Goal: Task Accomplishment & Management: Manage account settings

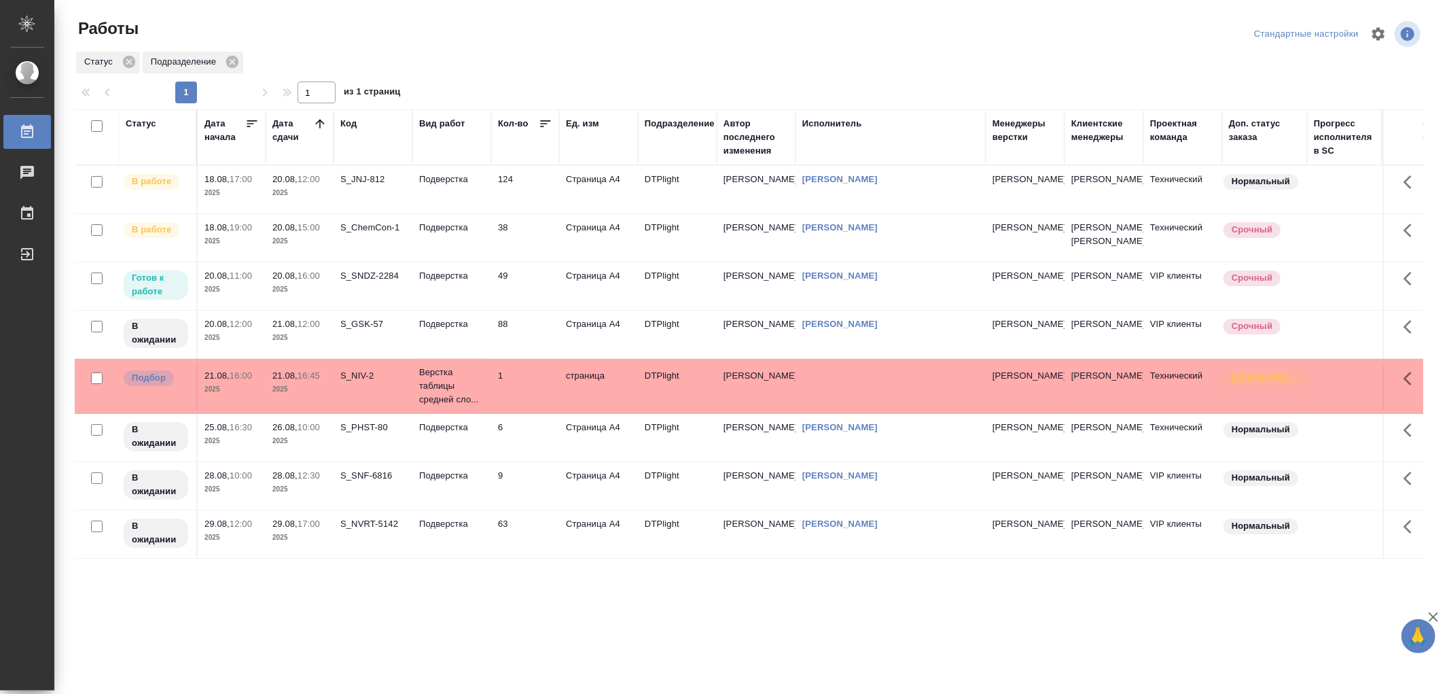
click at [465, 187] on td "Подверстка" at bounding box center [451, 190] width 79 height 48
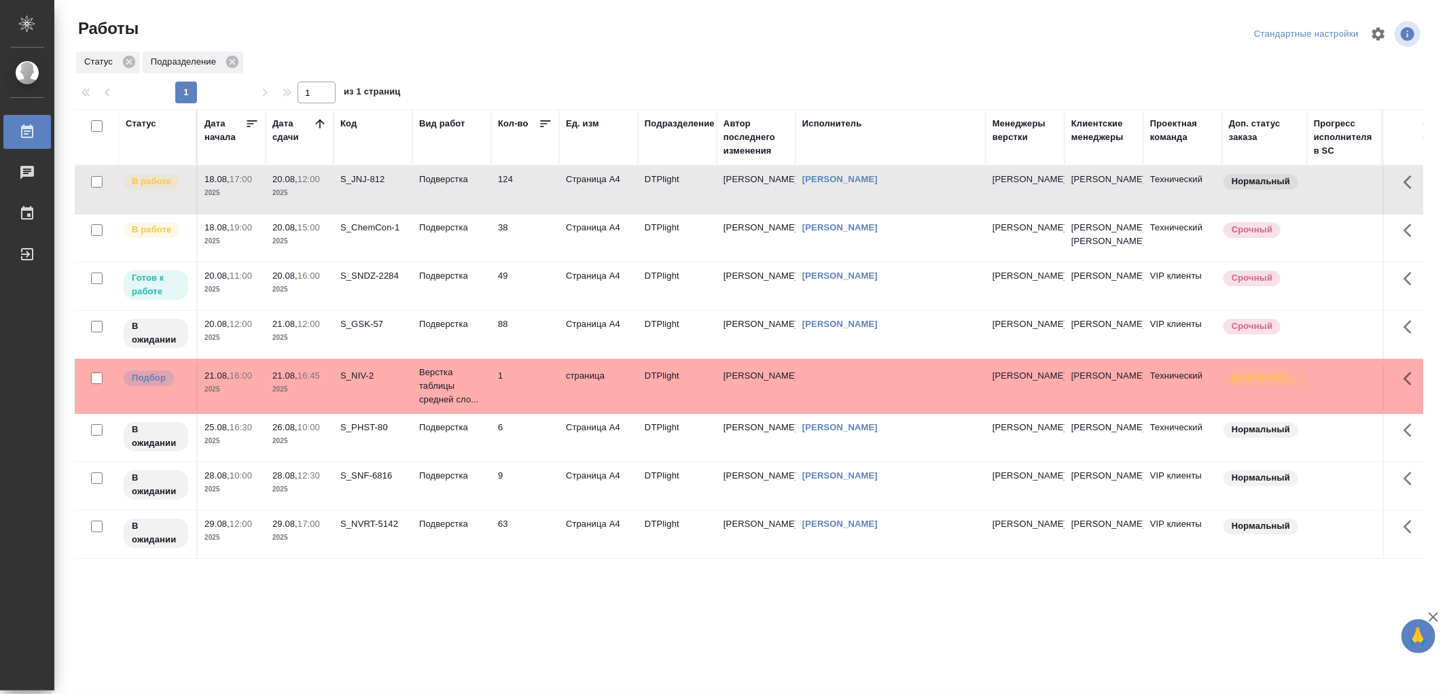
click at [462, 213] on td "Подверстка" at bounding box center [451, 190] width 79 height 48
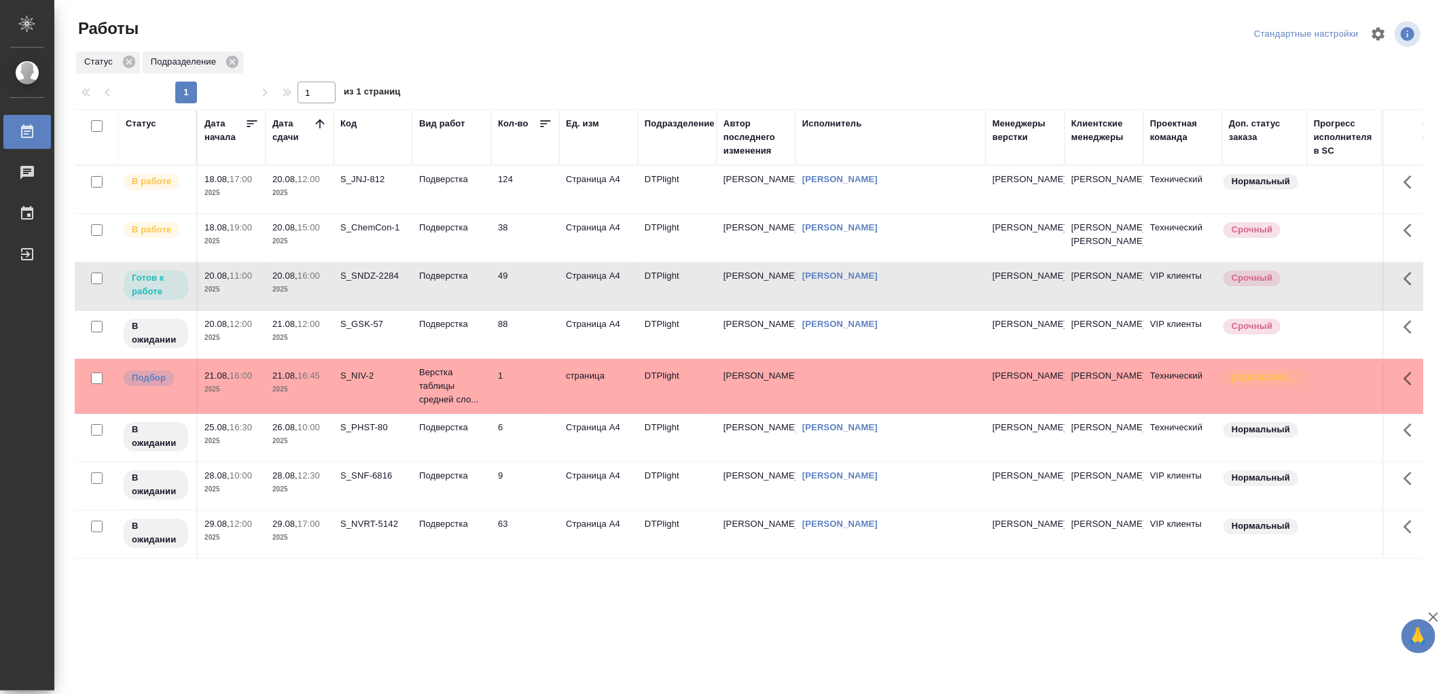
click at [462, 213] on td "Подверстка" at bounding box center [451, 190] width 79 height 48
click at [450, 185] on p "Подверстка" at bounding box center [451, 180] width 65 height 14
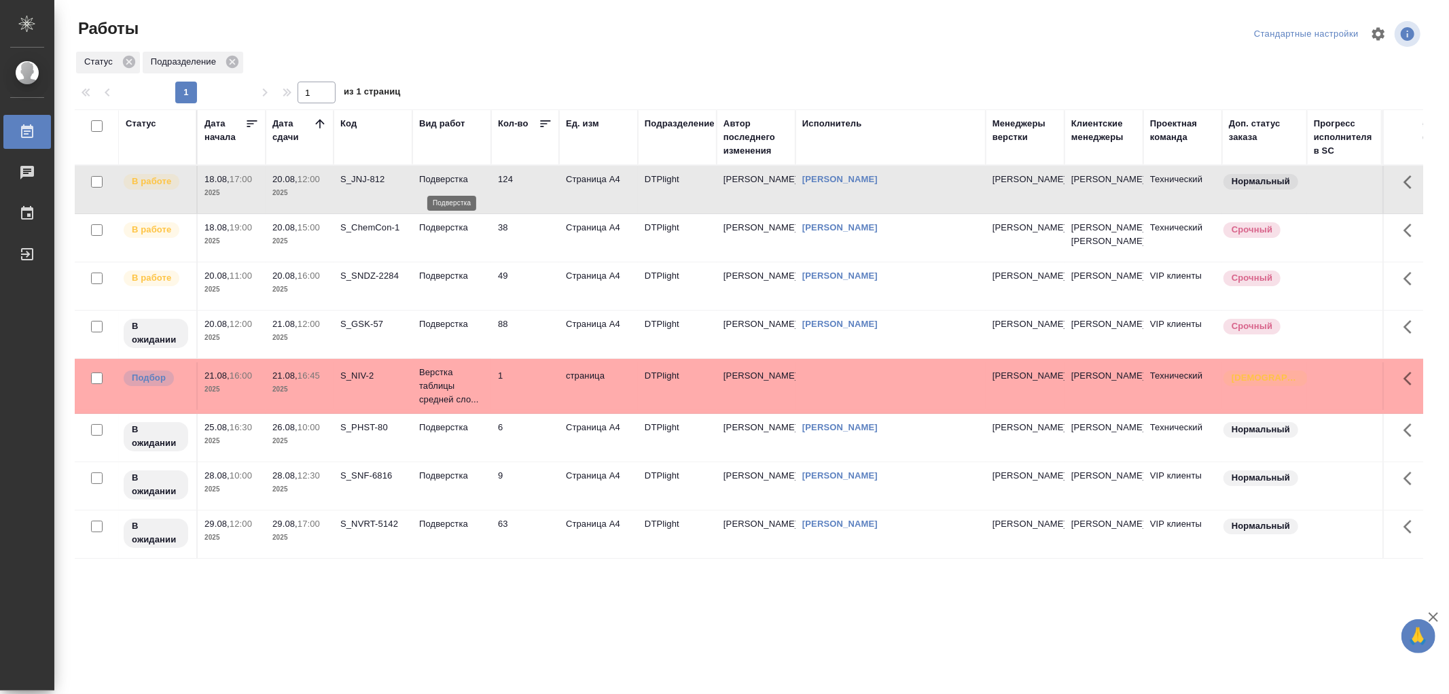
click at [450, 185] on p "Подверстка" at bounding box center [451, 180] width 65 height 14
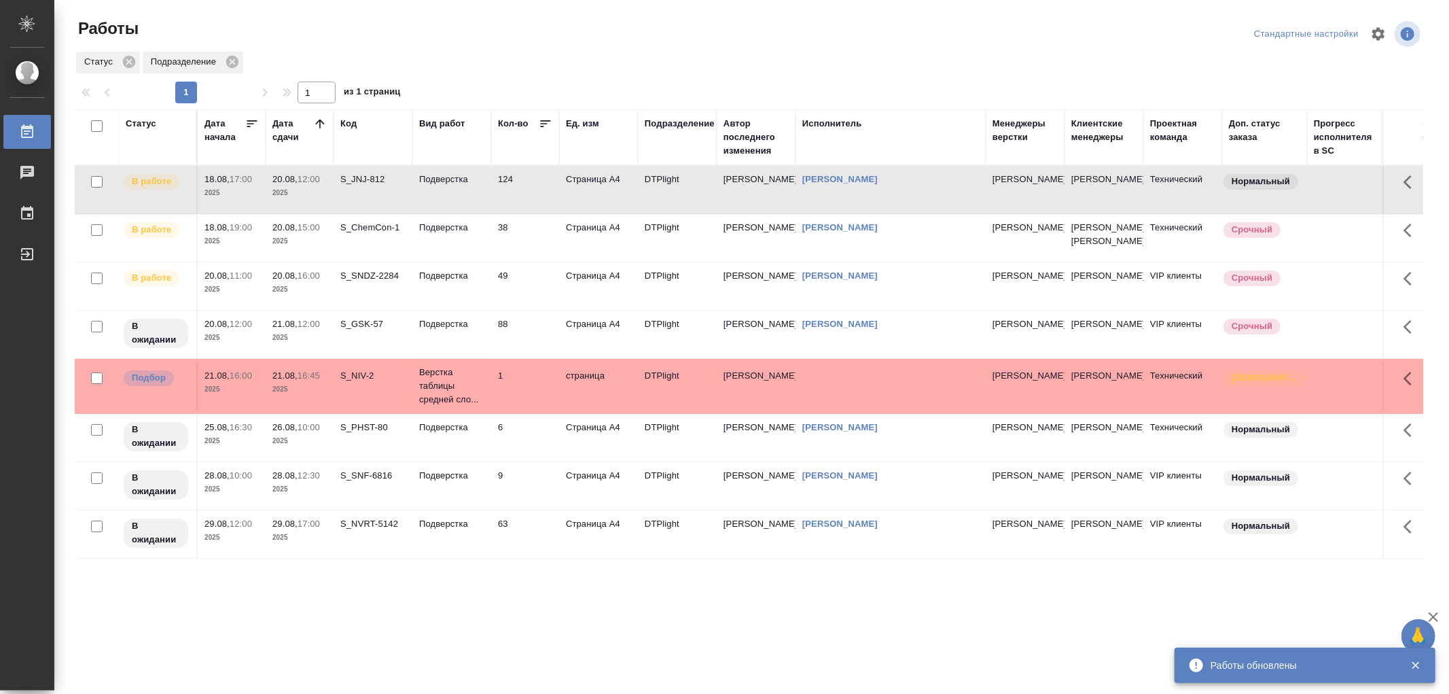
click at [437, 191] on td "Подверстка" at bounding box center [451, 190] width 79 height 48
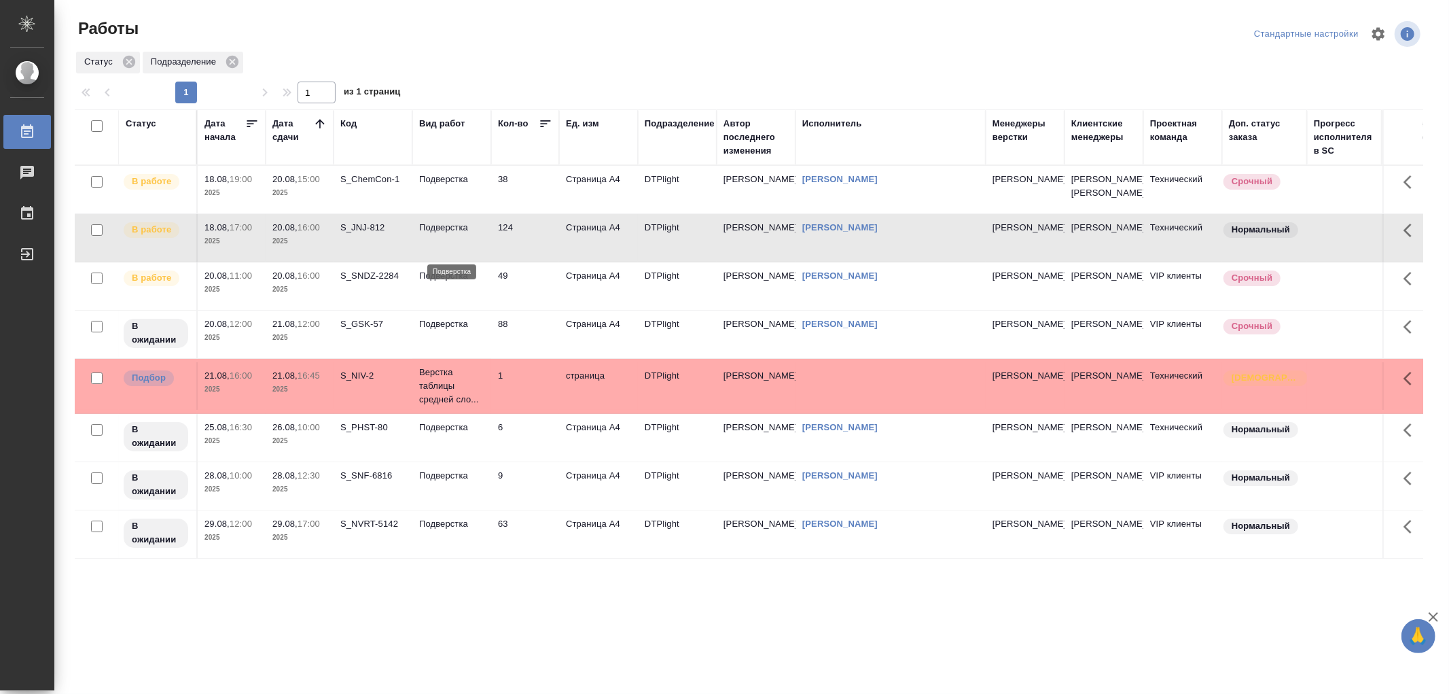
click at [455, 234] on p "Подверстка" at bounding box center [451, 228] width 65 height 14
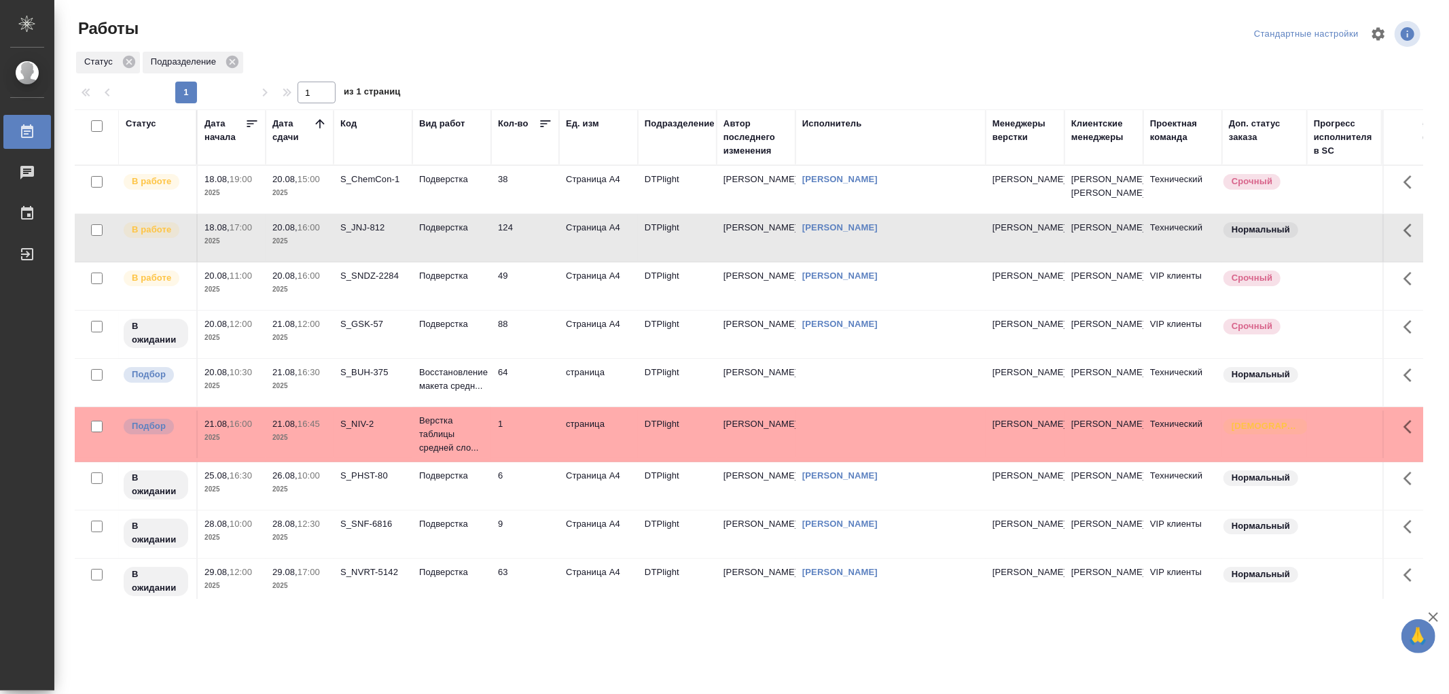
click at [491, 213] on td "64" at bounding box center [525, 190] width 68 height 48
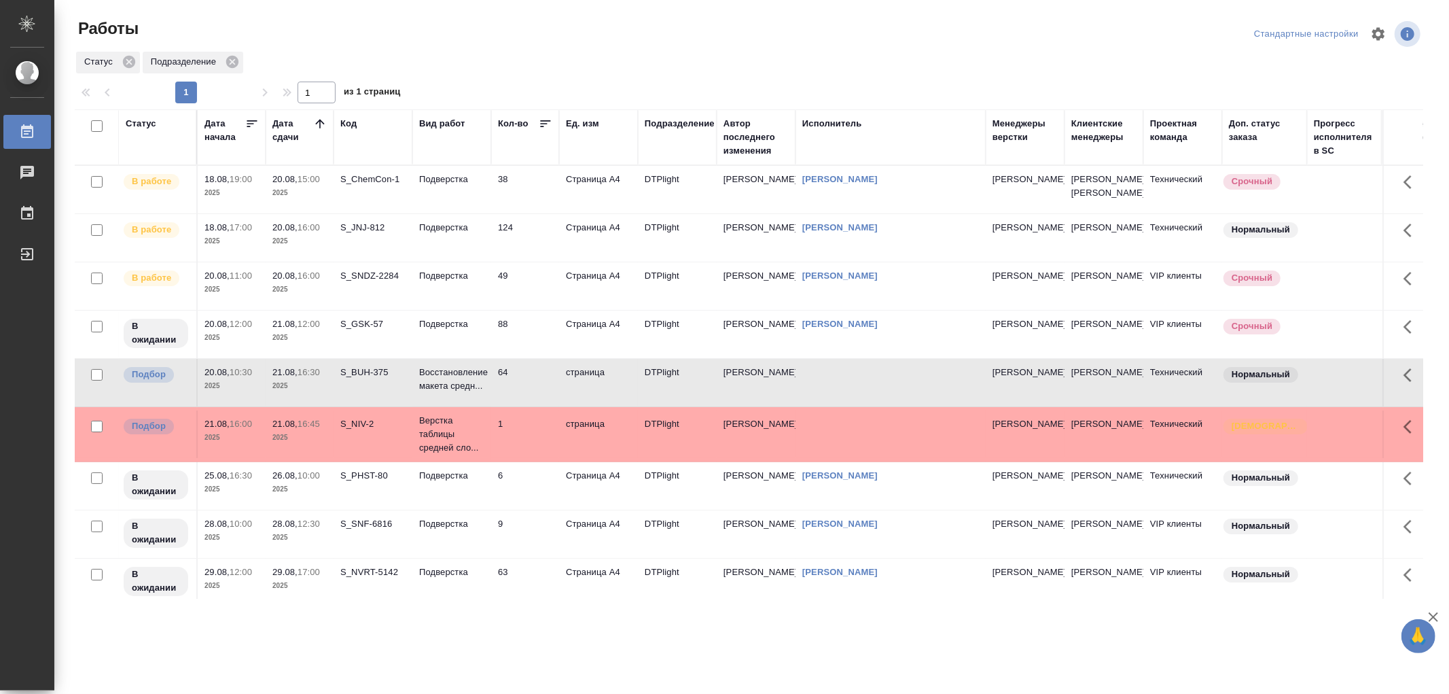
click at [491, 213] on td "64" at bounding box center [525, 190] width 68 height 48
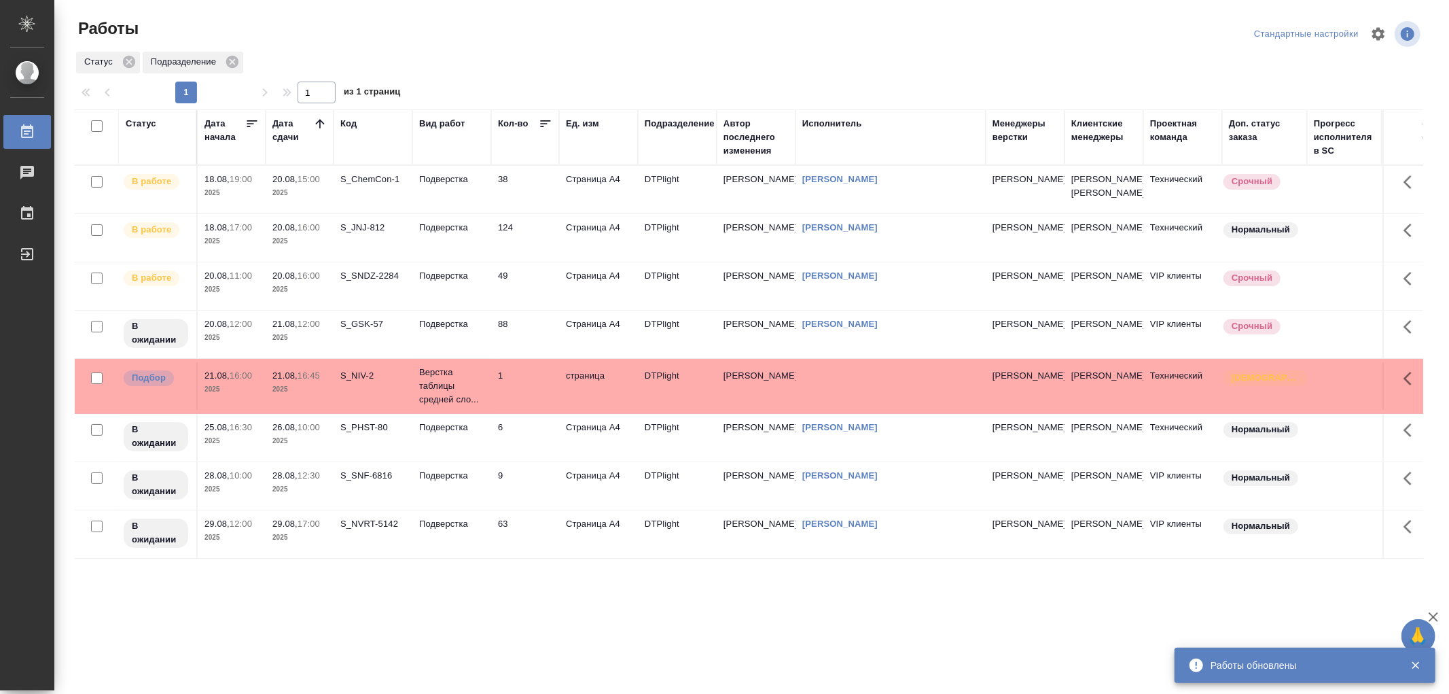
click at [460, 213] on td "Подверстка" at bounding box center [451, 190] width 79 height 48
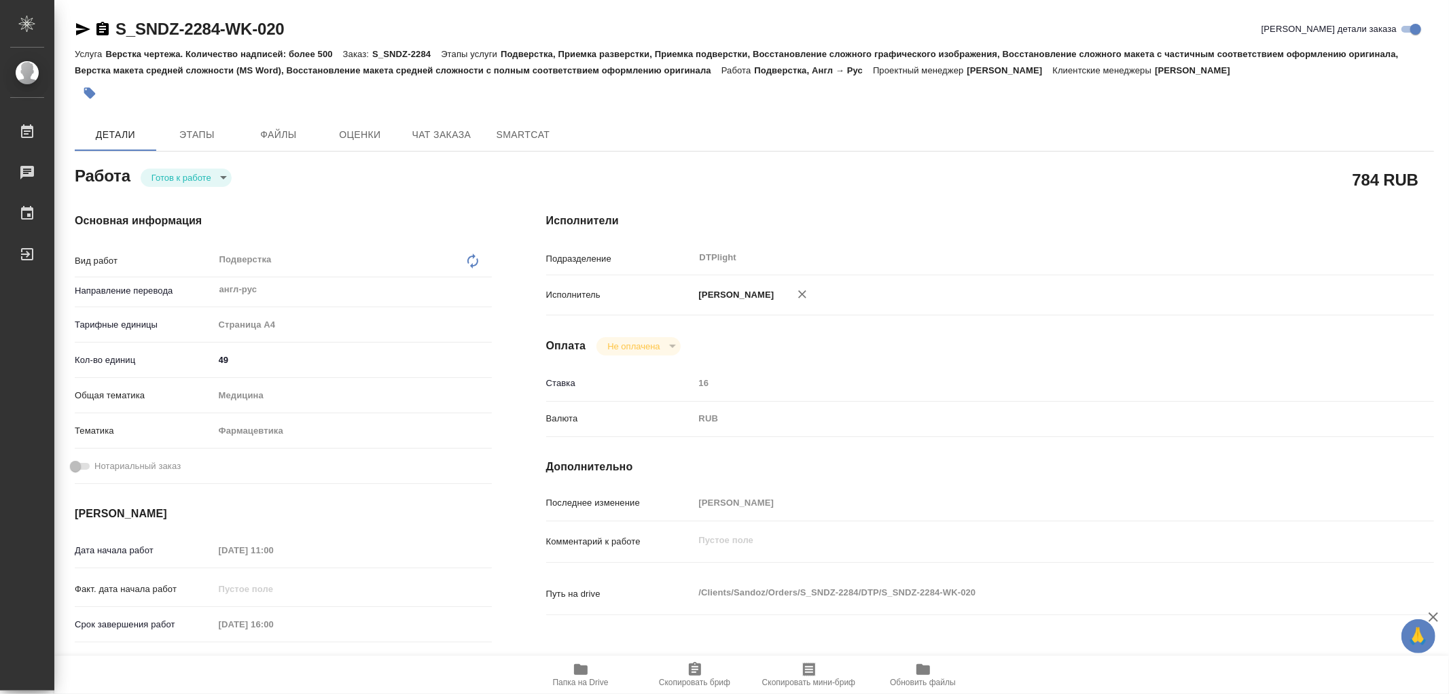
type textarea "x"
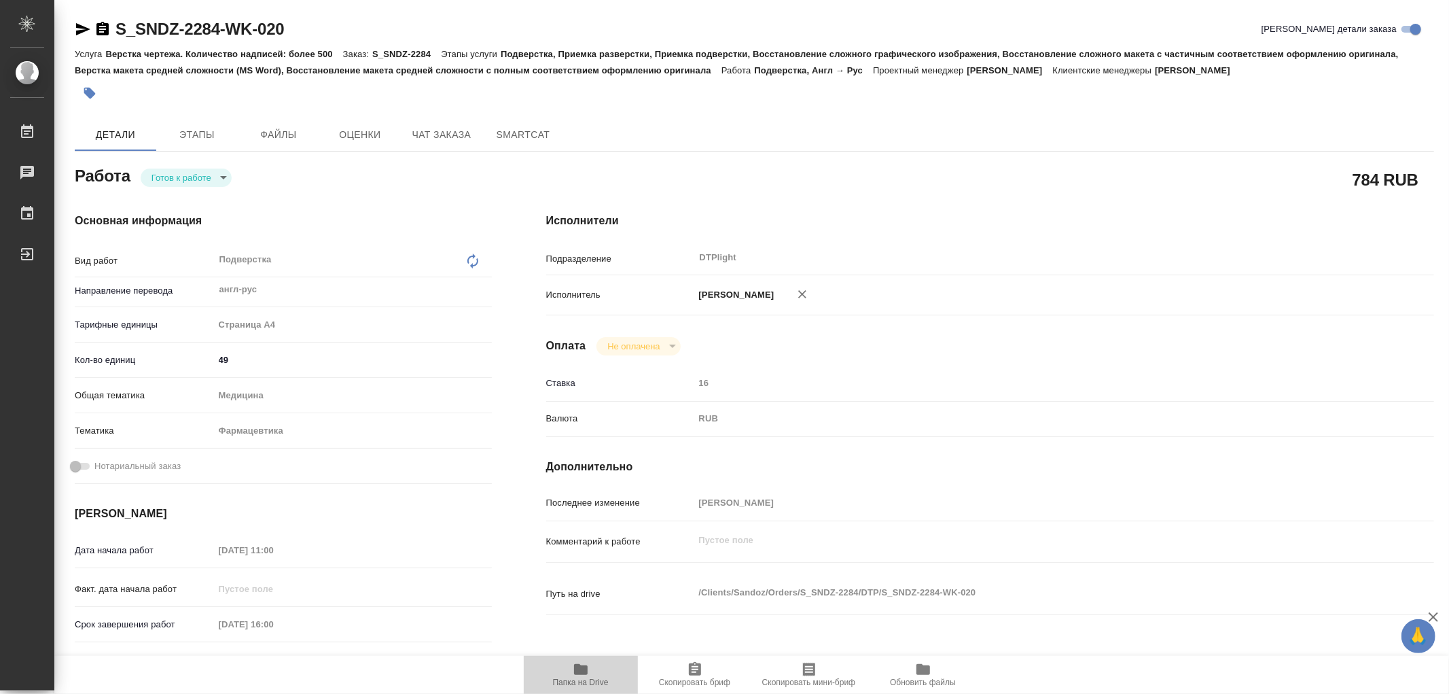
click at [581, 675] on icon "button" at bounding box center [581, 669] width 14 height 11
click at [183, 175] on body "🙏 .cls-1 fill:#fff; AWATERA Работы 0 Чаты График Выйти S_SNDZ-2284-WK-020 Кратк…" at bounding box center [724, 347] width 1449 height 694
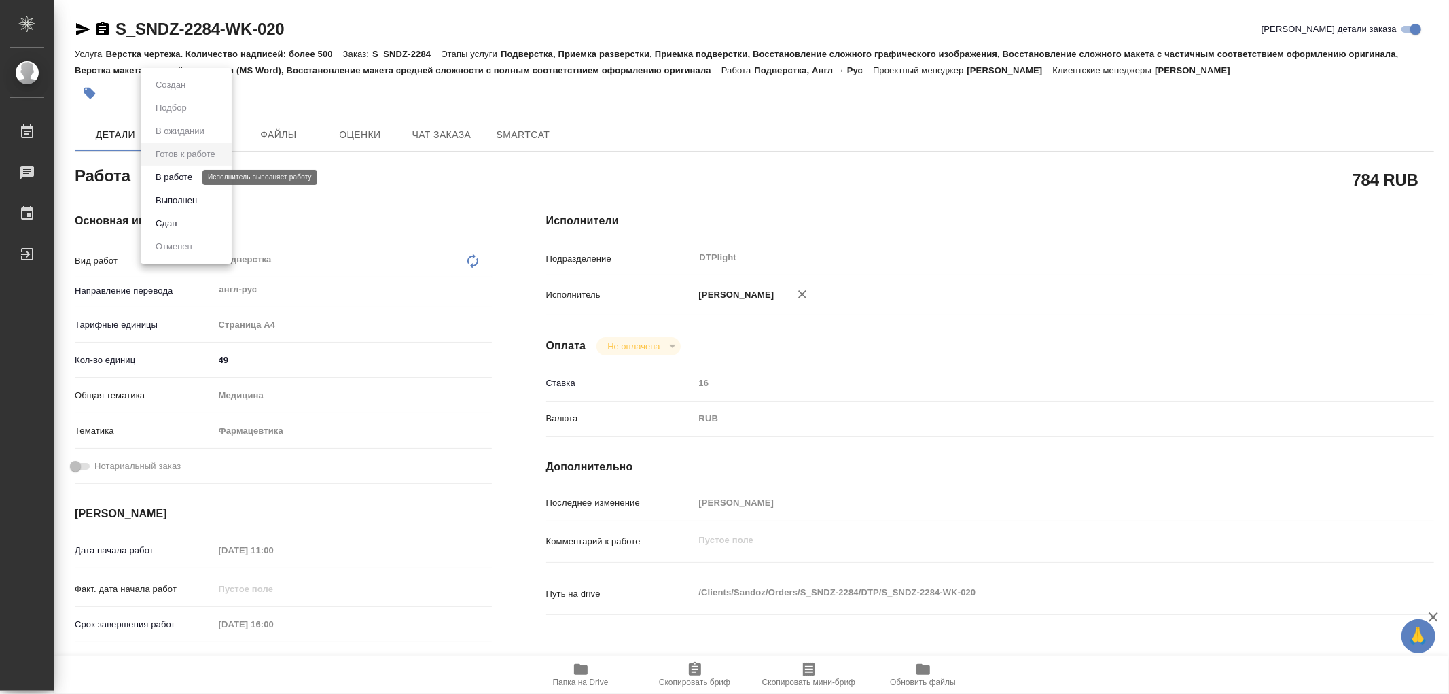
click at [183, 175] on button "В работе" at bounding box center [173, 177] width 45 height 15
type textarea "x"
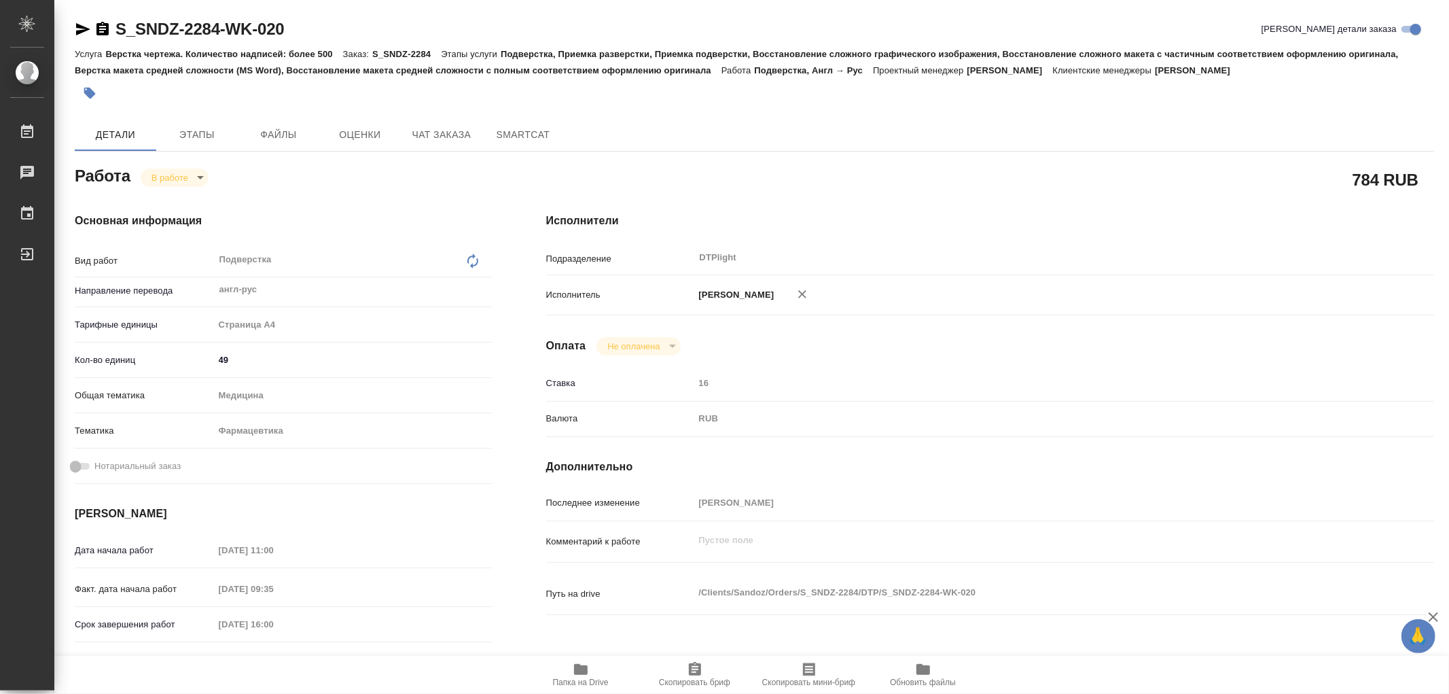
type textarea "x"
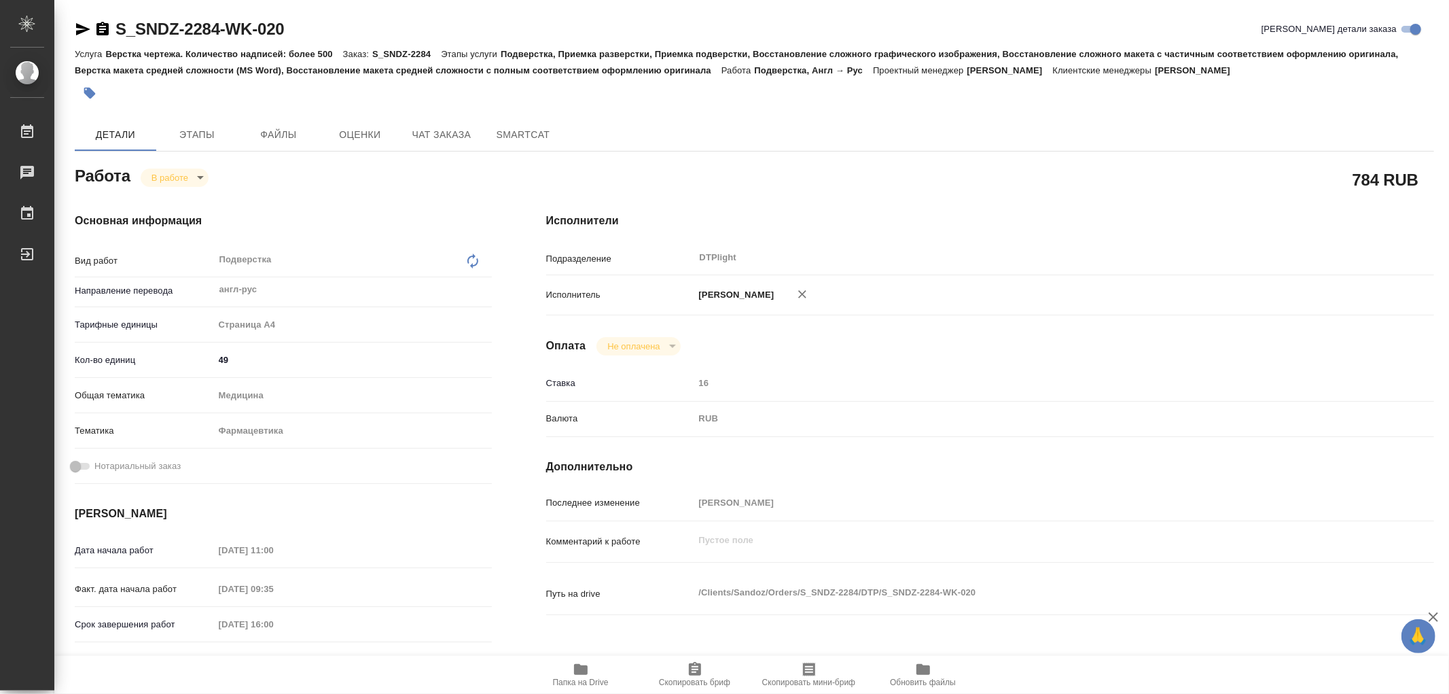
type textarea "x"
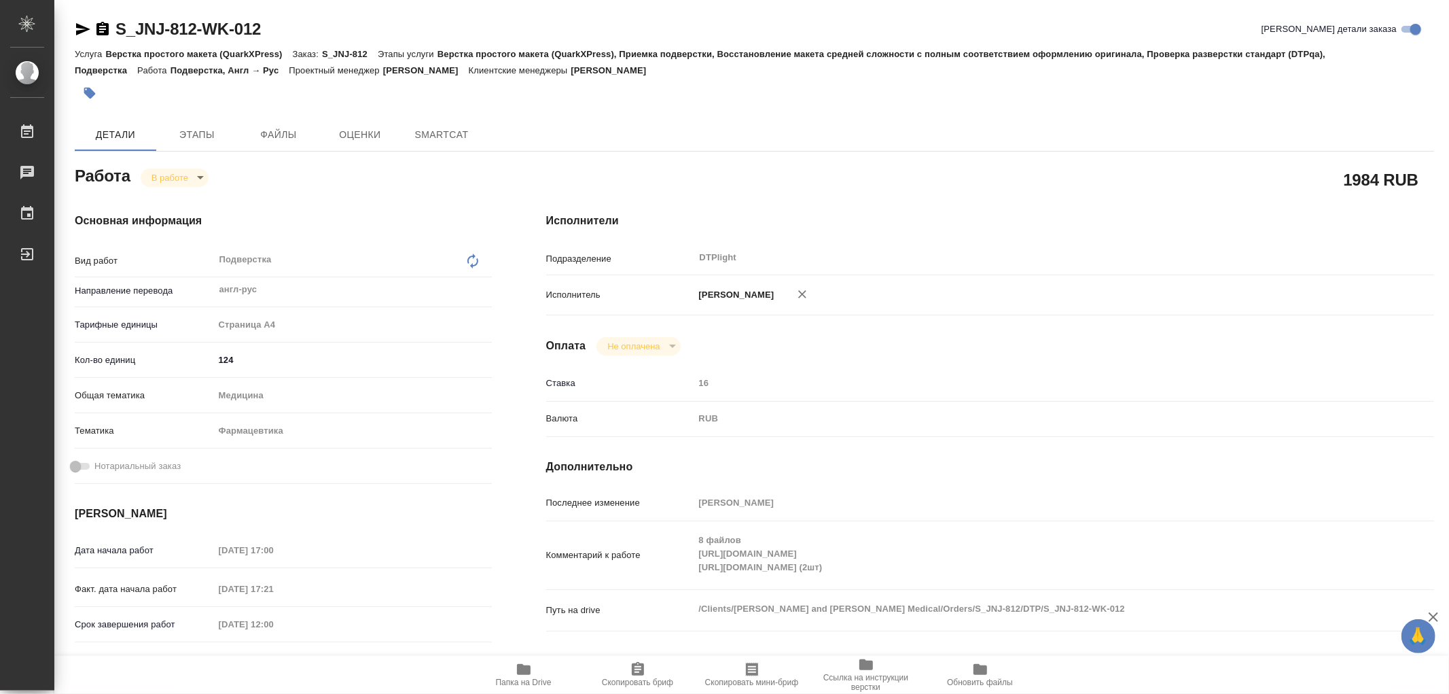
type textarea "x"
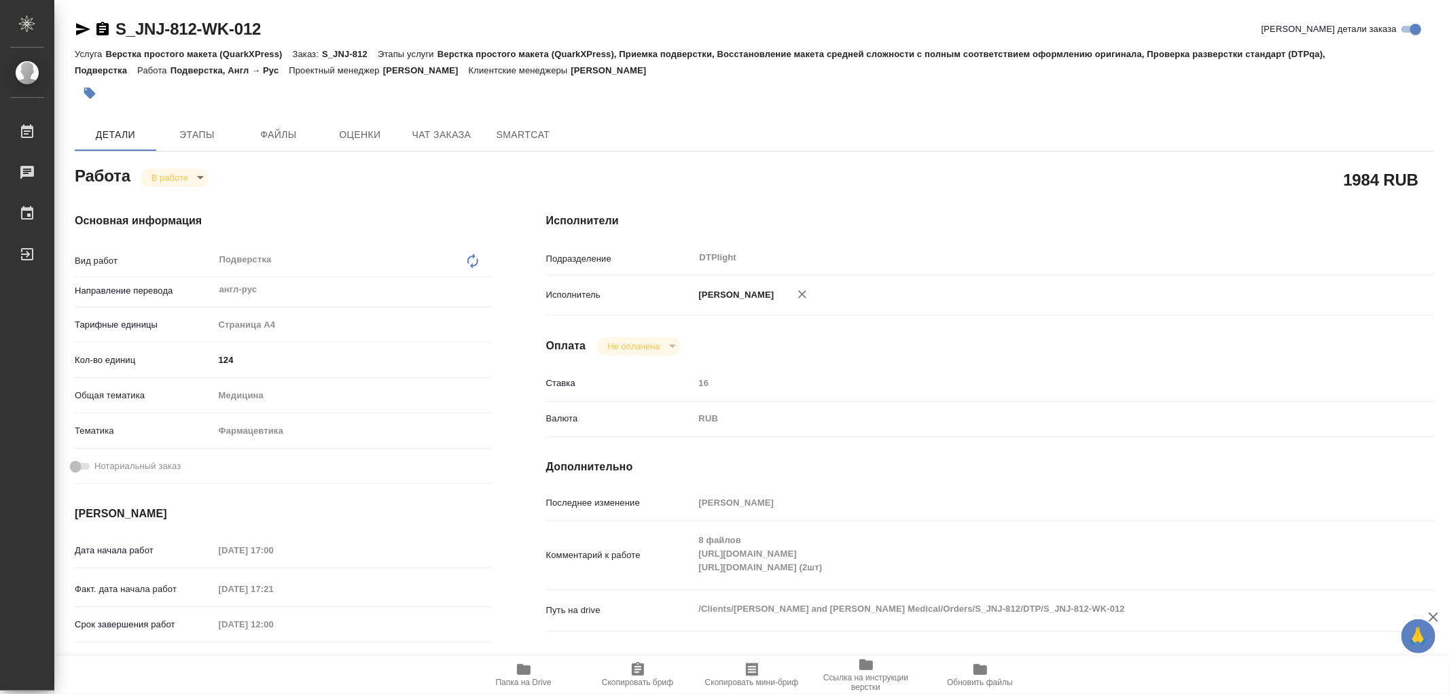
type textarea "x"
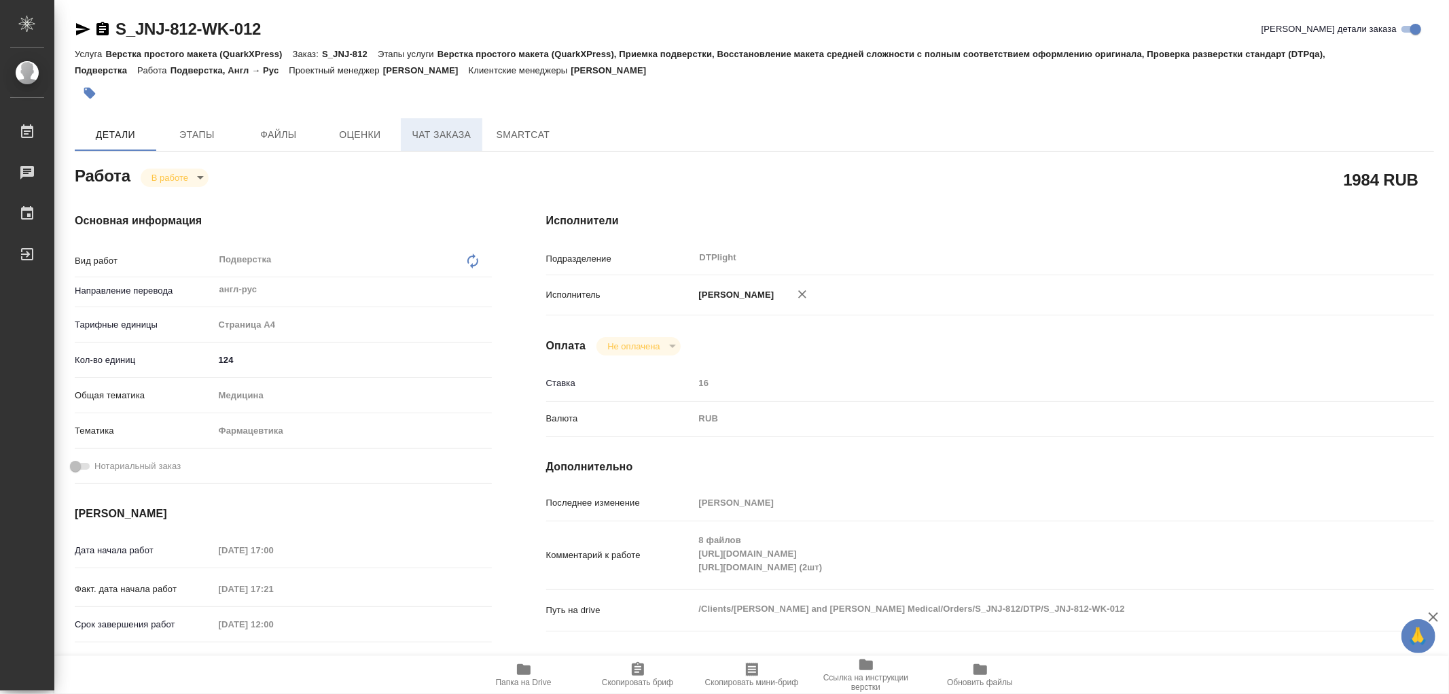
type textarea "x"
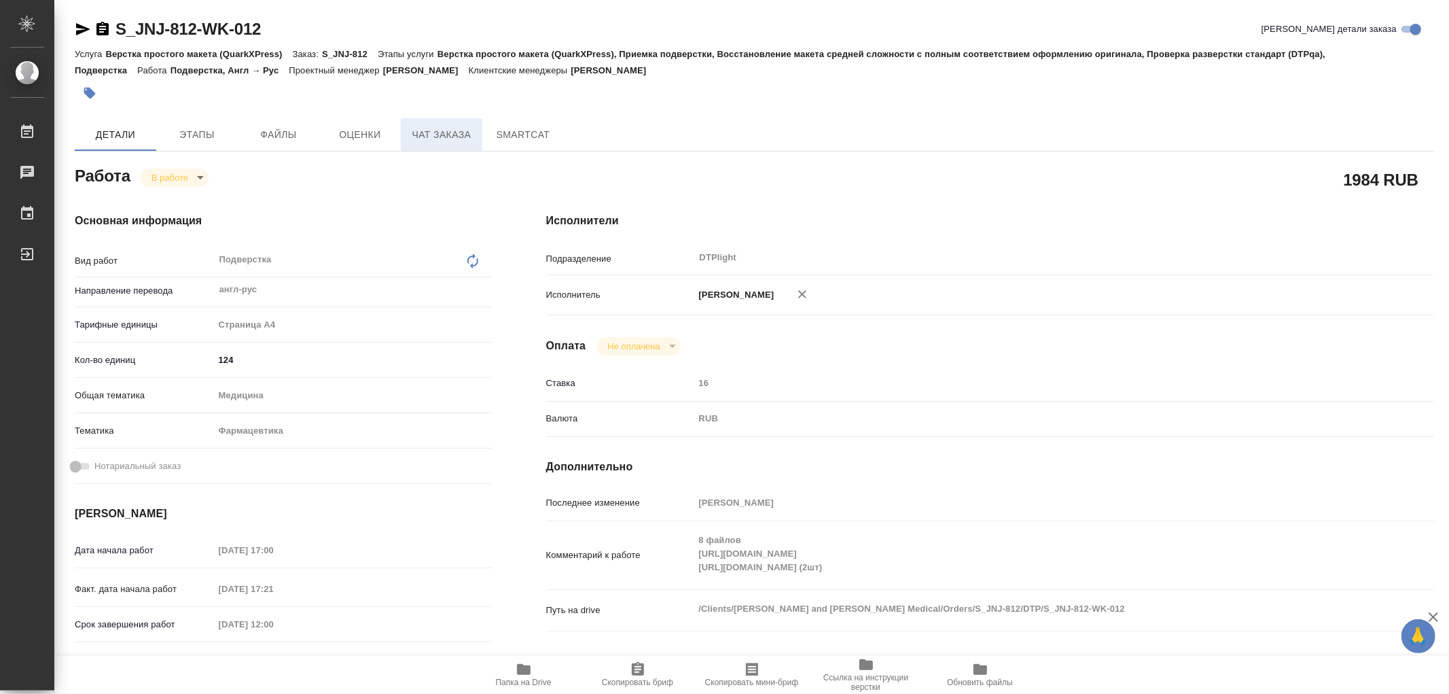
click at [450, 126] on span "Чат заказа" at bounding box center [441, 134] width 65 height 17
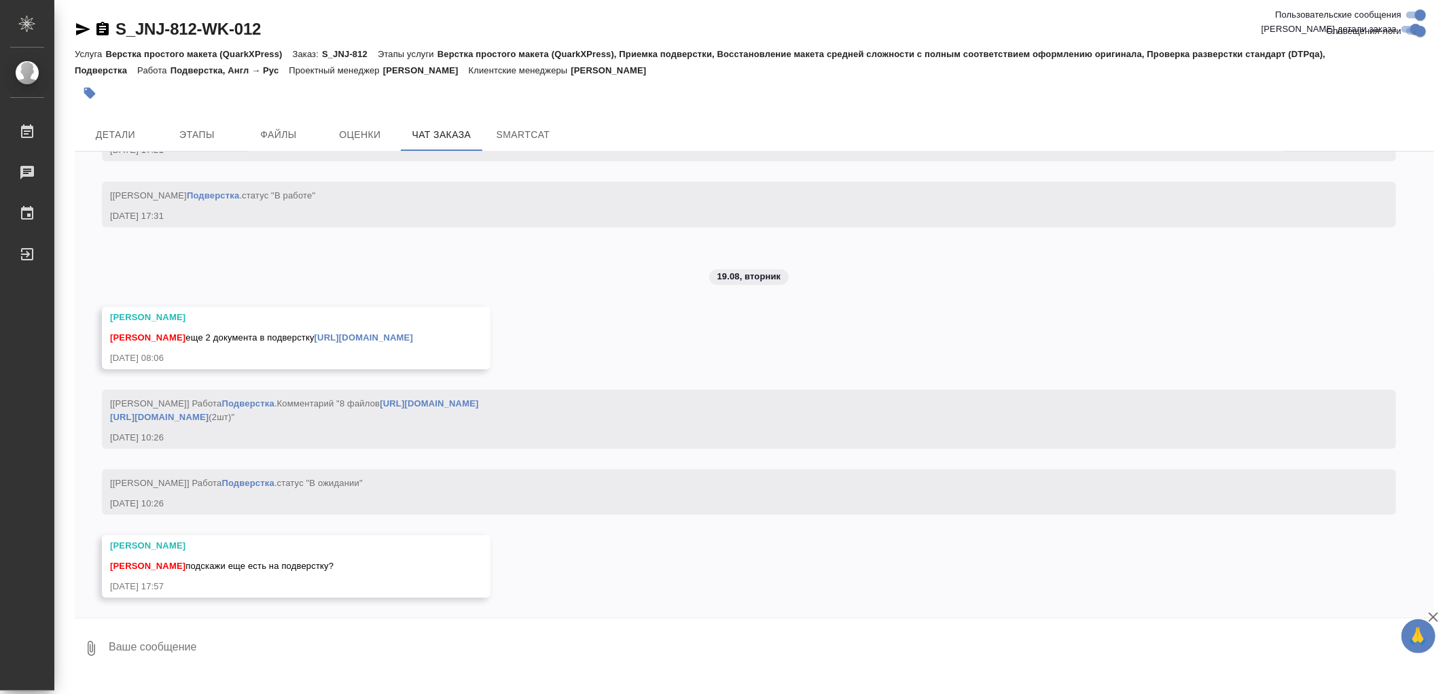
scroll to position [12216, 0]
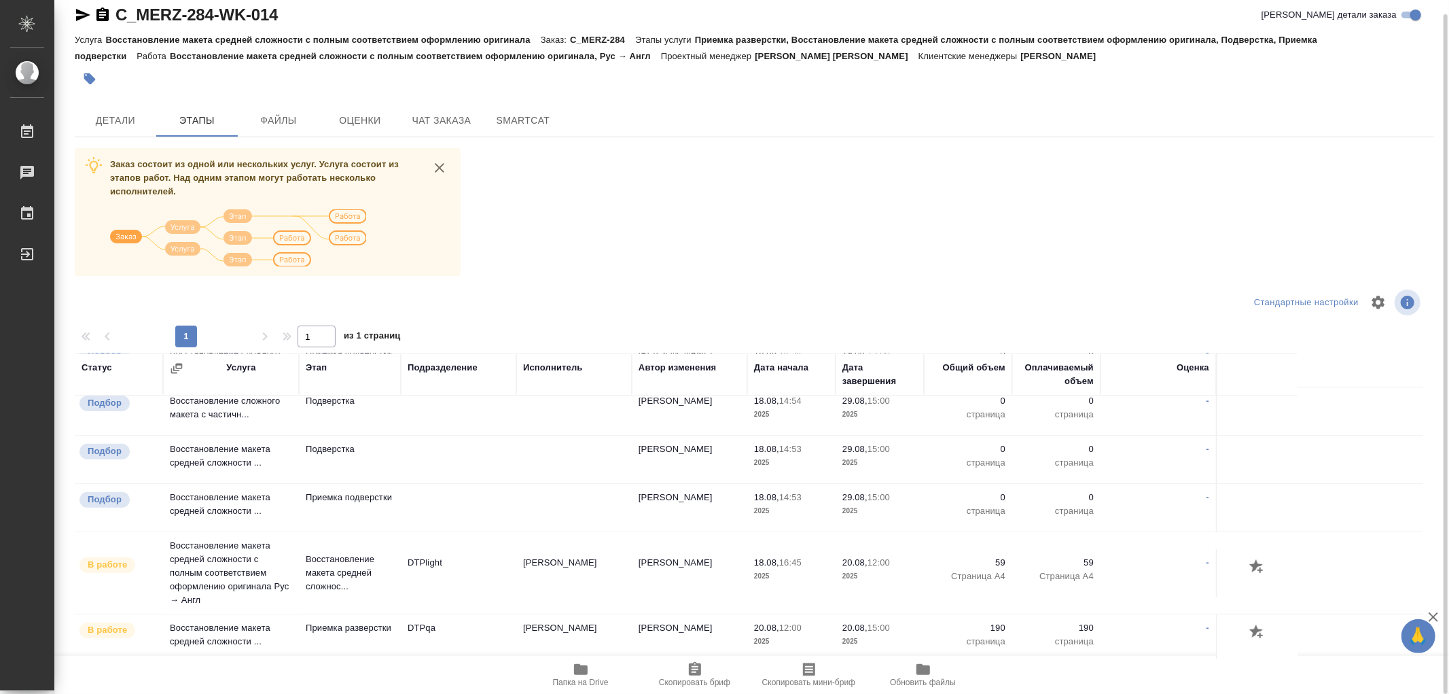
scroll to position [473, 0]
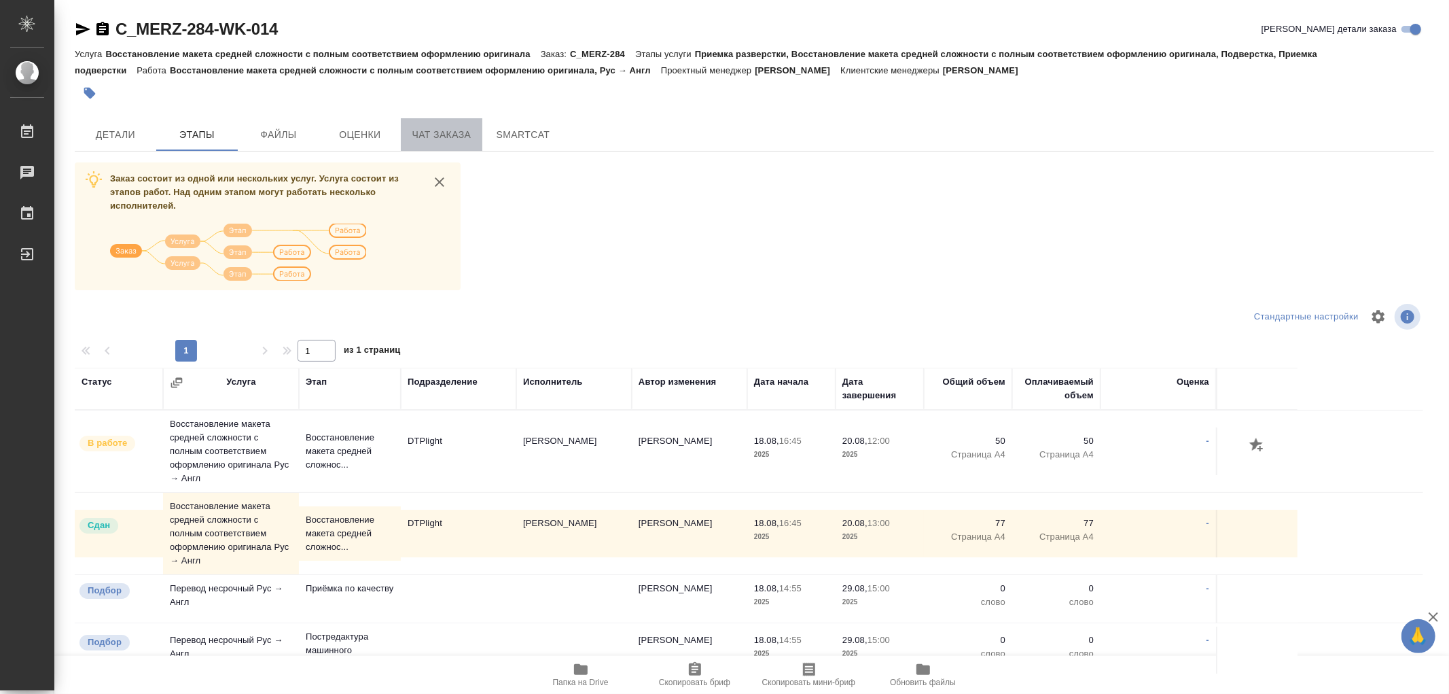
click at [446, 132] on span "Чат заказа" at bounding box center [441, 134] width 65 height 17
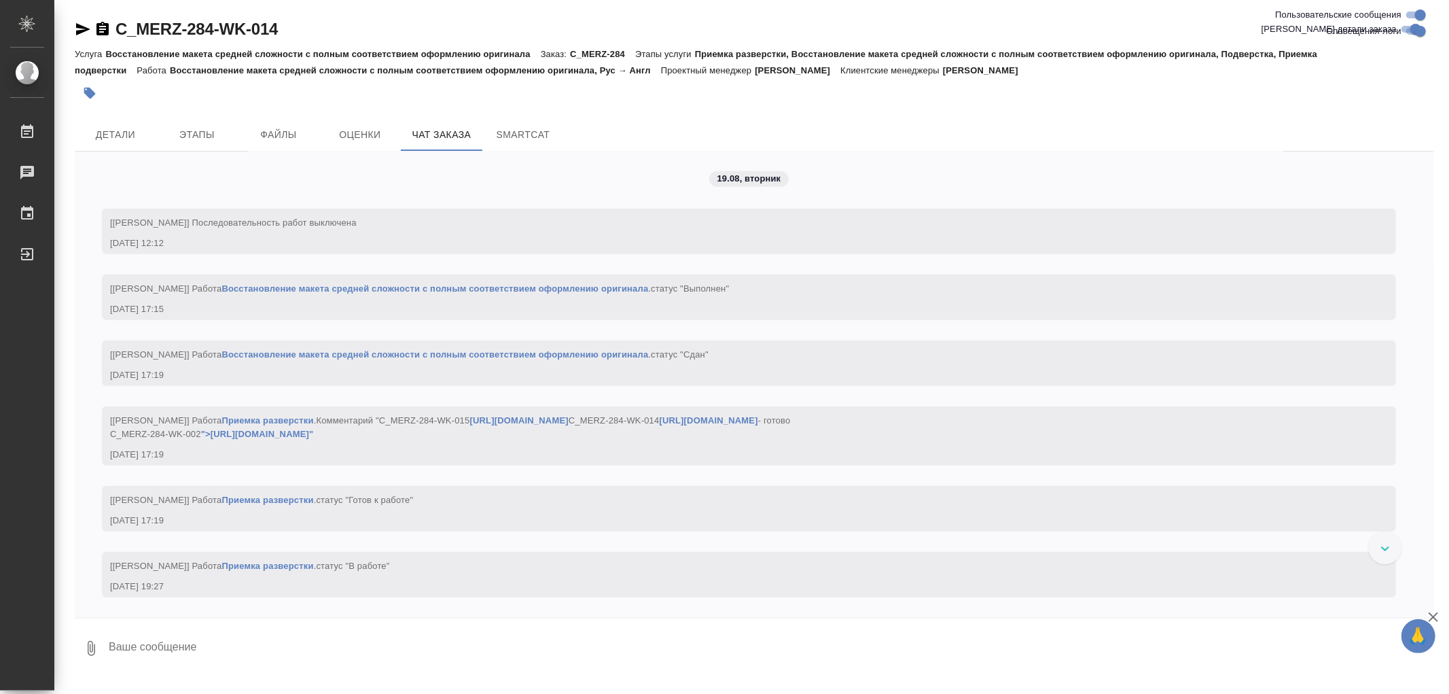
scroll to position [4916, 0]
click at [660, 425] on link "https://tera.awatera.com/Work/68a33664432c05d5d7739892/" at bounding box center [709, 420] width 98 height 10
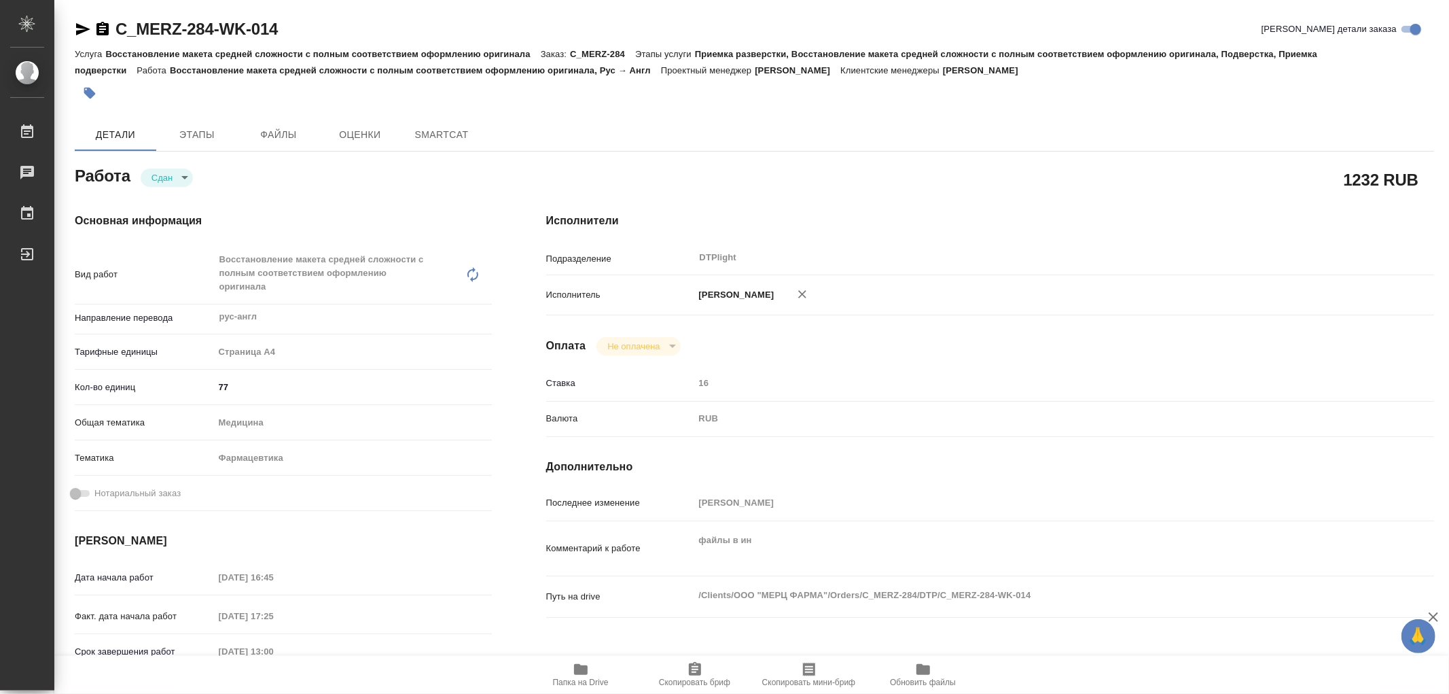
type textarea "x"
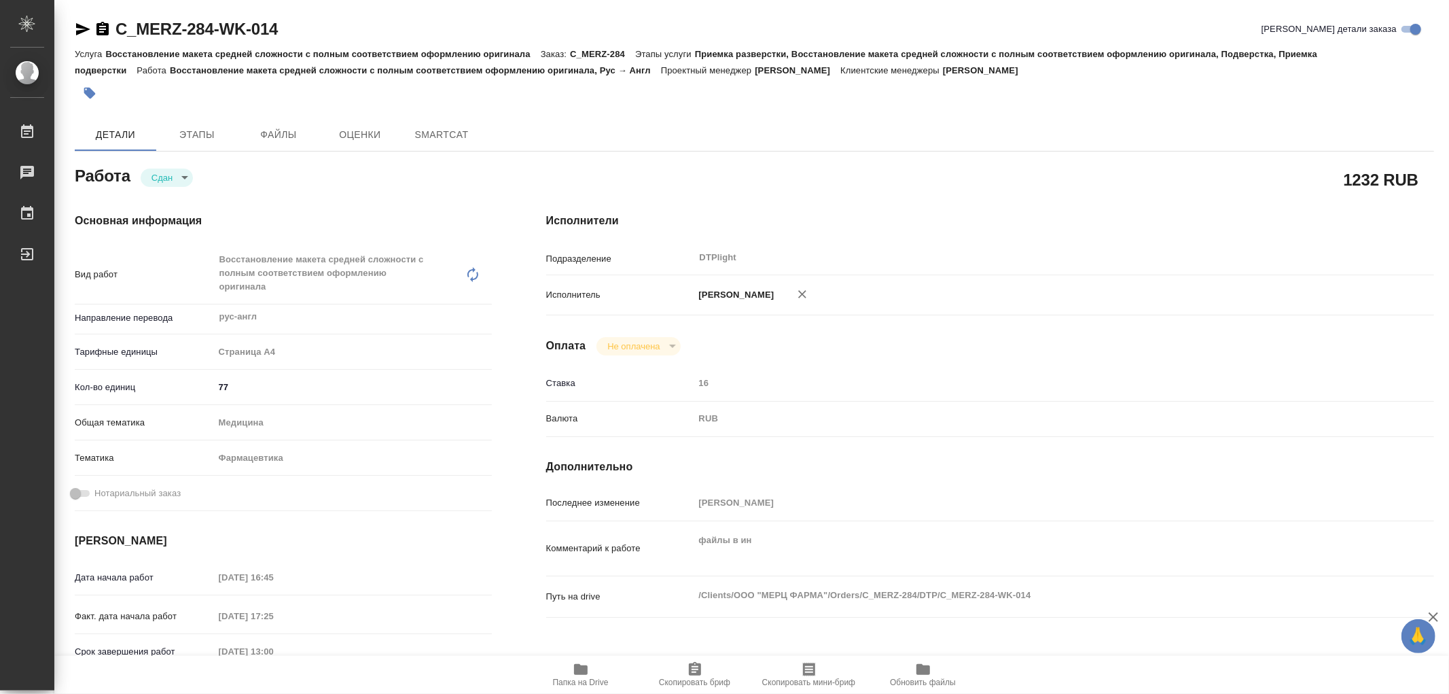
type textarea "x"
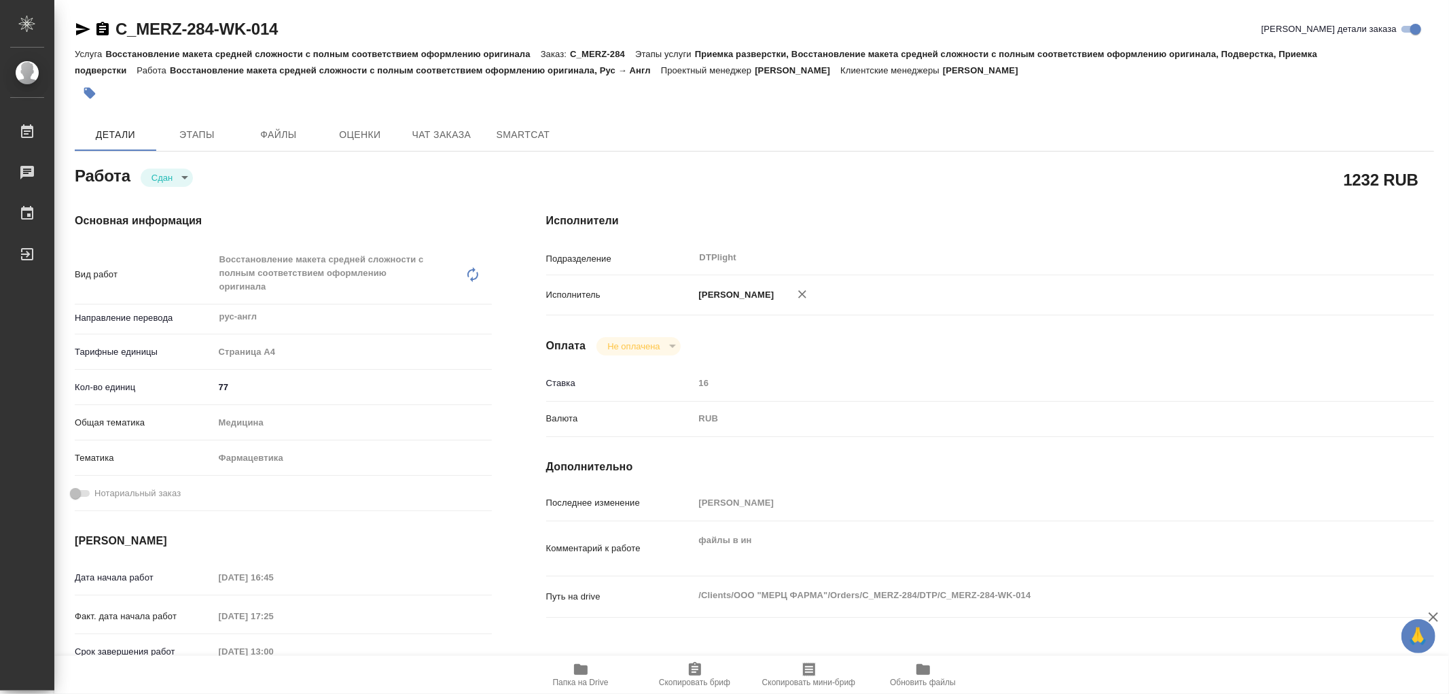
type textarea "x"
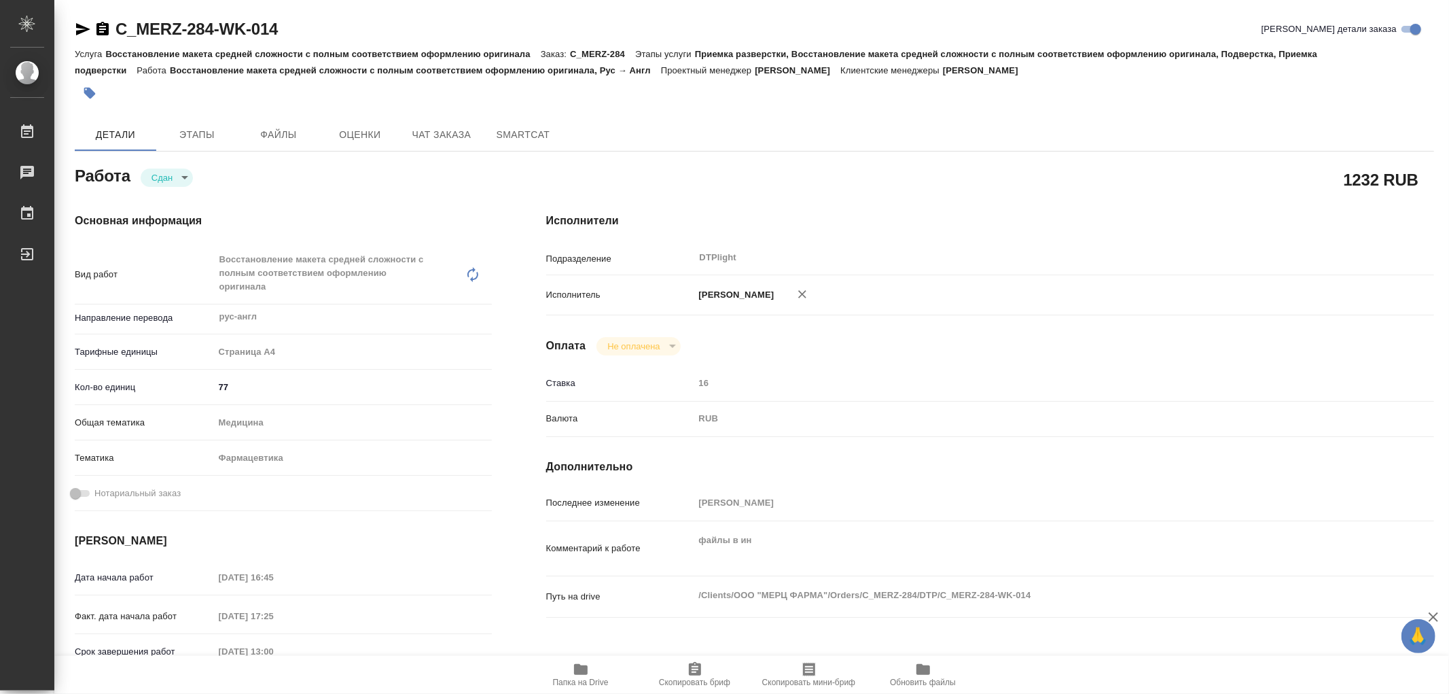
type textarea "x"
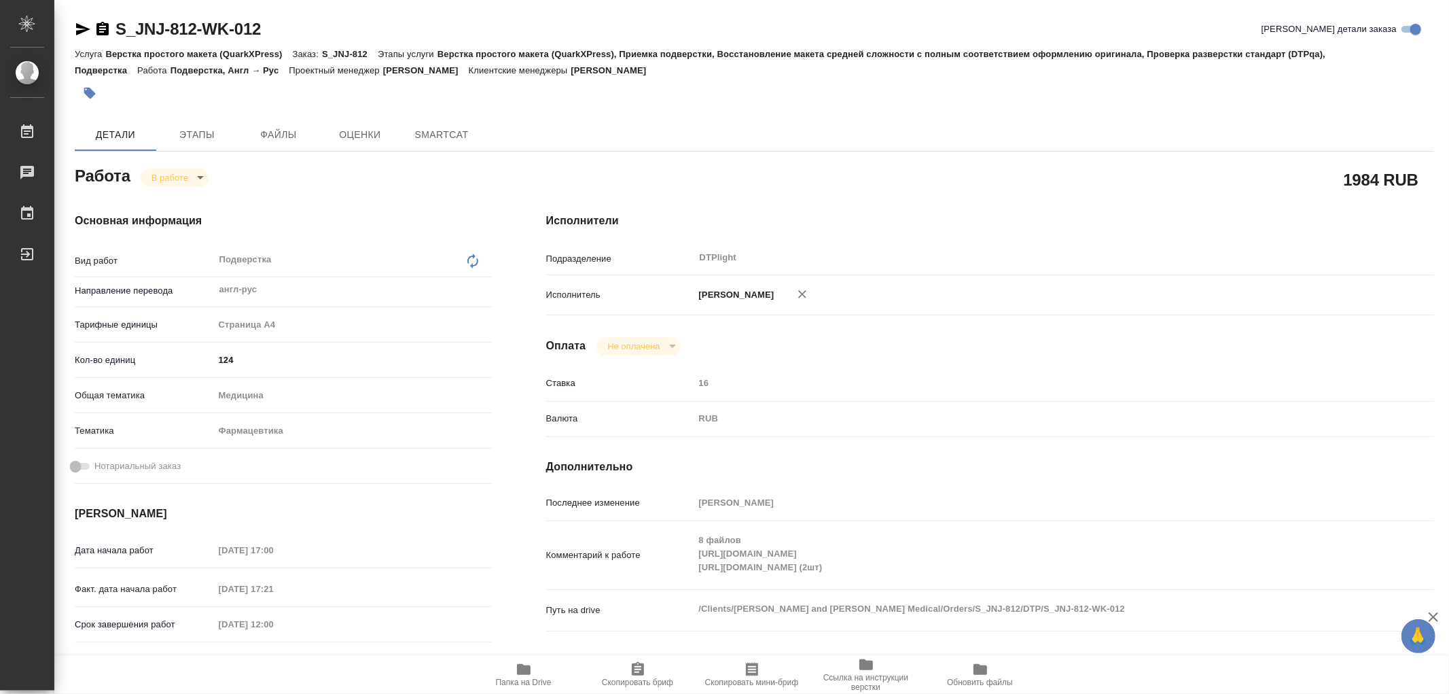
type textarea "x"
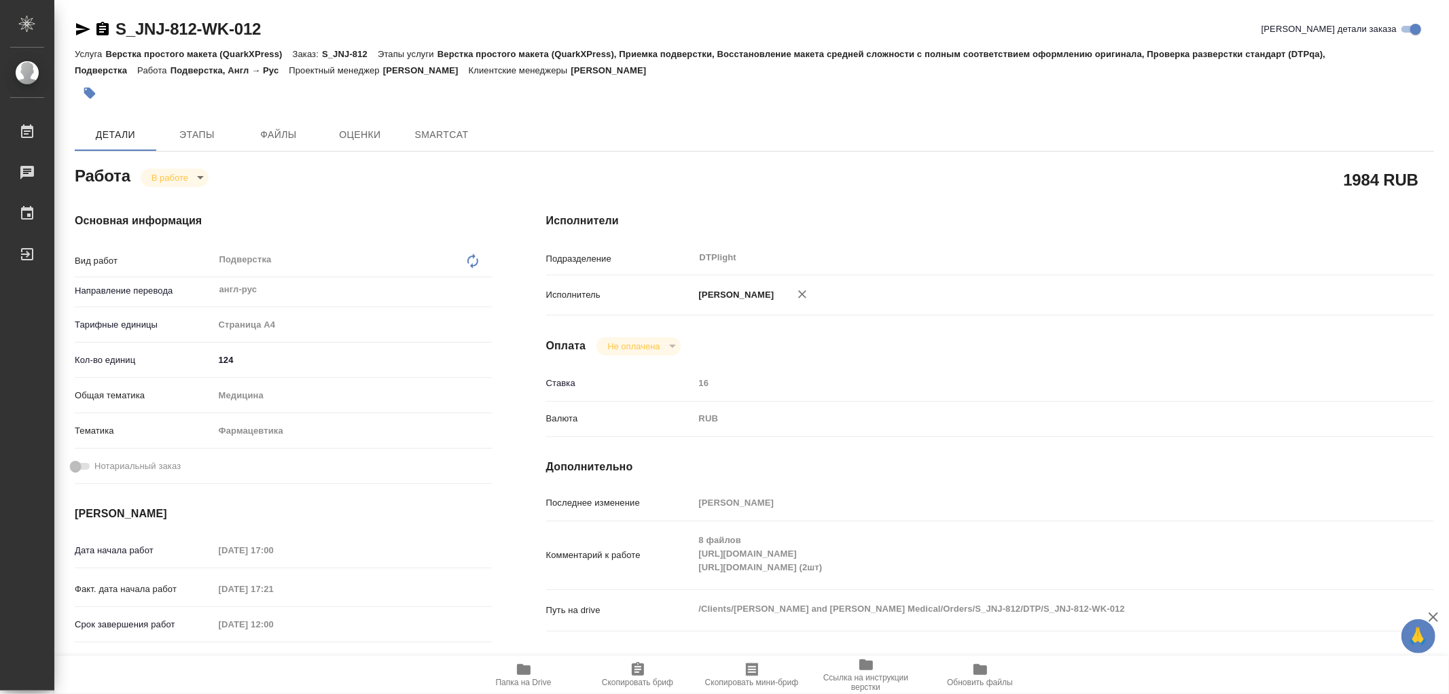
type textarea "x"
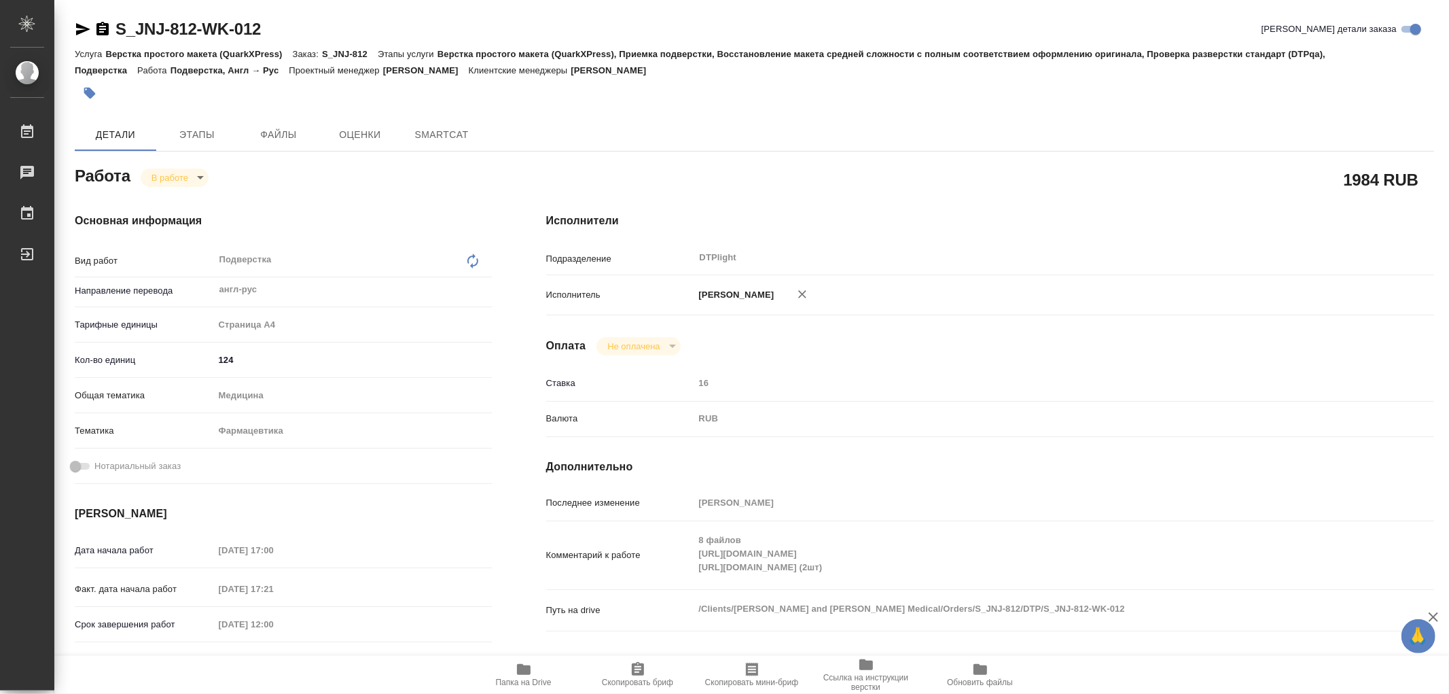
type textarea "x"
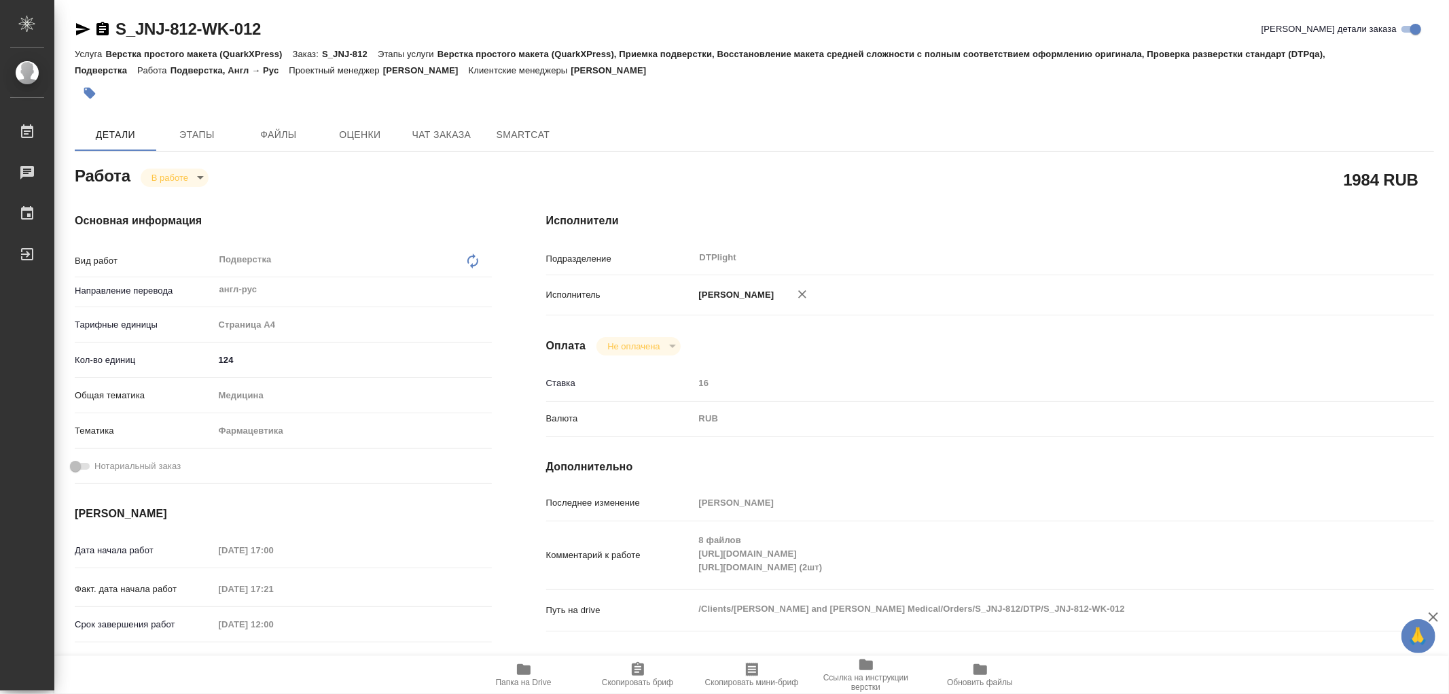
type textarea "x"
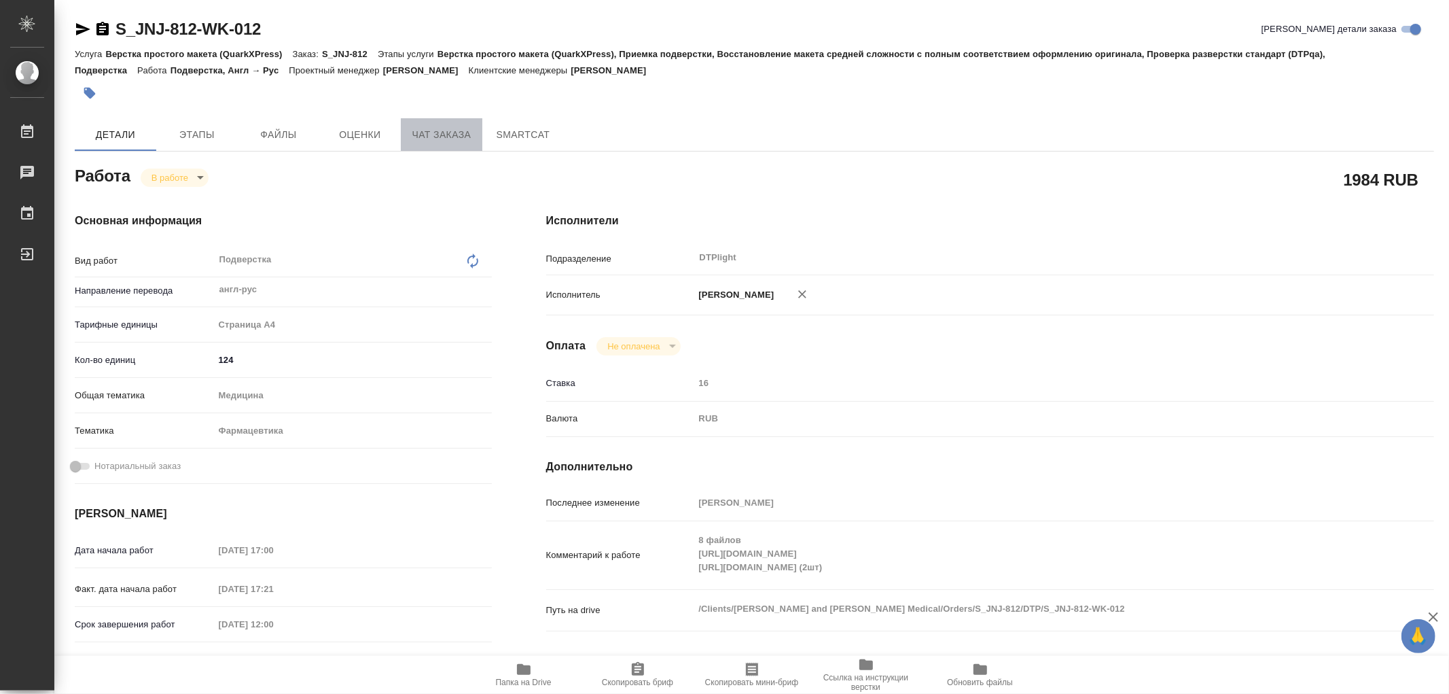
click at [447, 133] on span "Чат заказа" at bounding box center [441, 134] width 65 height 17
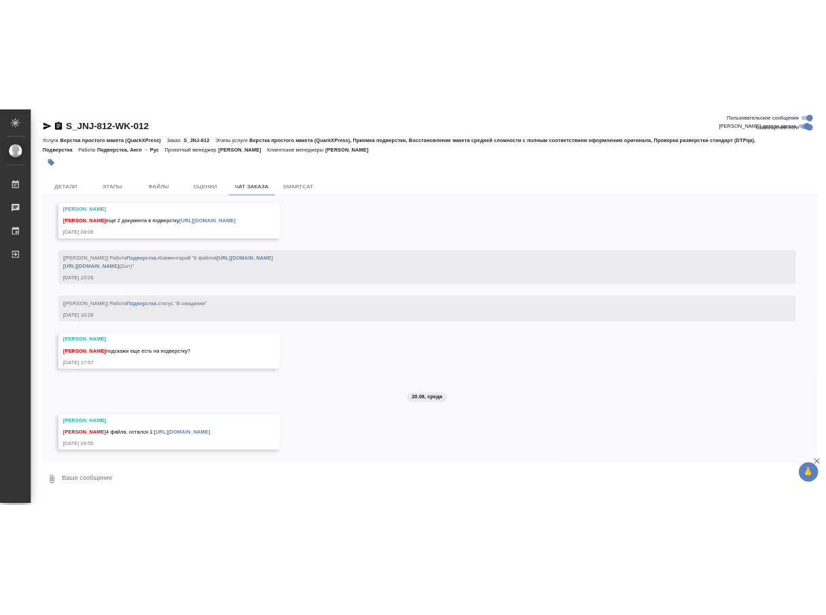
scroll to position [12358, 0]
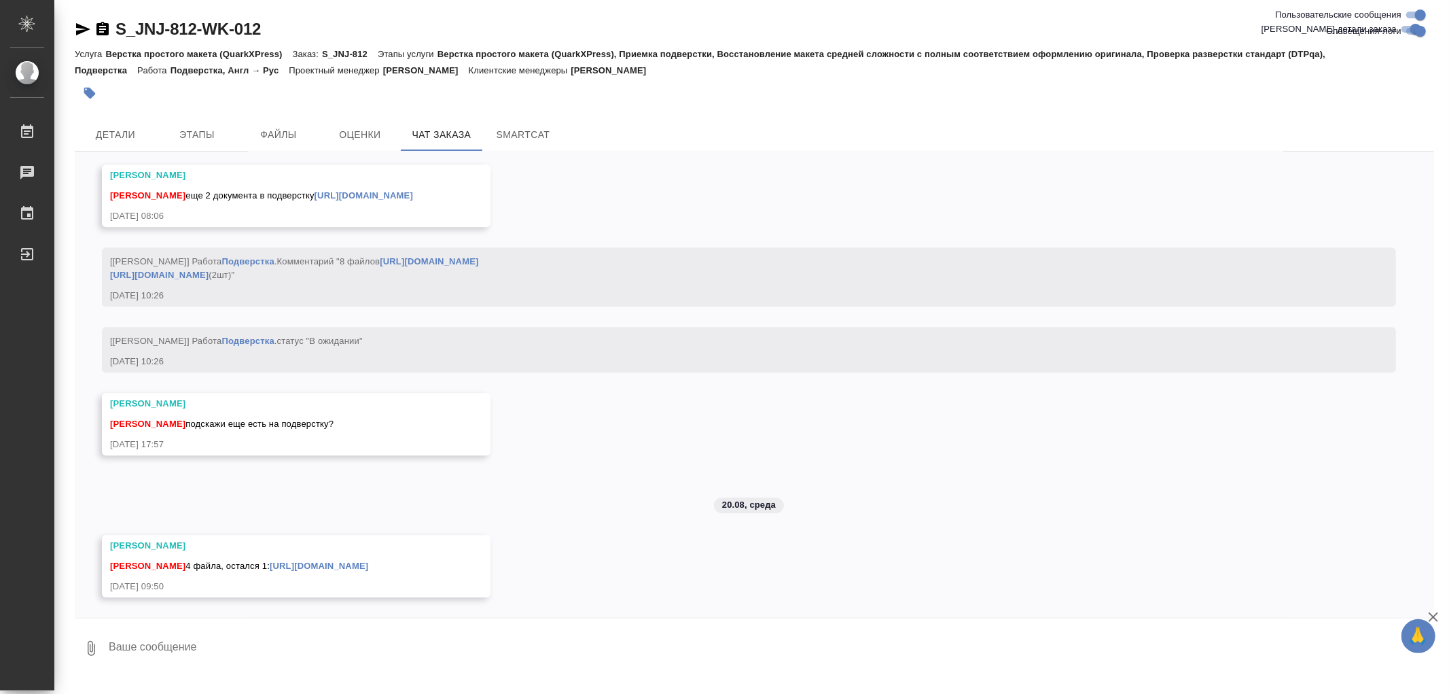
click at [368, 569] on link "https://drive.awatera.com/s/4AZ7krqk5Q2s2q7" at bounding box center [319, 565] width 98 height 10
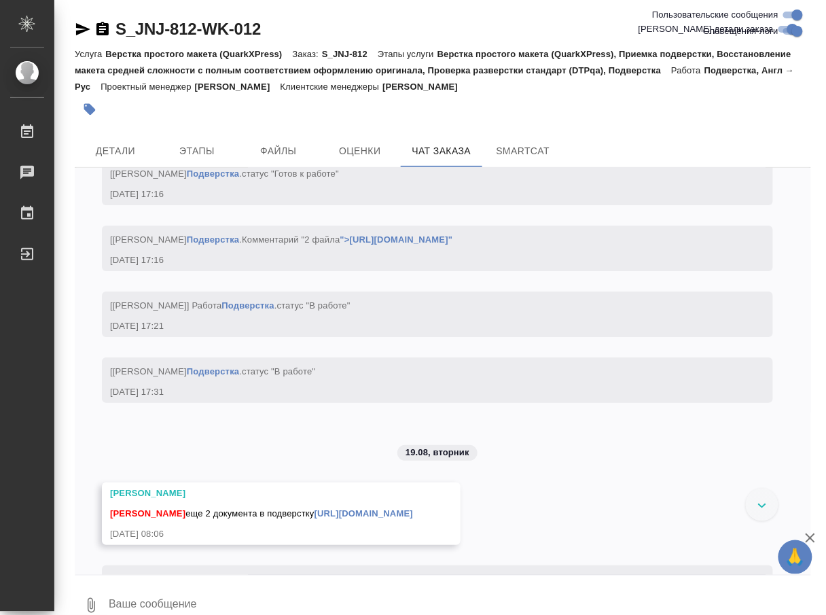
scroll to position [13228, 0]
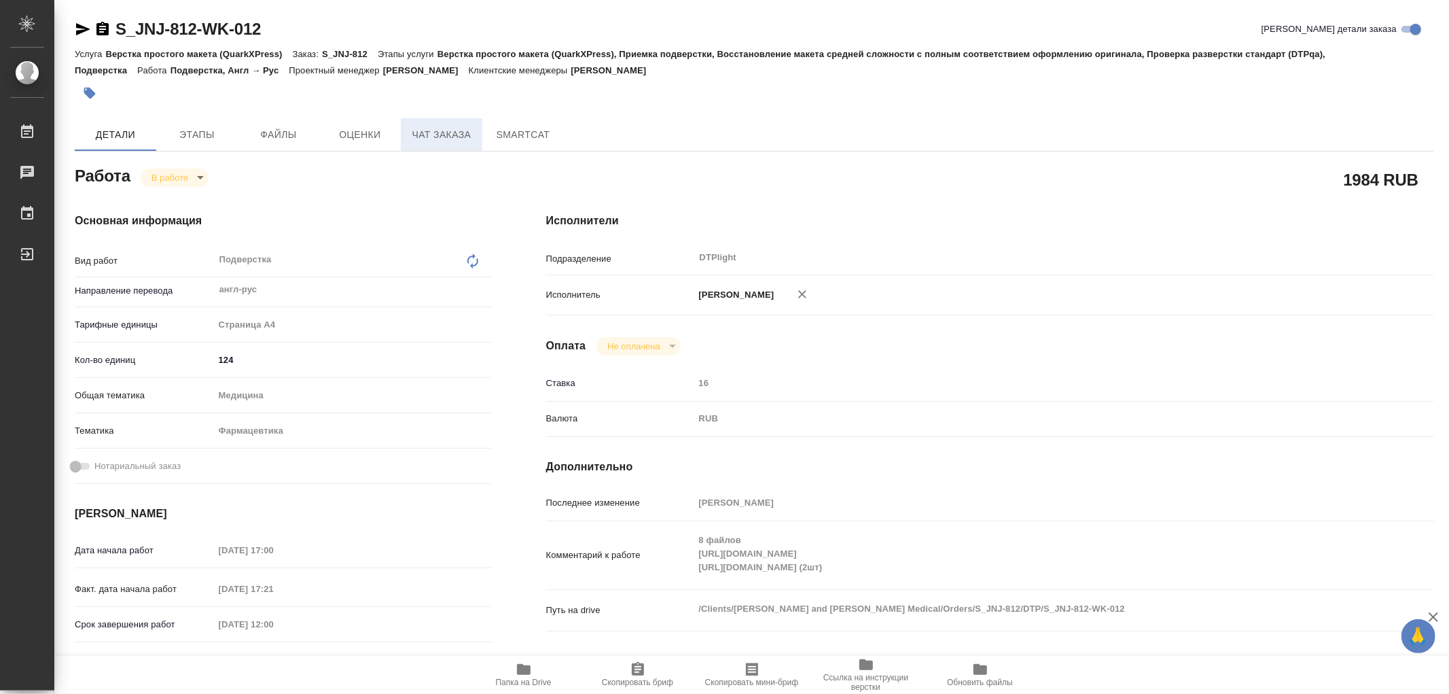
click at [406, 136] on button "Чат заказа" at bounding box center [442, 134] width 82 height 33
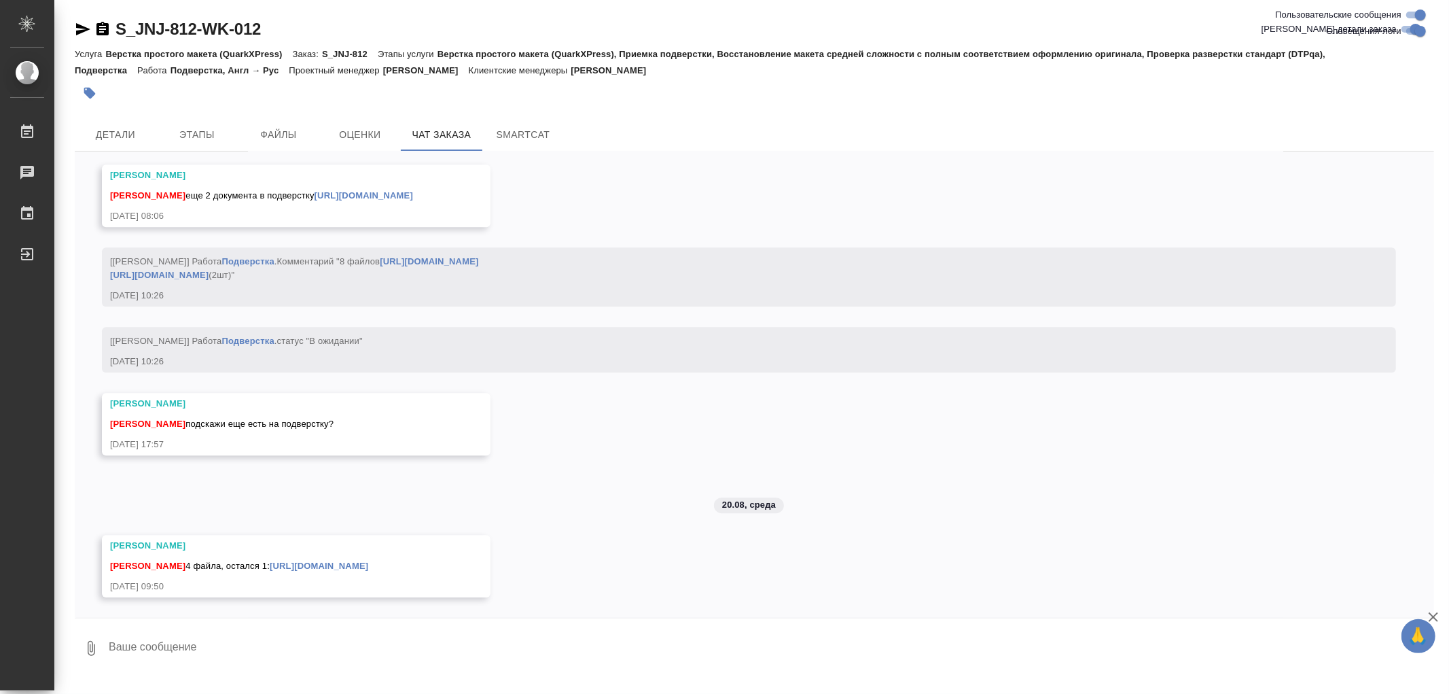
scroll to position [12358, 0]
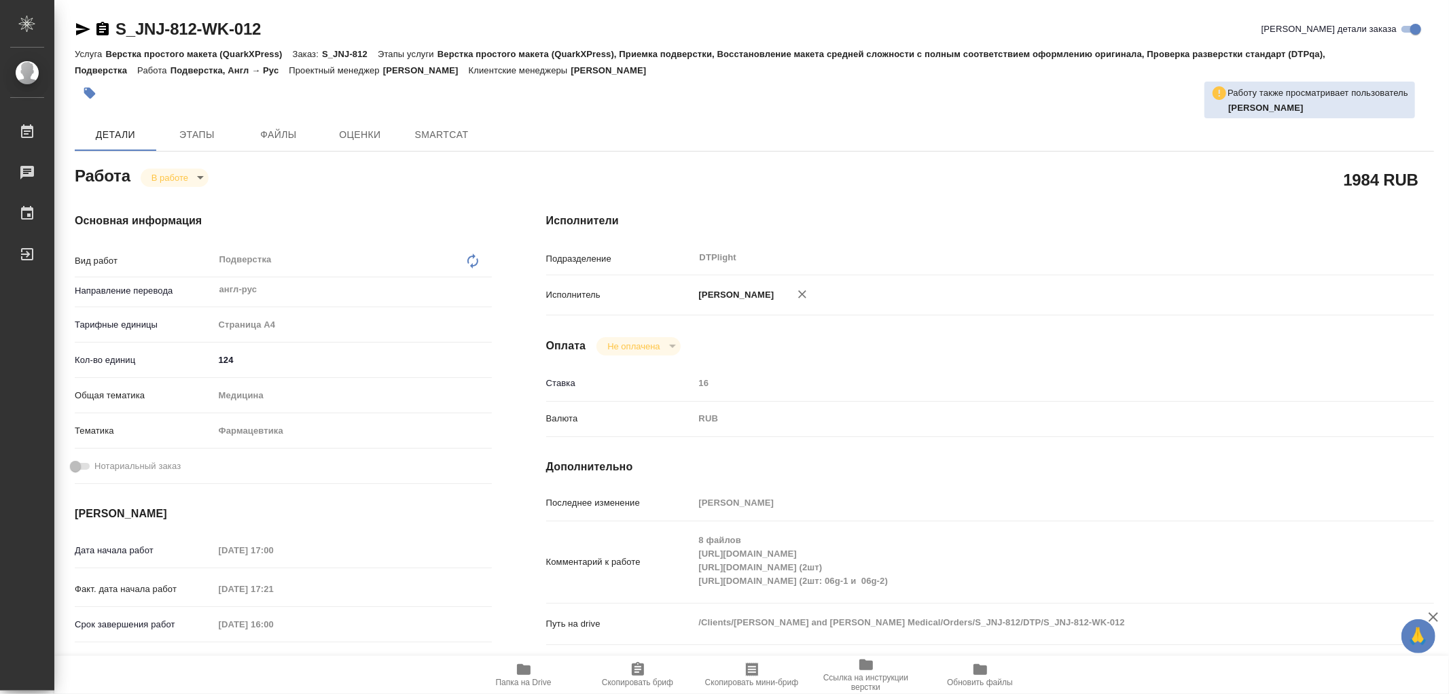
type textarea "x"
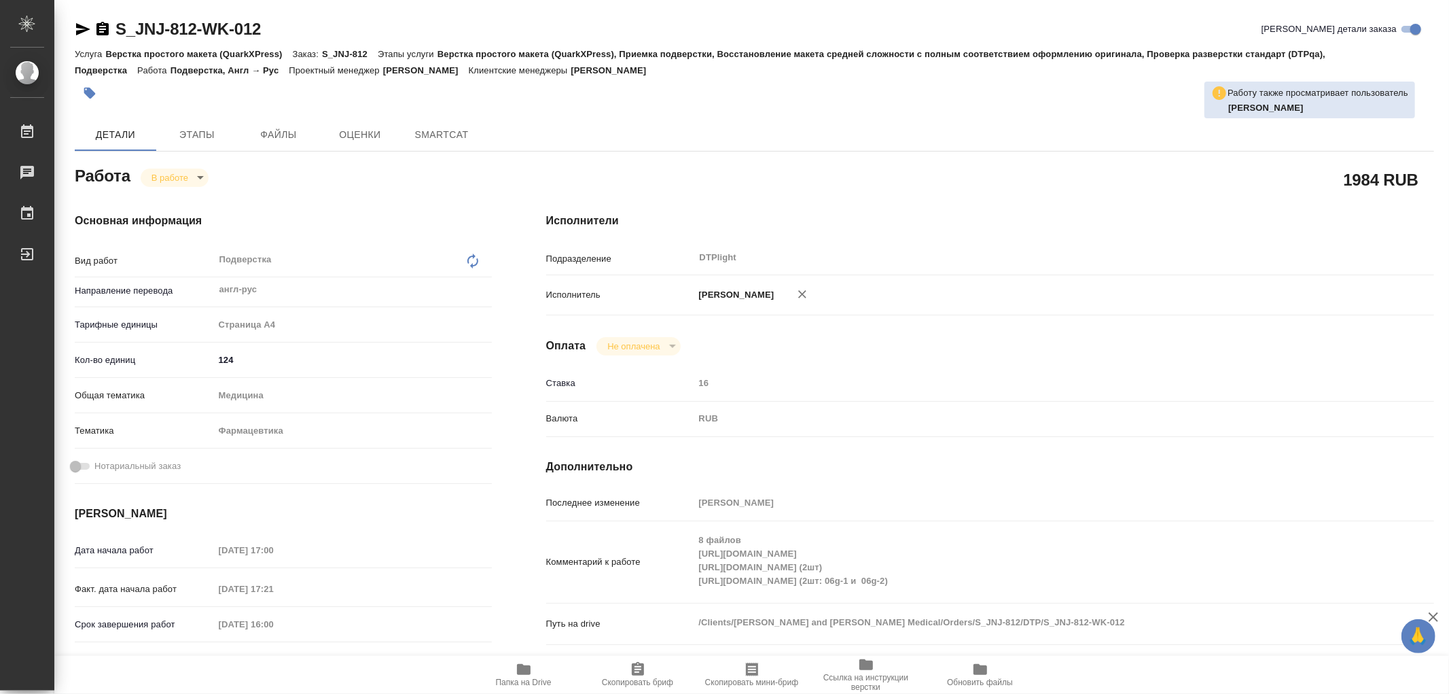
type textarea "x"
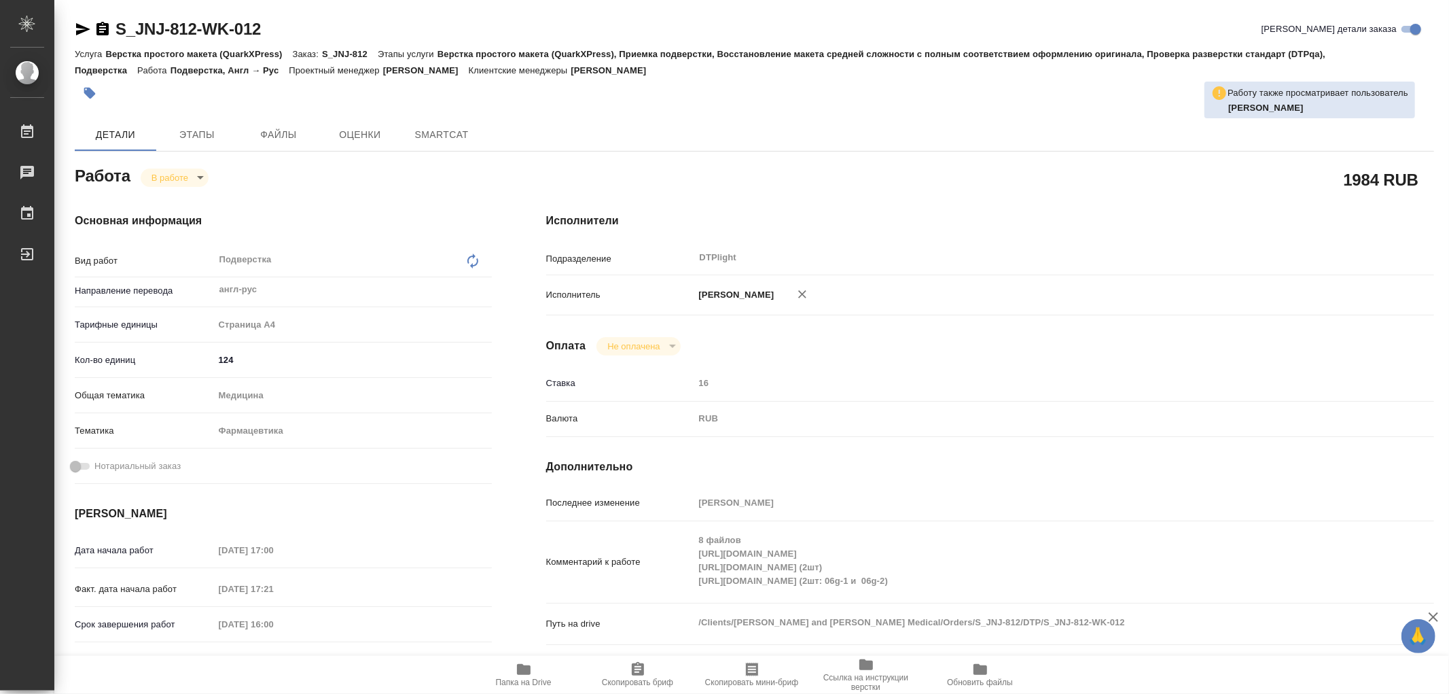
type textarea "x"
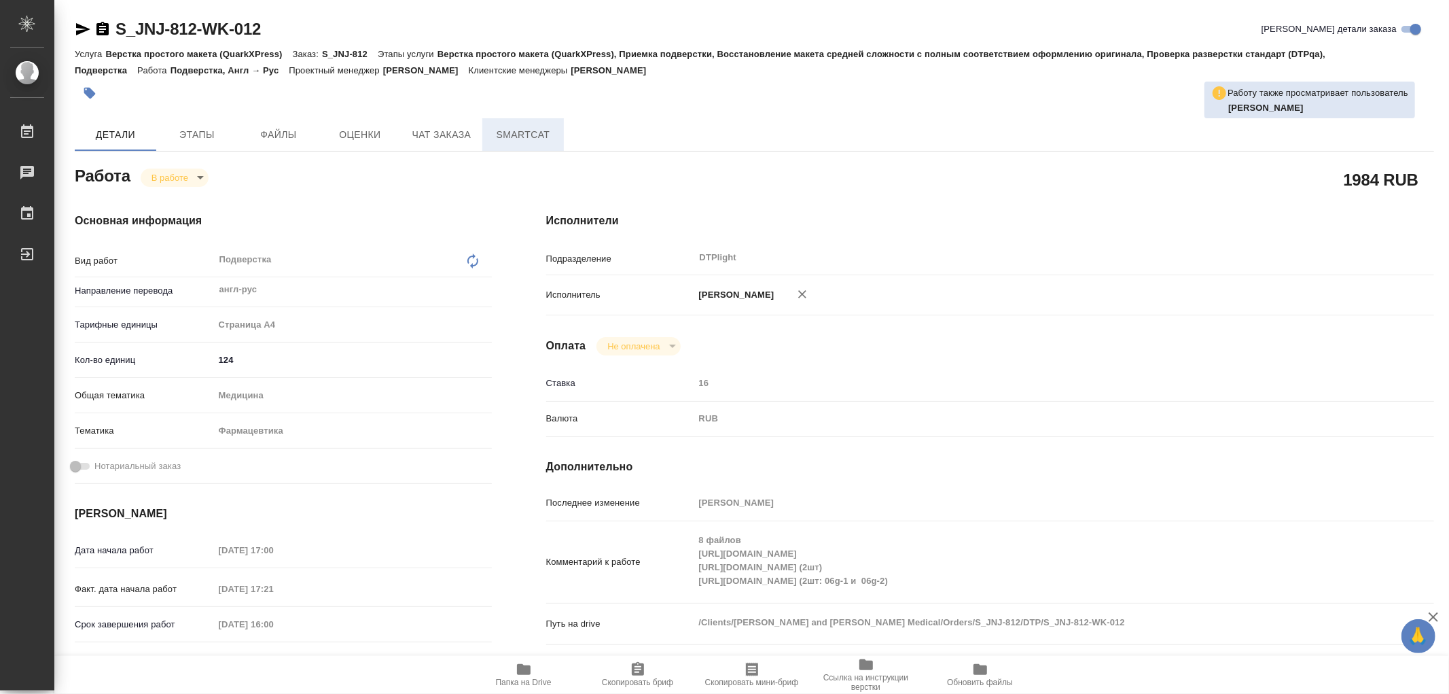
type textarea "x"
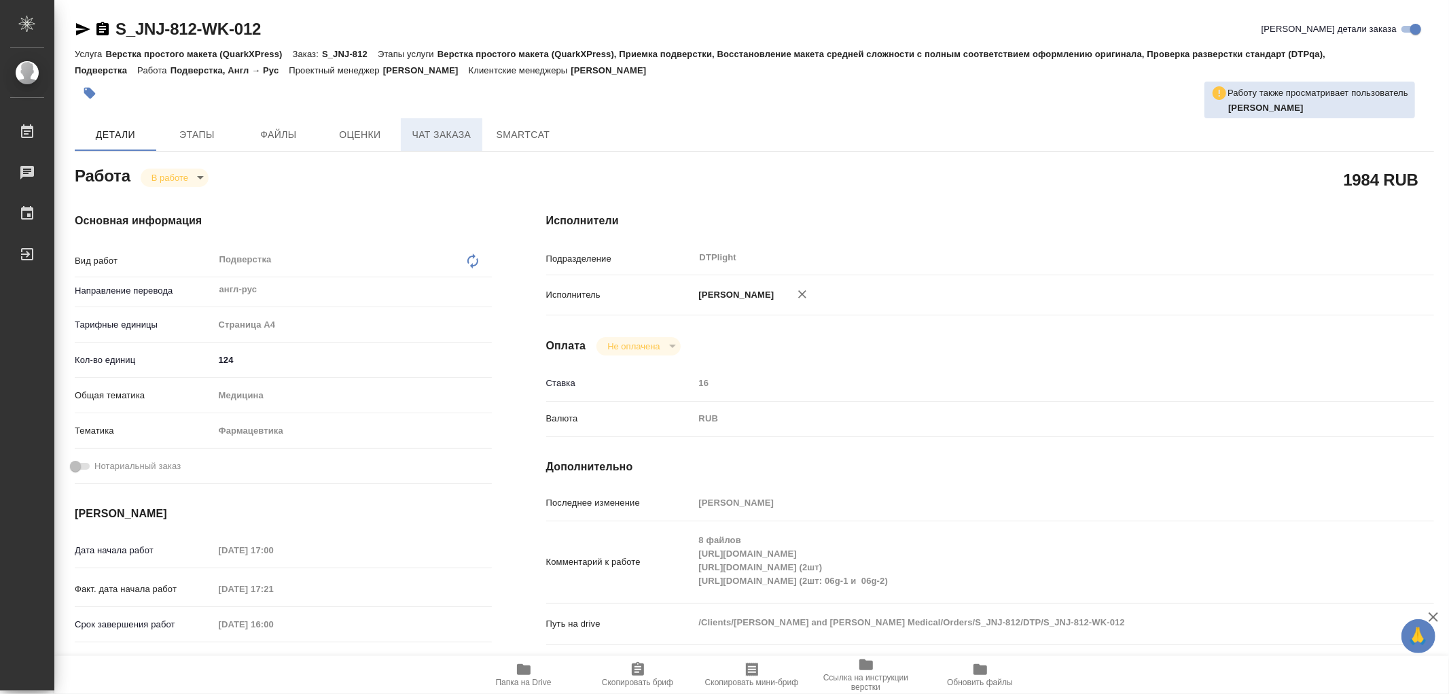
click at [463, 132] on span "Чат заказа" at bounding box center [441, 134] width 65 height 17
type textarea "x"
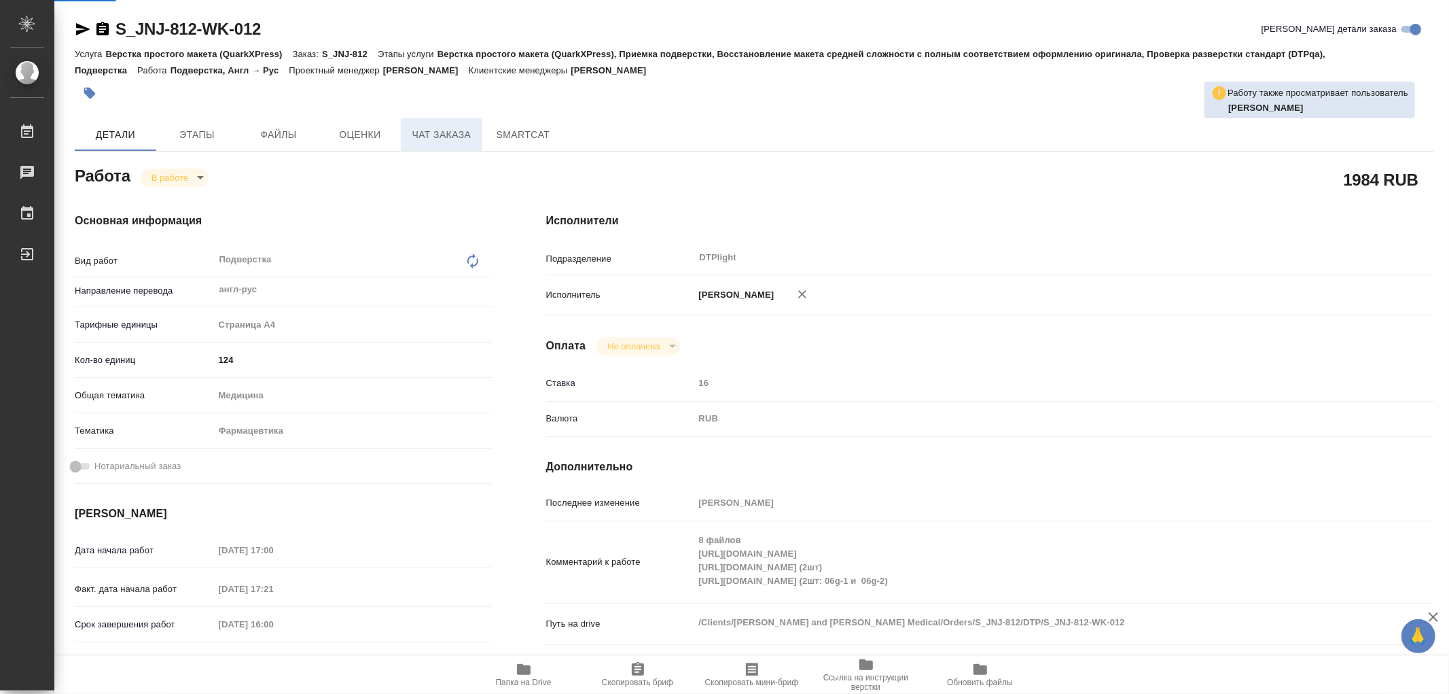
type textarea "x"
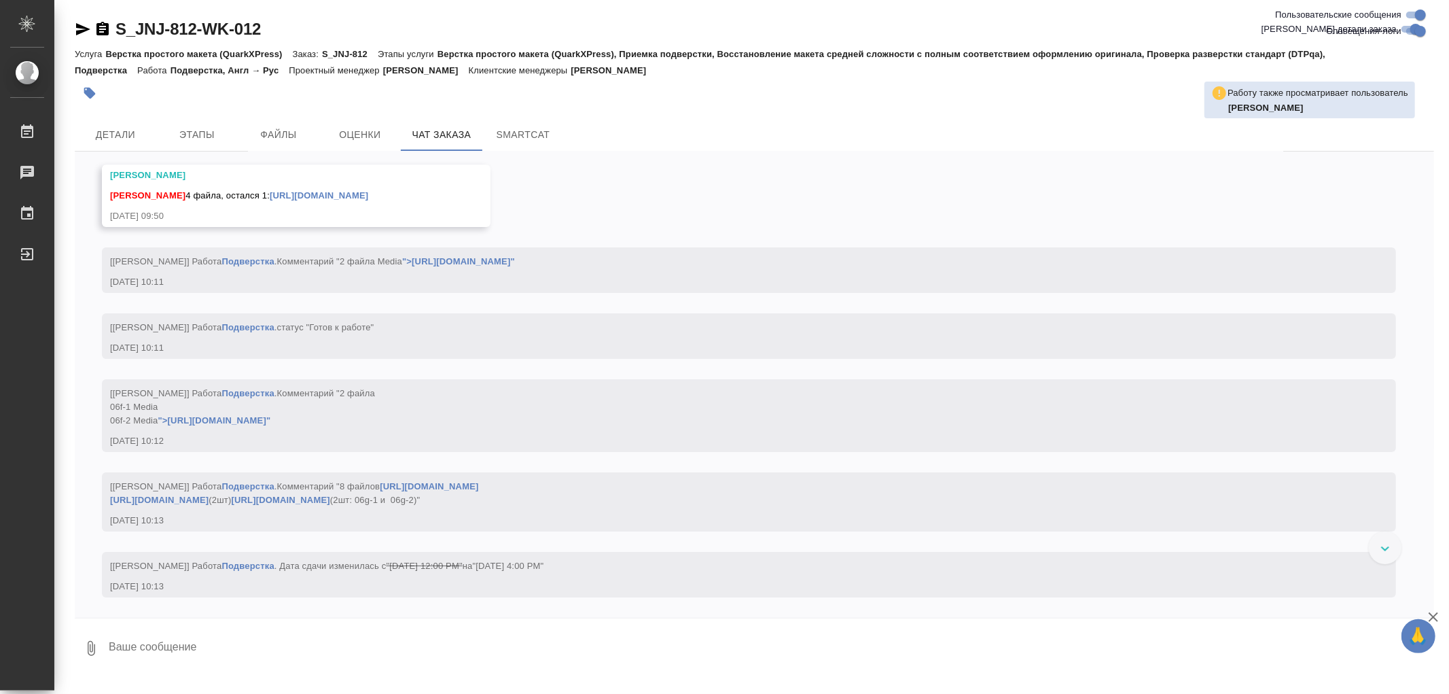
scroll to position [12734, 0]
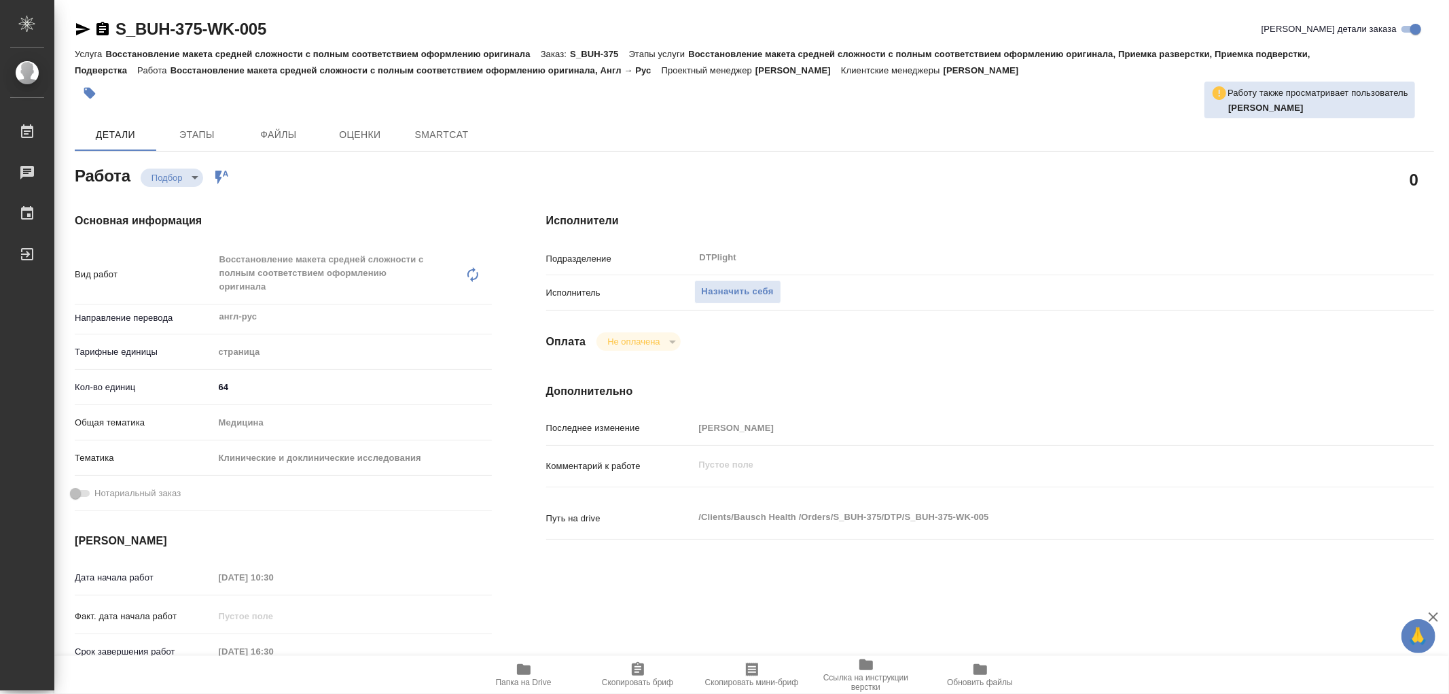
type textarea "x"
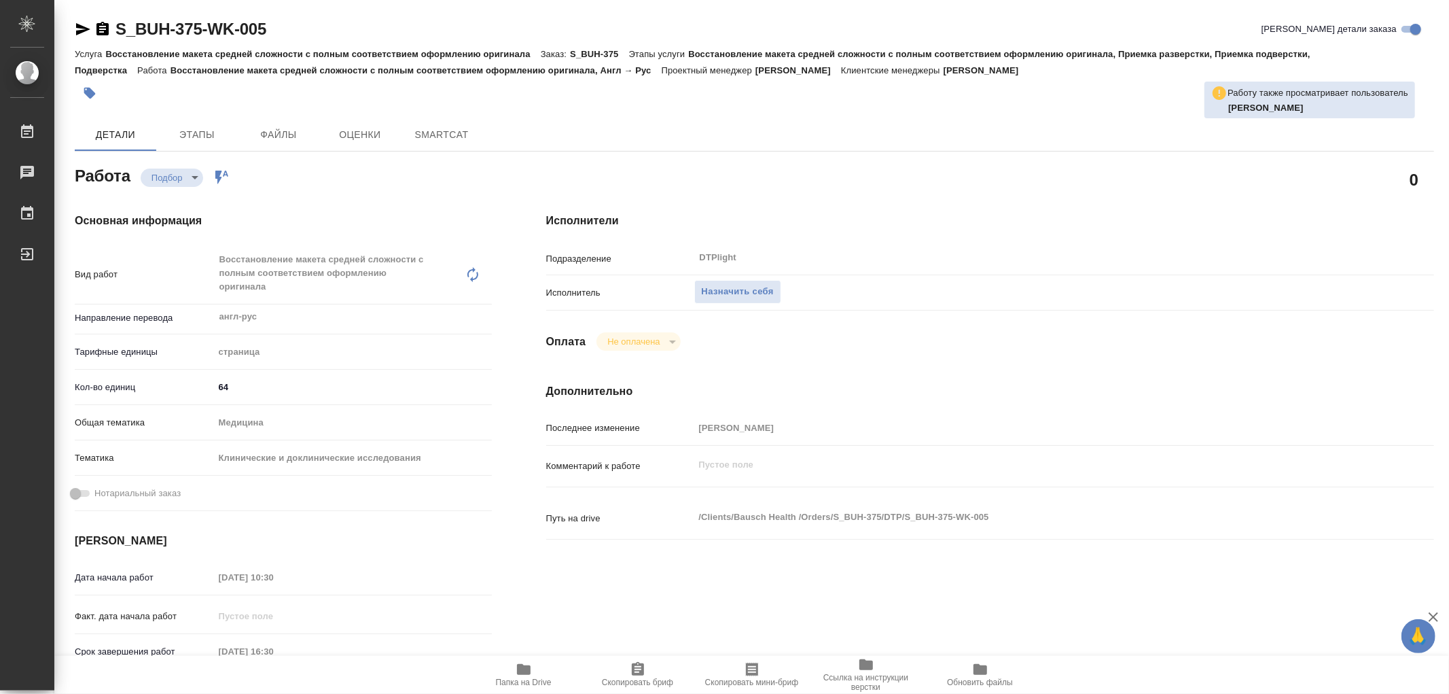
type textarea "x"
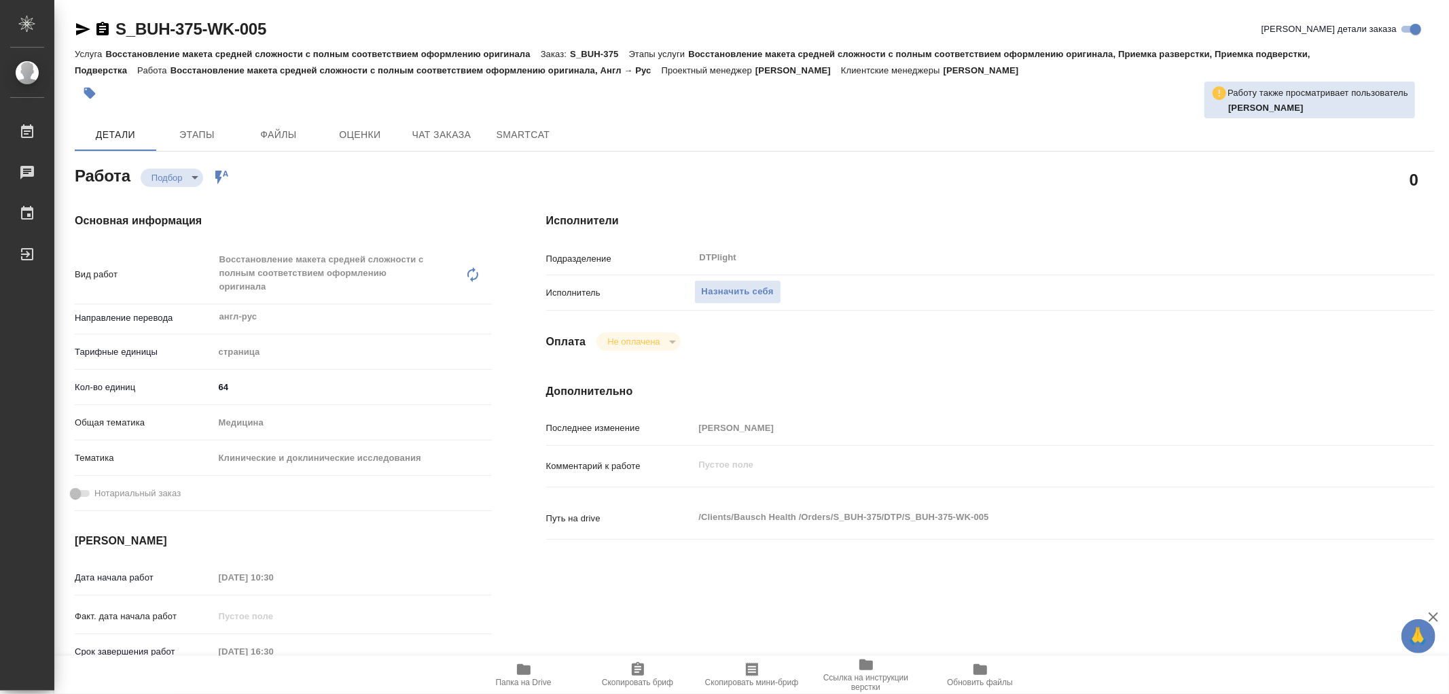
click at [512, 673] on span "Папка на Drive" at bounding box center [524, 674] width 98 height 26
type textarea "x"
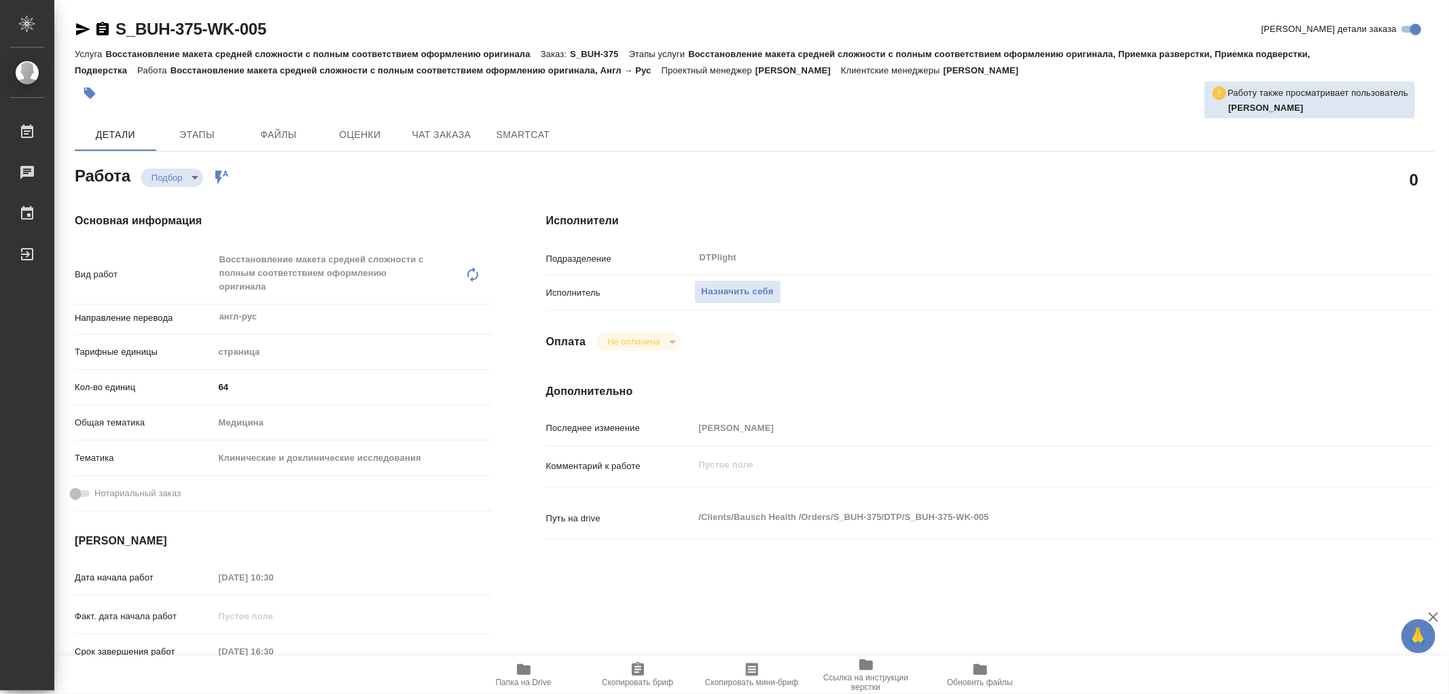
type textarea "x"
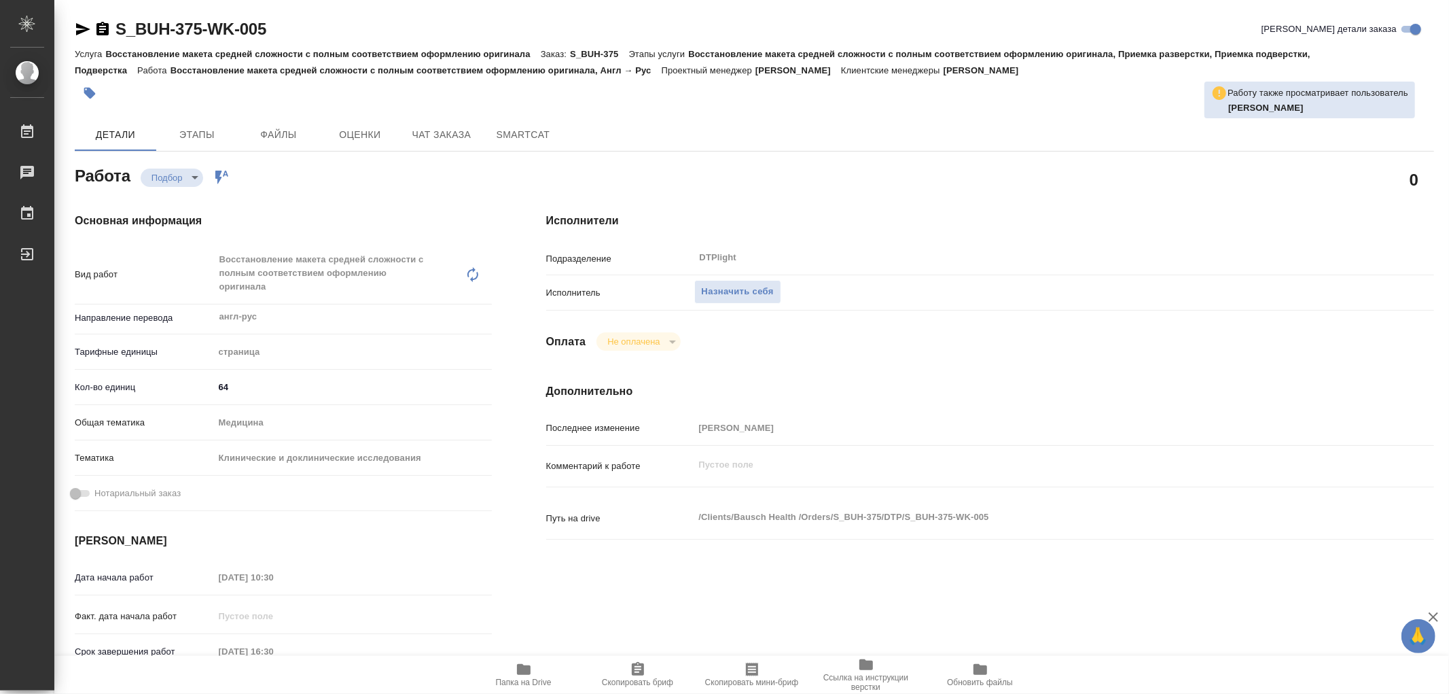
type textarea "x"
click at [713, 307] on div "Исполнитель Назначить себя" at bounding box center [990, 298] width 888 height 35
click at [738, 302] on button "Назначить себя" at bounding box center [737, 292] width 87 height 24
type textarea "x"
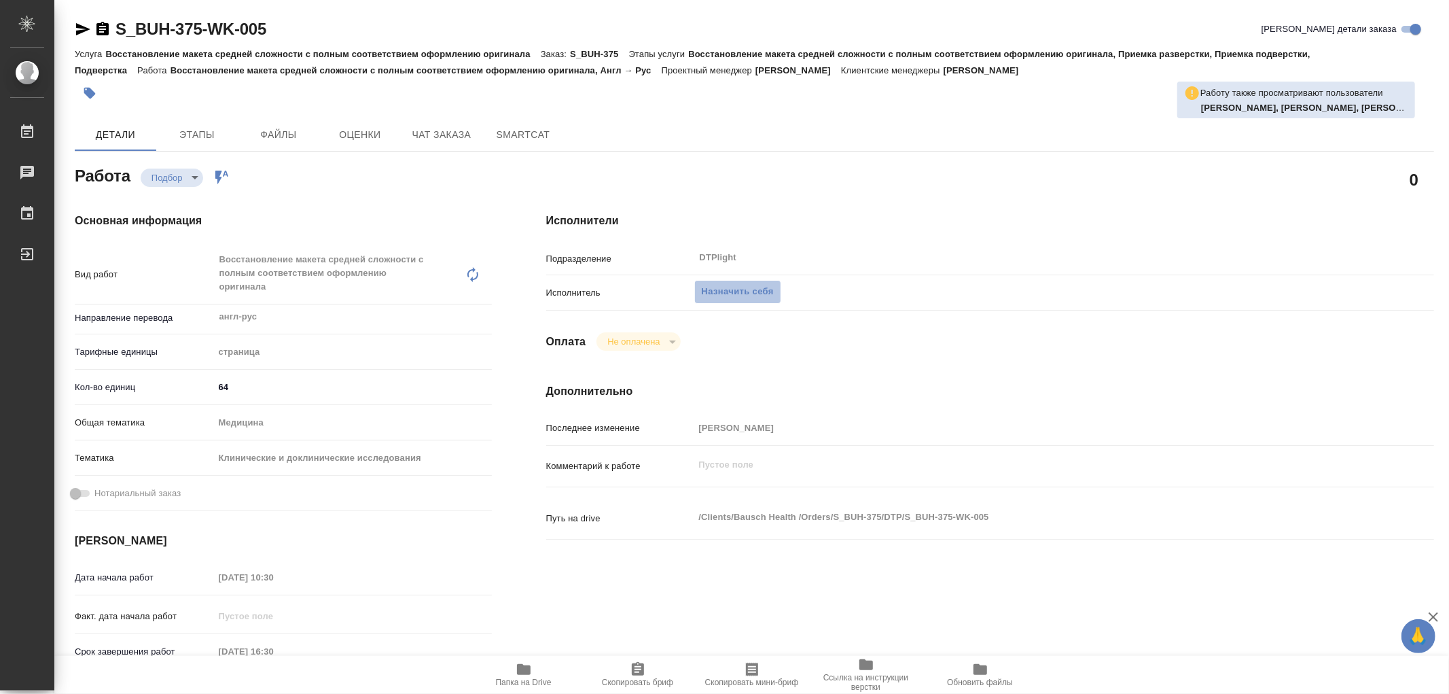
type textarea "x"
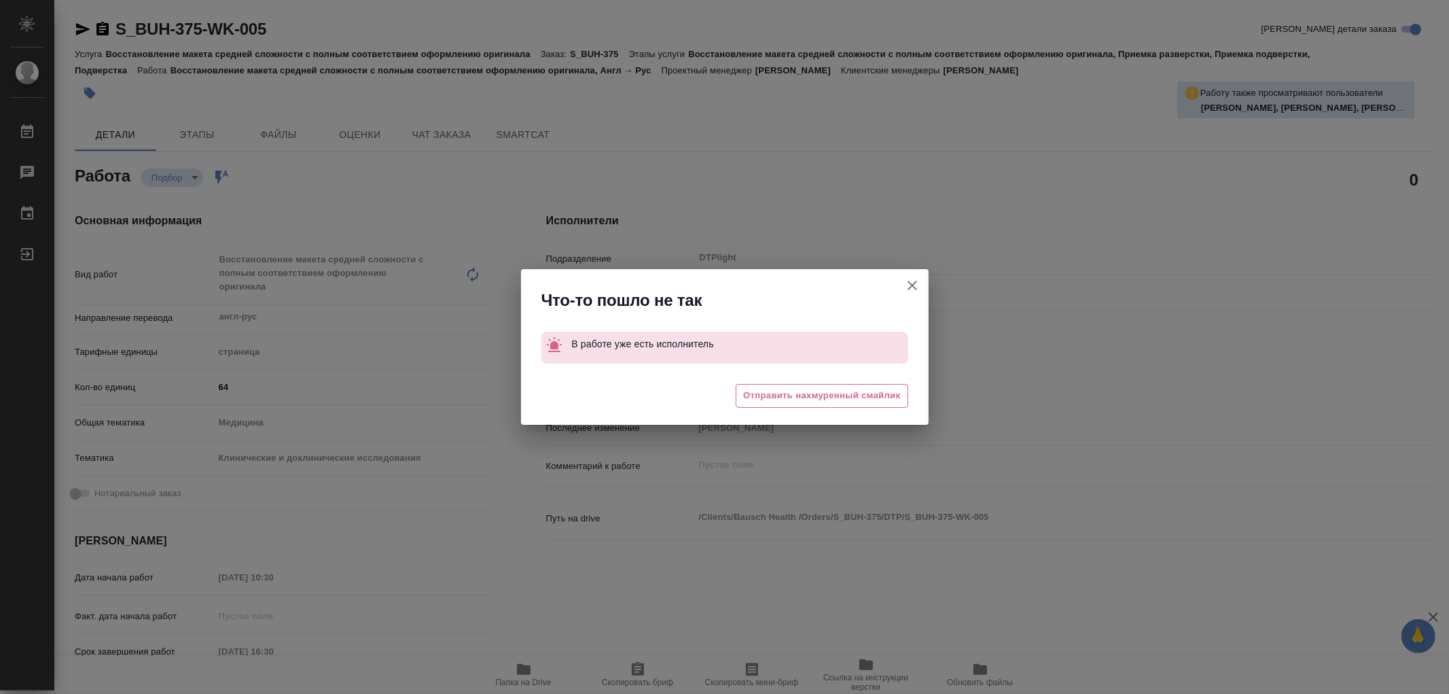
click at [896, 274] on div at bounding box center [912, 290] width 33 height 42
click at [910, 287] on icon "button" at bounding box center [912, 285] width 16 height 16
type textarea "x"
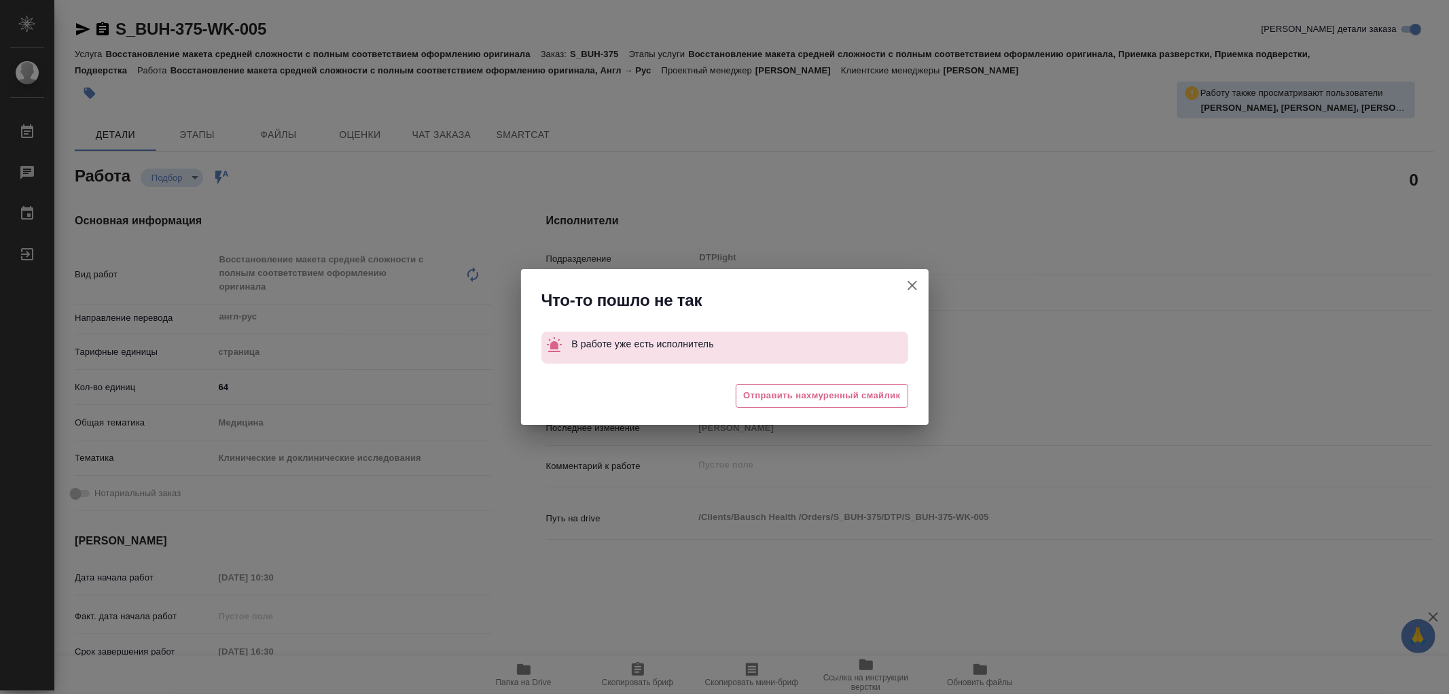
type textarea "x"
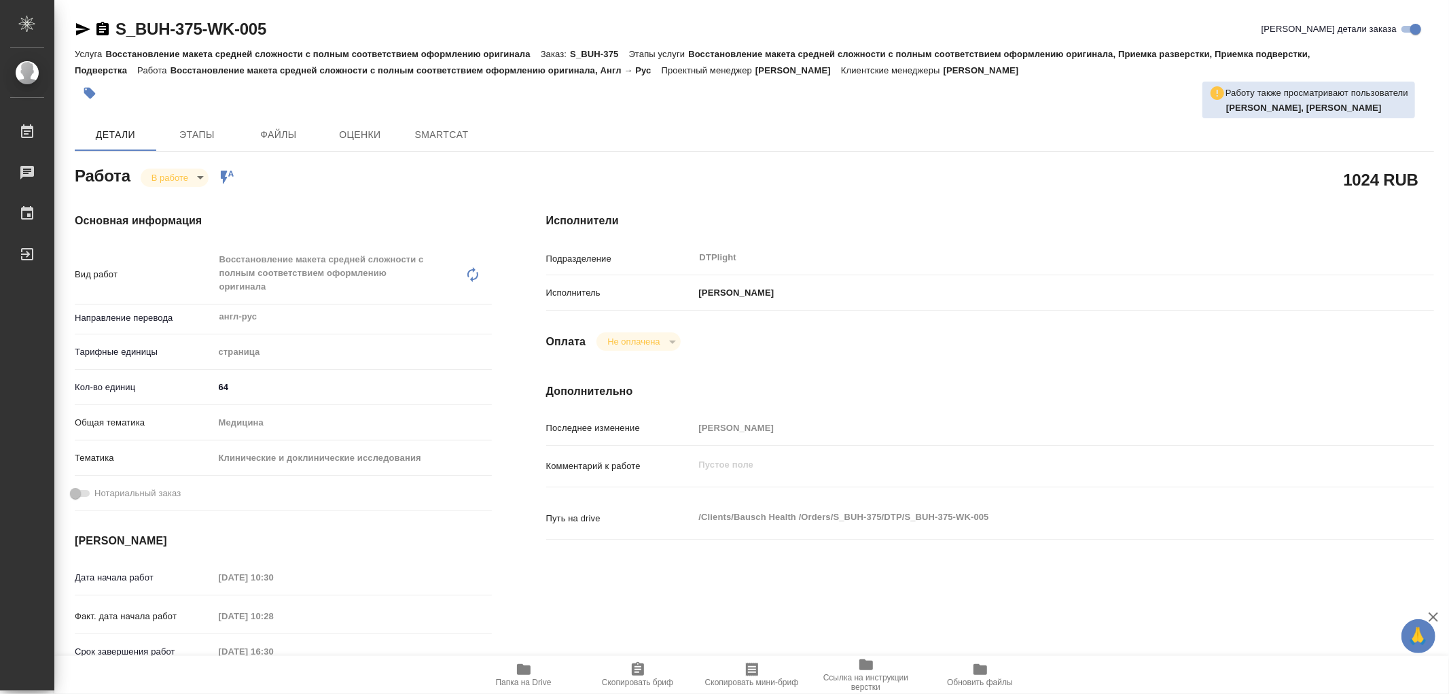
type textarea "x"
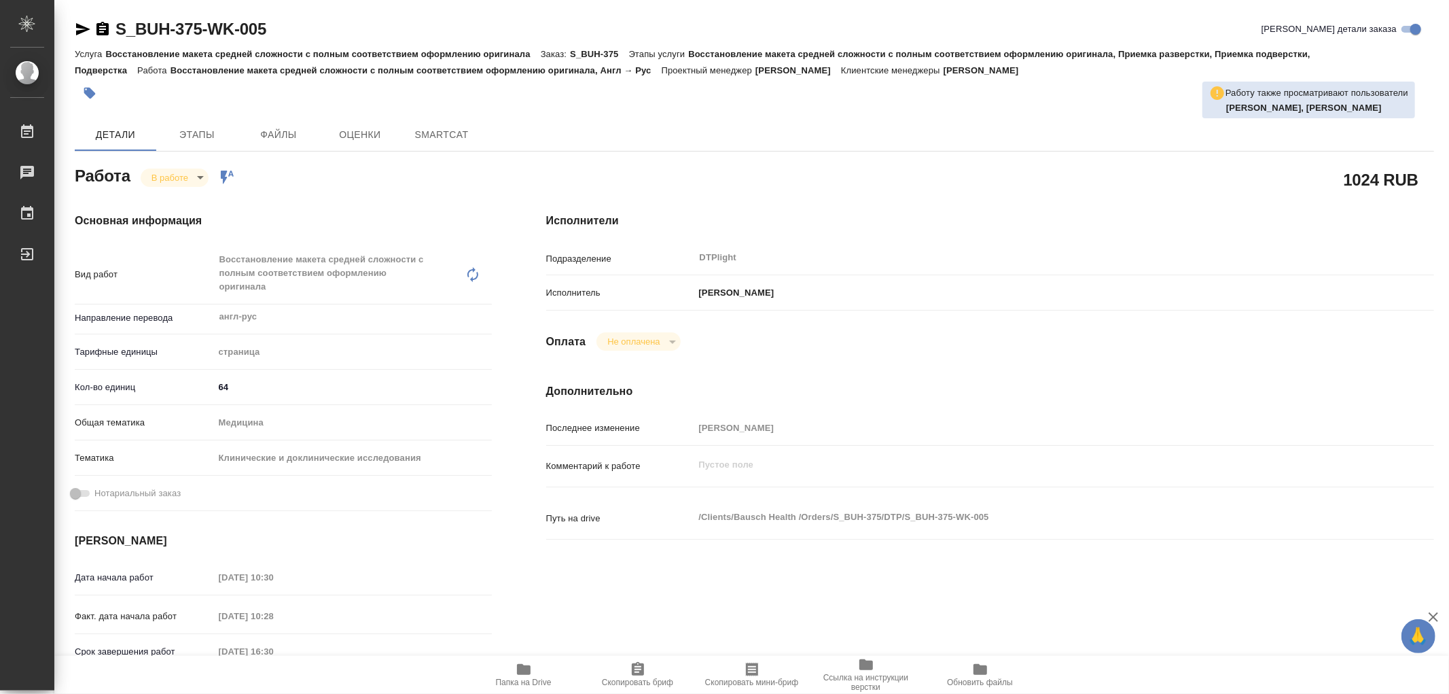
type textarea "x"
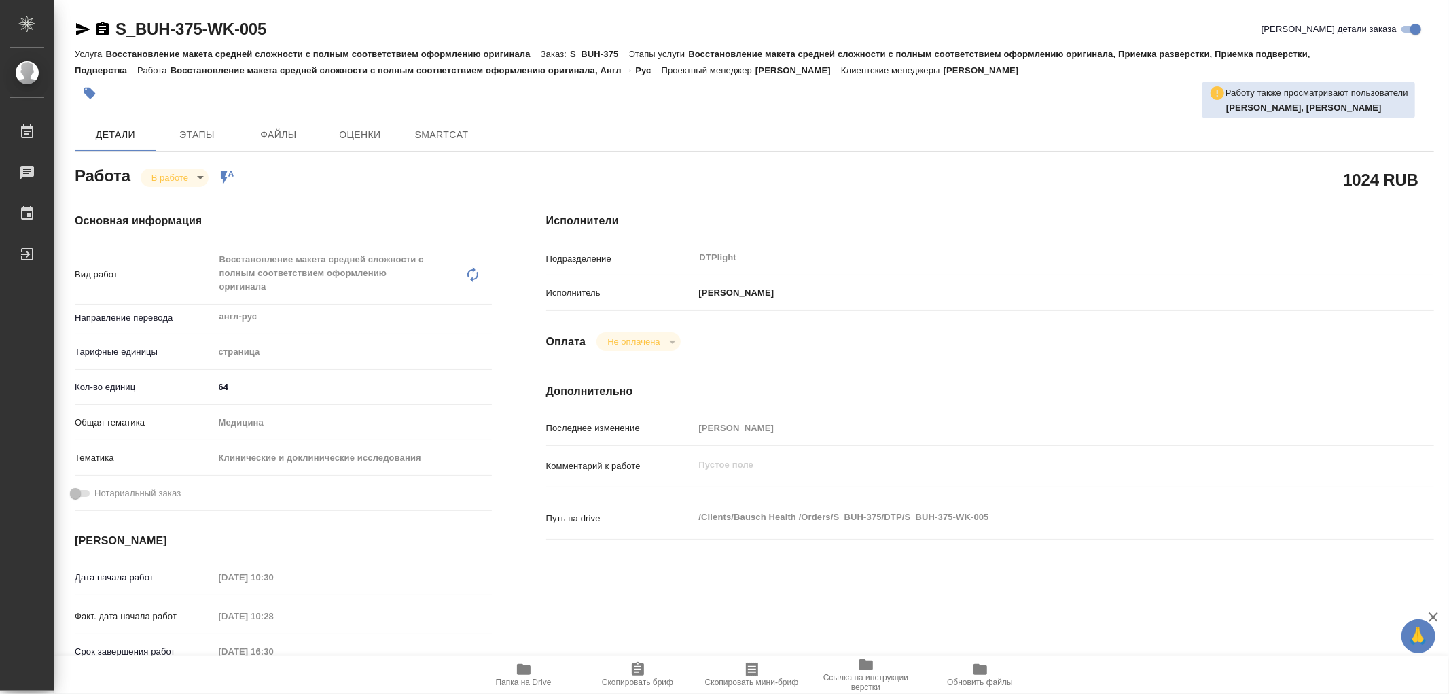
type textarea "x"
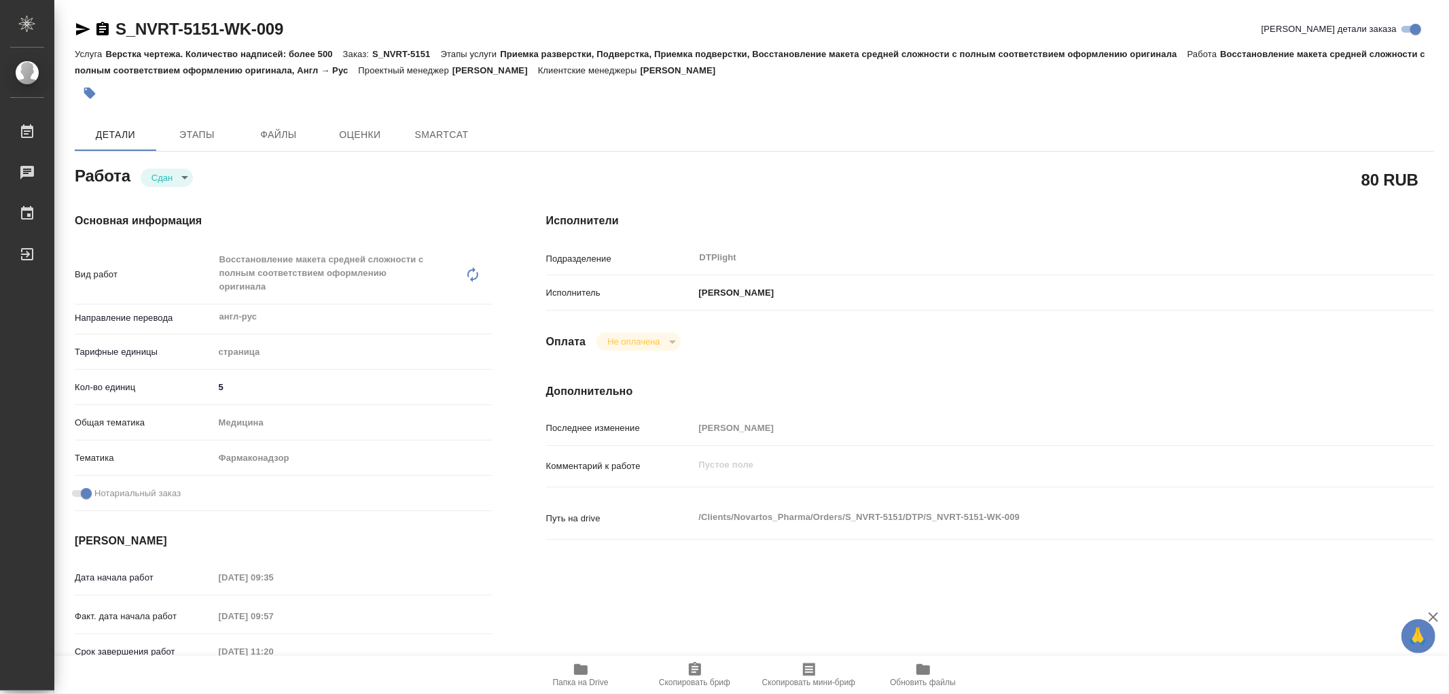
type textarea "x"
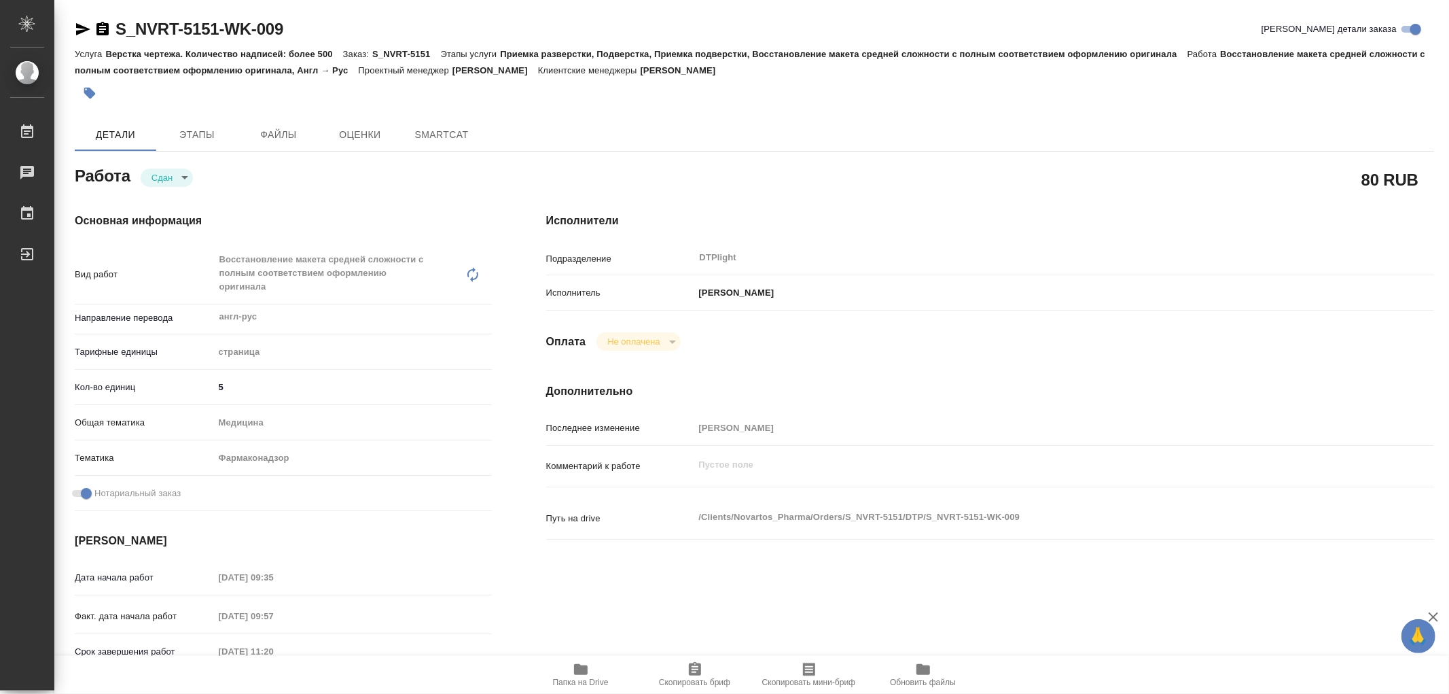
type textarea "x"
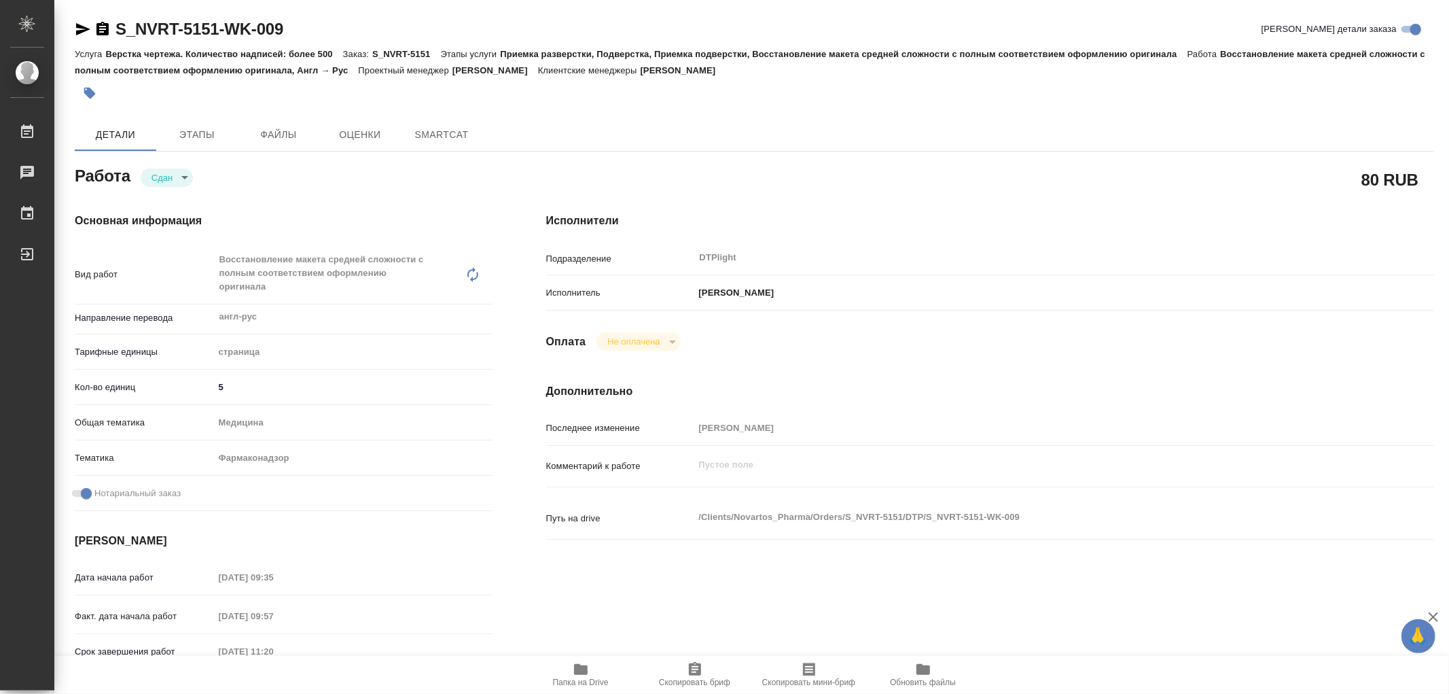
type textarea "x"
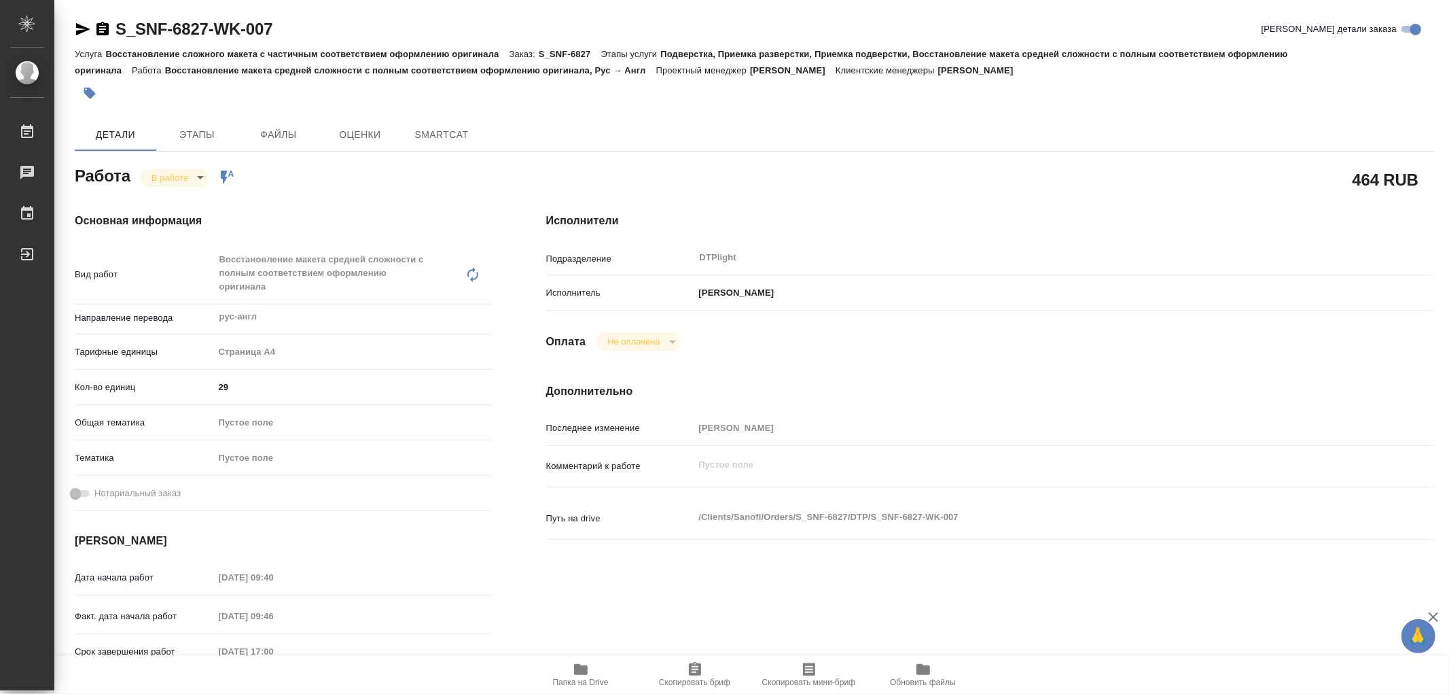
type textarea "x"
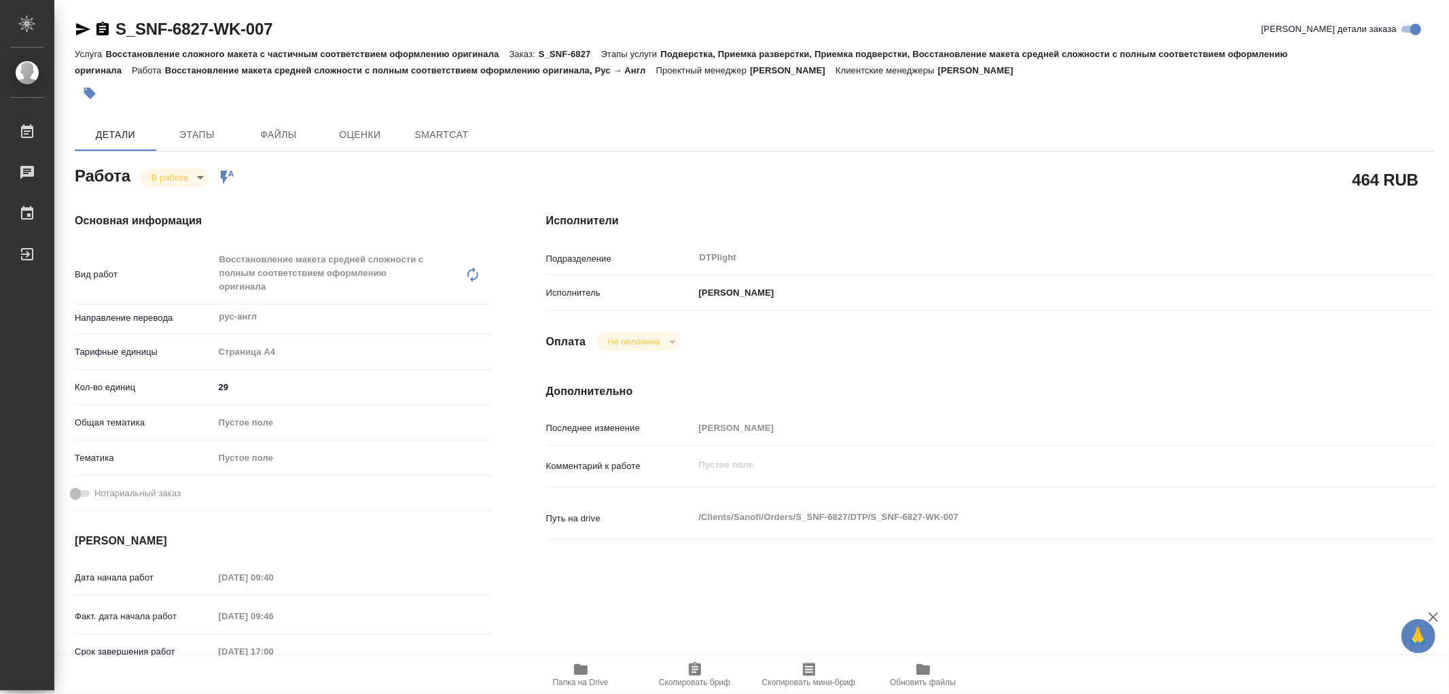
type textarea "x"
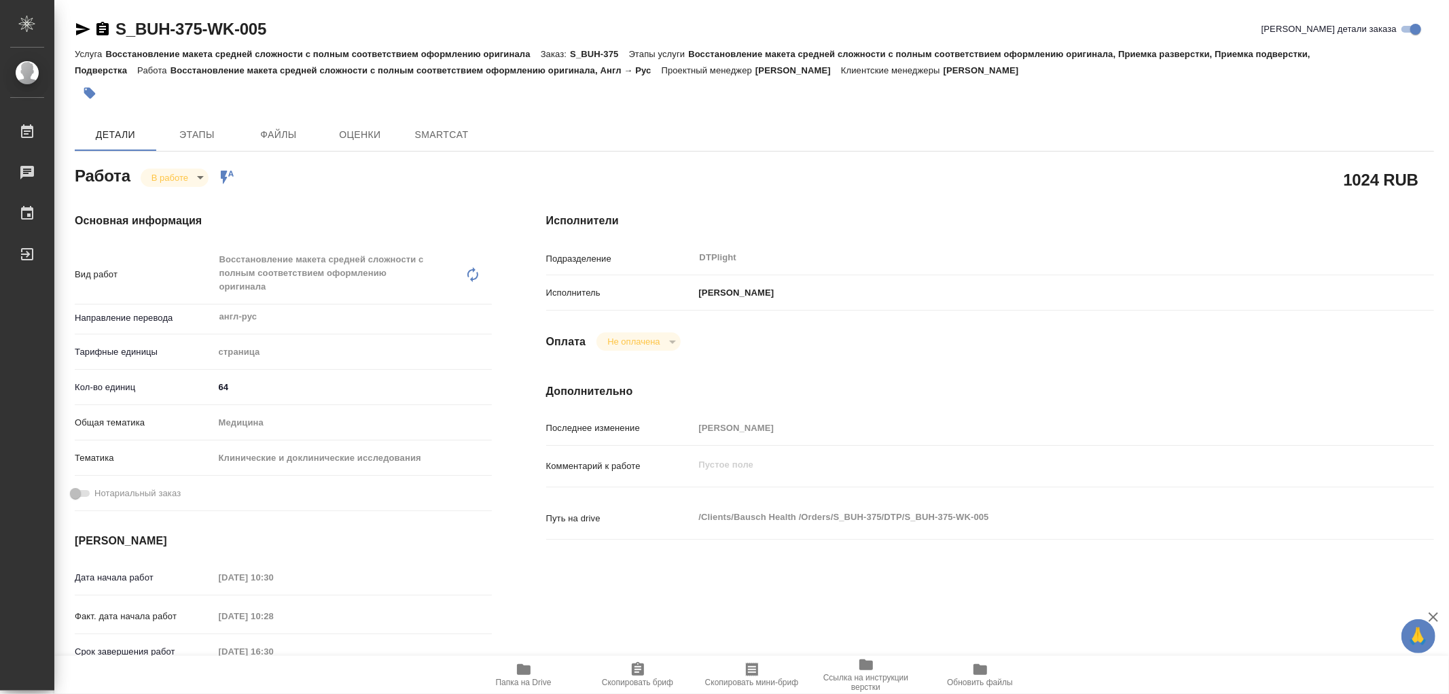
type textarea "x"
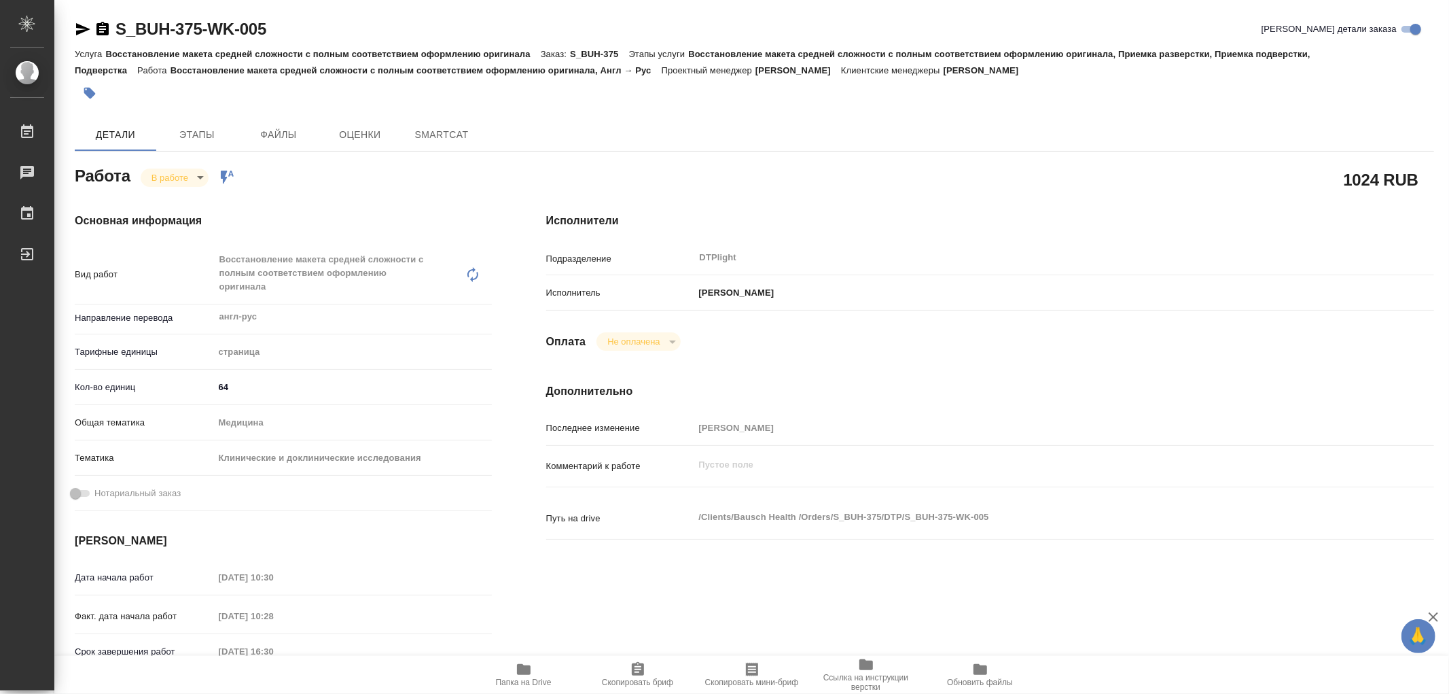
type textarea "x"
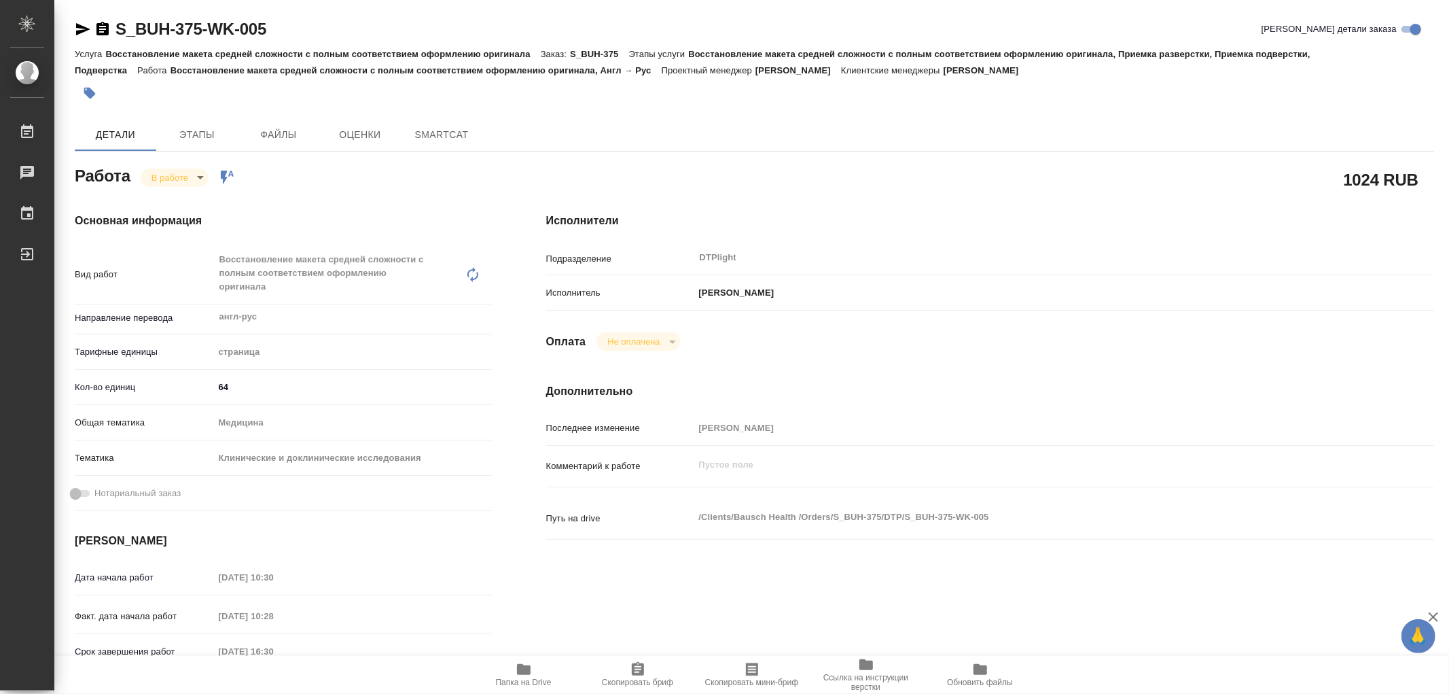
type textarea "x"
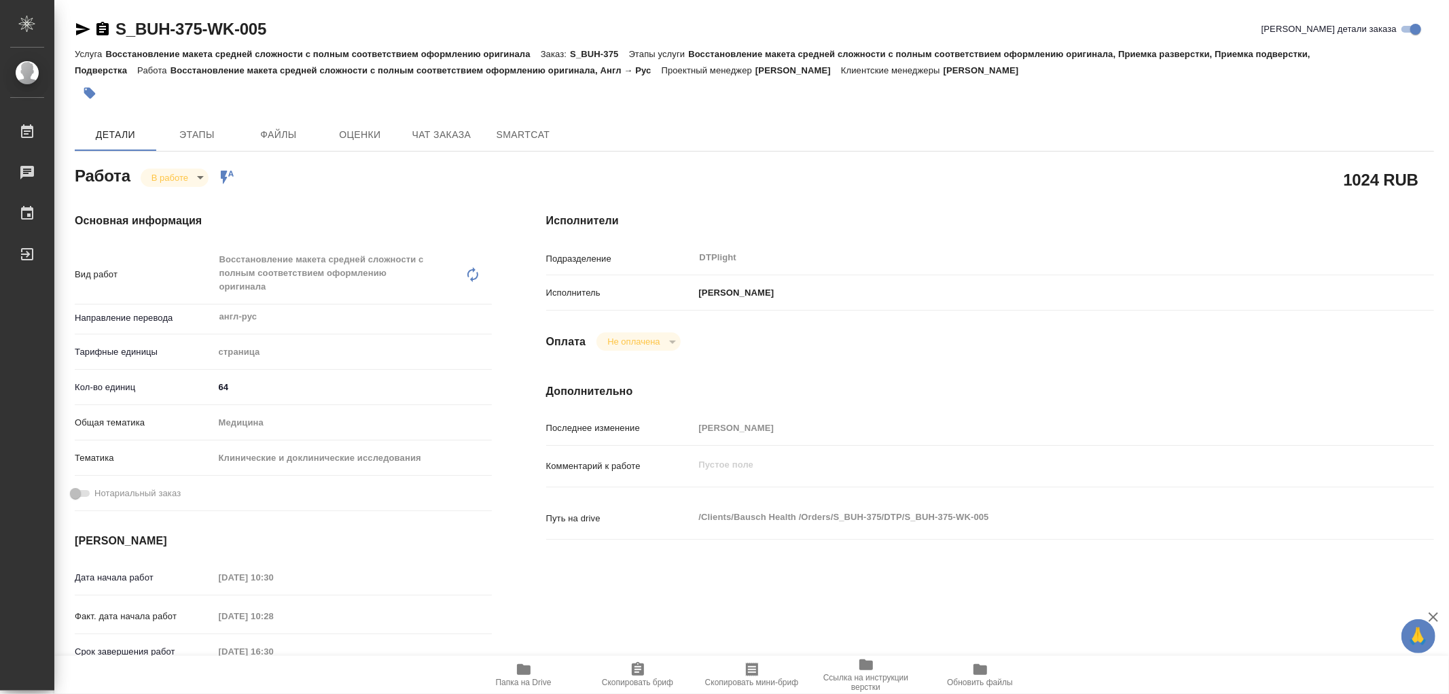
type textarea "x"
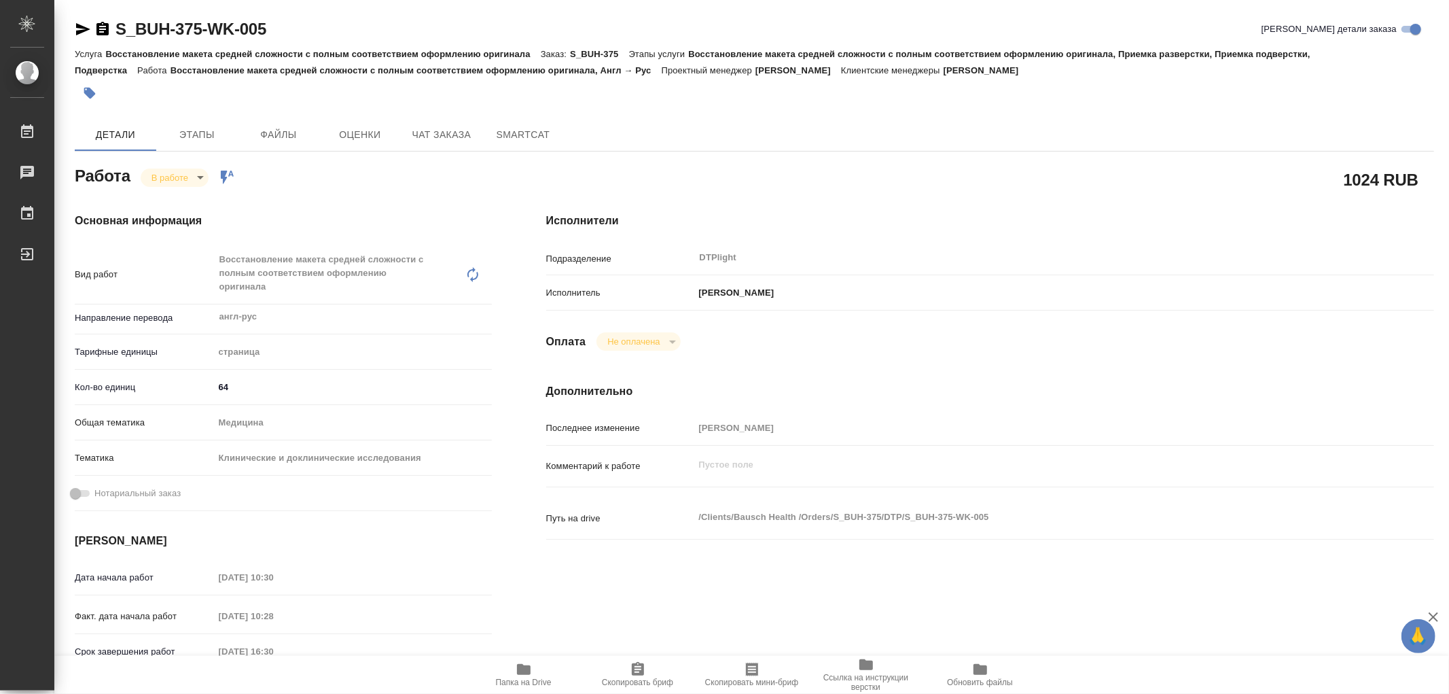
type textarea "x"
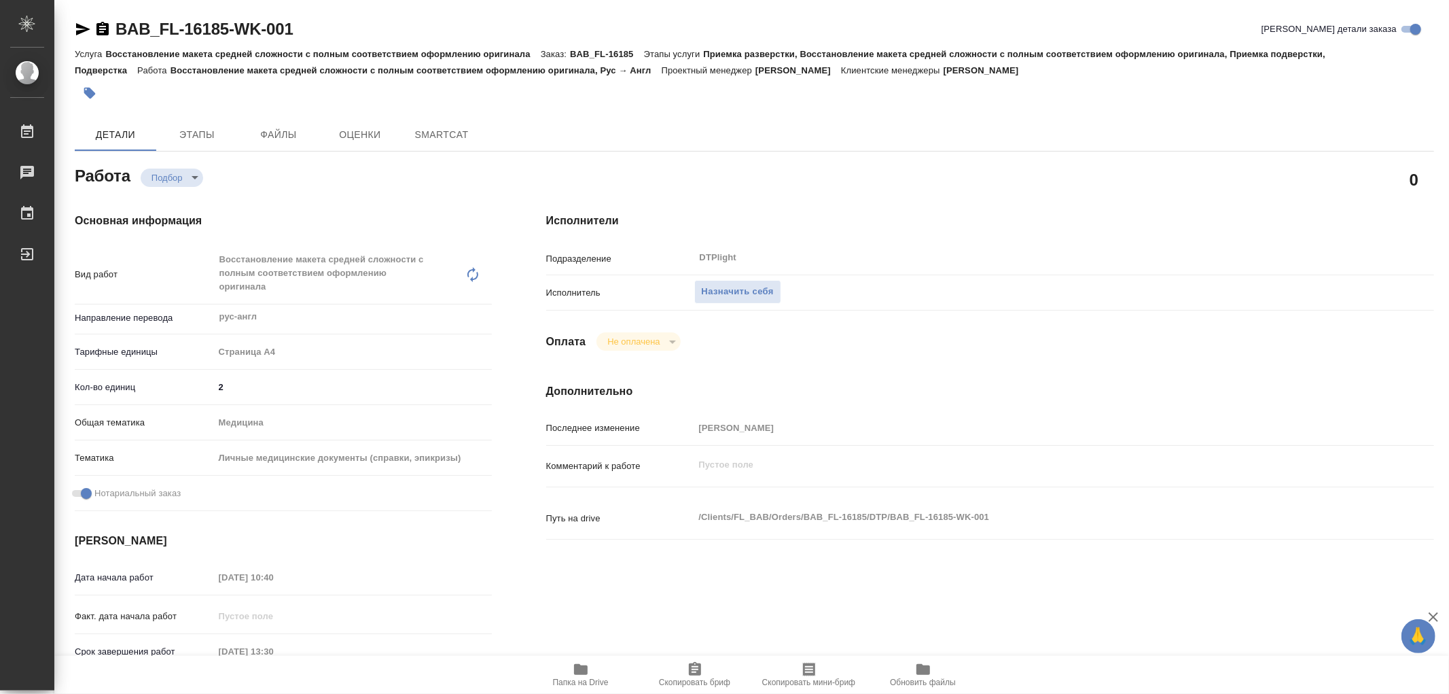
type textarea "x"
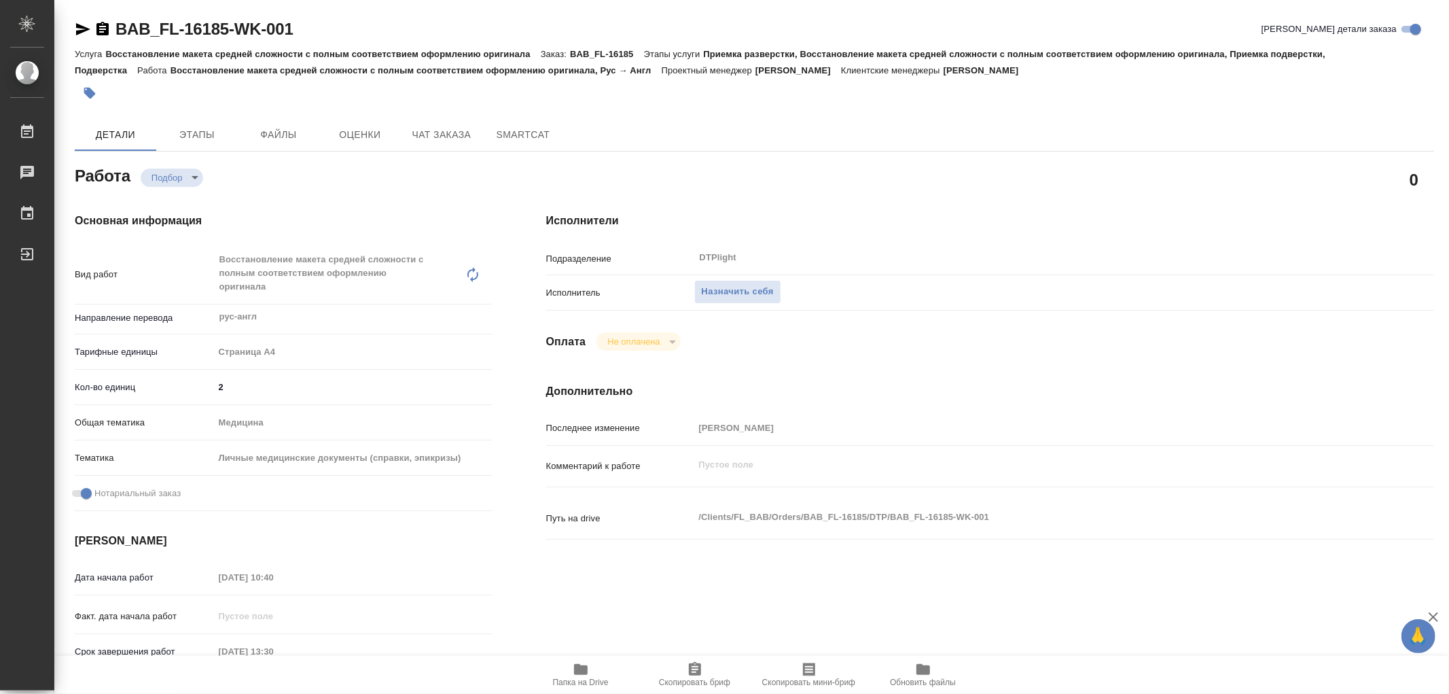
type textarea "x"
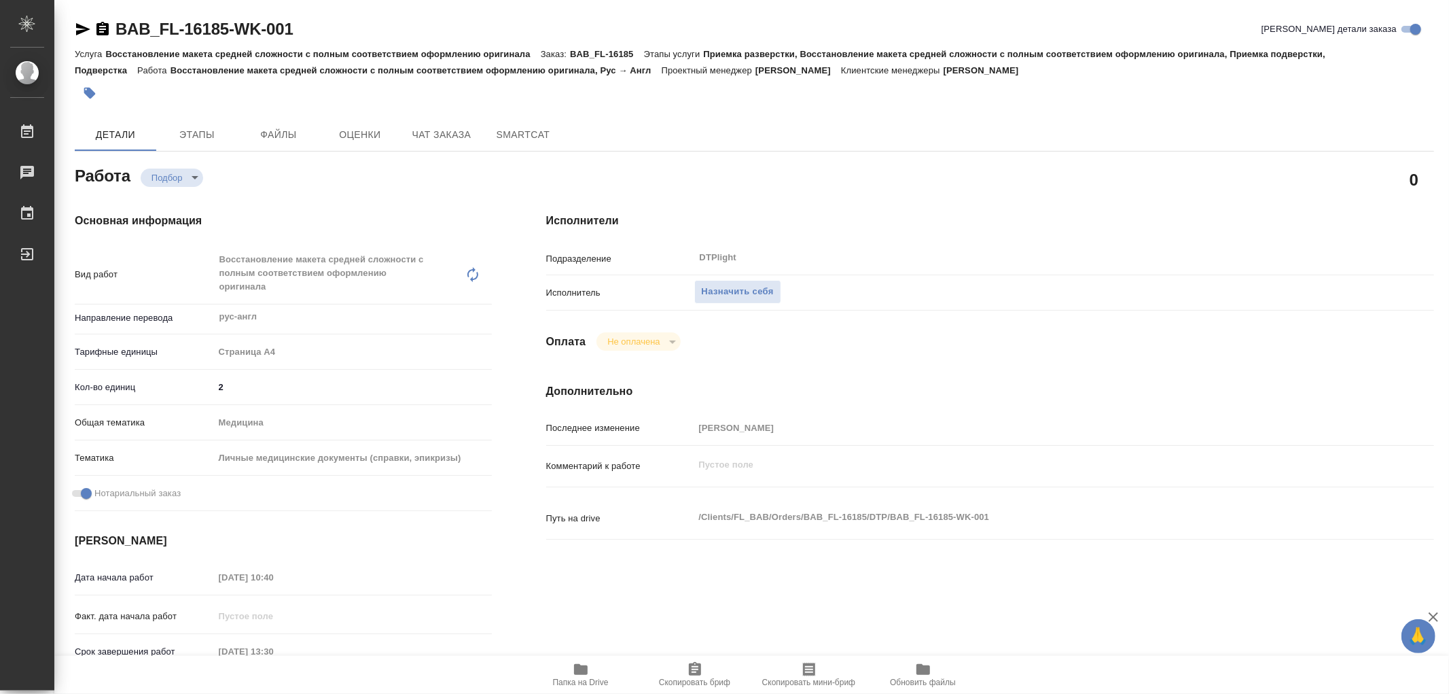
click at [575, 669] on icon "button" at bounding box center [581, 669] width 14 height 11
click at [584, 669] on icon "button" at bounding box center [581, 669] width 14 height 11
type textarea "x"
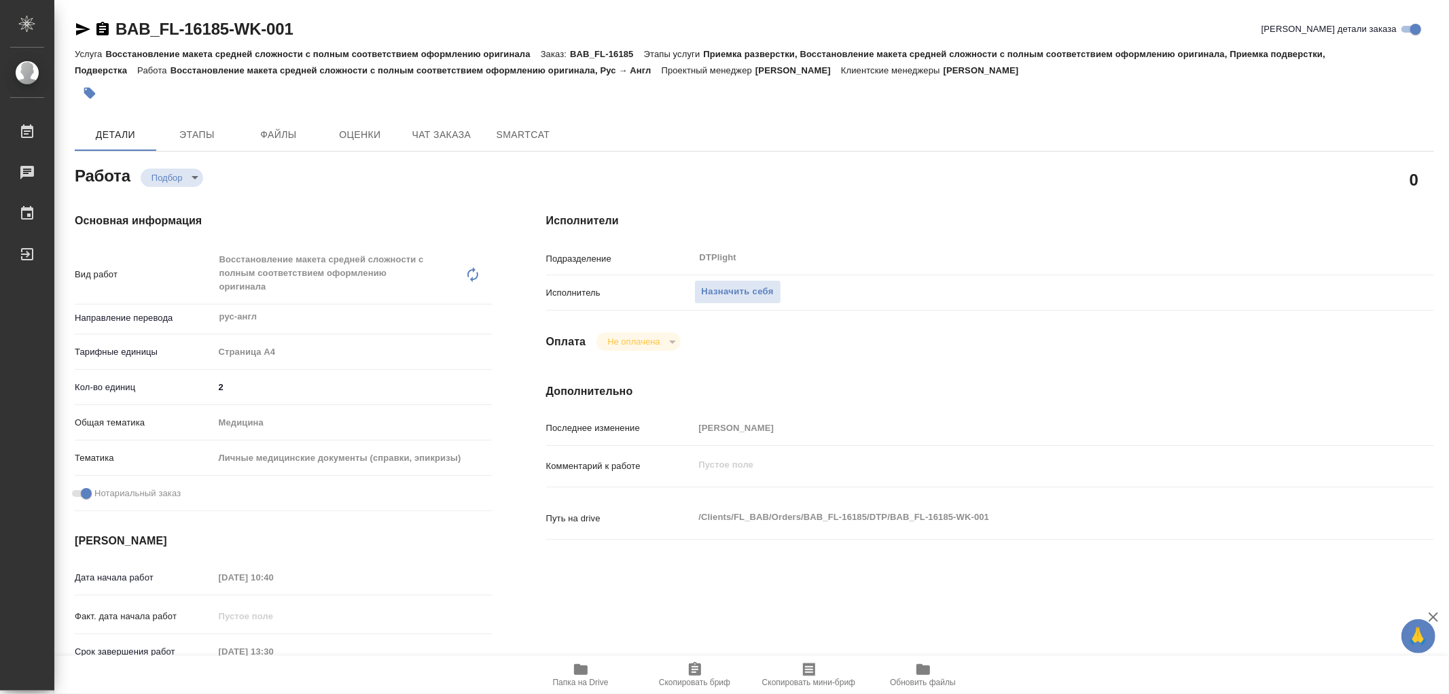
type textarea "x"
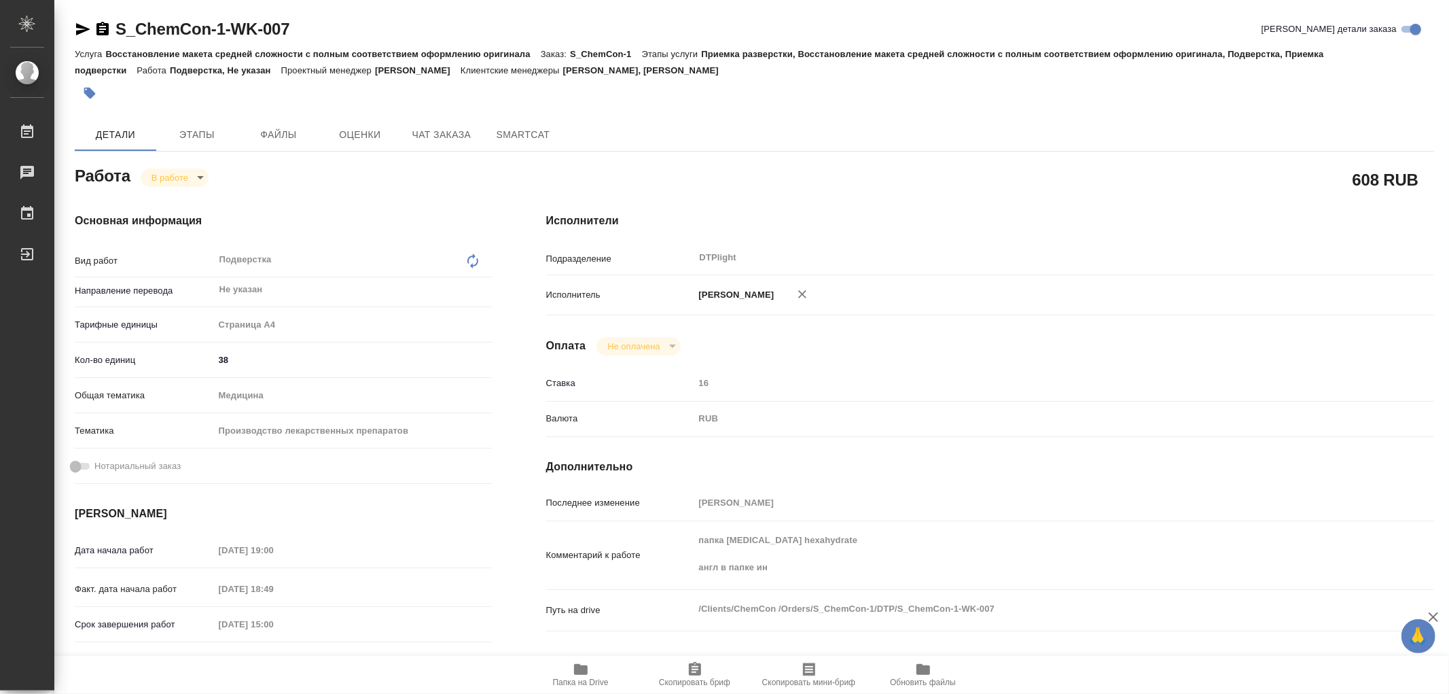
click at [82, 37] on icon "button" at bounding box center [83, 29] width 16 height 16
type textarea "x"
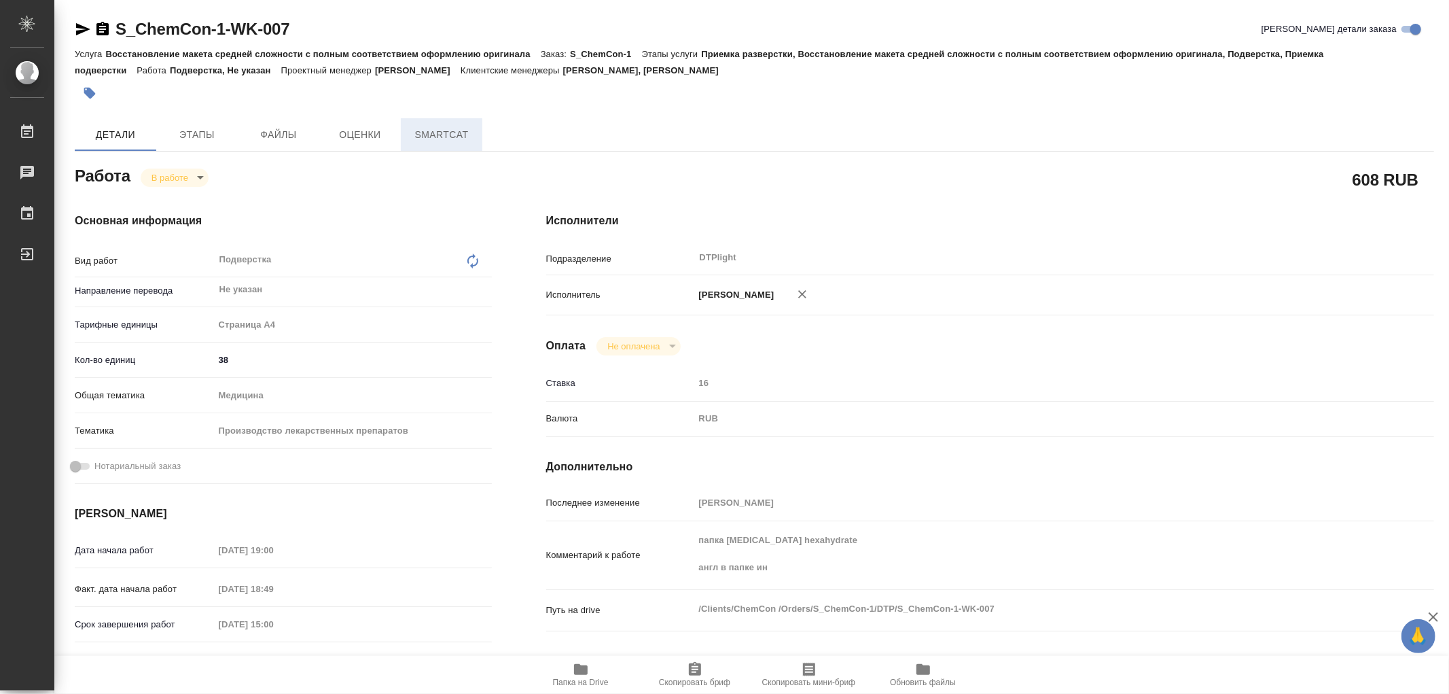
type textarea "x"
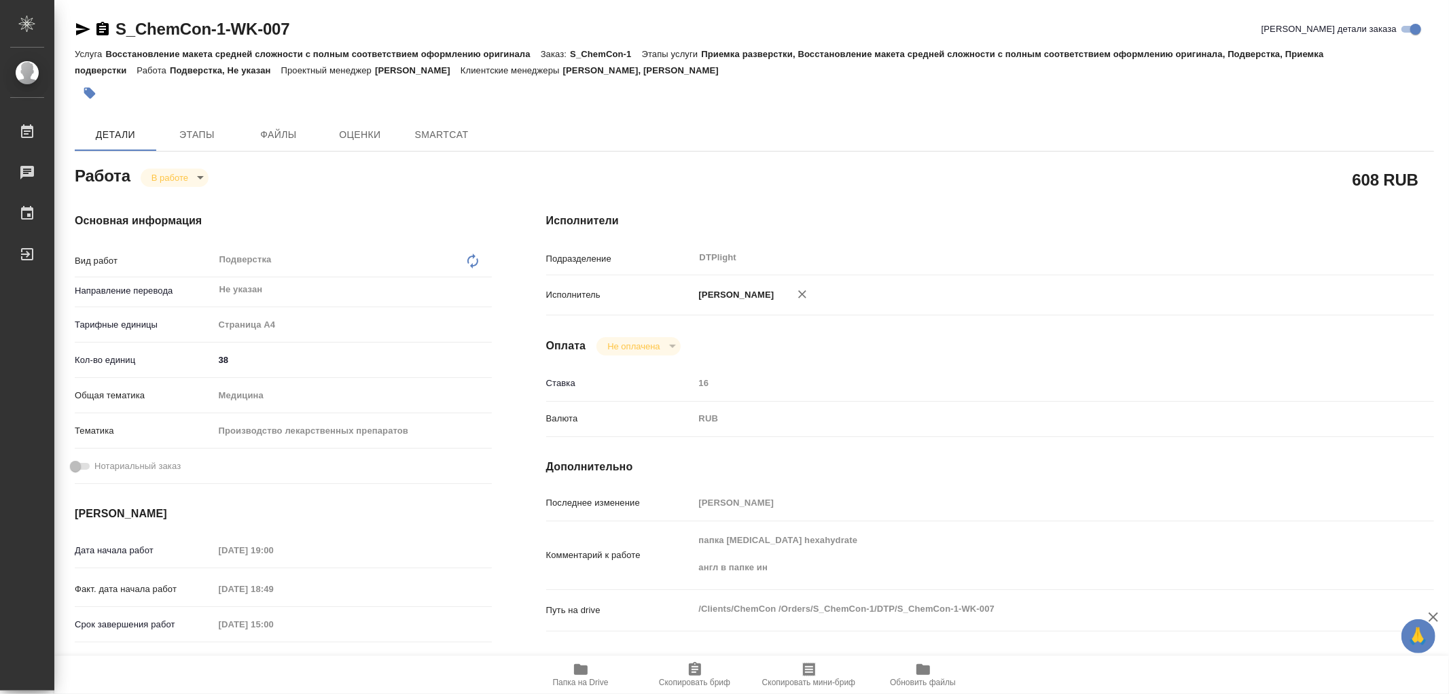
type textarea "x"
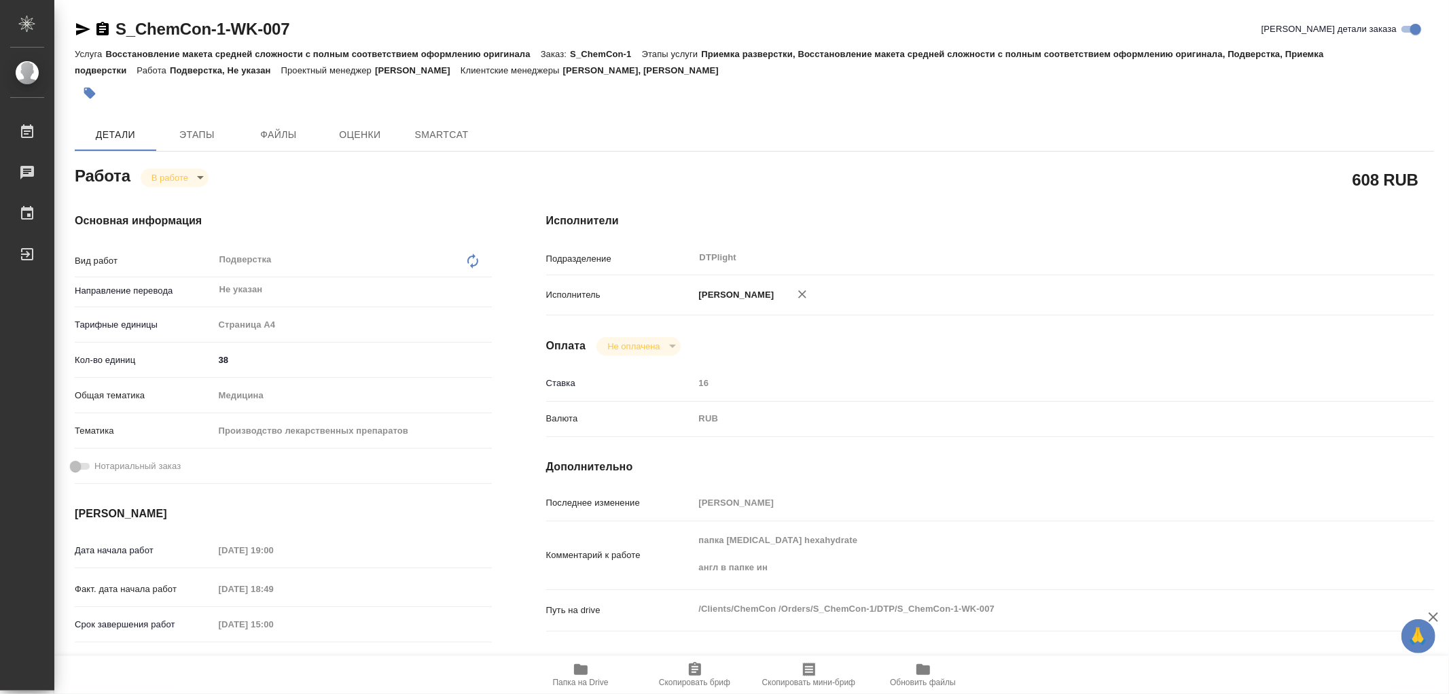
type textarea "x"
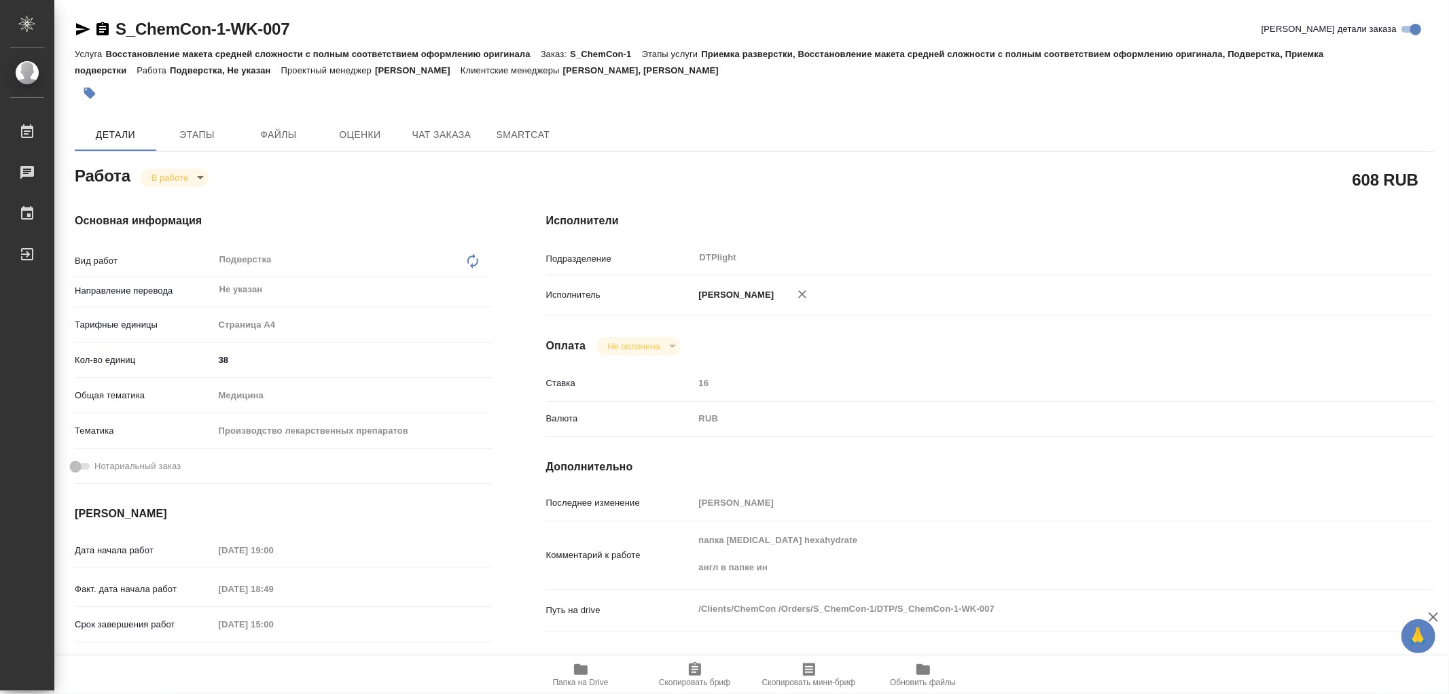
type textarea "x"
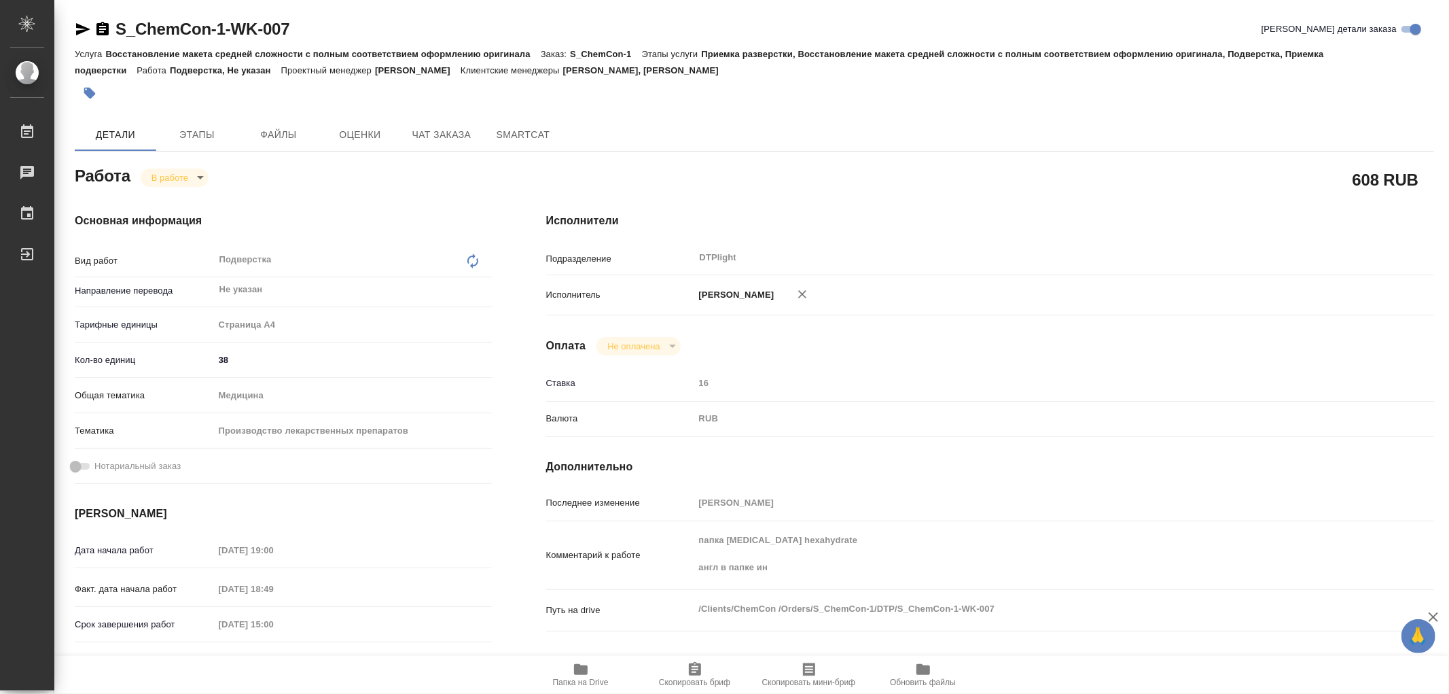
type textarea "x"
click at [582, 666] on icon "button" at bounding box center [581, 669] width 14 height 11
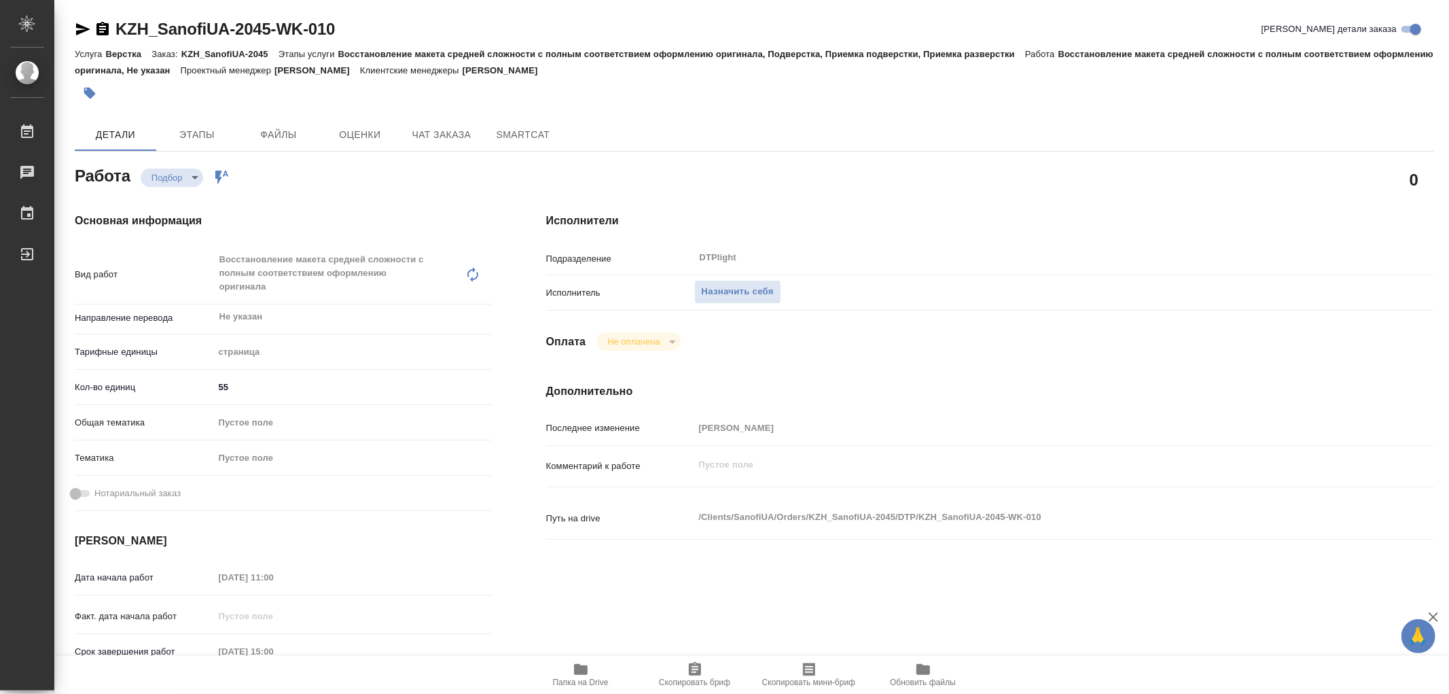
click at [583, 670] on icon "button" at bounding box center [581, 669] width 14 height 11
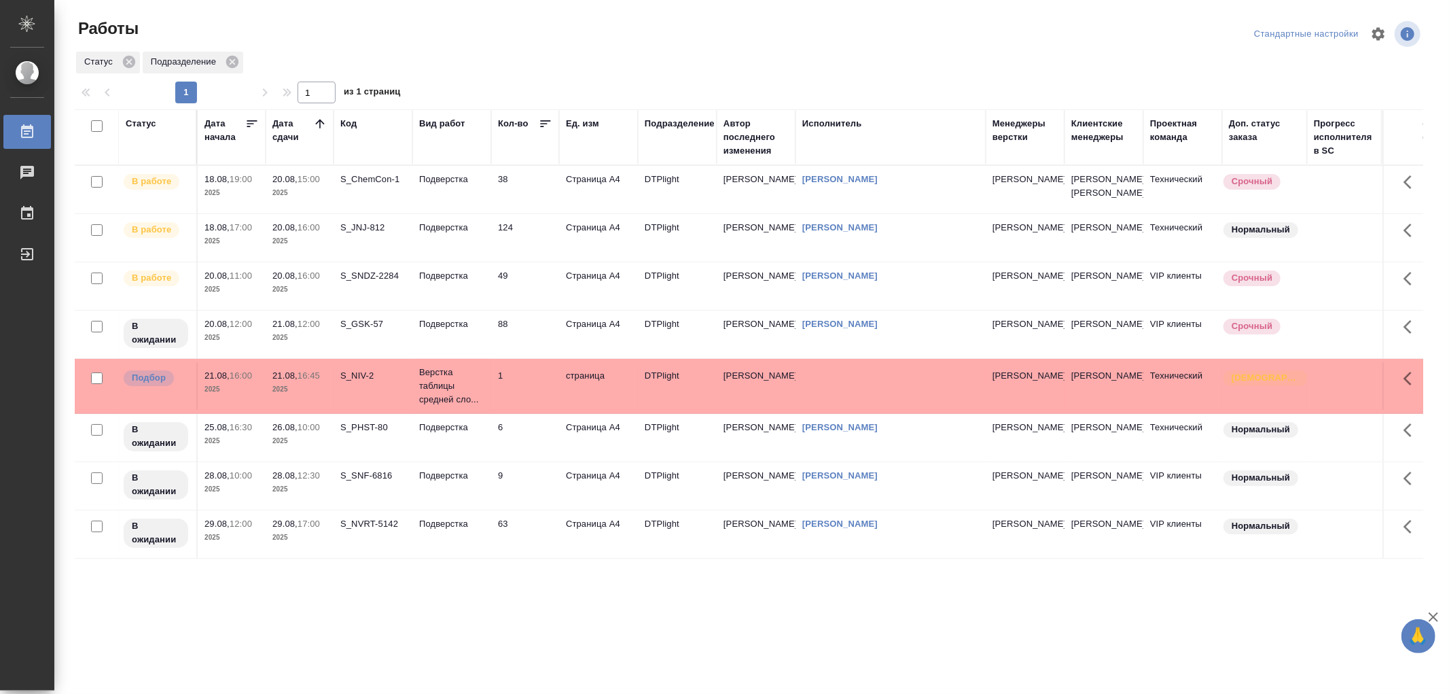
click at [463, 213] on td "Подверстка" at bounding box center [451, 190] width 79 height 48
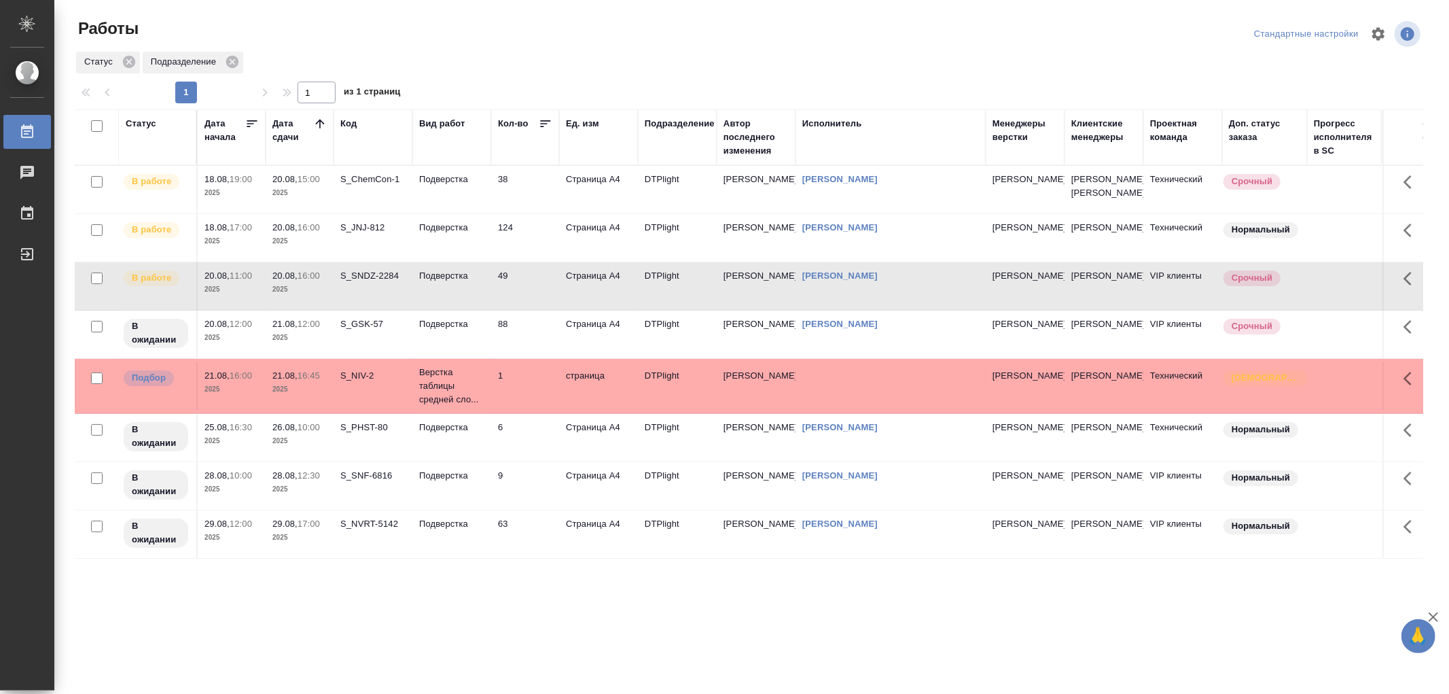
click at [463, 213] on td "Подверстка" at bounding box center [451, 190] width 79 height 48
click at [878, 184] on link "[PERSON_NAME]" at bounding box center [839, 179] width 75 height 10
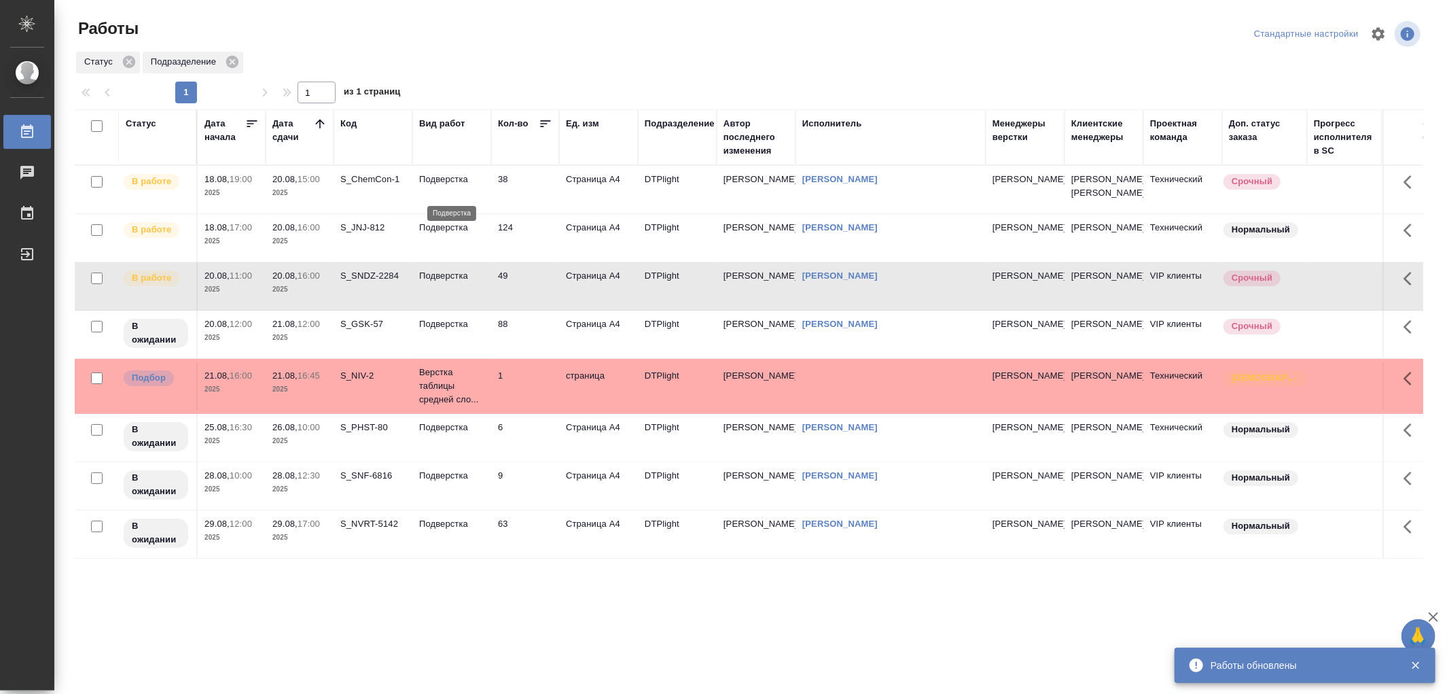
click at [478, 186] on p "Подверстка" at bounding box center [451, 180] width 65 height 14
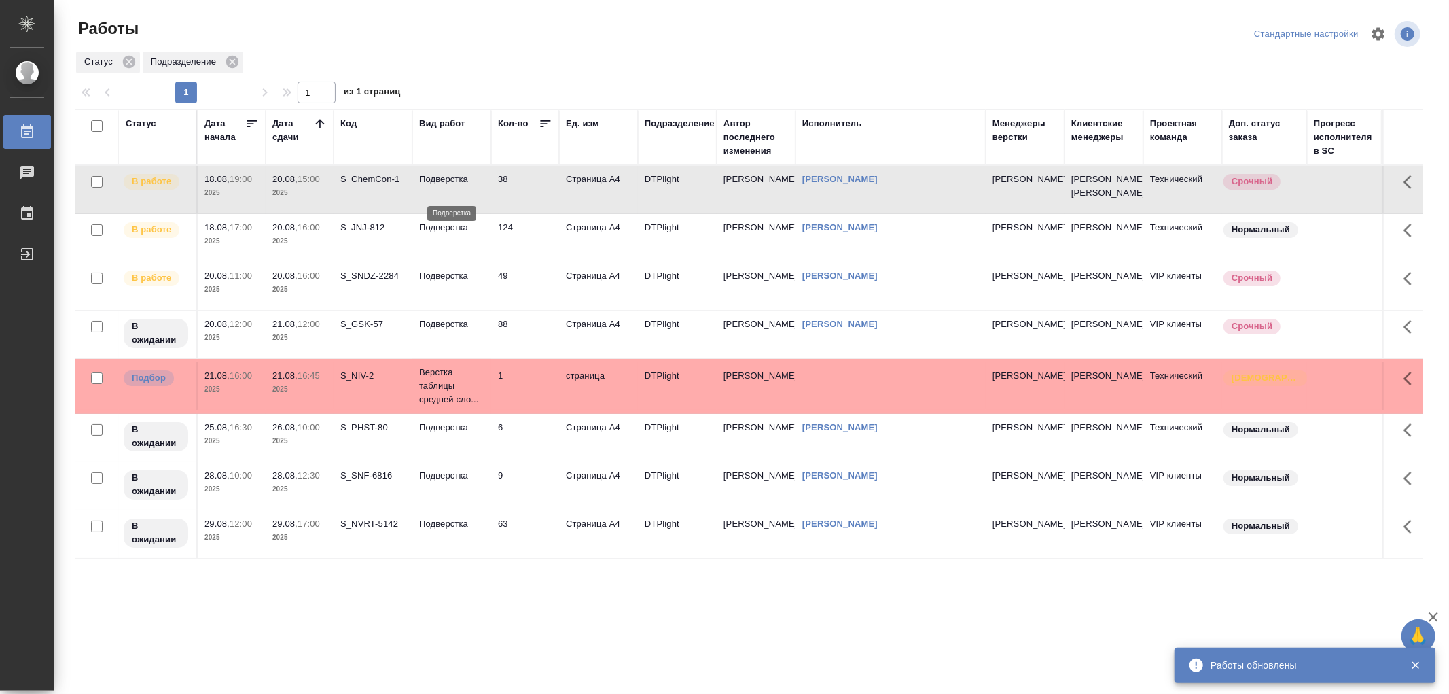
click at [478, 186] on p "Подверстка" at bounding box center [451, 180] width 65 height 14
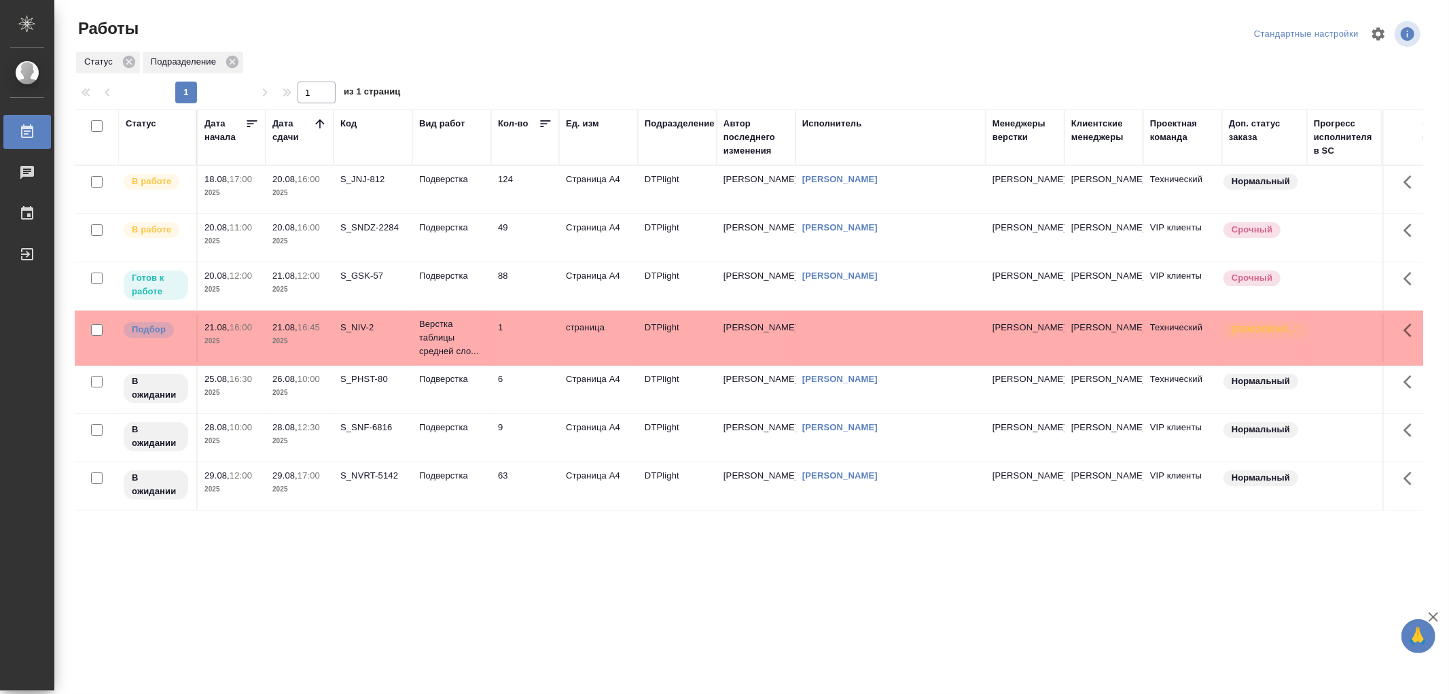
click at [458, 213] on td "Подверстка" at bounding box center [451, 190] width 79 height 48
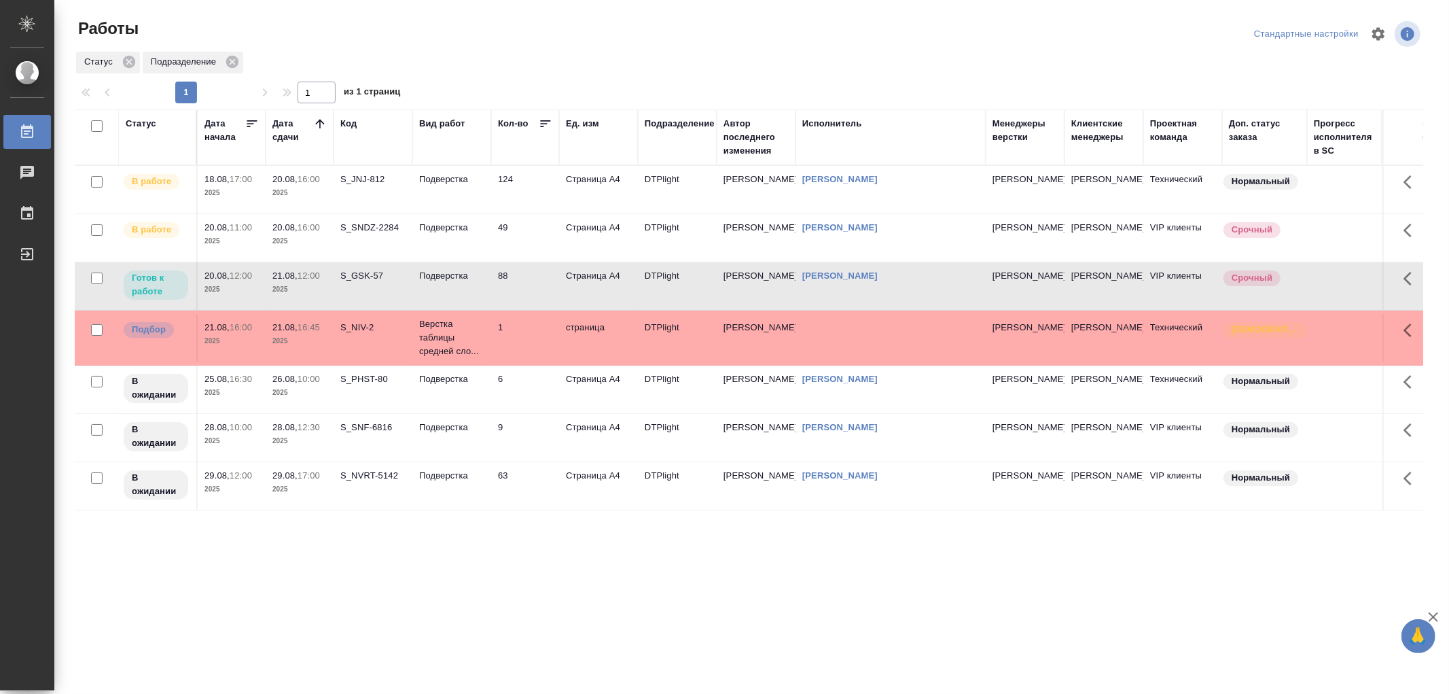
click at [458, 213] on td "Подверстка" at bounding box center [451, 190] width 79 height 48
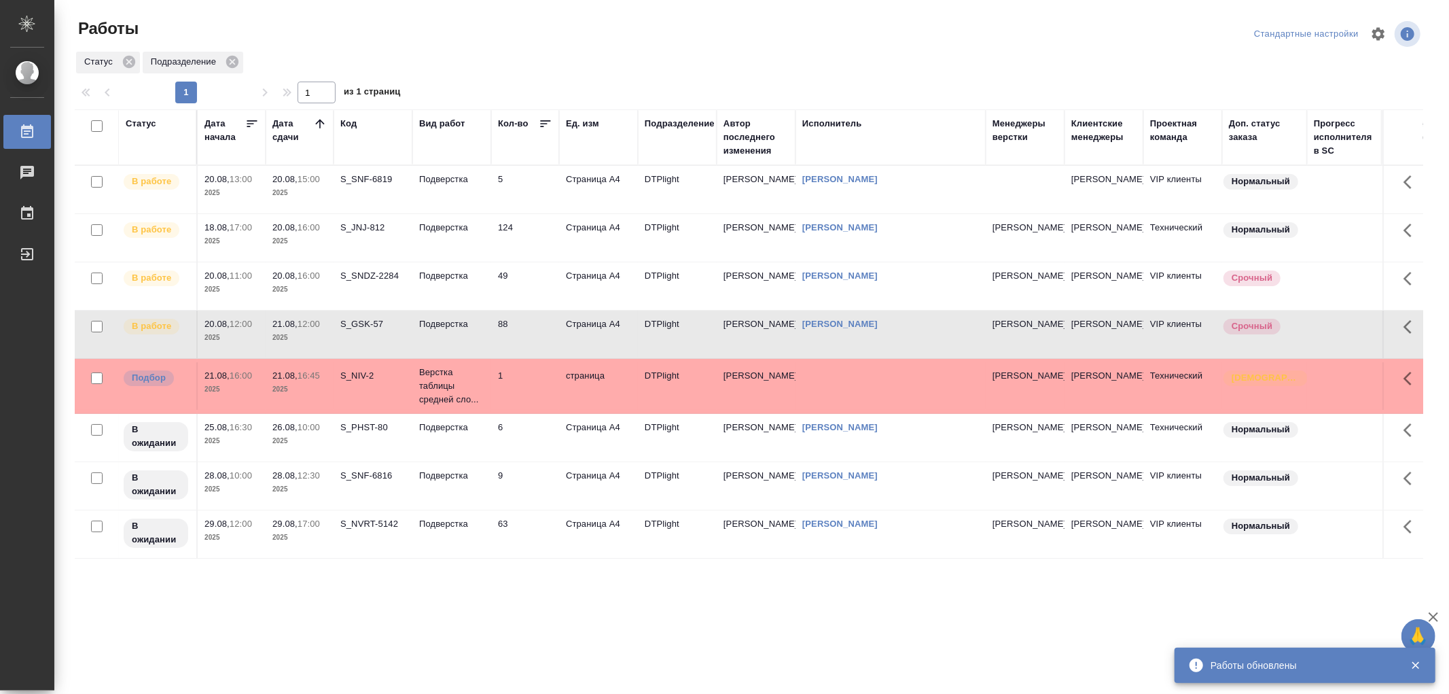
click at [446, 213] on td "Подверстка" at bounding box center [451, 190] width 79 height 48
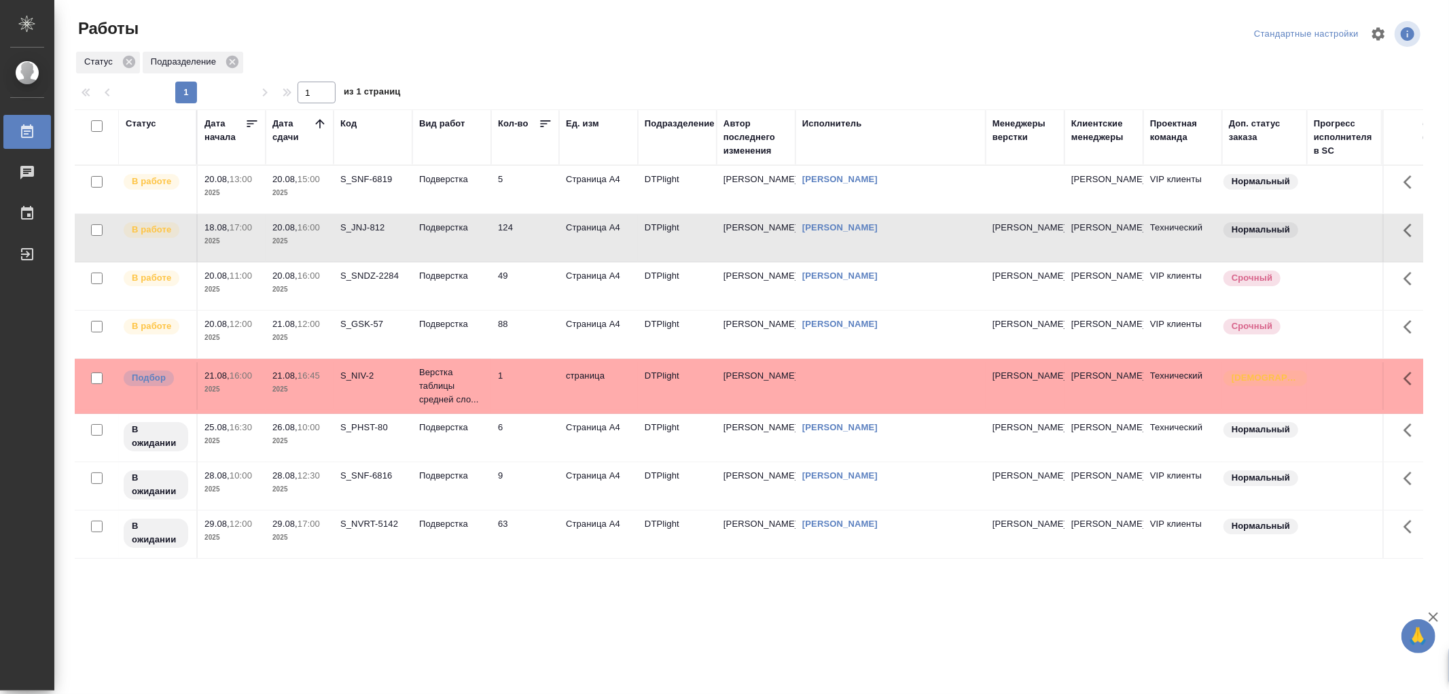
click at [446, 213] on td "Подверстка" at bounding box center [451, 190] width 79 height 48
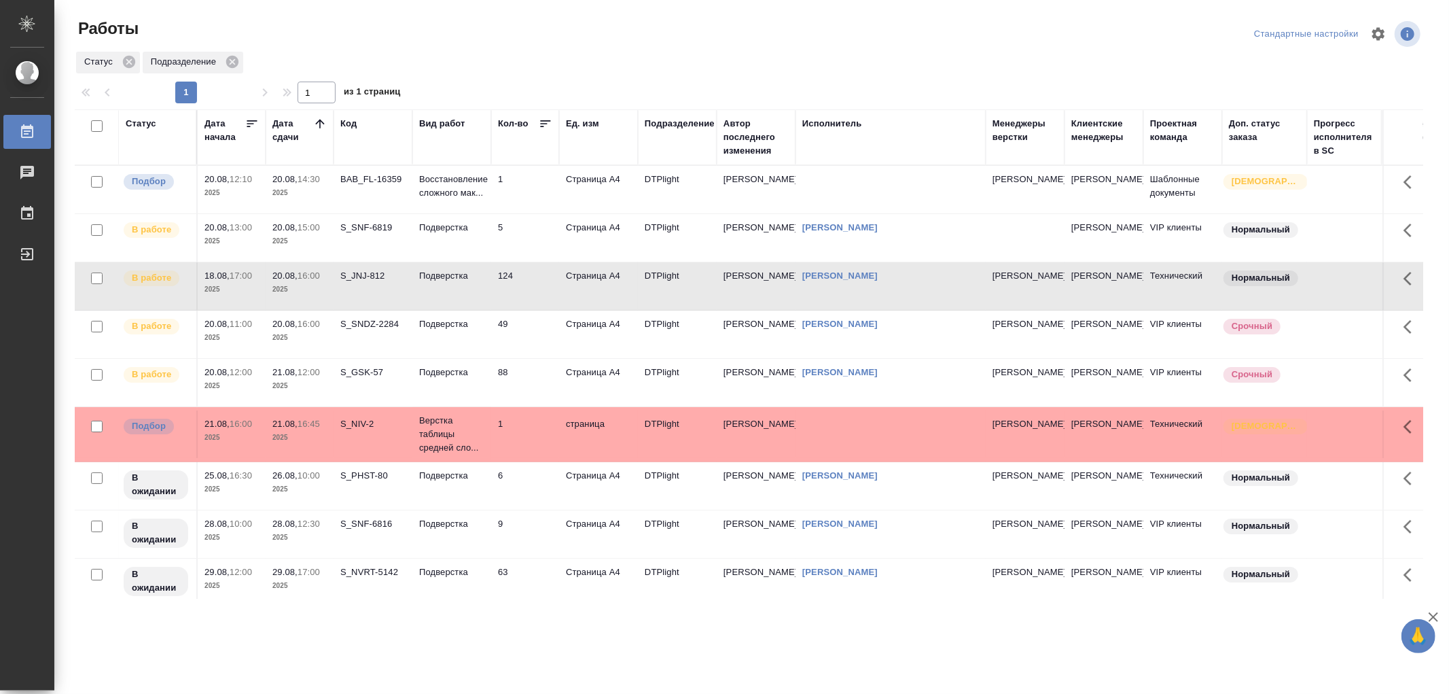
click at [469, 213] on td "Подверстка" at bounding box center [451, 190] width 79 height 48
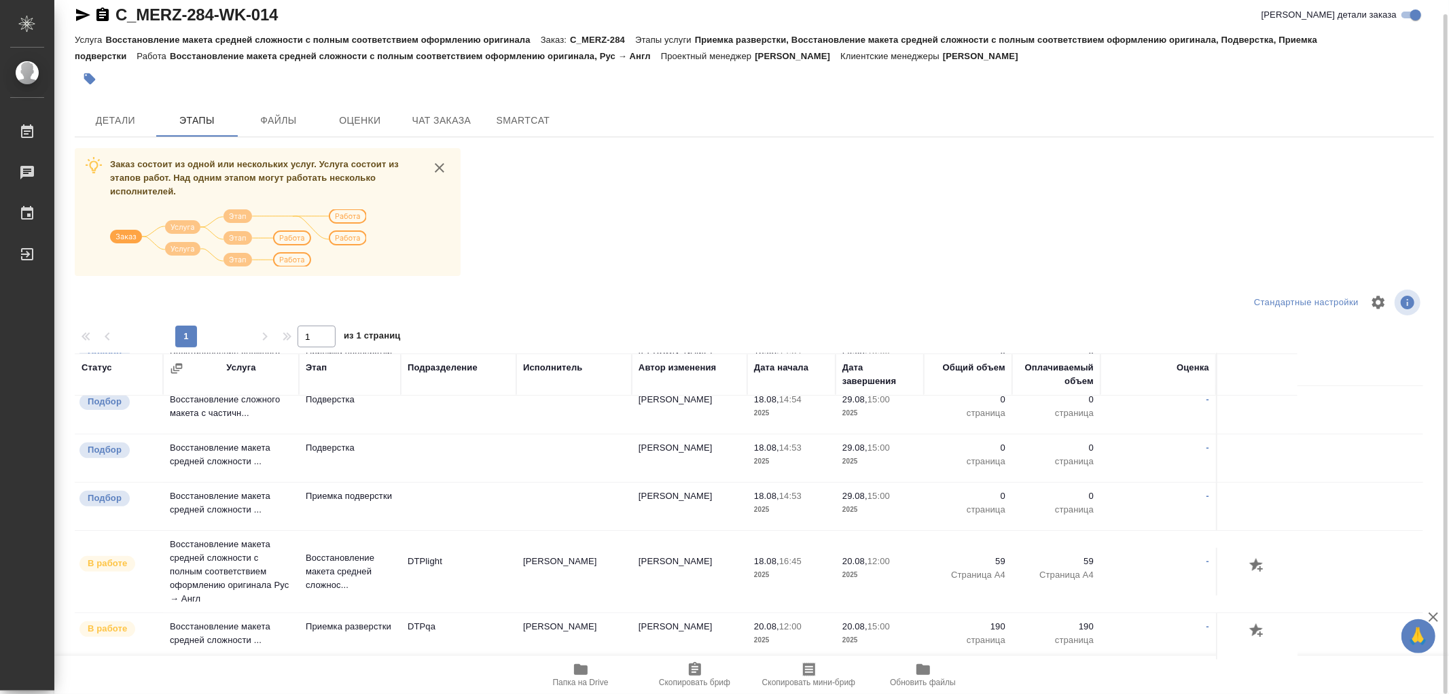
scroll to position [473, 0]
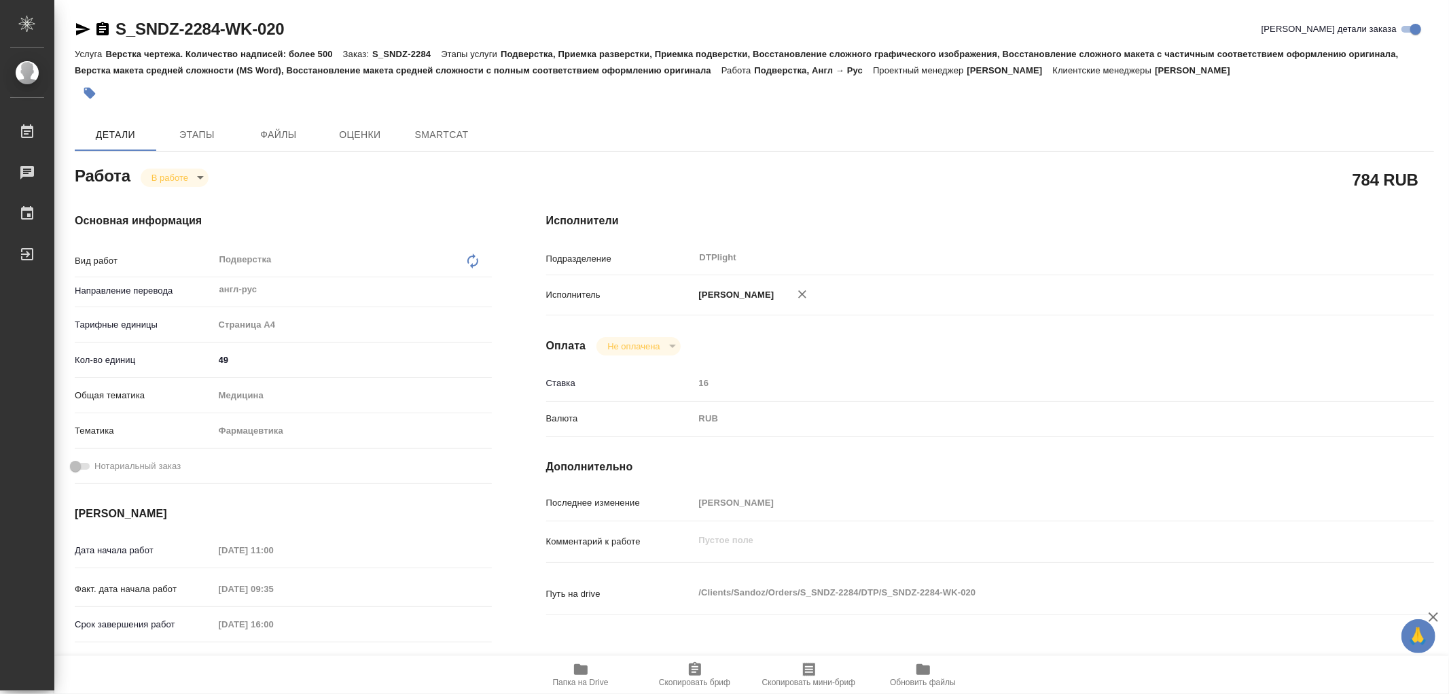
type textarea "x"
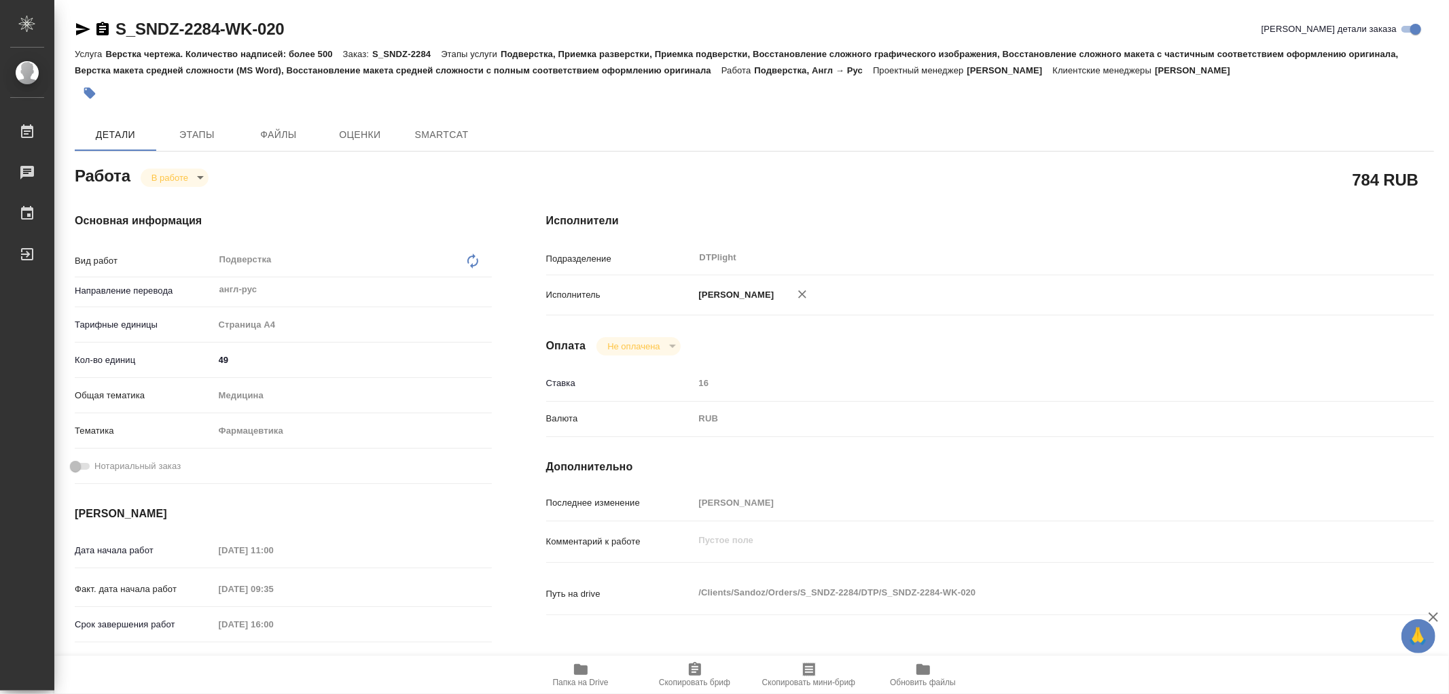
type textarea "x"
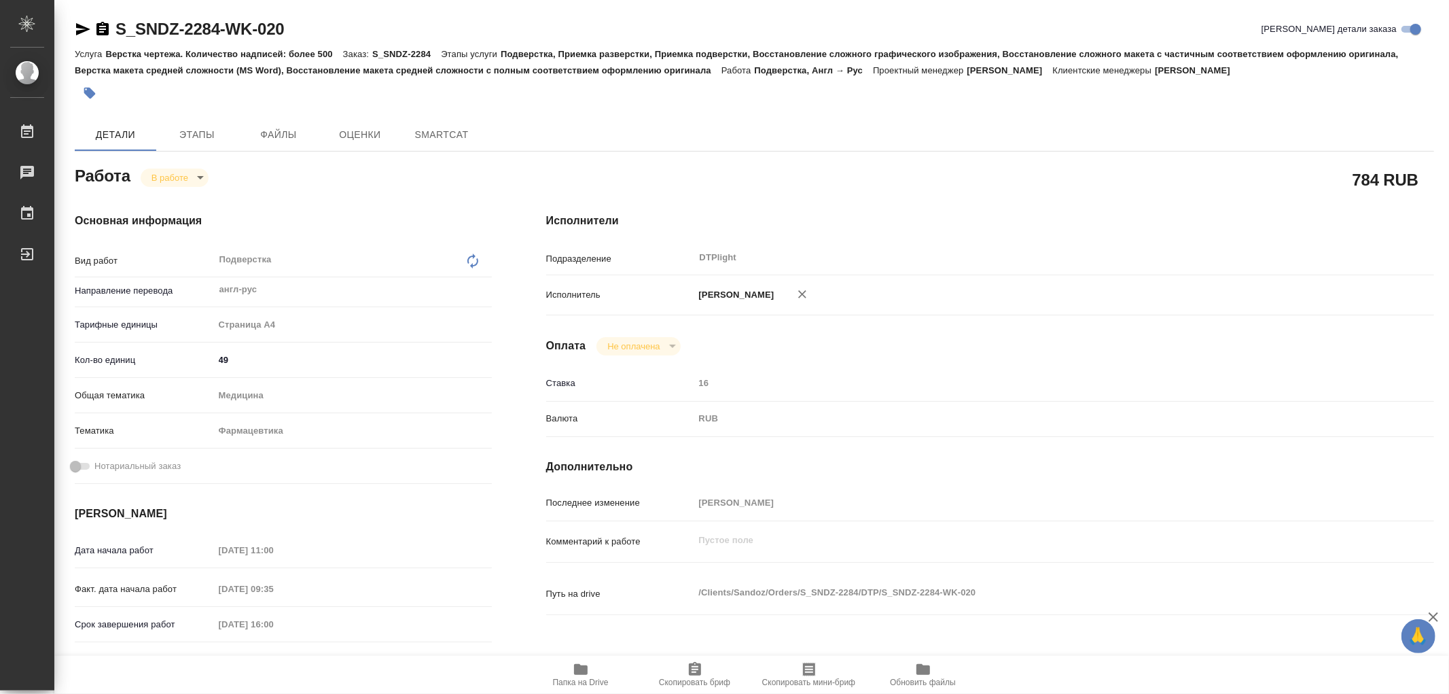
type textarea "x"
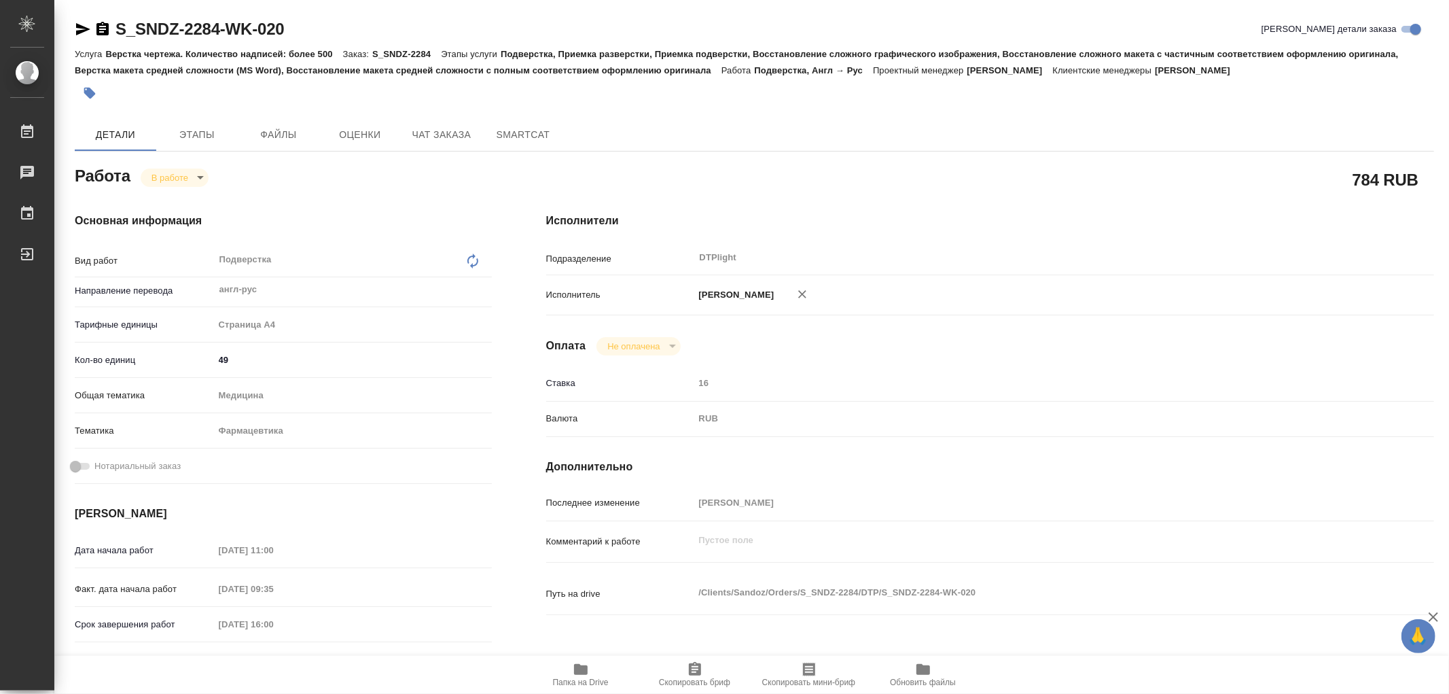
type textarea "x"
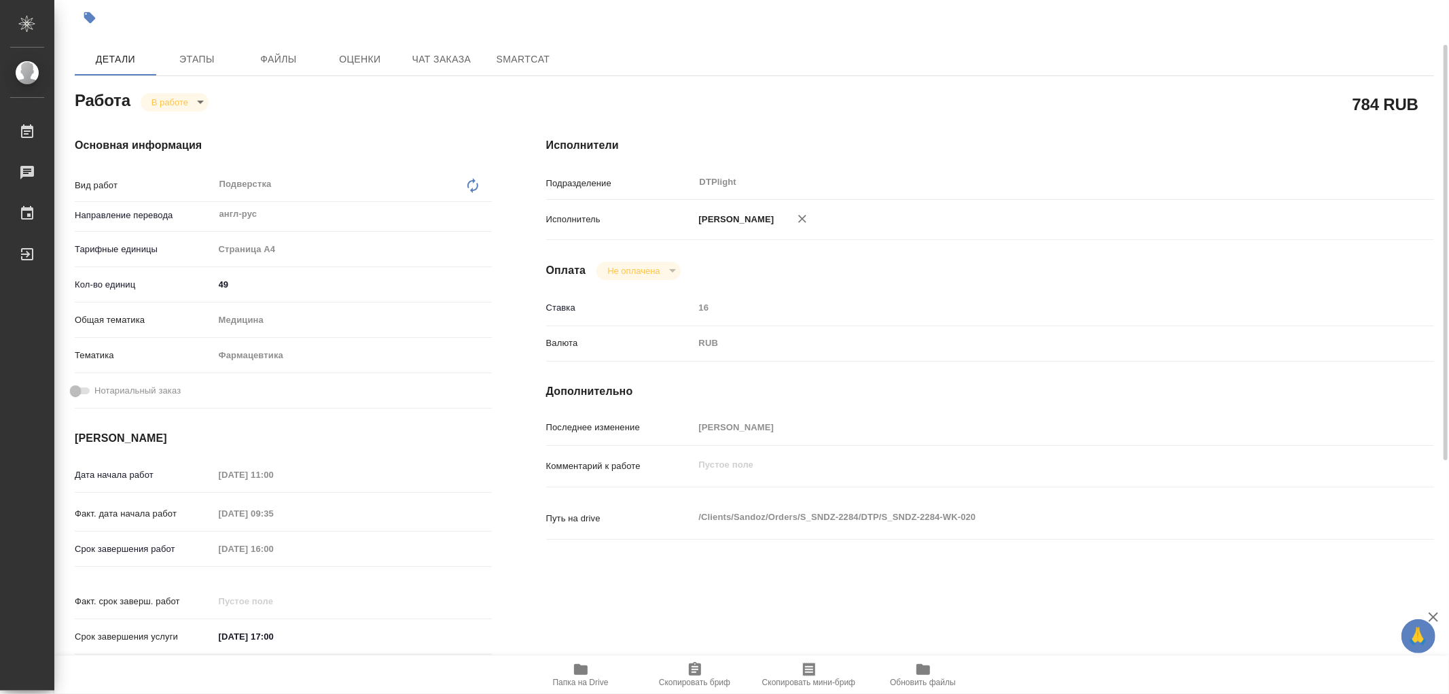
scroll to position [151, 0]
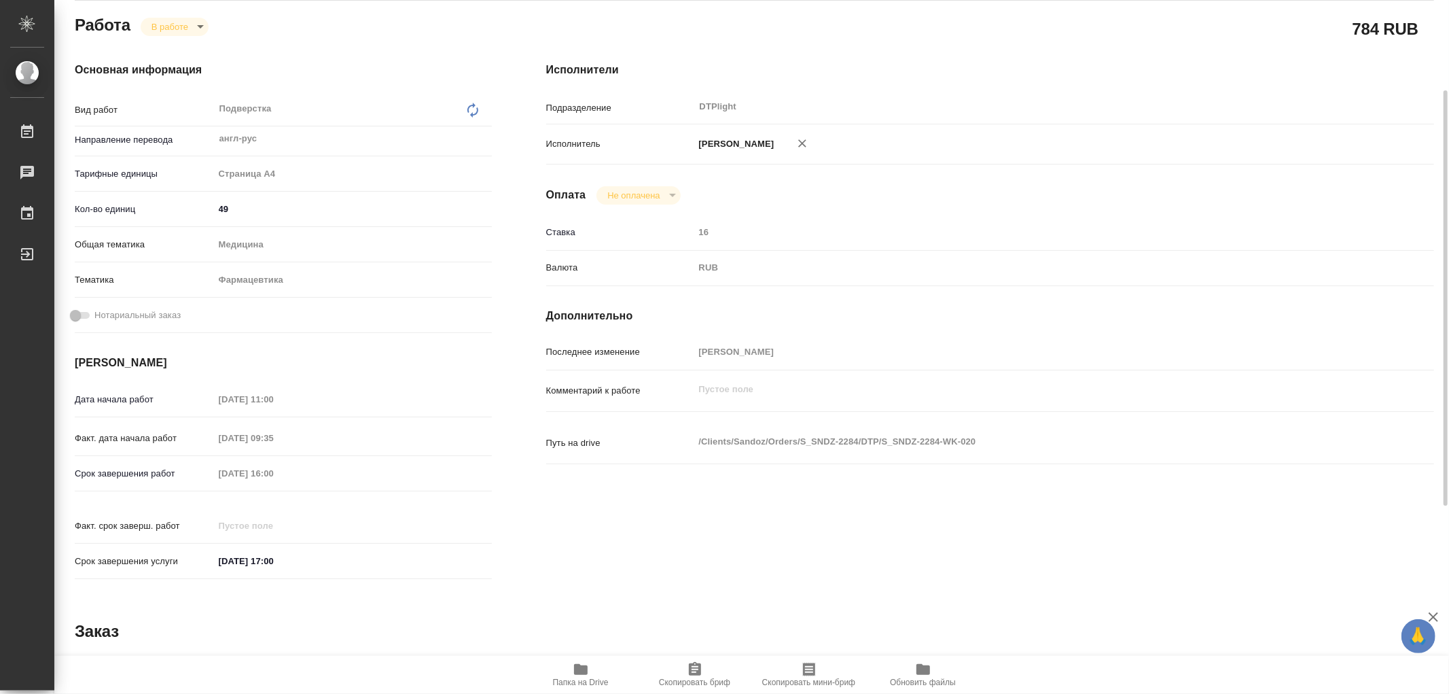
type textarea "x"
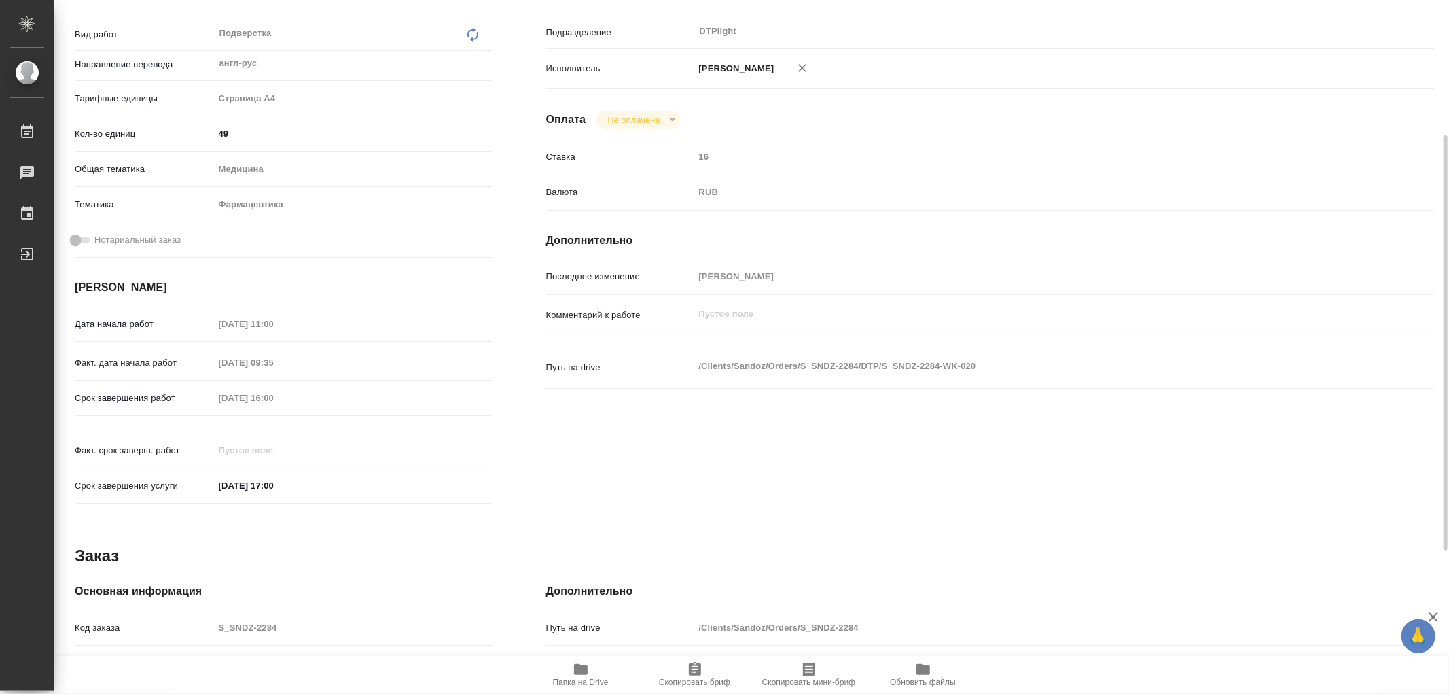
scroll to position [465, 0]
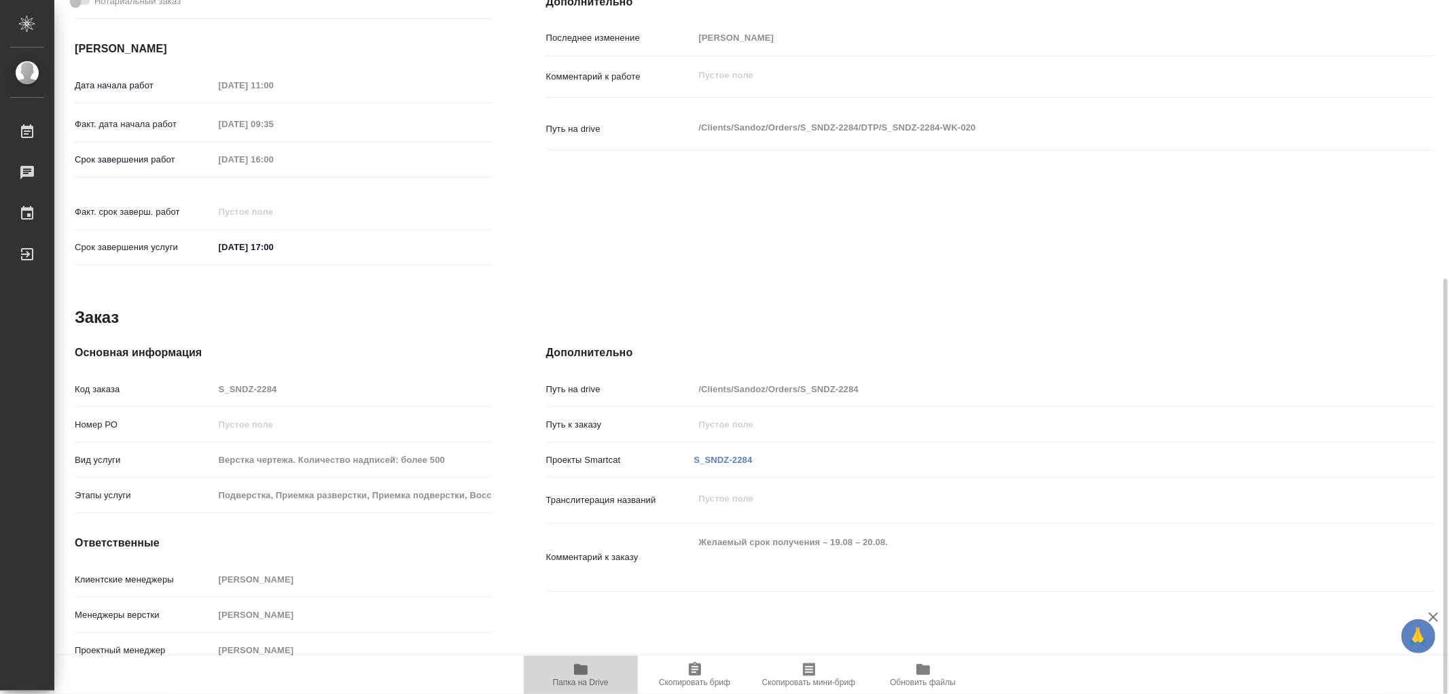
click at [585, 668] on icon "button" at bounding box center [581, 669] width 14 height 11
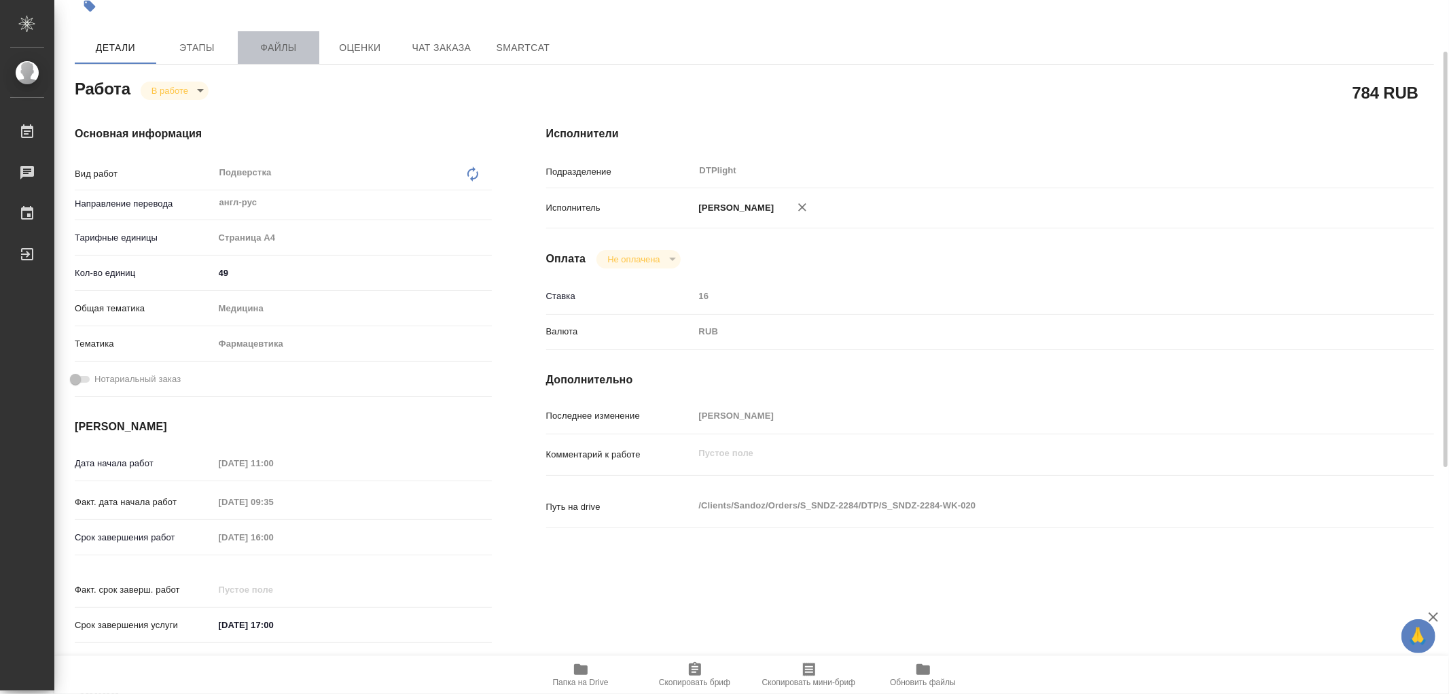
click at [259, 52] on span "Файлы" at bounding box center [278, 47] width 65 height 17
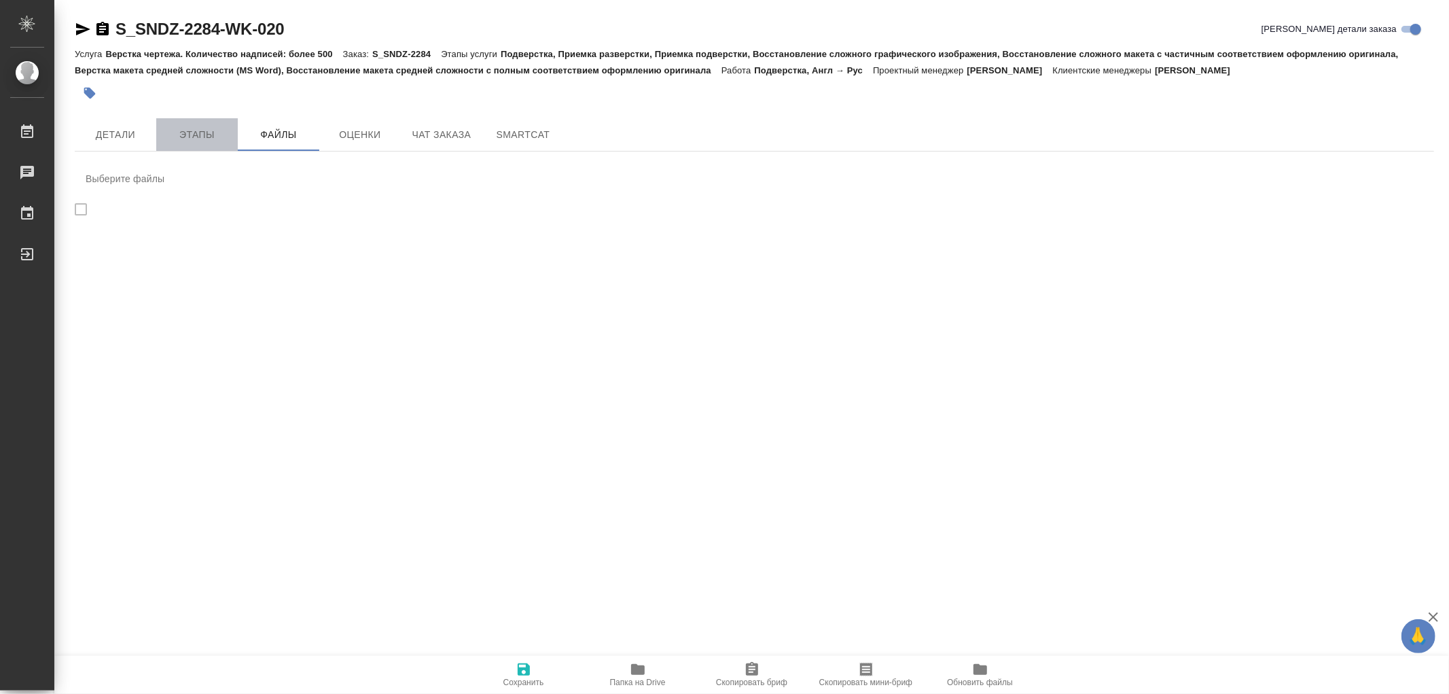
click at [201, 135] on span "Этапы" at bounding box center [196, 134] width 65 height 17
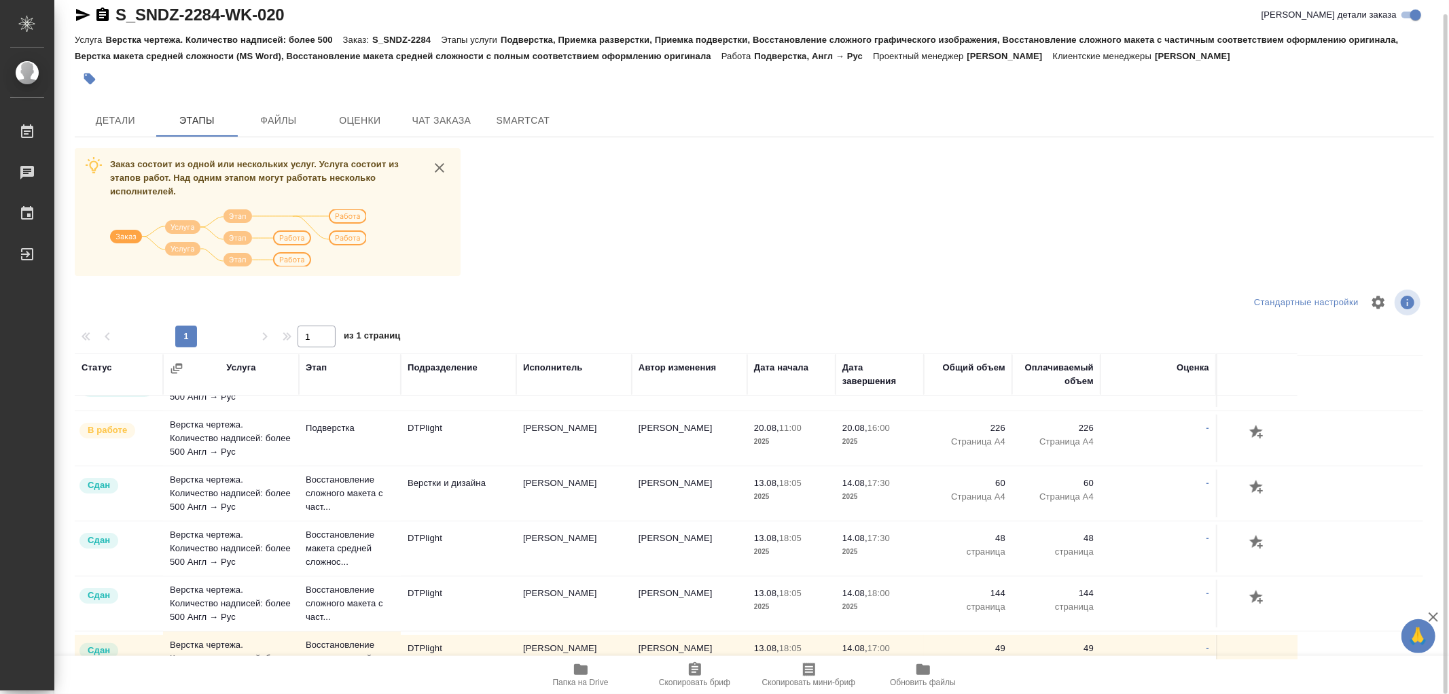
scroll to position [302, 0]
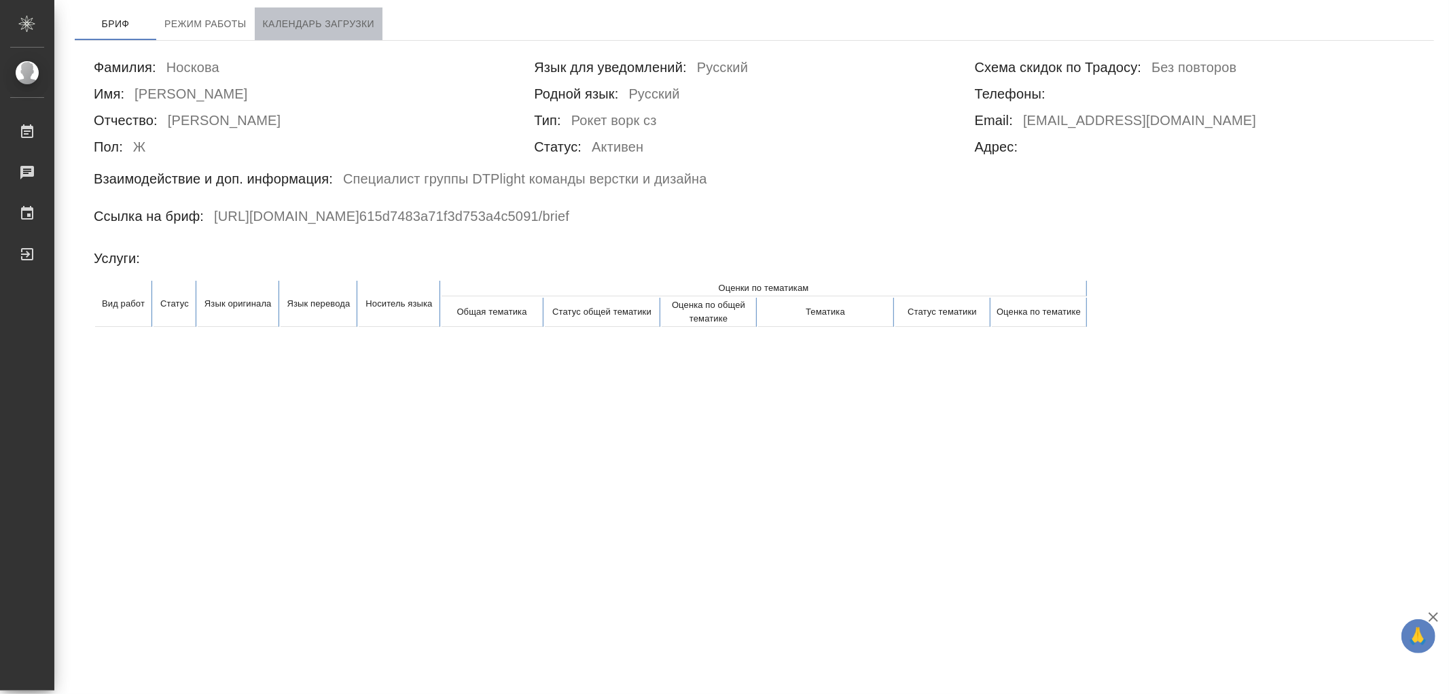
click at [365, 21] on span "Календарь загрузки" at bounding box center [319, 24] width 112 height 17
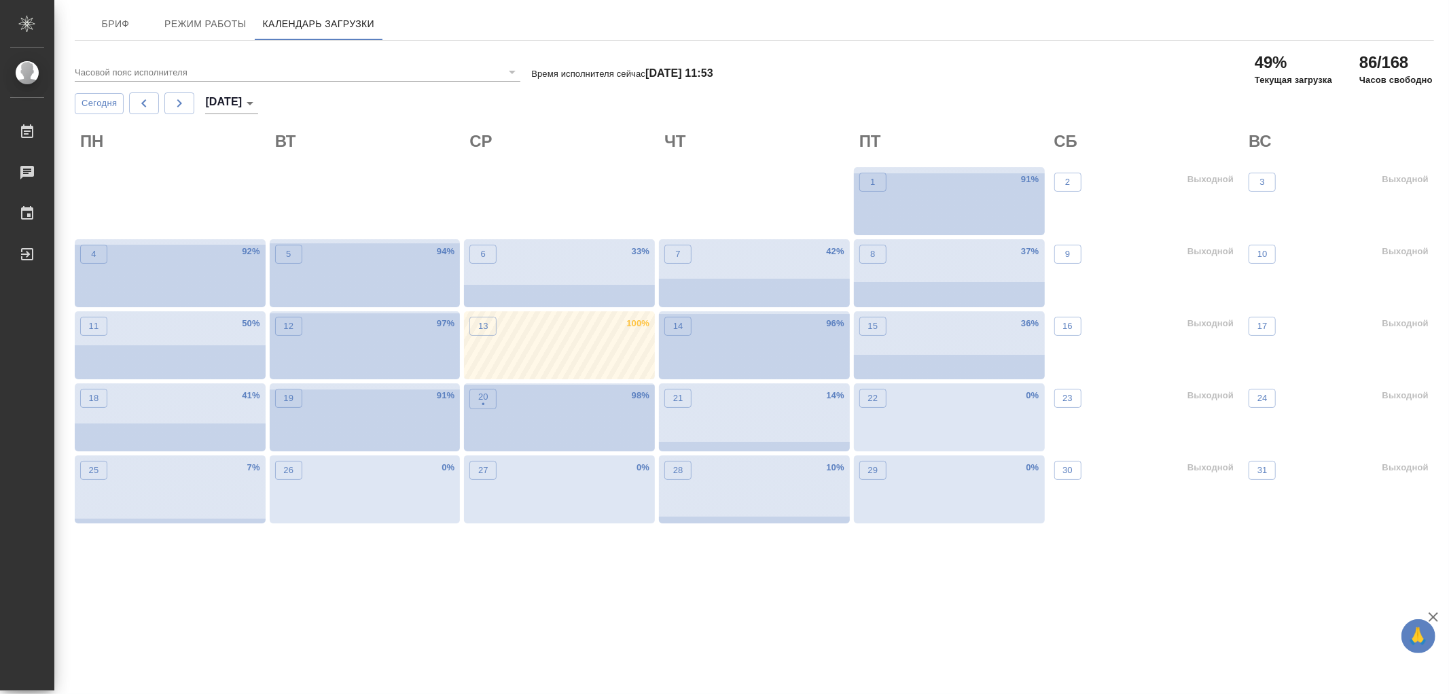
click at [605, 351] on div "13 100 %" at bounding box center [559, 345] width 191 height 68
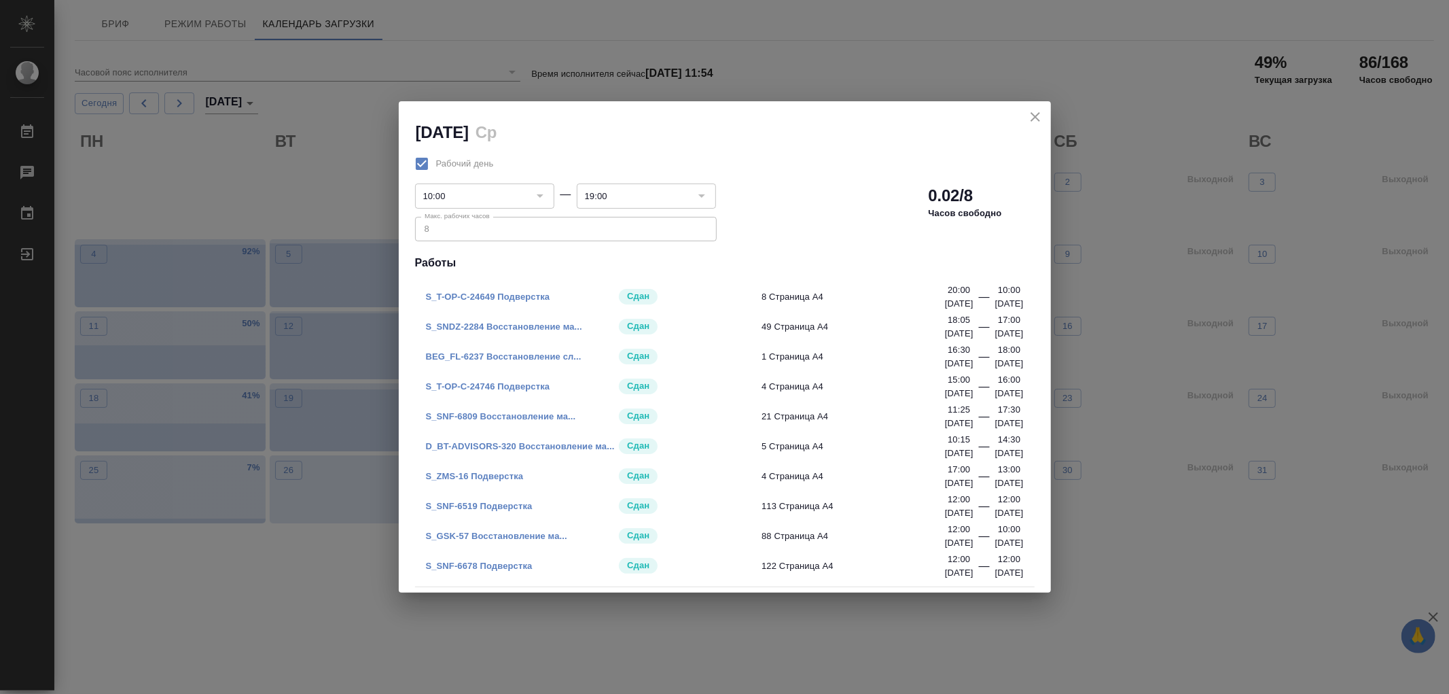
click at [501, 324] on link "S_SNDZ-2284 Восстановление ма..." at bounding box center [504, 326] width 156 height 10
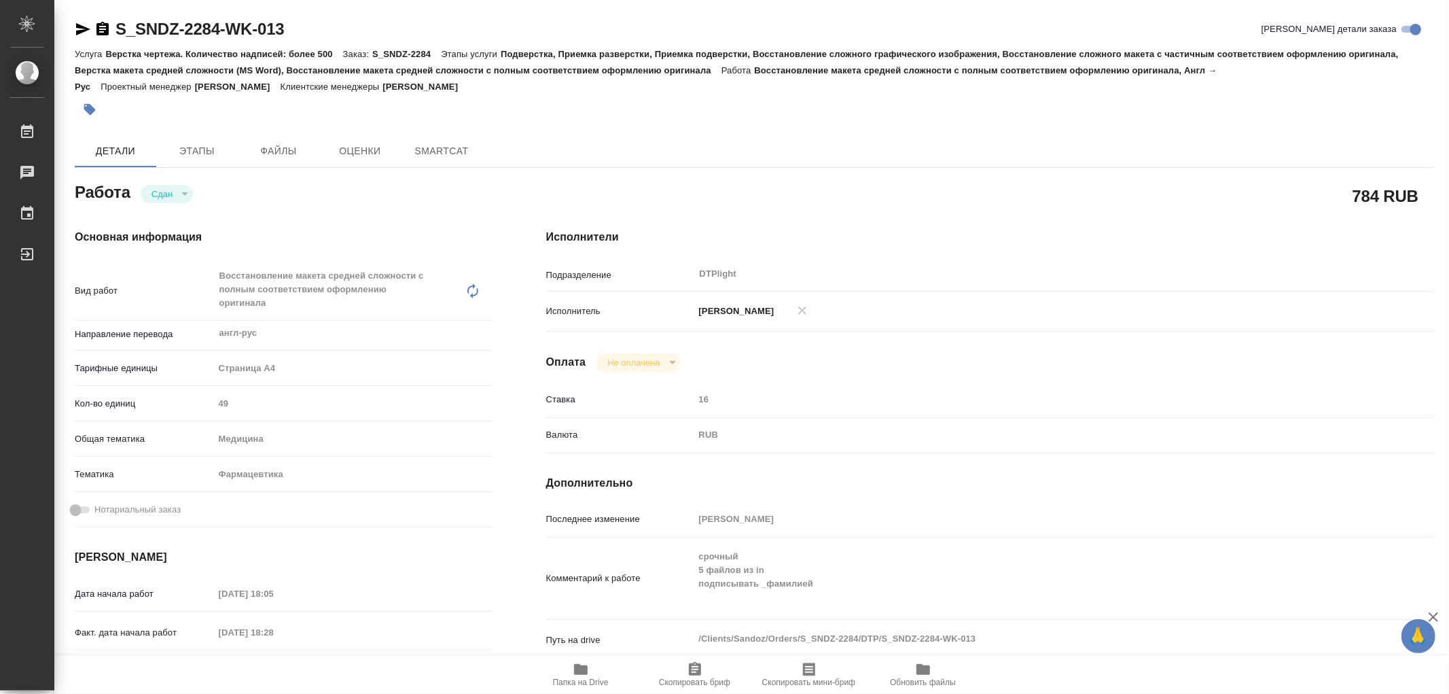
type textarea "x"
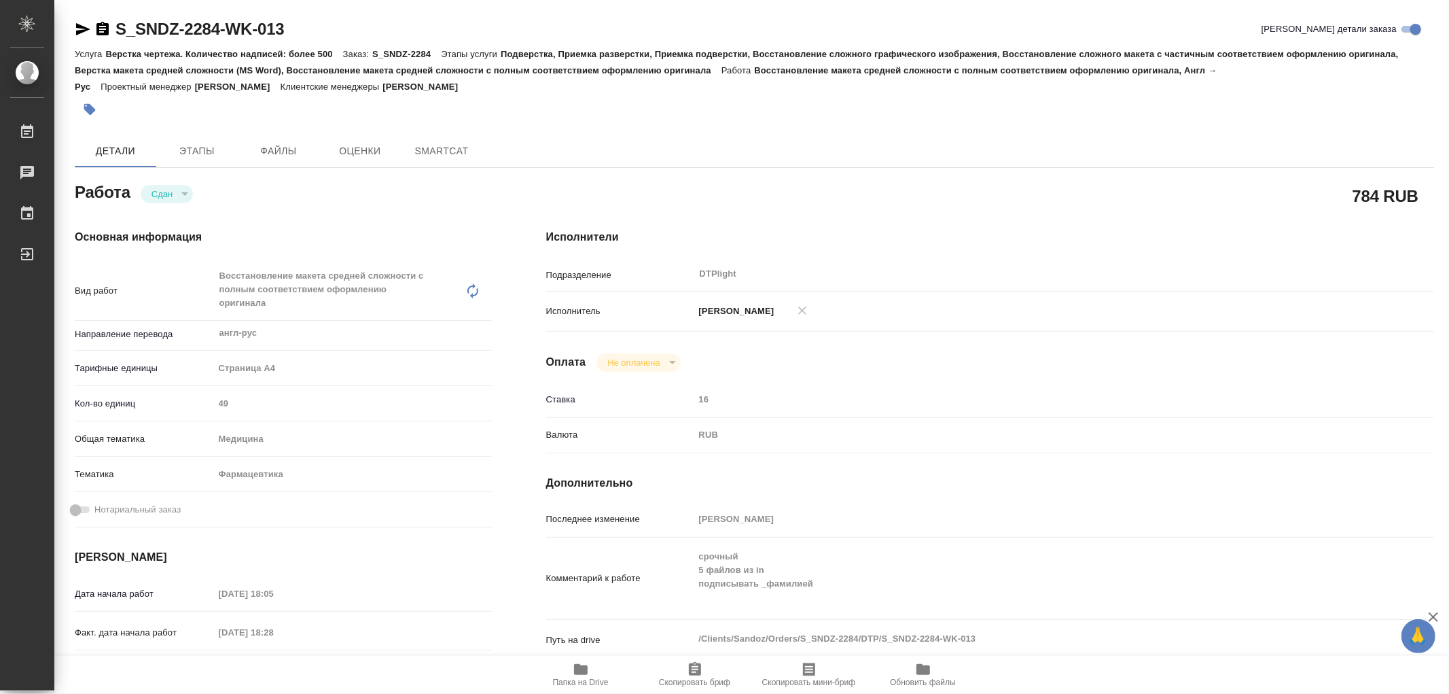
type textarea "x"
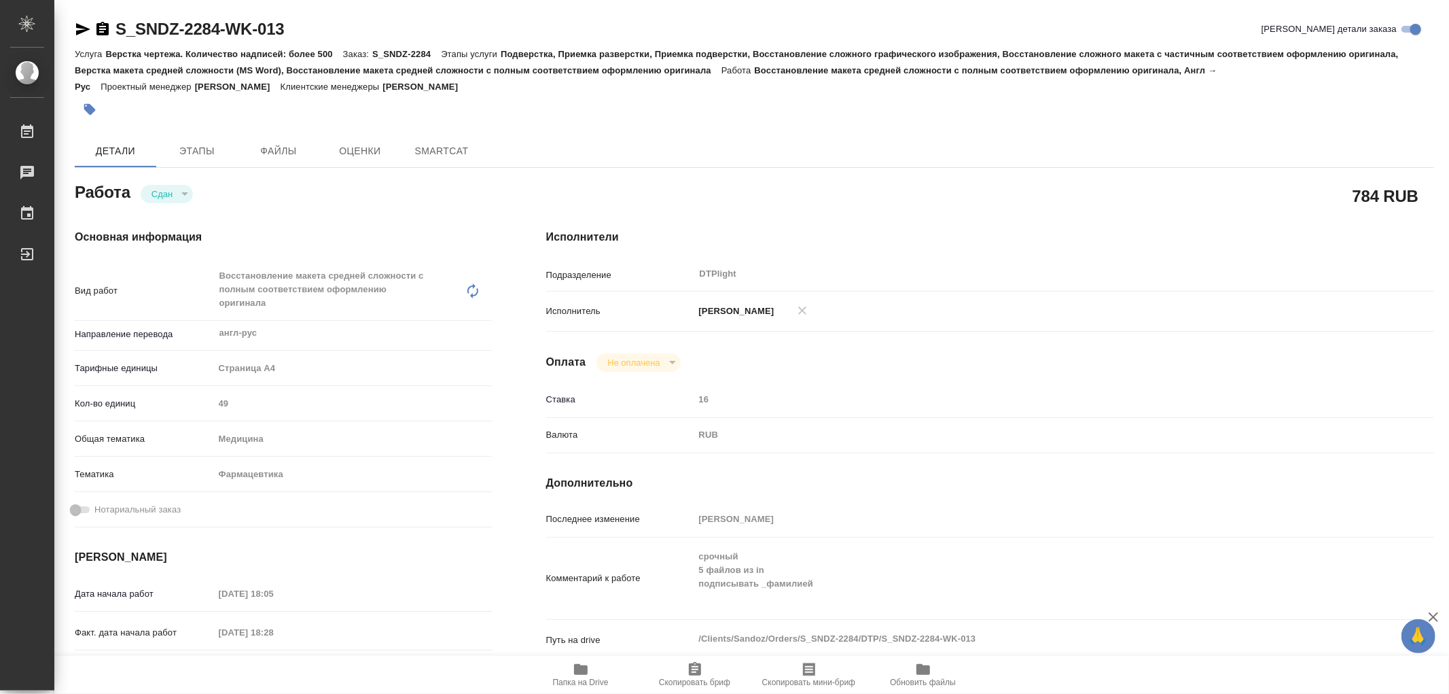
type textarea "x"
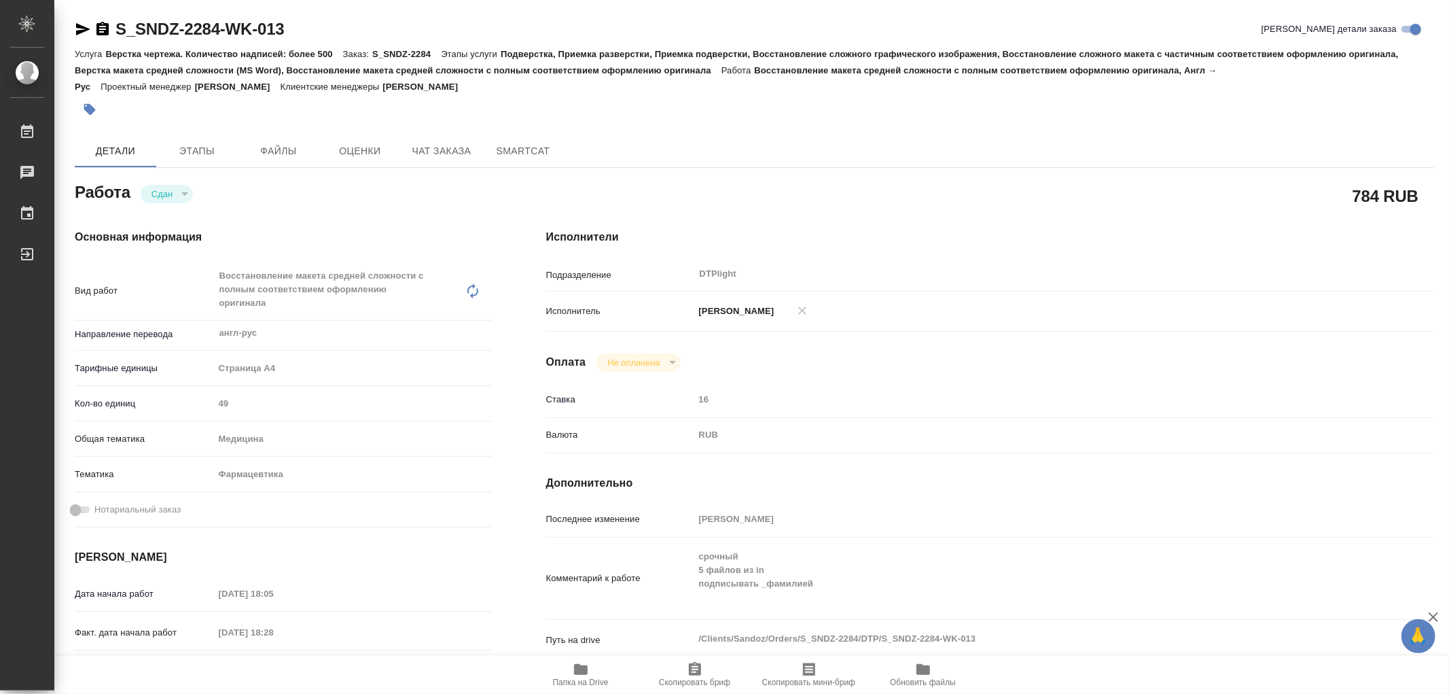
type textarea "x"
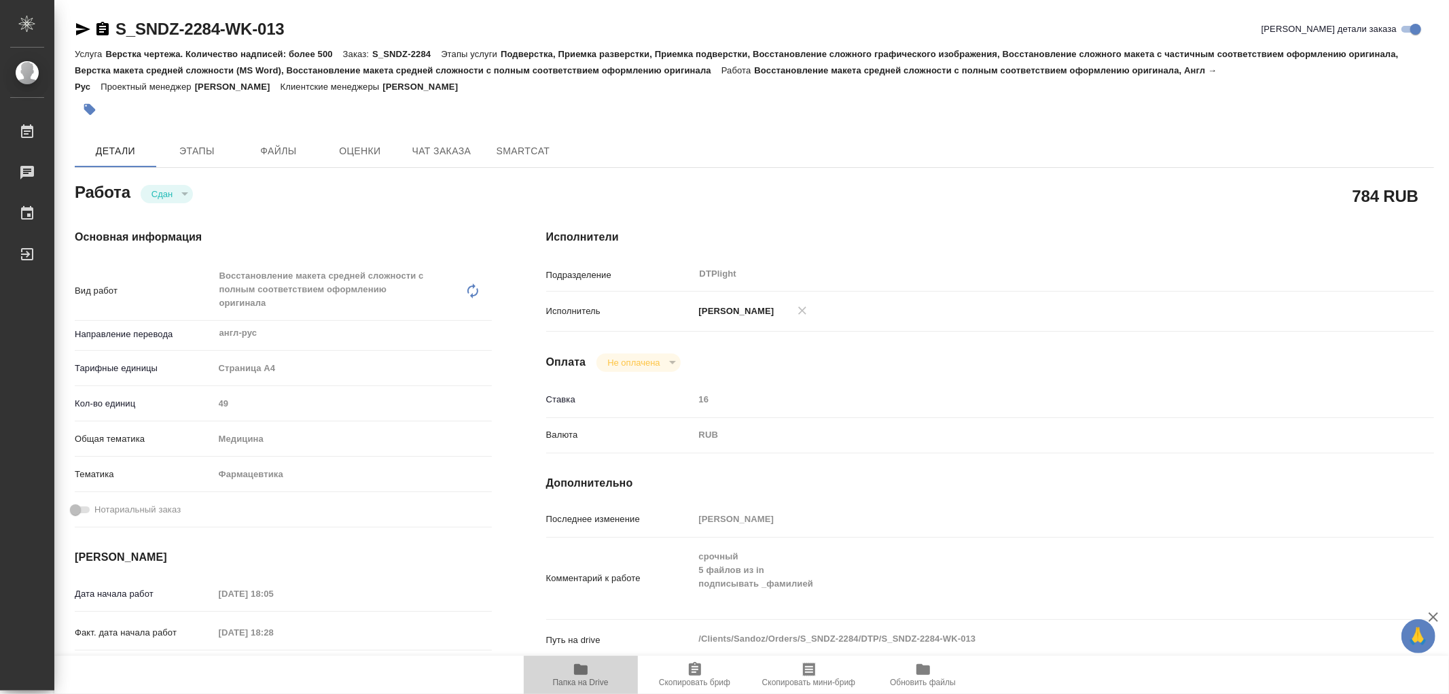
click at [577, 664] on icon "button" at bounding box center [581, 669] width 14 height 11
type textarea "x"
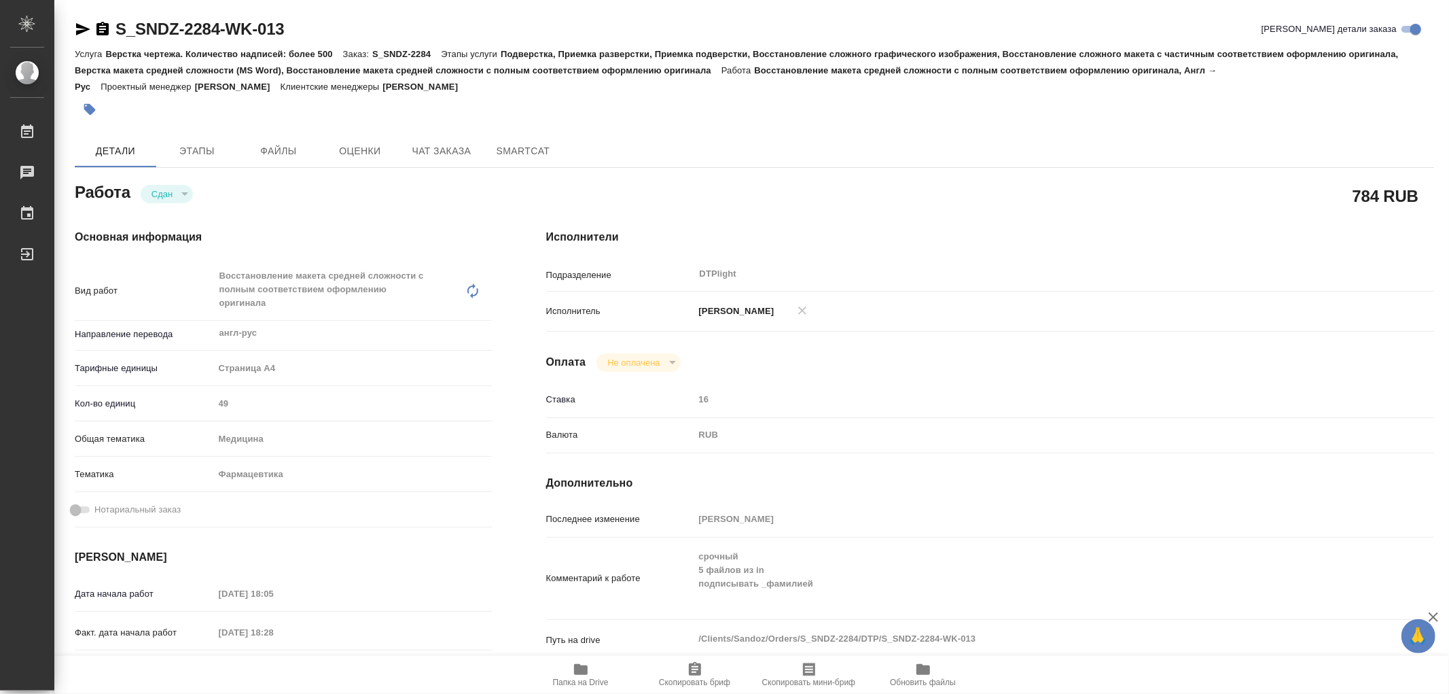
type textarea "x"
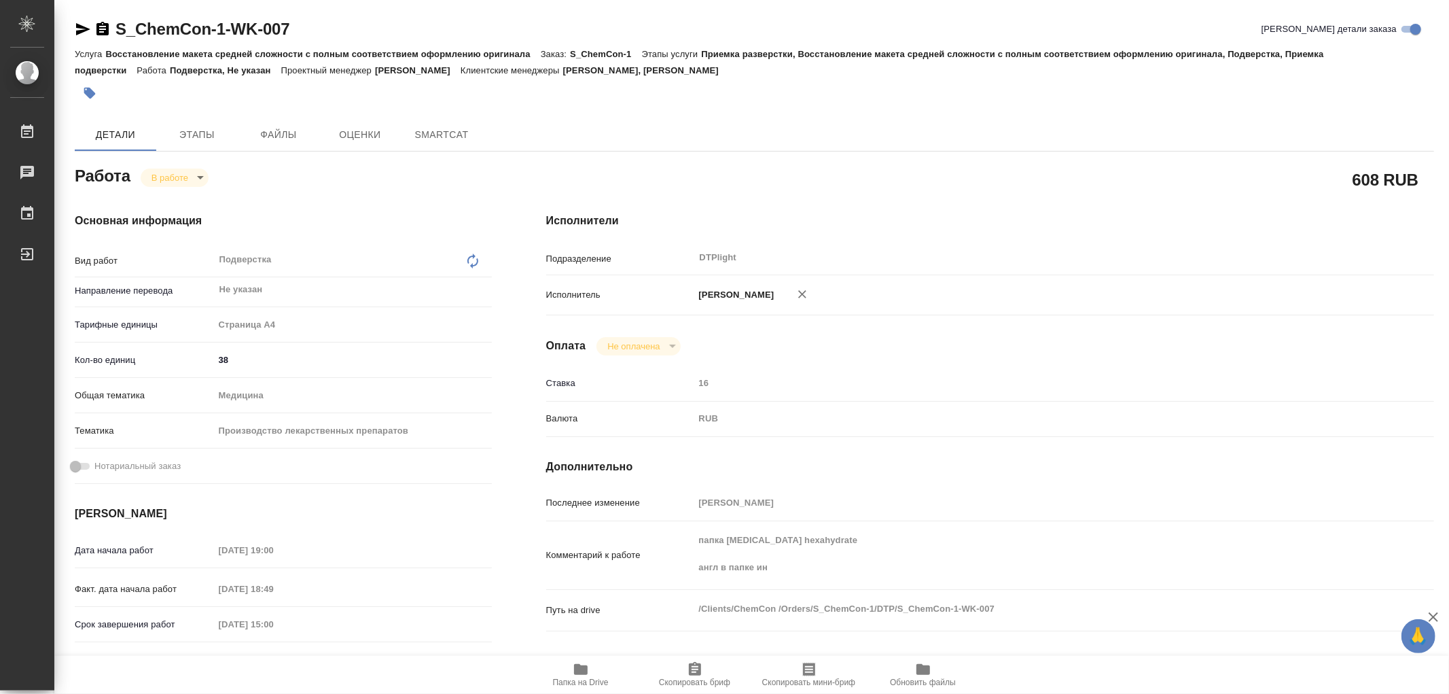
type textarea "x"
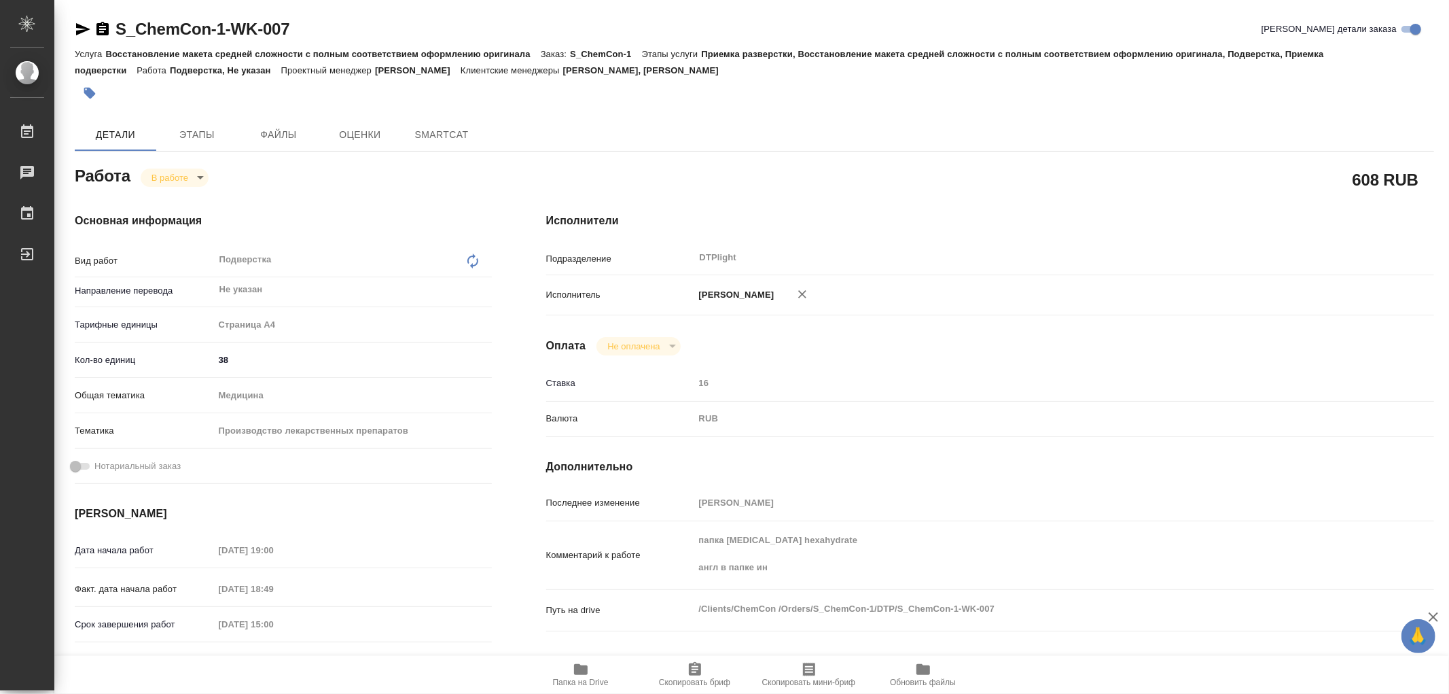
type textarea "x"
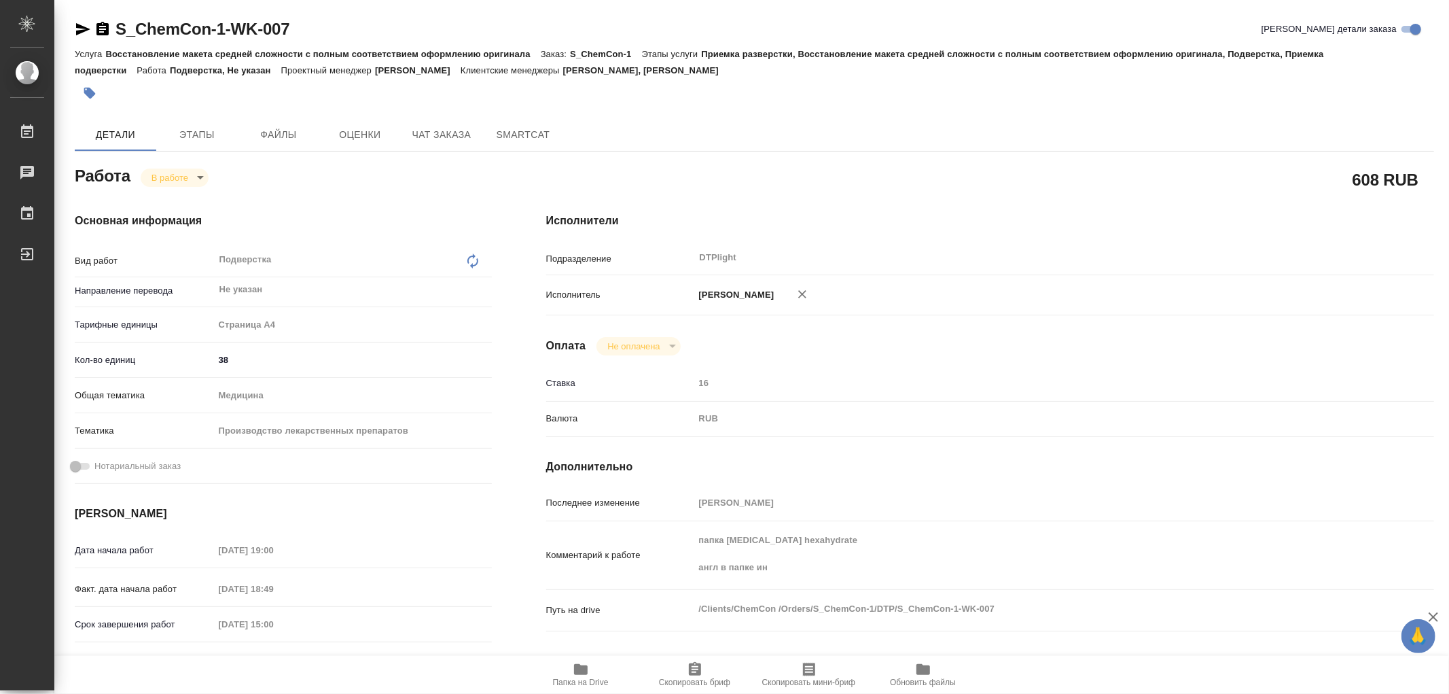
type textarea "x"
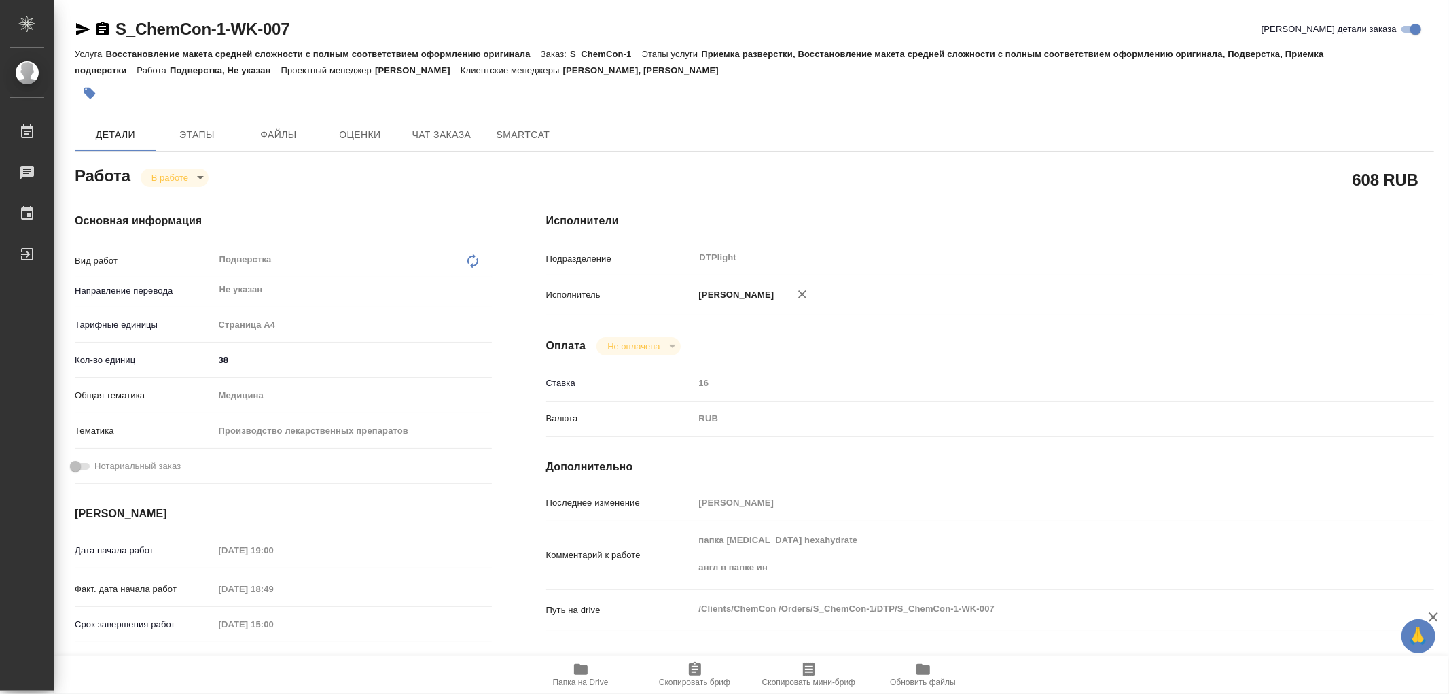
type textarea "x"
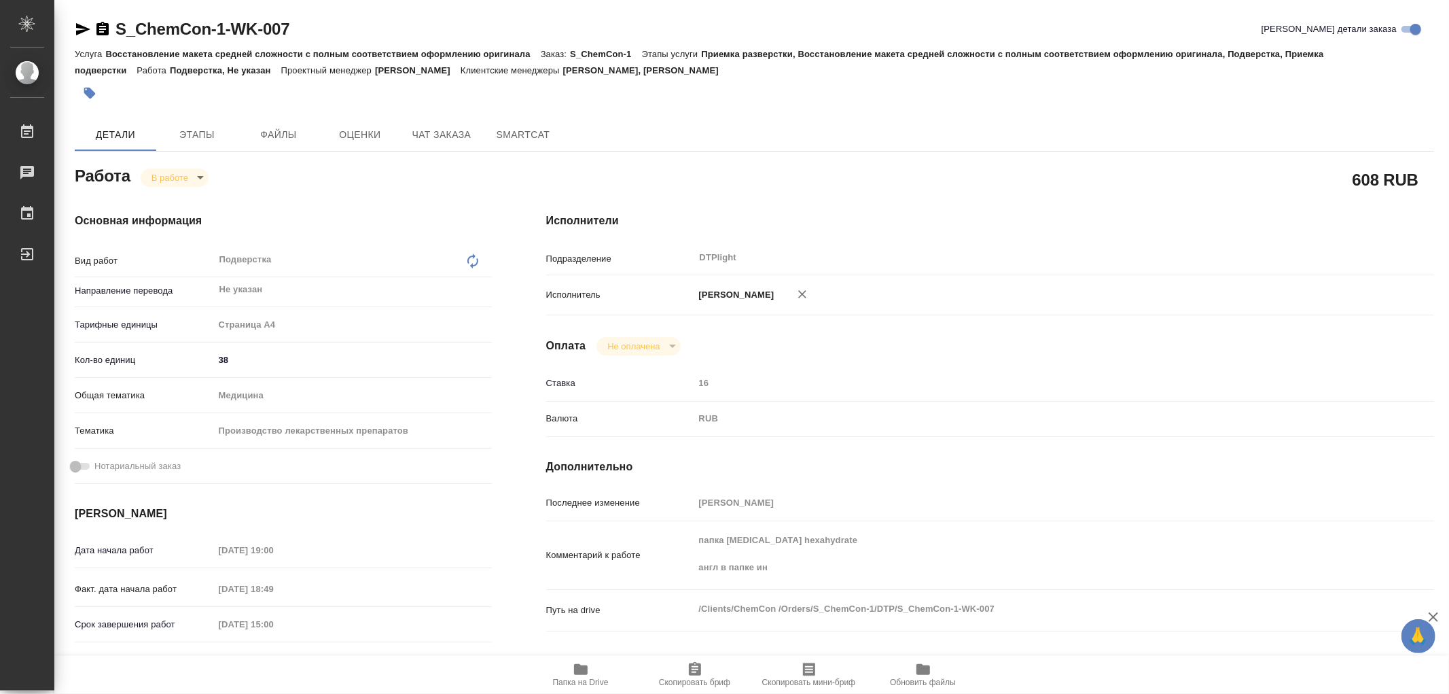
click at [581, 667] on icon "button" at bounding box center [581, 669] width 14 height 11
click at [198, 138] on span "Этапы" at bounding box center [196, 134] width 65 height 17
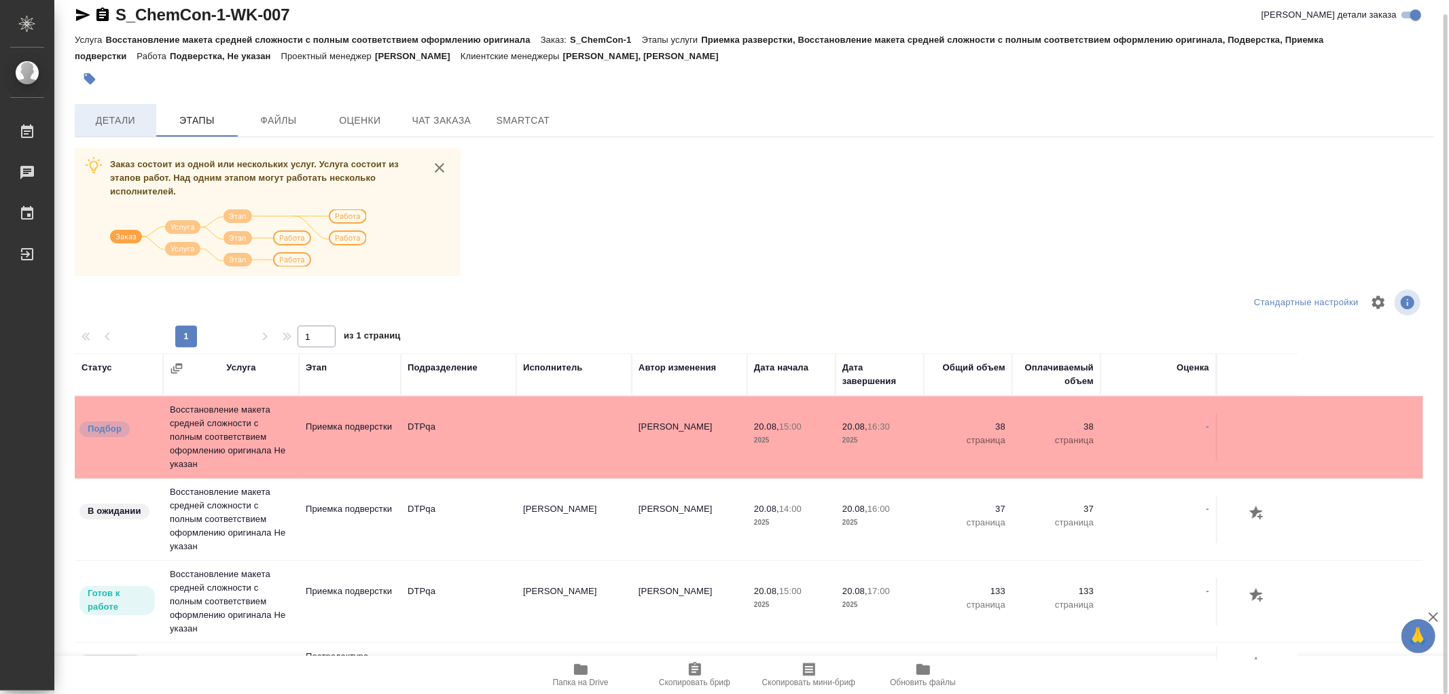
click at [107, 120] on span "Детали" at bounding box center [115, 120] width 65 height 17
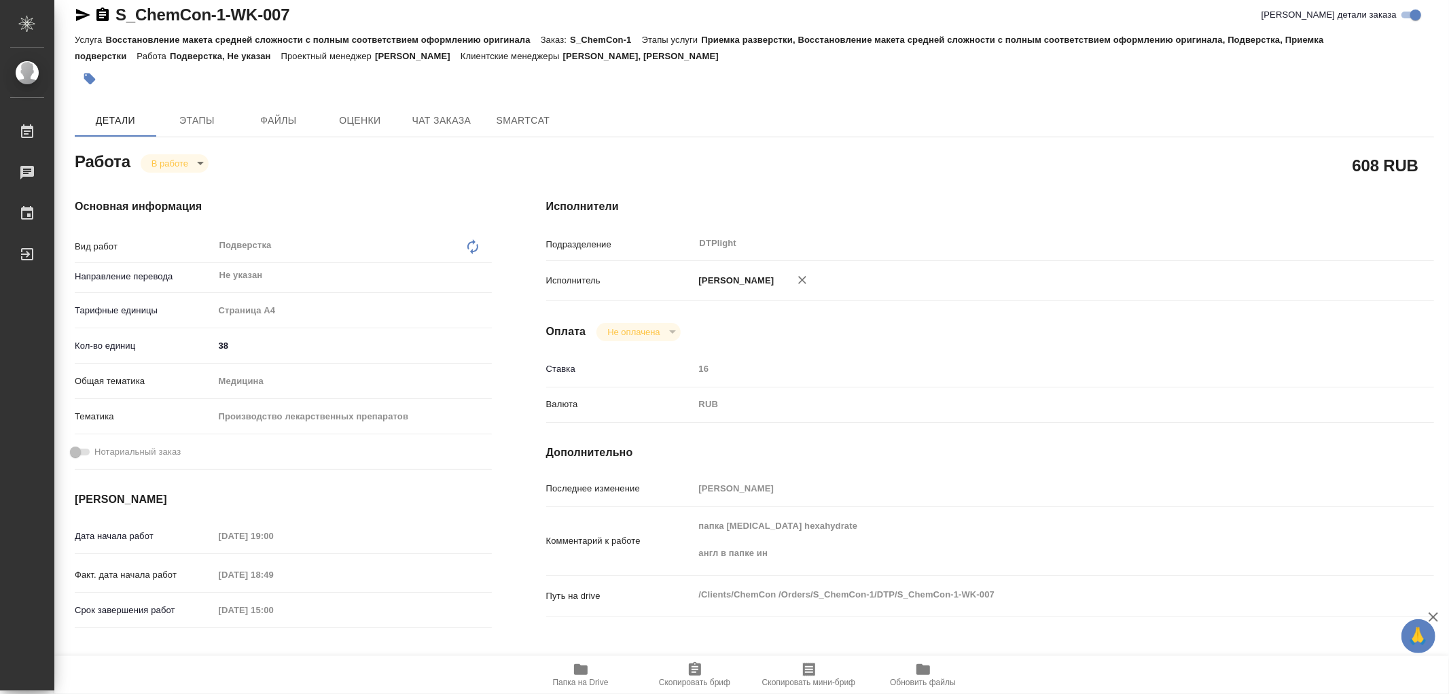
type textarea "x"
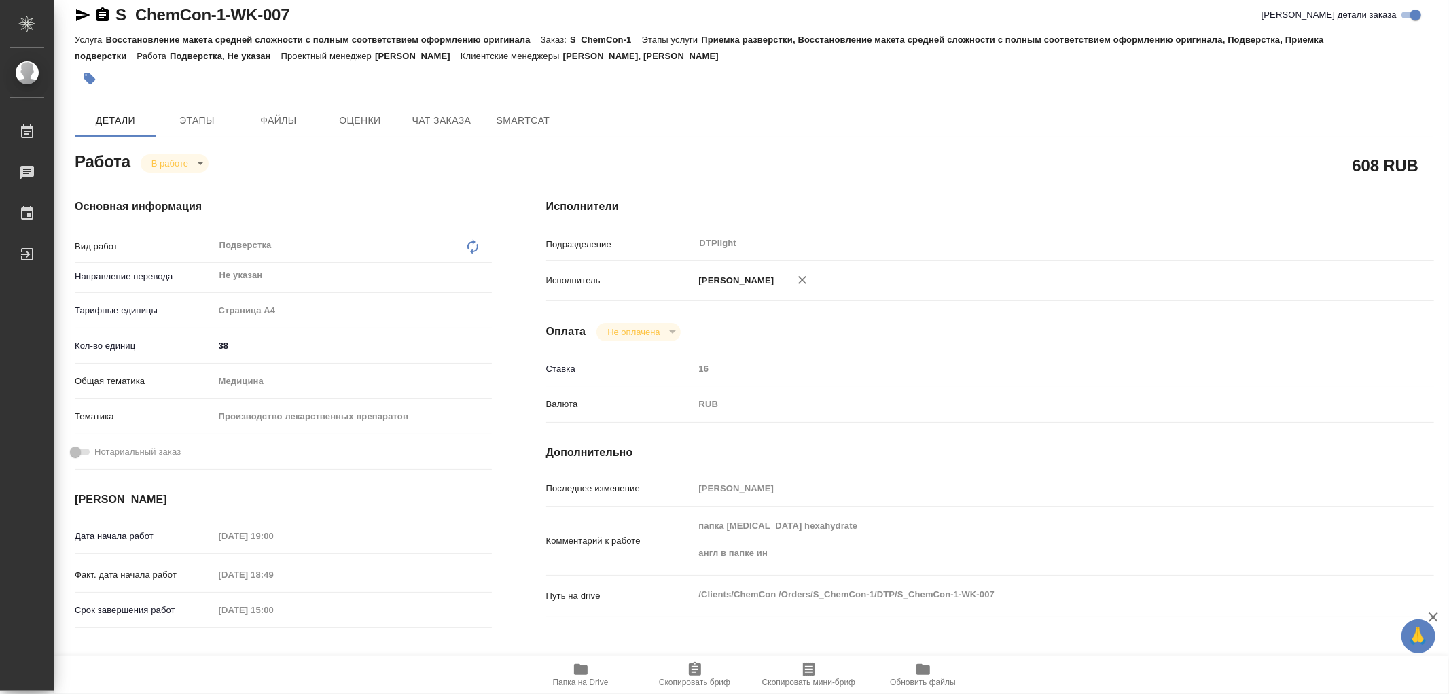
type textarea "x"
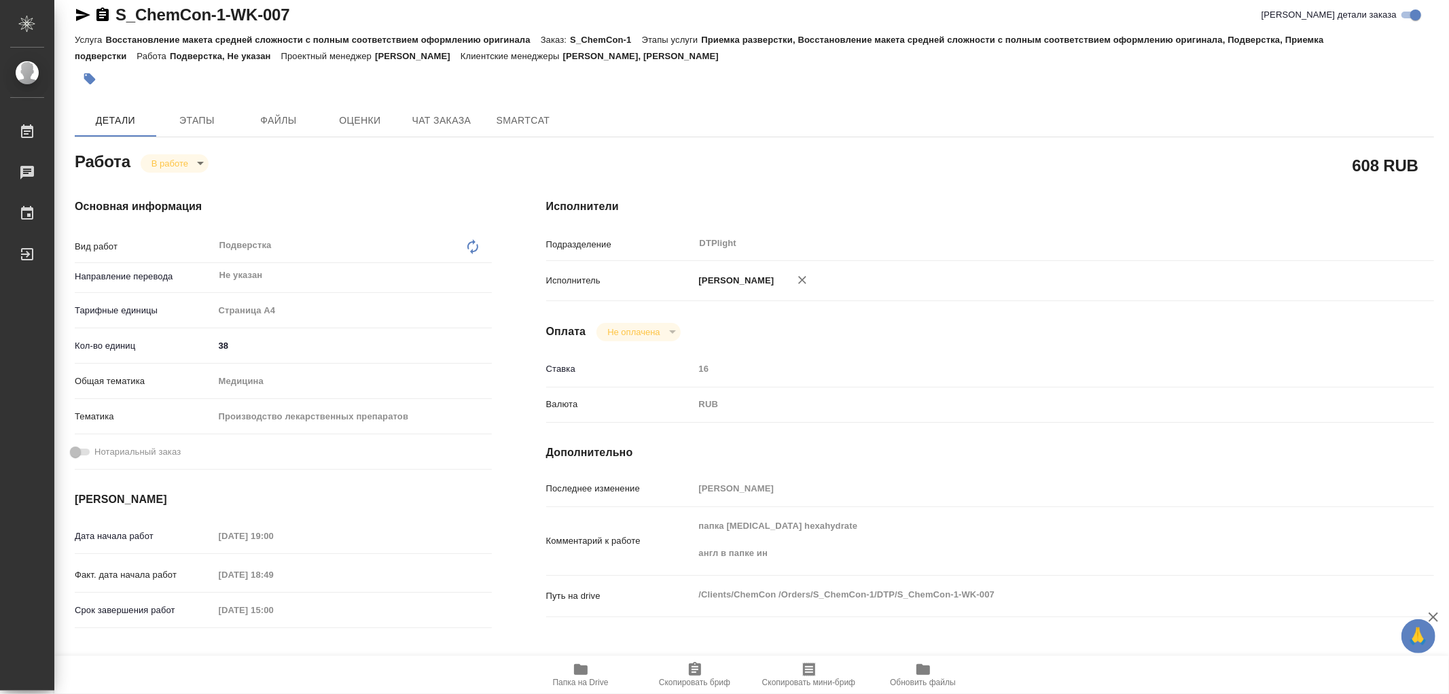
type textarea "x"
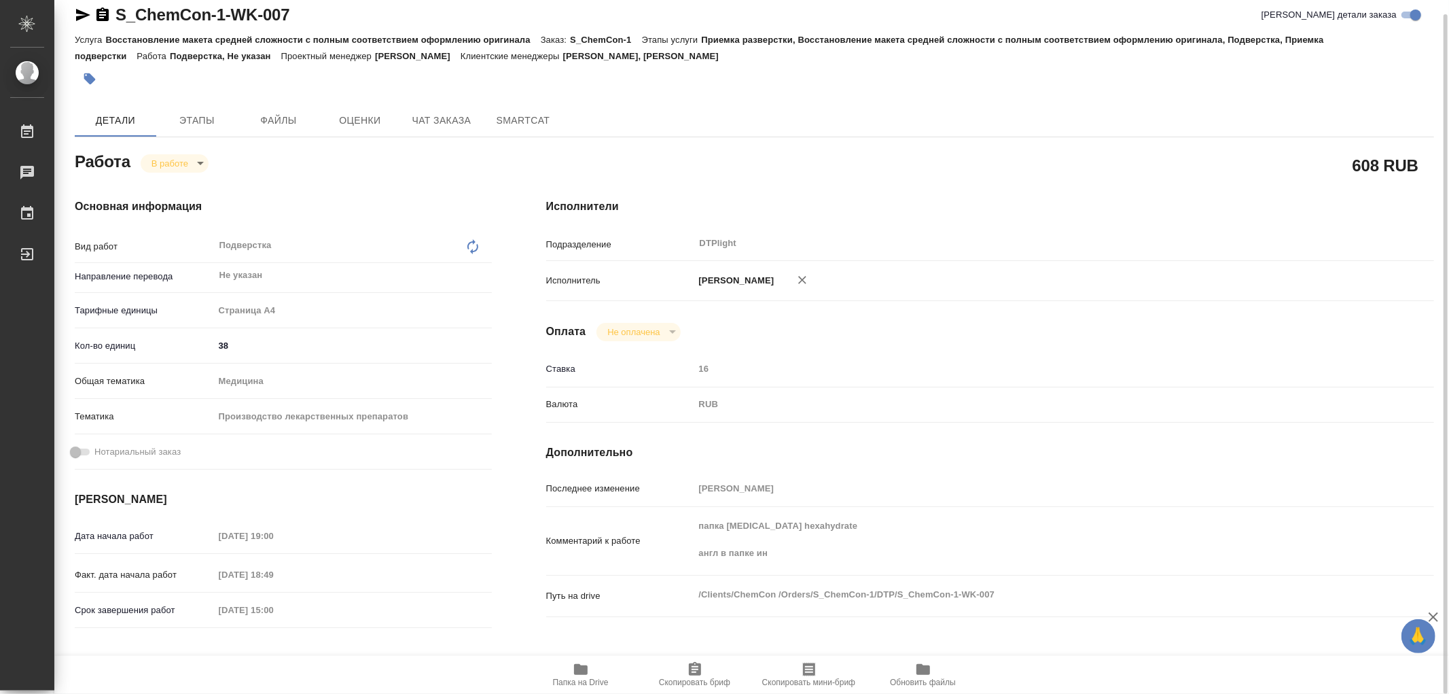
type textarea "x"
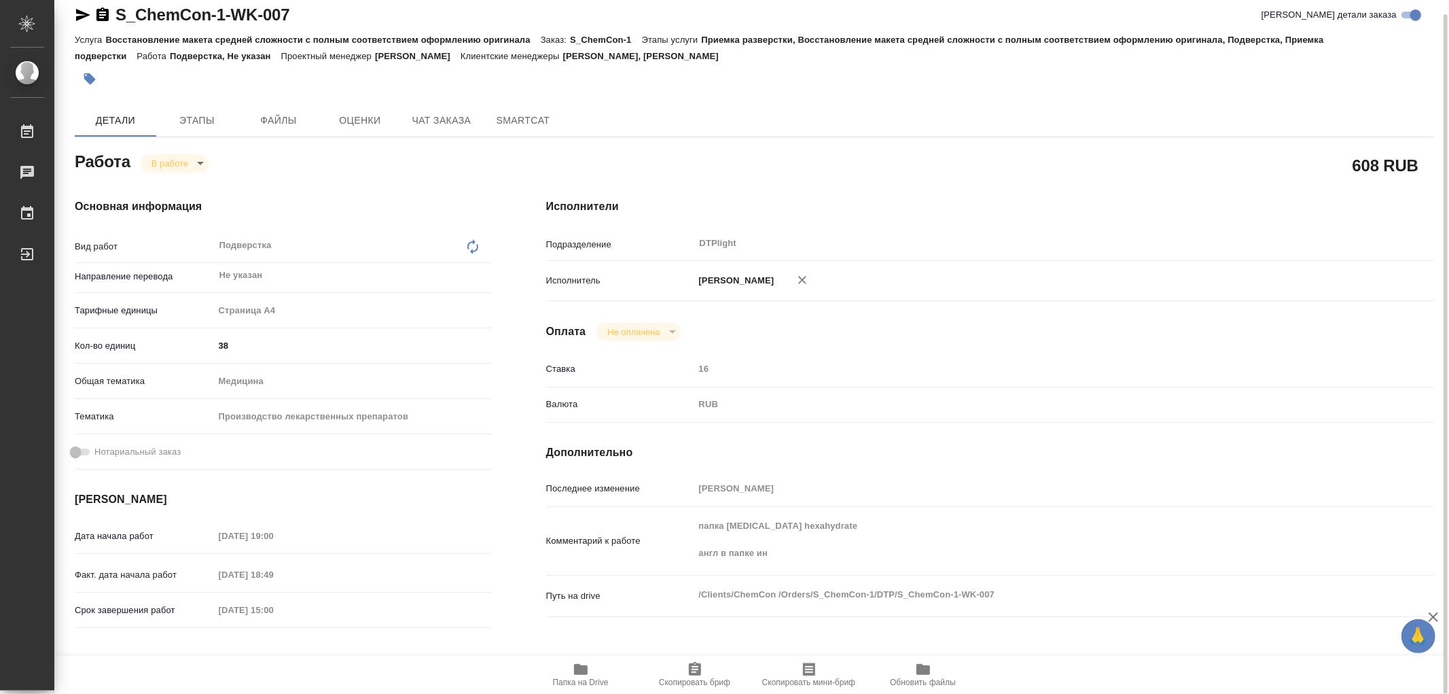
click at [582, 676] on icon "button" at bounding box center [581, 669] width 16 height 16
click at [567, 676] on span "Папка на Drive" at bounding box center [581, 674] width 98 height 26
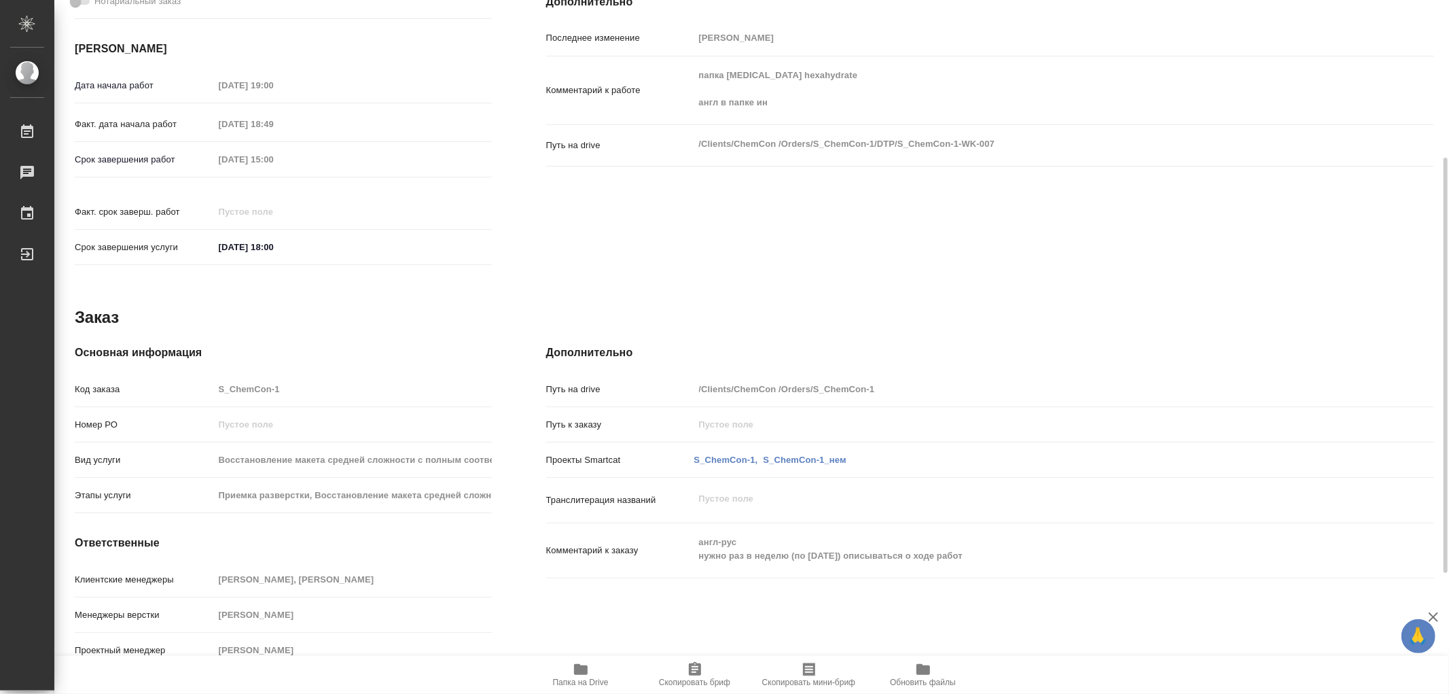
scroll to position [12, 0]
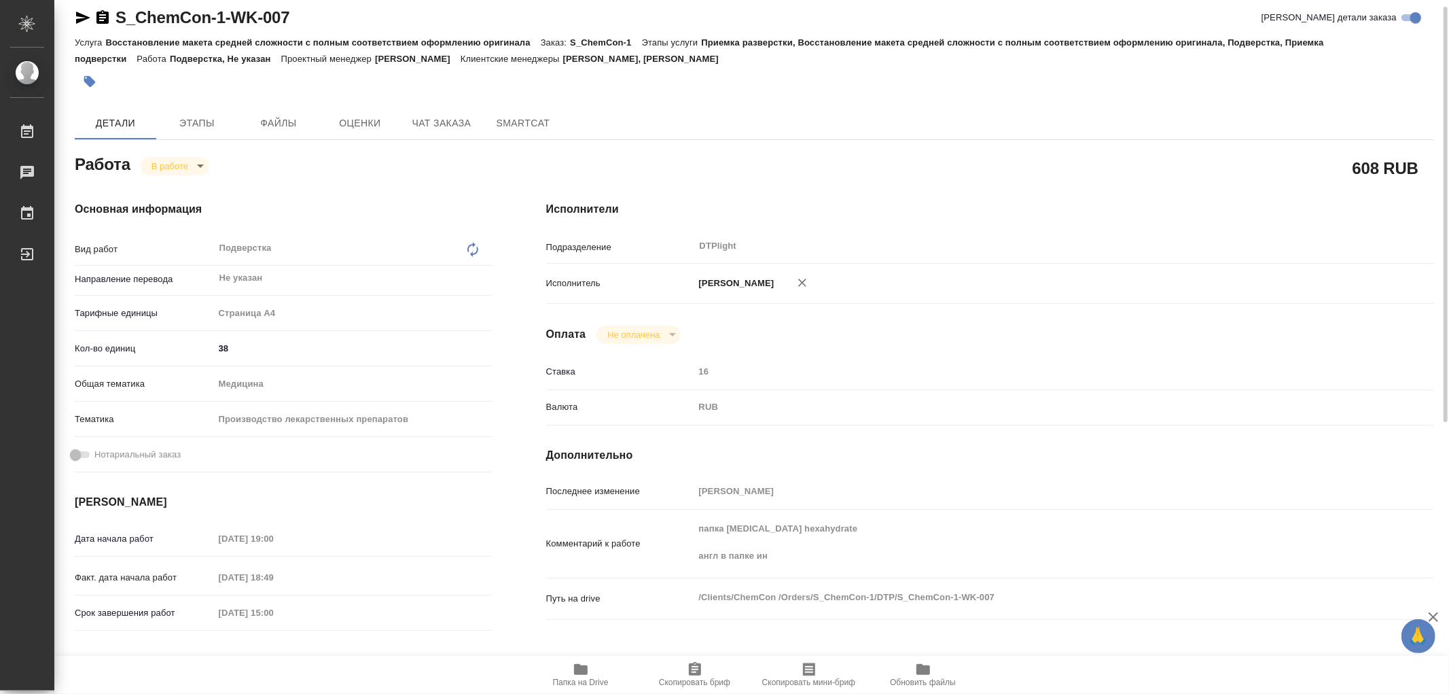
click at [150, 171] on body "🙏 .cls-1 fill:#fff; AWATERA Работы 0 Чаты График Выйти S_ChemCon-1-WK-007 Кратк…" at bounding box center [724, 347] width 1449 height 694
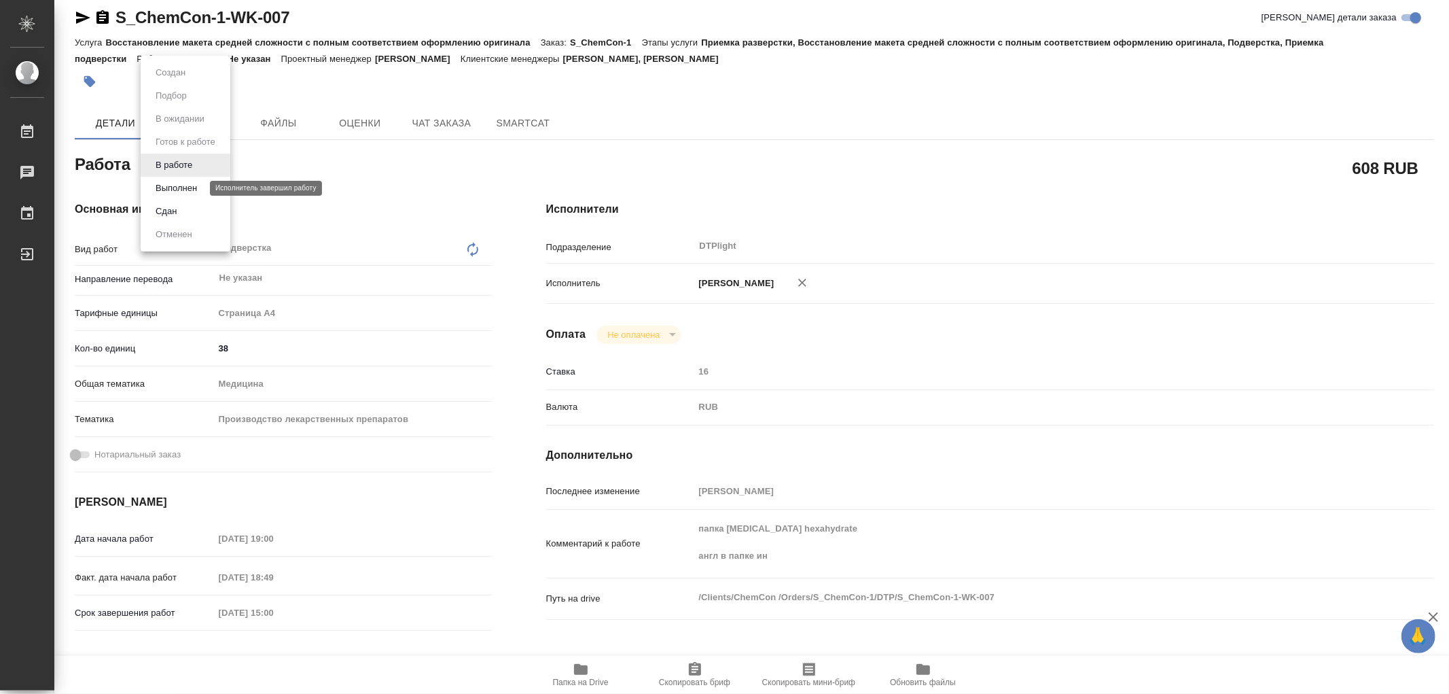
click at [171, 193] on button "Выполнен" at bounding box center [176, 188] width 50 height 15
type textarea "x"
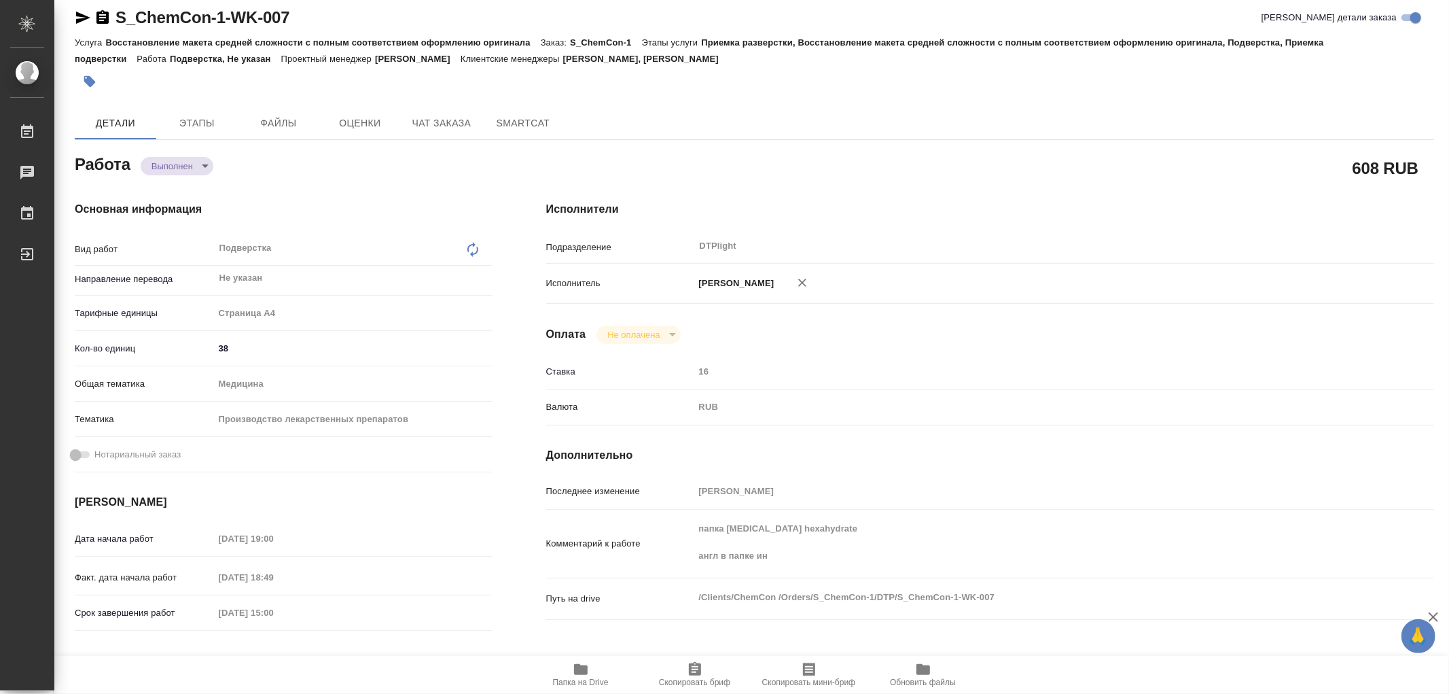
type textarea "x"
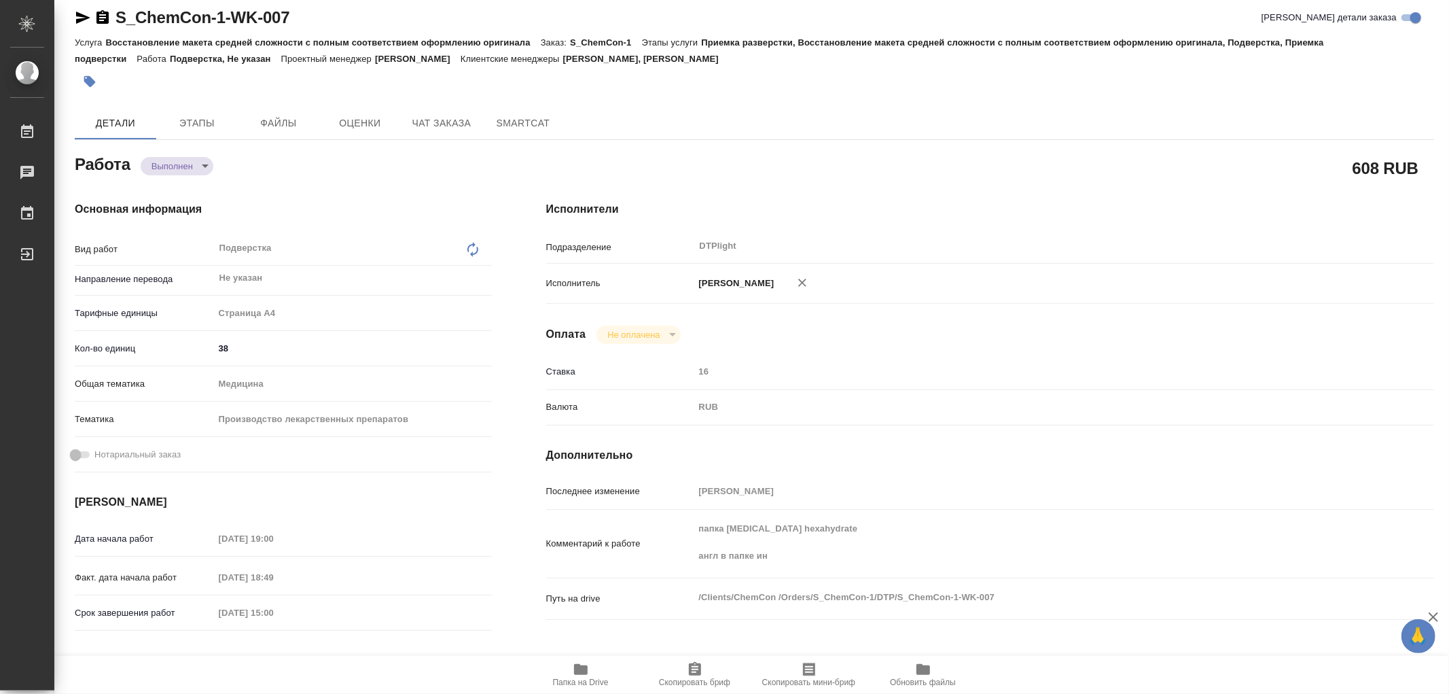
type textarea "x"
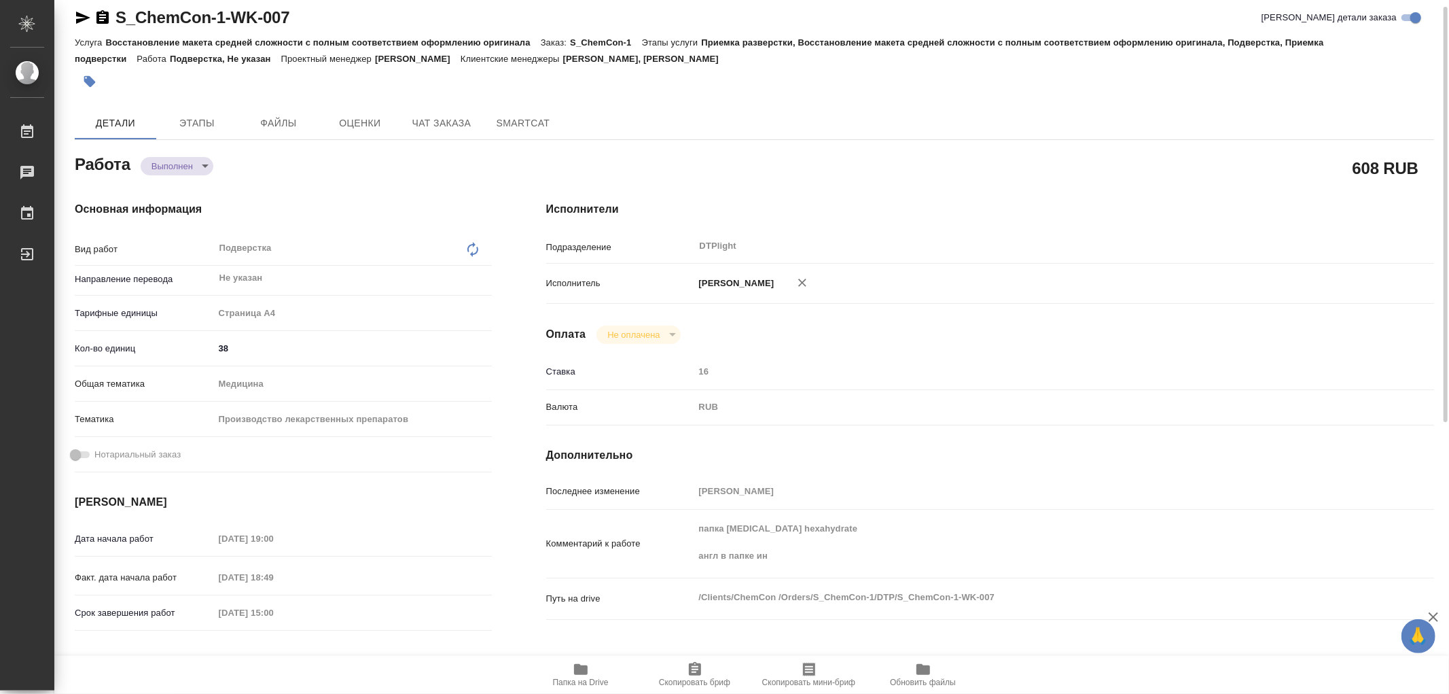
type textarea "x"
drag, startPoint x: 317, startPoint y: 12, endPoint x: 117, endPoint y: 22, distance: 200.0
click at [117, 22] on div "S_ChemCon-1-WK-007 Кратко детали заказа" at bounding box center [754, 18] width 1359 height 22
copy link "S_ChemCon-1-WK-007"
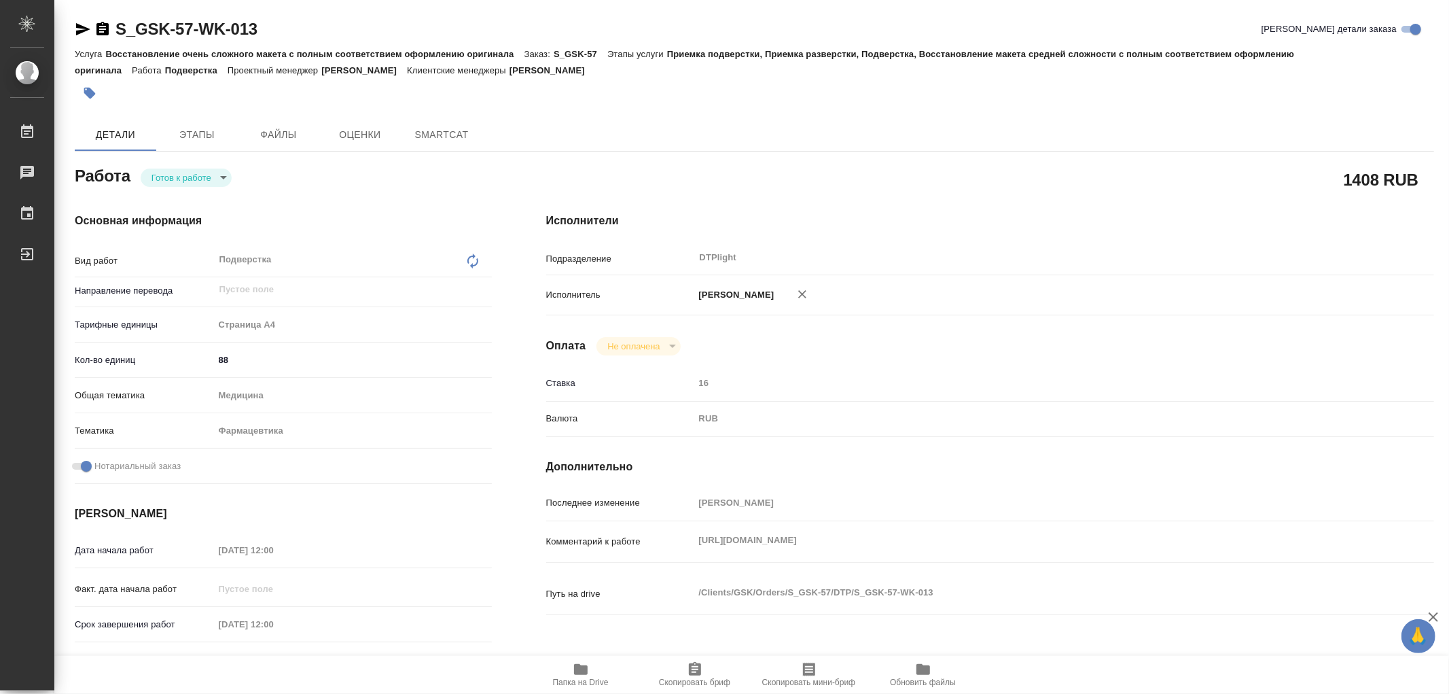
type textarea "x"
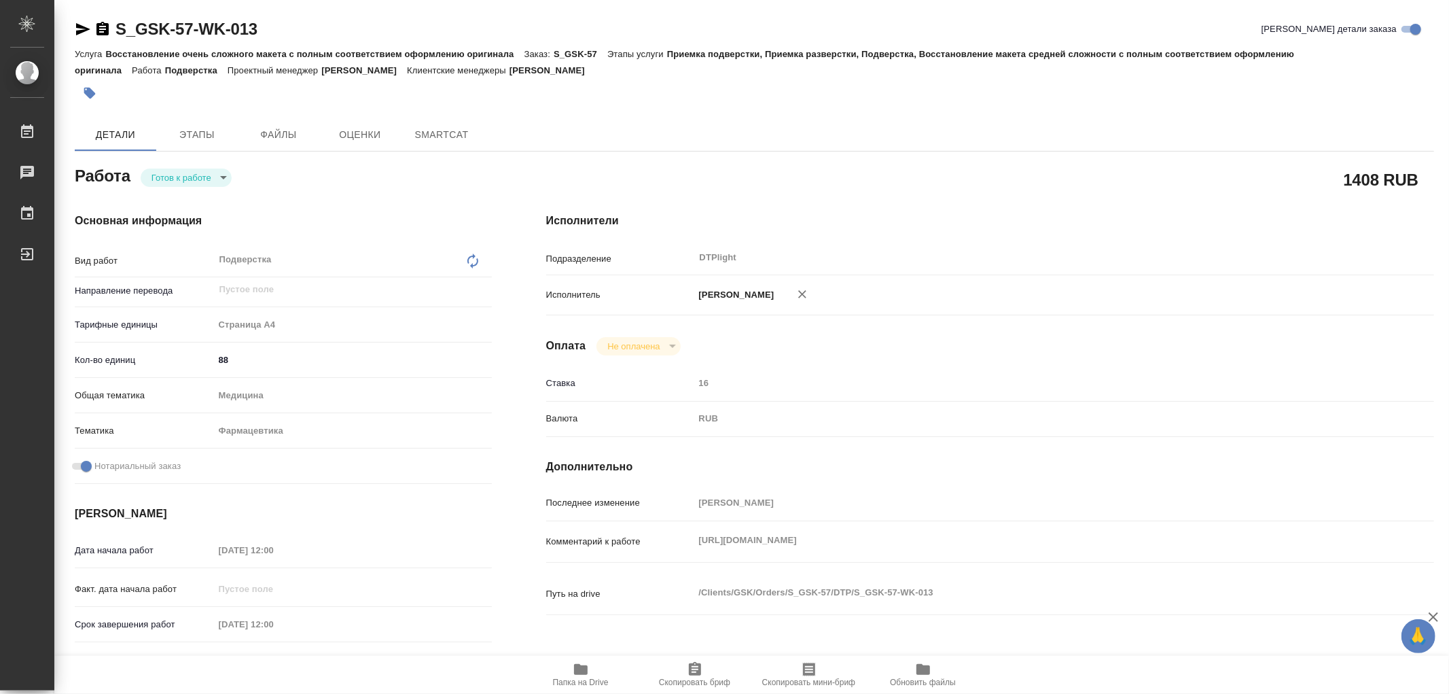
type textarea "x"
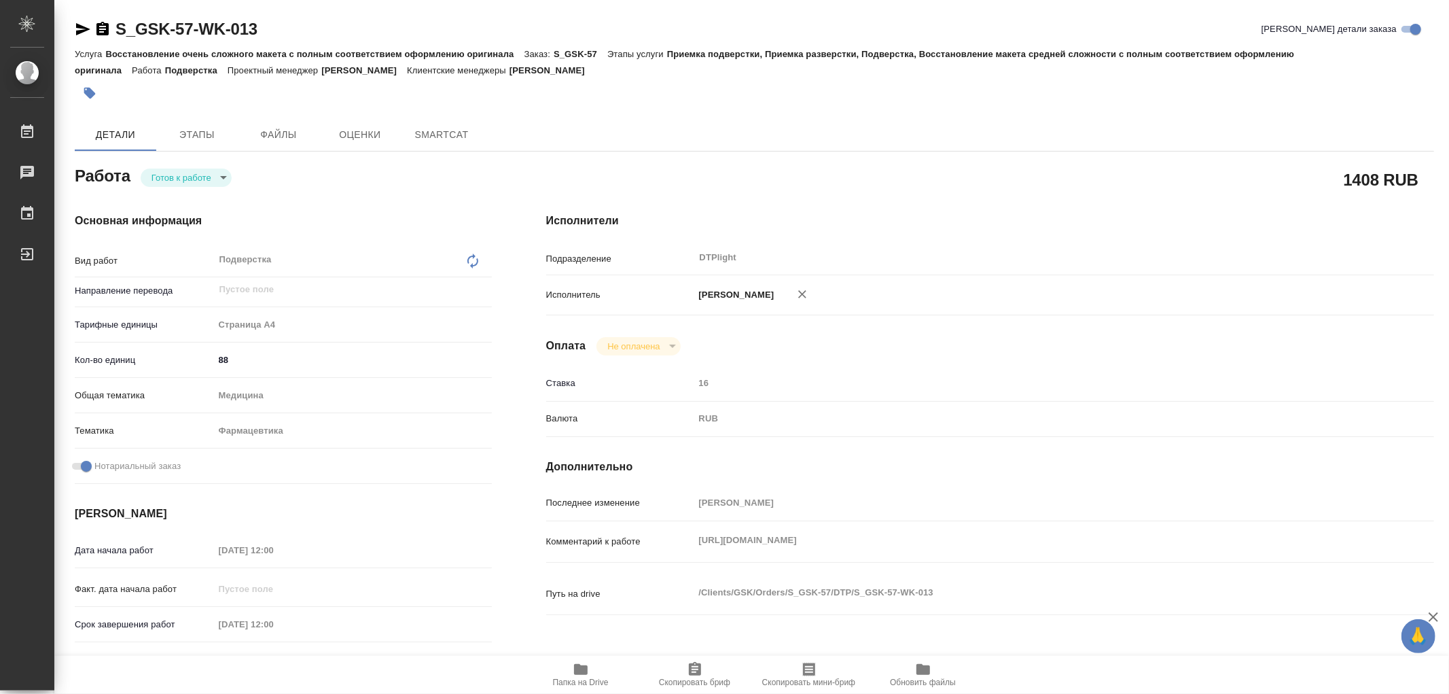
type textarea "x"
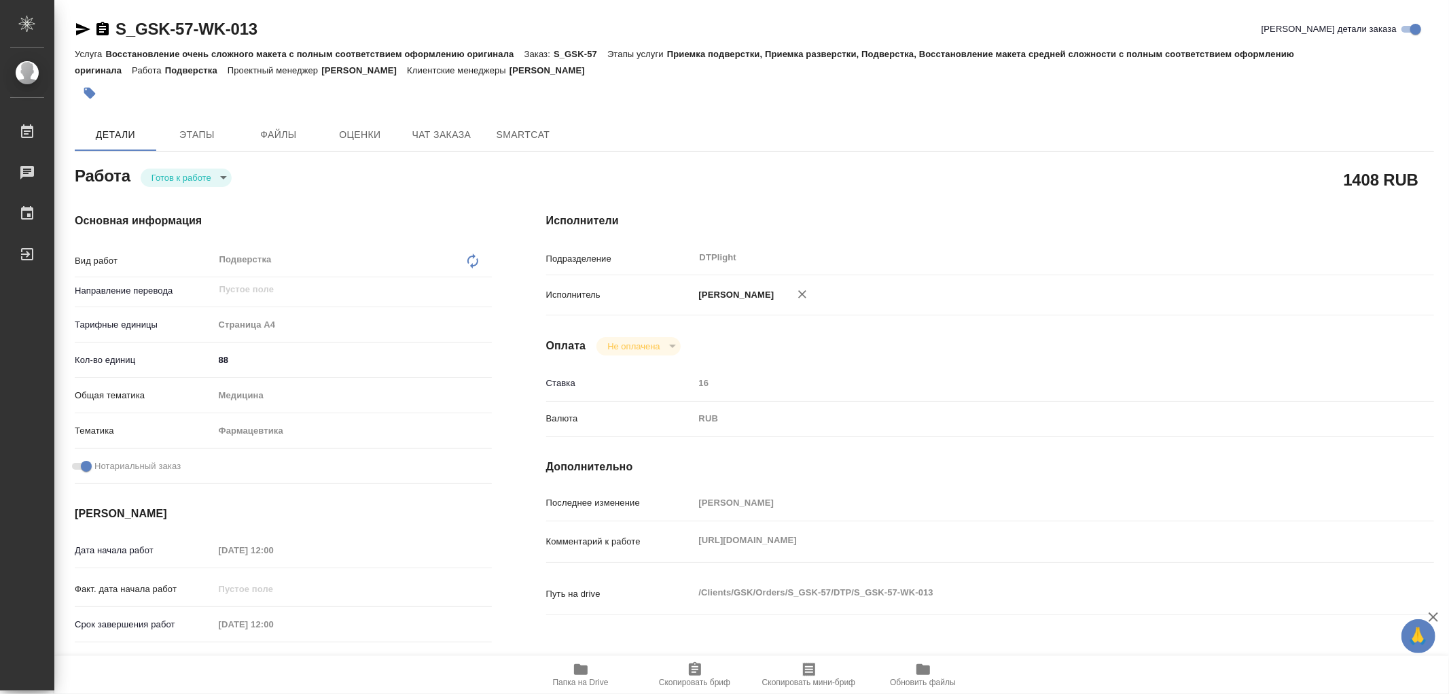
click at [171, 177] on body "🙏 .cls-1 fill:#fff; AWATERA Работы Чаты График Выйти S_GSK-57-WK-013 Кратко дет…" at bounding box center [724, 347] width 1449 height 694
type textarea "x"
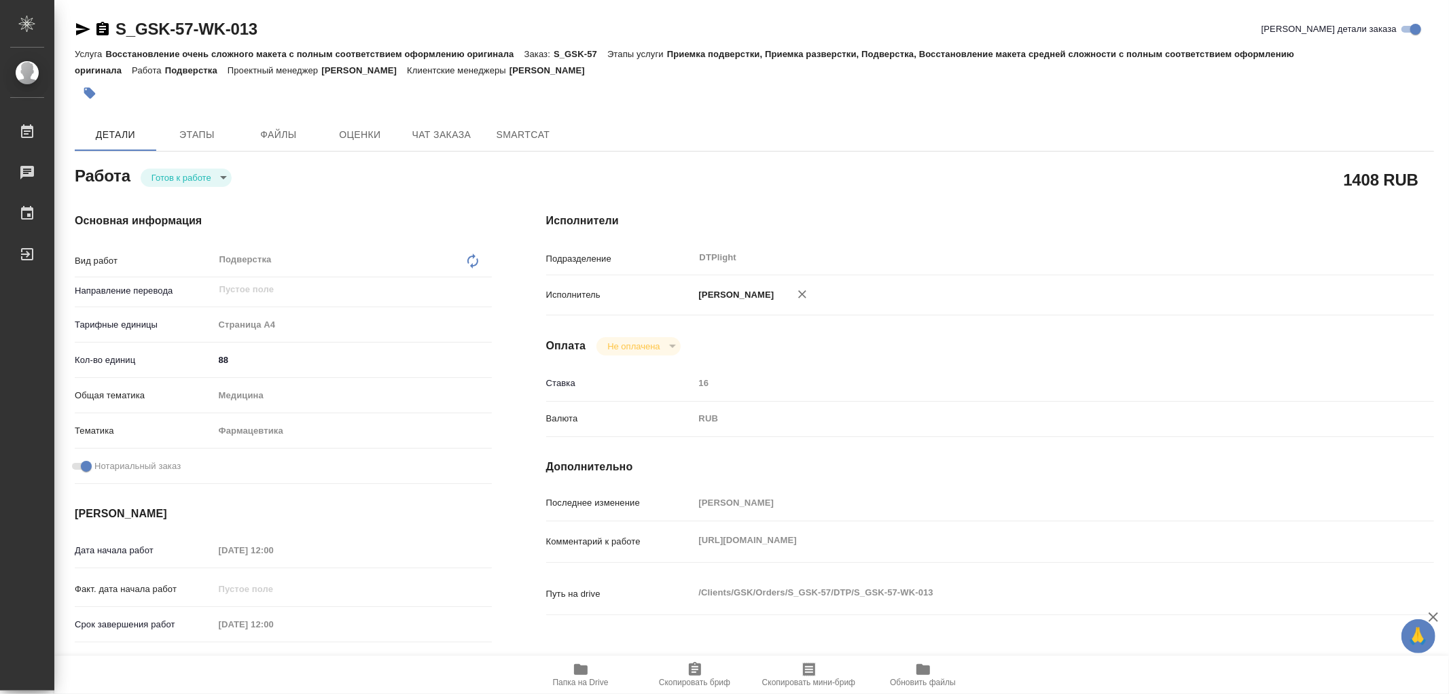
type textarea "x"
click at [171, 177] on button "В работе" at bounding box center [173, 177] width 45 height 15
type textarea "x"
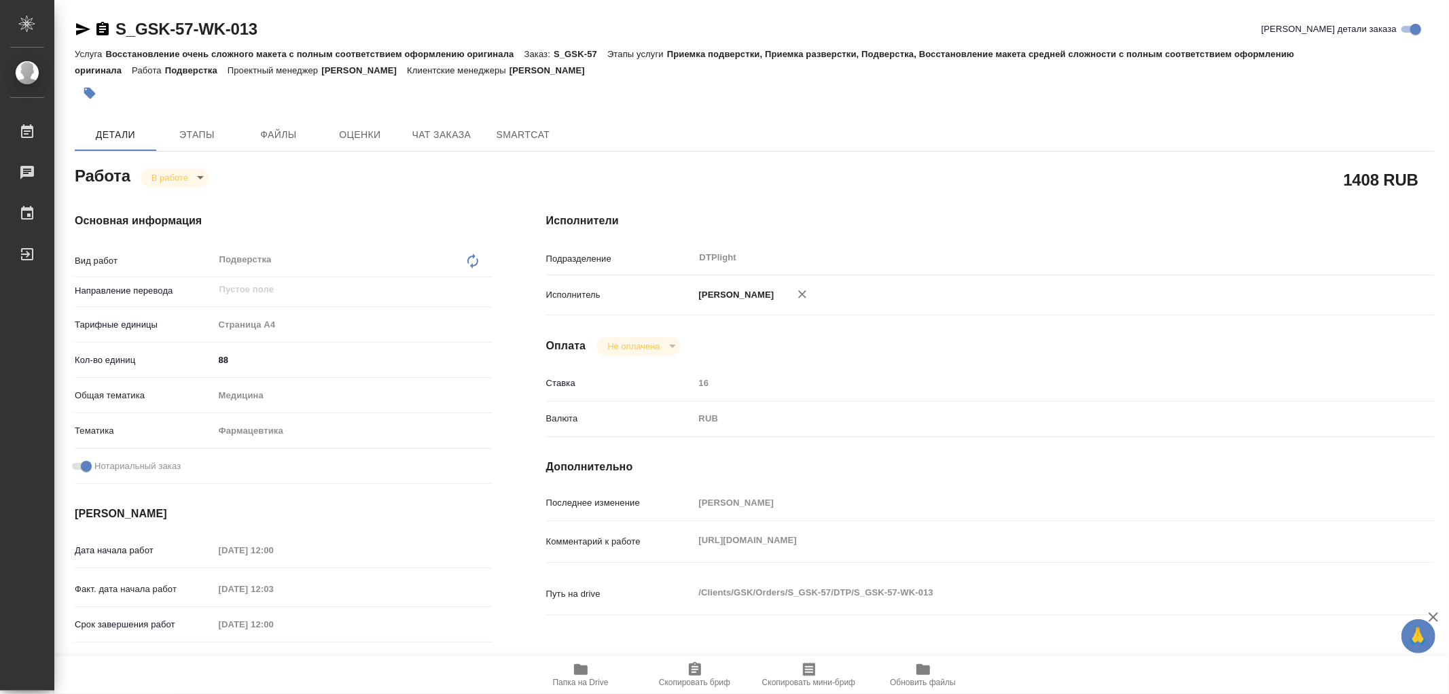
type textarea "x"
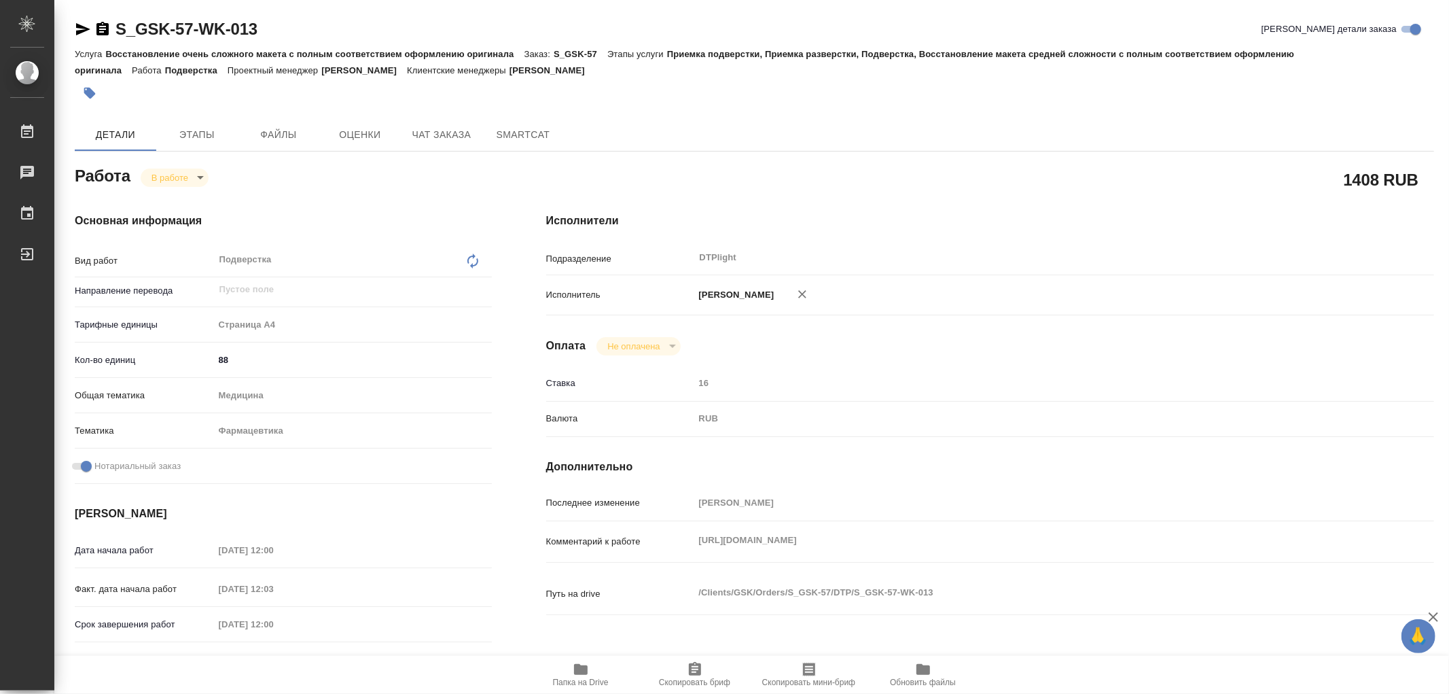
type textarea "x"
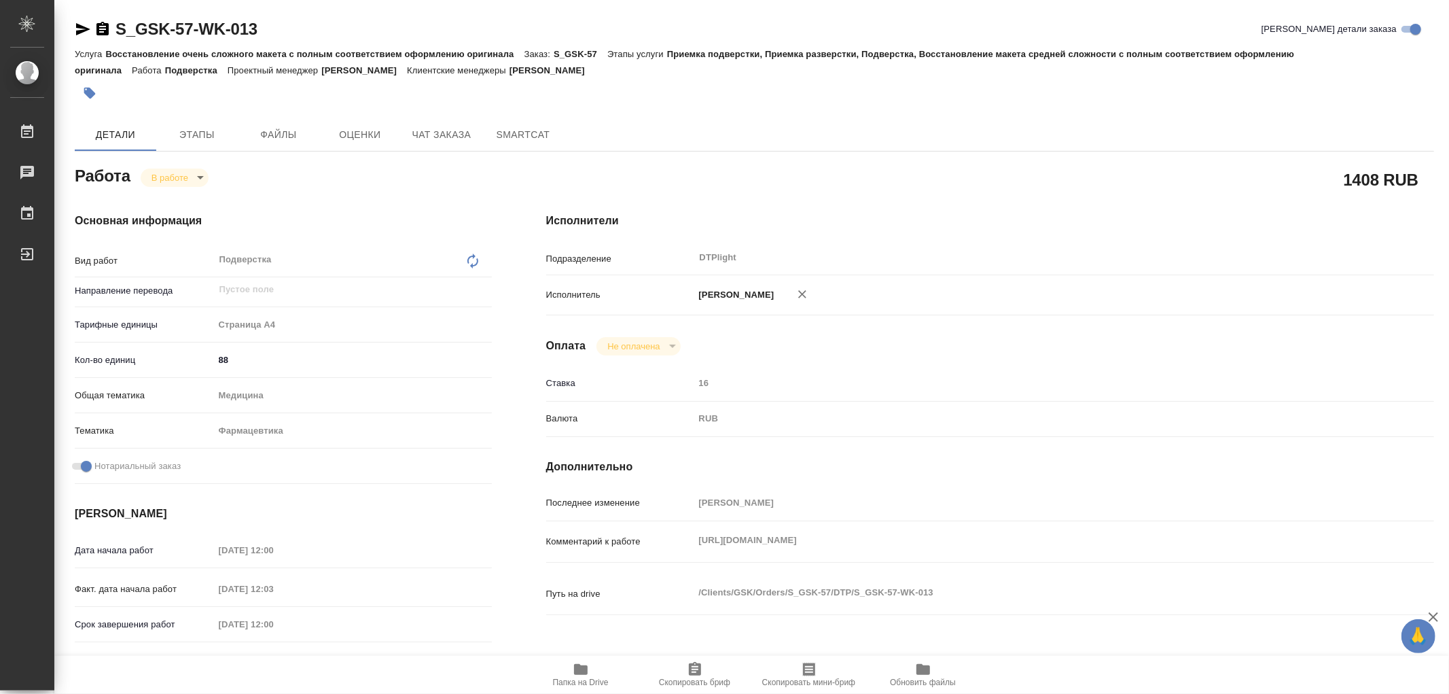
type textarea "x"
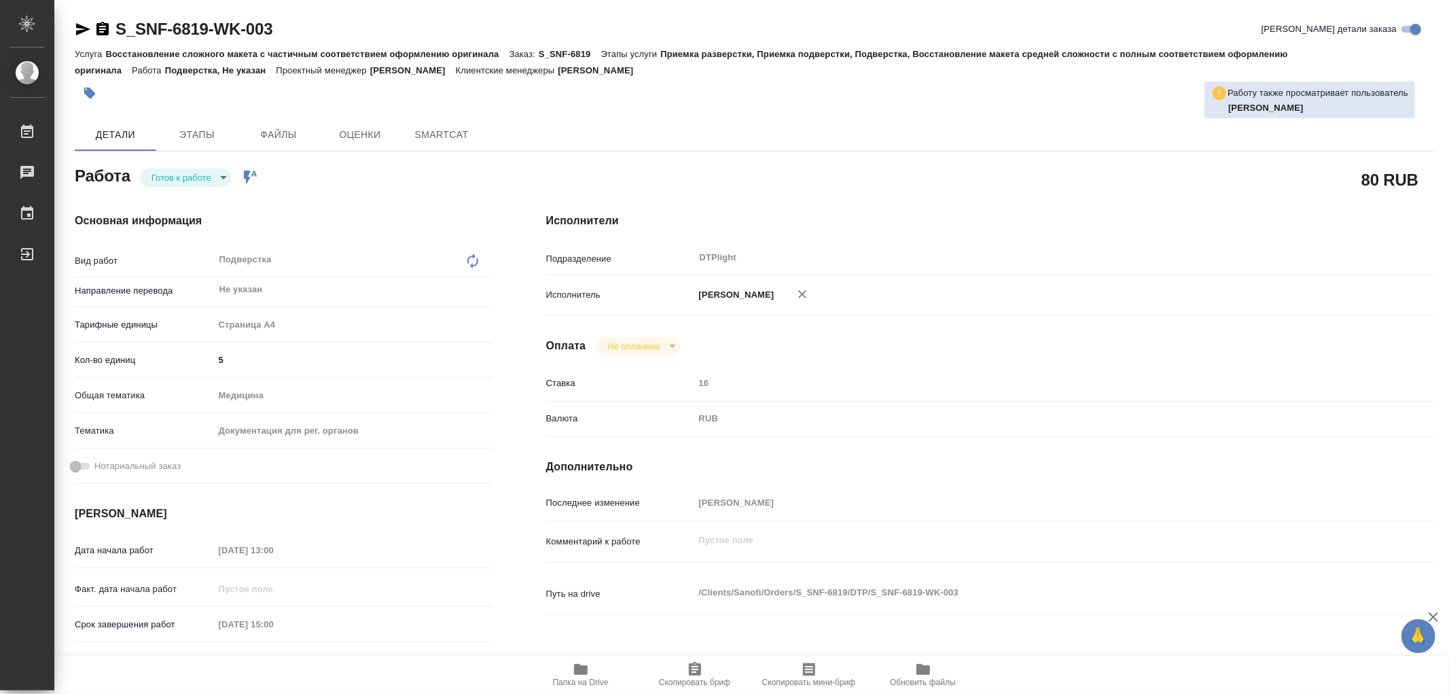
type textarea "x"
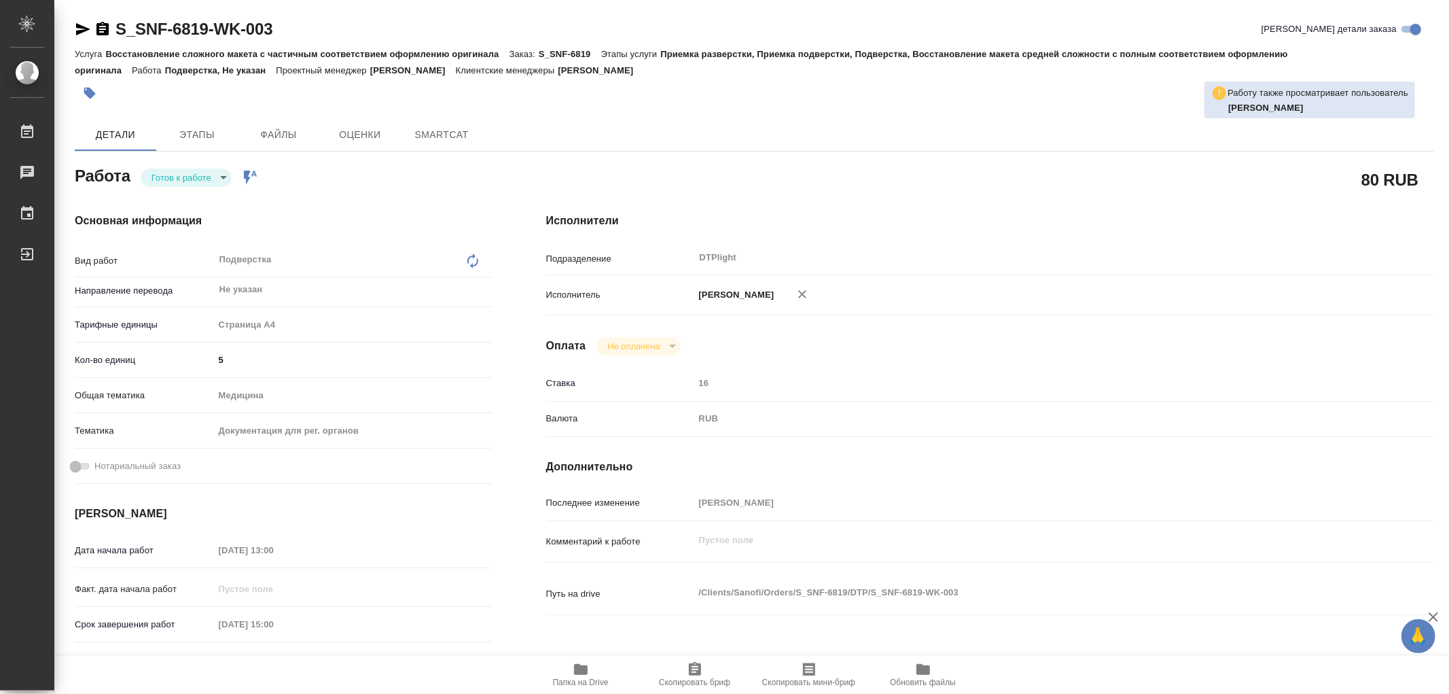
type textarea "x"
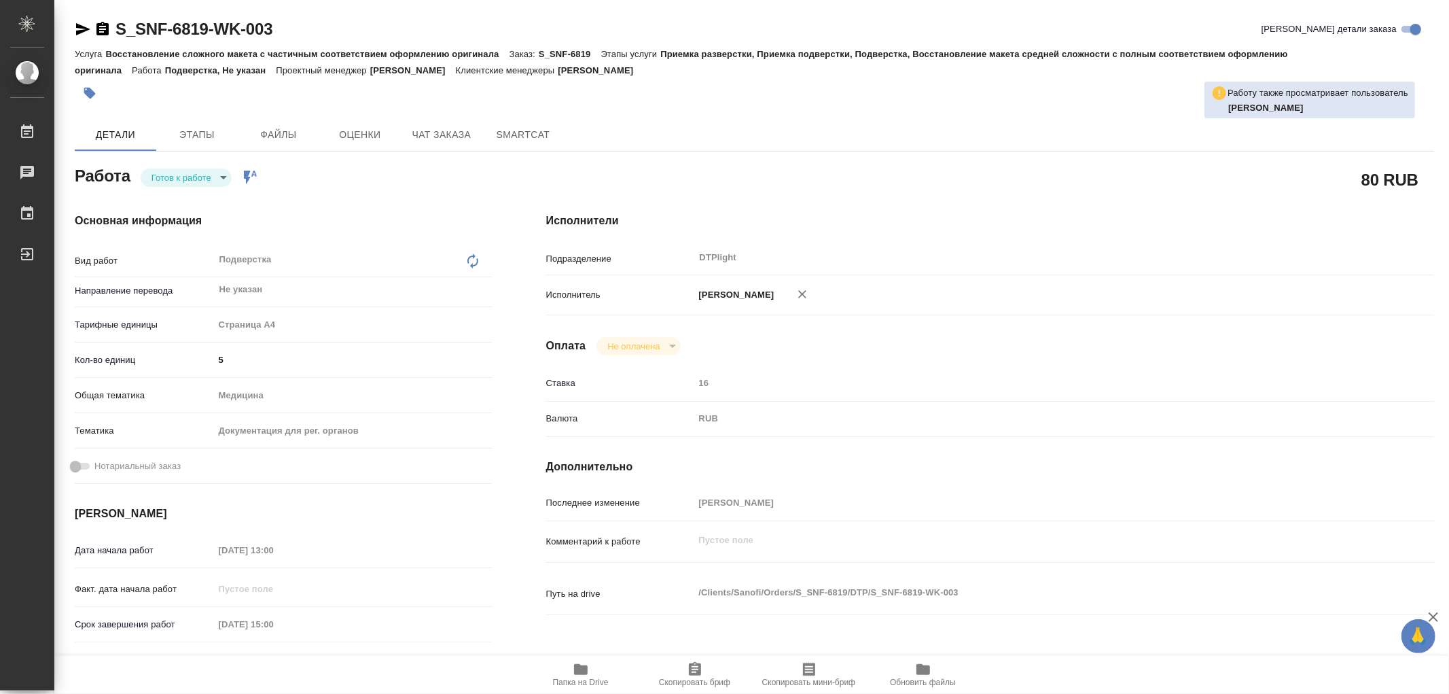
type textarea "x"
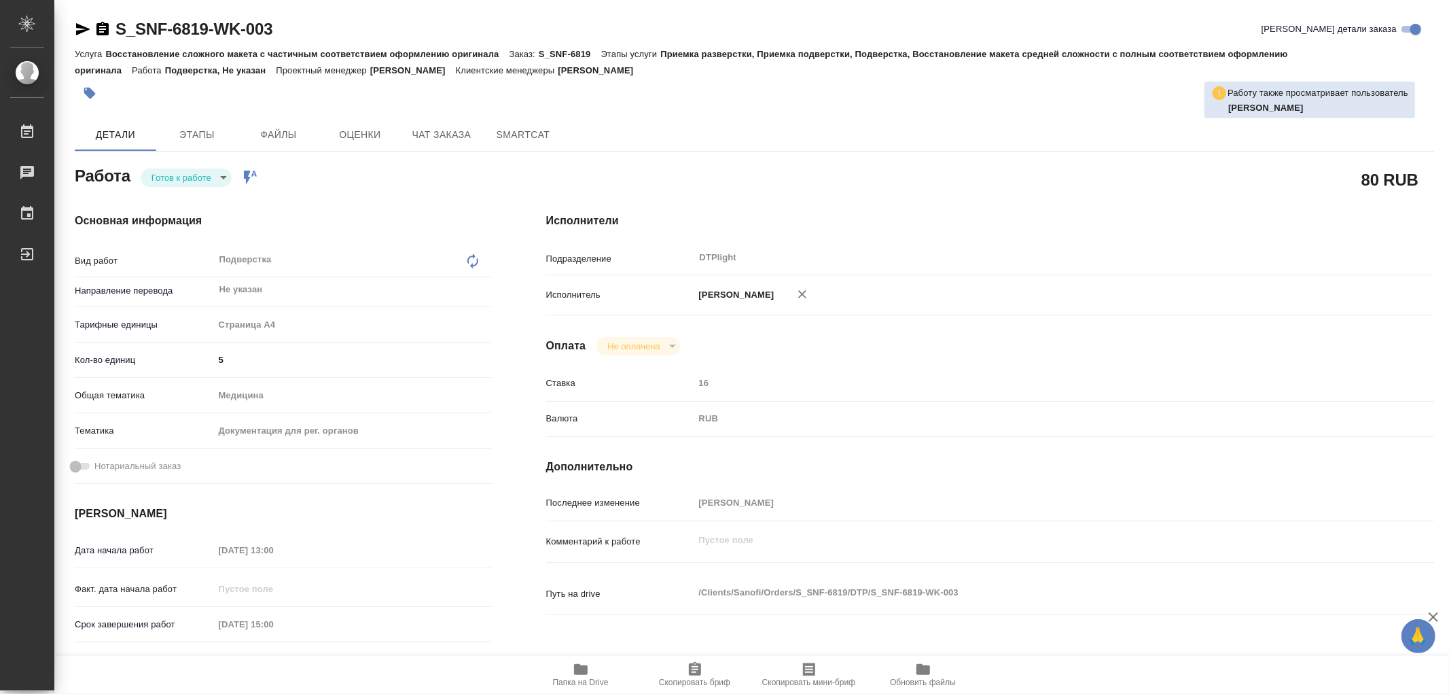
type textarea "x"
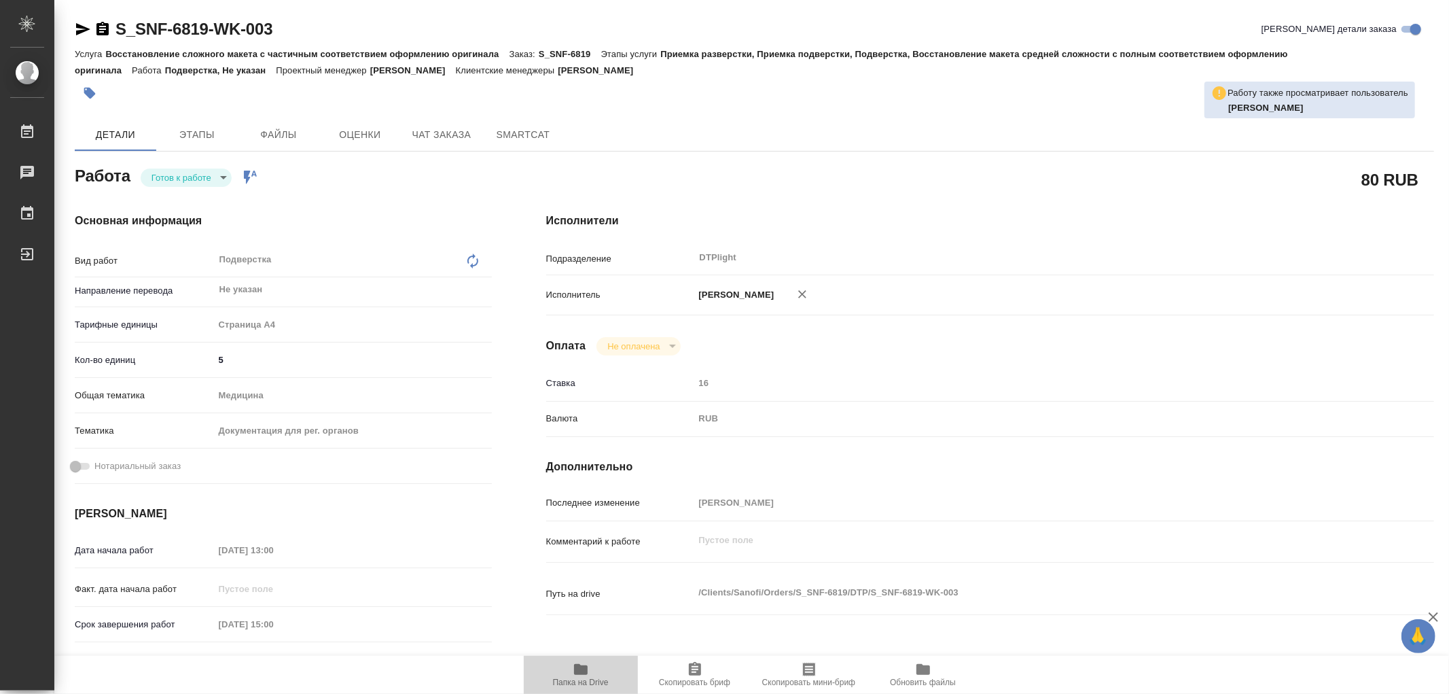
click at [584, 671] on icon "button" at bounding box center [581, 669] width 14 height 11
click at [186, 180] on body "🙏 .cls-1 fill:#fff; AWATERA Работы 0 Чаты График Выйти S_SNF-6819-WK-003 Кратко…" at bounding box center [724, 347] width 1449 height 694
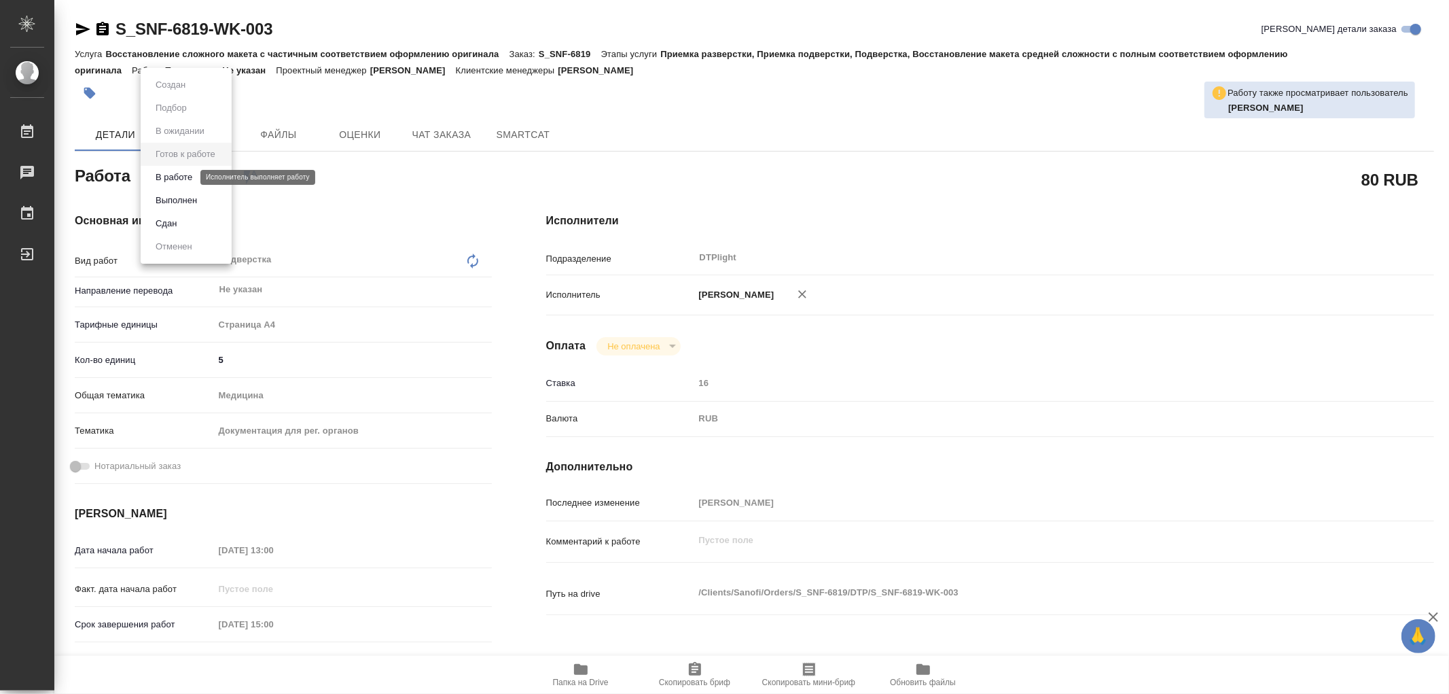
click at [186, 180] on button "В работе" at bounding box center [173, 177] width 45 height 15
type textarea "x"
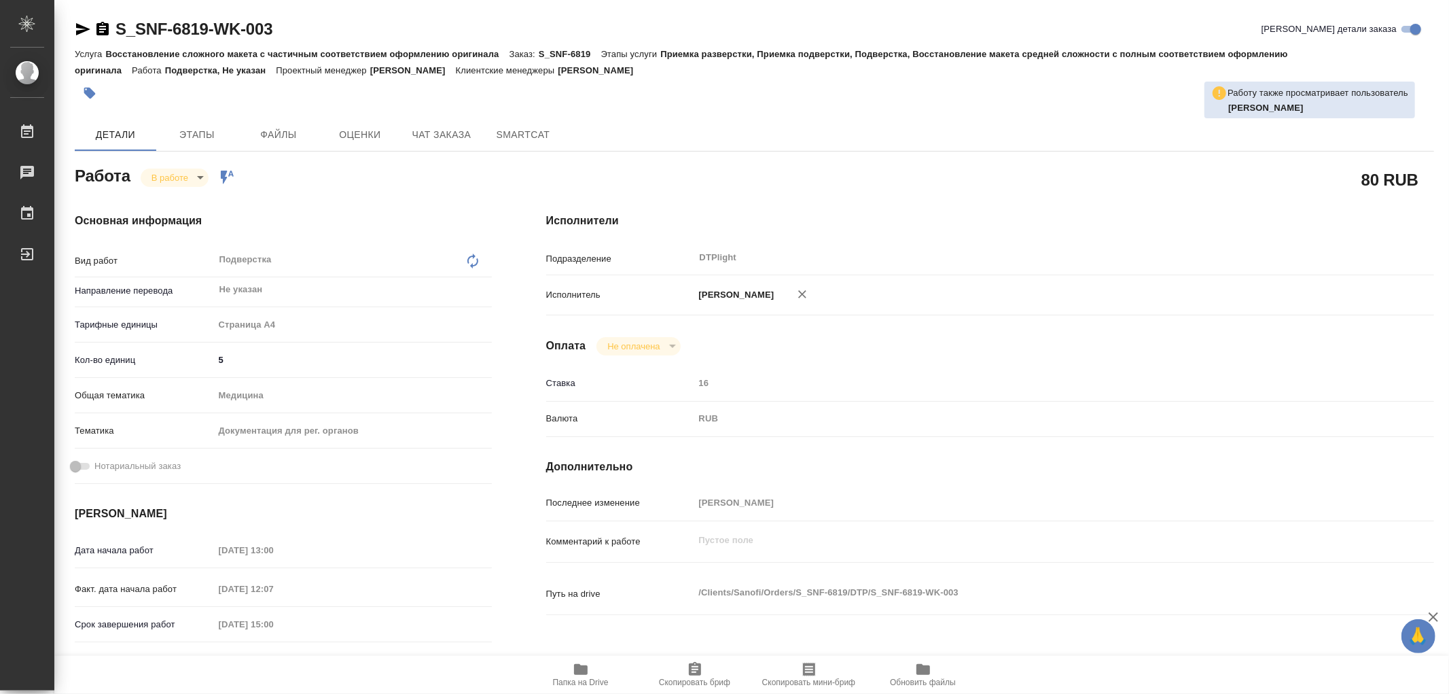
type textarea "x"
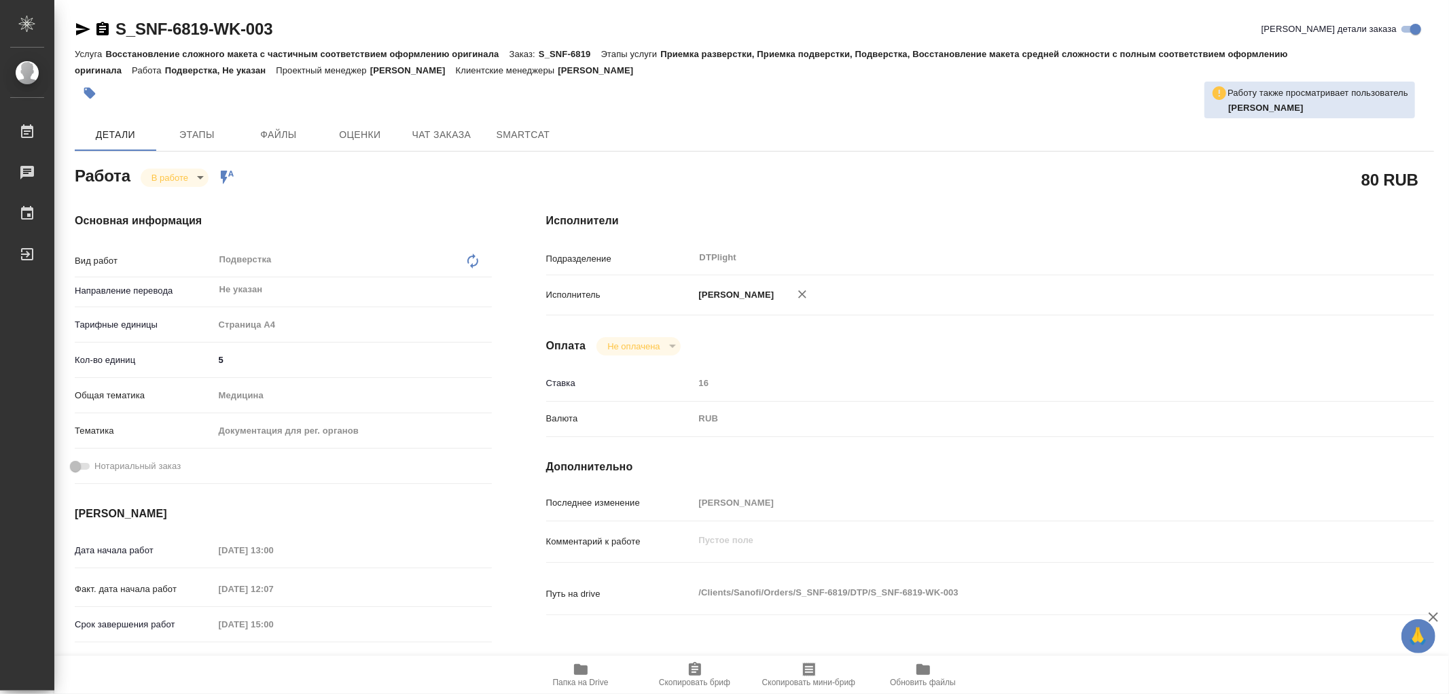
type textarea "x"
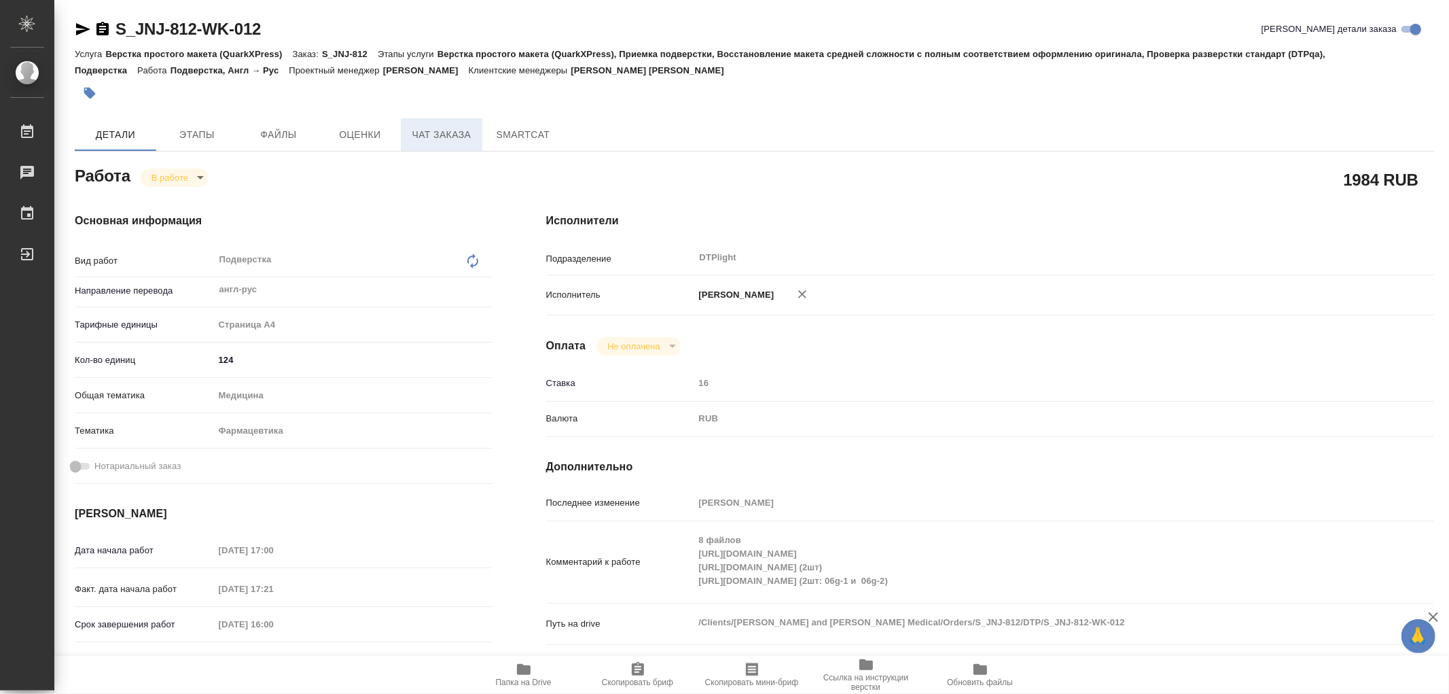
click at [467, 132] on span "Чат заказа" at bounding box center [441, 134] width 65 height 17
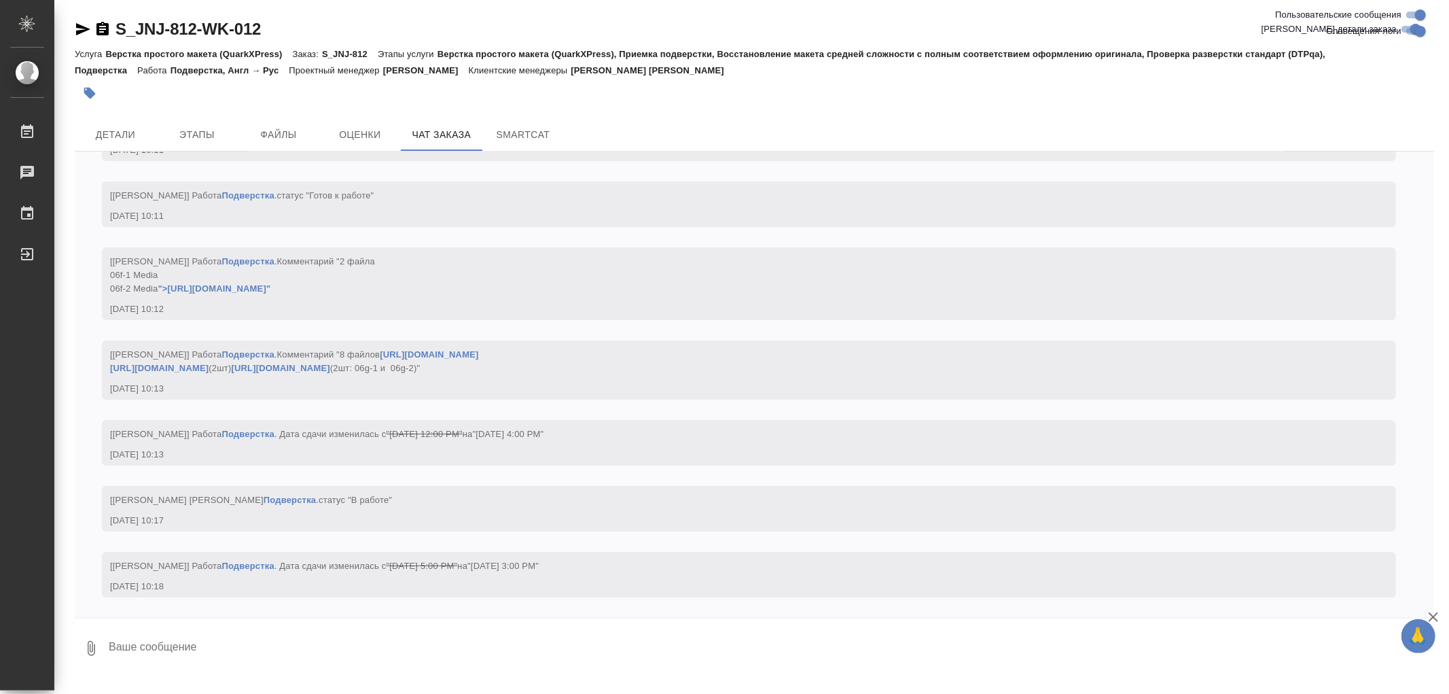
scroll to position [12942, 0]
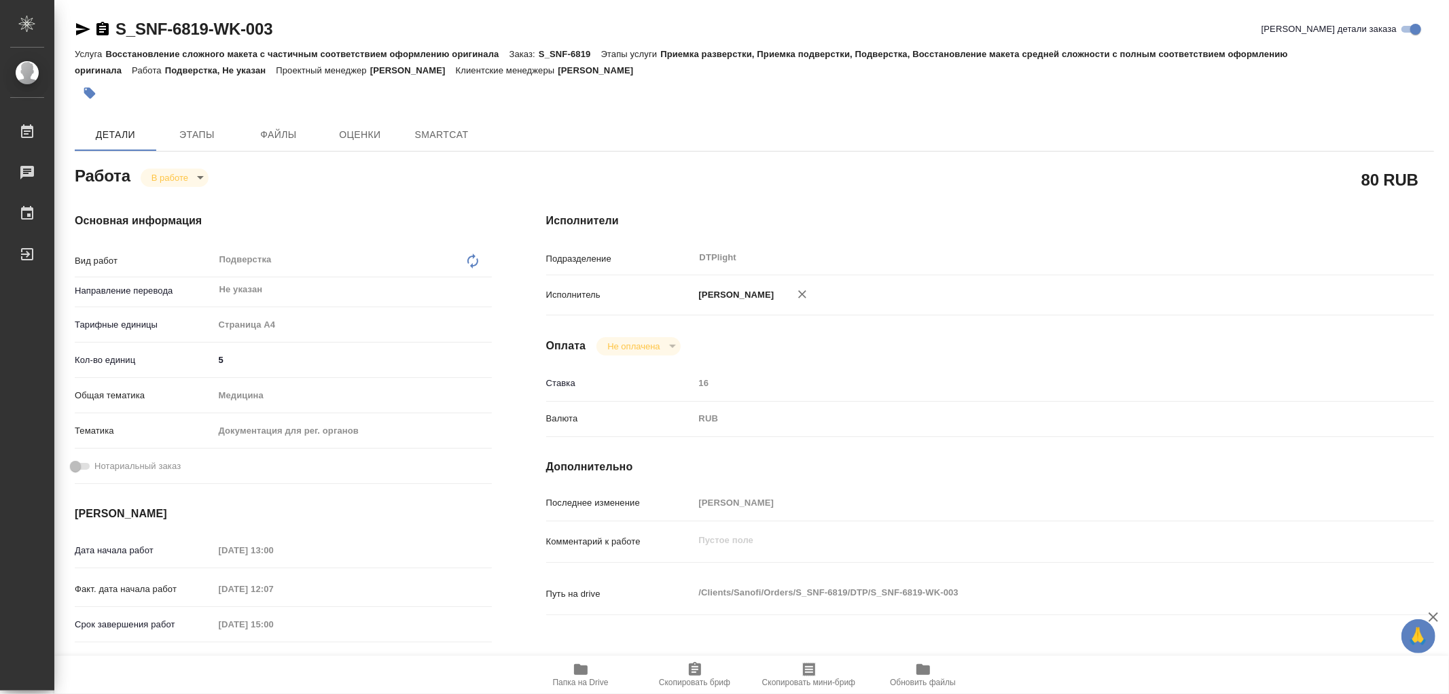
type textarea "x"
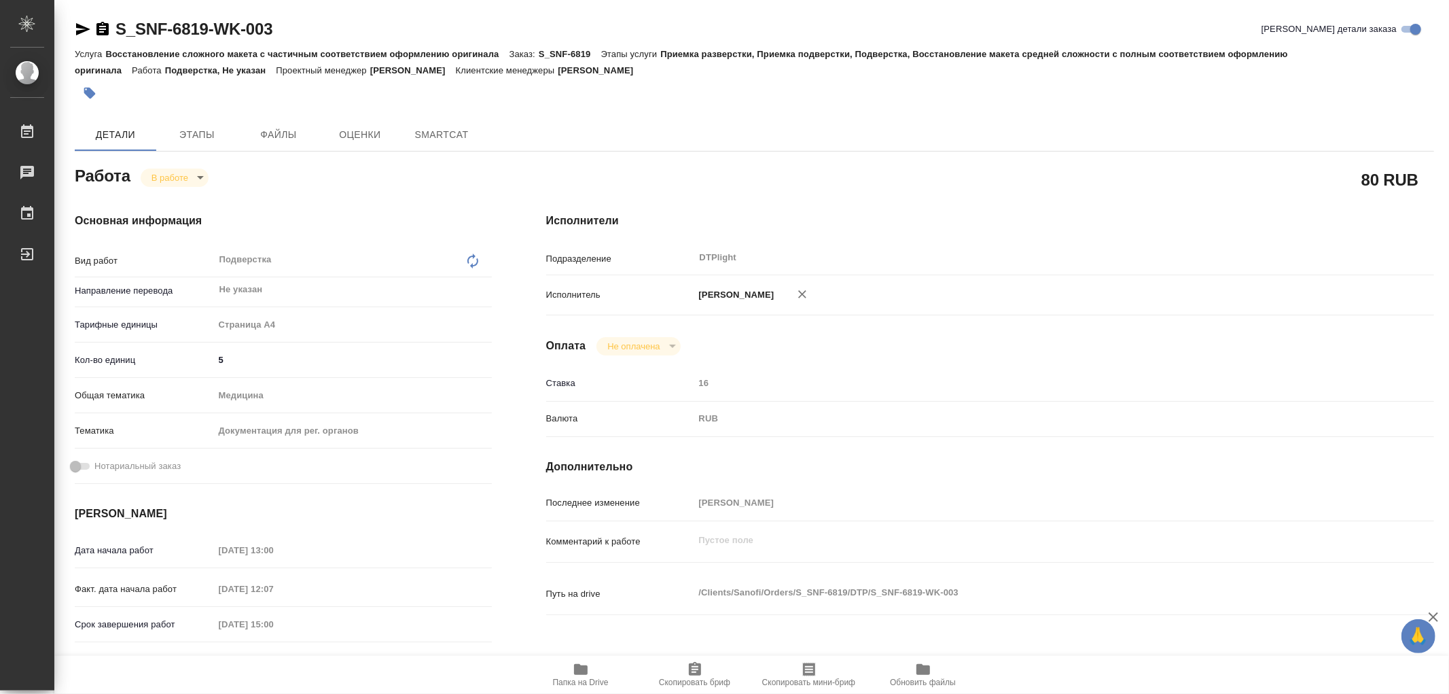
type textarea "x"
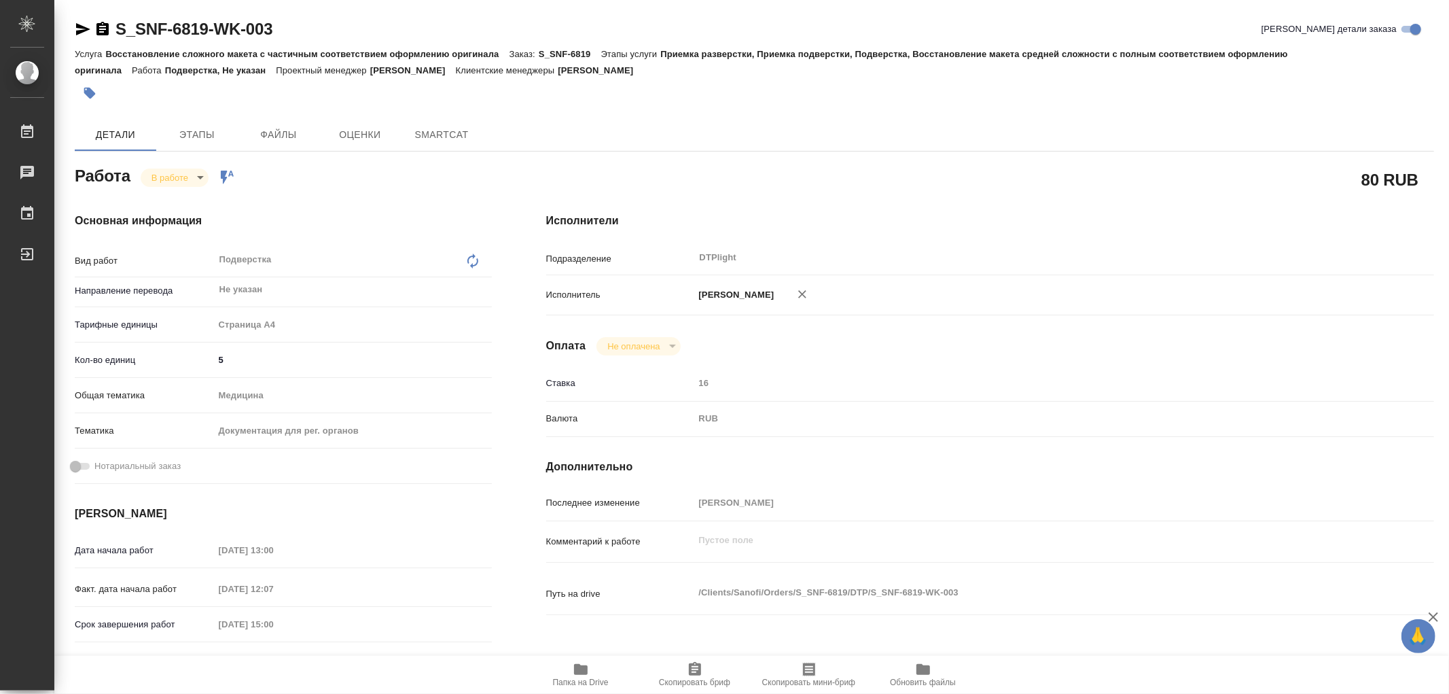
type textarea "x"
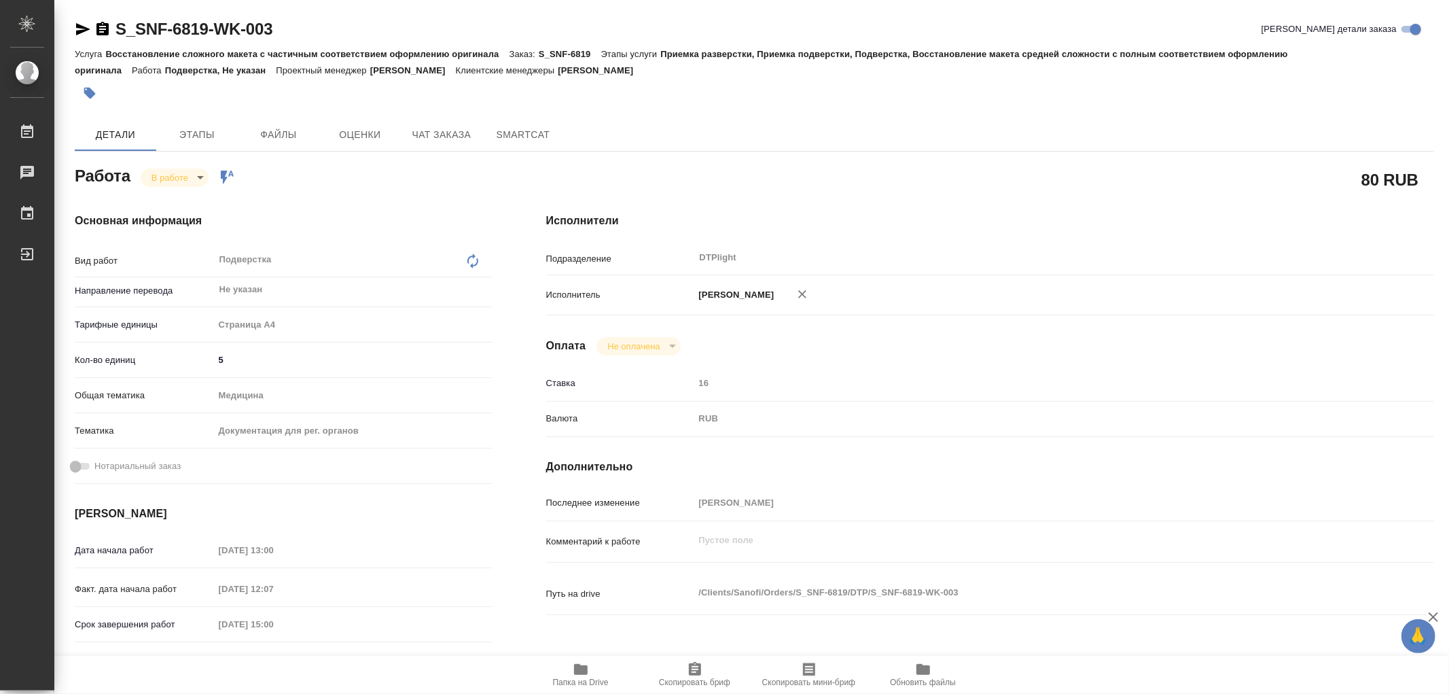
click at [586, 666] on icon "button" at bounding box center [581, 669] width 14 height 11
type textarea "x"
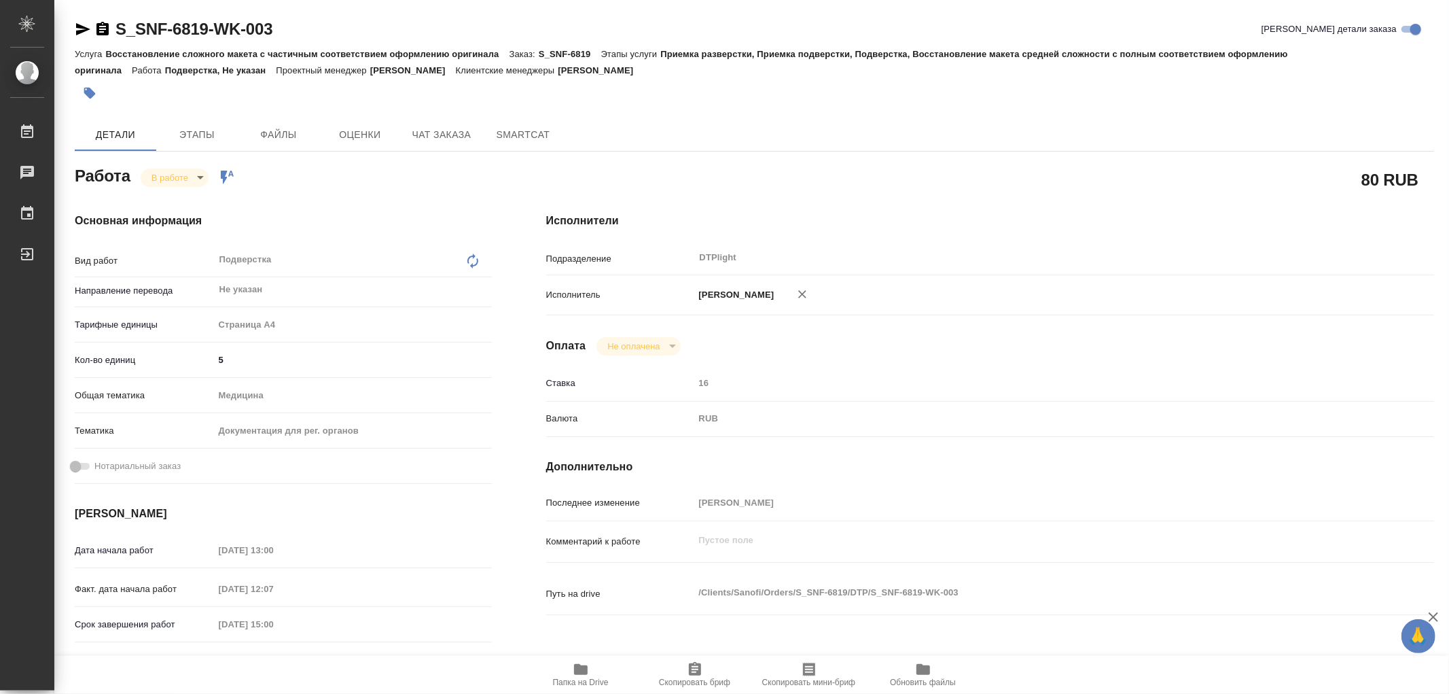
type textarea "x"
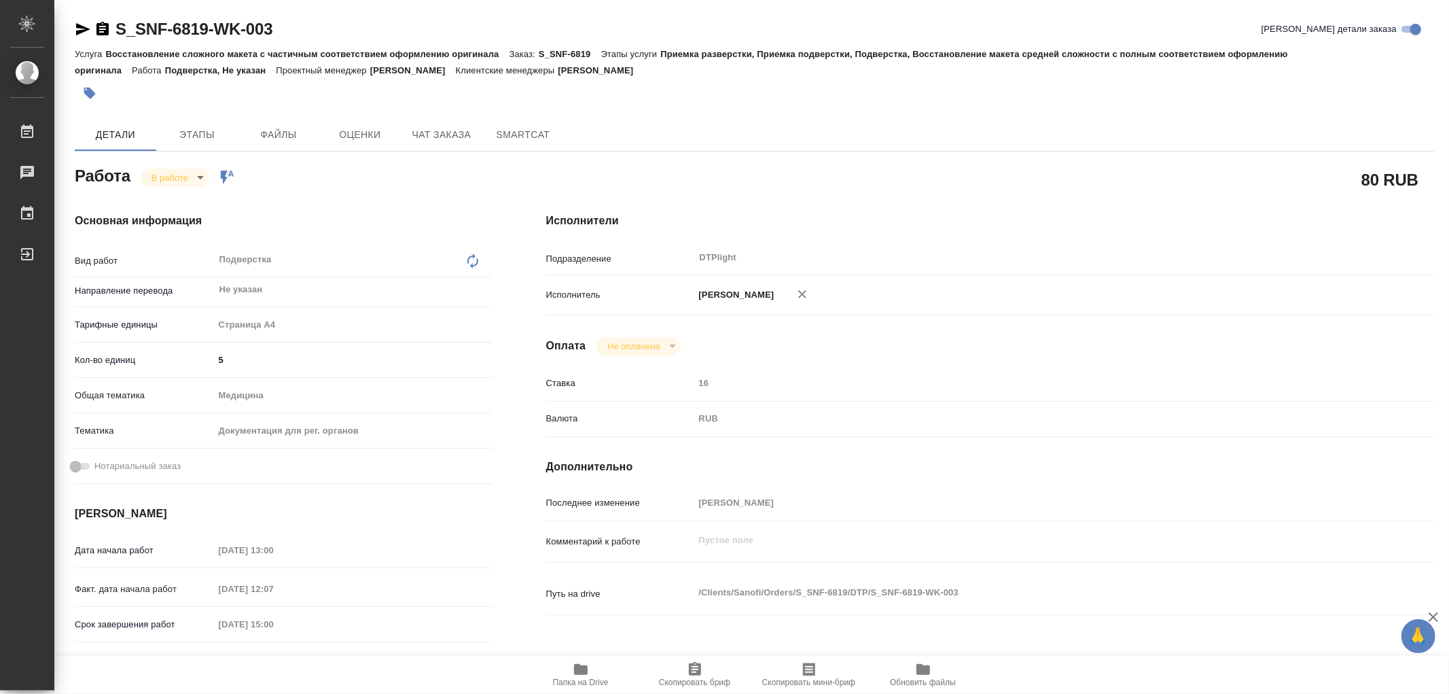
type textarea "x"
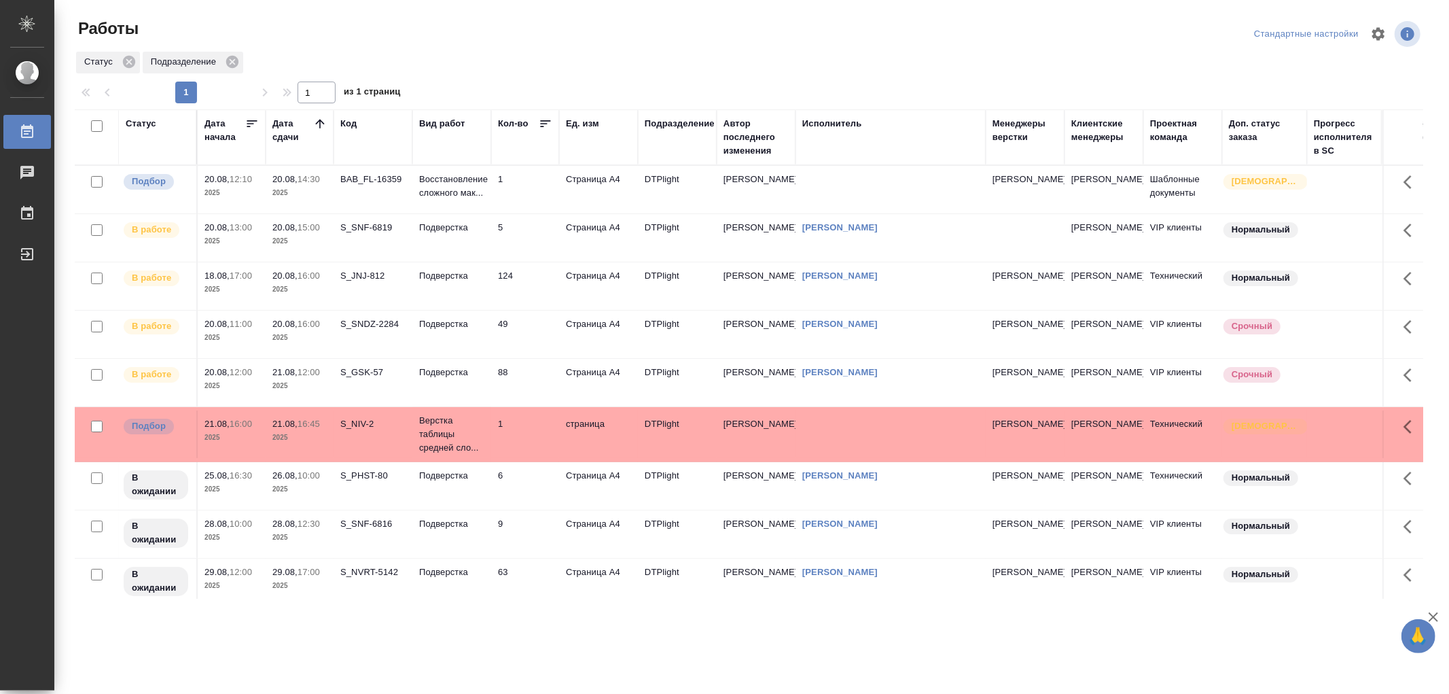
click at [450, 213] on td "Подверстка" at bounding box center [451, 190] width 79 height 48
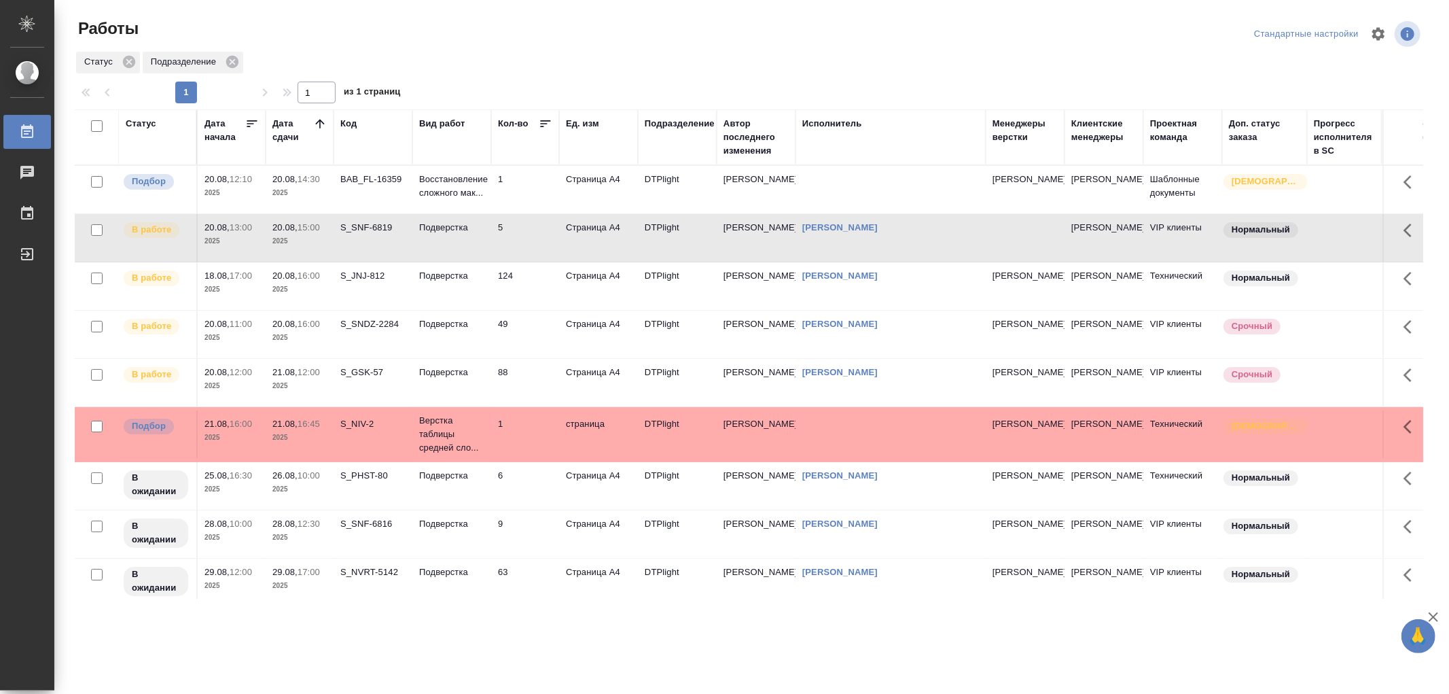
click at [450, 213] on td "Подверстка" at bounding box center [451, 190] width 79 height 48
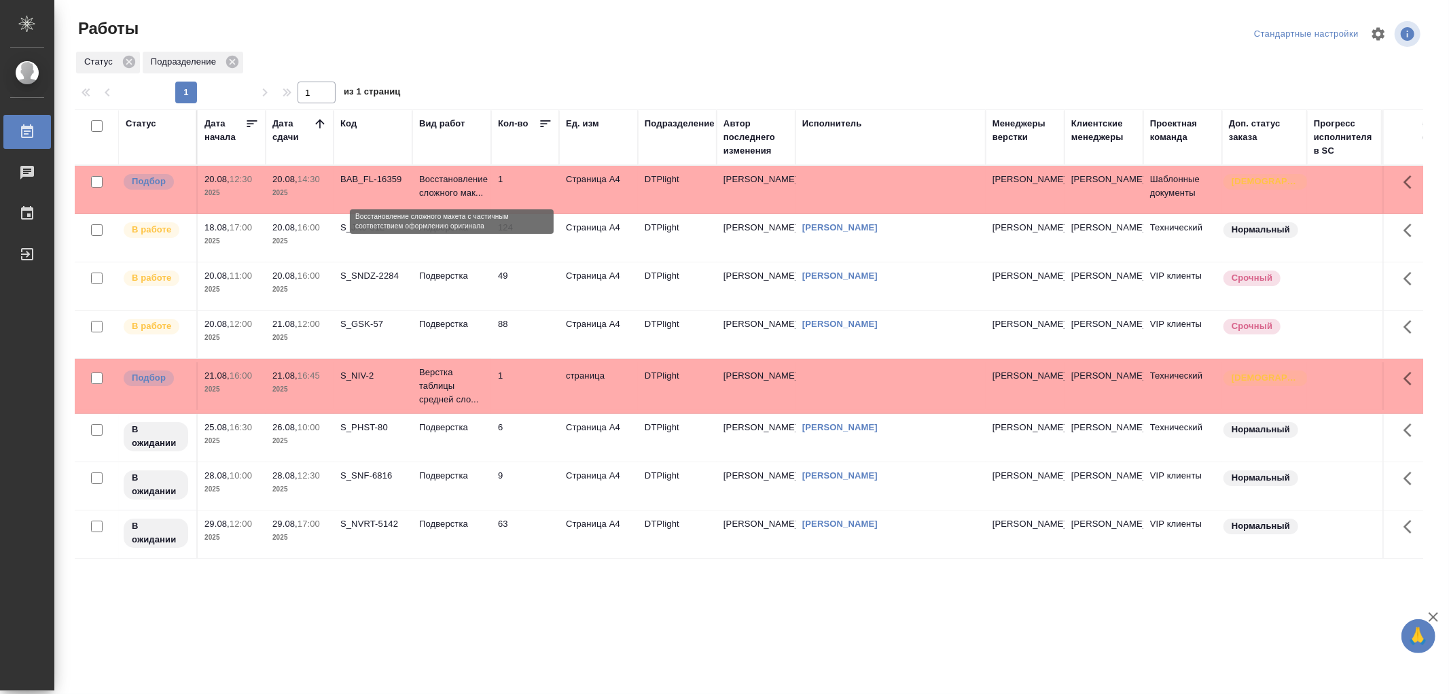
click at [455, 181] on p "Восстановление сложного мак..." at bounding box center [451, 186] width 65 height 27
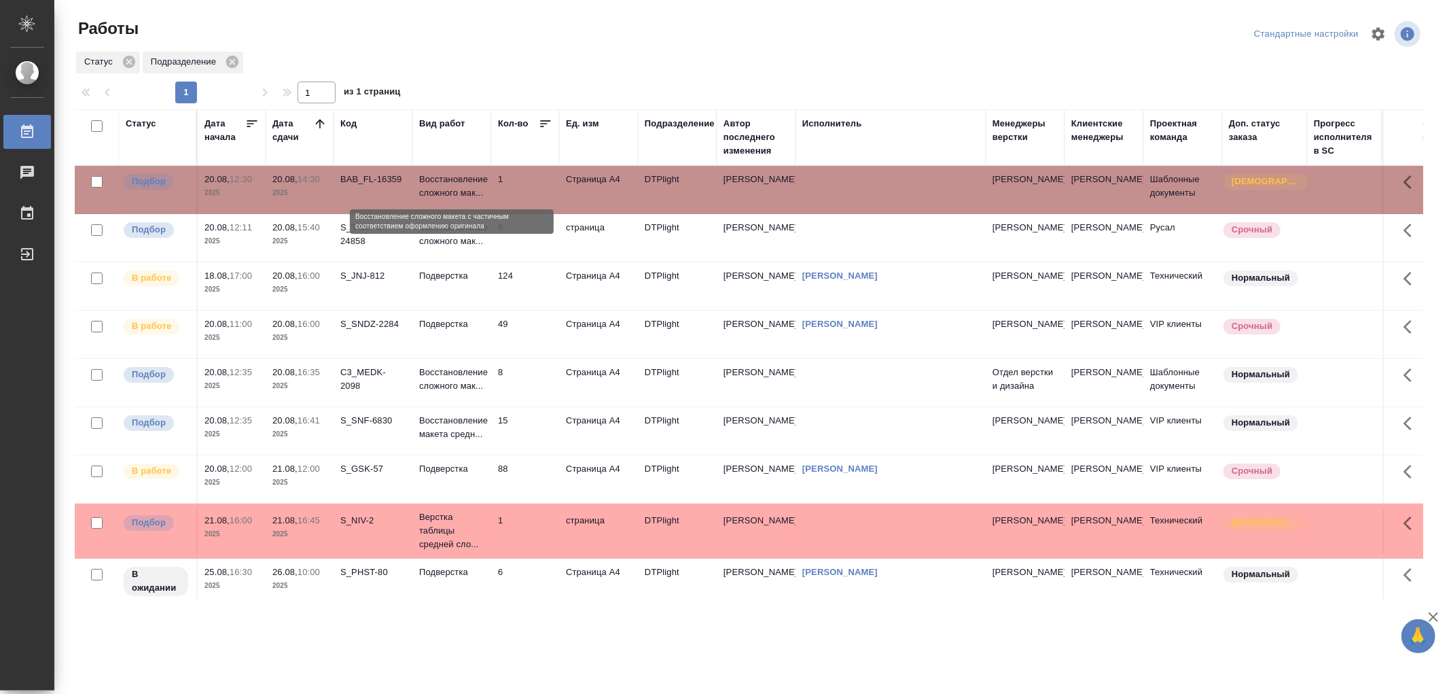
click at [482, 194] on p "Восстановление сложного мак..." at bounding box center [451, 186] width 65 height 27
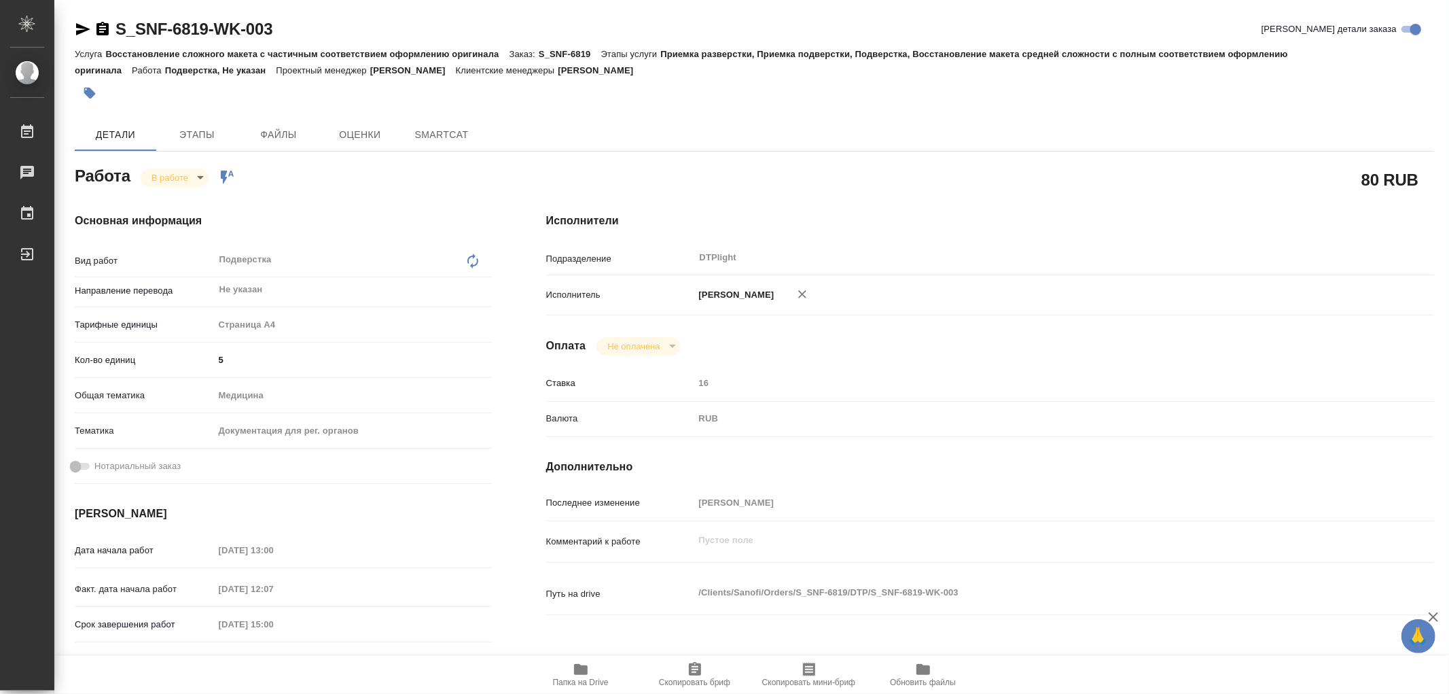
type textarea "x"
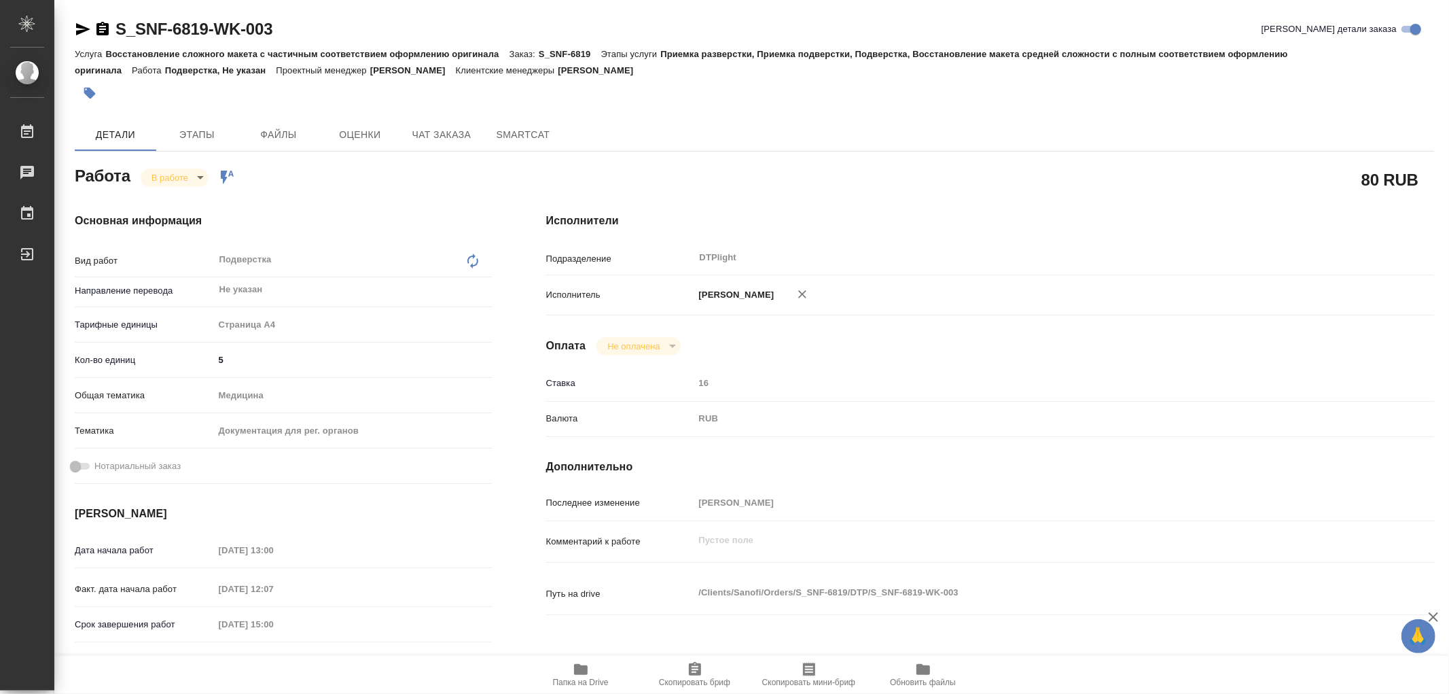
type textarea "x"
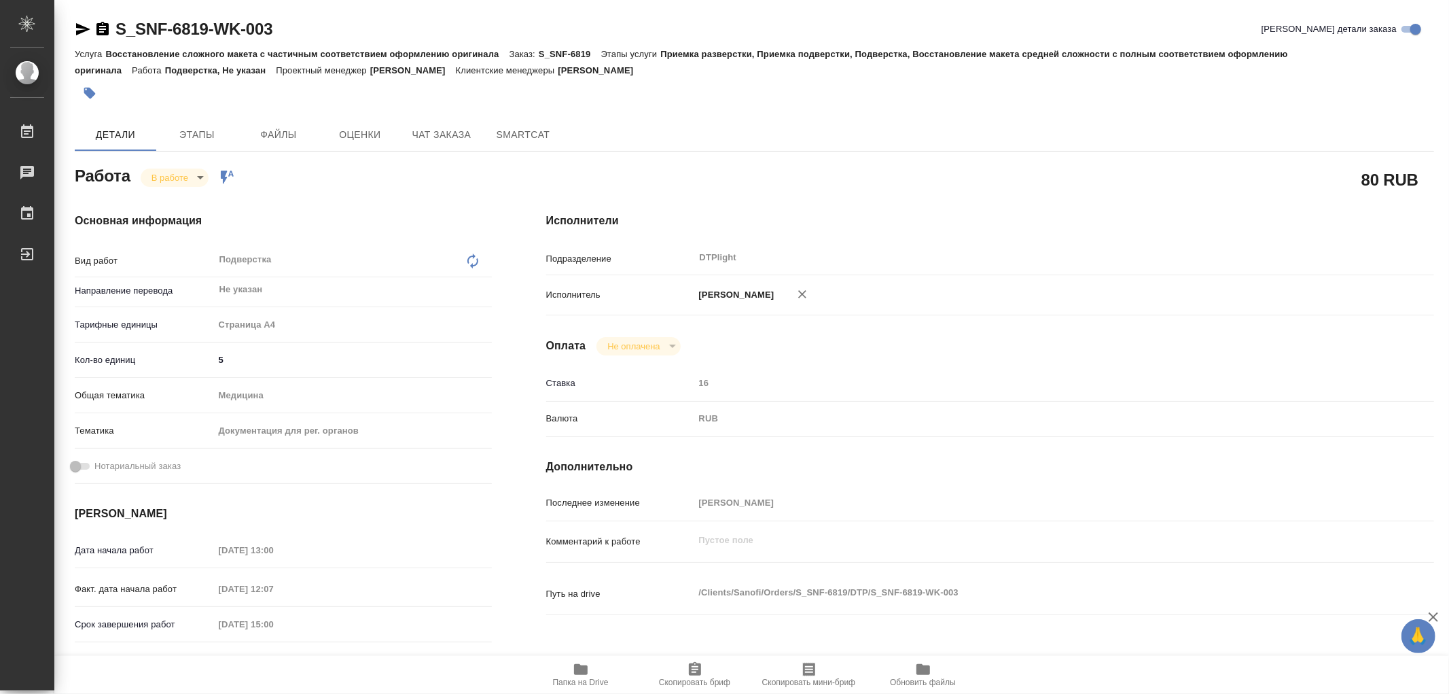
type textarea "x"
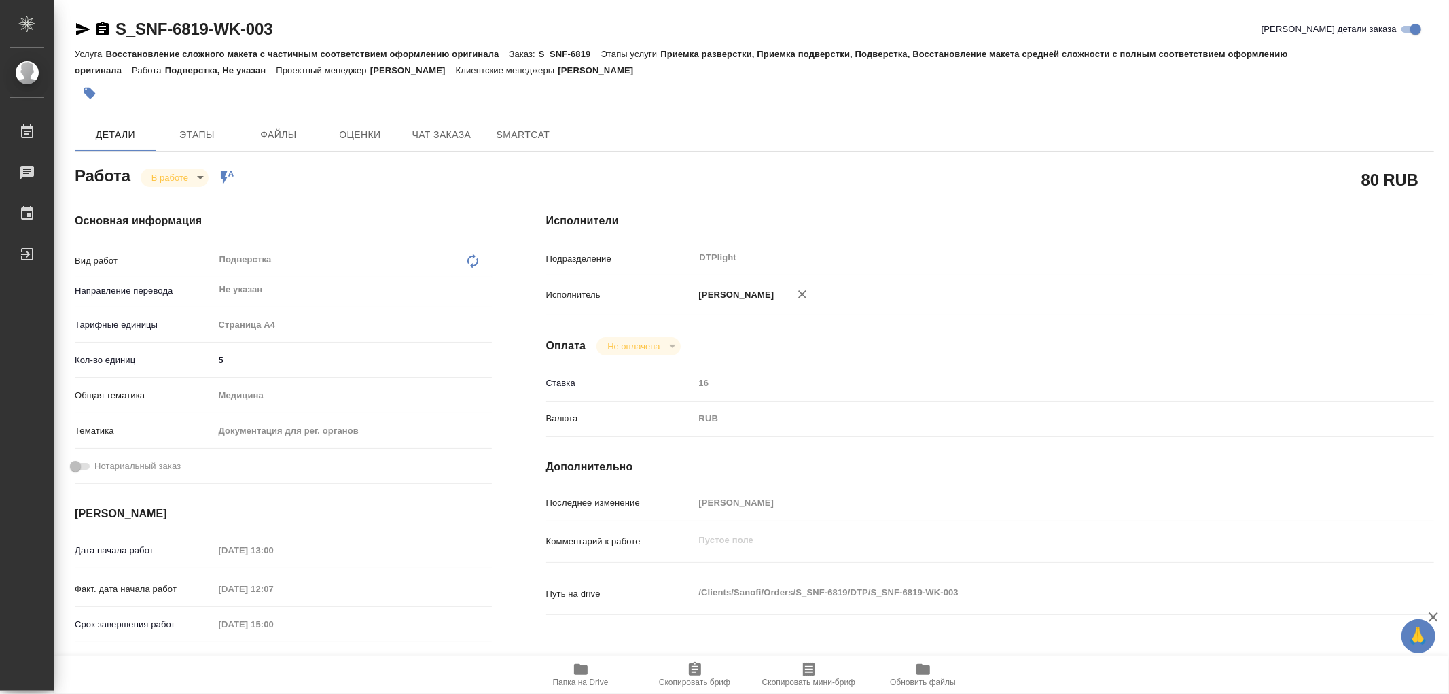
type textarea "x"
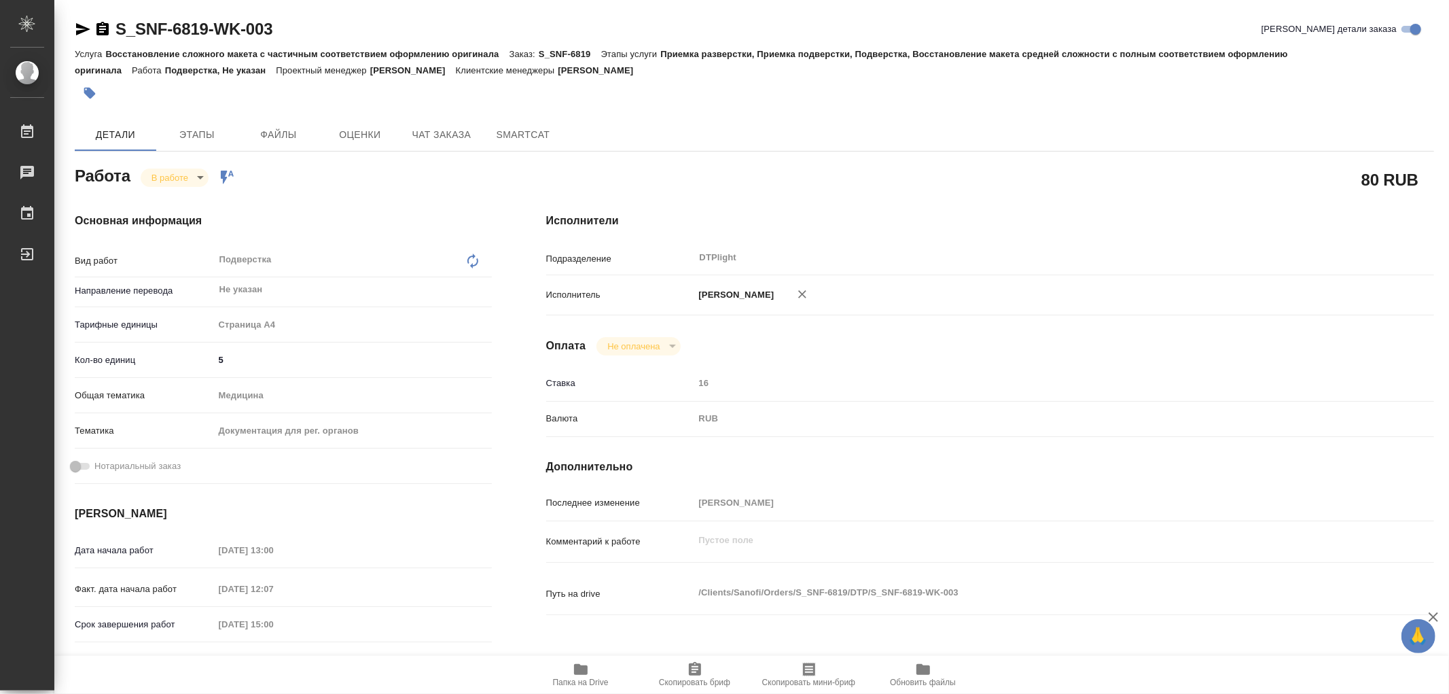
click at [591, 673] on span "Папка на Drive" at bounding box center [581, 674] width 98 height 26
type textarea "x"
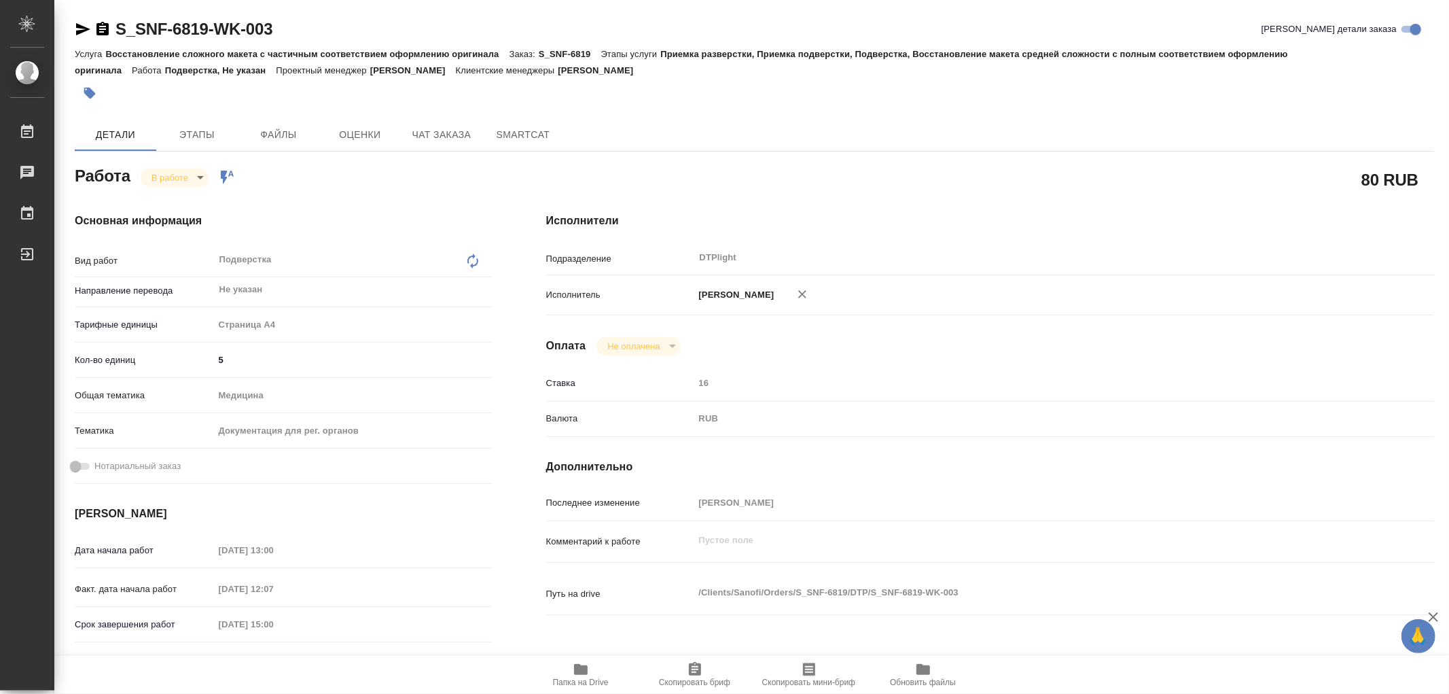
type textarea "x"
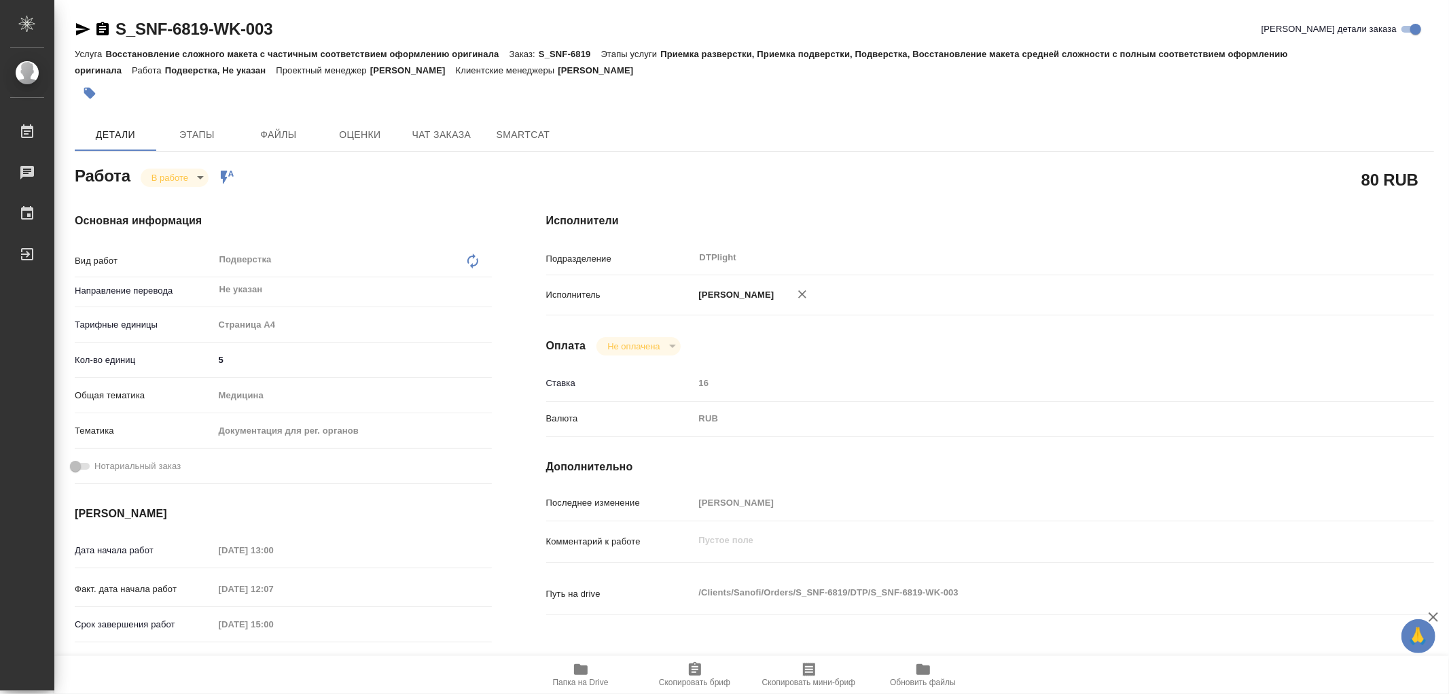
type textarea "x"
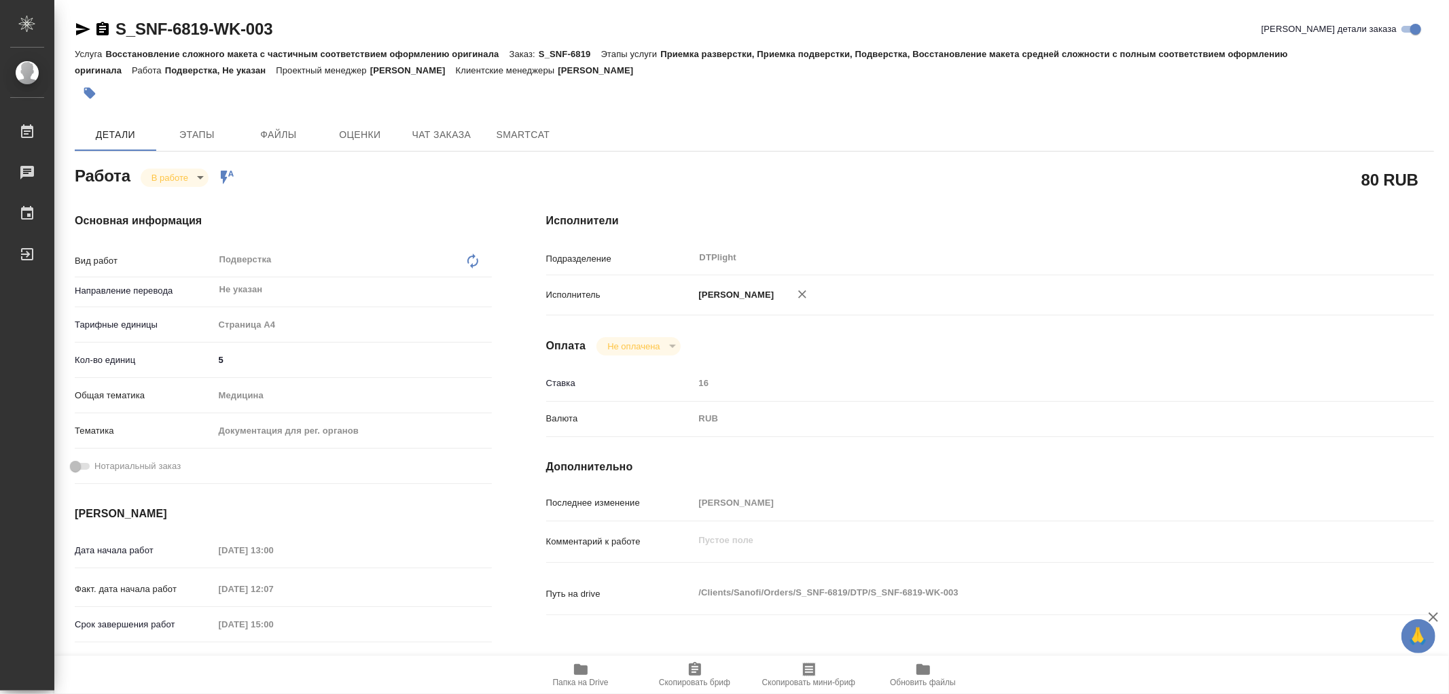
type textarea "x"
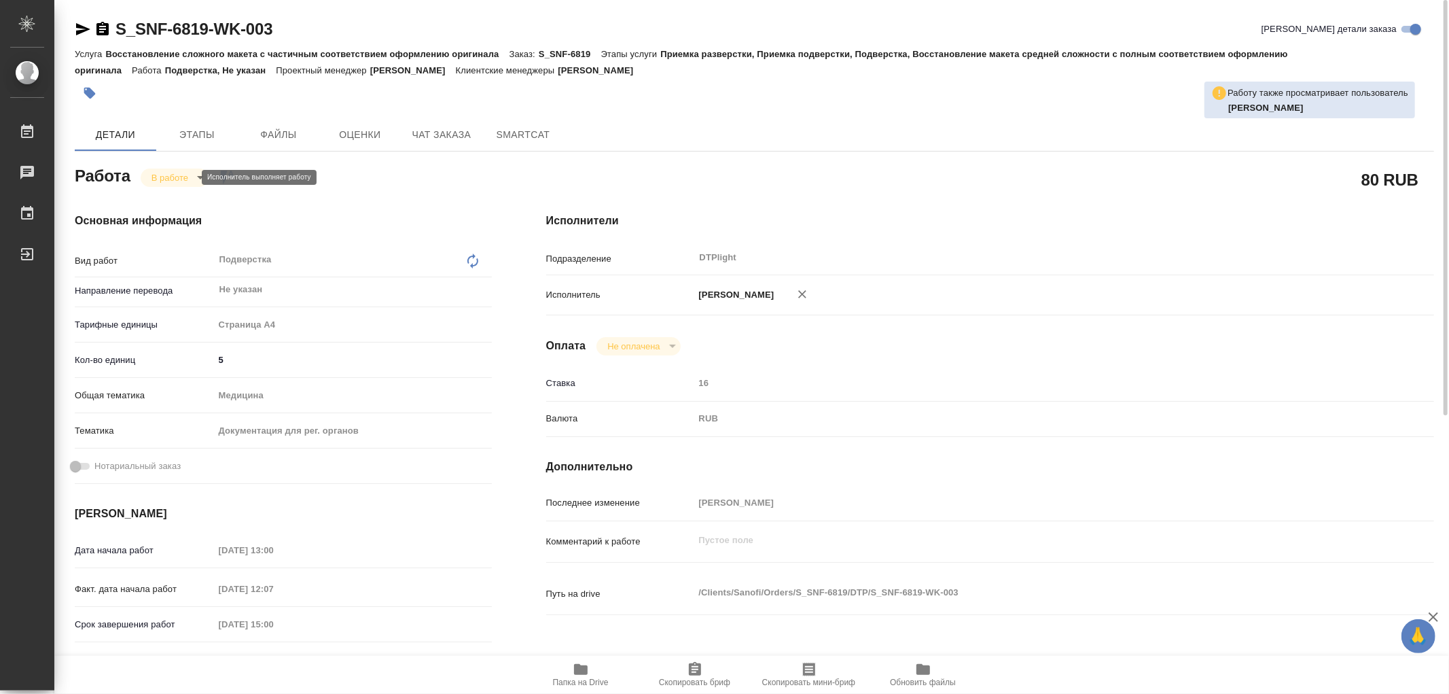
click at [182, 173] on body "🙏 .cls-1 fill:#fff; AWATERA Работы 0 Чаты График Выйти S_SNF-6819-WK-003 Кратко…" at bounding box center [724, 347] width 1449 height 694
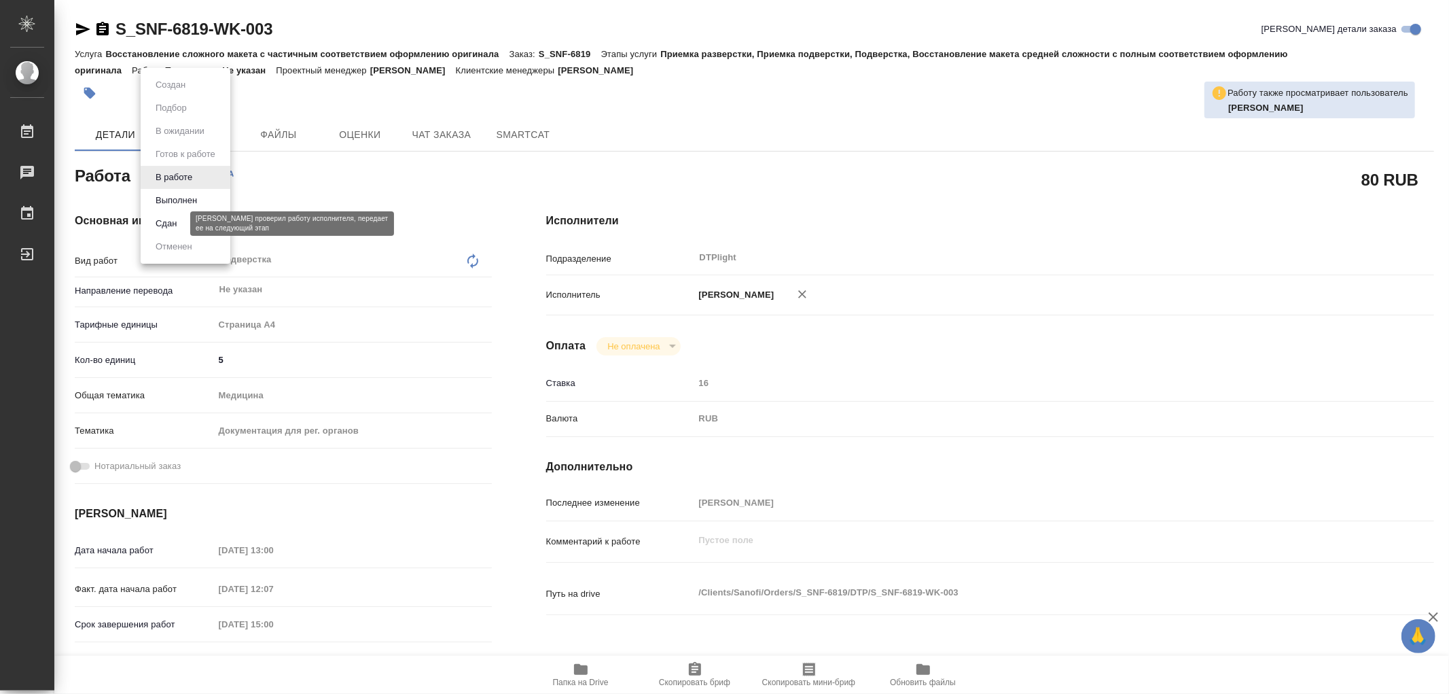
click at [177, 228] on button "Сдан" at bounding box center [165, 223] width 29 height 15
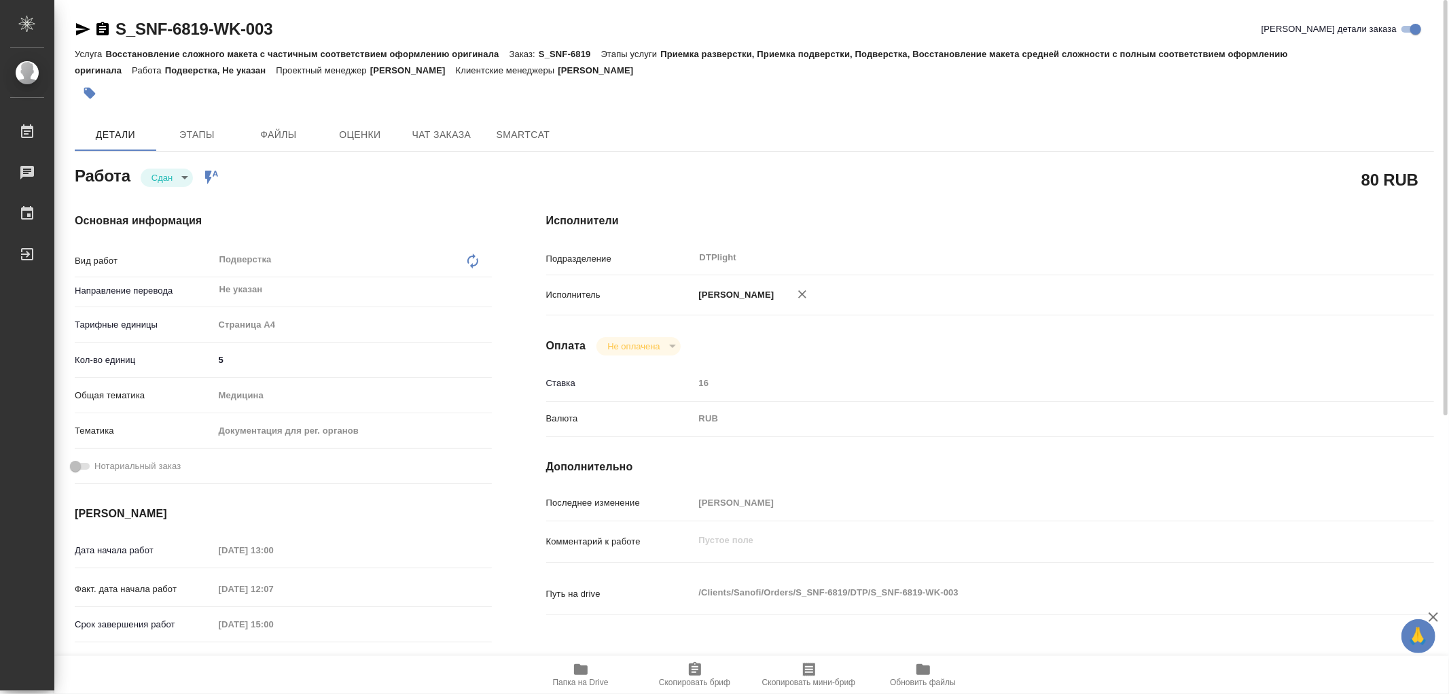
type textarea "x"
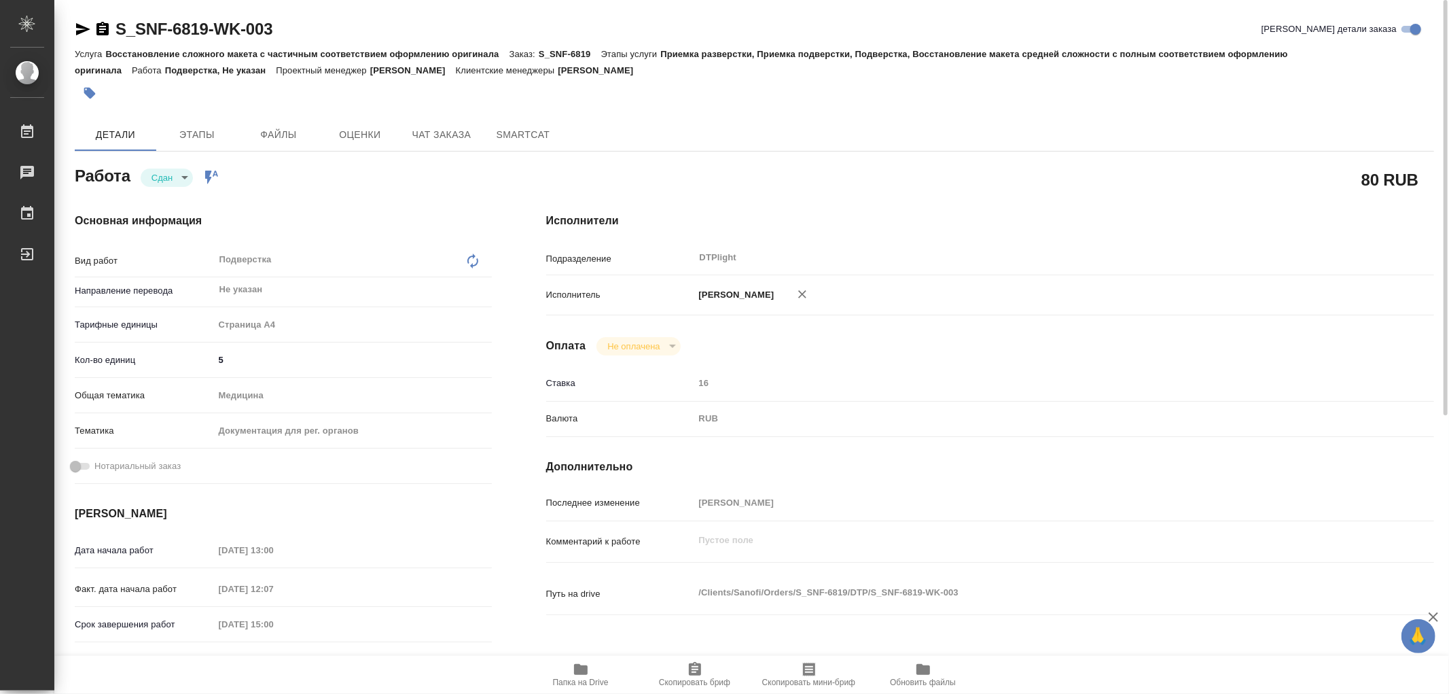
type textarea "x"
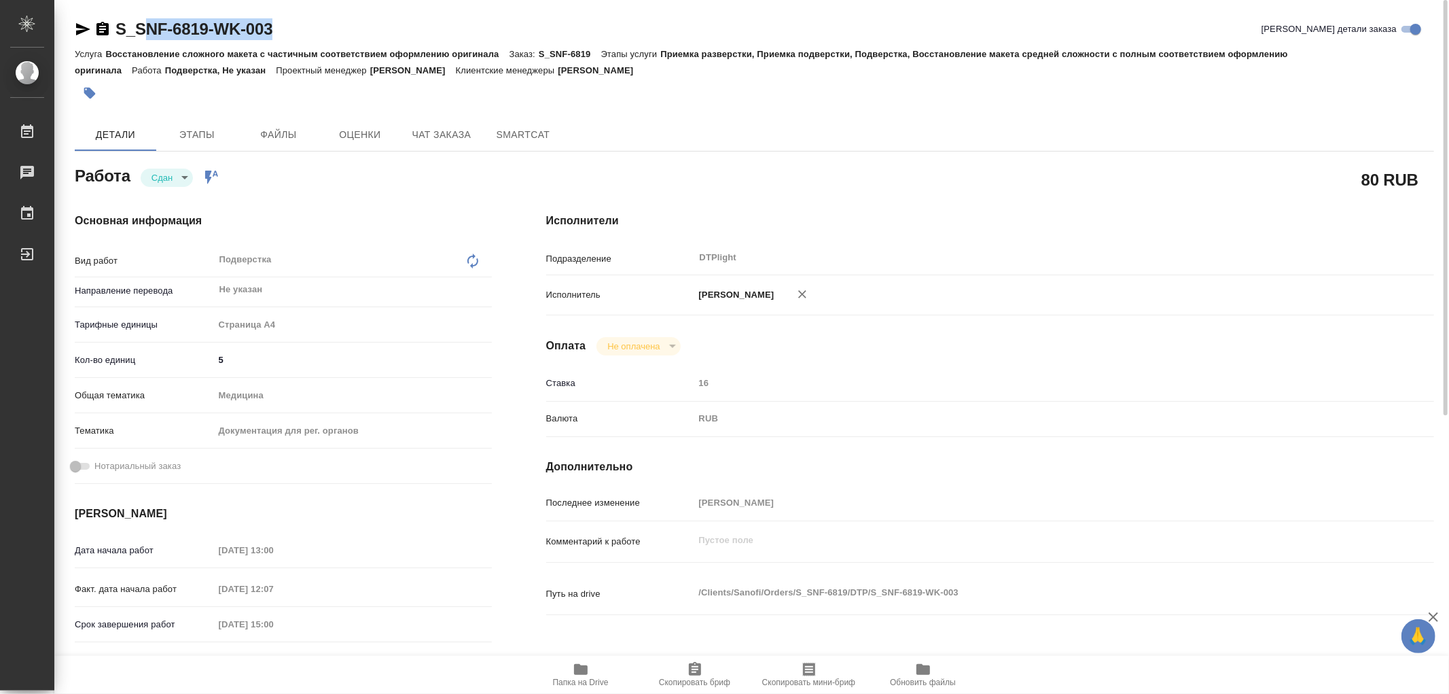
type textarea "x"
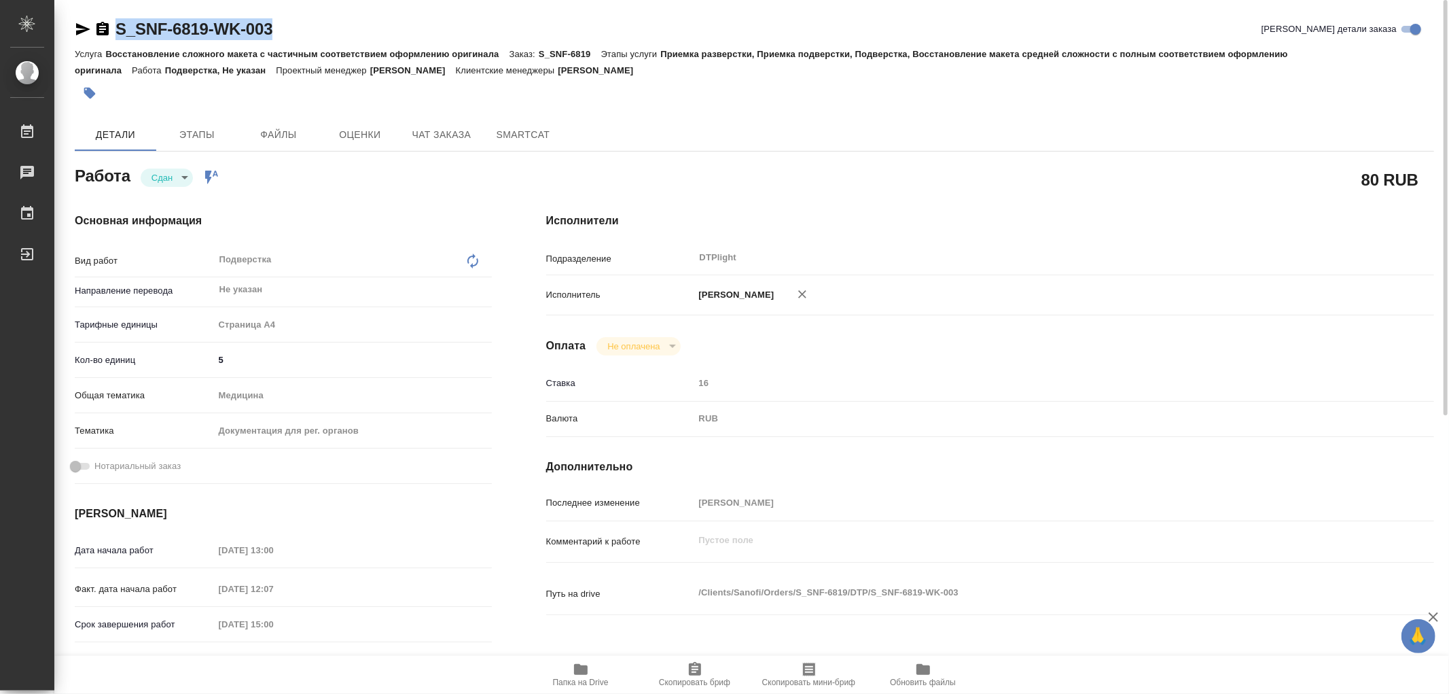
drag, startPoint x: 280, startPoint y: 29, endPoint x: 119, endPoint y: 24, distance: 161.1
click at [119, 24] on div "S_SNF-6819-WK-003 Кратко детали заказа" at bounding box center [754, 29] width 1359 height 22
copy link "S_SNF-6819-WK-003"
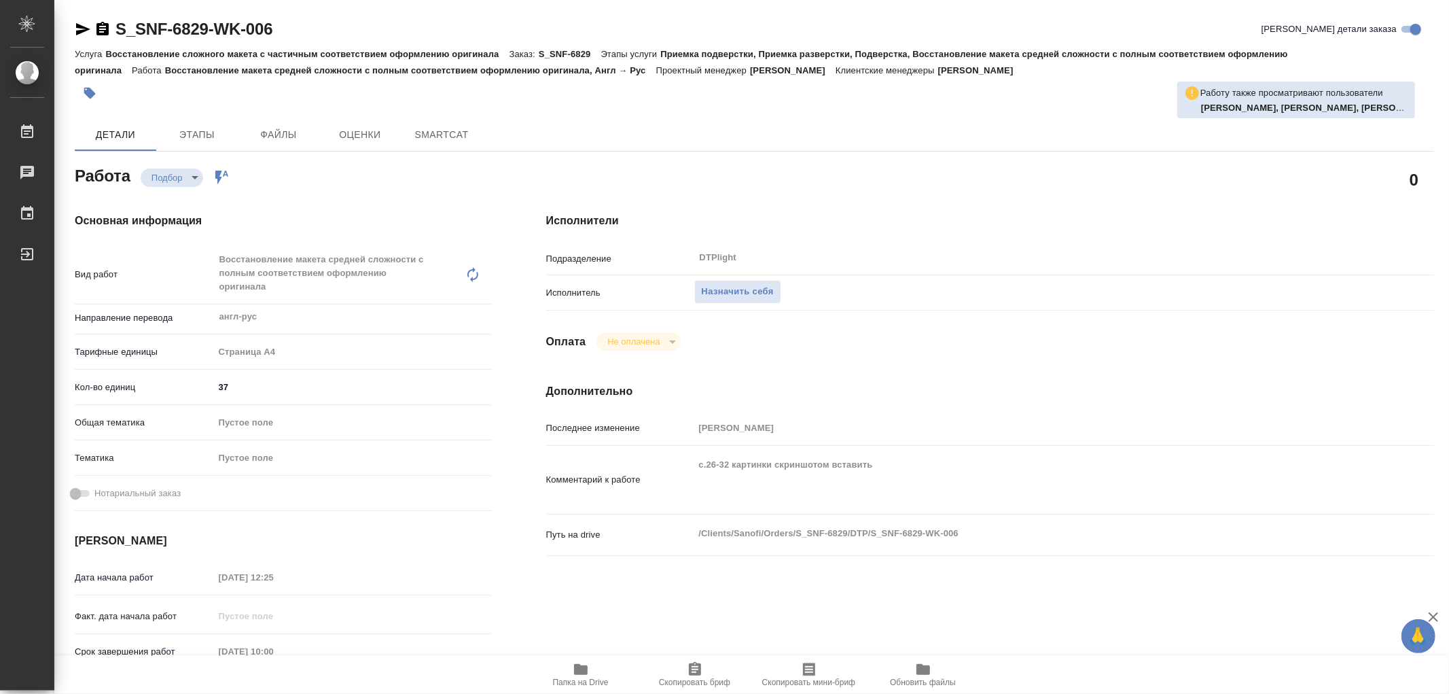
type textarea "x"
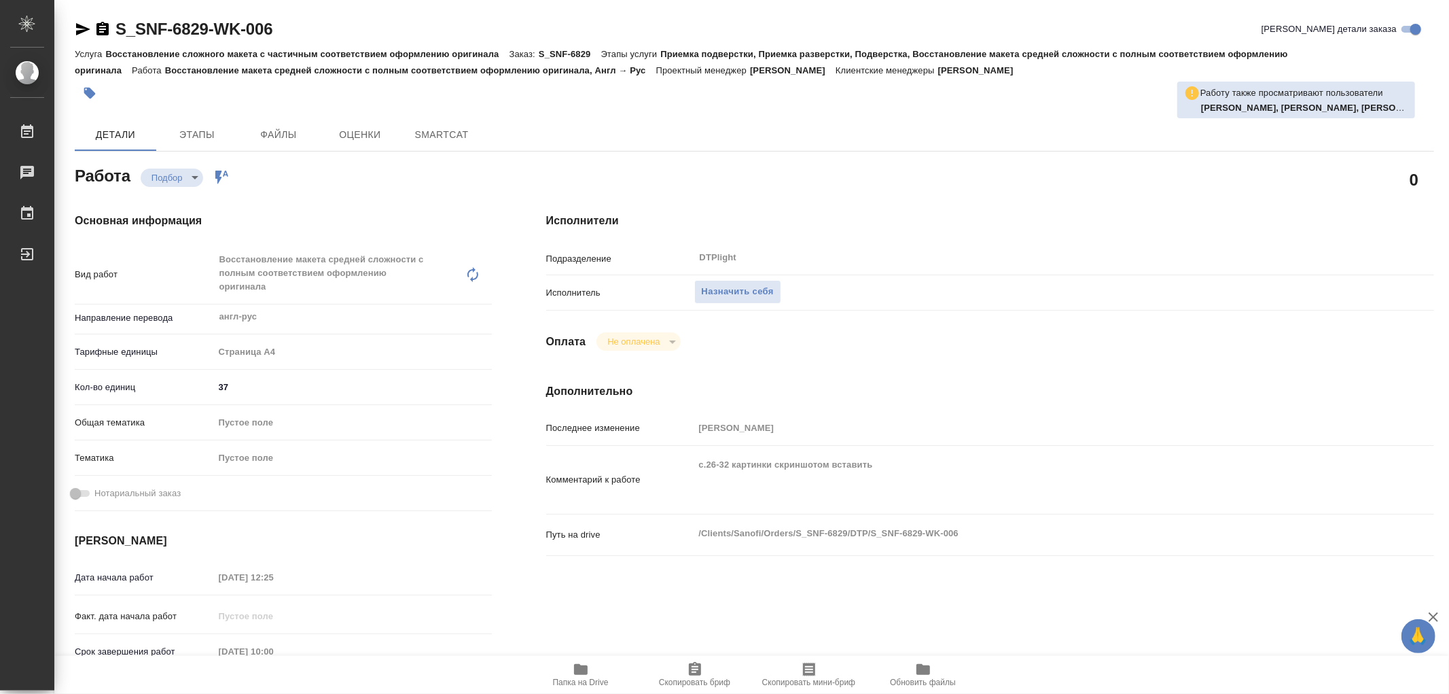
type textarea "x"
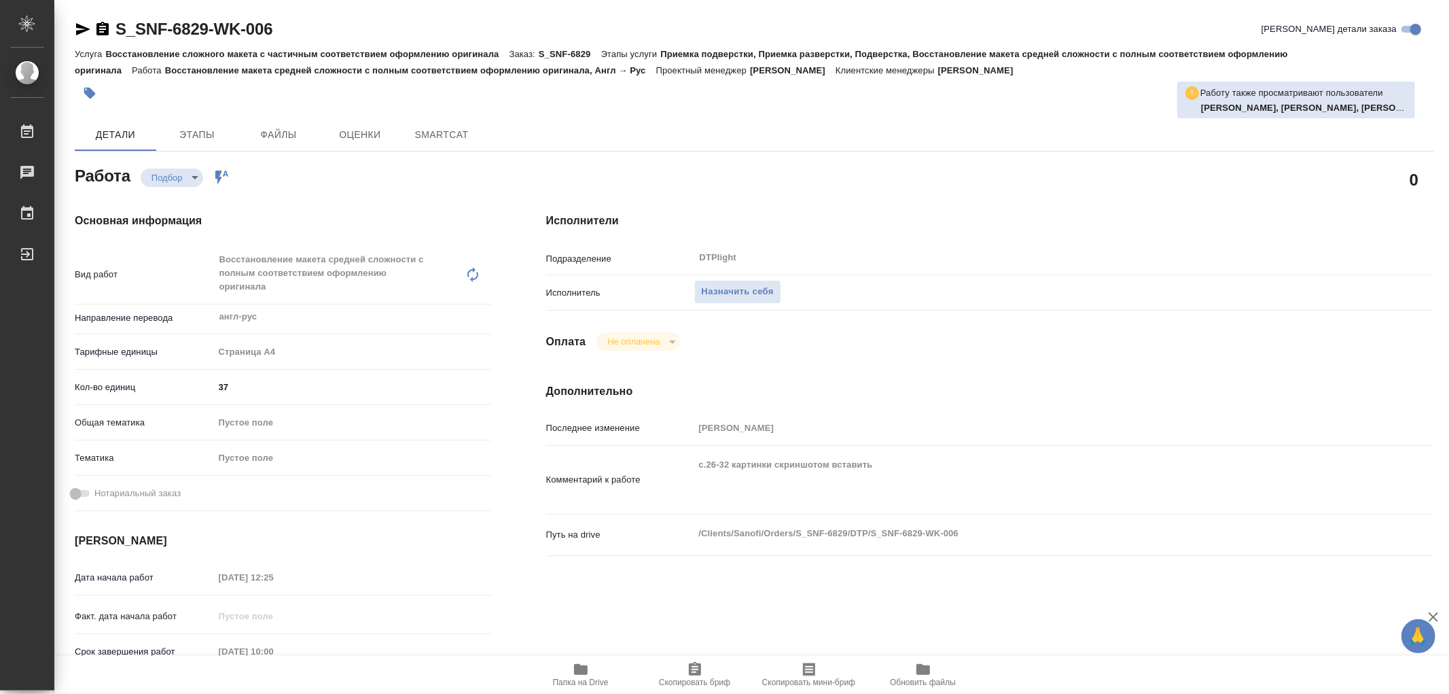
type textarea "x"
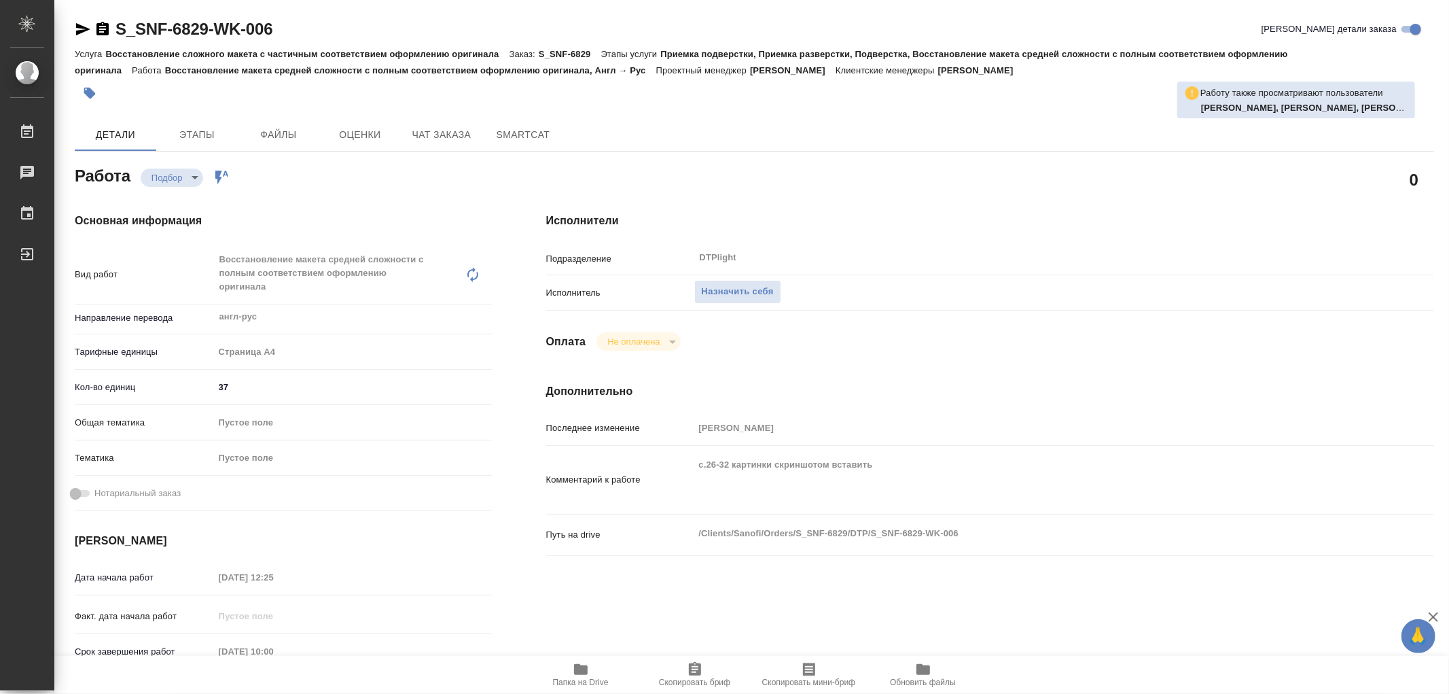
type textarea "x"
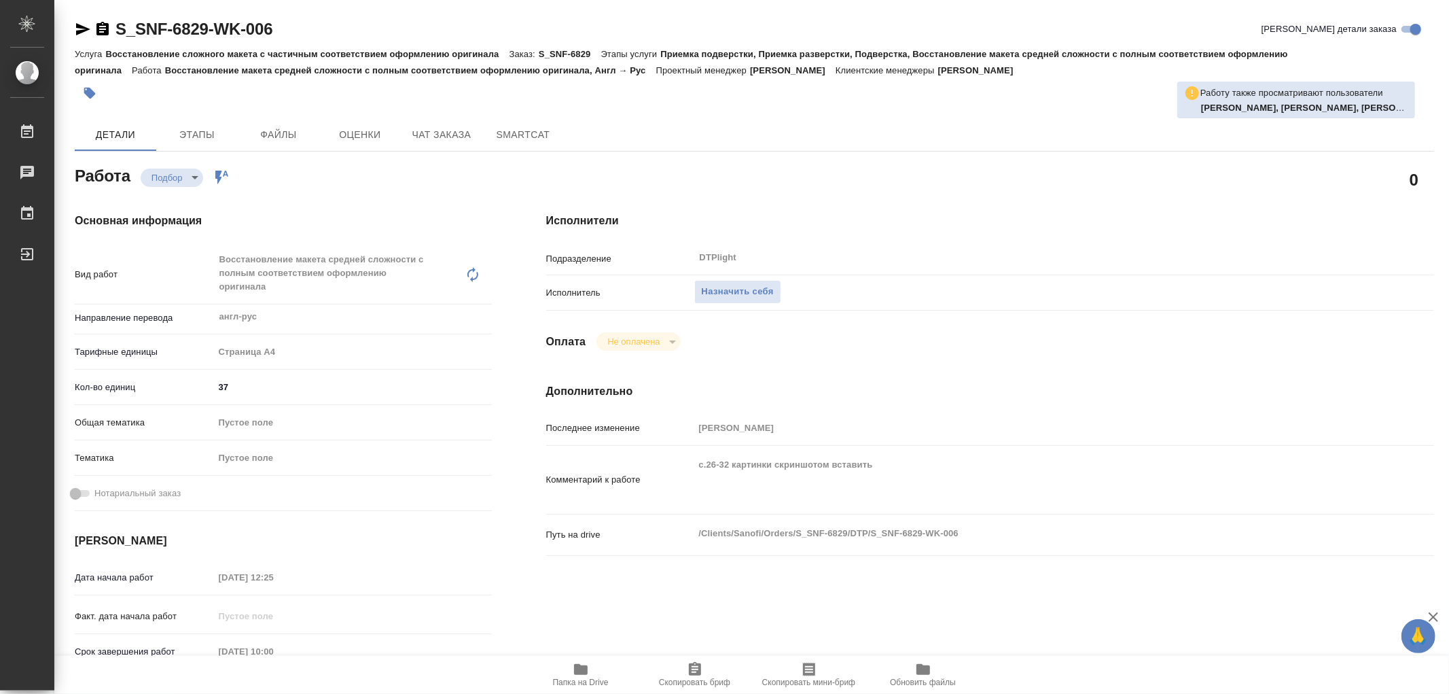
type textarea "x"
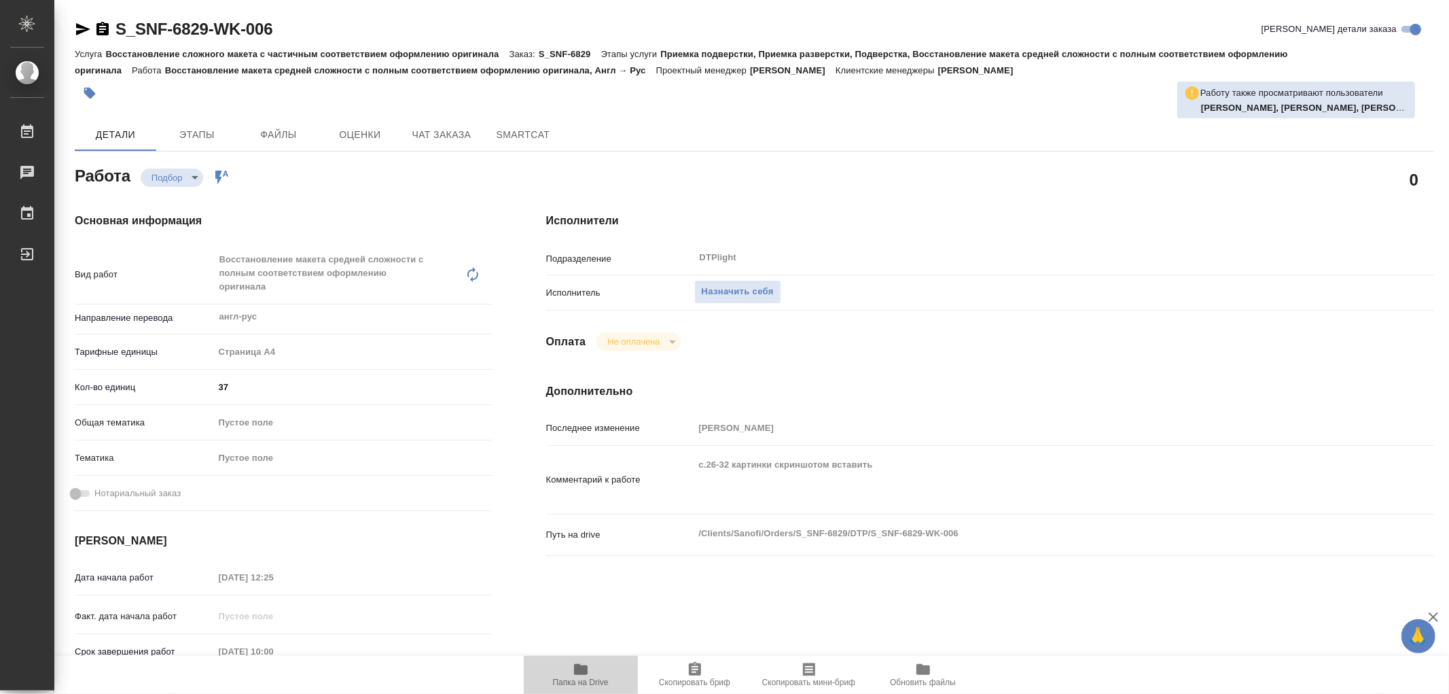
click at [584, 664] on icon "button" at bounding box center [581, 669] width 16 height 16
type textarea "x"
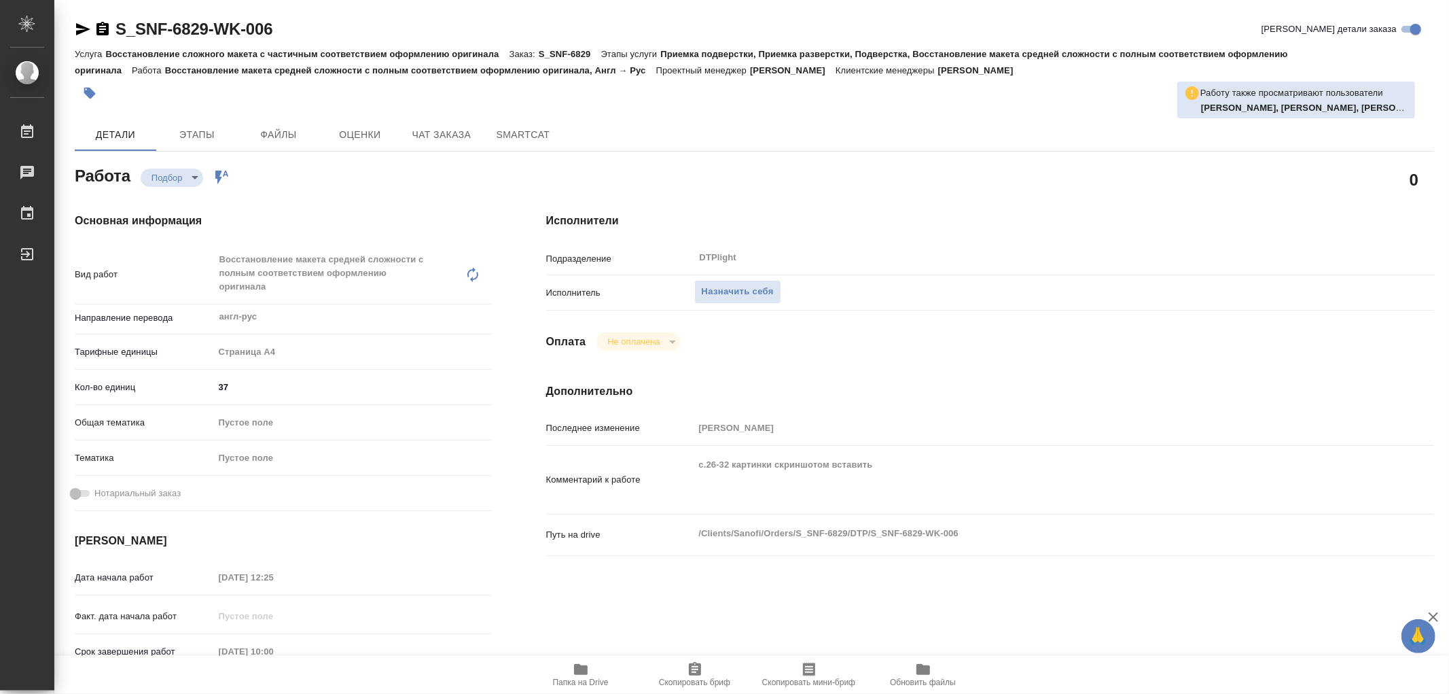
type textarea "x"
click at [757, 296] on span "Назначить себя" at bounding box center [738, 292] width 72 height 16
type textarea "x"
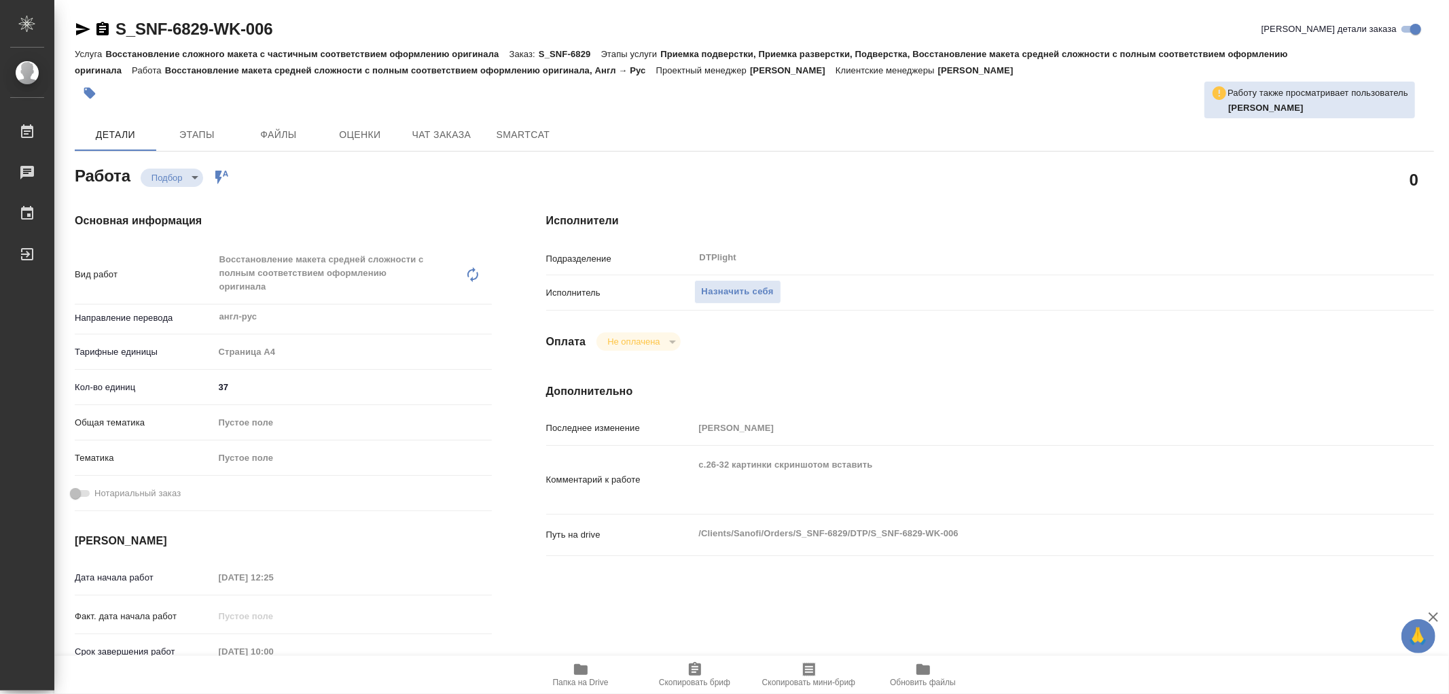
type textarea "x"
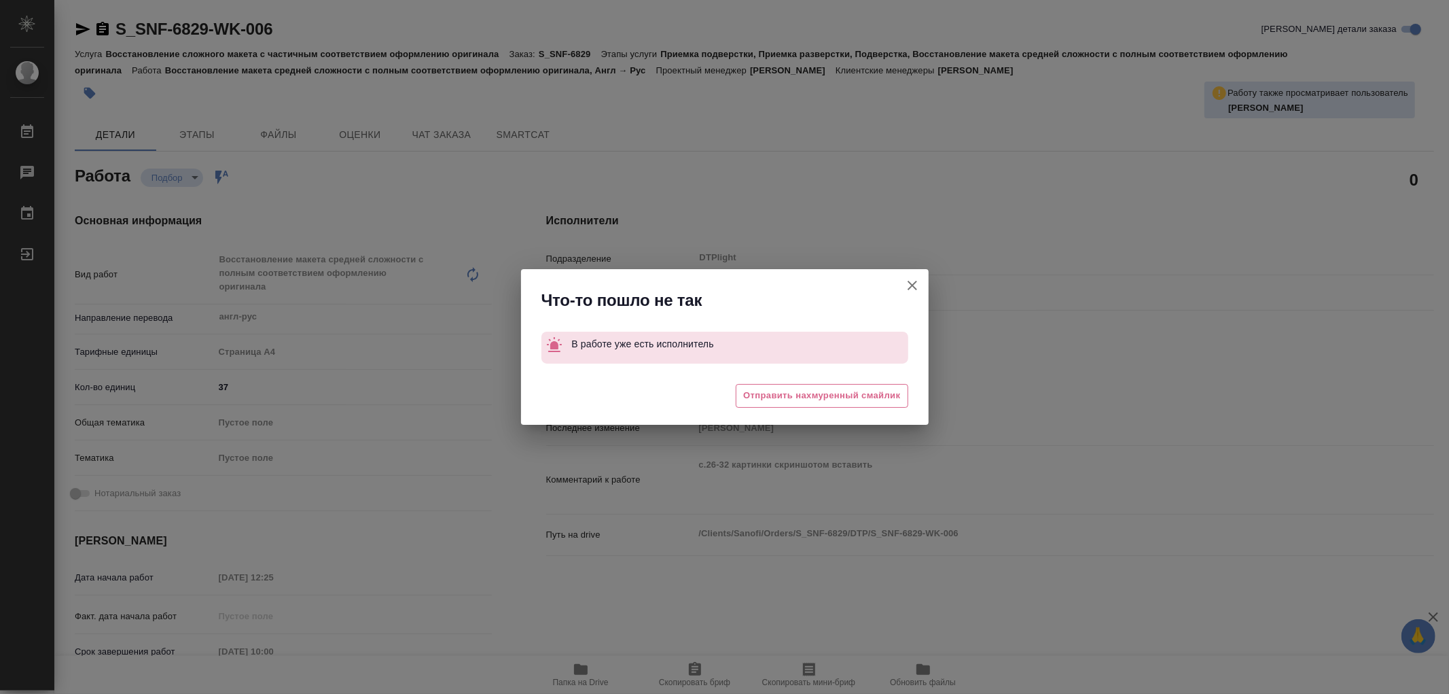
click at [920, 285] on icon "button" at bounding box center [912, 285] width 16 height 16
type textarea "x"
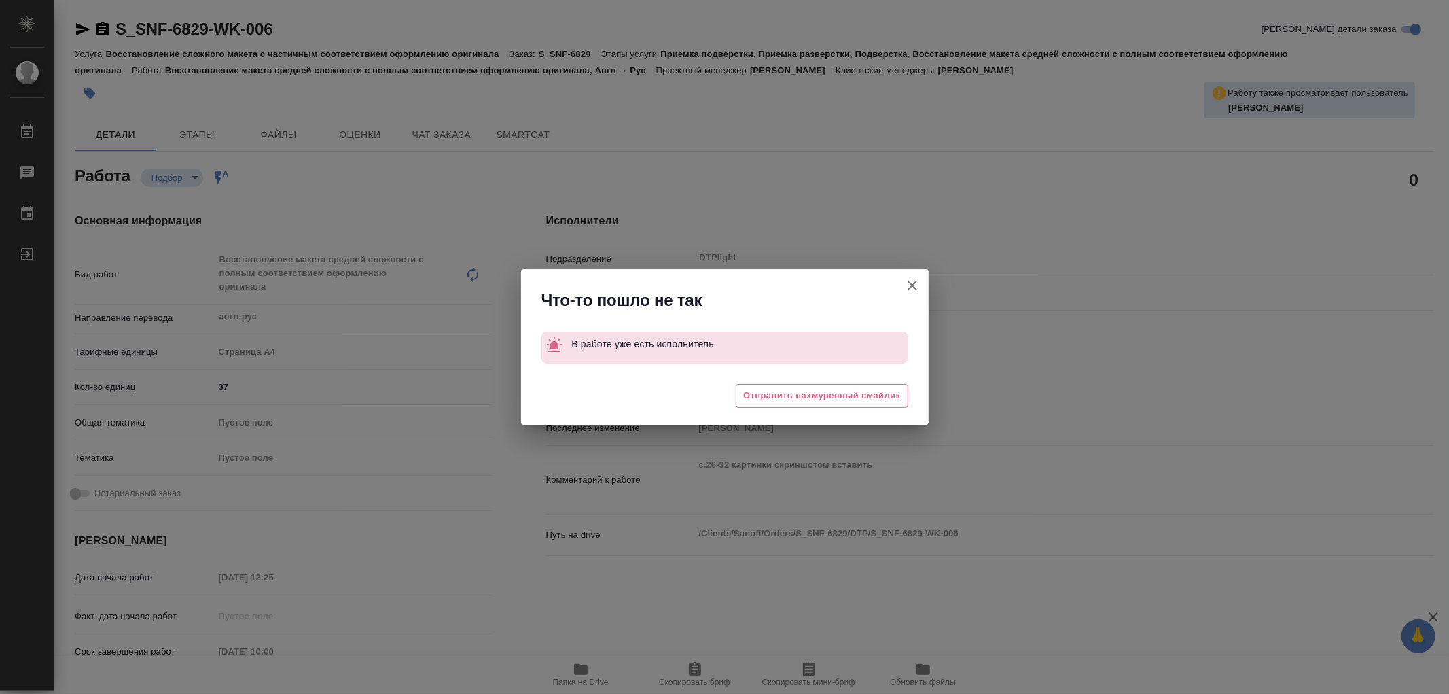
type textarea "x"
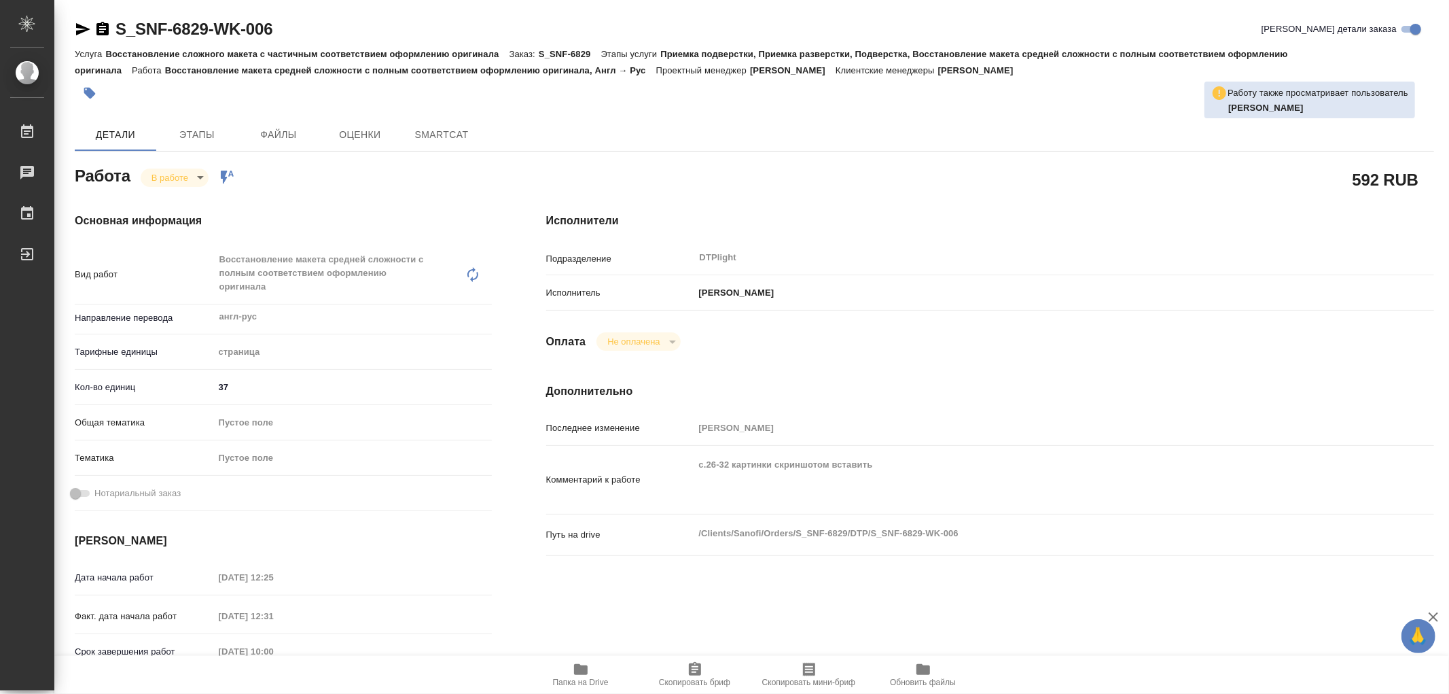
type textarea "x"
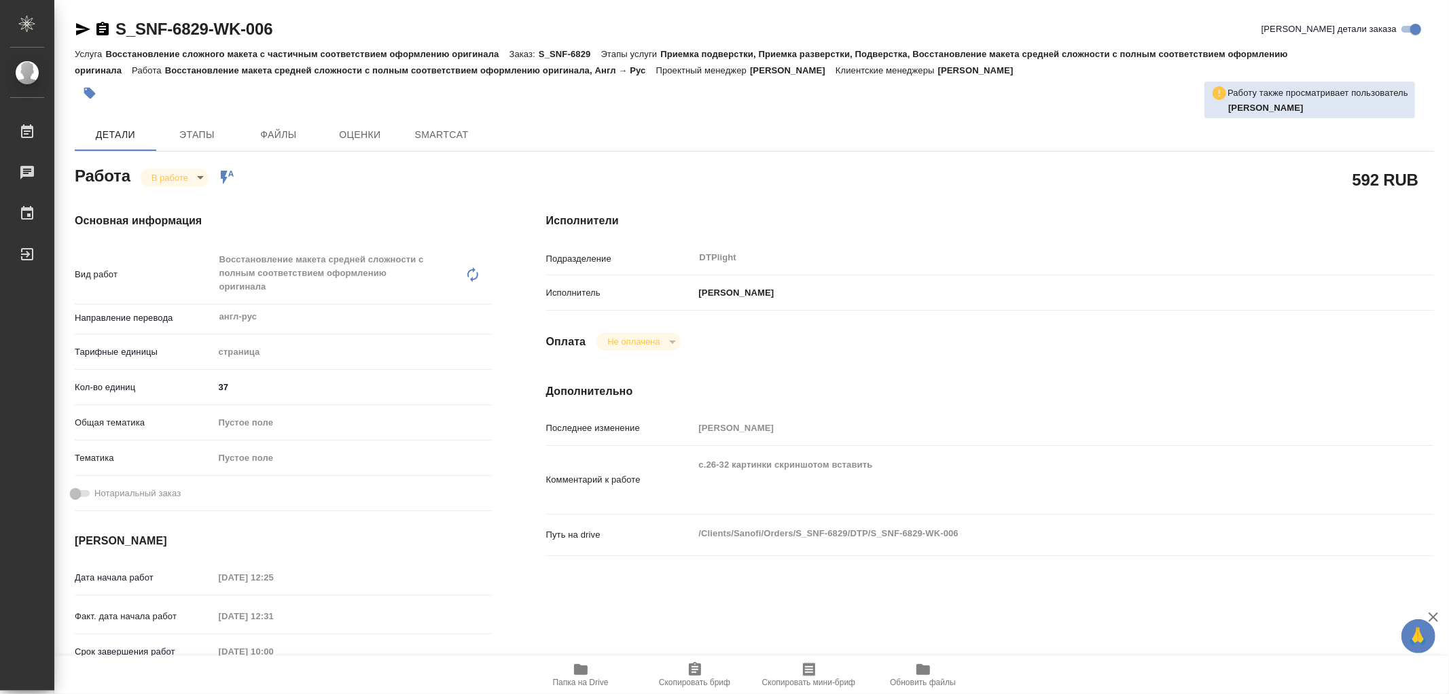
type textarea "x"
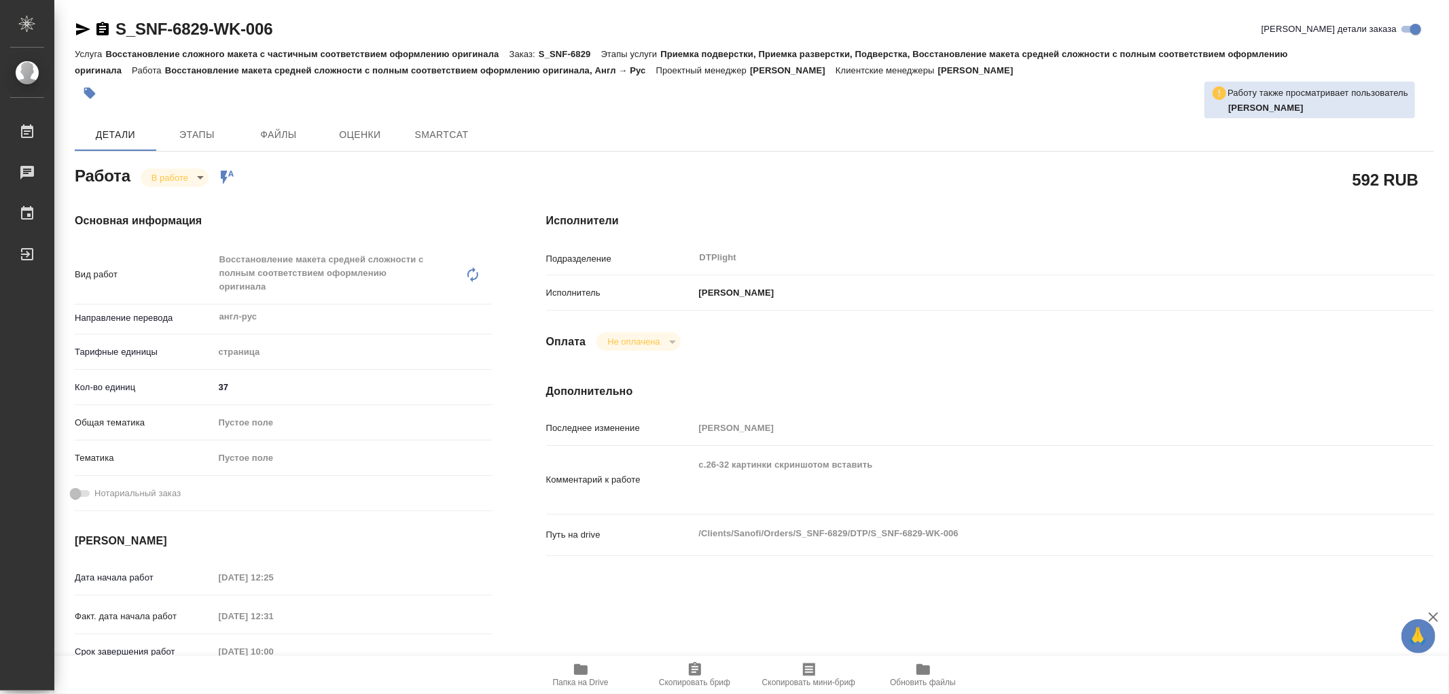
type textarea "x"
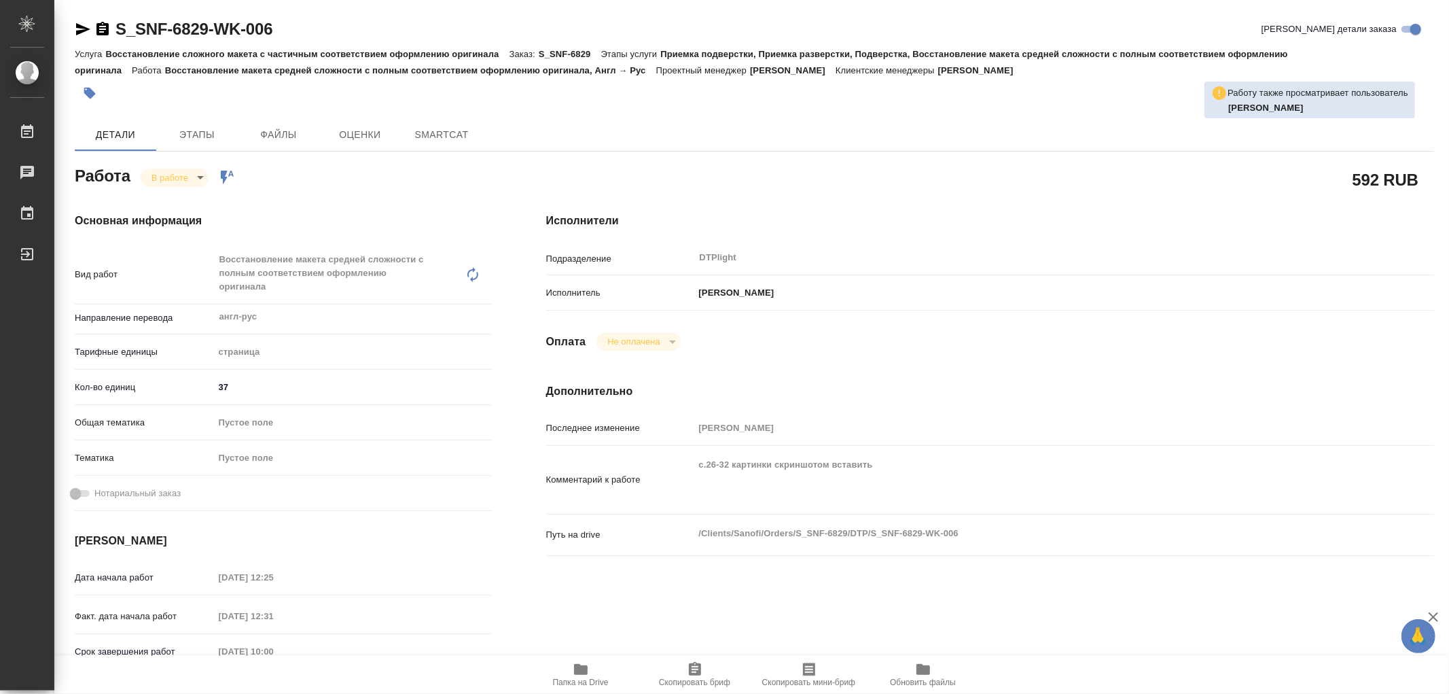
type textarea "x"
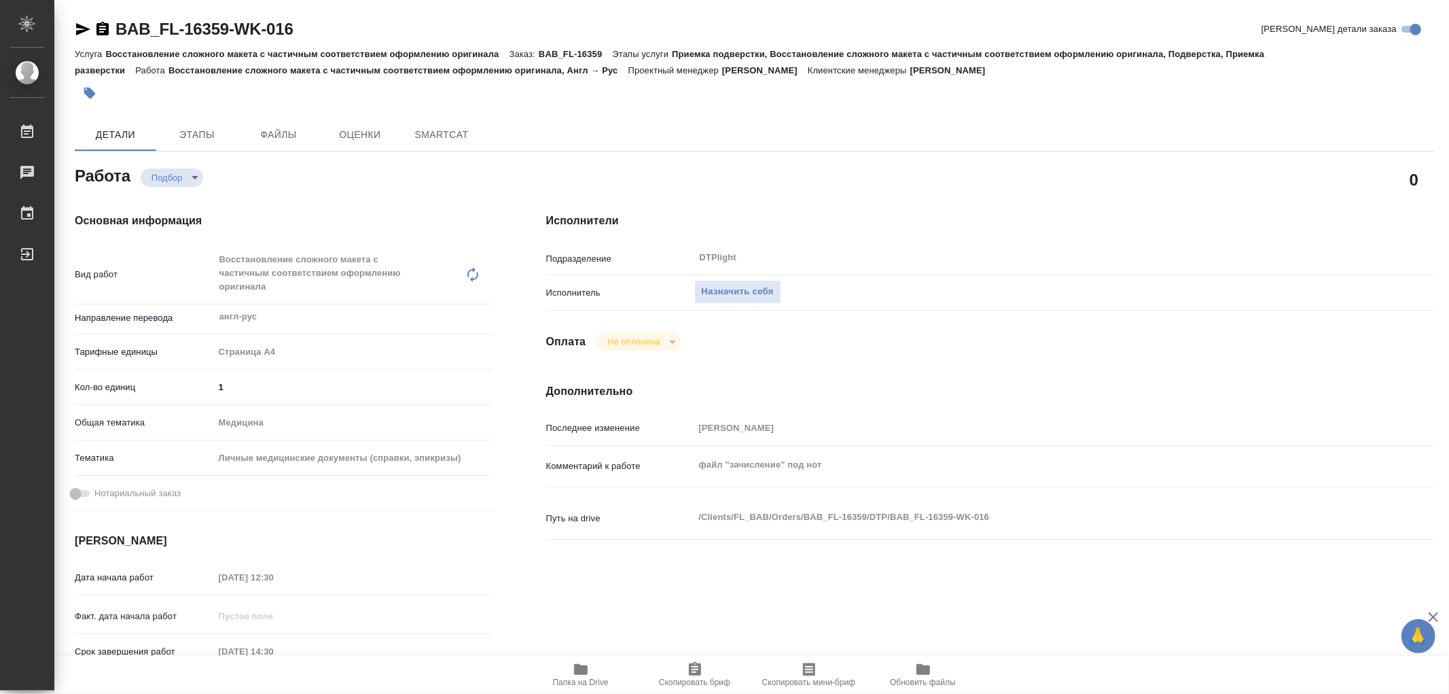
type textarea "x"
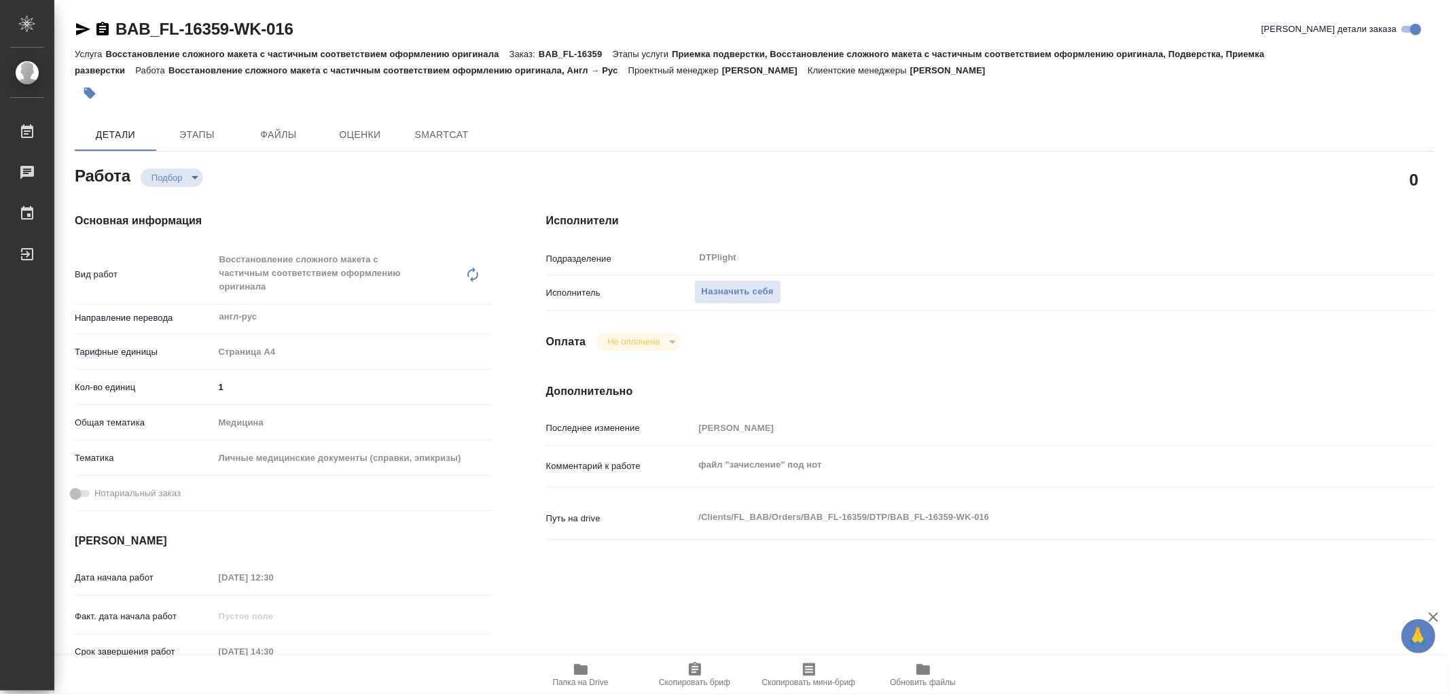
type textarea "x"
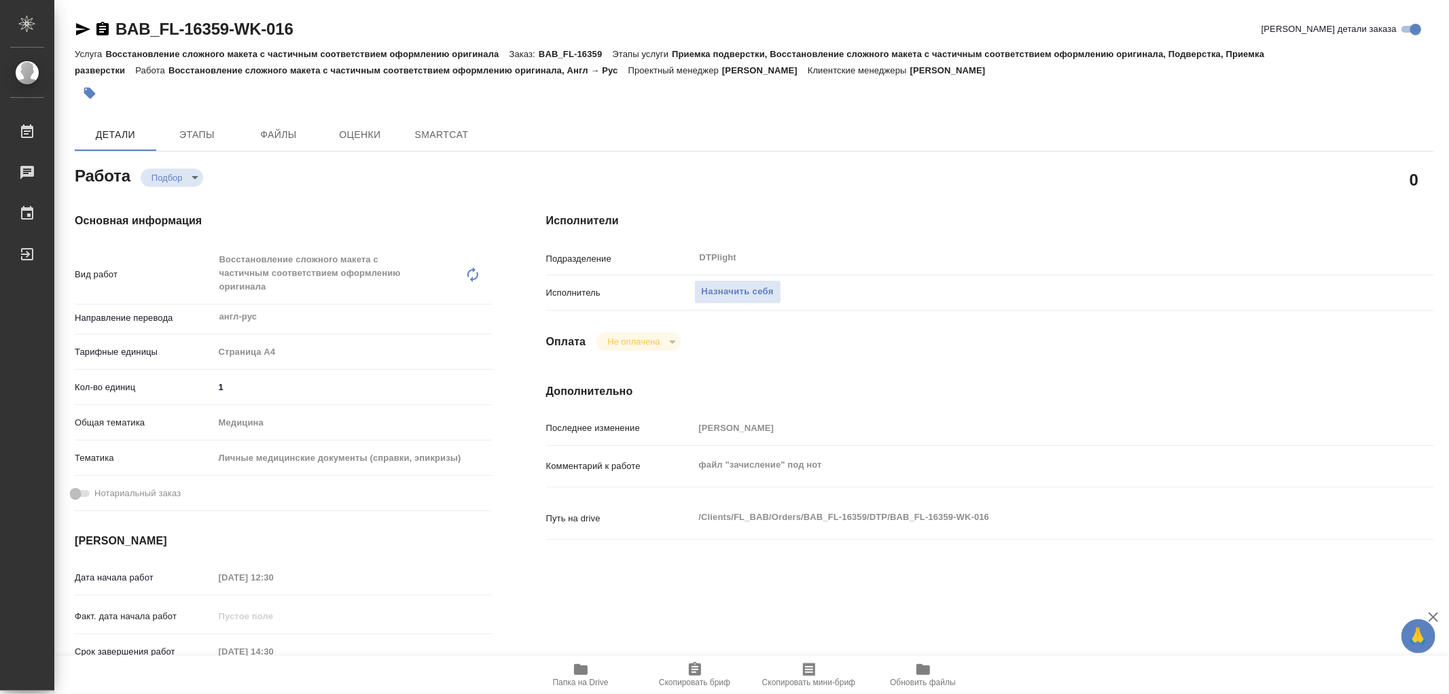
type textarea "x"
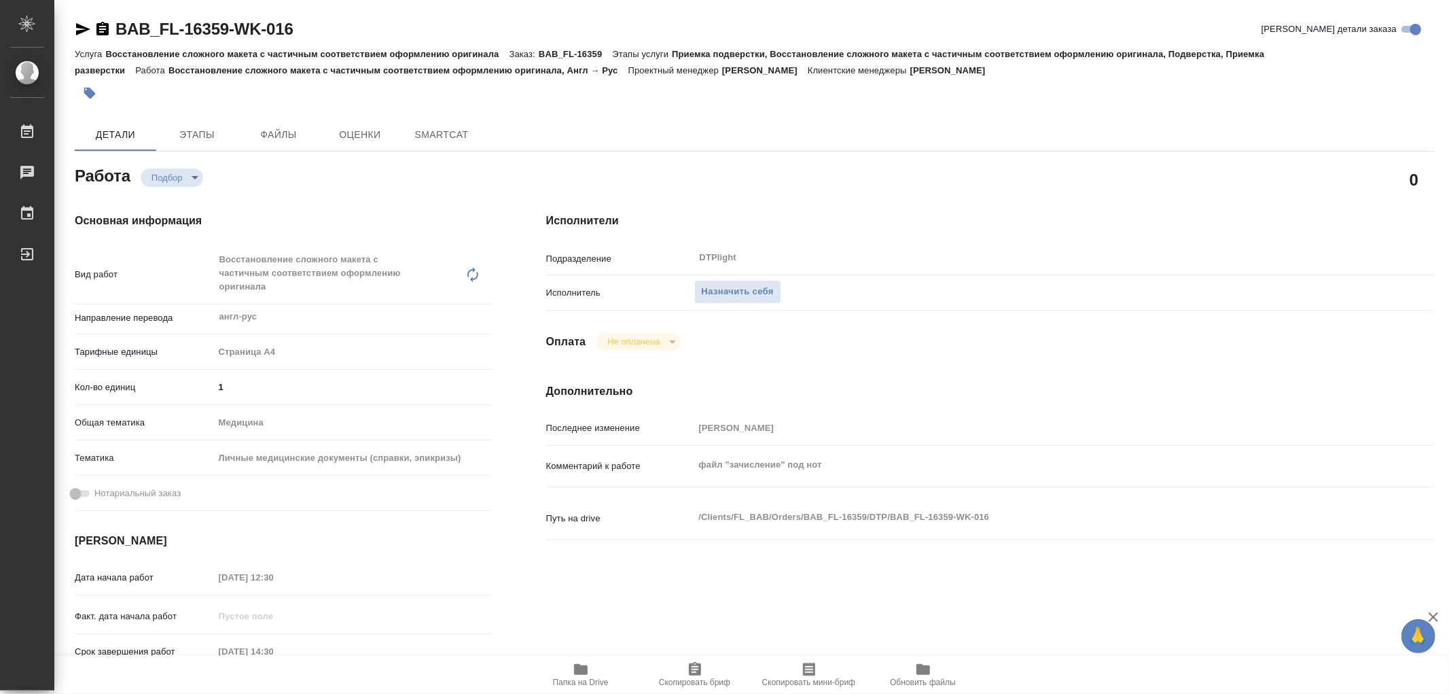
type textarea "x"
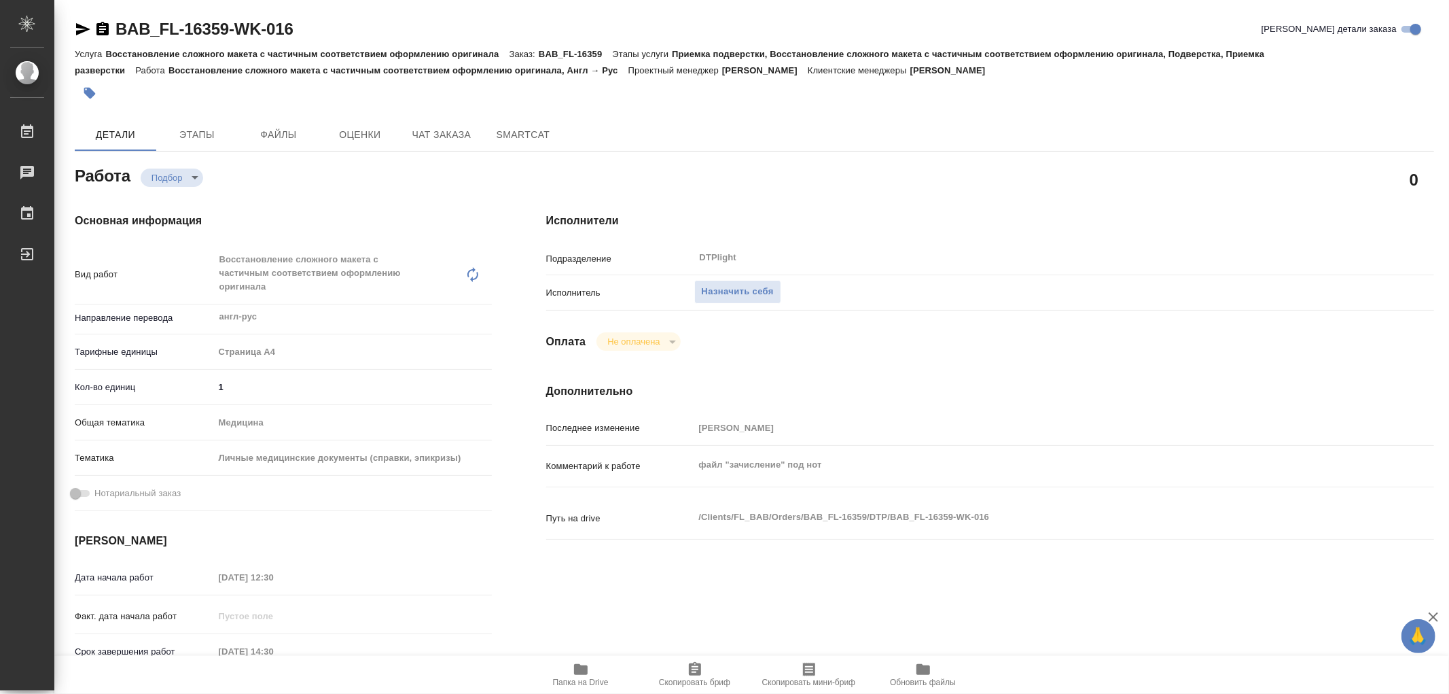
type textarea "x"
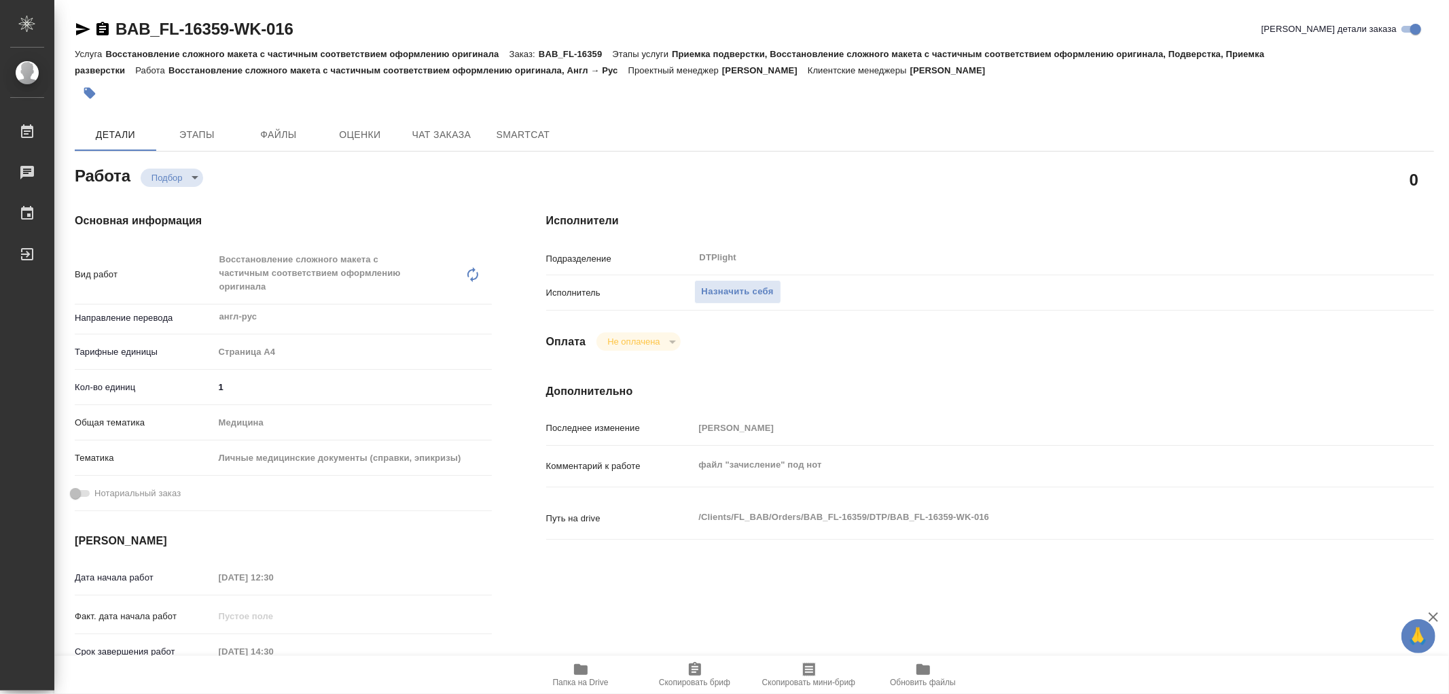
type textarea "x"
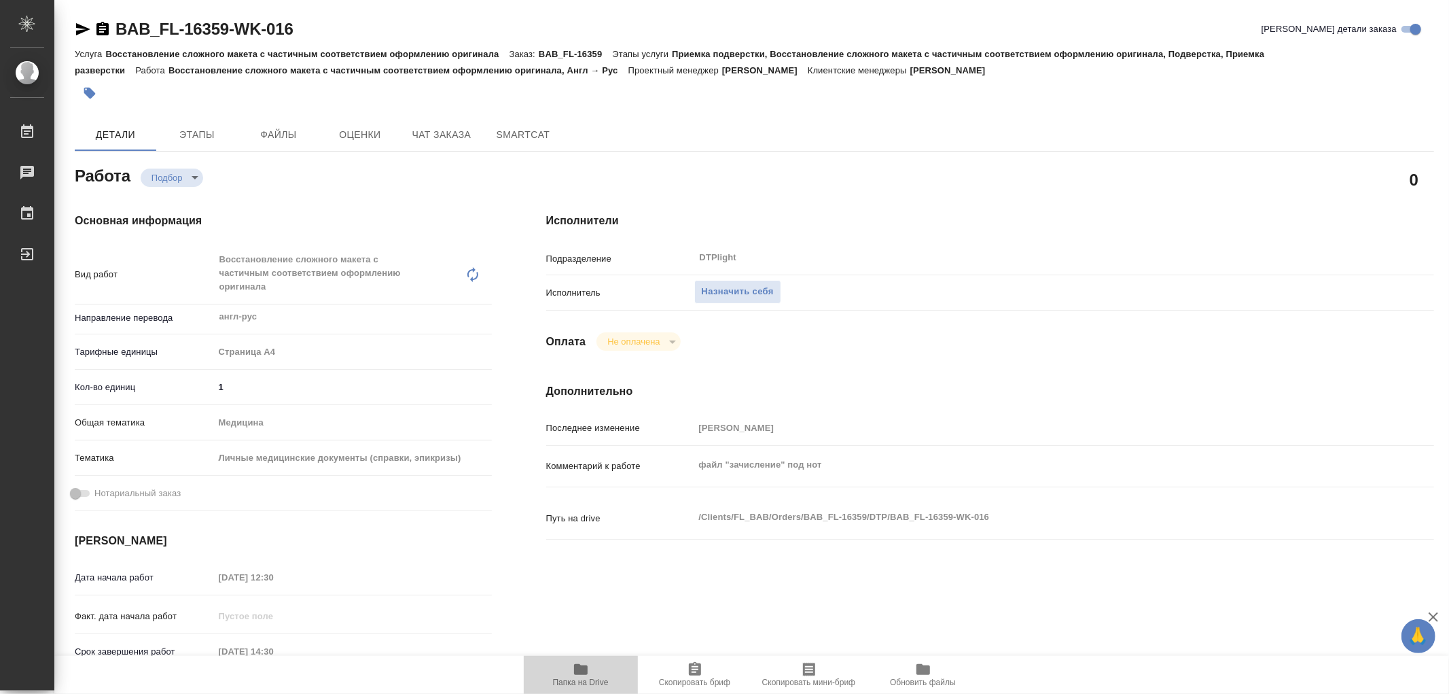
click at [588, 668] on icon "button" at bounding box center [581, 669] width 16 height 16
type textarea "x"
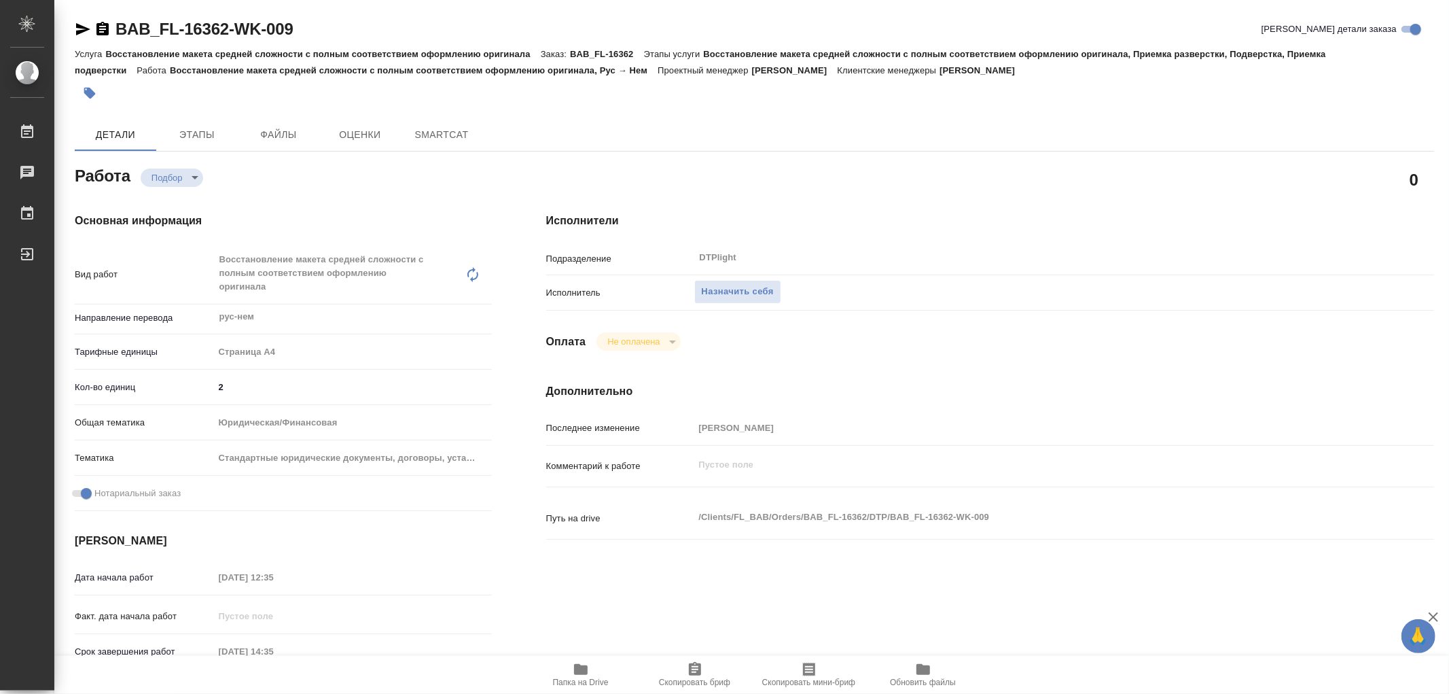
type textarea "x"
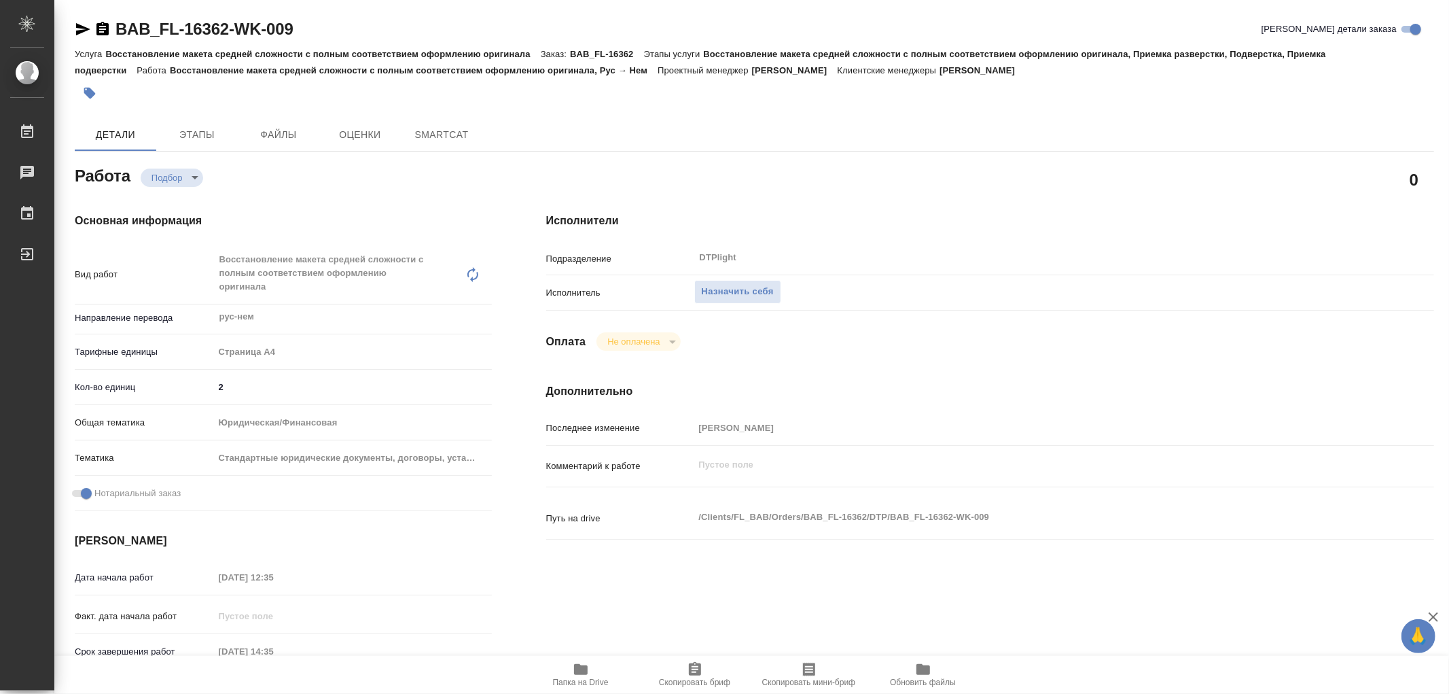
type textarea "x"
click at [573, 664] on icon "button" at bounding box center [581, 669] width 16 height 16
type textarea "x"
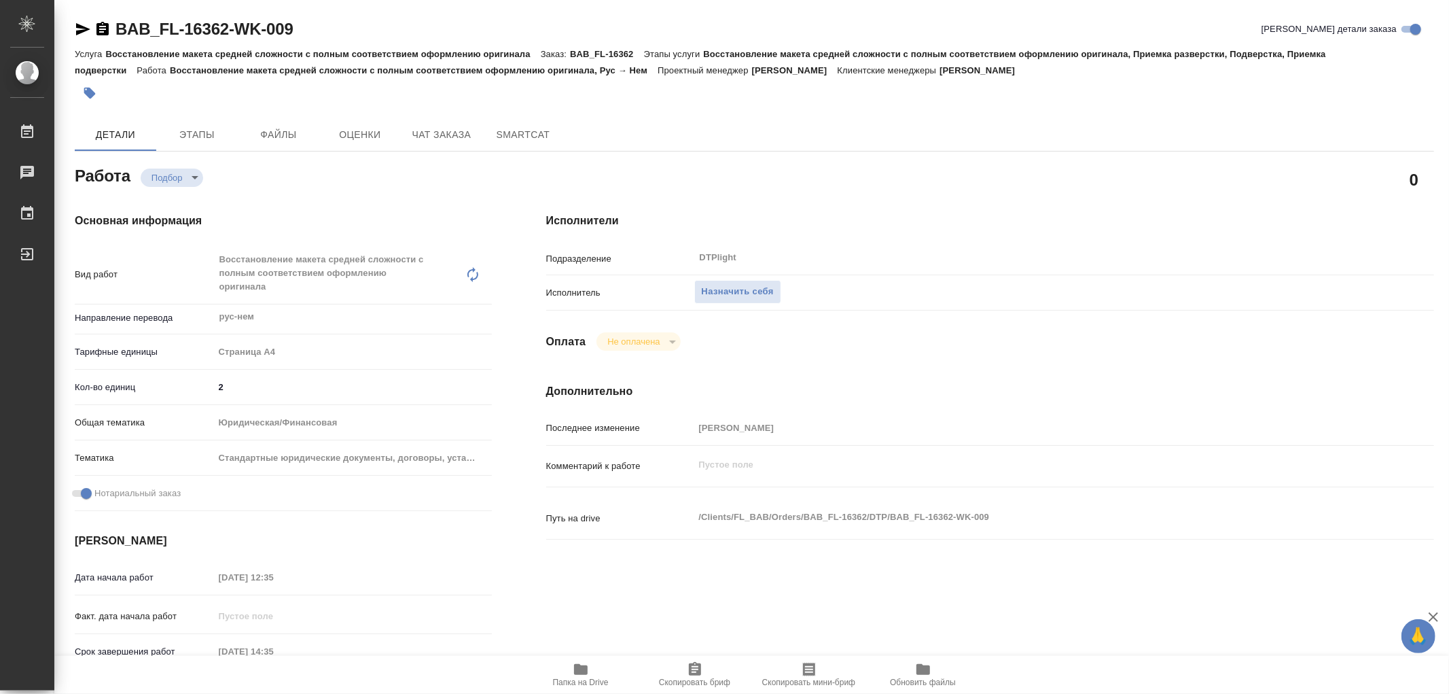
type textarea "x"
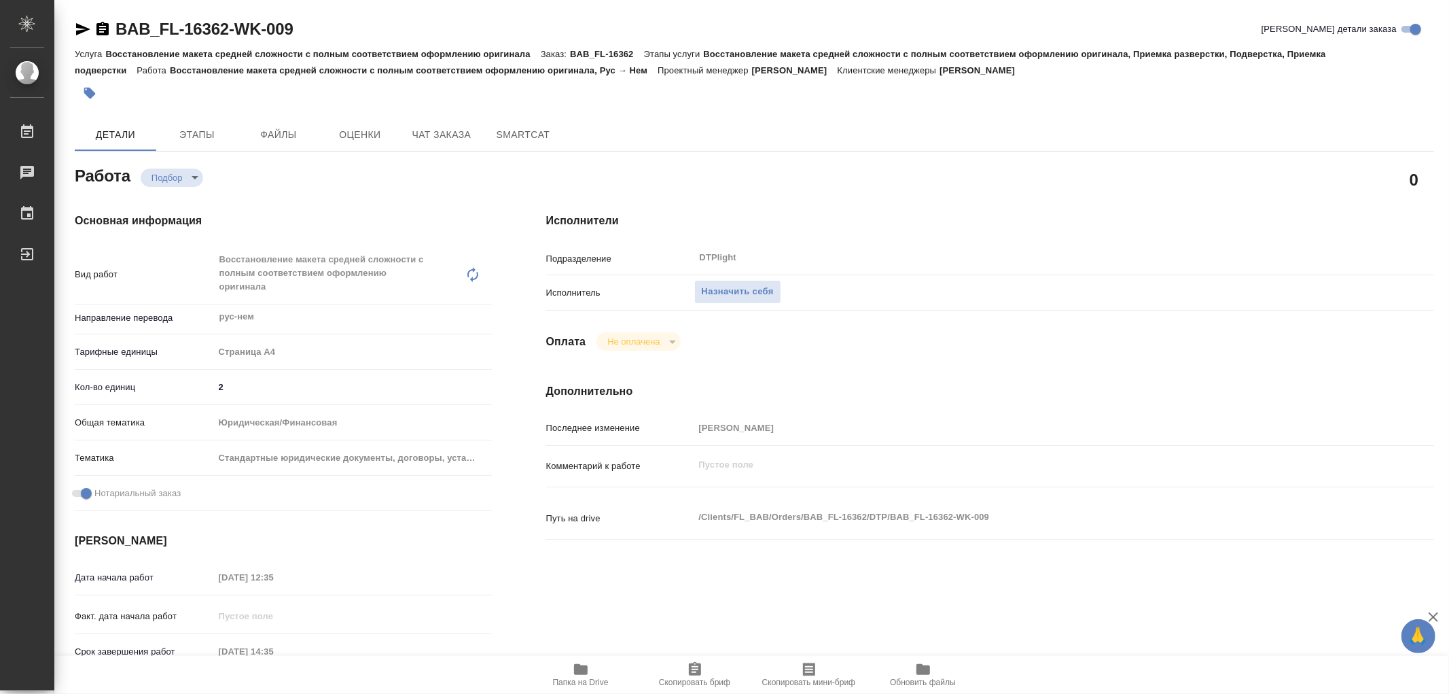
type textarea "x"
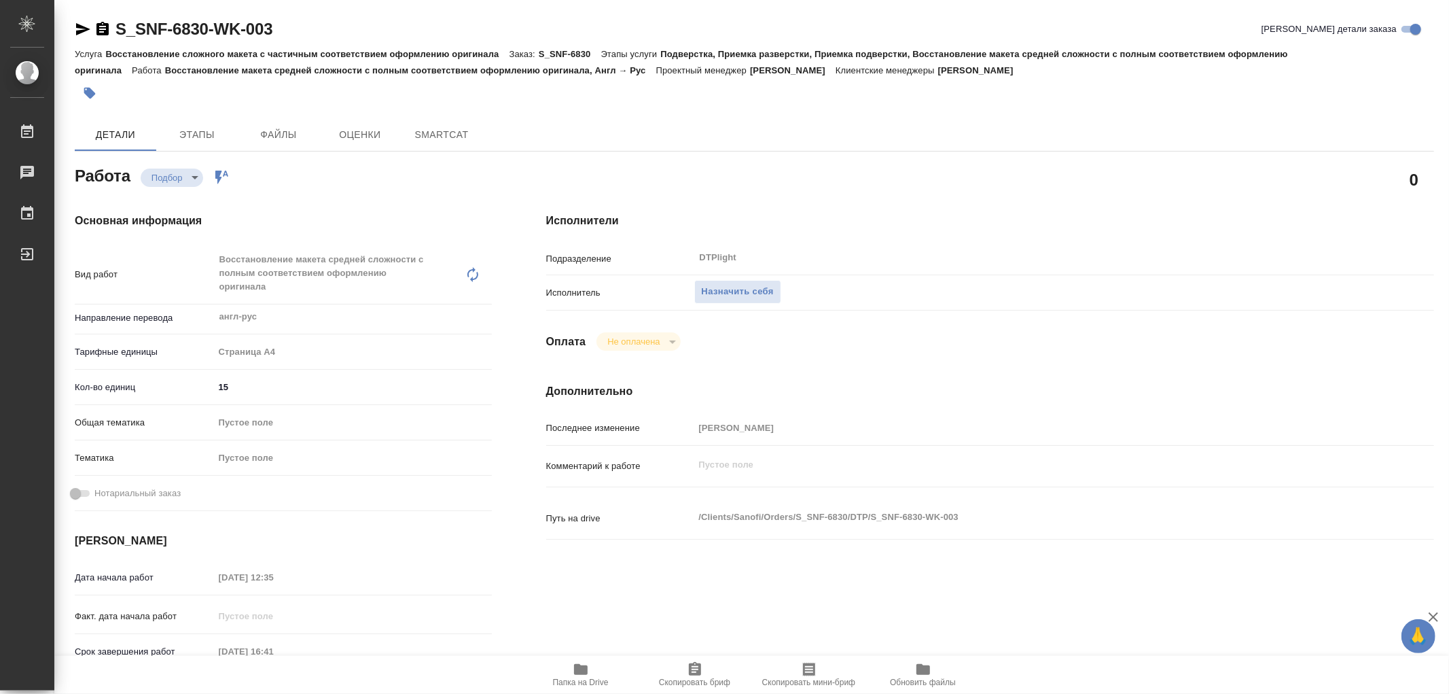
type textarea "x"
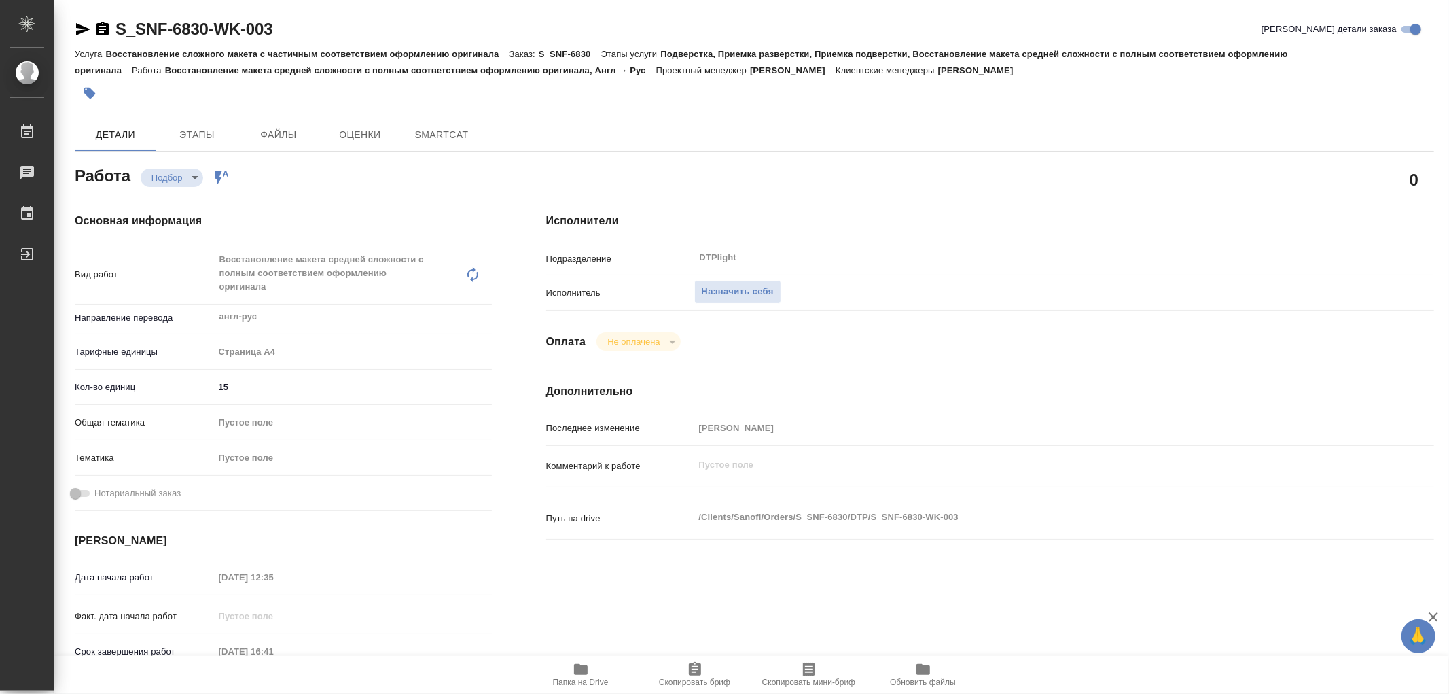
type textarea "x"
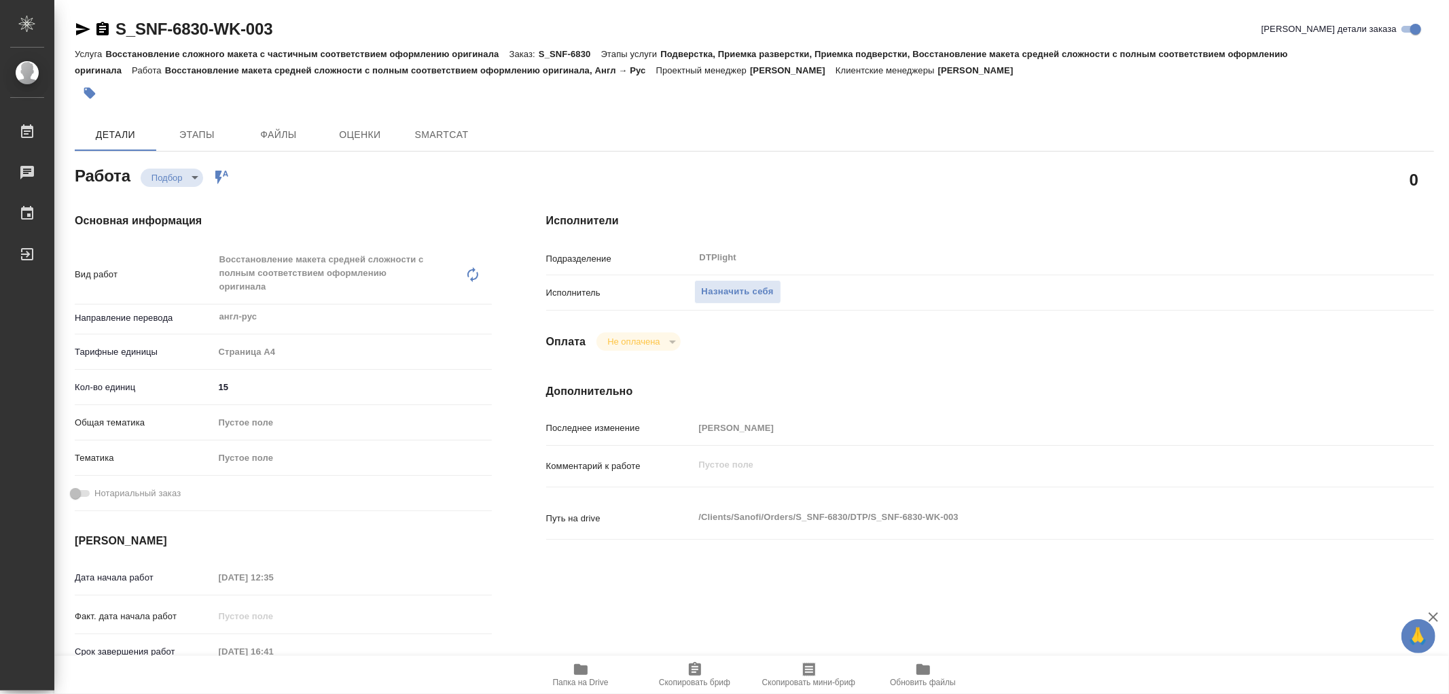
type textarea "x"
click at [573, 668] on icon "button" at bounding box center [581, 669] width 16 height 16
type textarea "x"
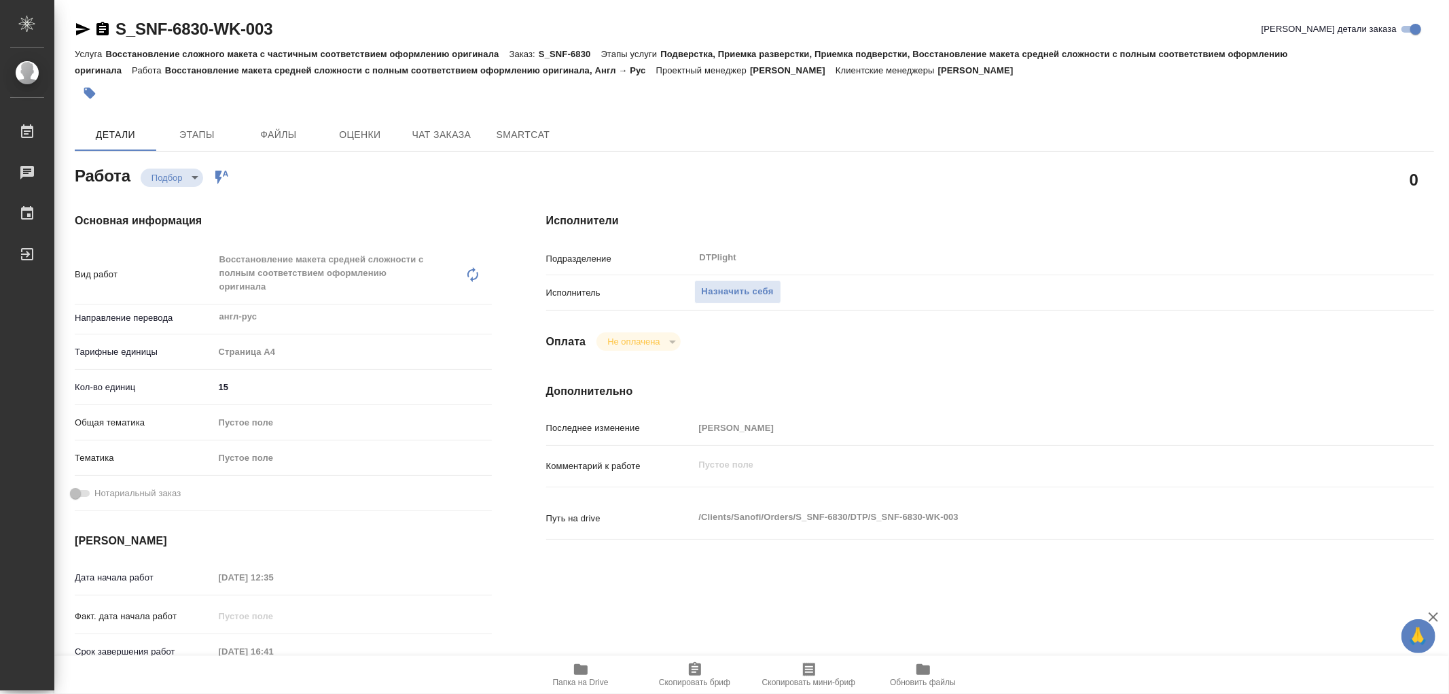
type textarea "x"
click at [579, 668] on icon "button" at bounding box center [581, 669] width 14 height 11
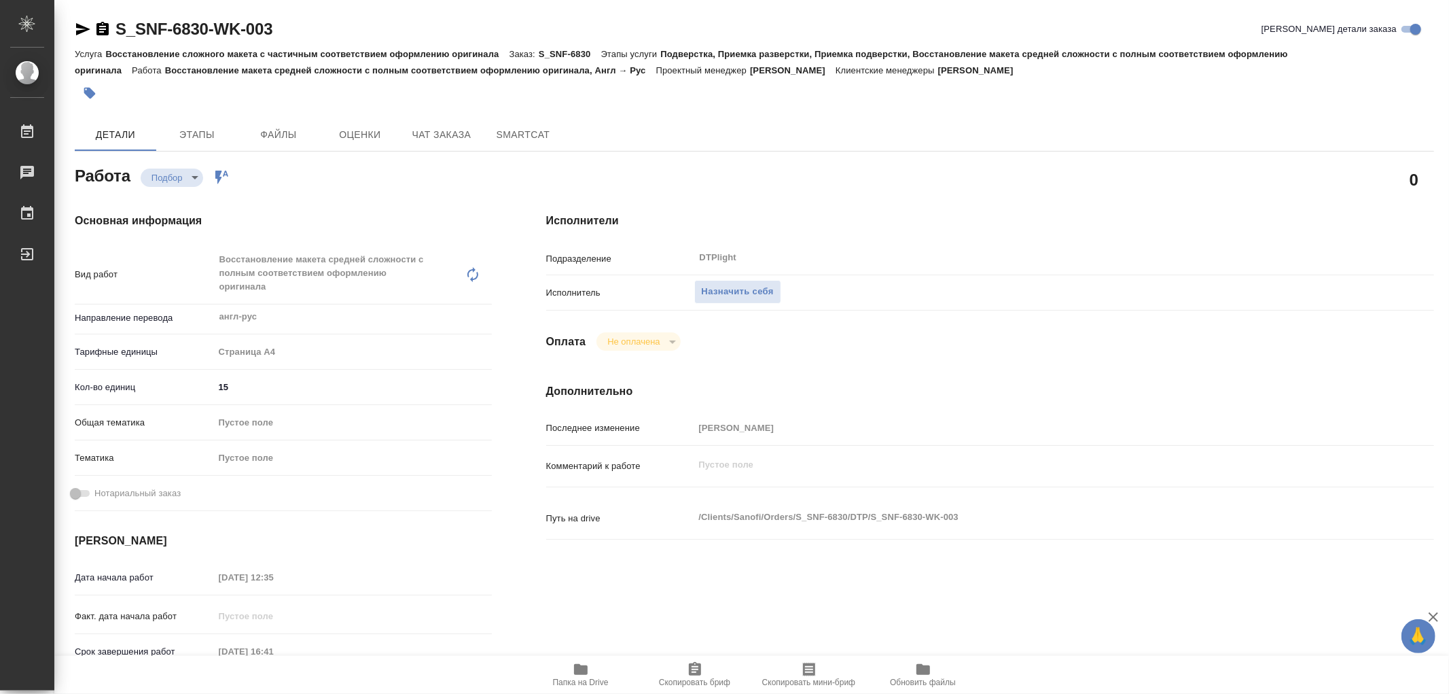
type textarea "x"
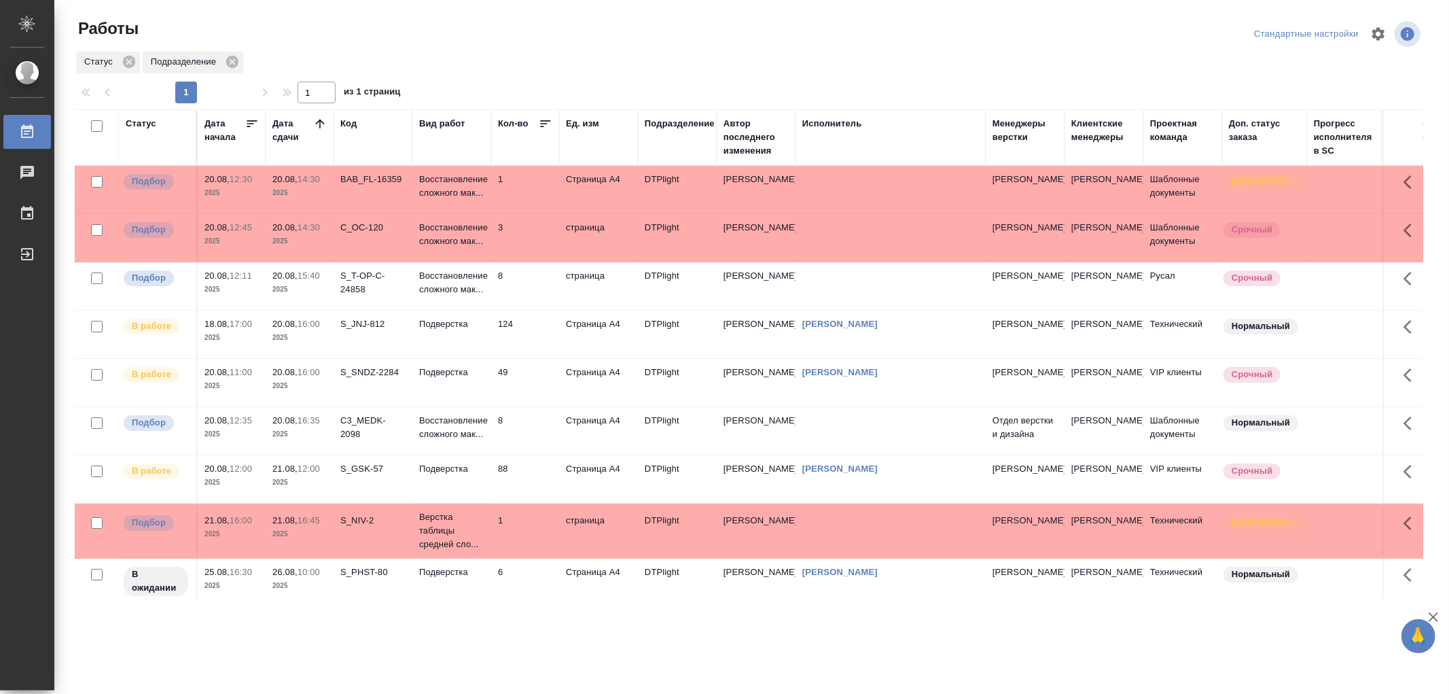
click at [442, 213] on td "Подверстка" at bounding box center [451, 190] width 79 height 48
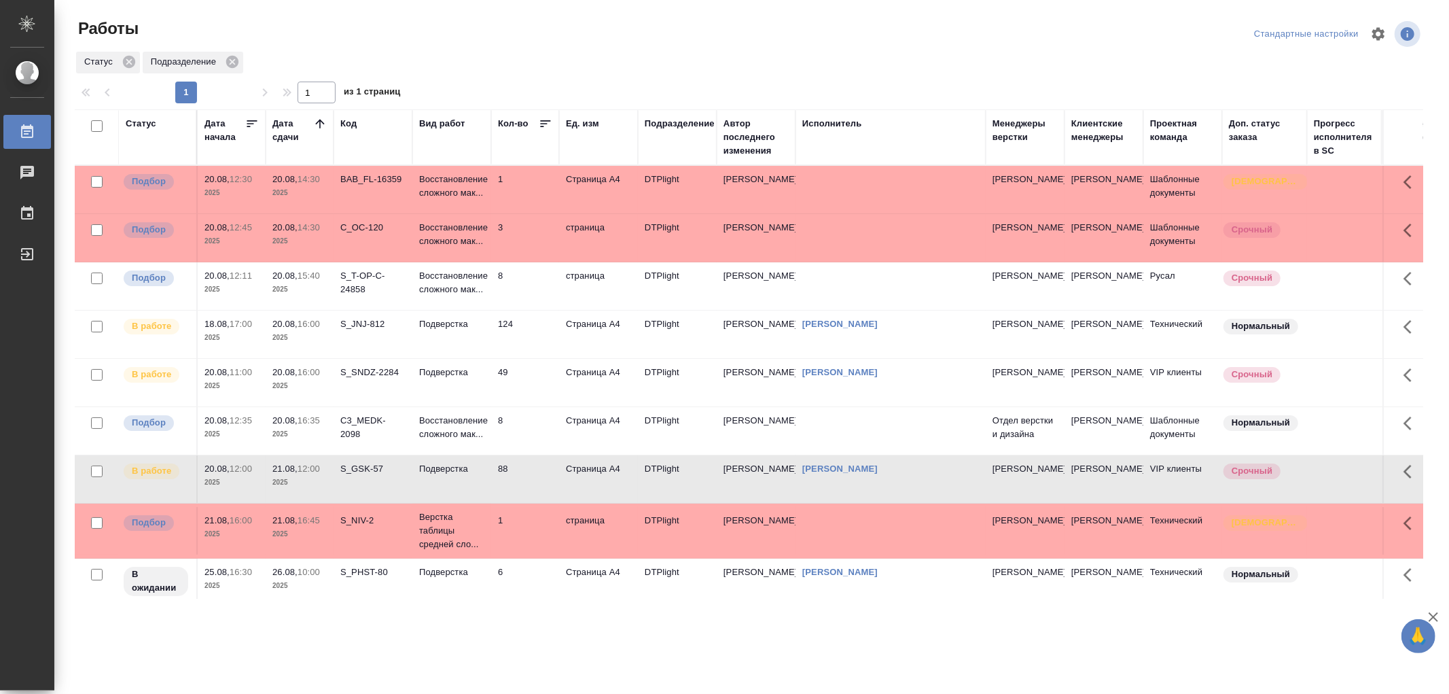
click at [442, 213] on td "Подверстка" at bounding box center [451, 190] width 79 height 48
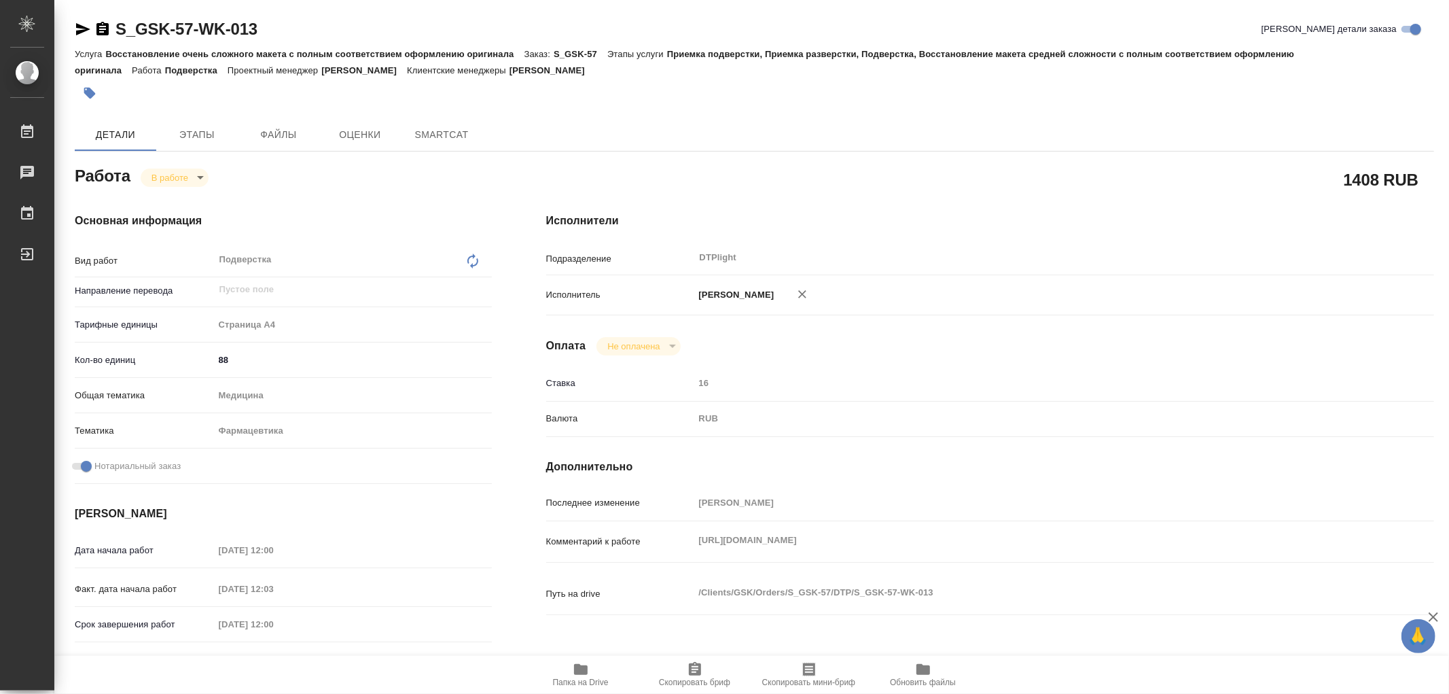
type textarea "x"
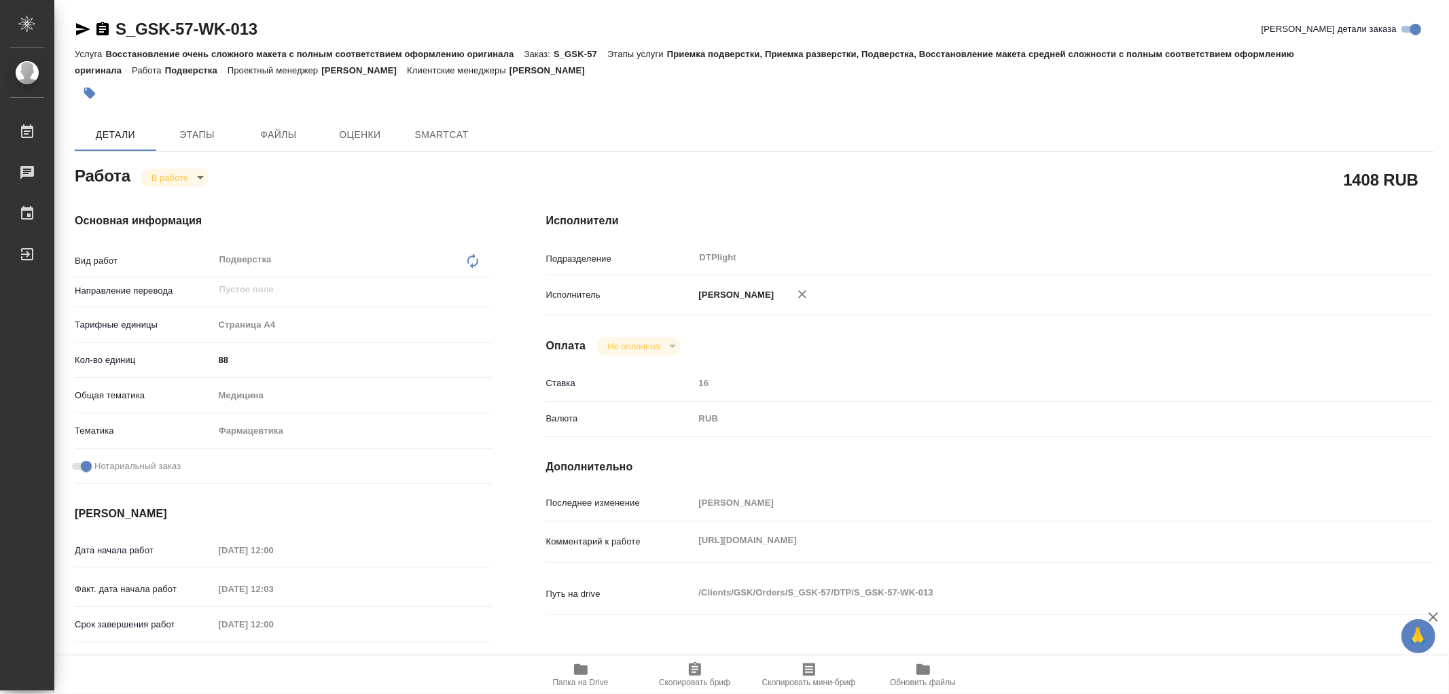
type textarea "x"
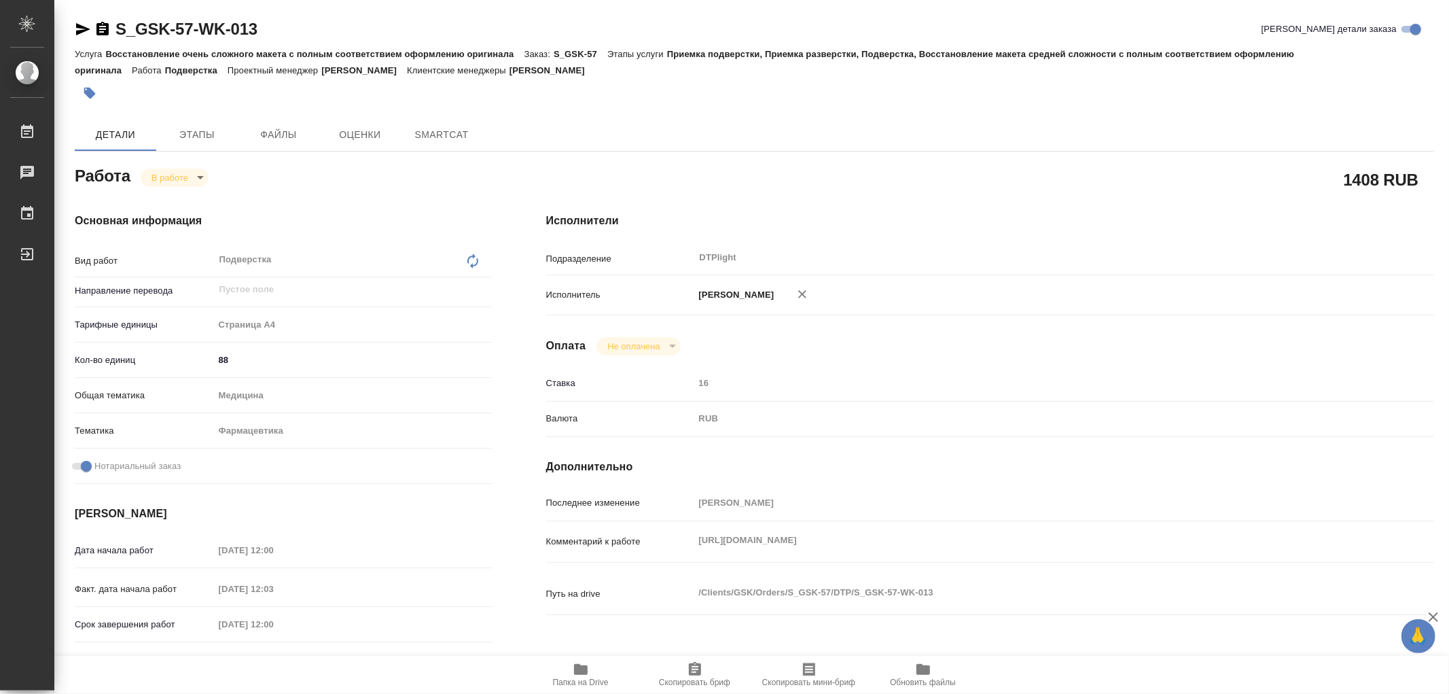
type textarea "x"
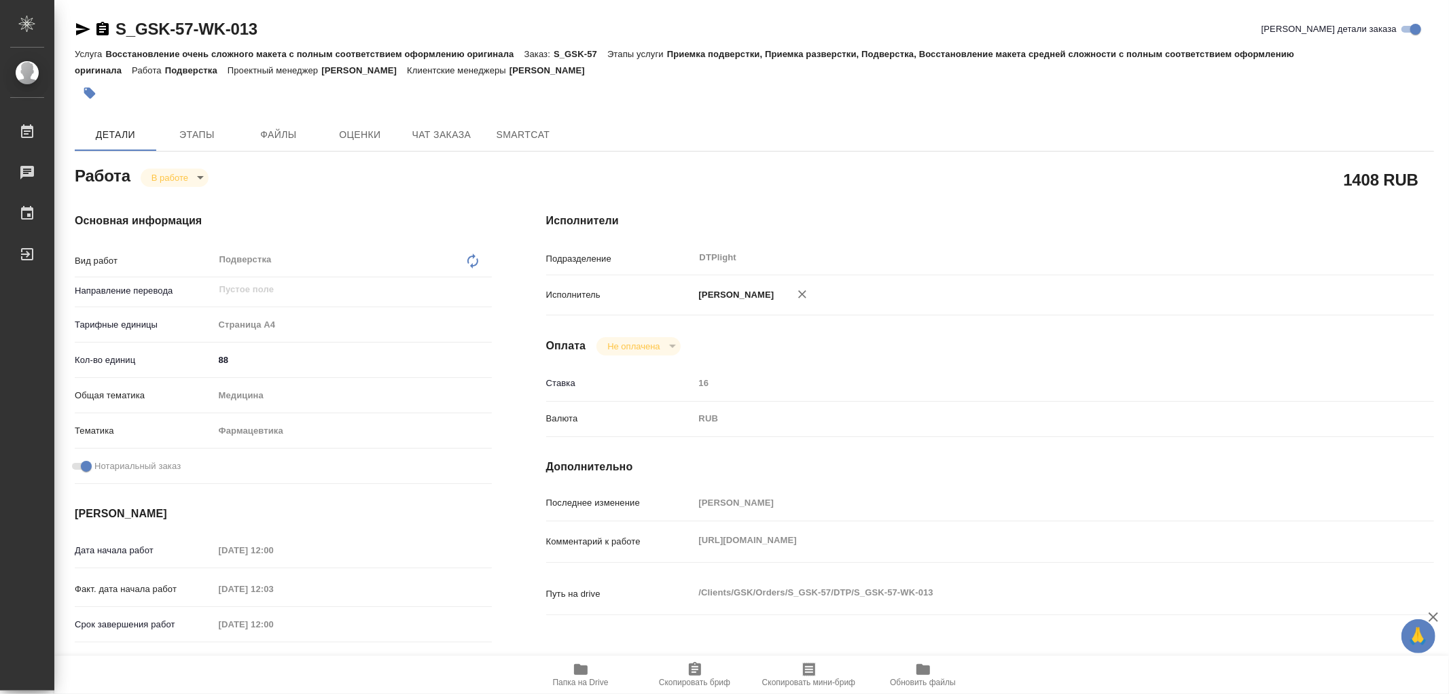
type textarea "x"
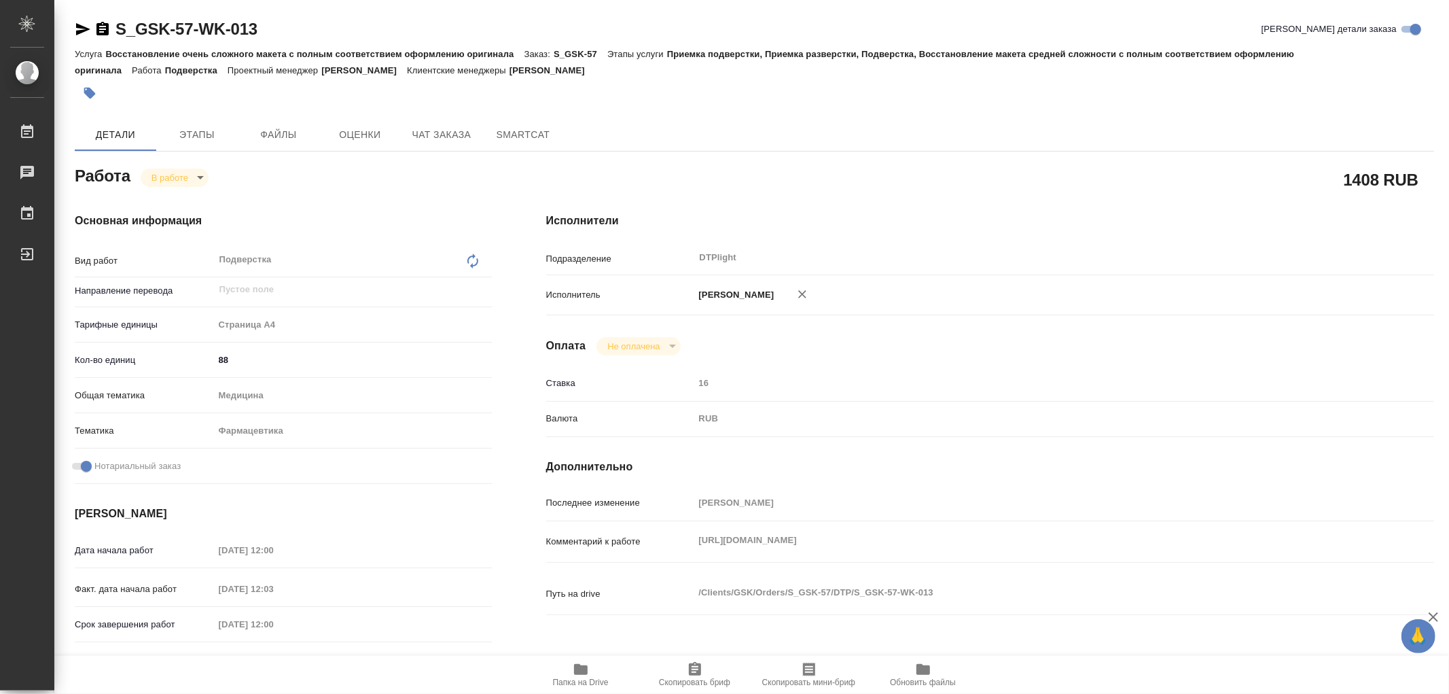
drag, startPoint x: 686, startPoint y: 554, endPoint x: 1130, endPoint y: 564, distance: 443.7
click at [1087, 556] on div "Комментарий к работе https://drive.awatera.com/apps/files/files/10060994?dir=/S…" at bounding box center [990, 541] width 888 height 30
type textarea "x"
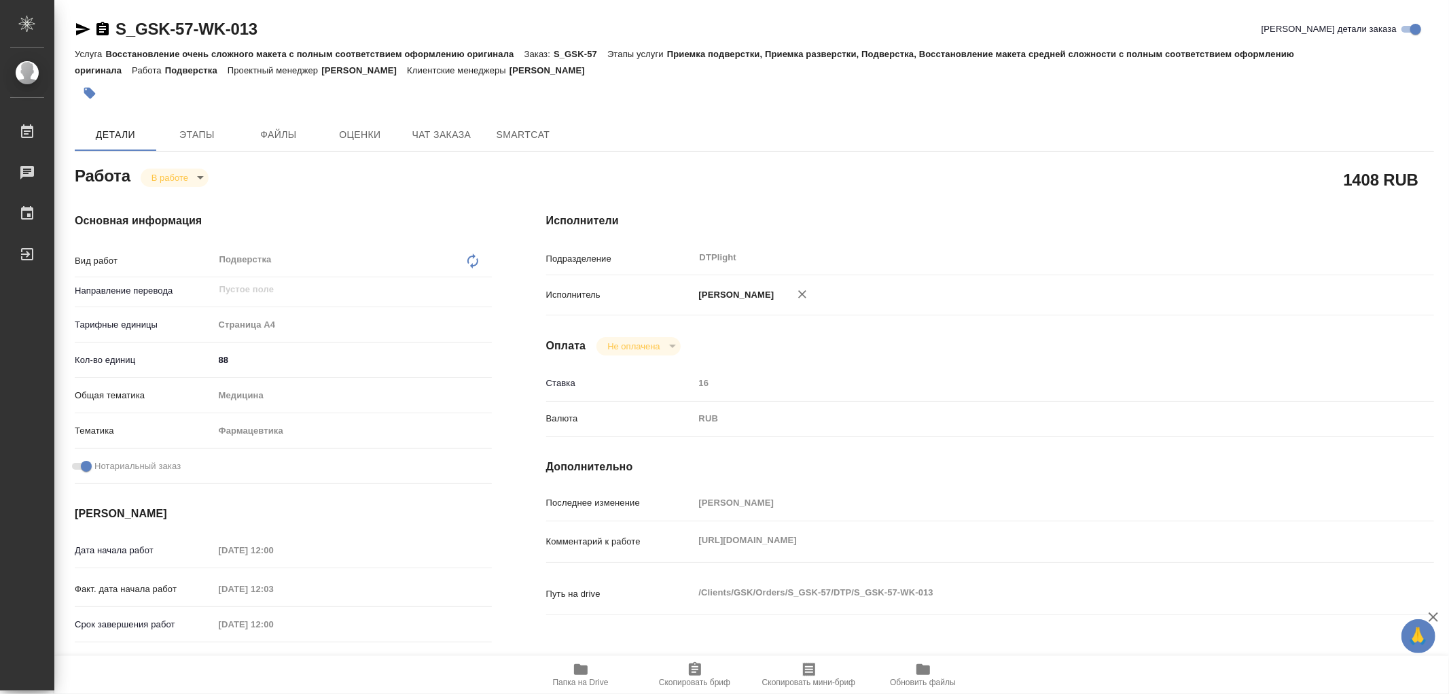
type textarea "x"
click at [698, 556] on div "https://drive.awatera.com/apps/files/files/10060994?dir=/Shares/GSK/Orders/S_GS…" at bounding box center [1027, 541] width 666 height 30
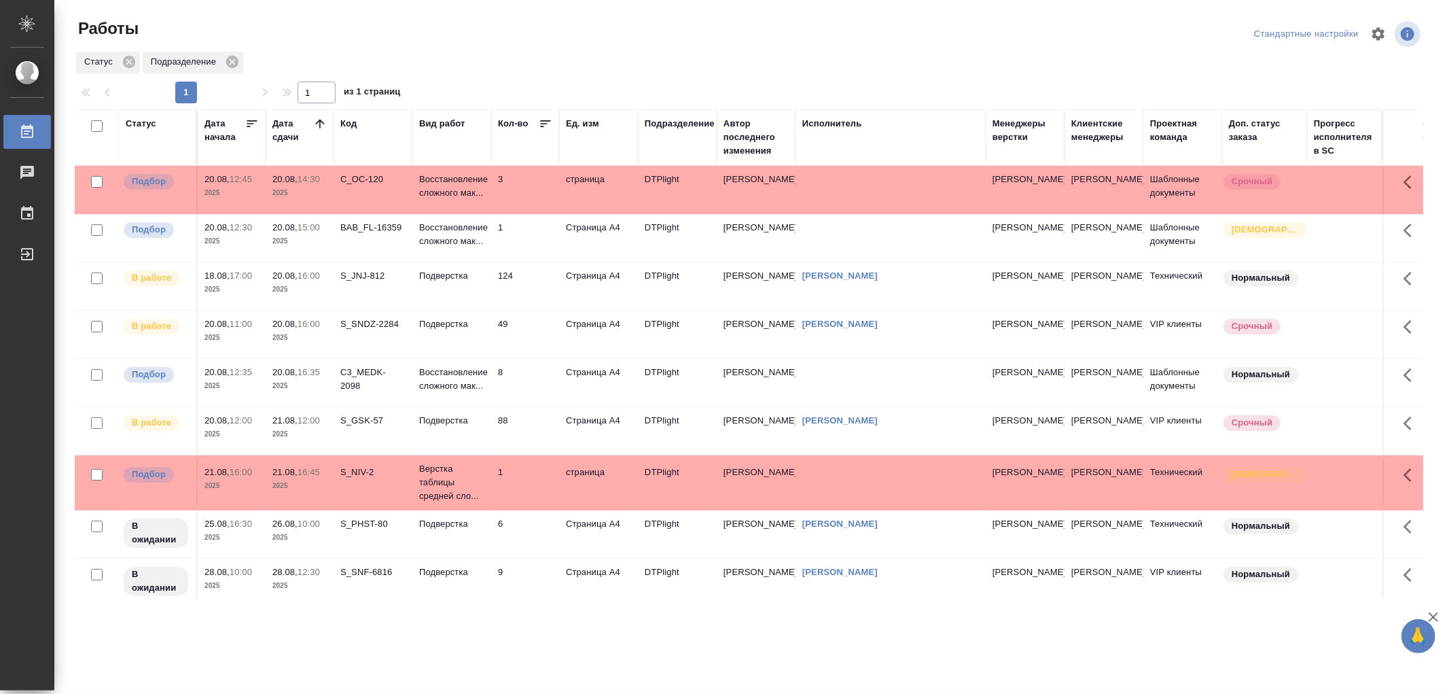
click at [461, 213] on td "Подверстка" at bounding box center [451, 190] width 79 height 48
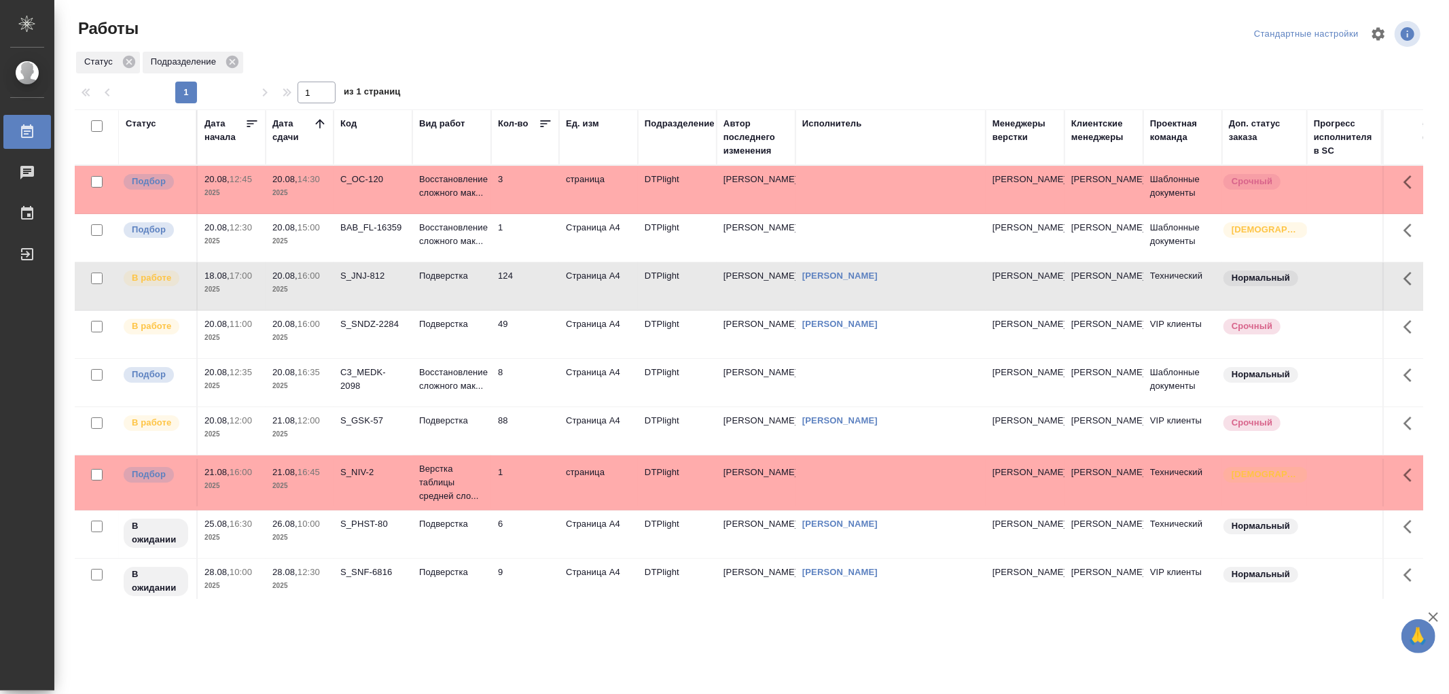
click at [461, 213] on td "Подверстка" at bounding box center [451, 190] width 79 height 48
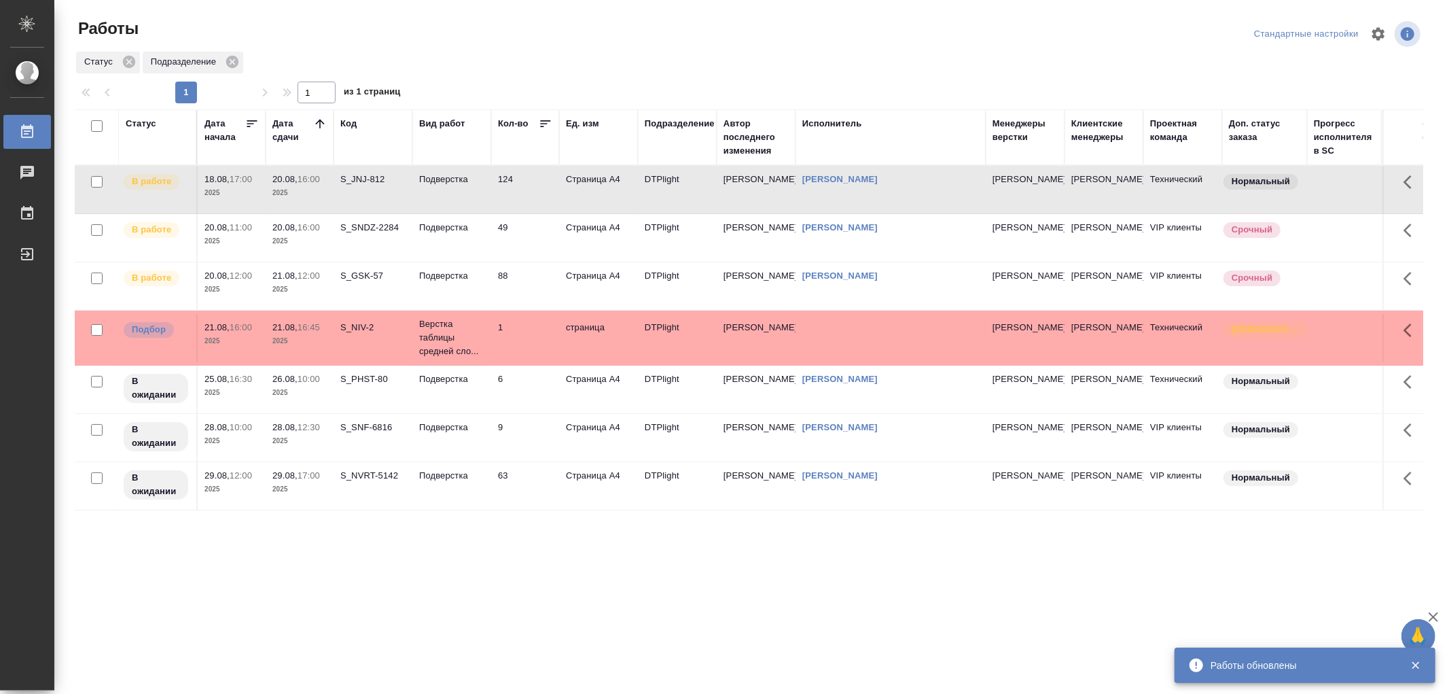
click at [485, 213] on td "Подверстка" at bounding box center [451, 190] width 79 height 48
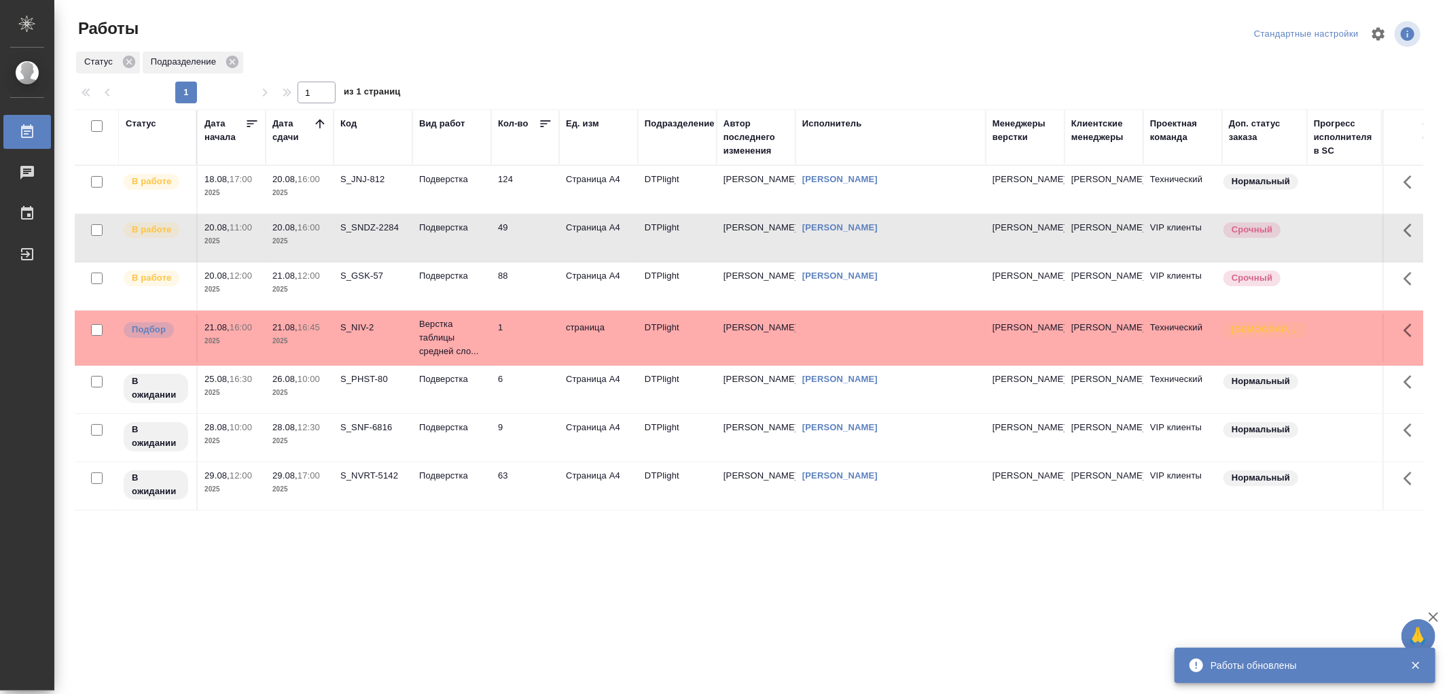
click at [485, 213] on td "Подверстка" at bounding box center [451, 190] width 79 height 48
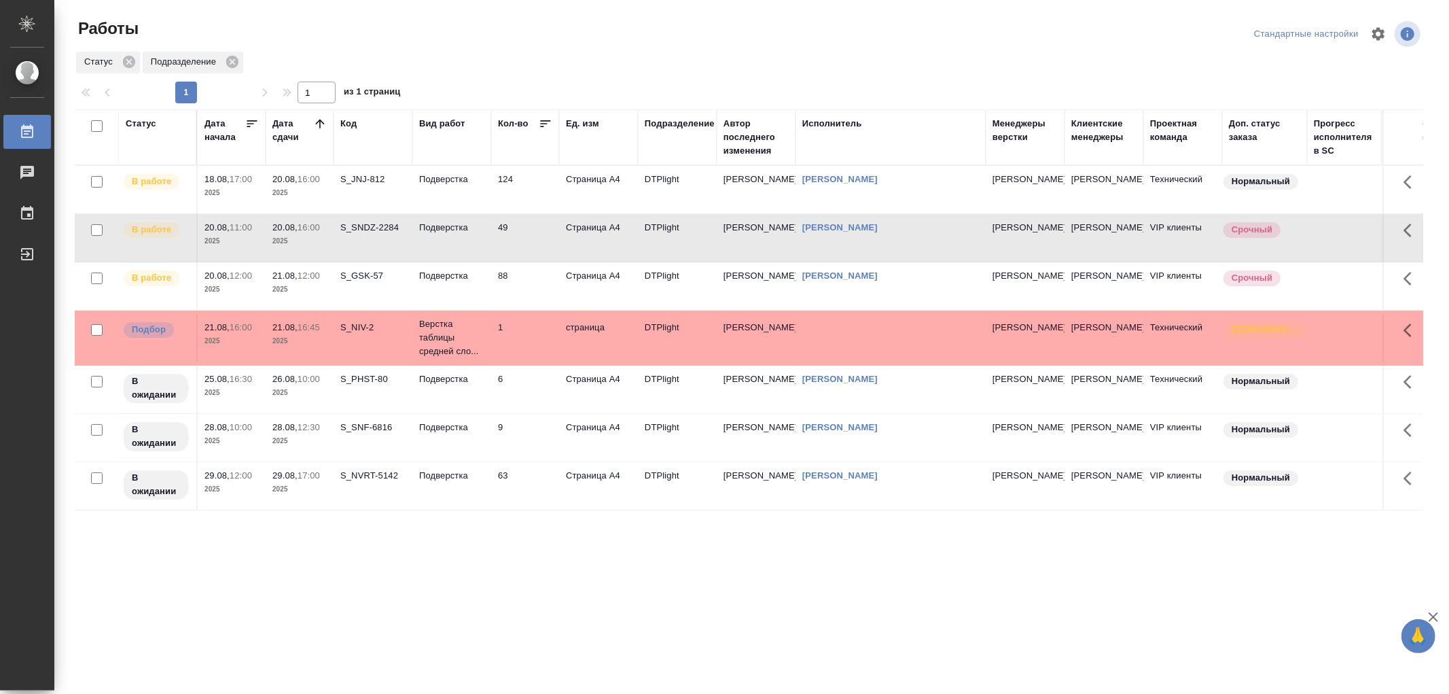
click at [444, 213] on td "Подверстка" at bounding box center [451, 190] width 79 height 48
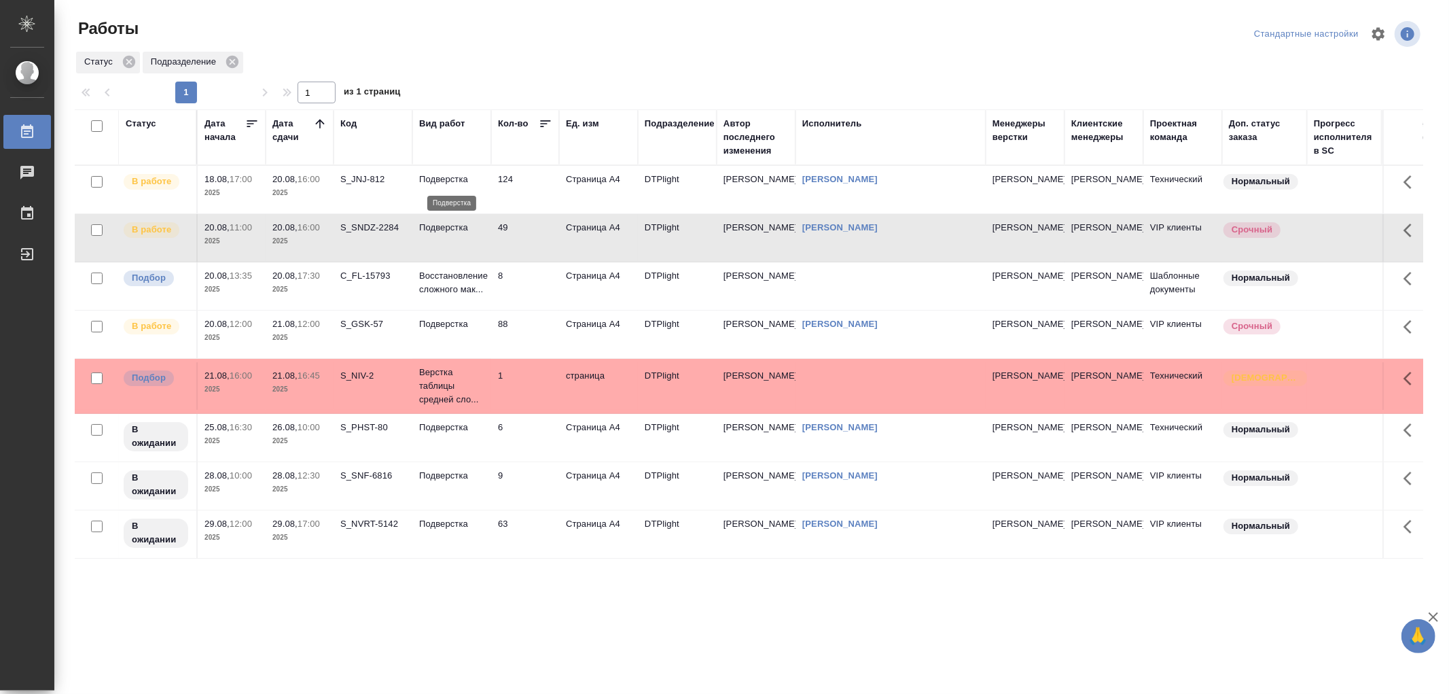
click at [452, 184] on p "Подверстка" at bounding box center [451, 180] width 65 height 14
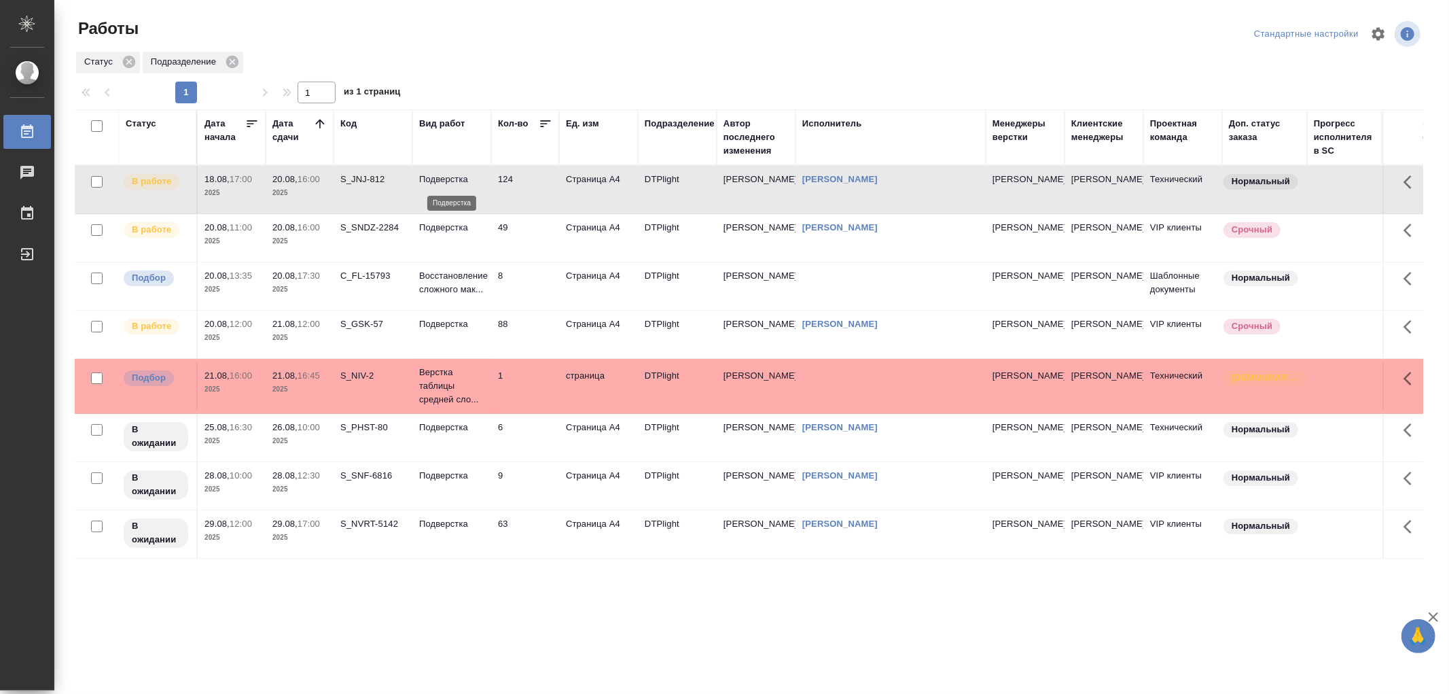
click at [452, 184] on p "Подверстка" at bounding box center [451, 180] width 65 height 14
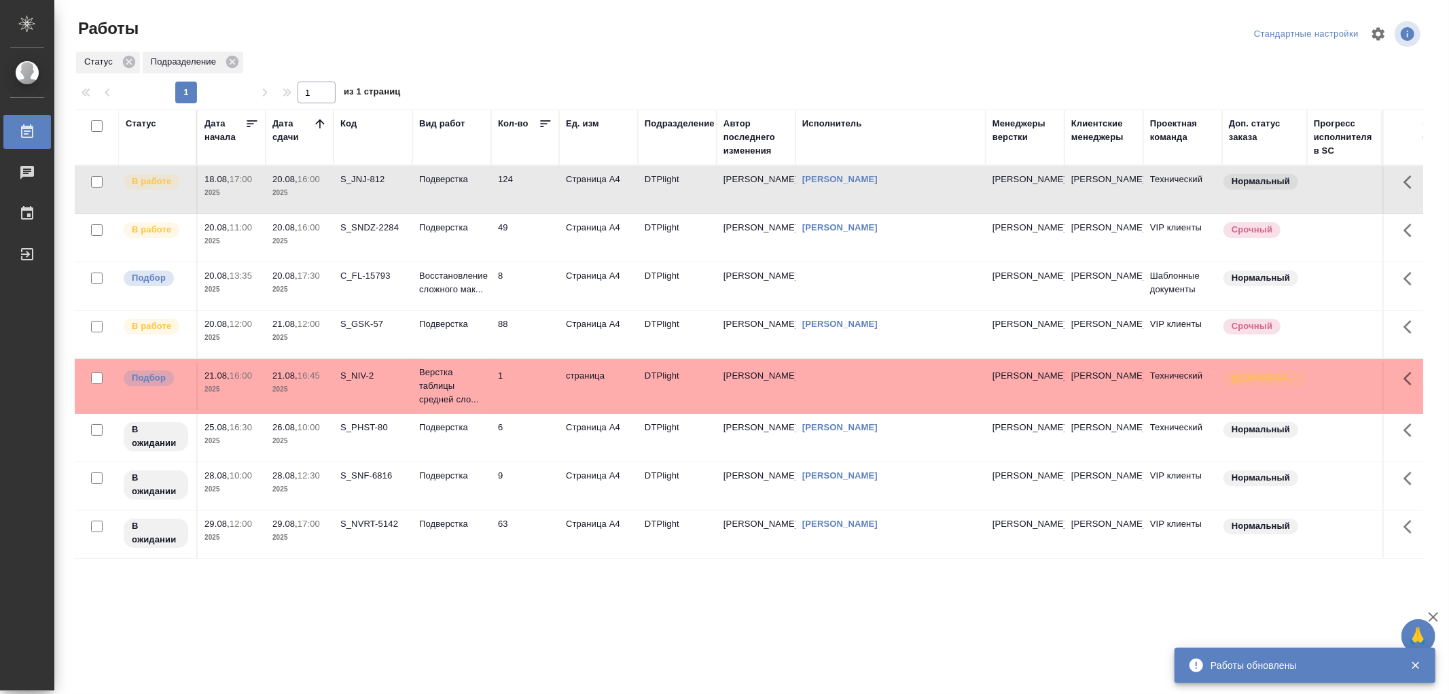
click at [456, 213] on td "Подверстка" at bounding box center [451, 190] width 79 height 48
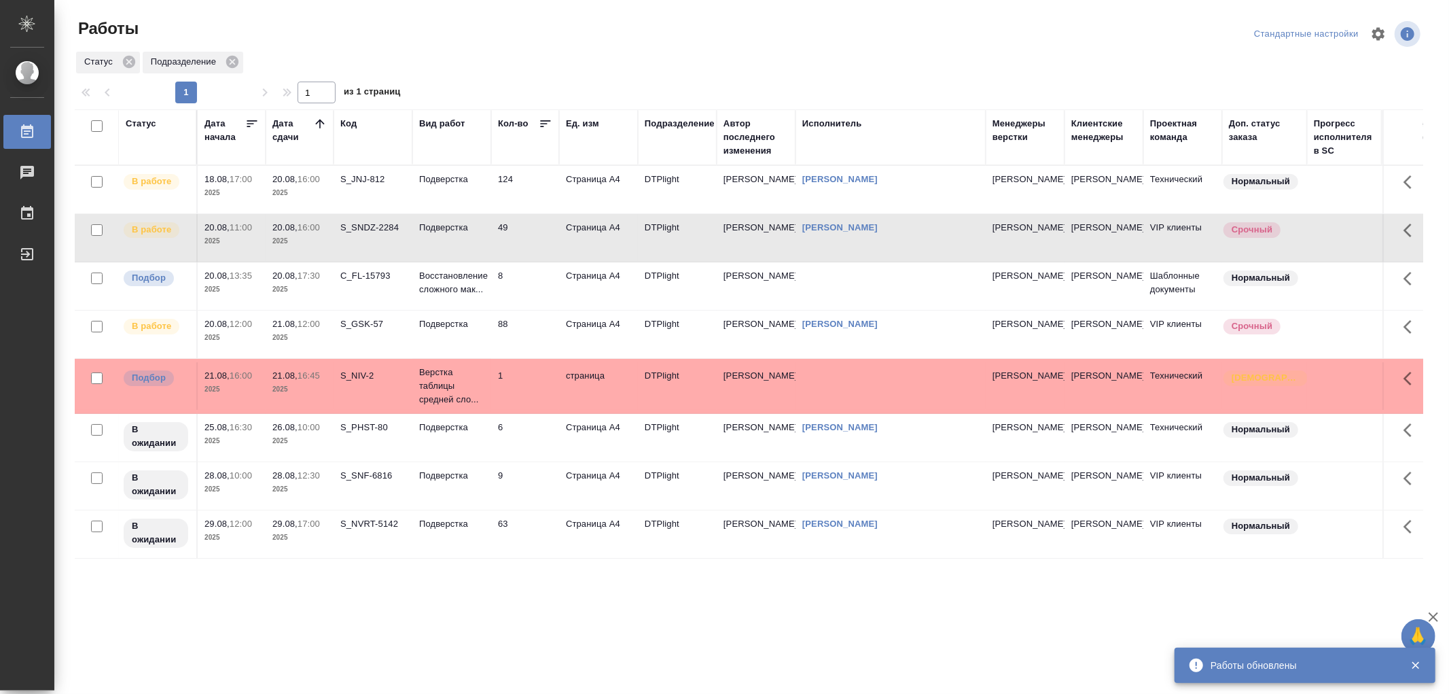
click at [456, 213] on td "Подверстка" at bounding box center [451, 190] width 79 height 48
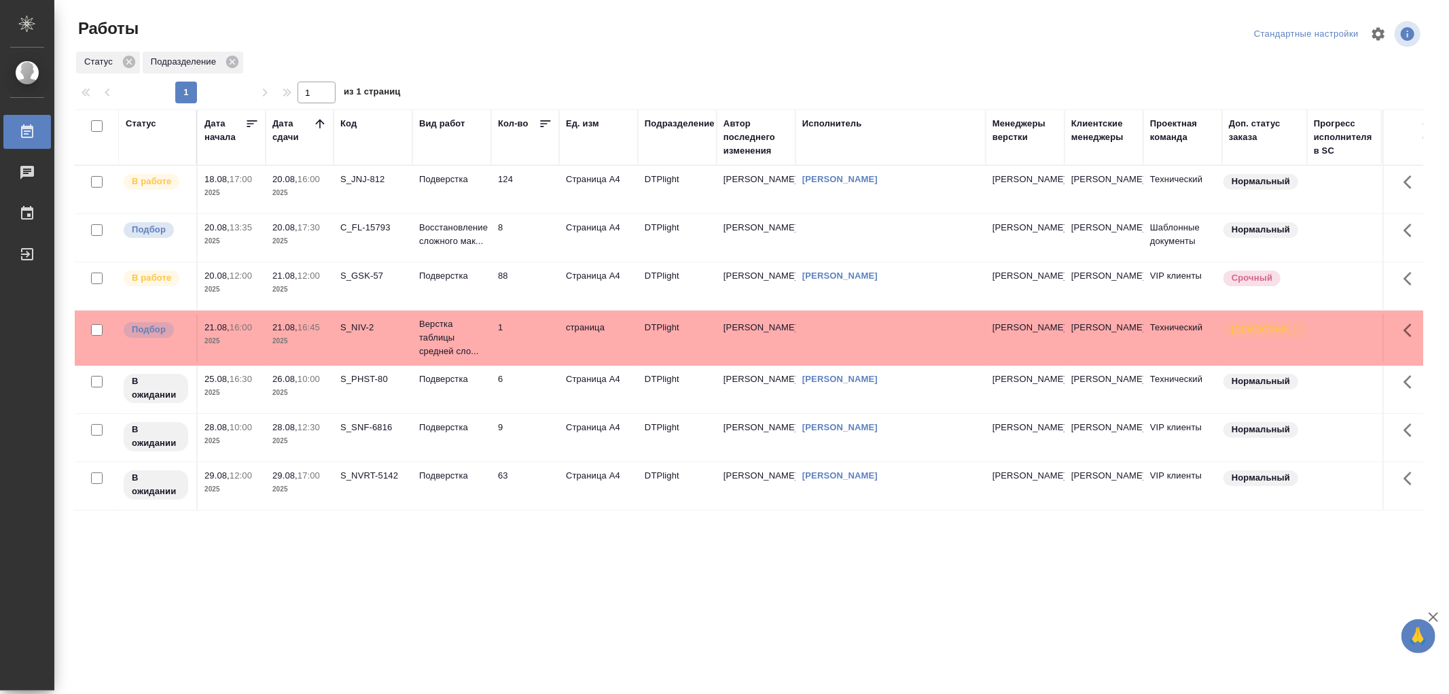
click at [446, 200] on td "Подверстка" at bounding box center [451, 190] width 79 height 48
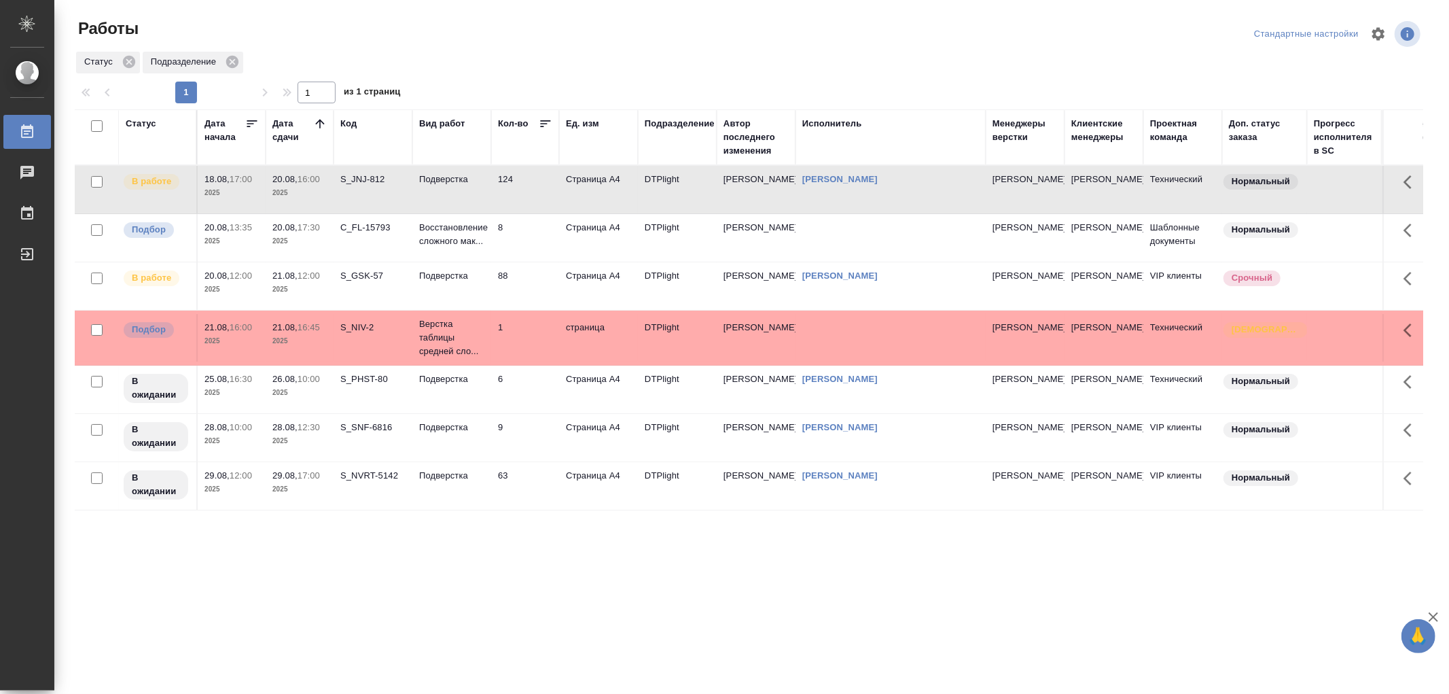
click at [446, 200] on td "Подверстка" at bounding box center [451, 190] width 79 height 48
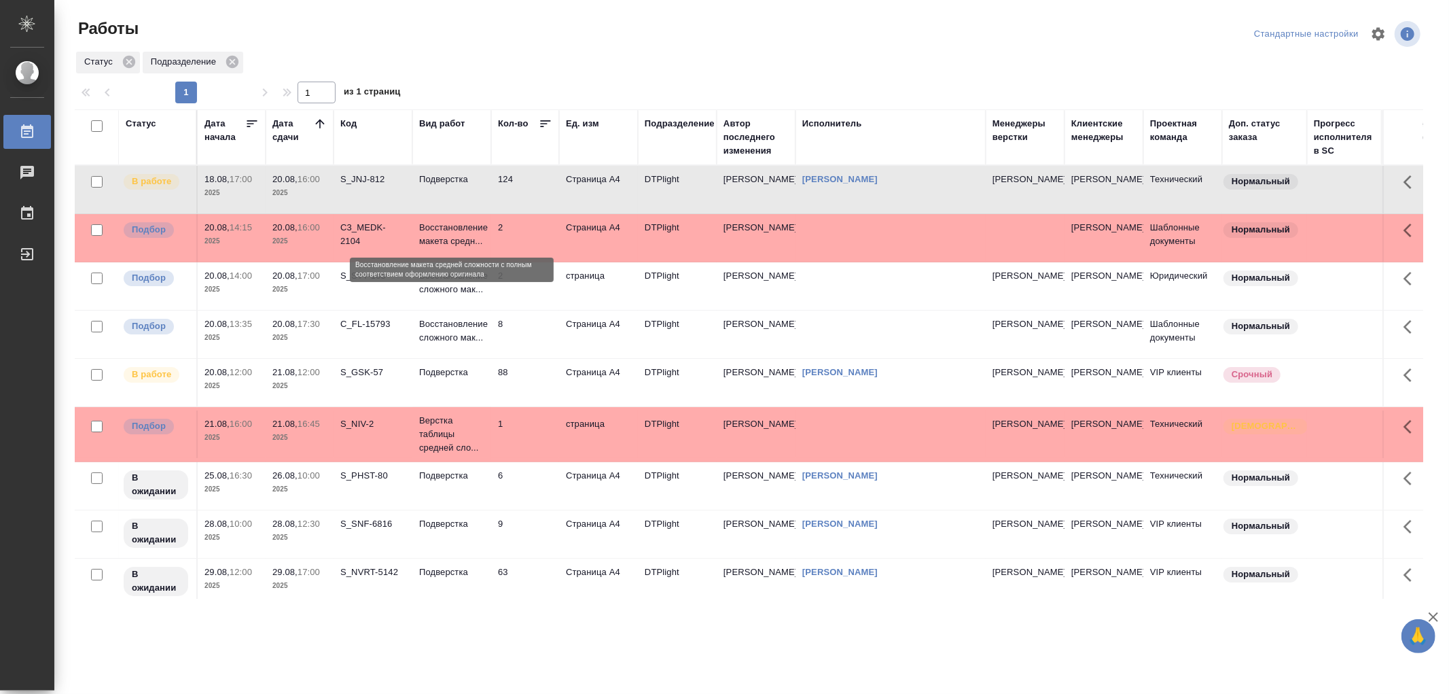
click at [452, 239] on p "Восстановление макета средн..." at bounding box center [451, 234] width 65 height 27
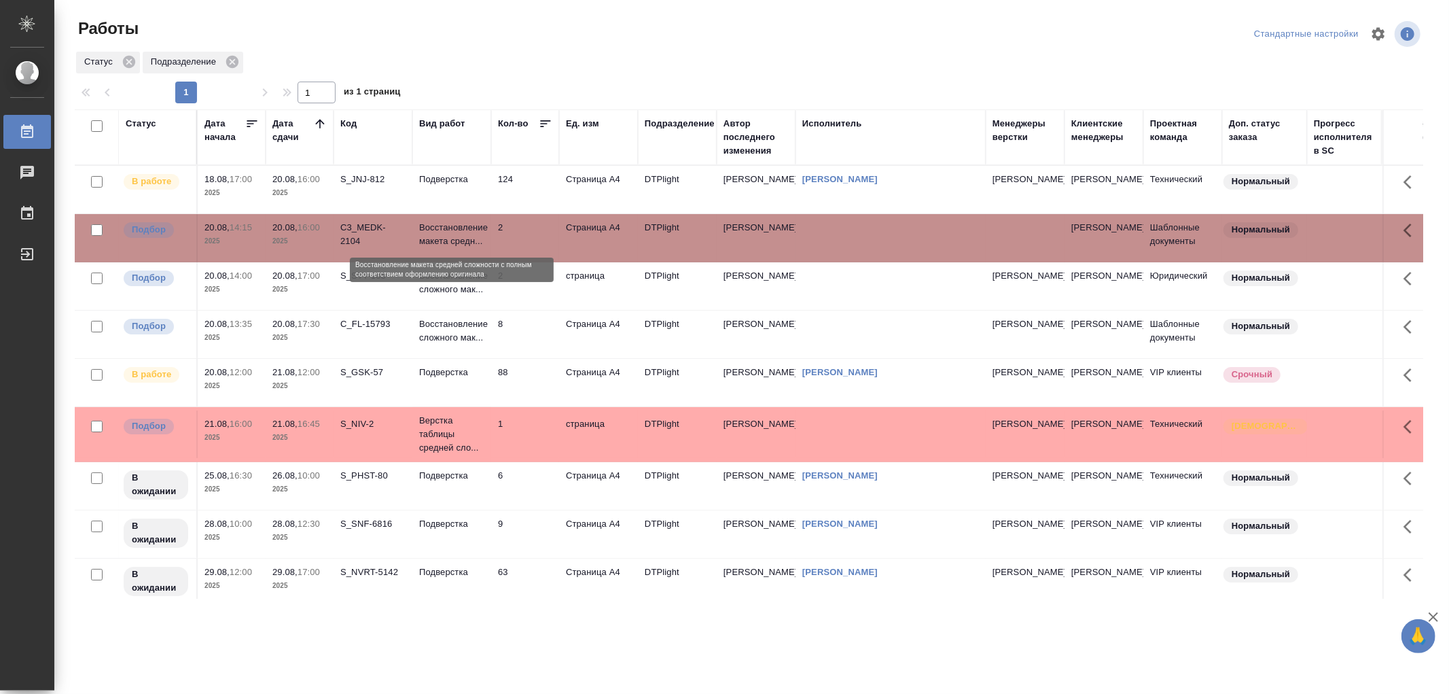
click at [452, 239] on p "Восстановление макета средн..." at bounding box center [451, 234] width 65 height 27
click at [445, 184] on p "Подверстка" at bounding box center [451, 180] width 65 height 14
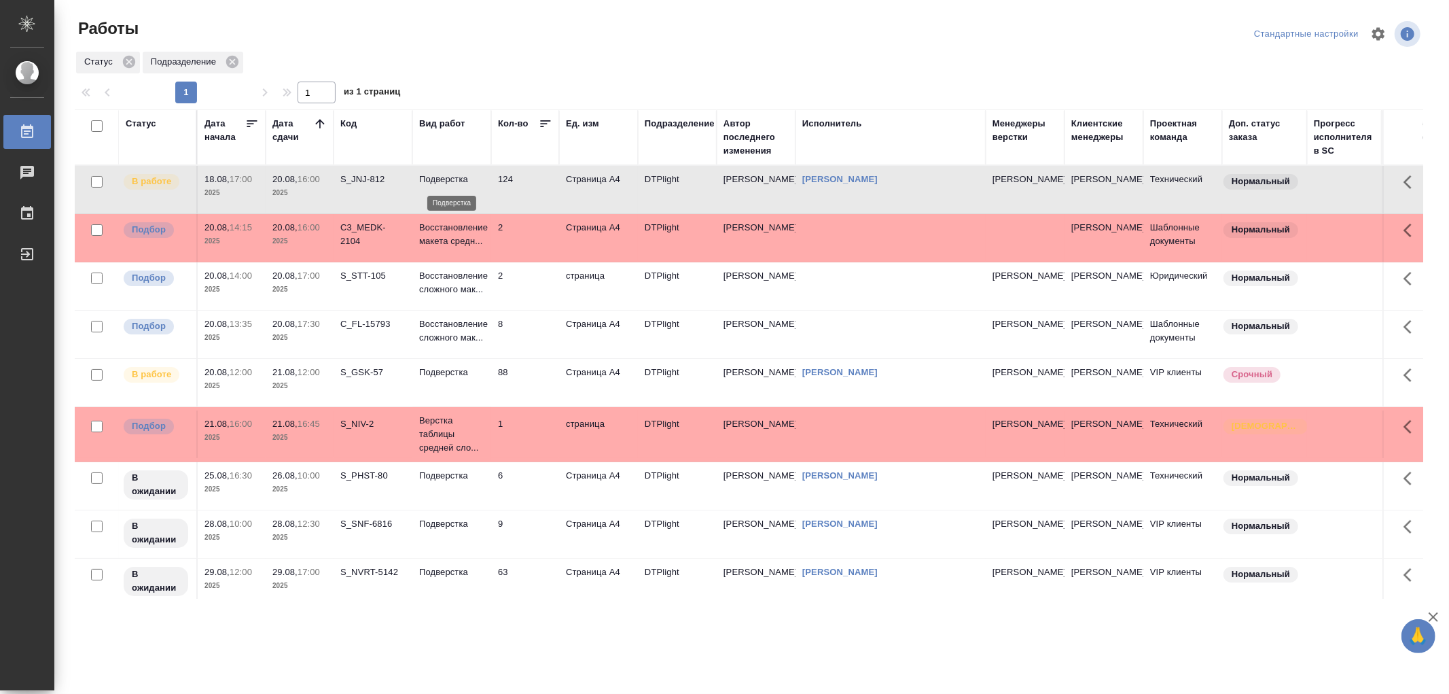
click at [445, 184] on p "Подверстка" at bounding box center [451, 180] width 65 height 14
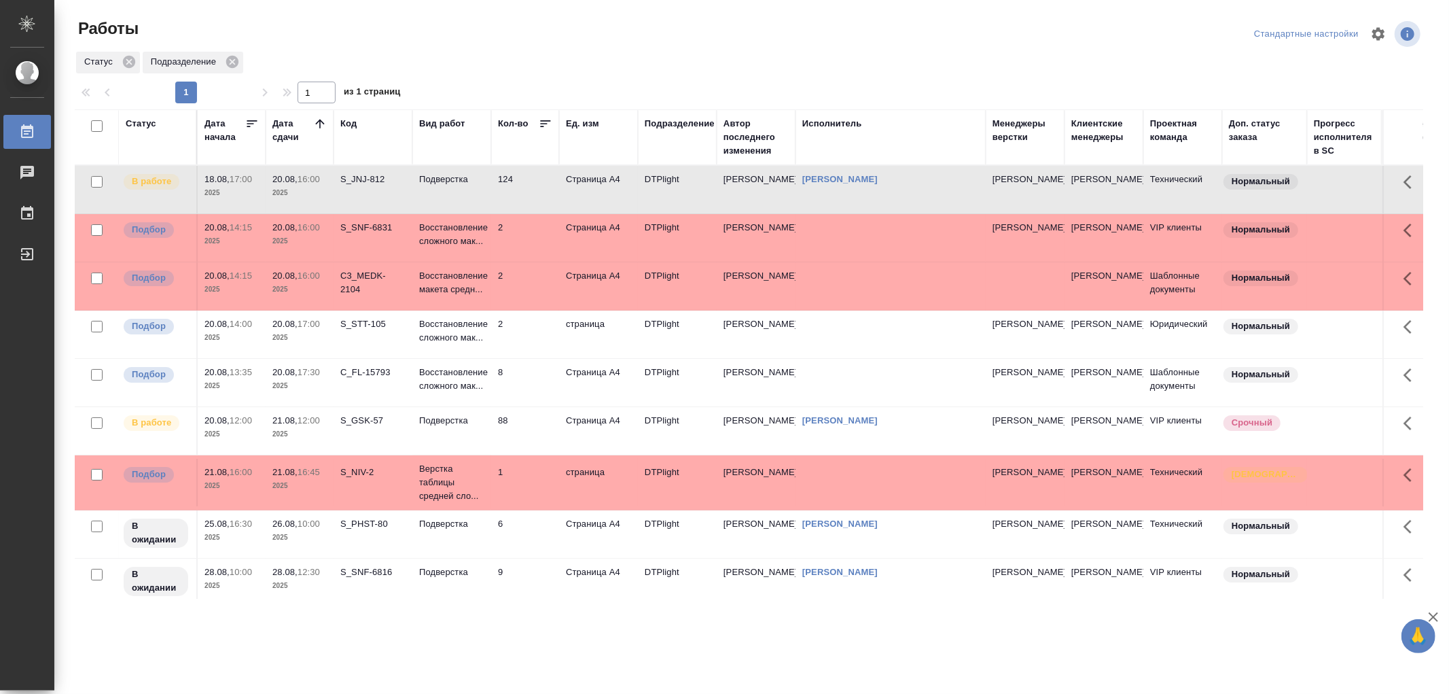
click at [449, 198] on td "Подверстка" at bounding box center [451, 190] width 79 height 48
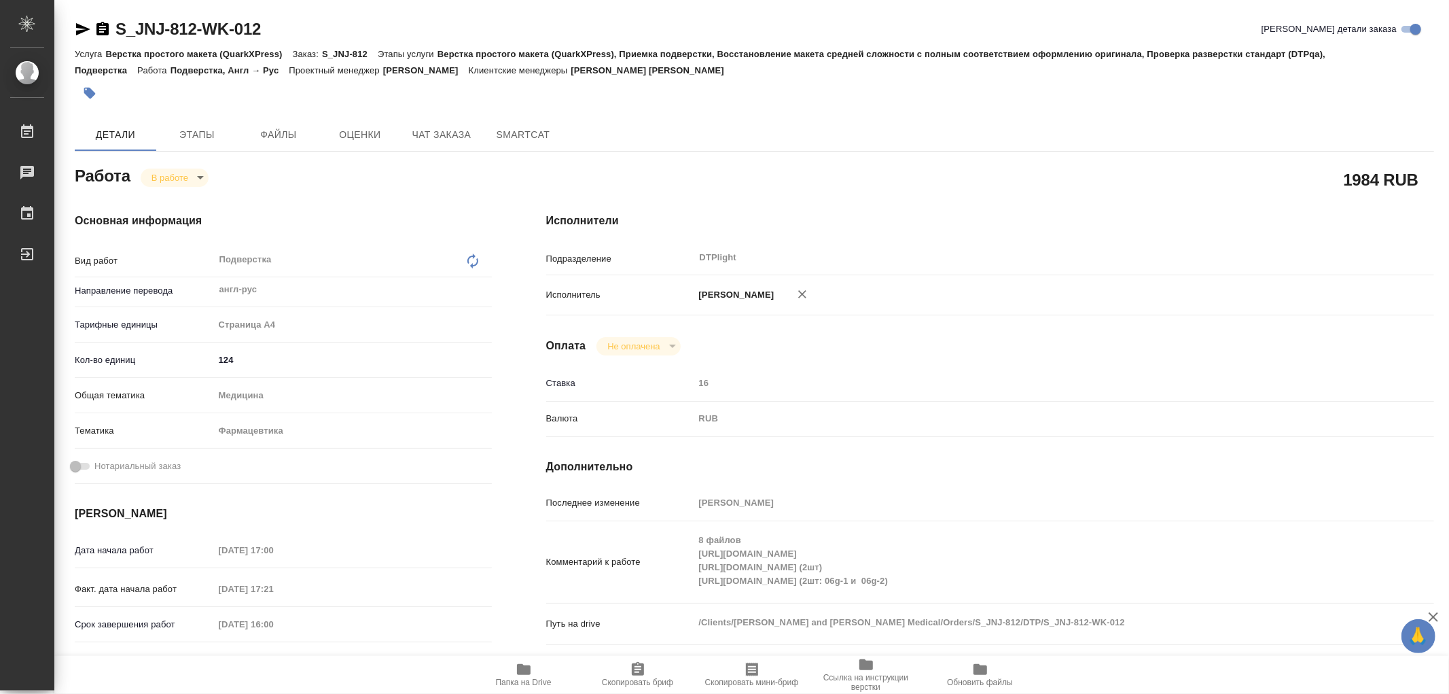
type textarea "x"
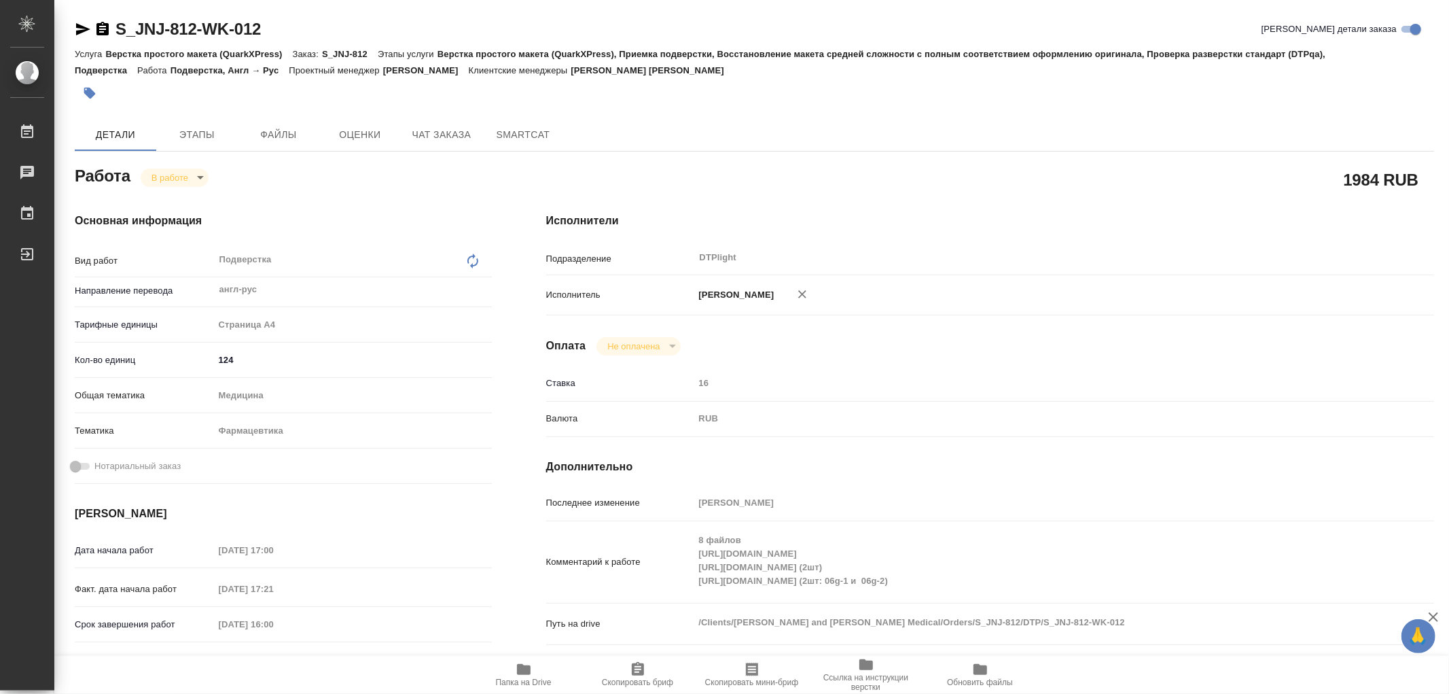
type textarea "x"
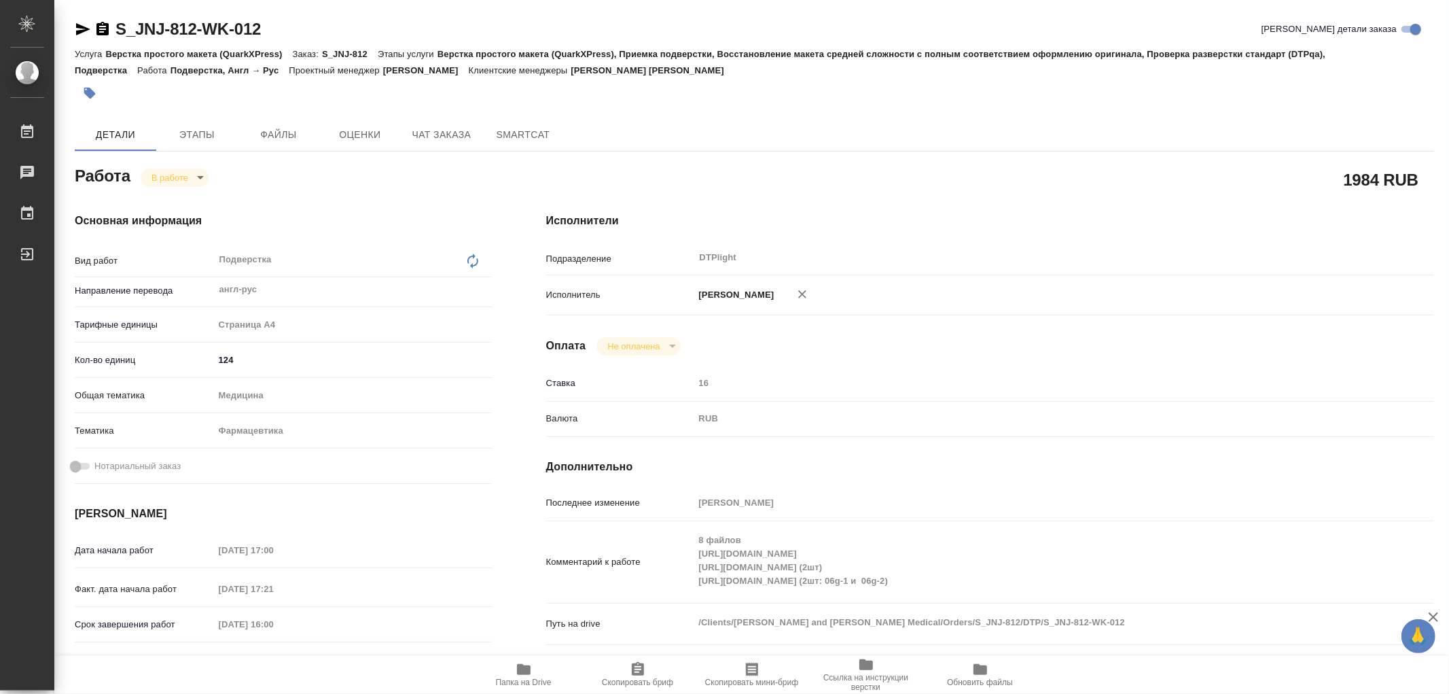
type textarea "x"
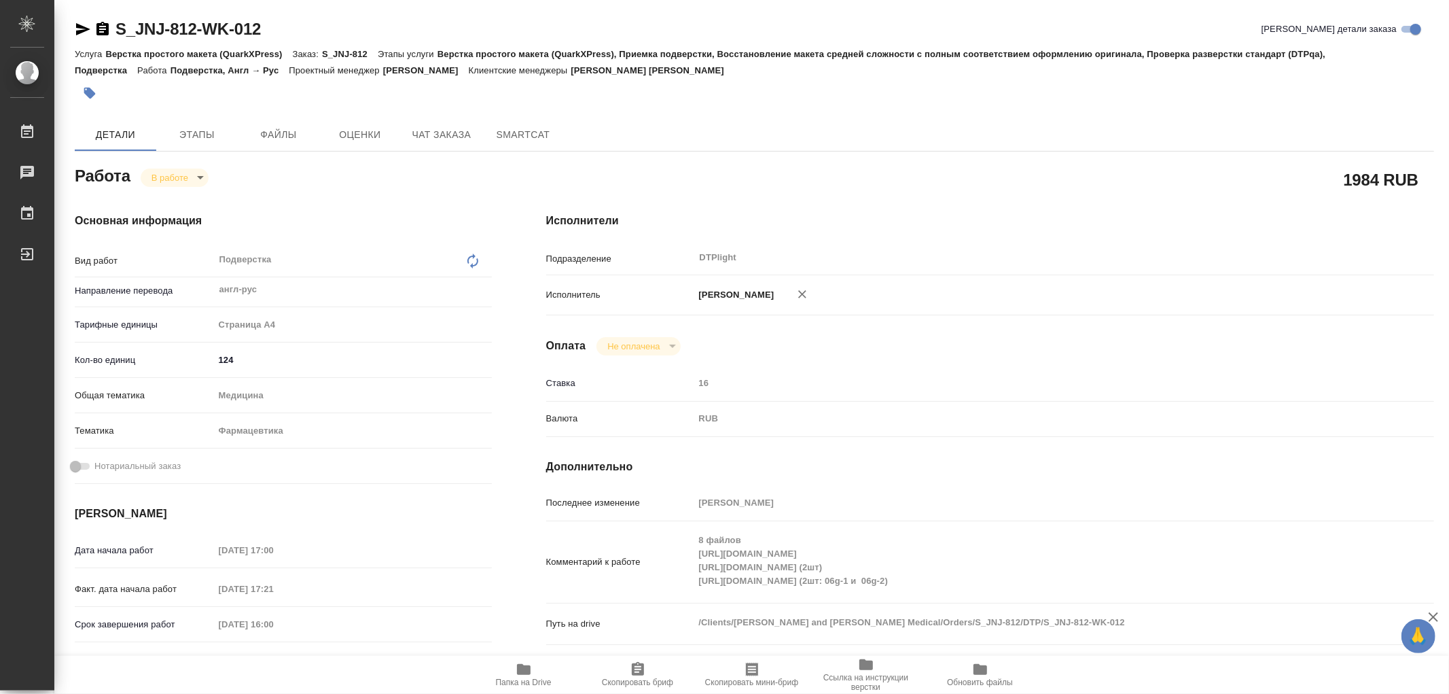
type textarea "x"
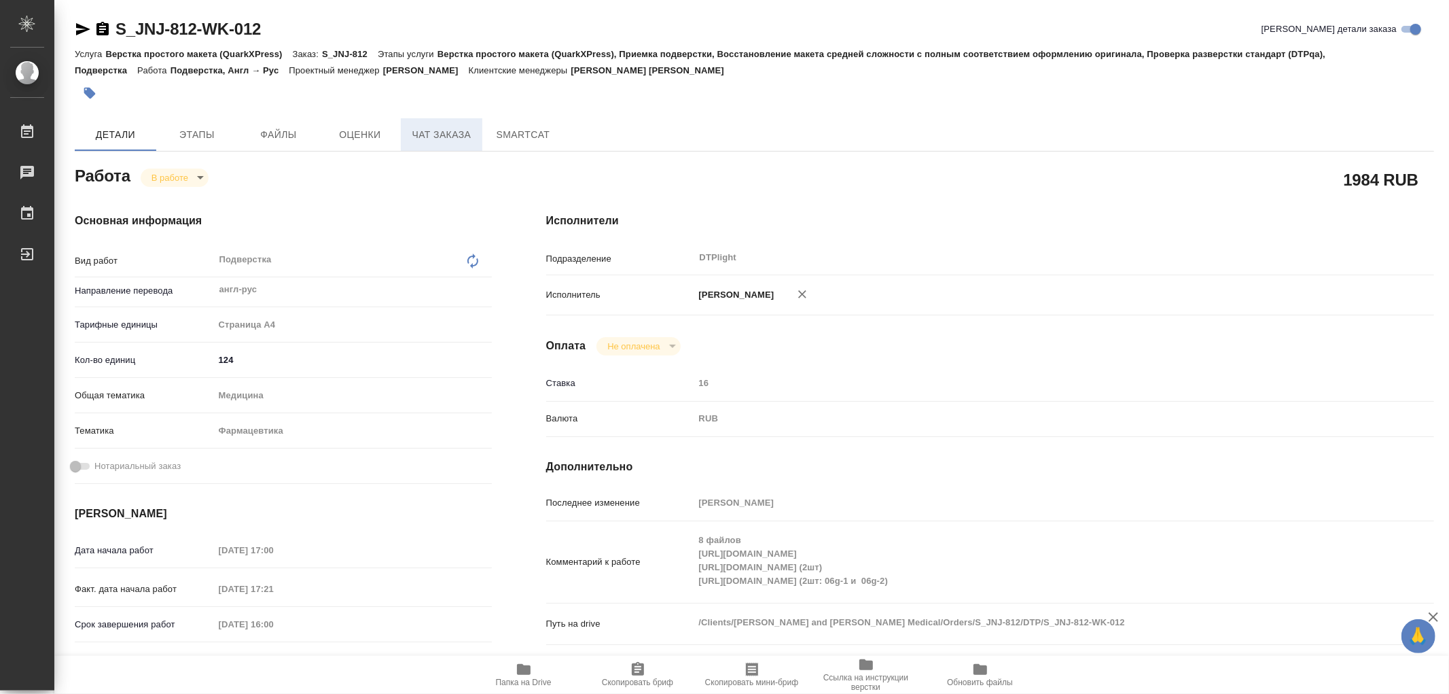
click at [472, 134] on span "Чат заказа" at bounding box center [441, 134] width 65 height 17
type textarea "x"
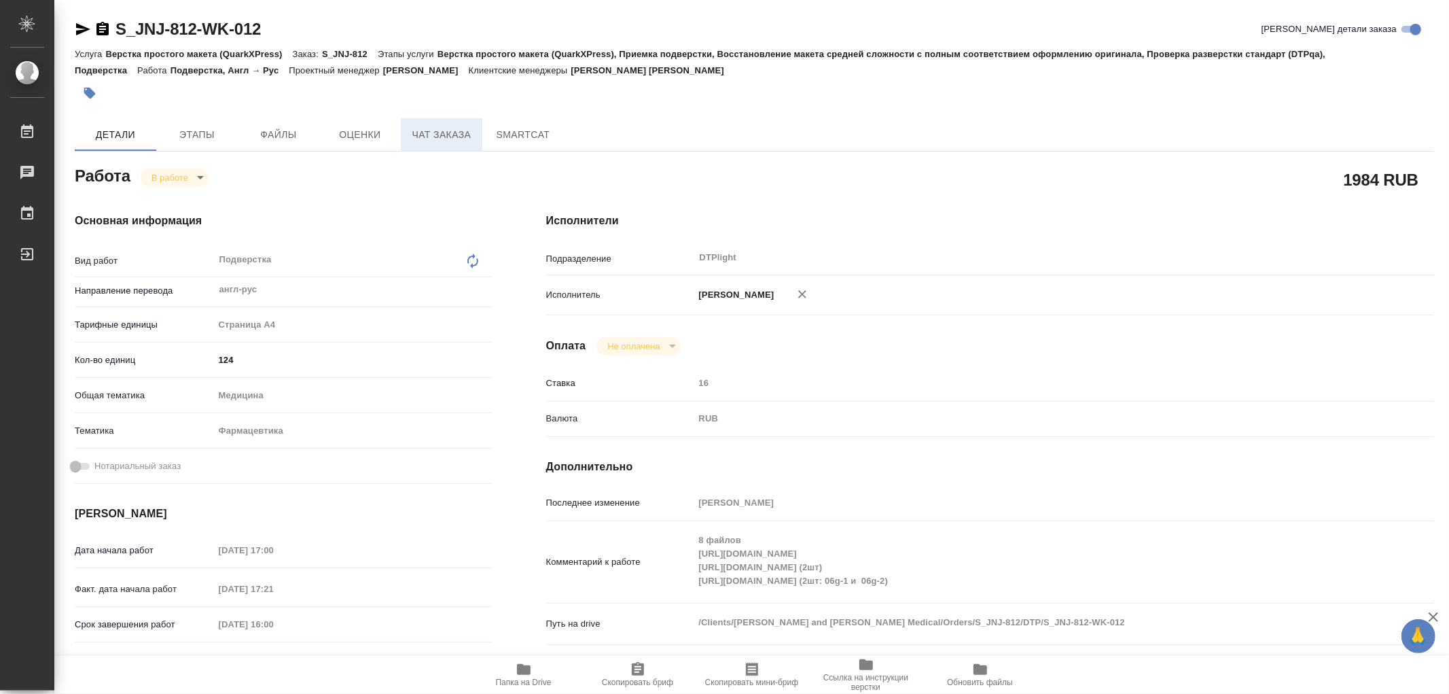
type textarea "x"
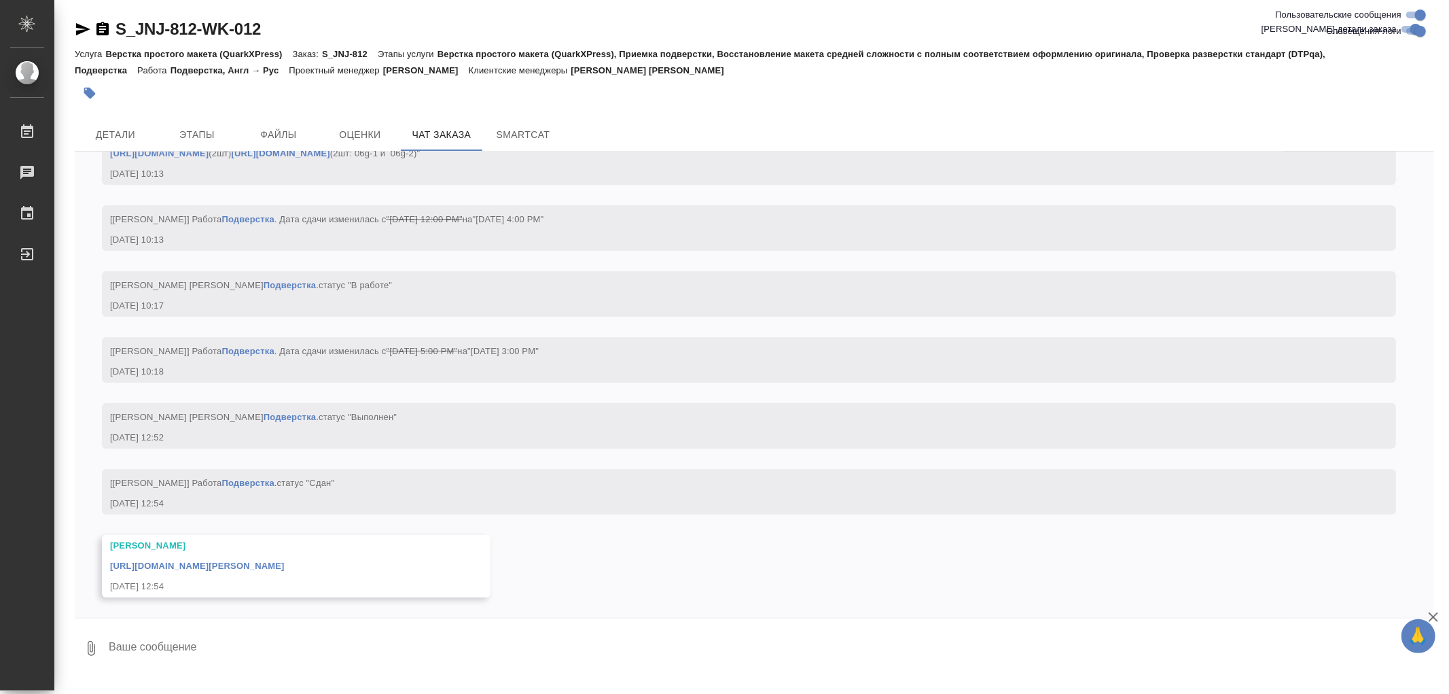
scroll to position [13156, 0]
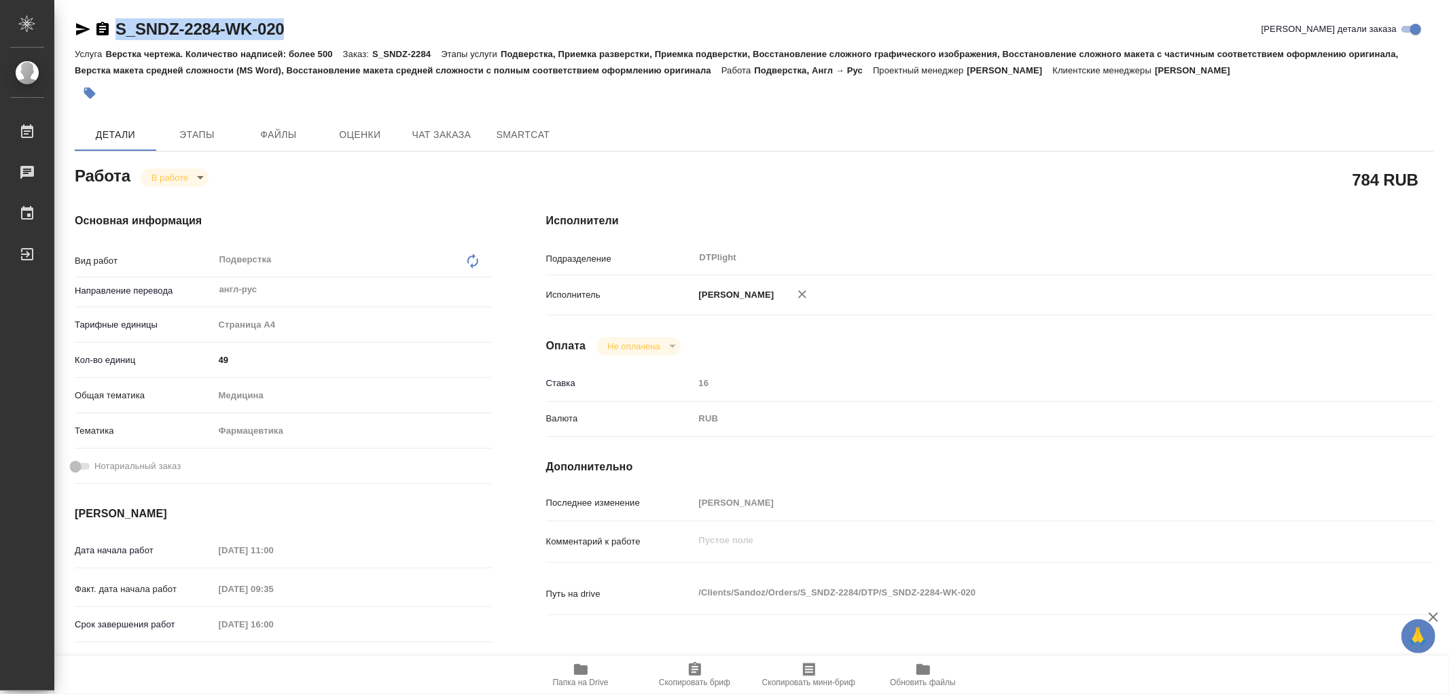
drag, startPoint x: 303, startPoint y: 29, endPoint x: 120, endPoint y: 33, distance: 182.8
click at [120, 33] on div "S_SNDZ-2284-WK-020 Кратко детали заказа" at bounding box center [754, 29] width 1359 height 22
copy link "S_SNDZ-2284-WK-020"
type textarea "x"
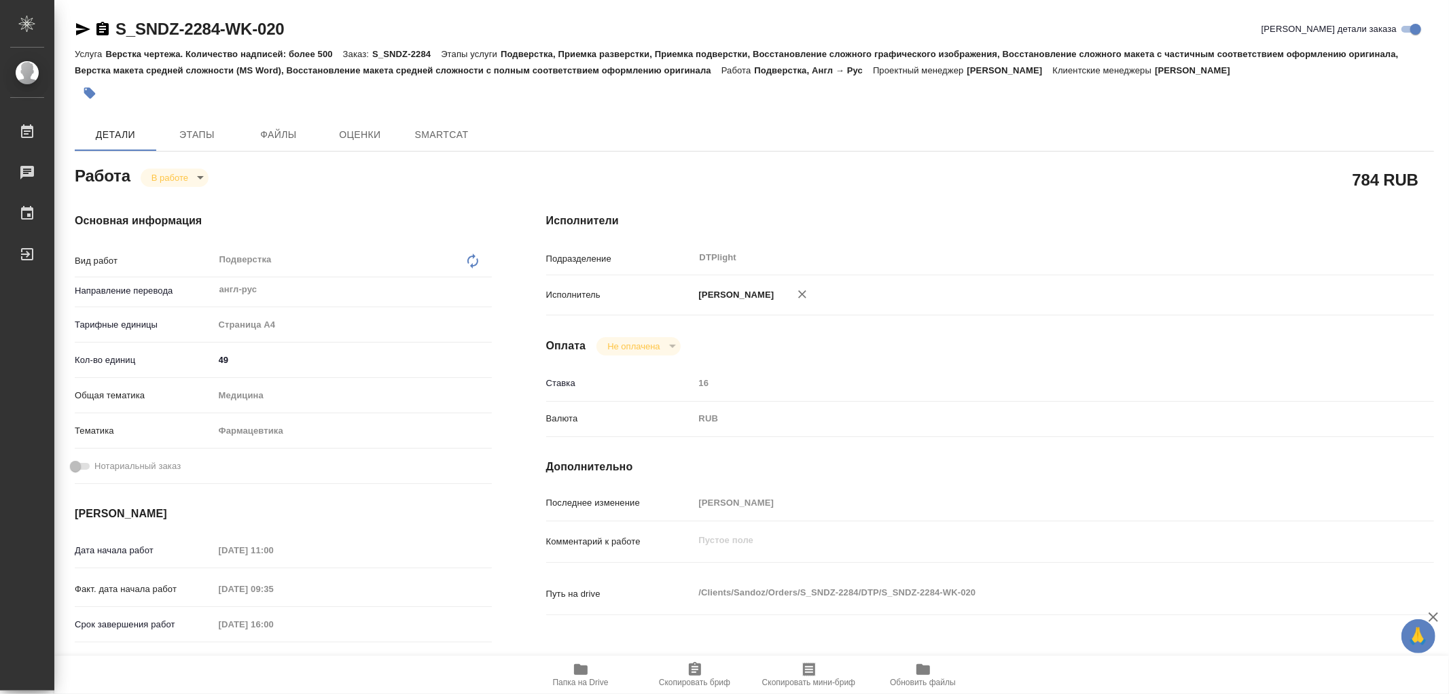
type textarea "x"
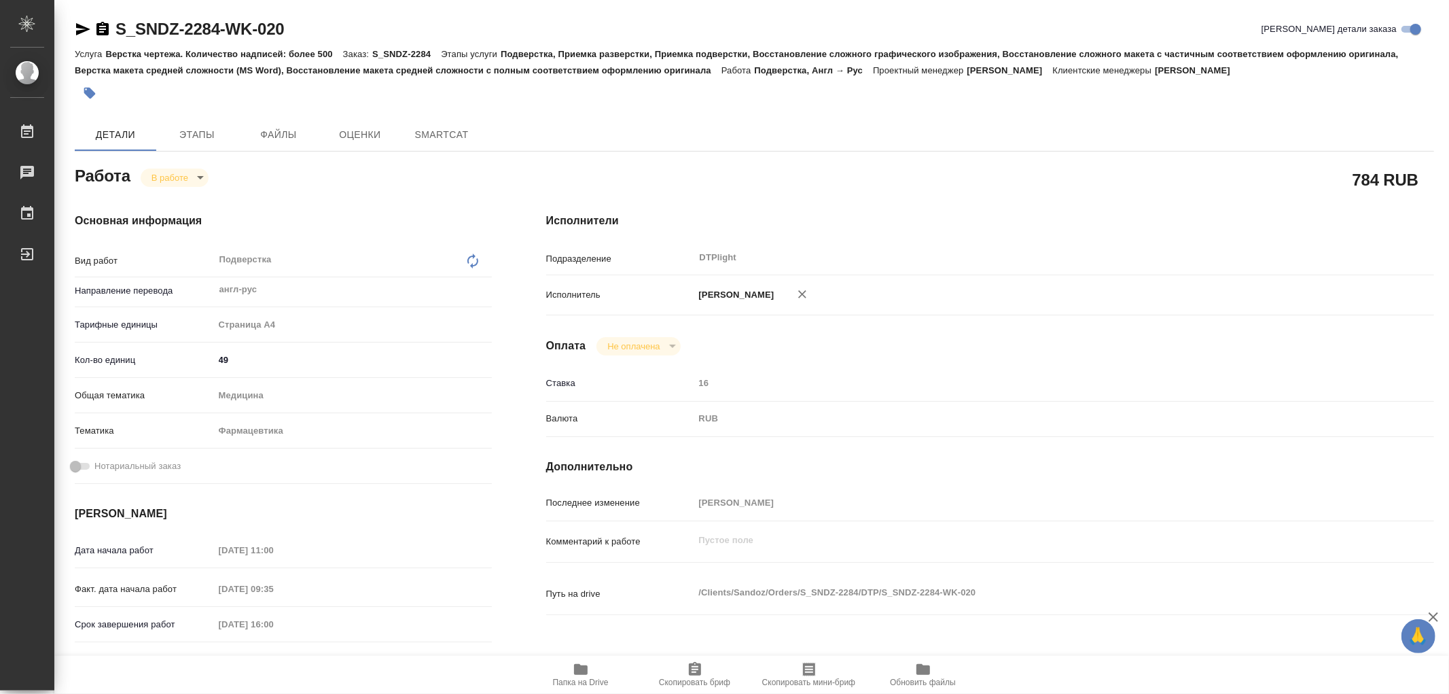
type textarea "x"
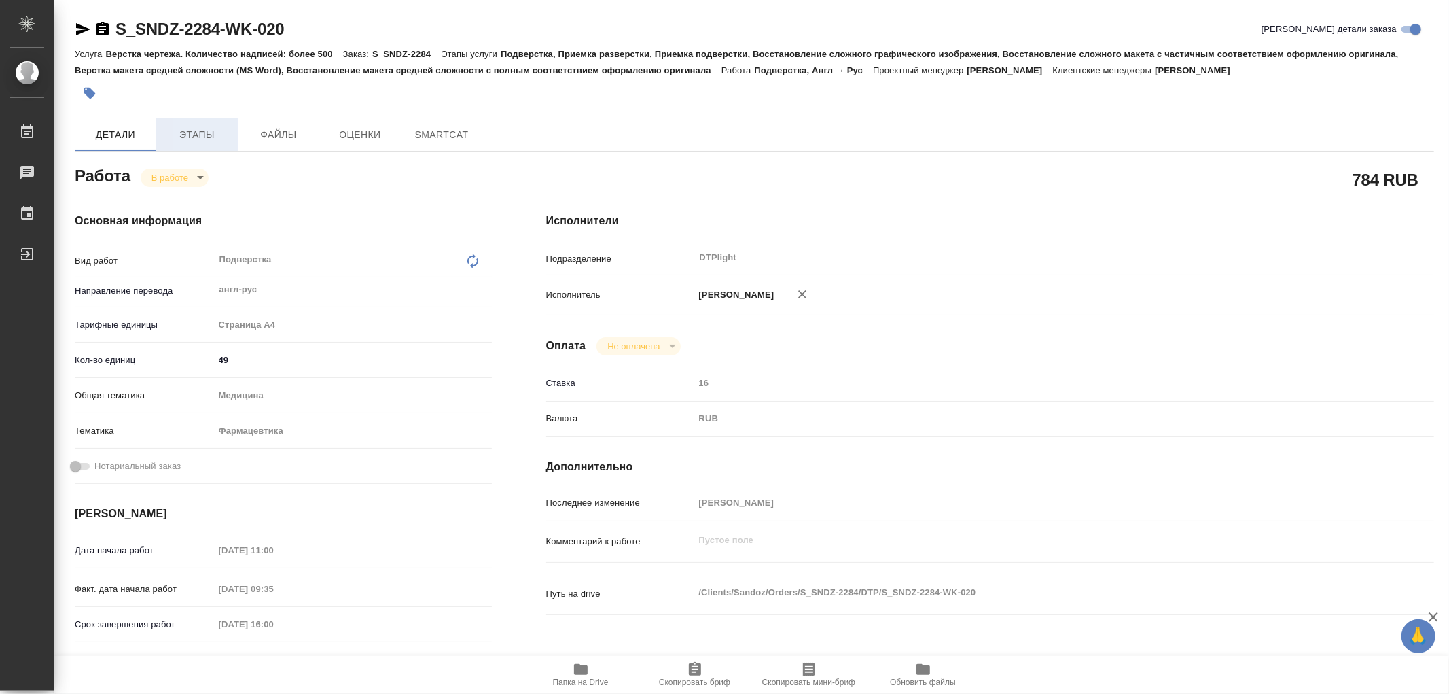
type textarea "x"
click at [191, 124] on button "Этапы" at bounding box center [197, 134] width 82 height 33
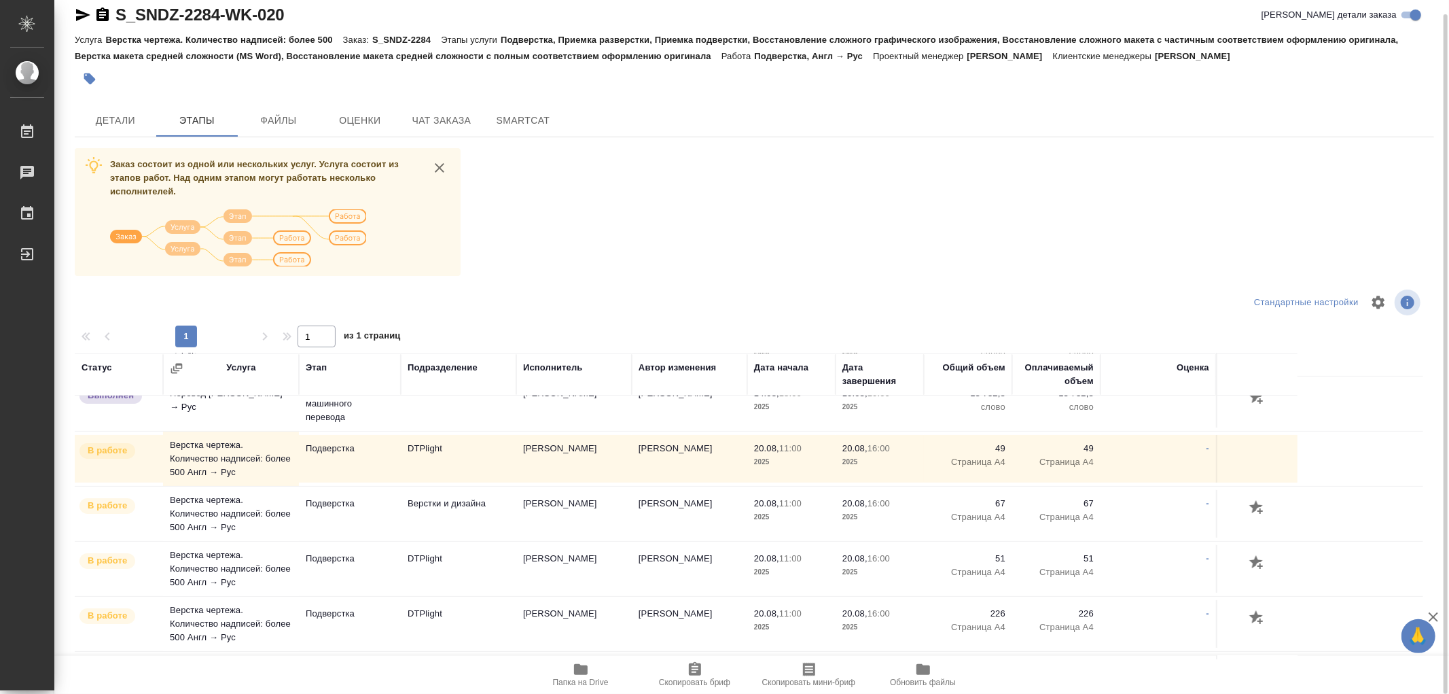
scroll to position [75, 0]
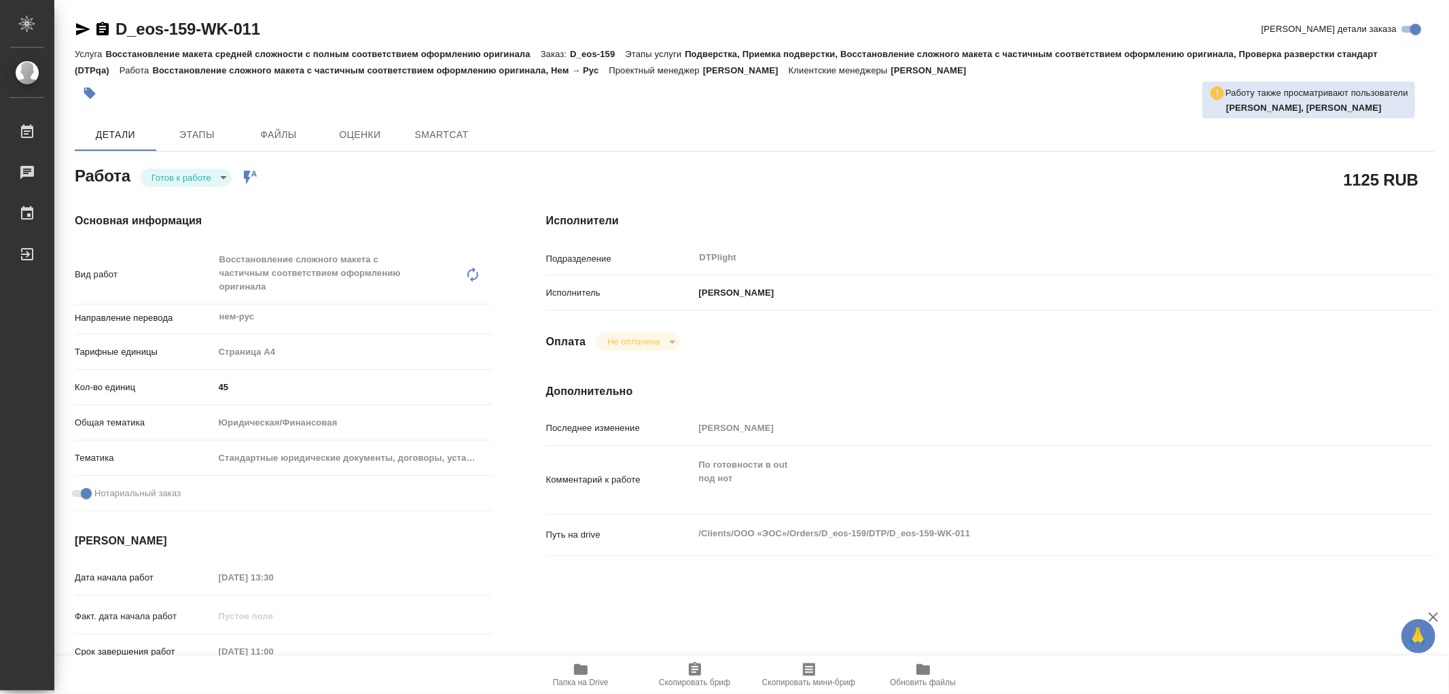
type textarea "x"
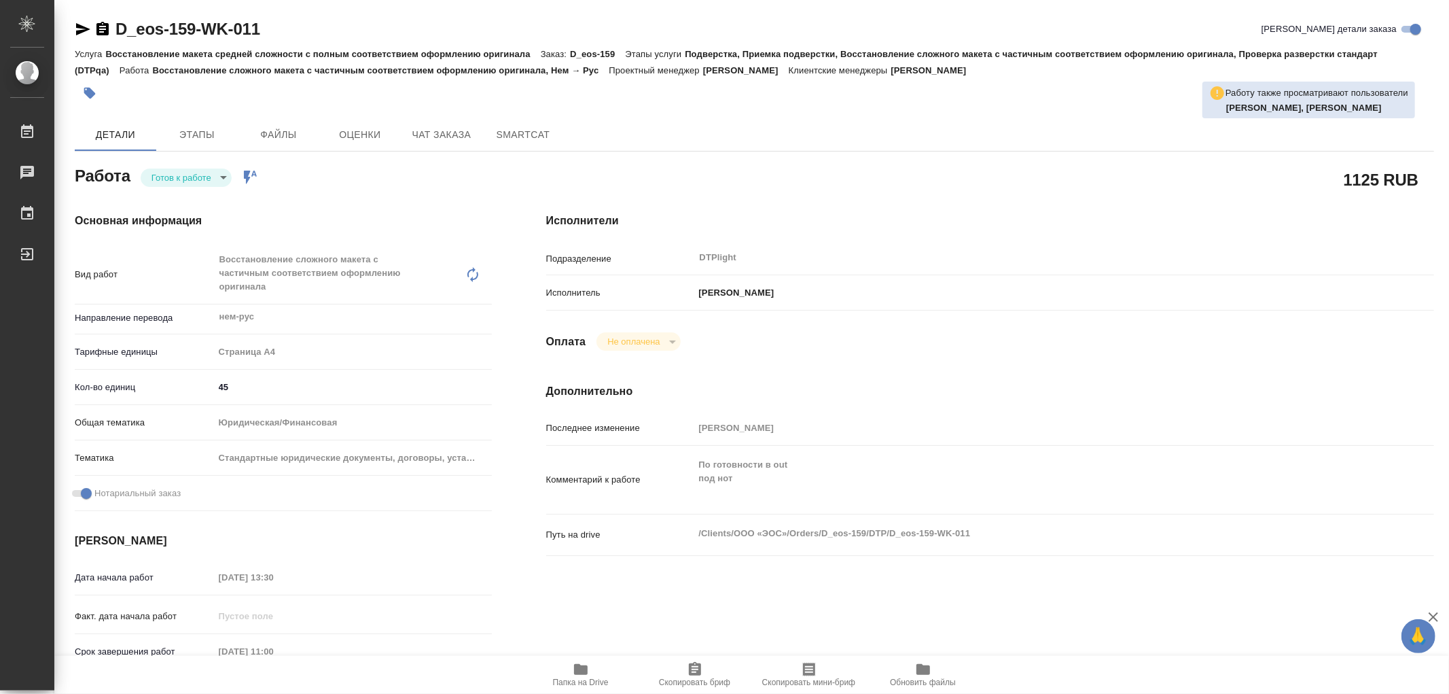
type textarea "x"
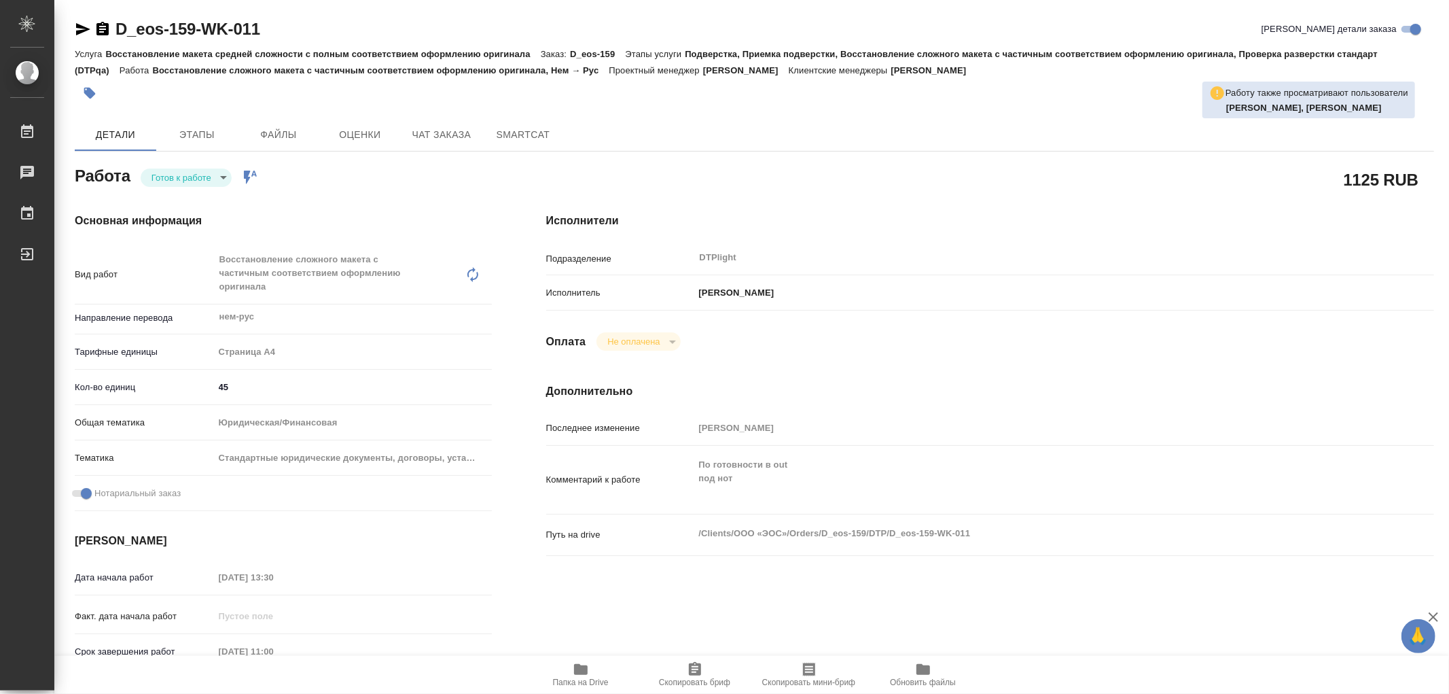
type textarea "x"
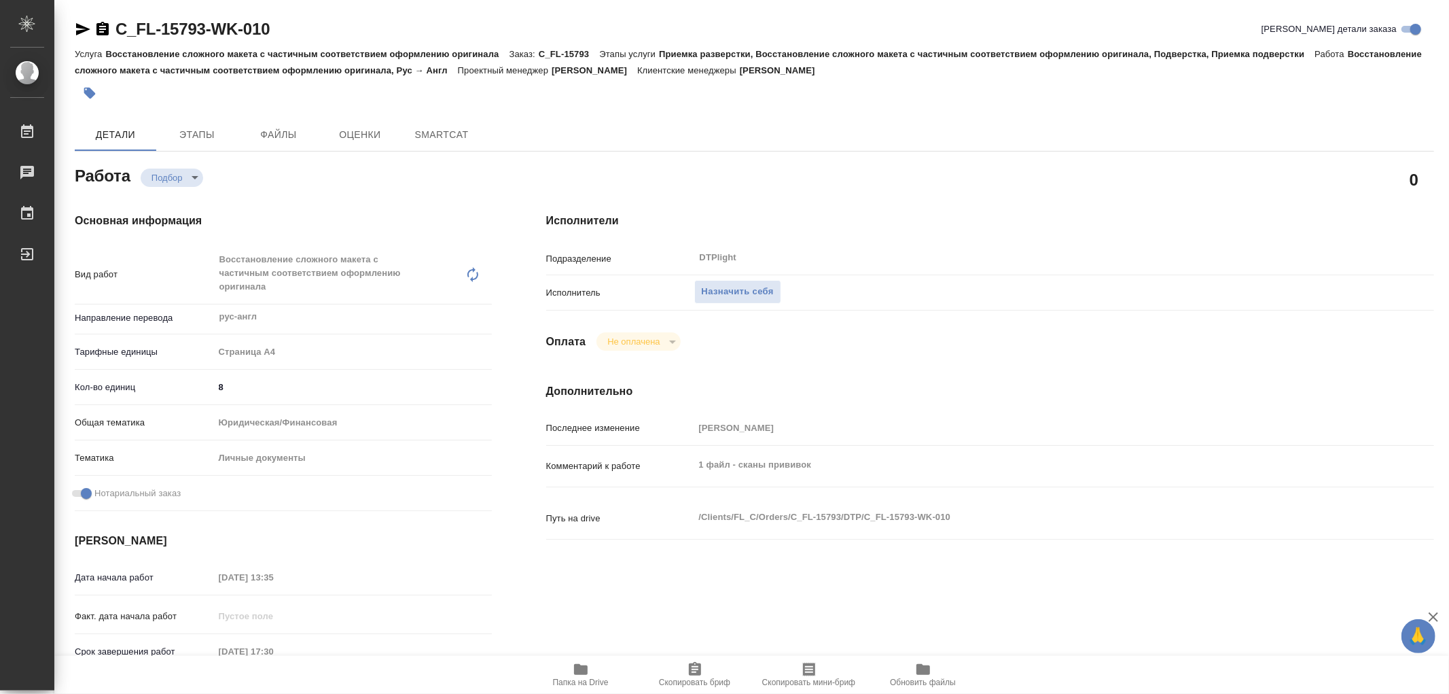
type textarea "x"
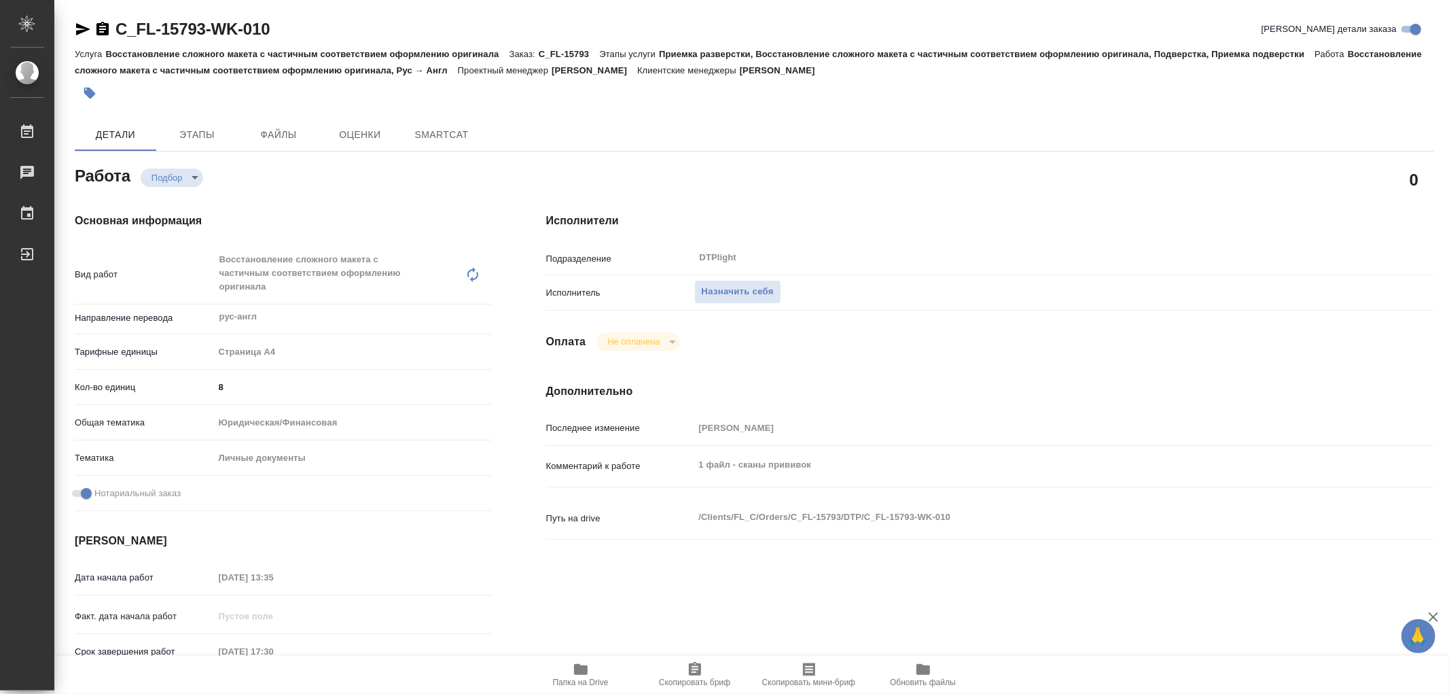
type textarea "x"
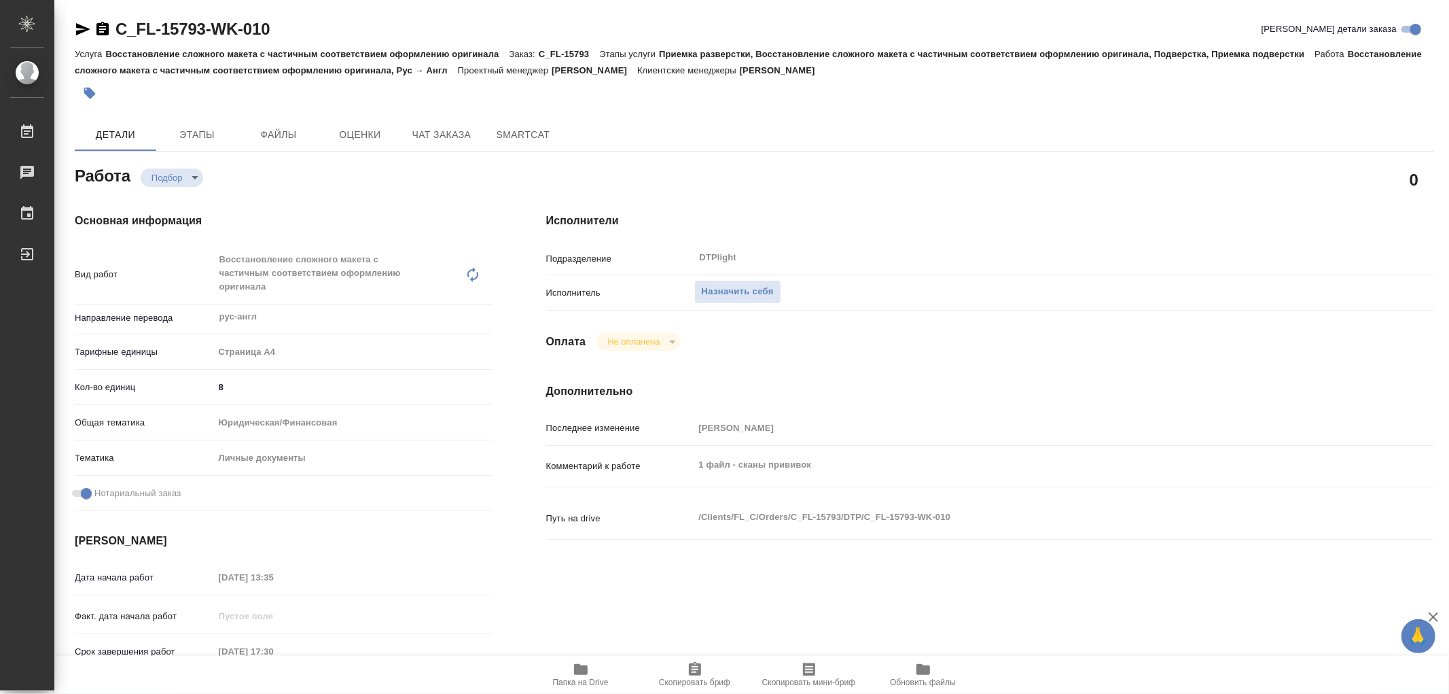
type textarea "x"
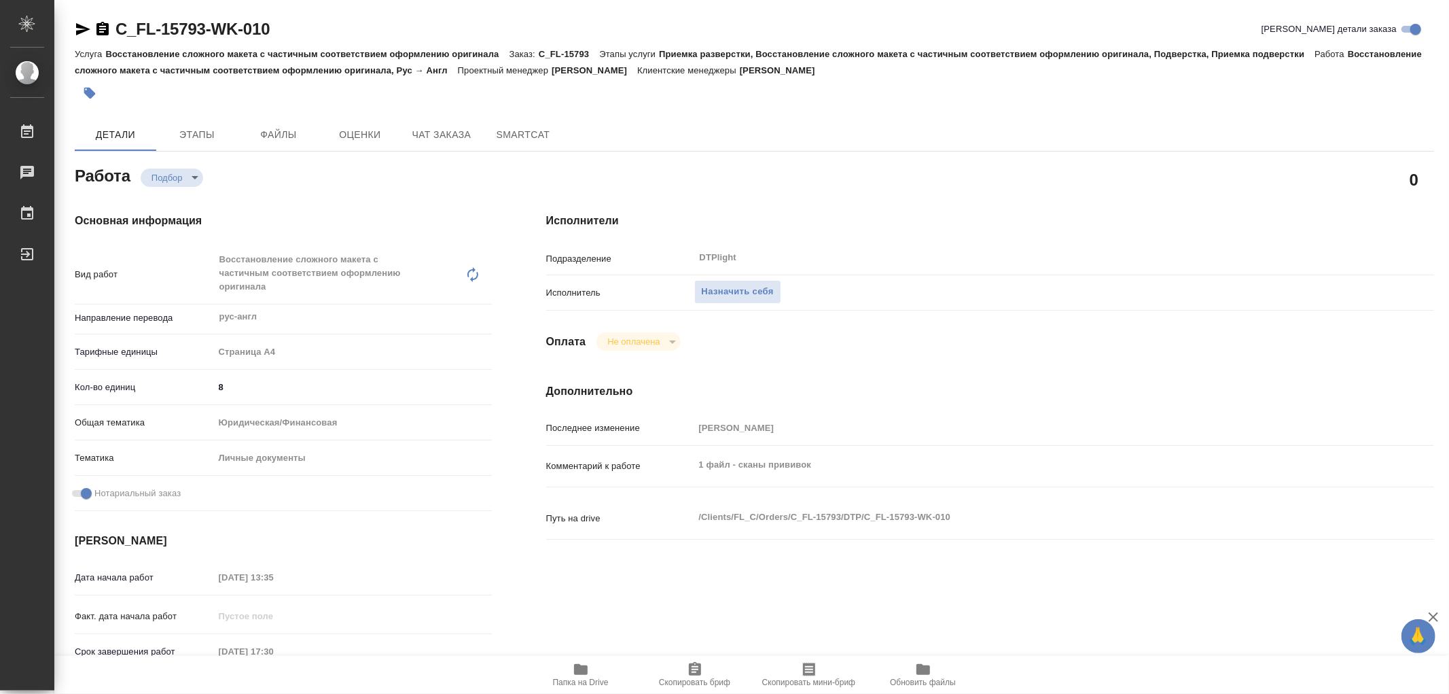
type textarea "x"
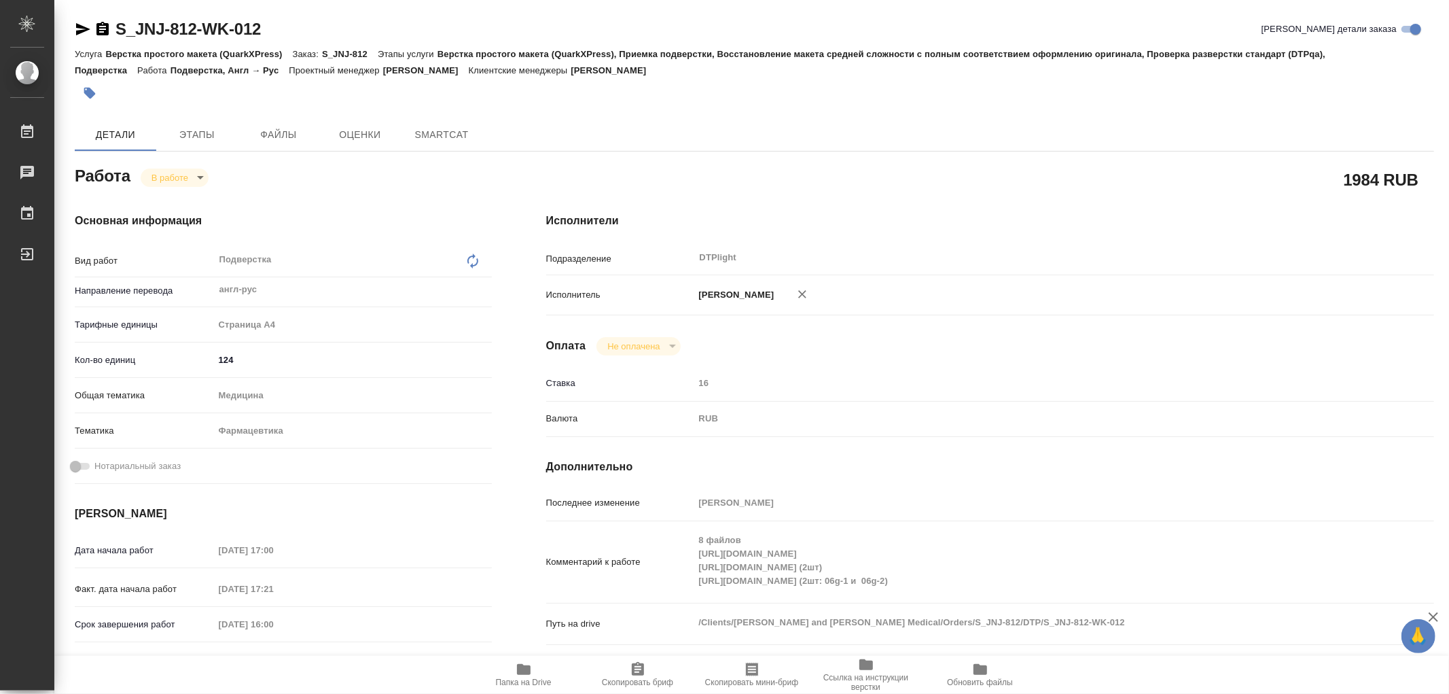
type textarea "x"
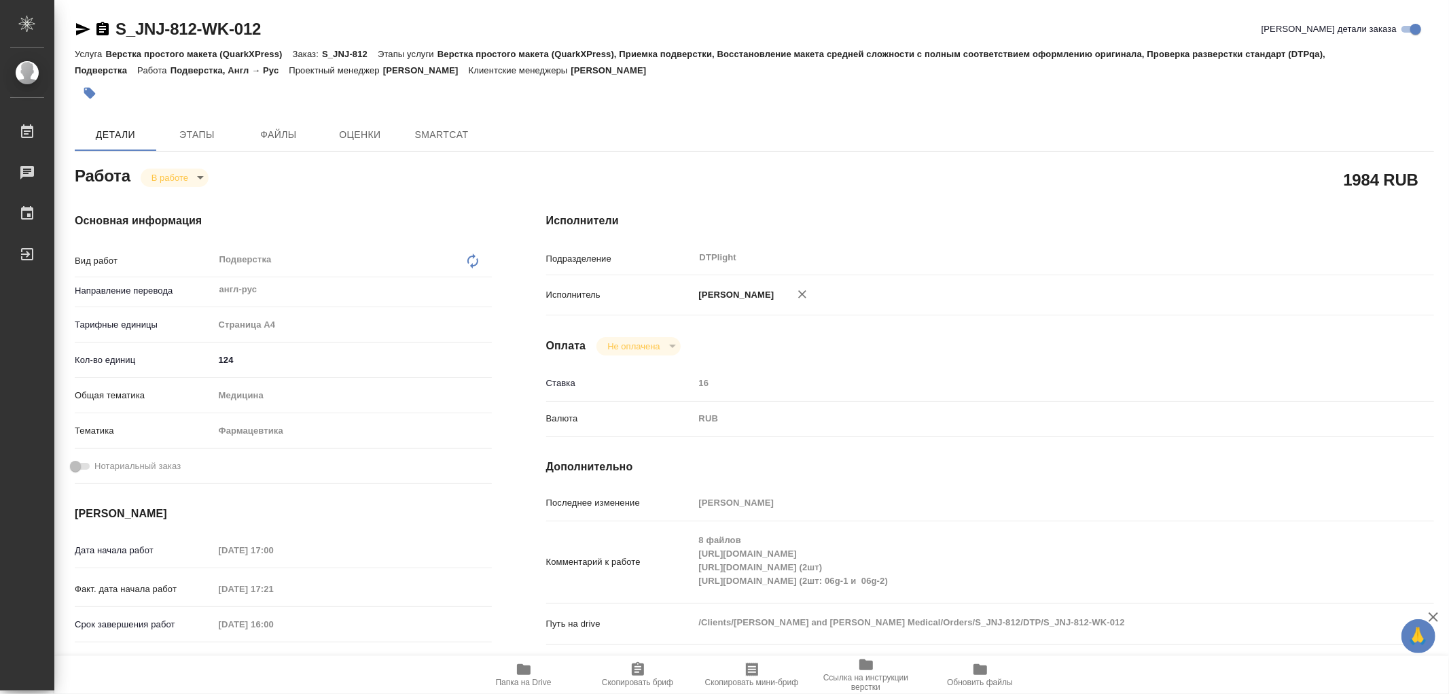
type textarea "x"
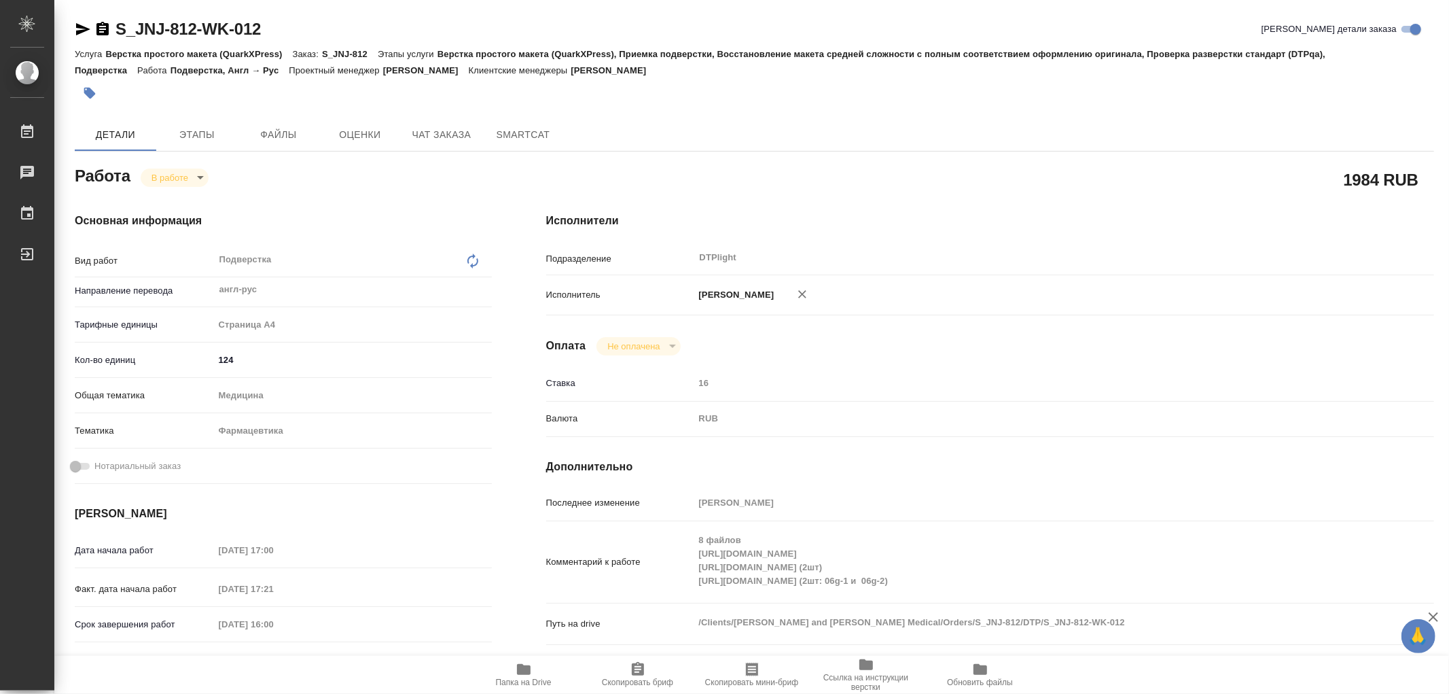
type textarea "x"
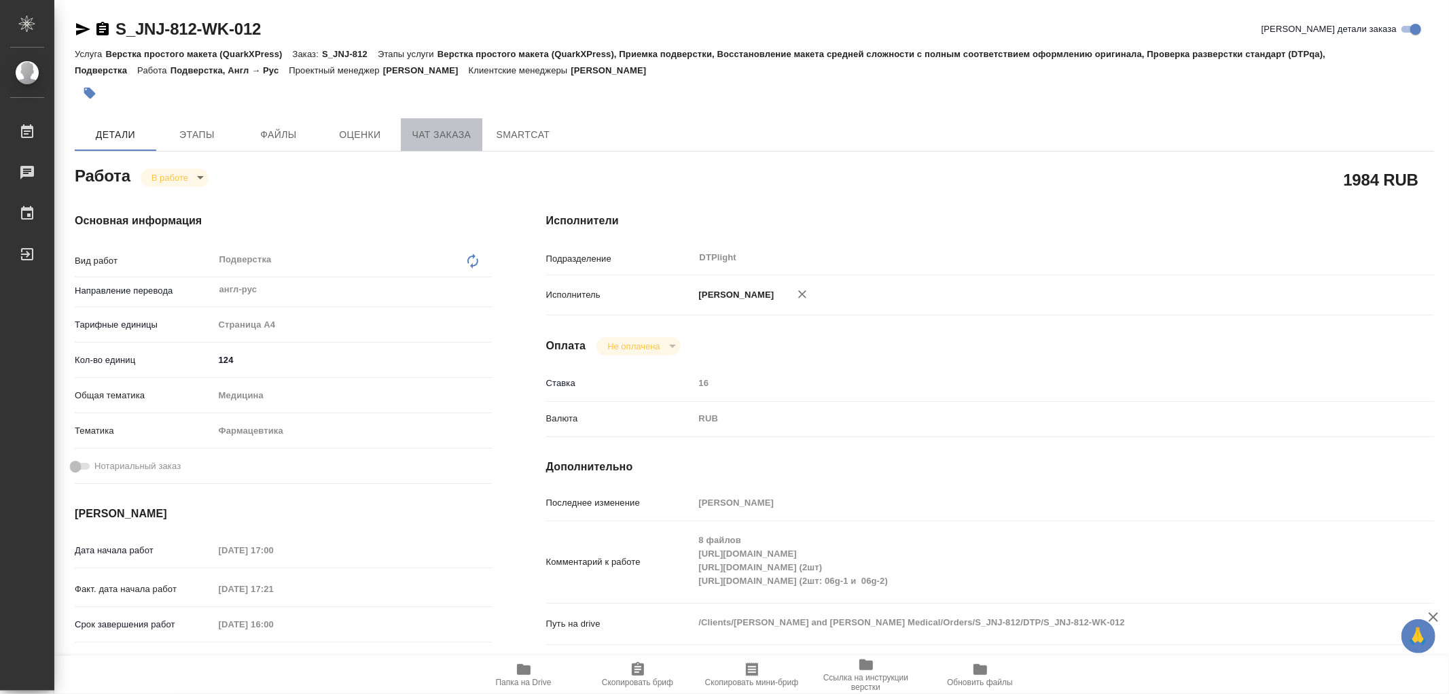
click at [436, 137] on span "Чат заказа" at bounding box center [441, 134] width 65 height 17
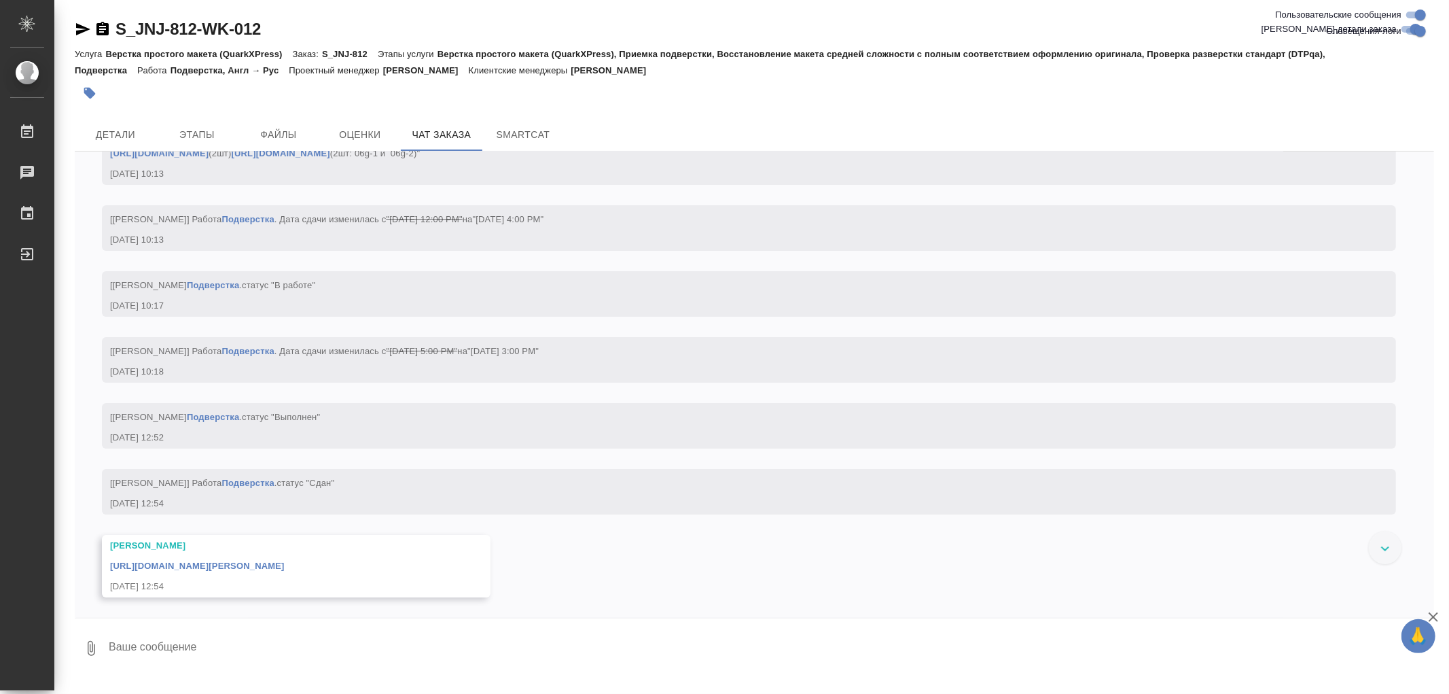
scroll to position [13156, 0]
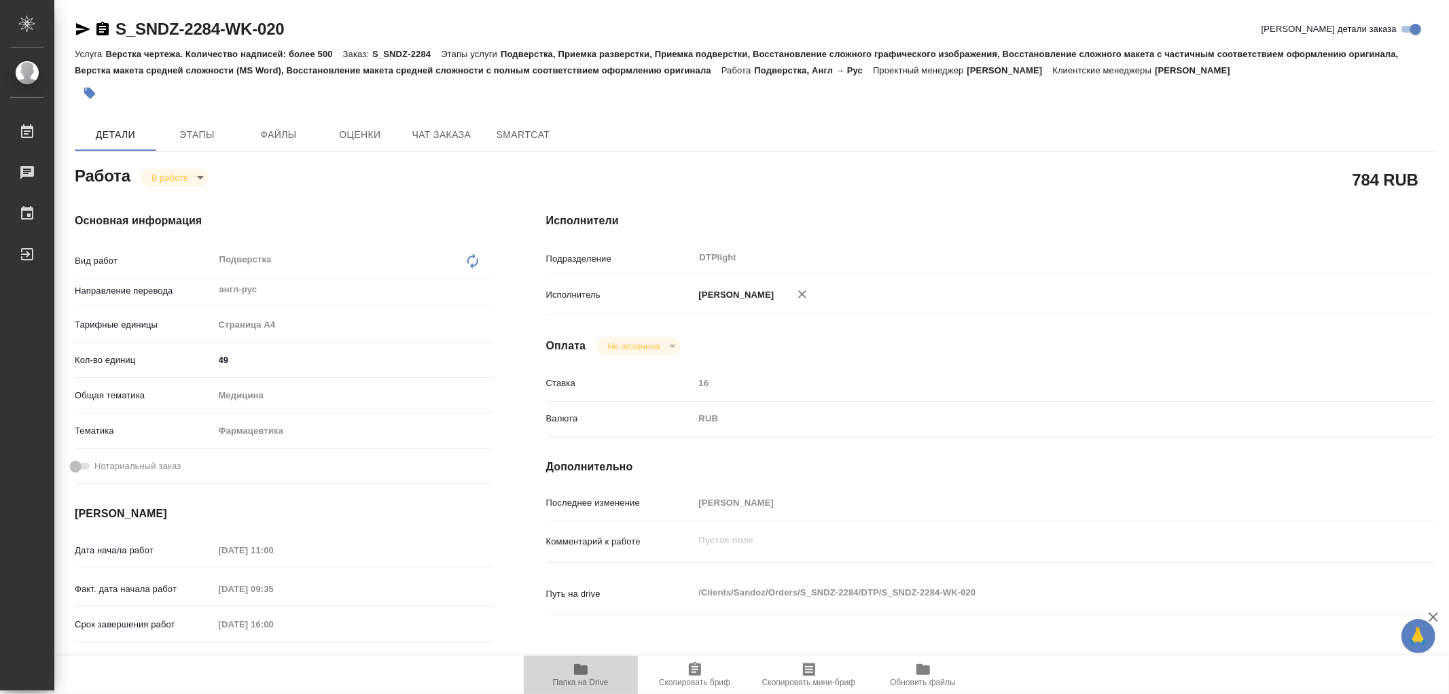
click at [577, 675] on icon "button" at bounding box center [581, 669] width 14 height 11
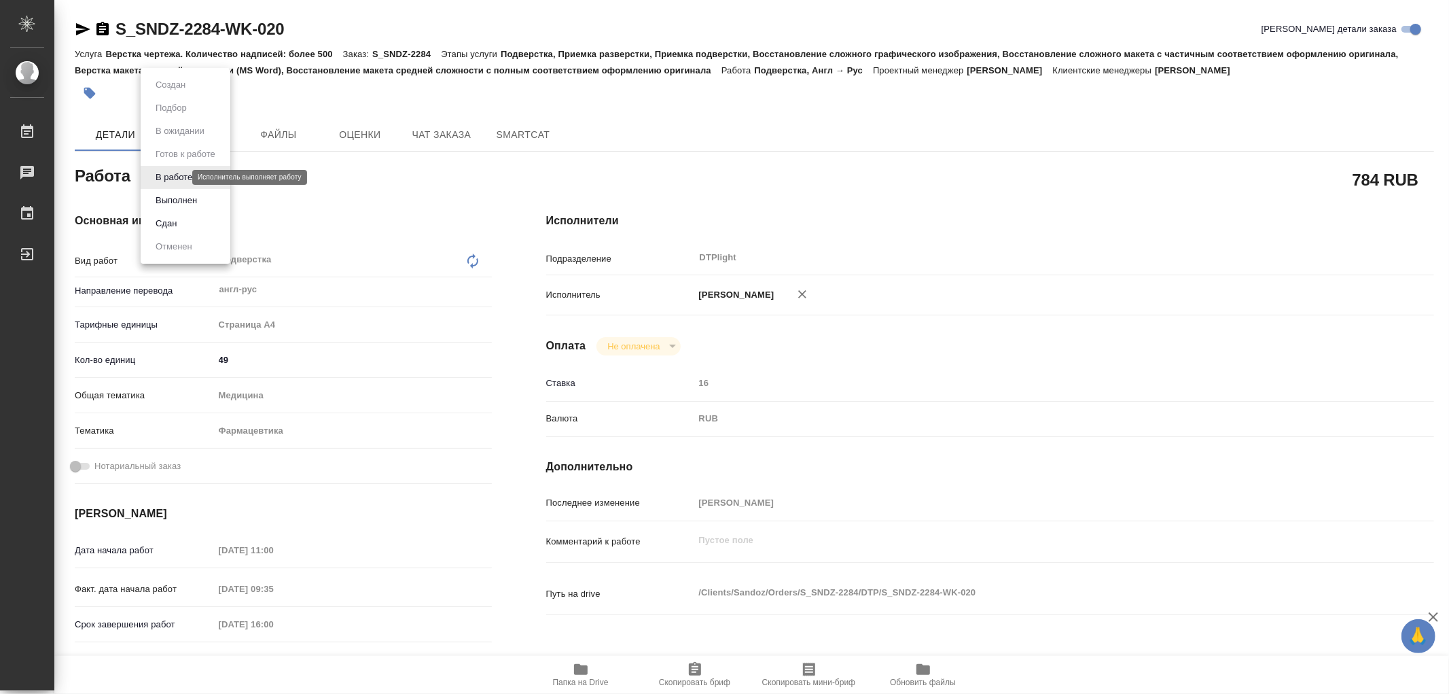
click at [178, 177] on body "🙏 .cls-1 fill:#fff; AWATERA Работы 0 Чаты График Выйти S_SNDZ-2284-WK-020 Кратк…" at bounding box center [724, 347] width 1449 height 694
click at [173, 193] on button "Выполнен" at bounding box center [176, 200] width 50 height 15
type textarea "x"
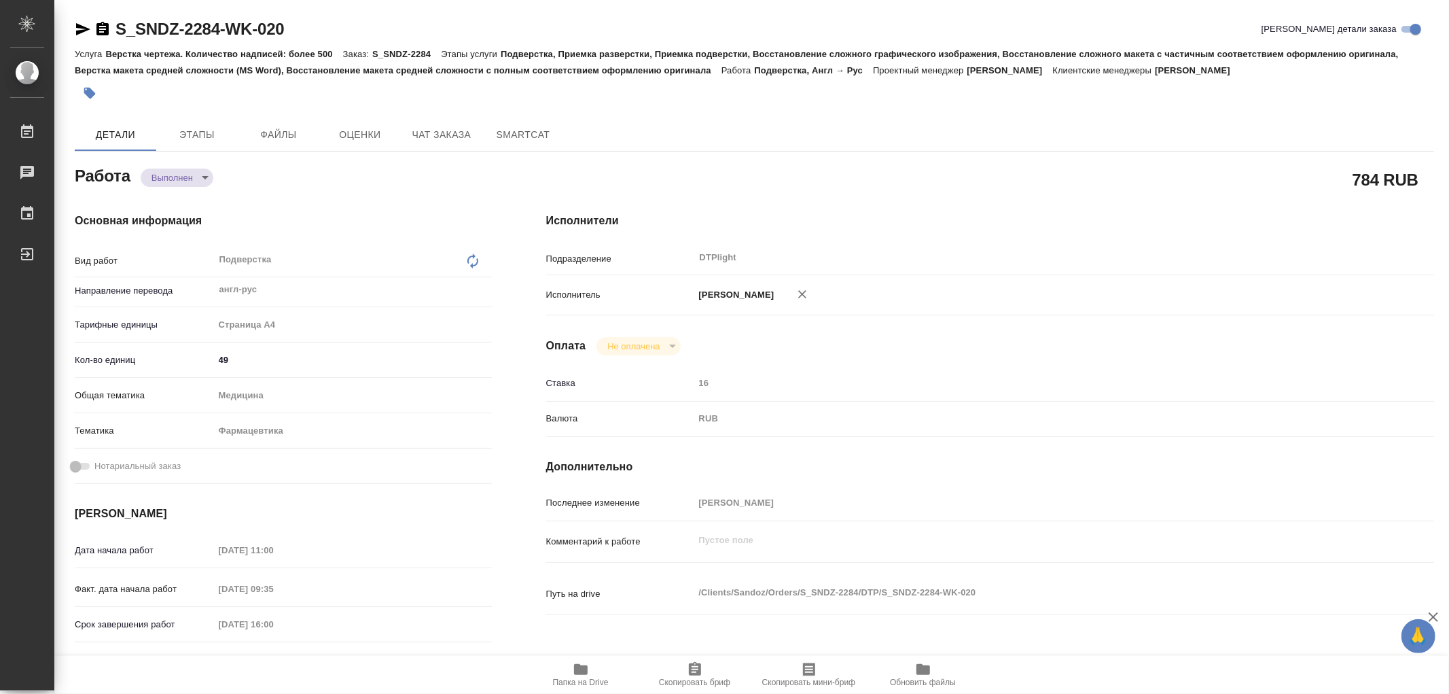
type textarea "x"
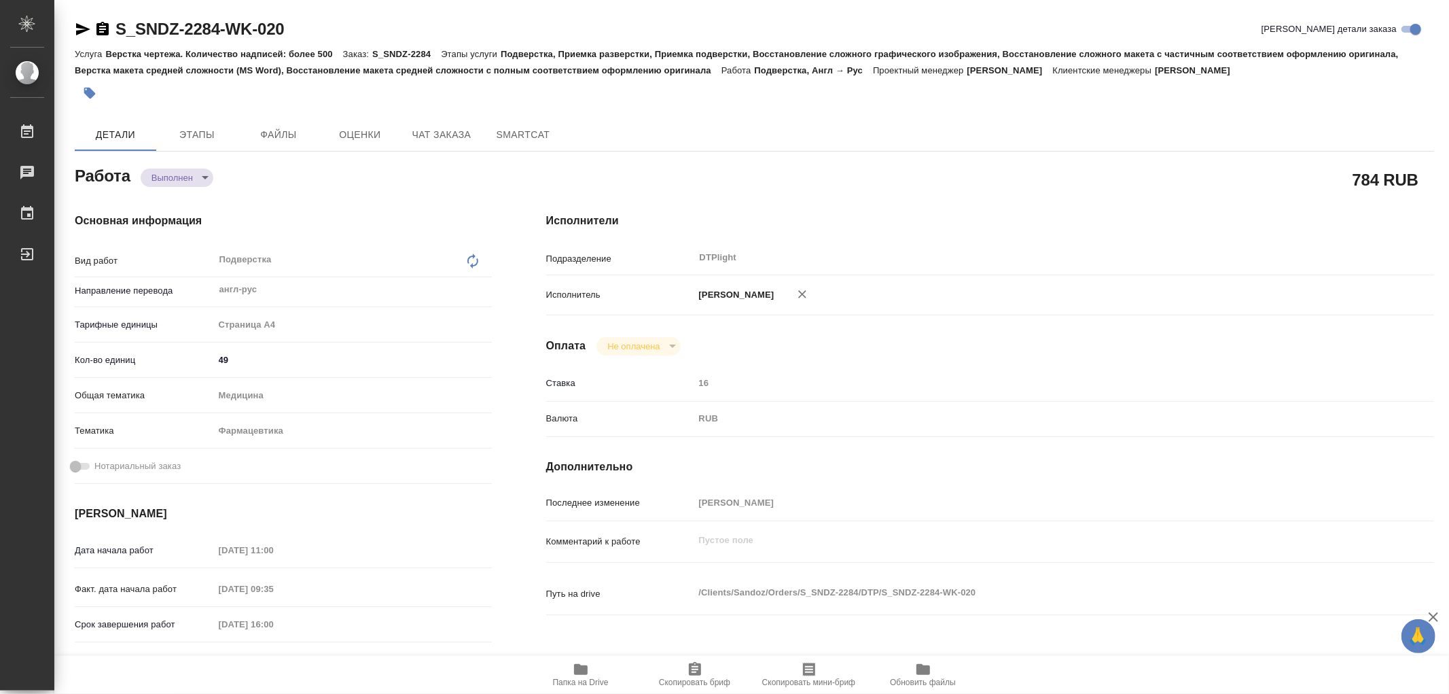
type textarea "x"
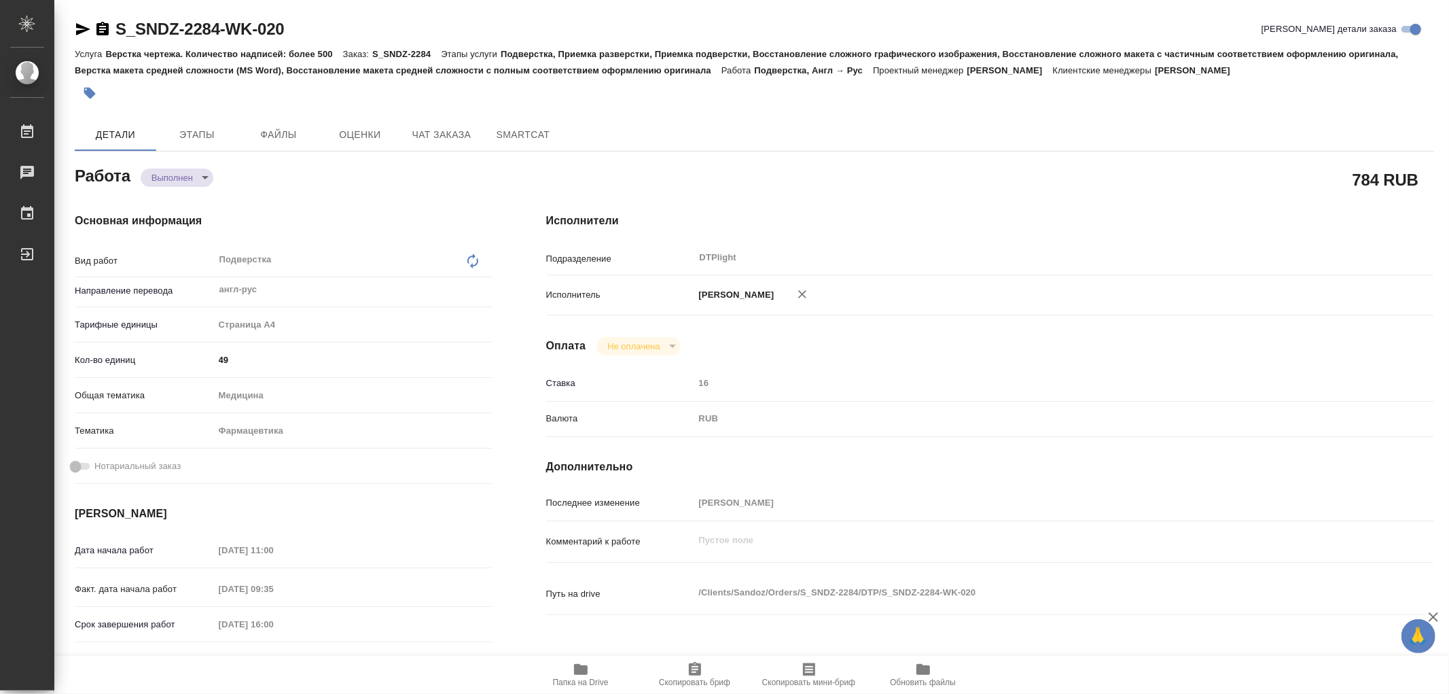
type textarea "x"
drag, startPoint x: 299, startPoint y: 28, endPoint x: 87, endPoint y: 22, distance: 212.0
click at [87, 22] on div "S_SNDZ-2284-WK-020 Кратко детали заказа" at bounding box center [754, 29] width 1359 height 22
copy link "S_SNDZ-2284-WK-020"
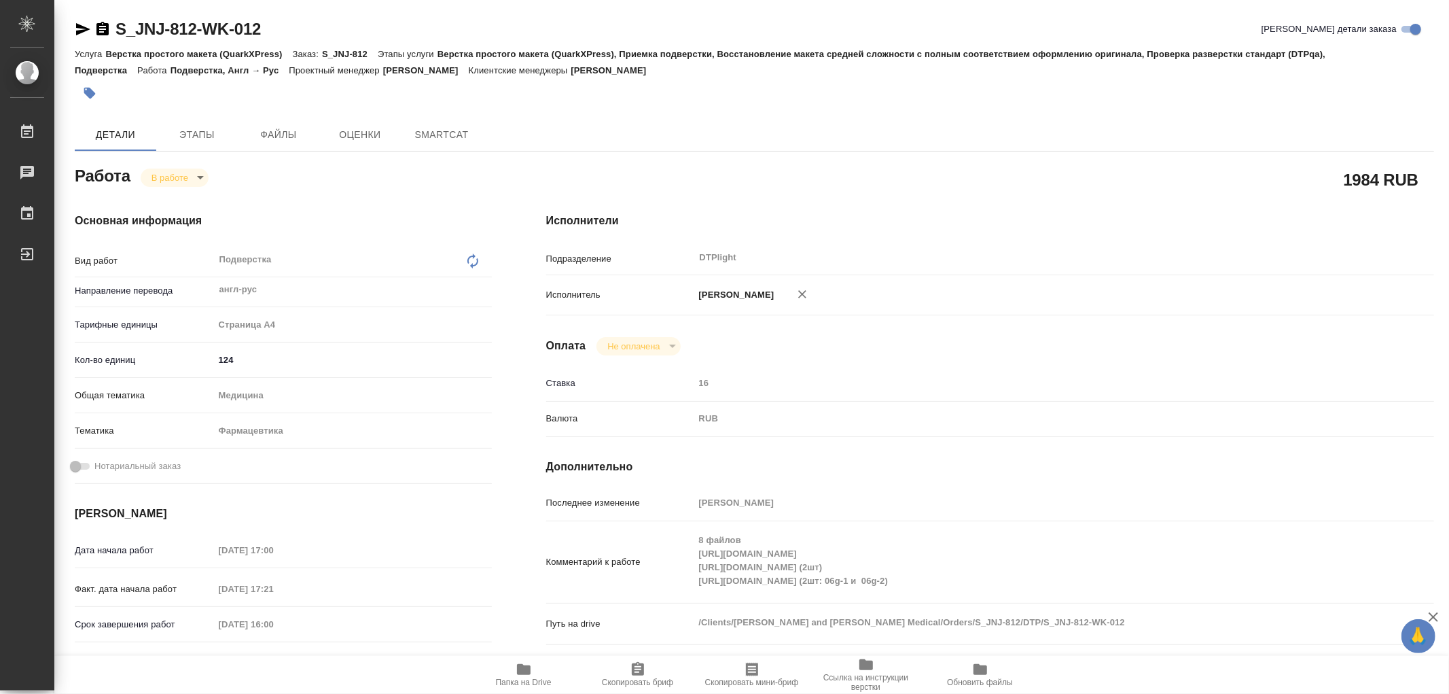
type textarea "x"
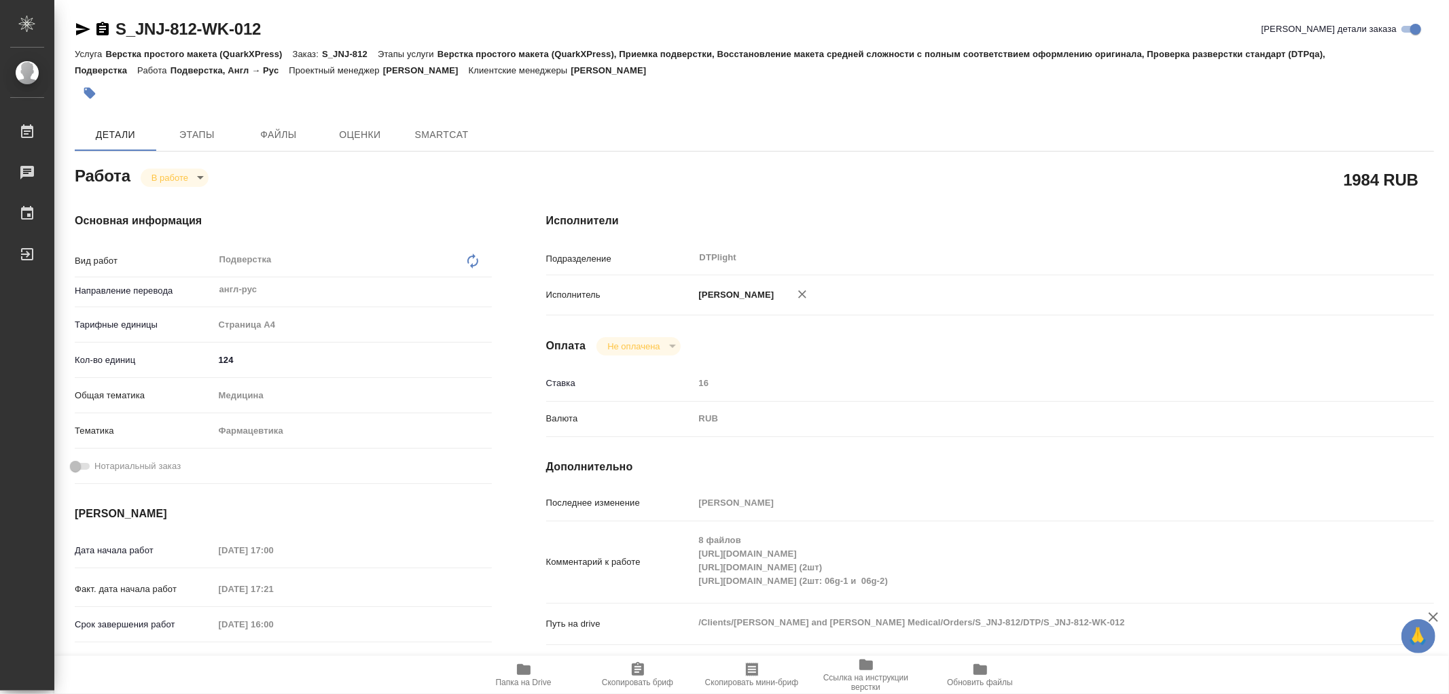
type textarea "x"
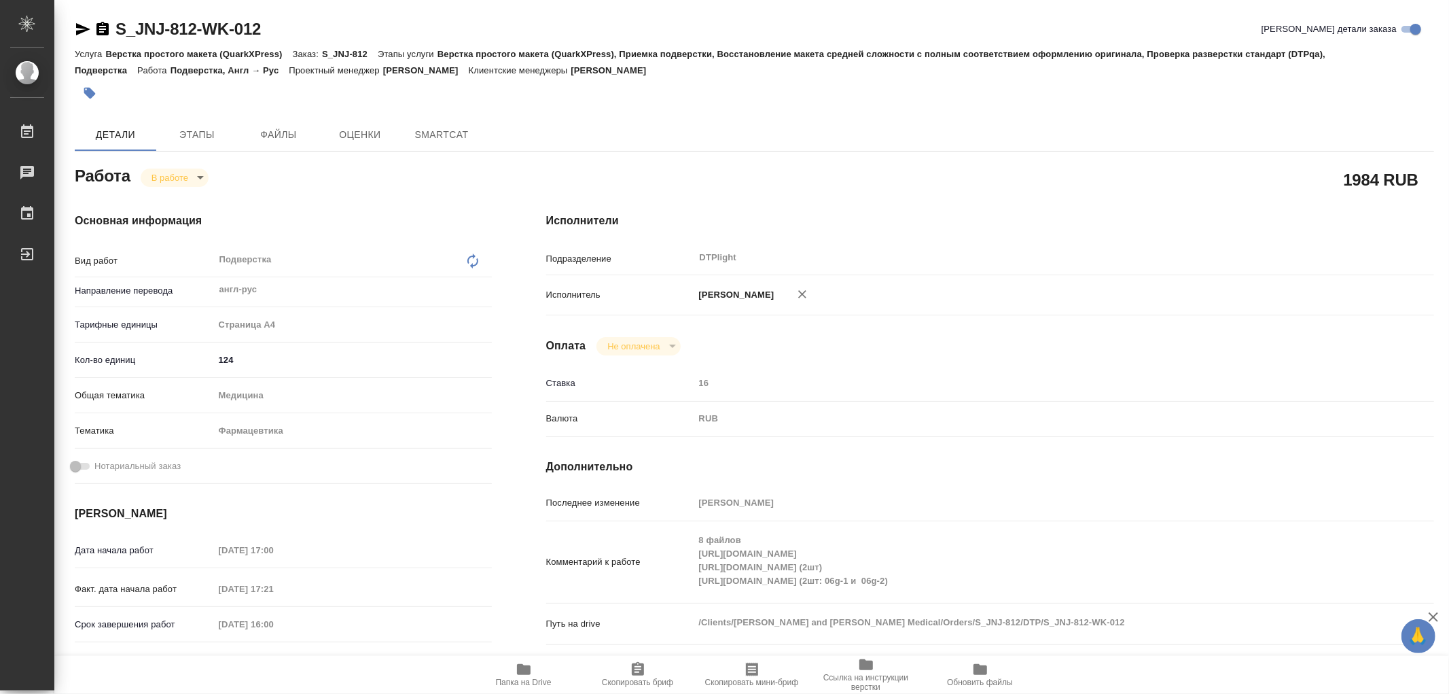
type textarea "x"
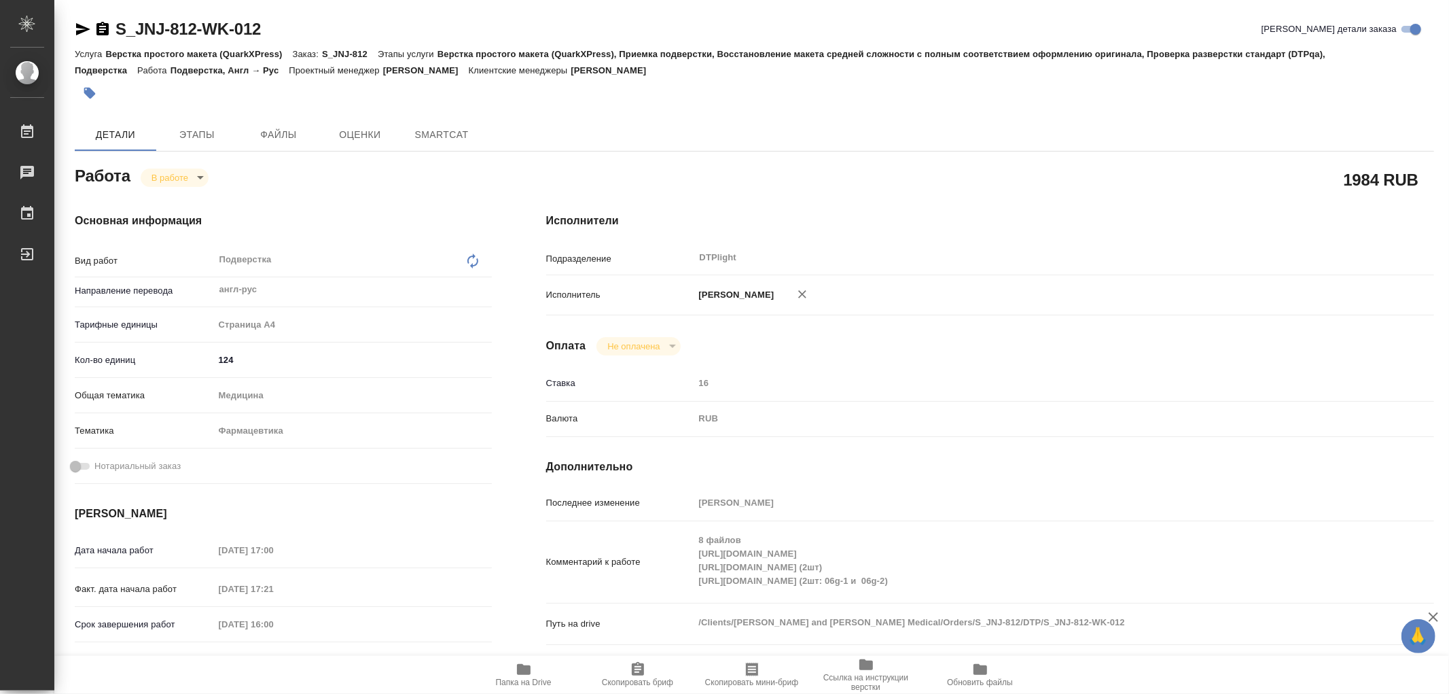
type textarea "x"
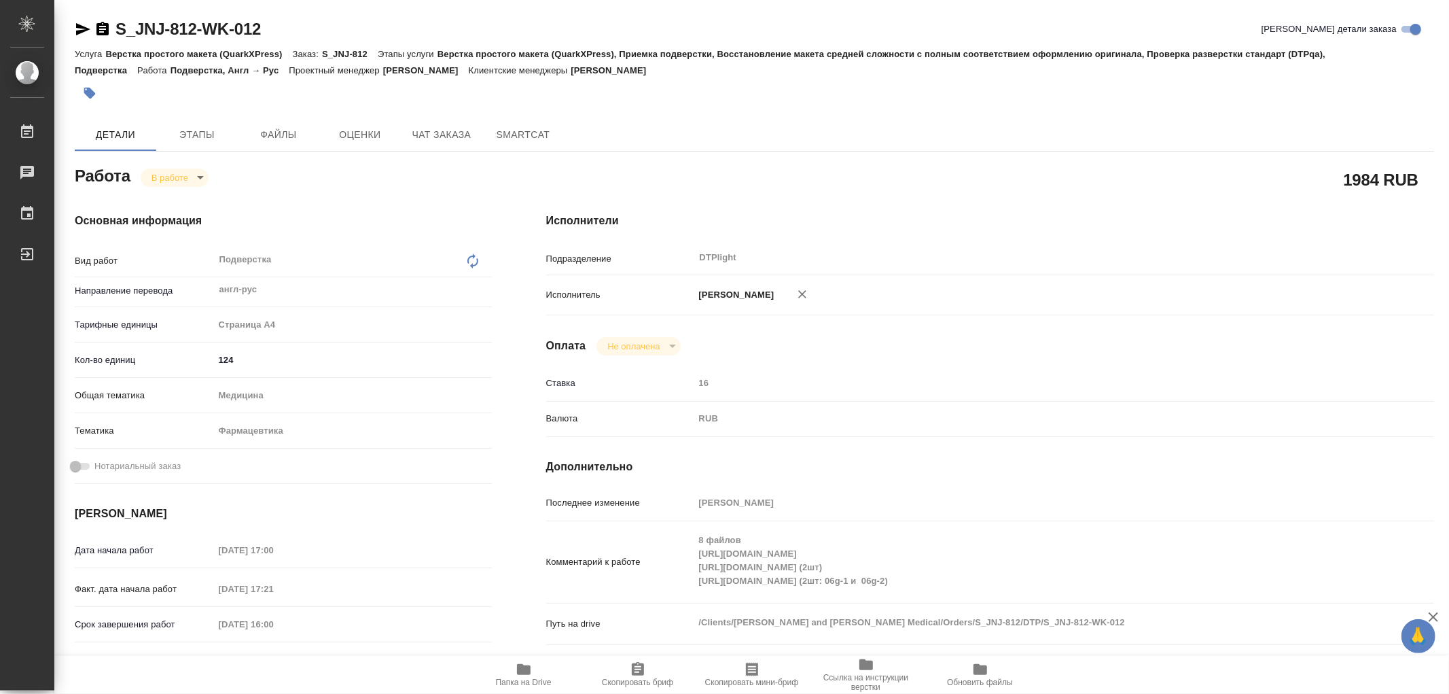
type textarea "x"
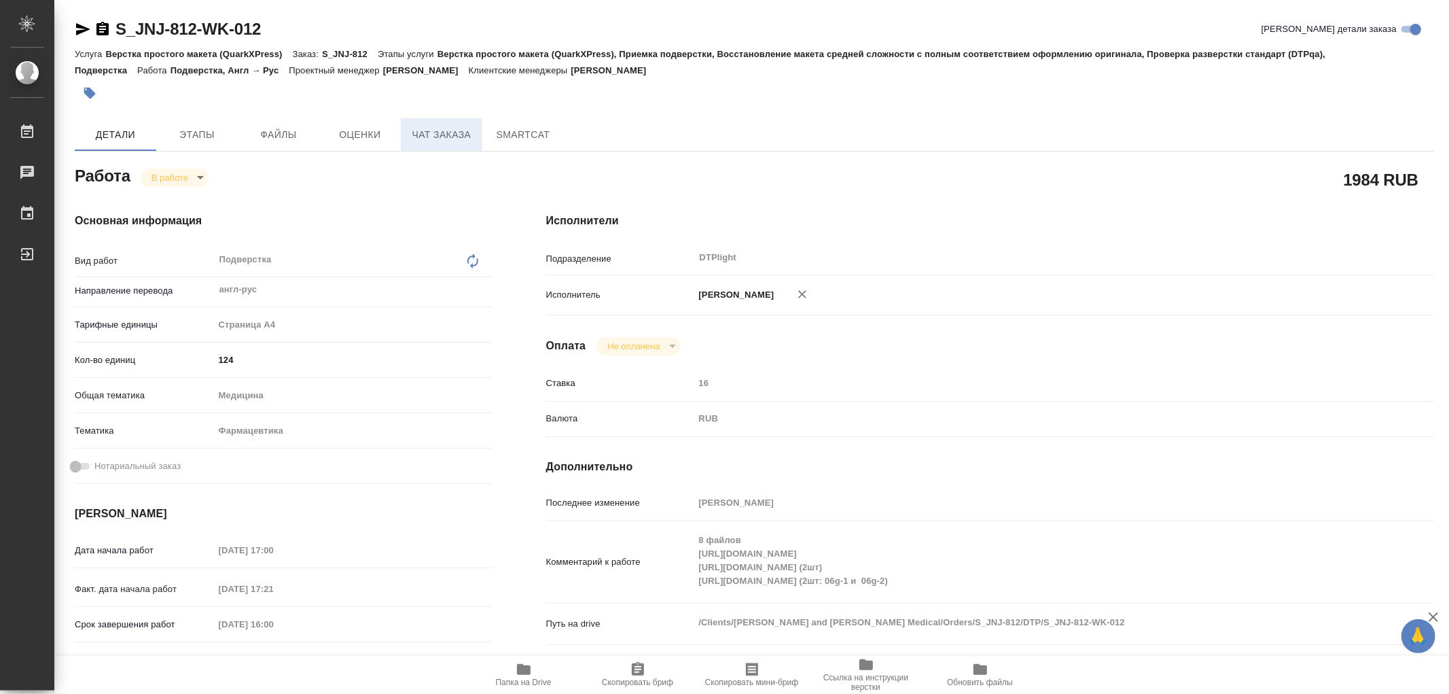
click at [432, 128] on span "Чат заказа" at bounding box center [441, 134] width 65 height 17
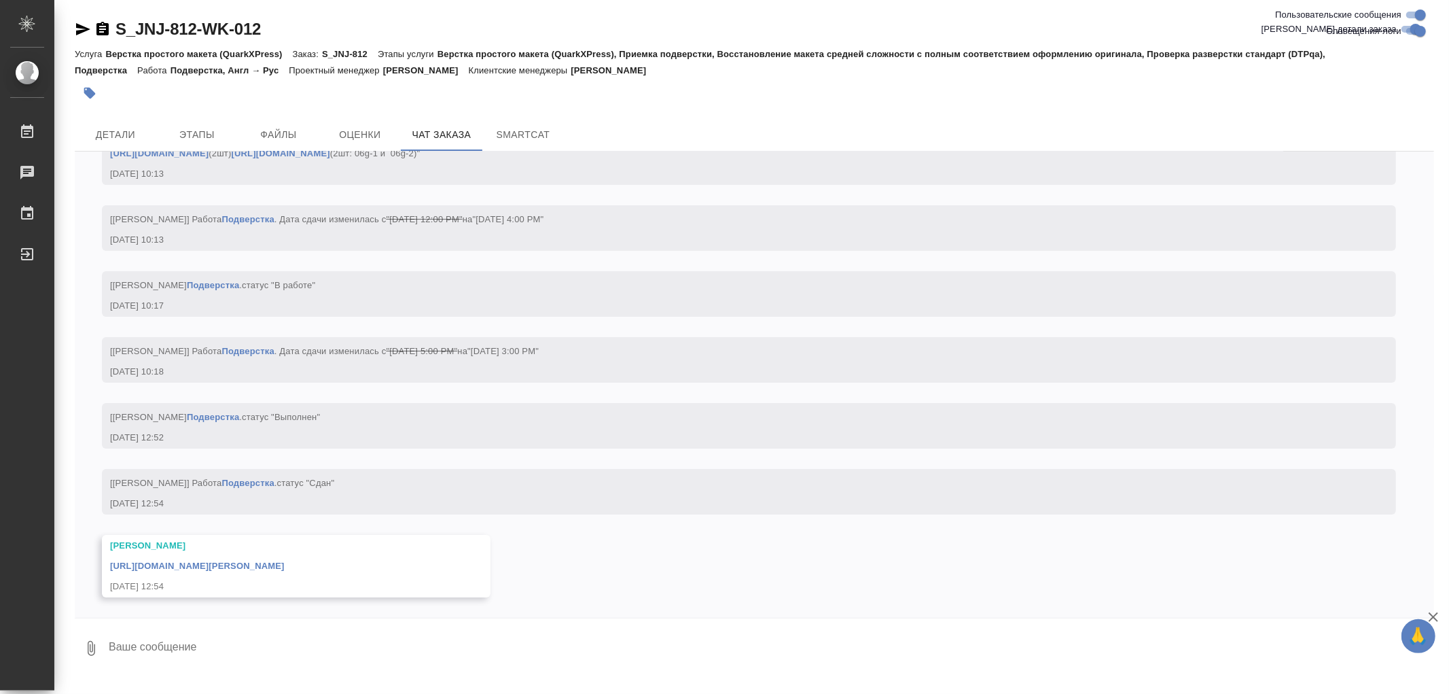
scroll to position [13156, 0]
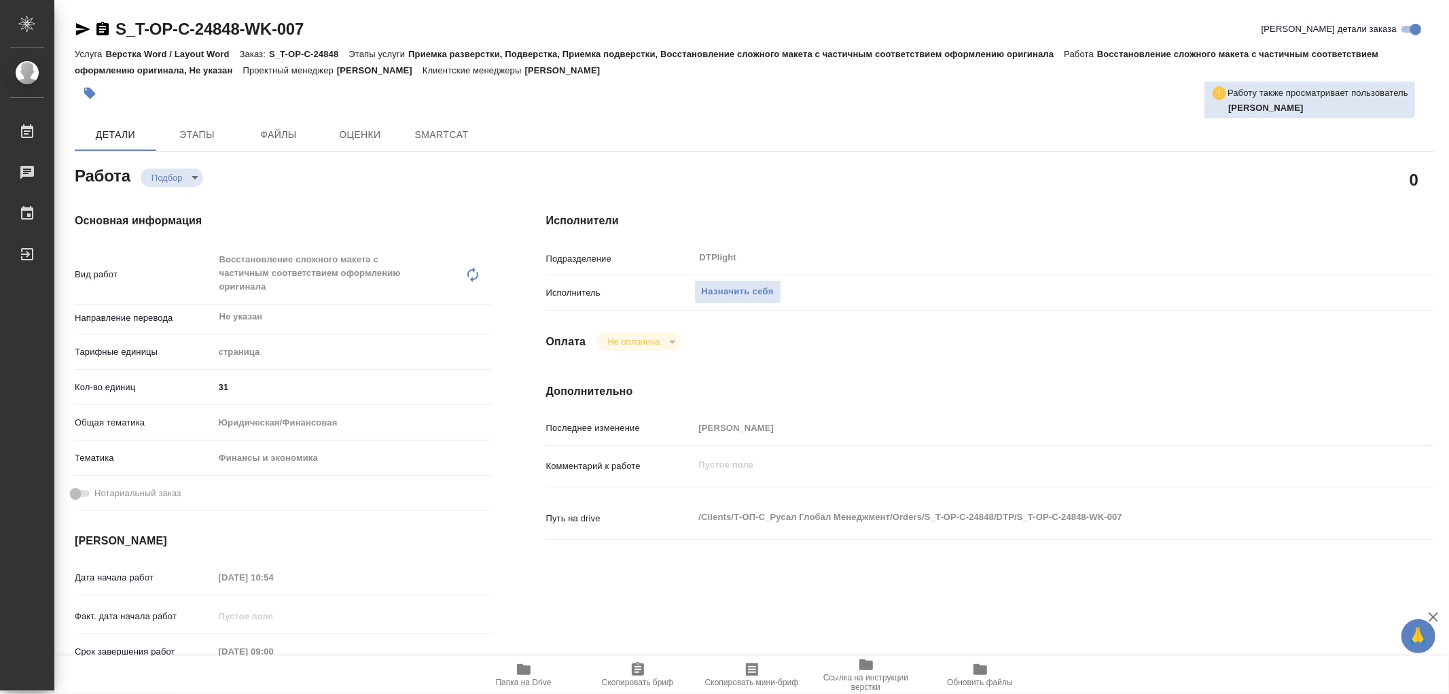
type textarea "x"
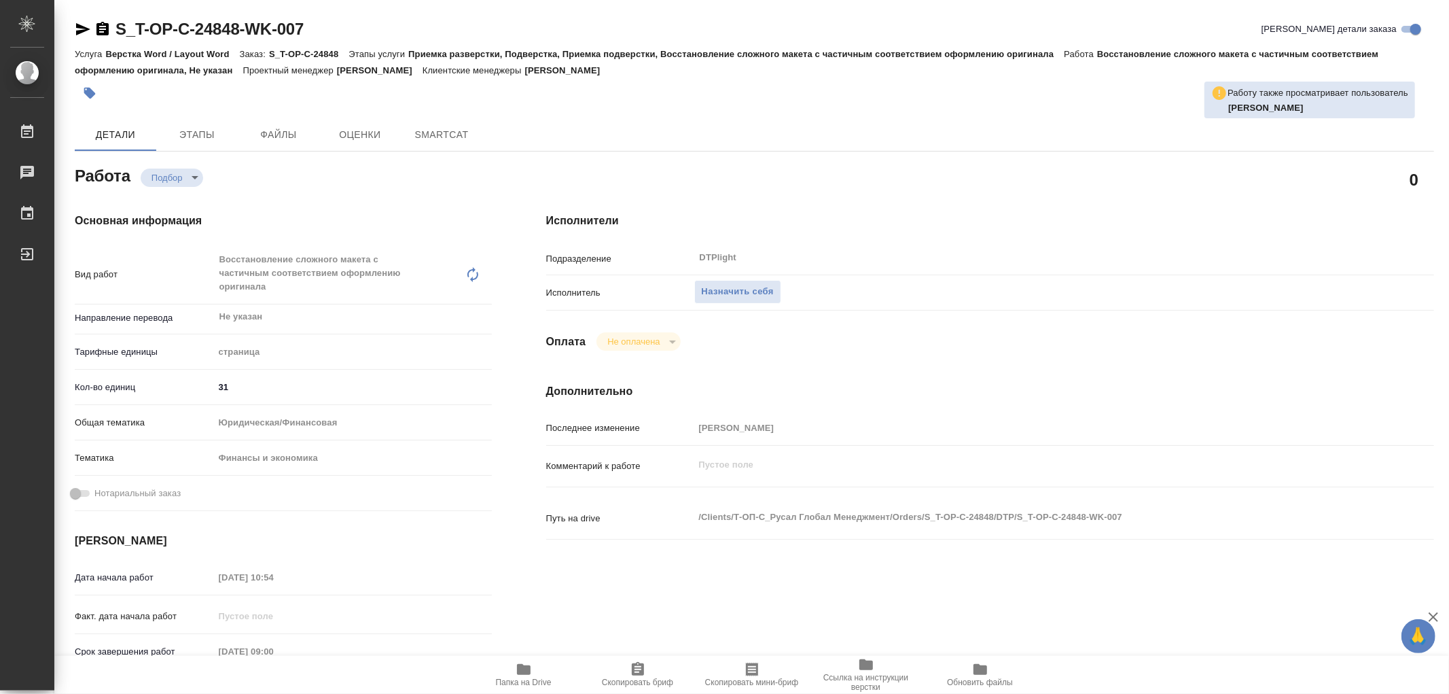
type textarea "x"
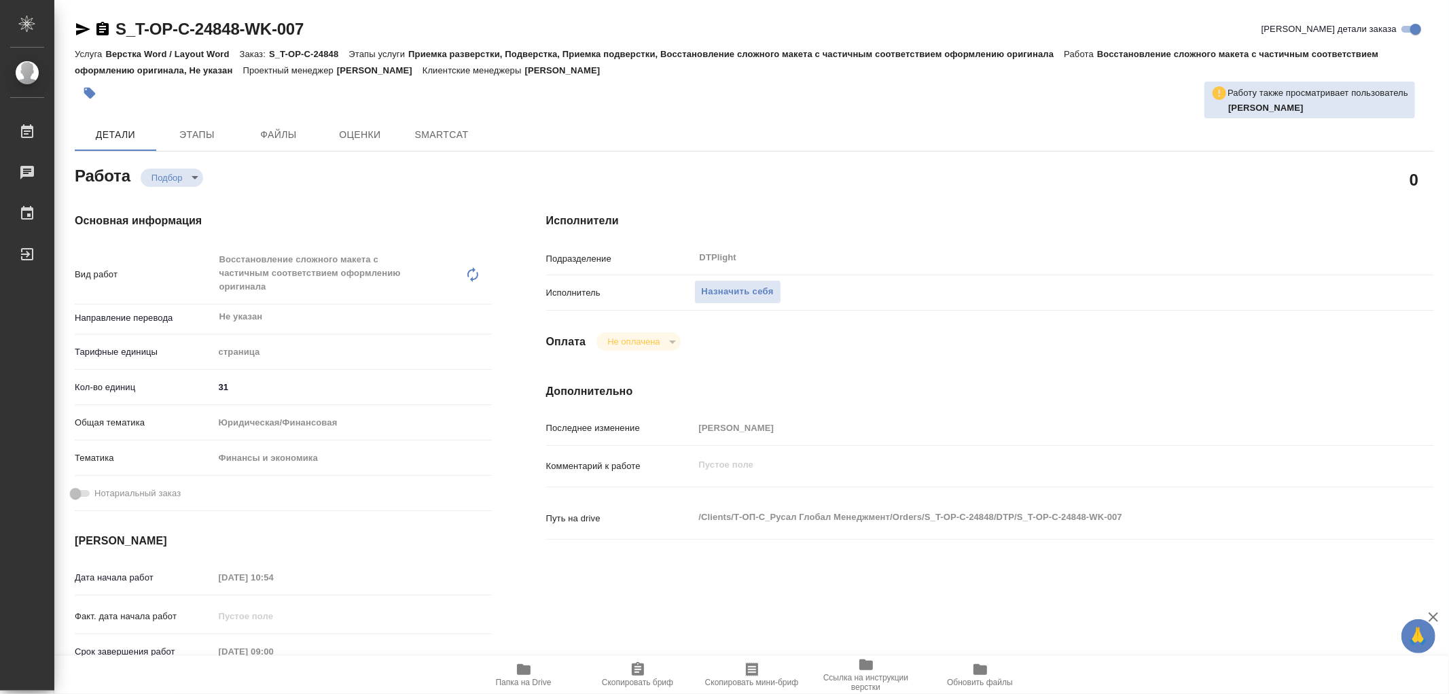
type textarea "x"
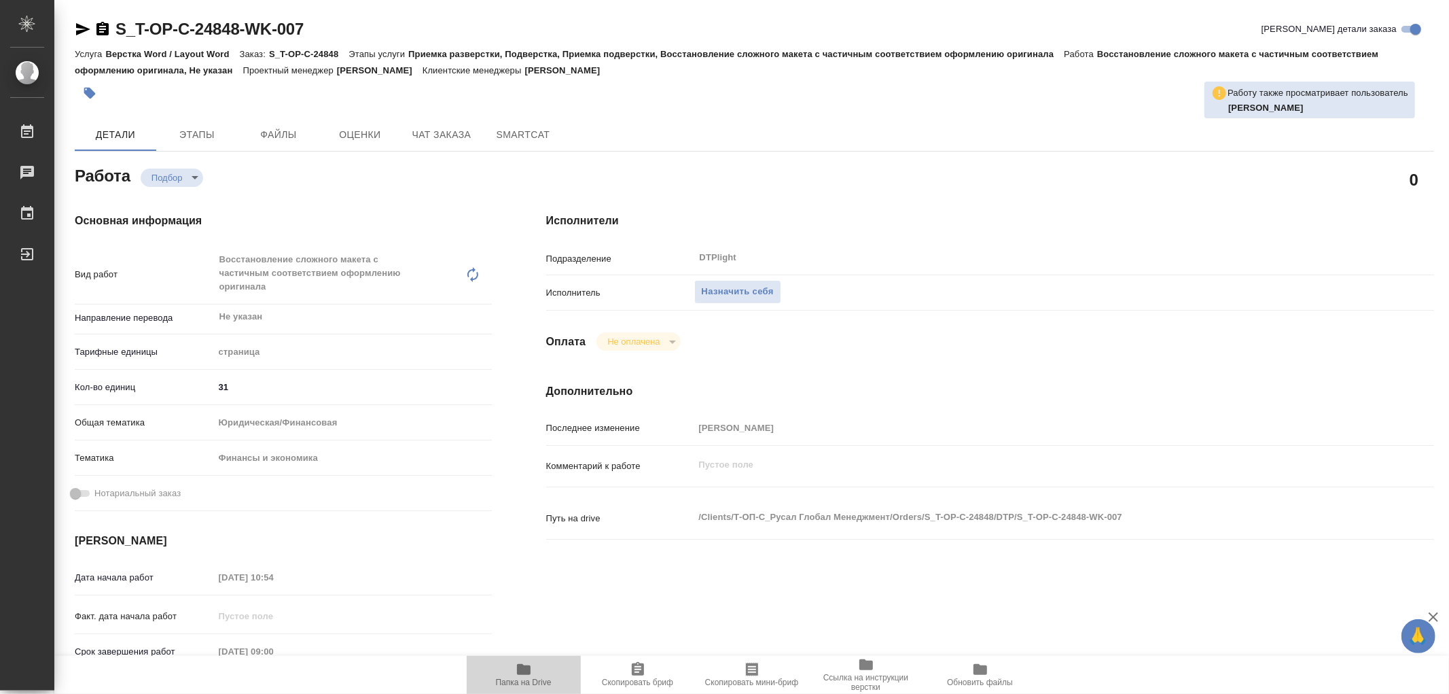
click at [526, 670] on icon "button" at bounding box center [524, 669] width 14 height 11
type textarea "x"
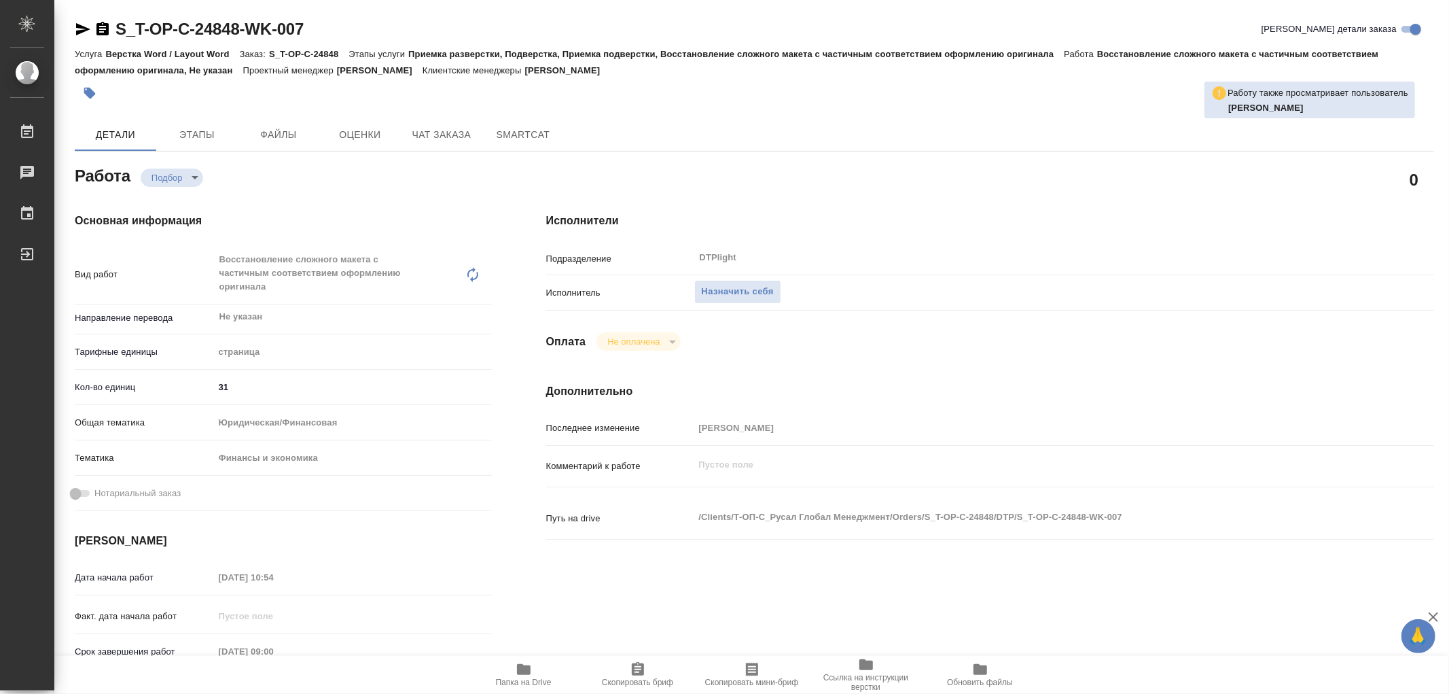
type textarea "x"
click at [526, 670] on icon "button" at bounding box center [524, 669] width 14 height 11
type textarea "x"
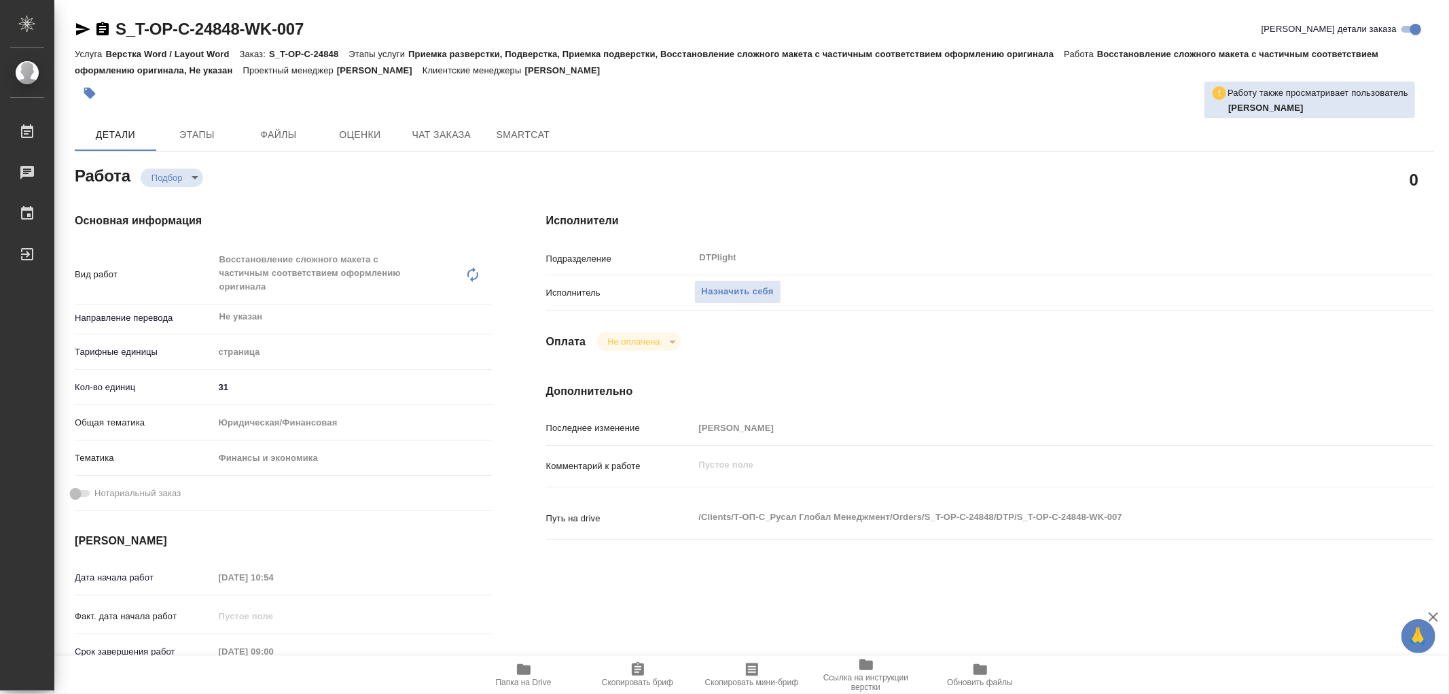
type textarea "x"
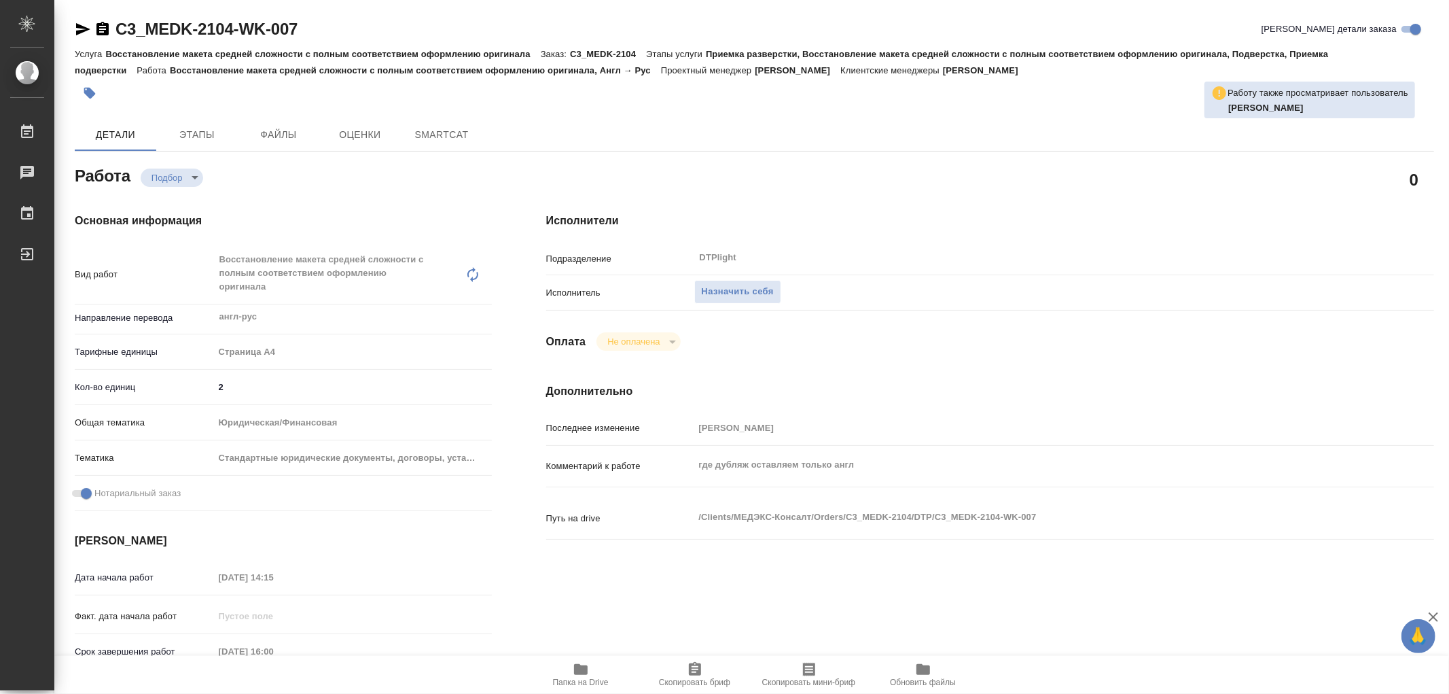
type textarea "x"
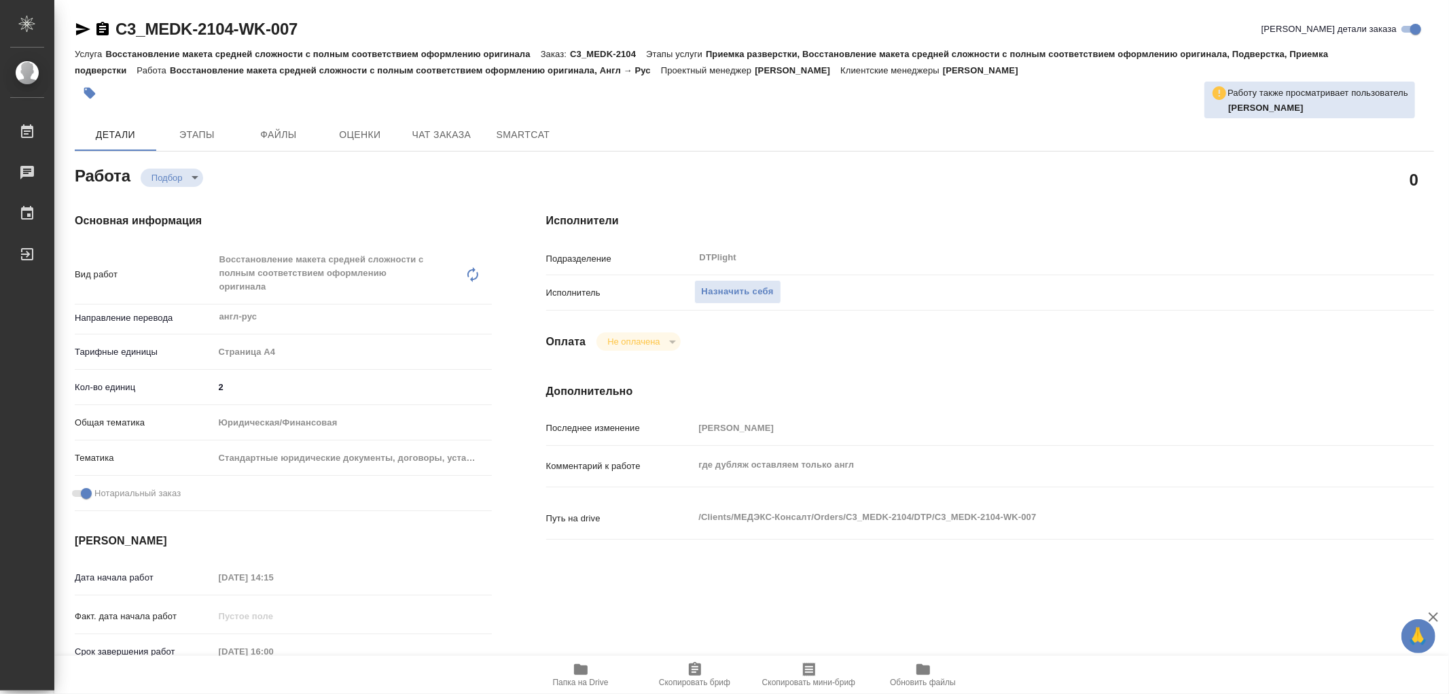
type textarea "x"
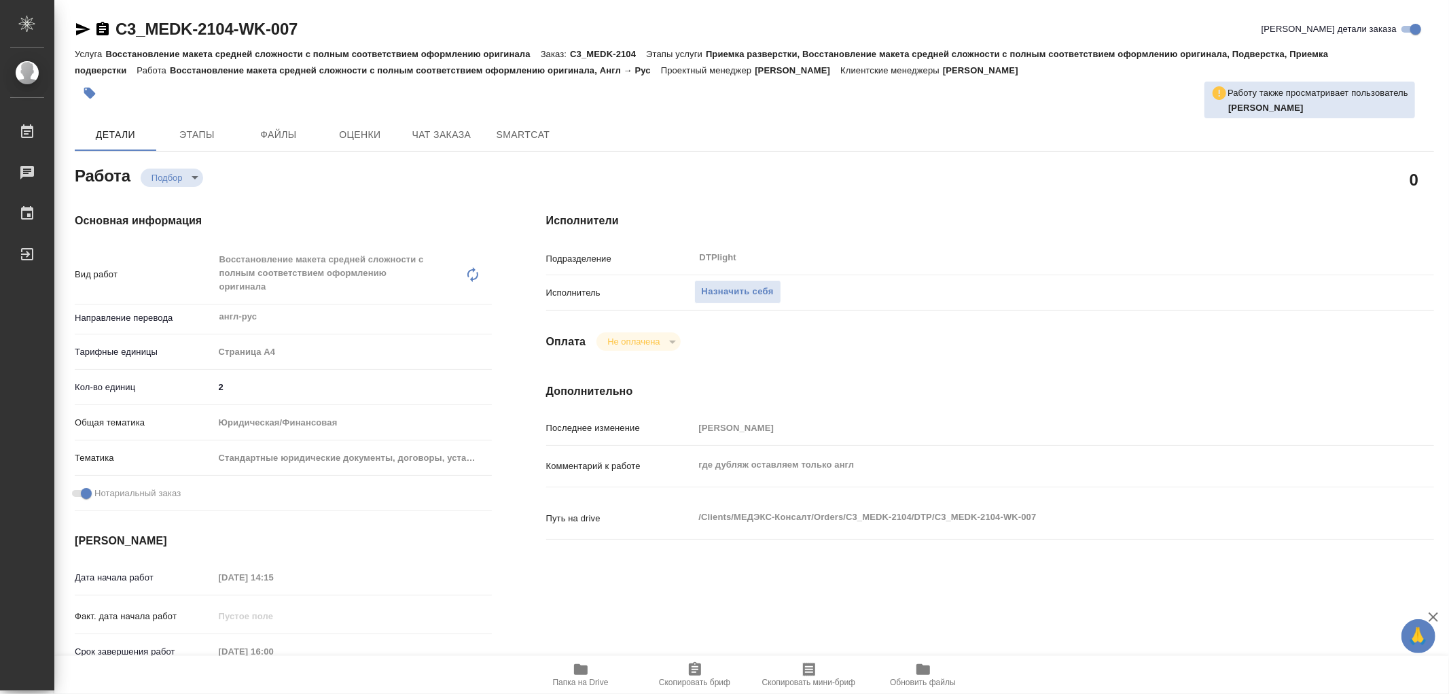
type textarea "x"
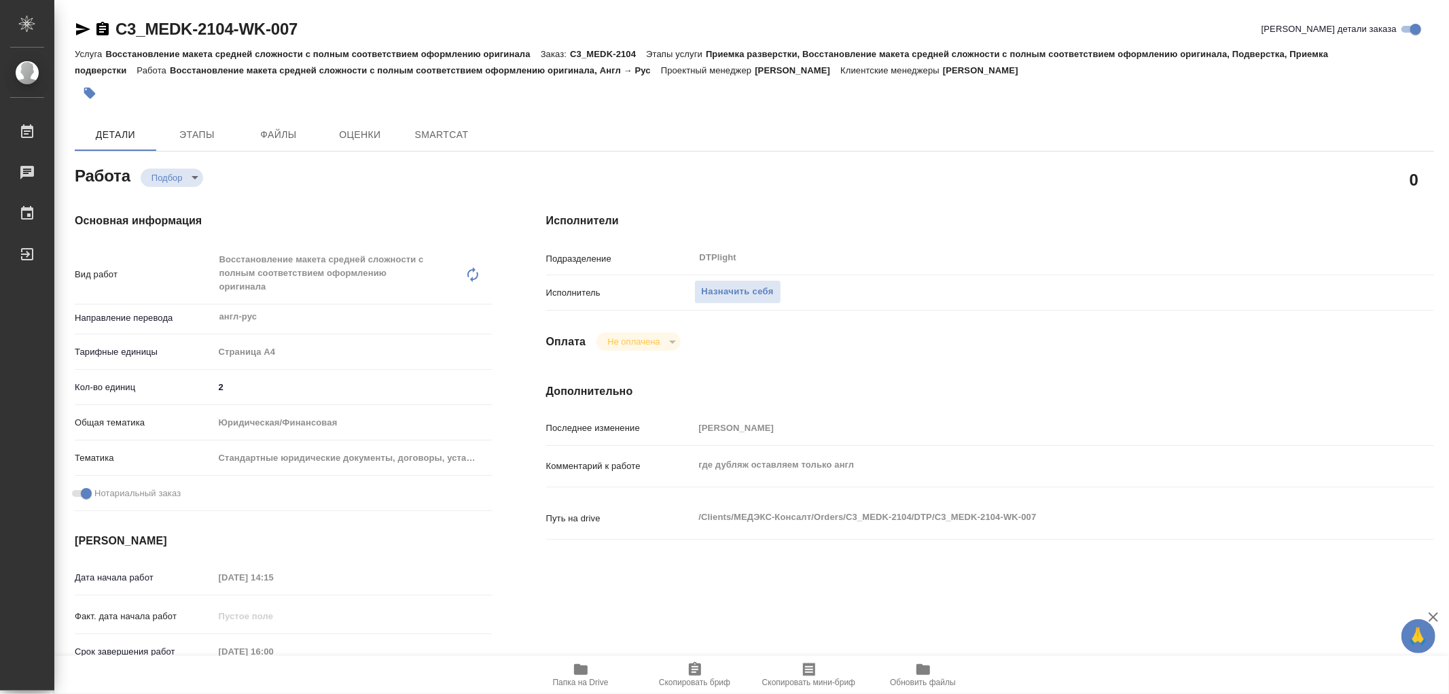
type textarea "x"
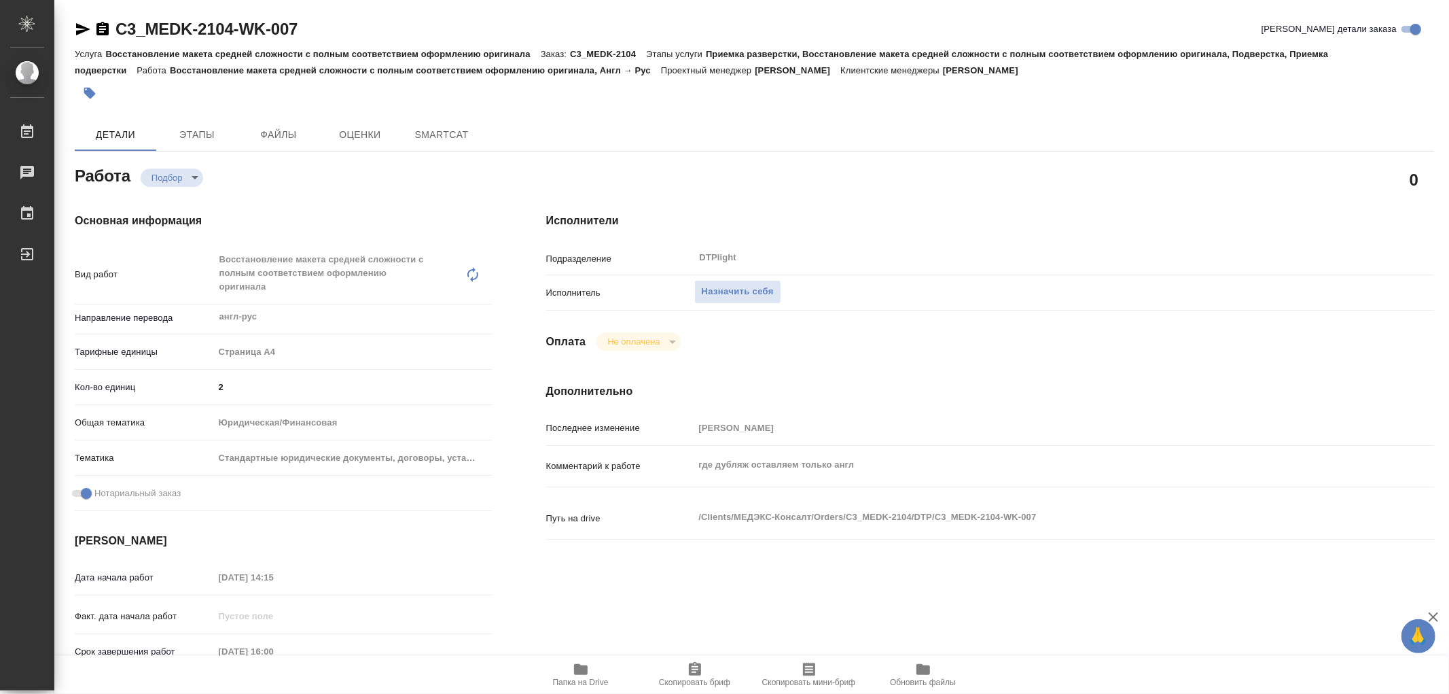
type textarea "x"
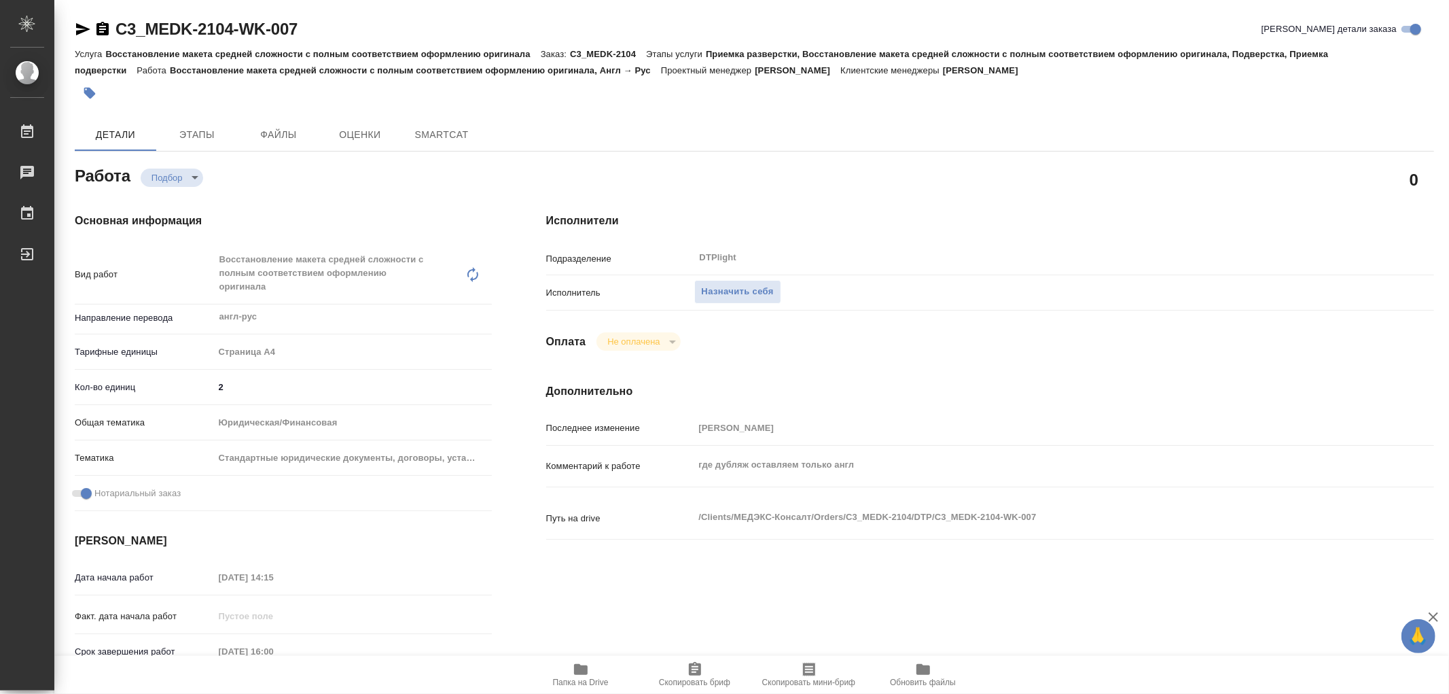
type textarea "x"
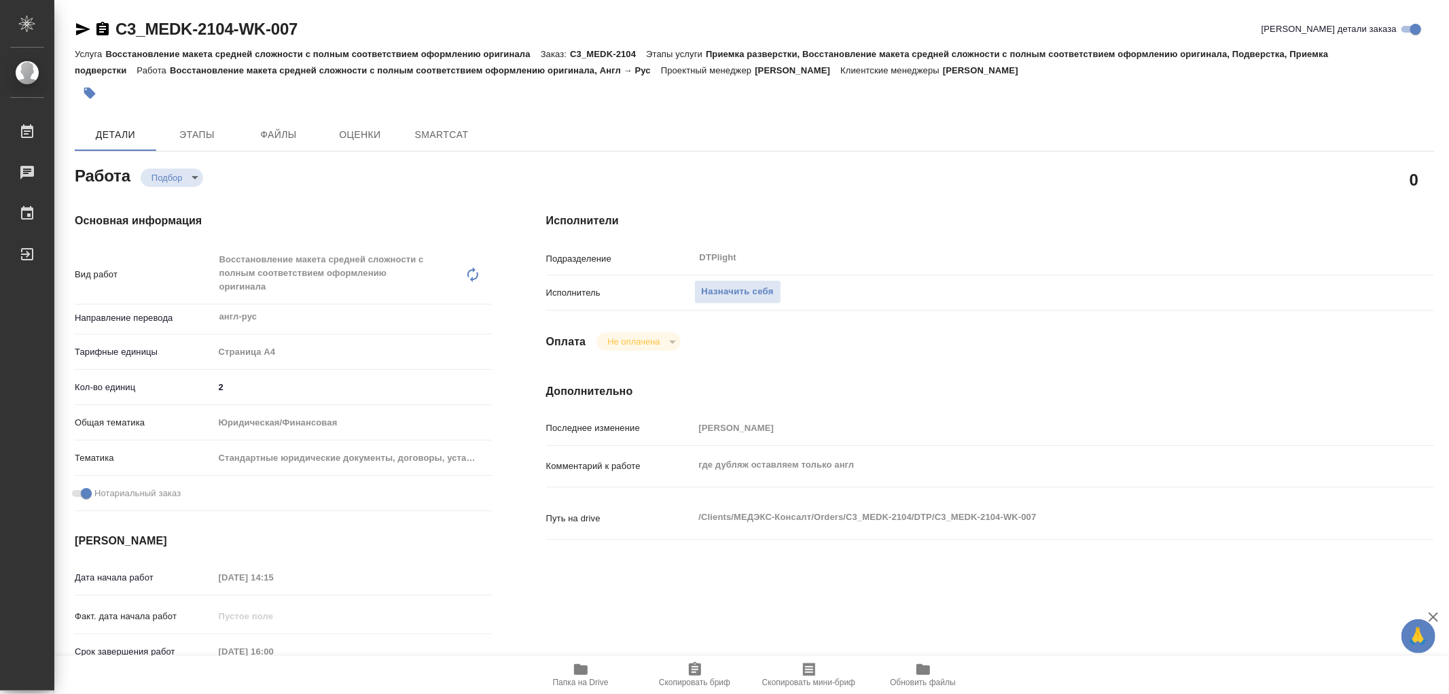
type textarea "x"
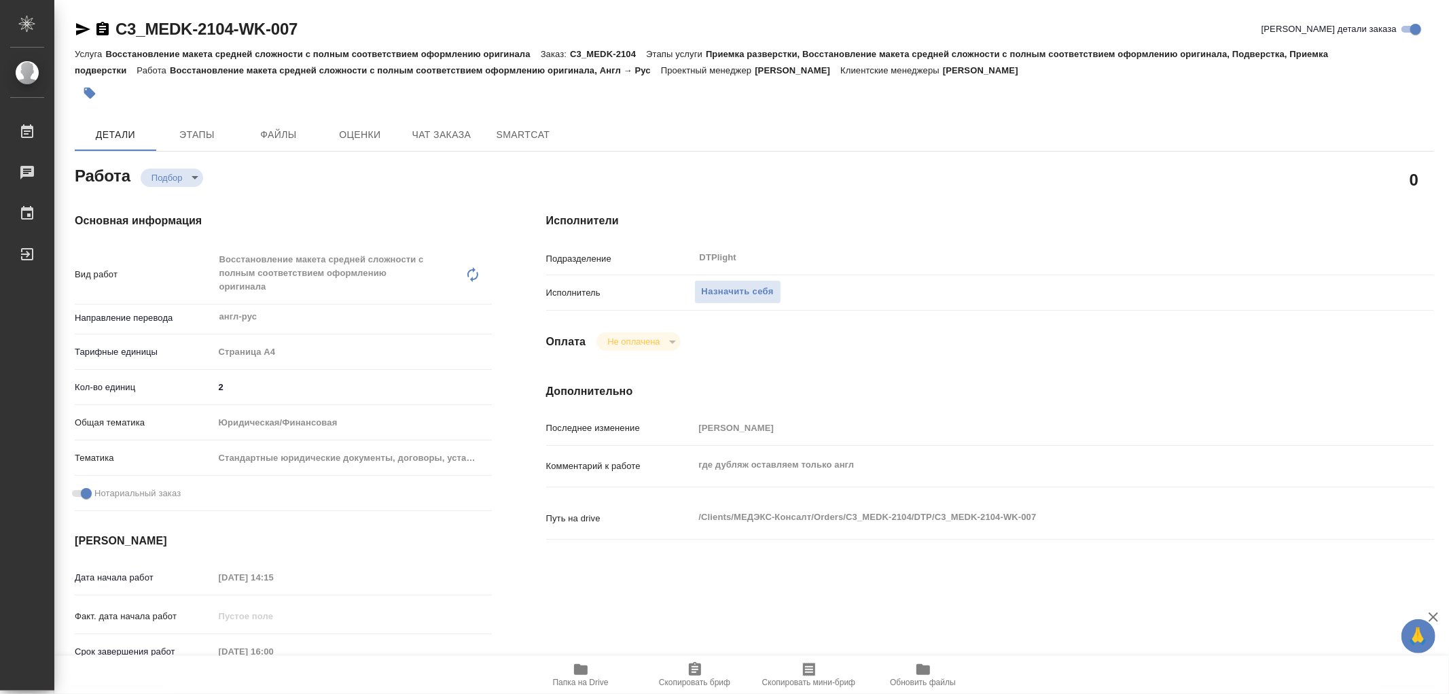
click at [581, 668] on icon "button" at bounding box center [581, 669] width 14 height 11
type textarea "x"
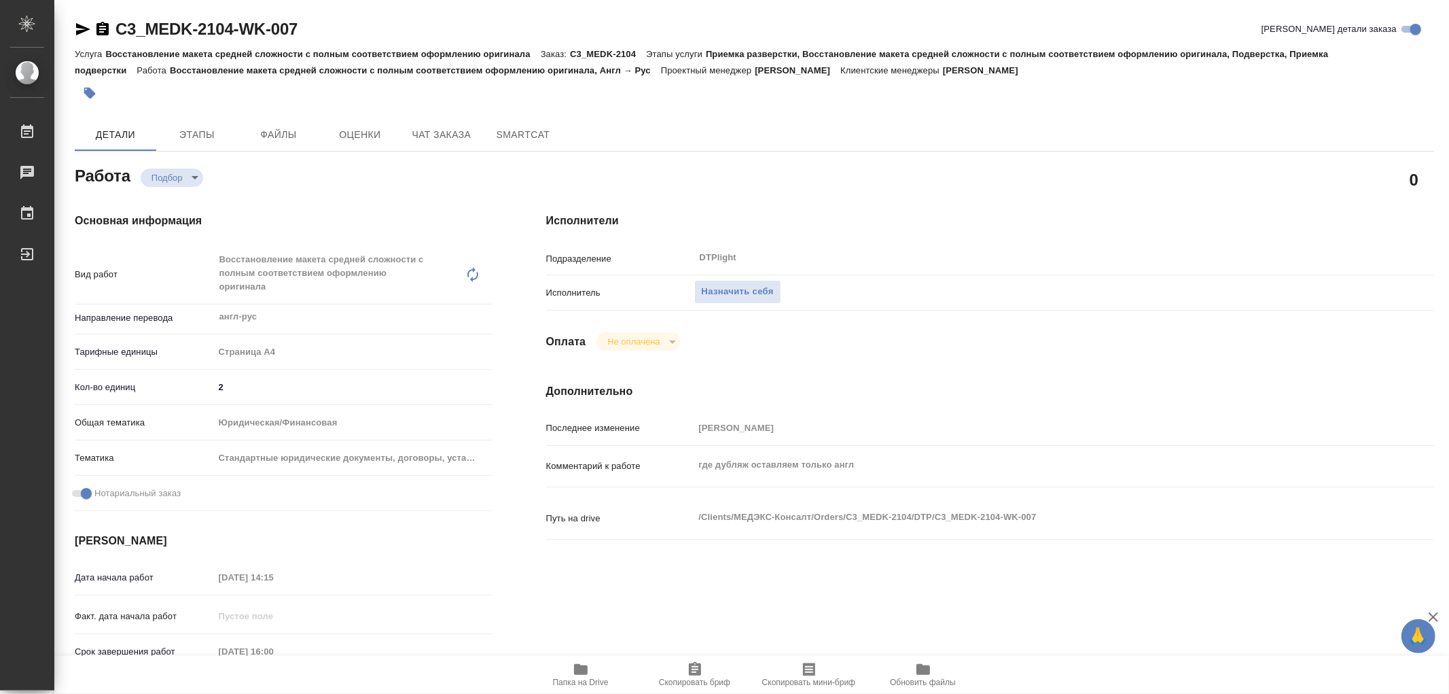
type textarea "x"
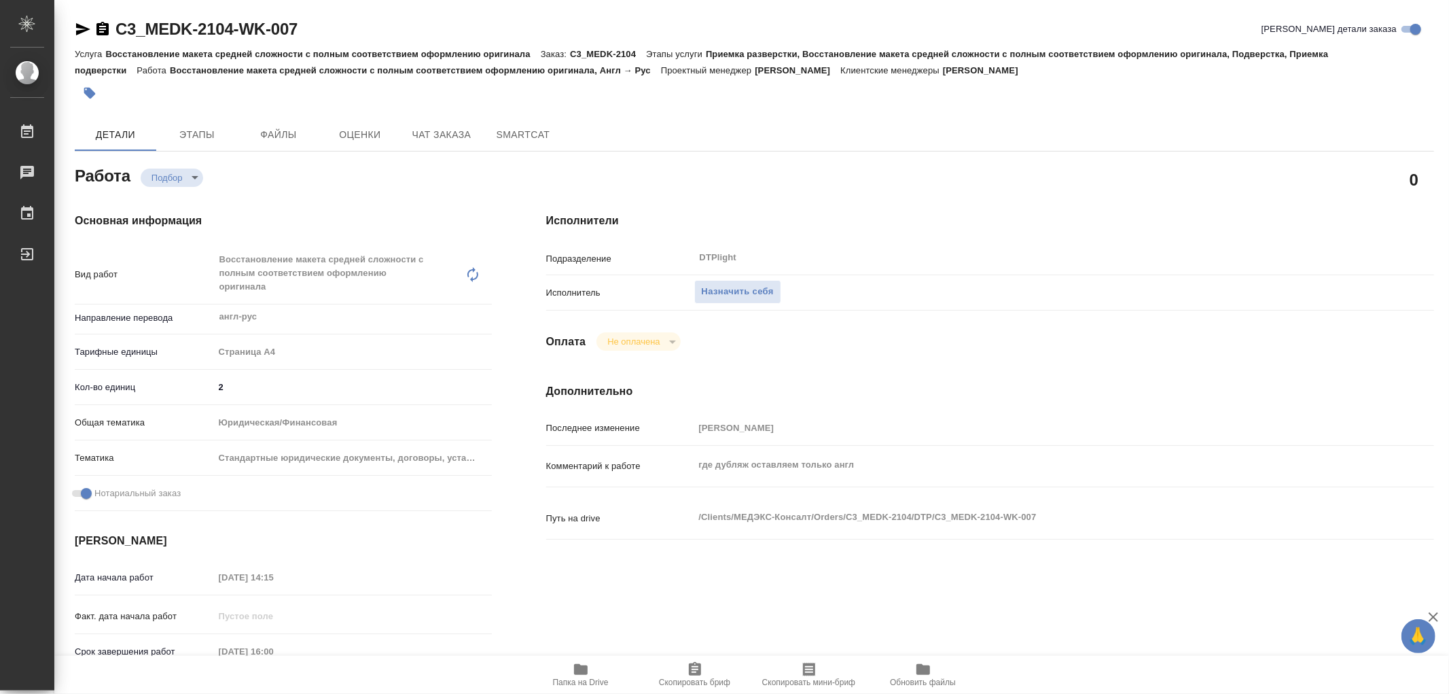
type textarea "x"
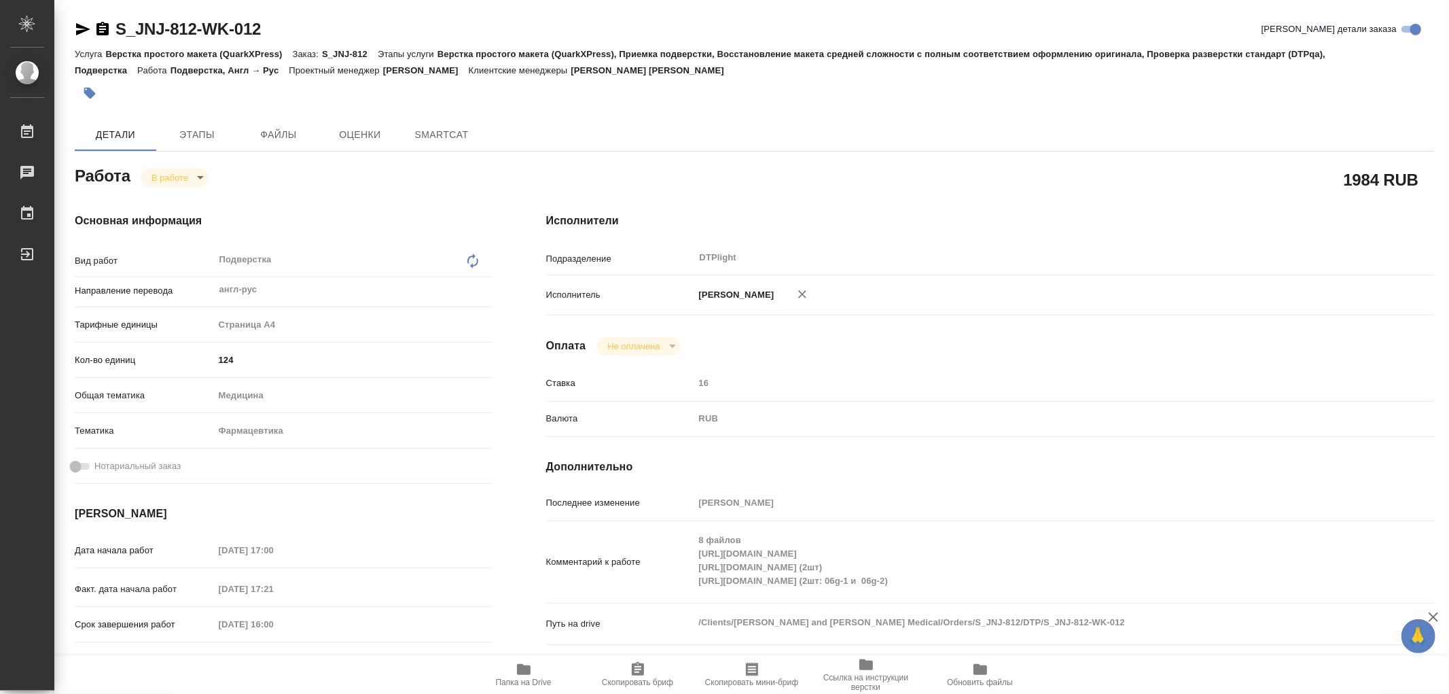
type textarea "x"
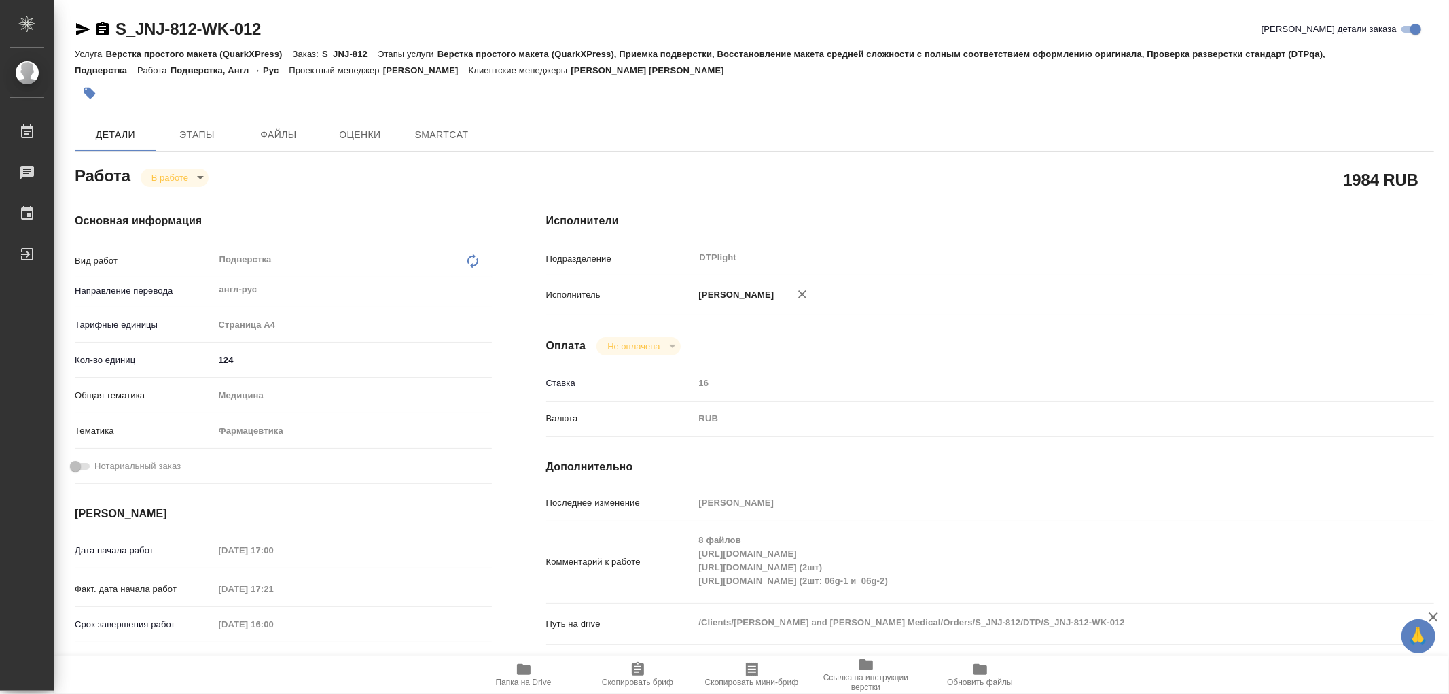
type textarea "x"
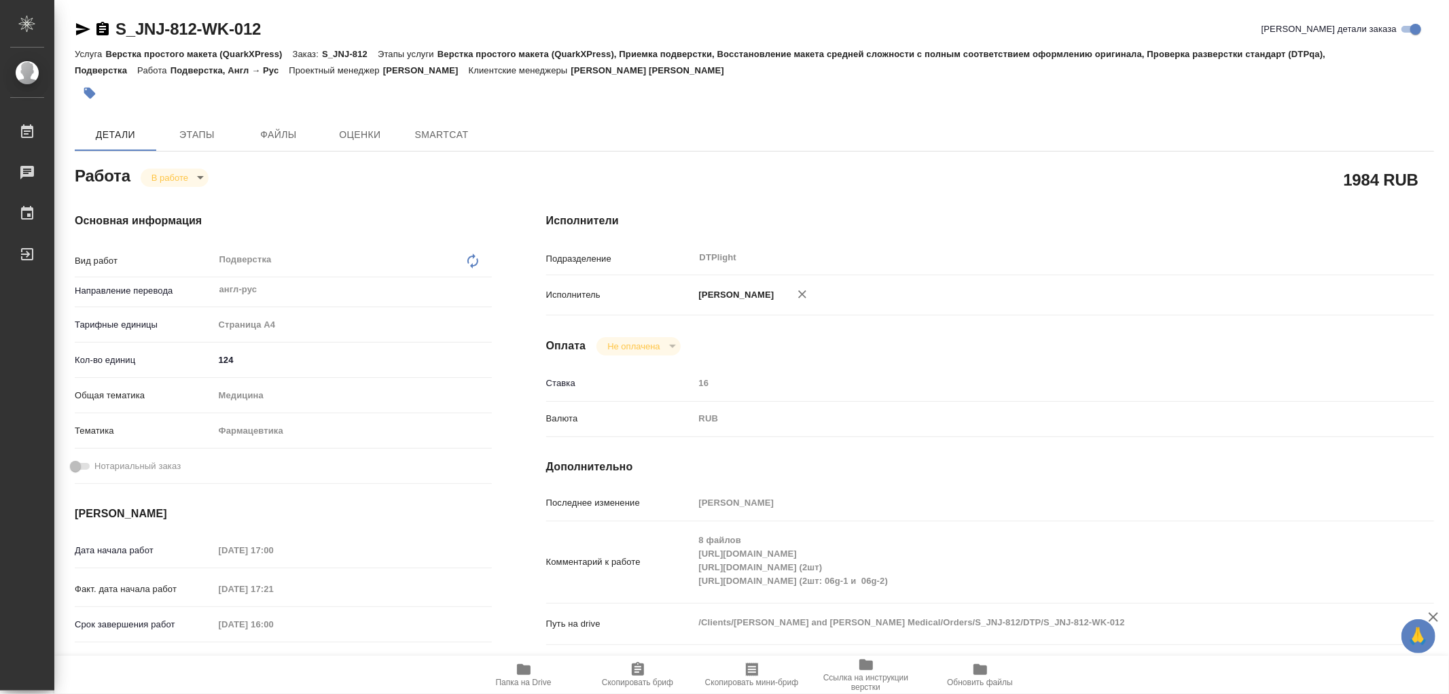
type textarea "x"
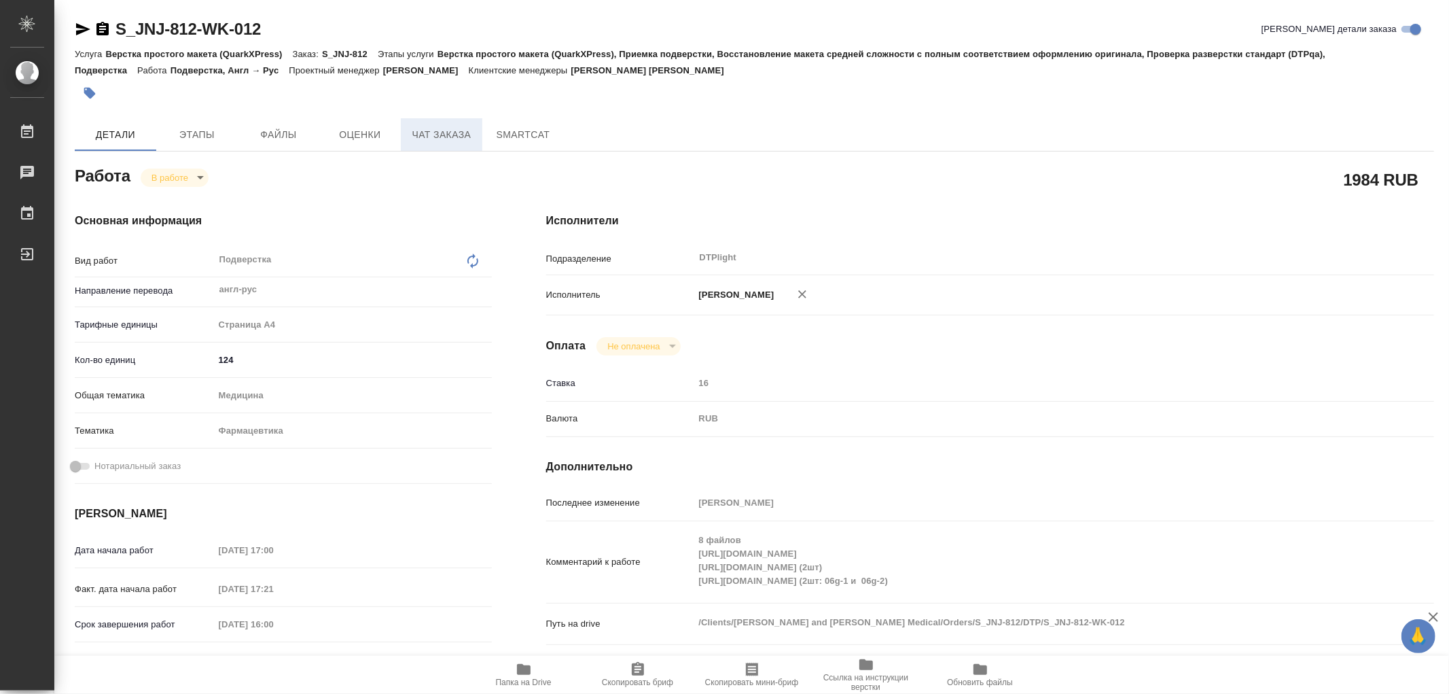
click at [437, 126] on span "Чат заказа" at bounding box center [441, 134] width 65 height 17
type textarea "x"
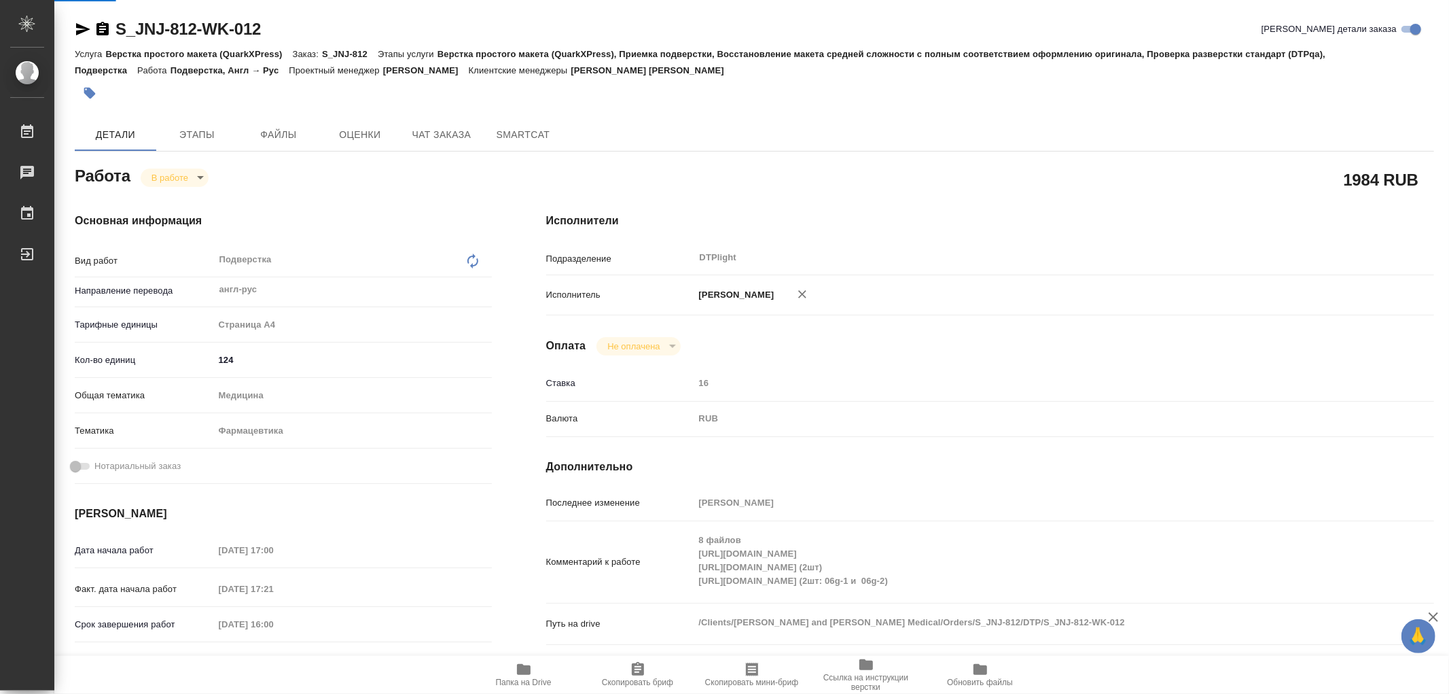
type textarea "x"
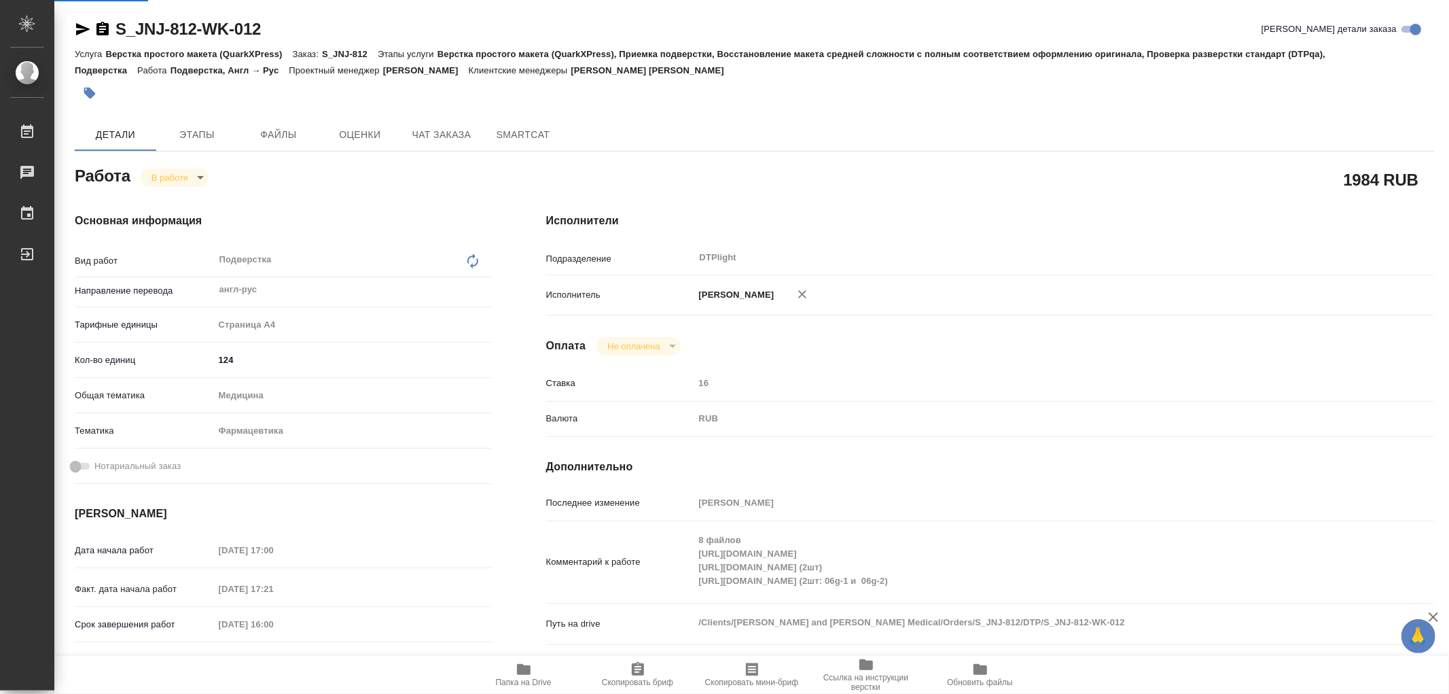
type textarea "x"
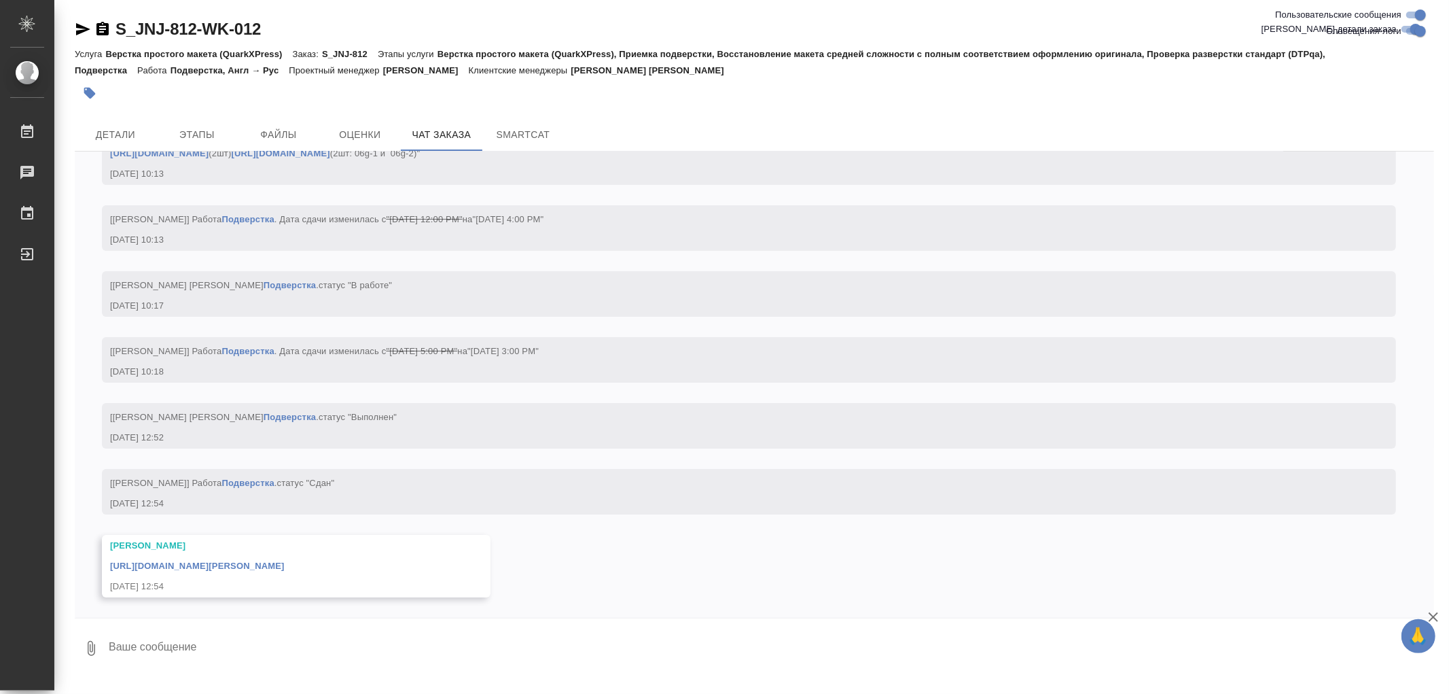
scroll to position [13156, 0]
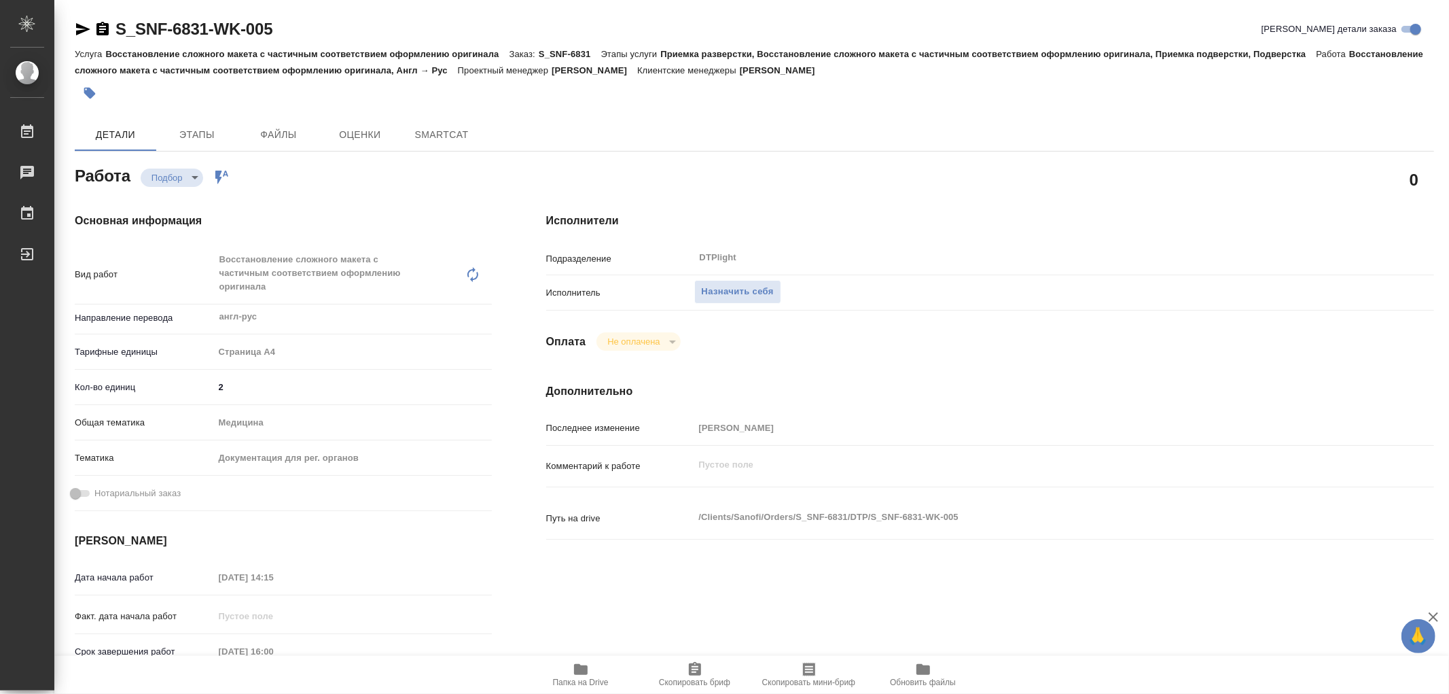
type textarea "x"
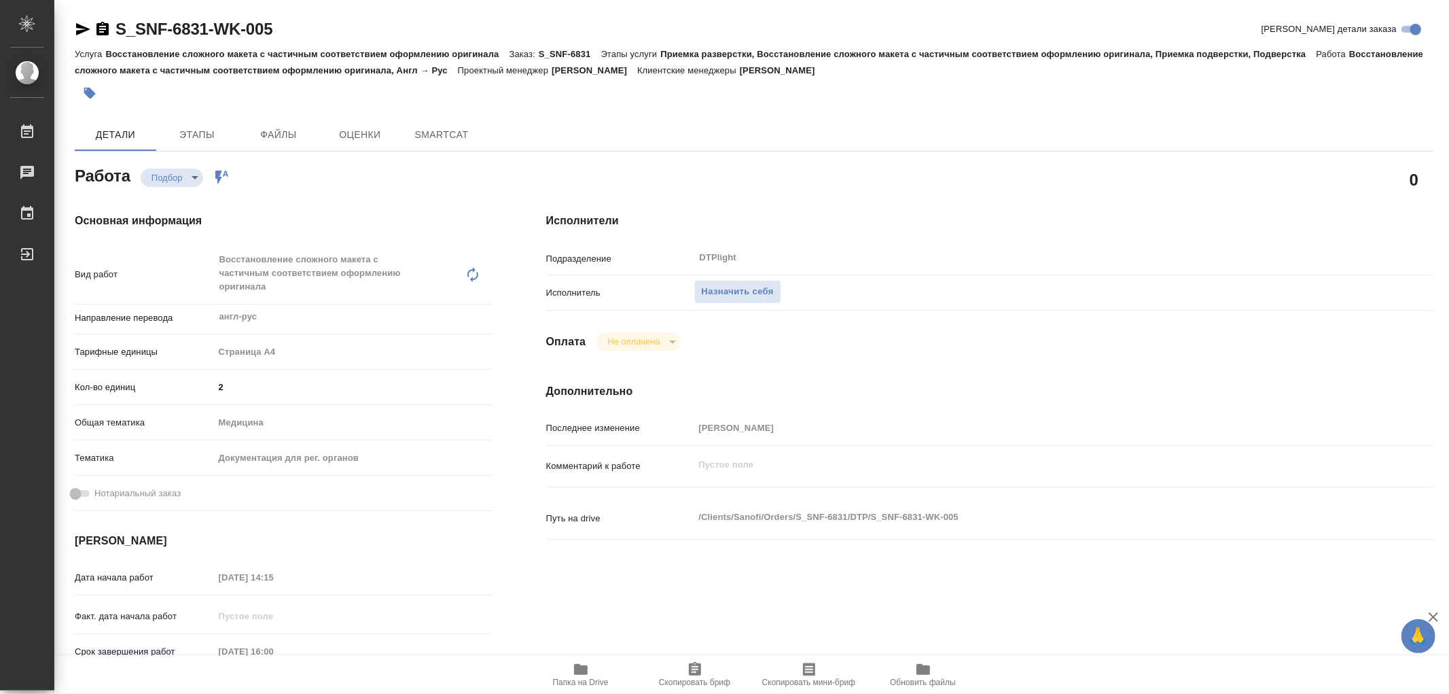
type textarea "x"
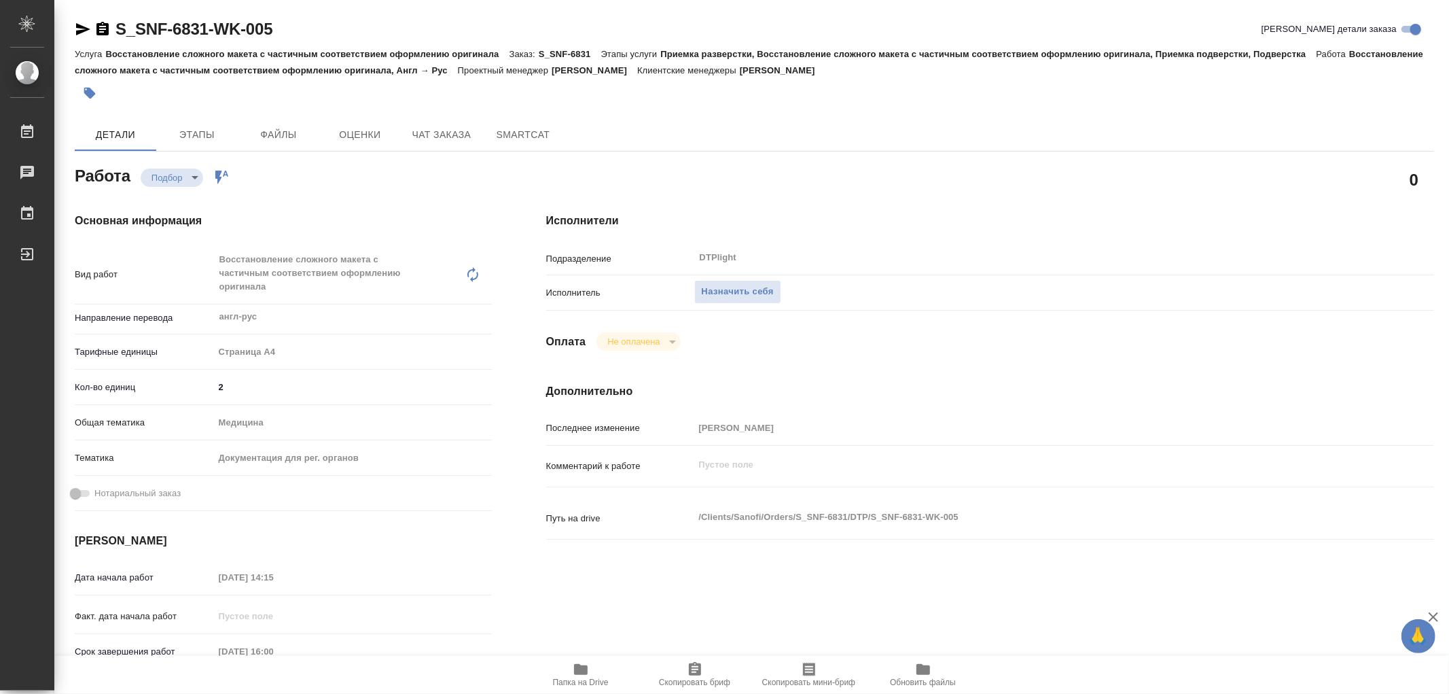
click at [576, 675] on icon "button" at bounding box center [581, 669] width 14 height 11
type textarea "x"
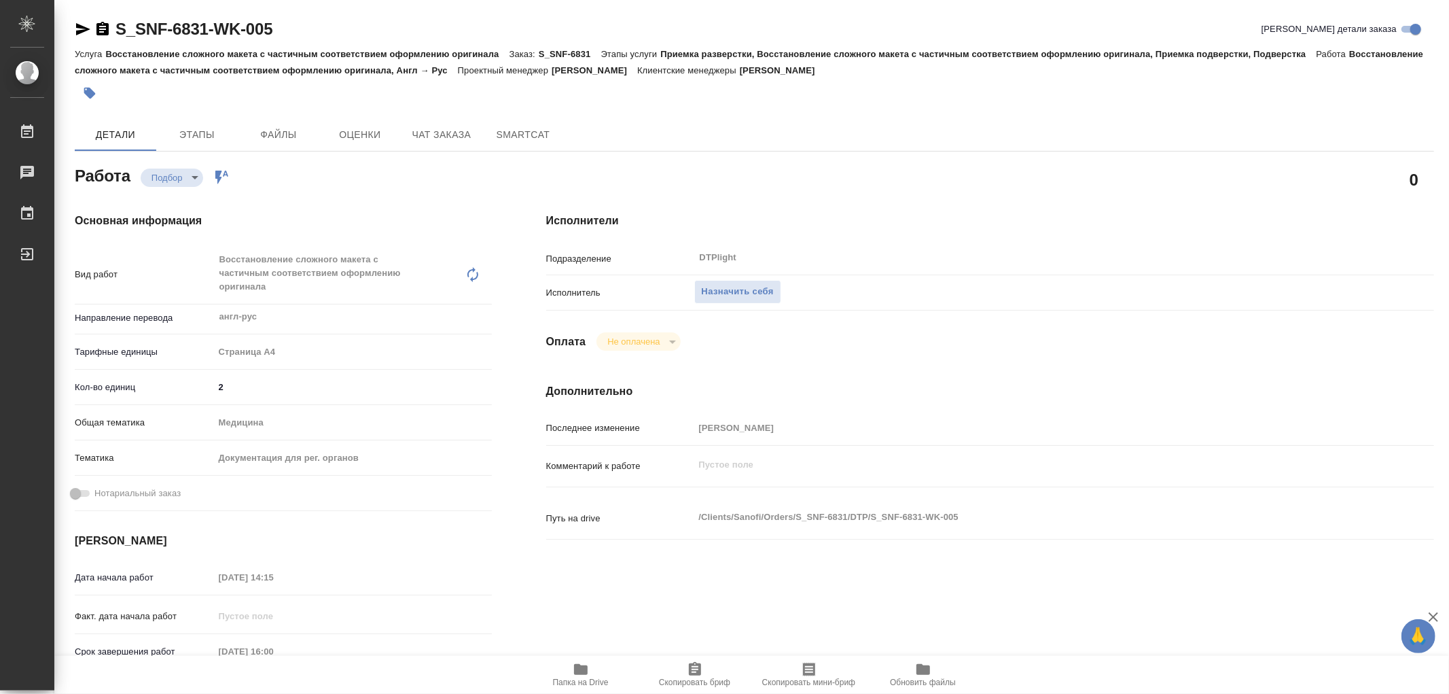
type textarea "x"
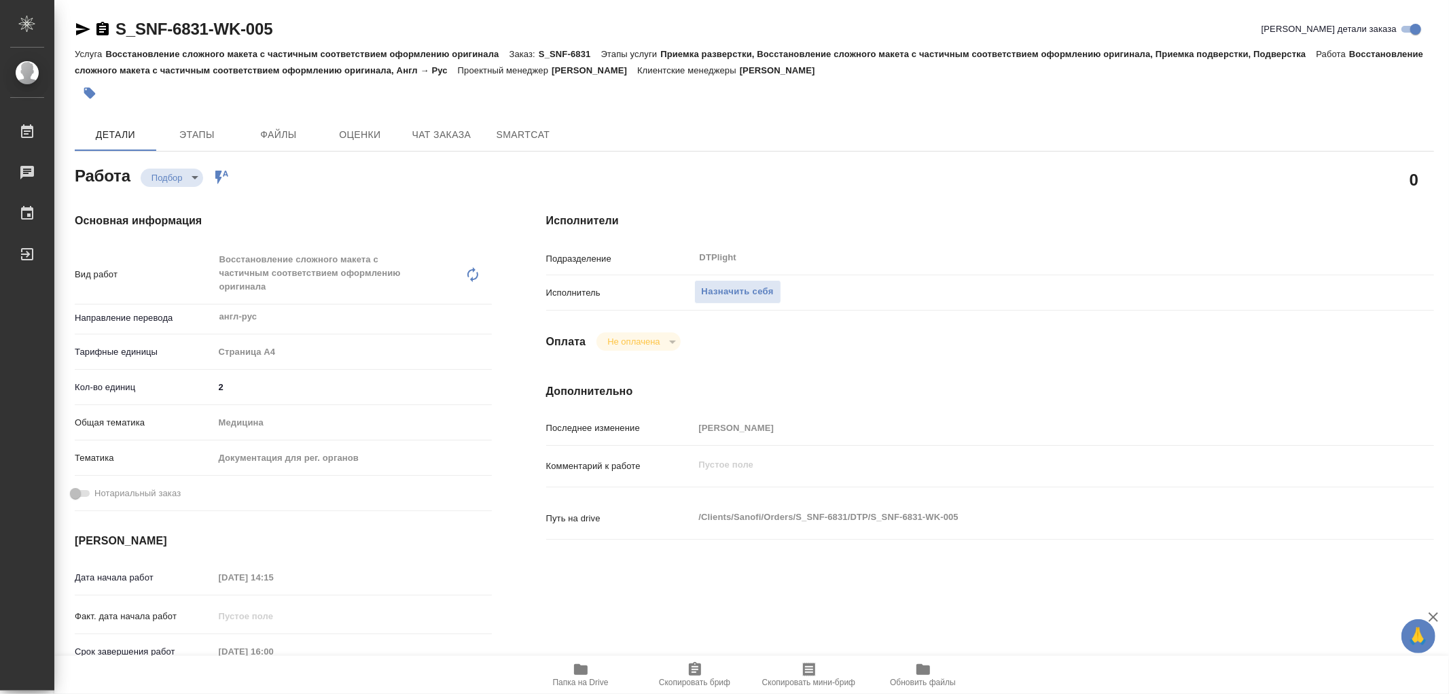
type textarea "x"
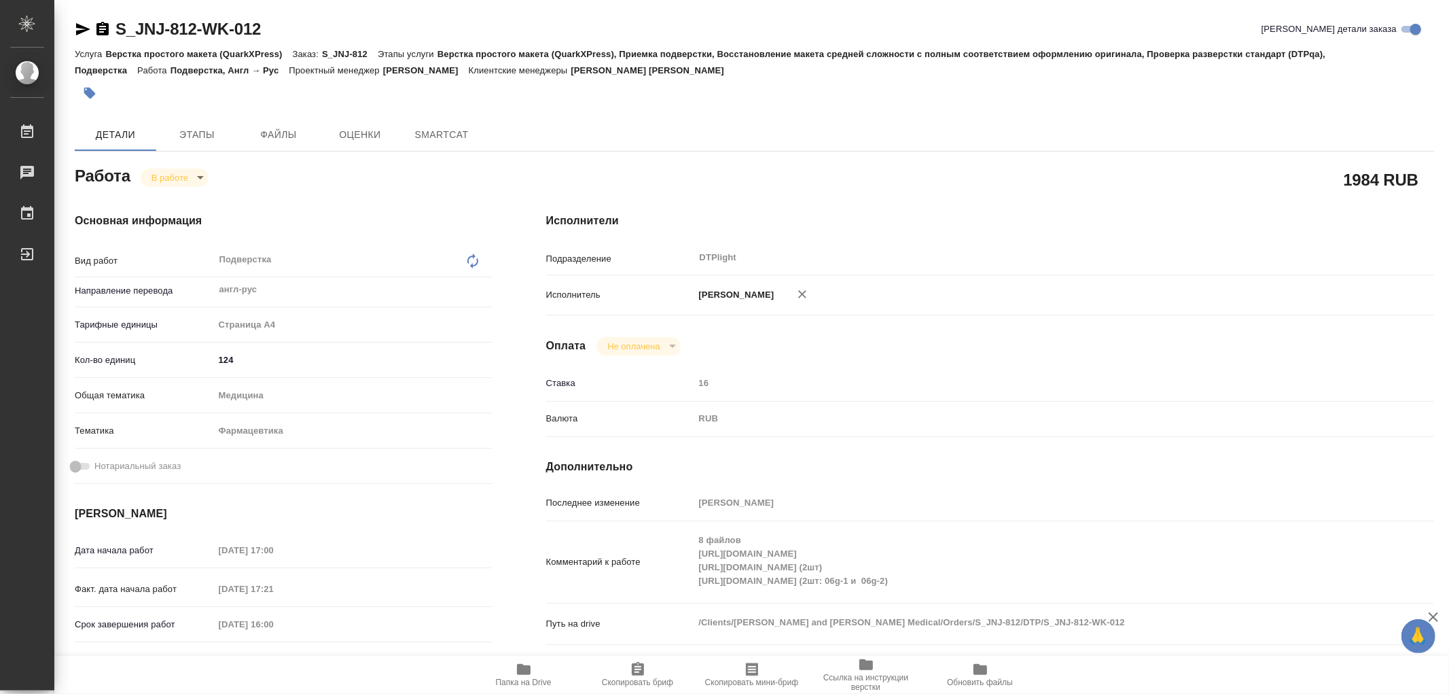
type textarea "x"
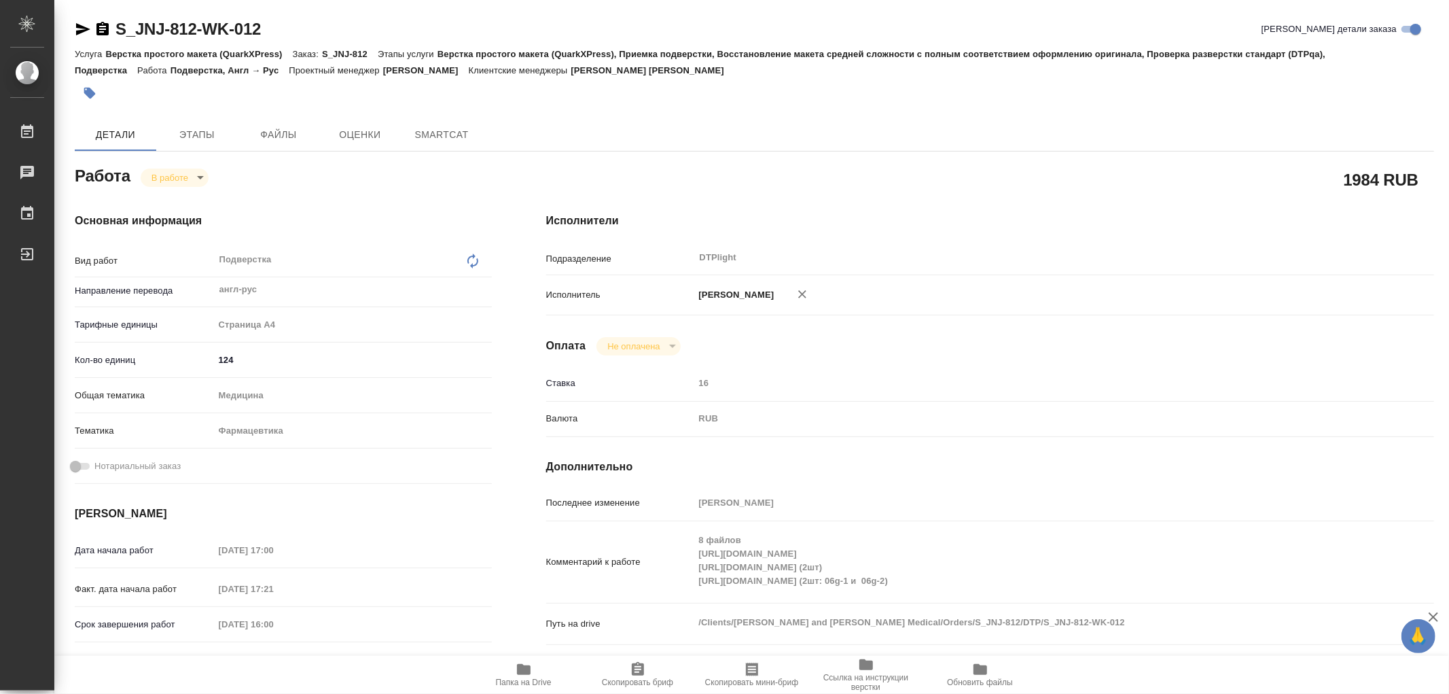
type textarea "x"
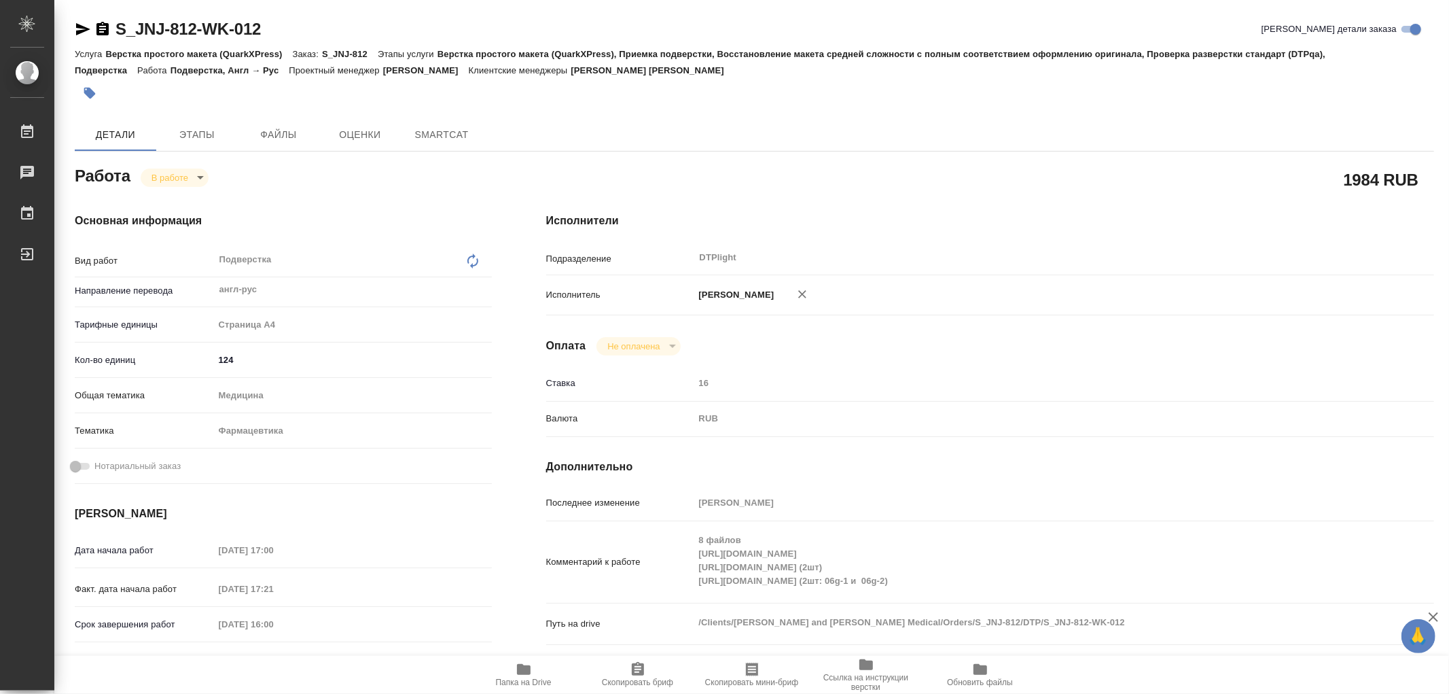
type textarea "x"
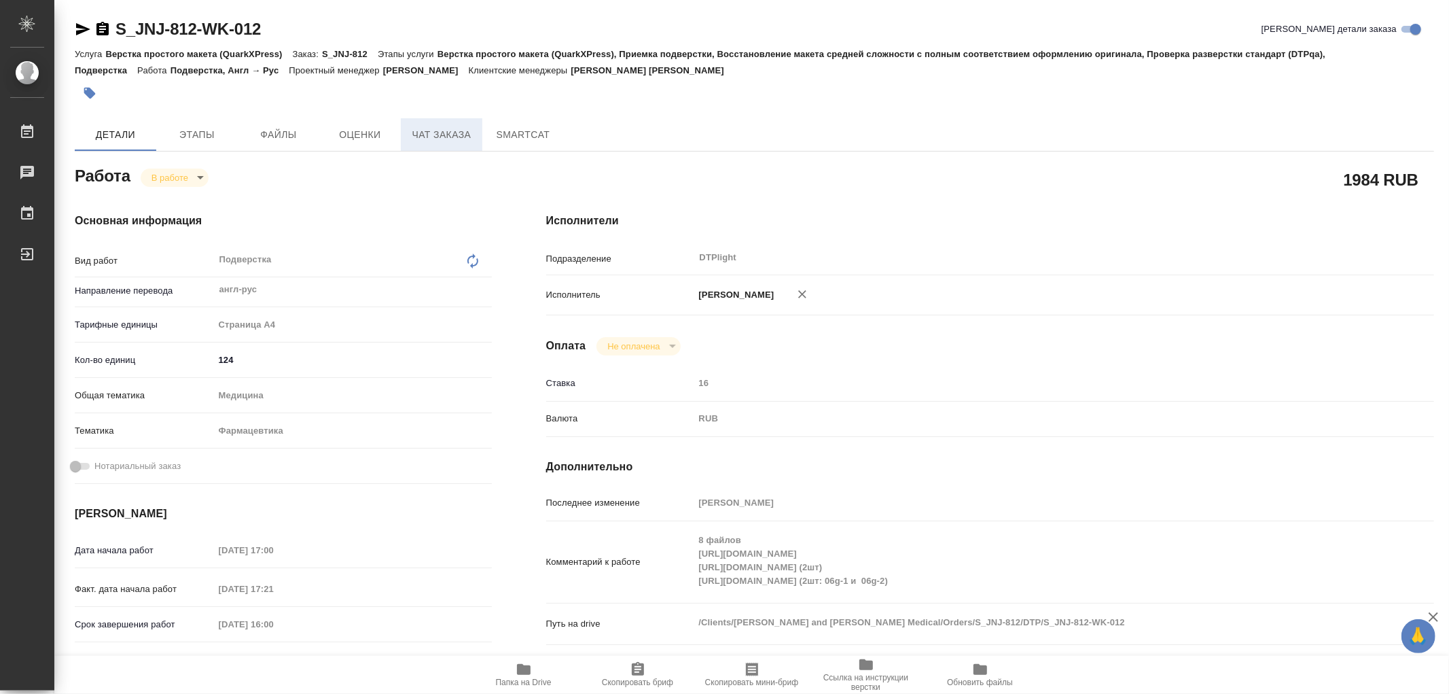
click at [450, 132] on span "Чат заказа" at bounding box center [441, 134] width 65 height 17
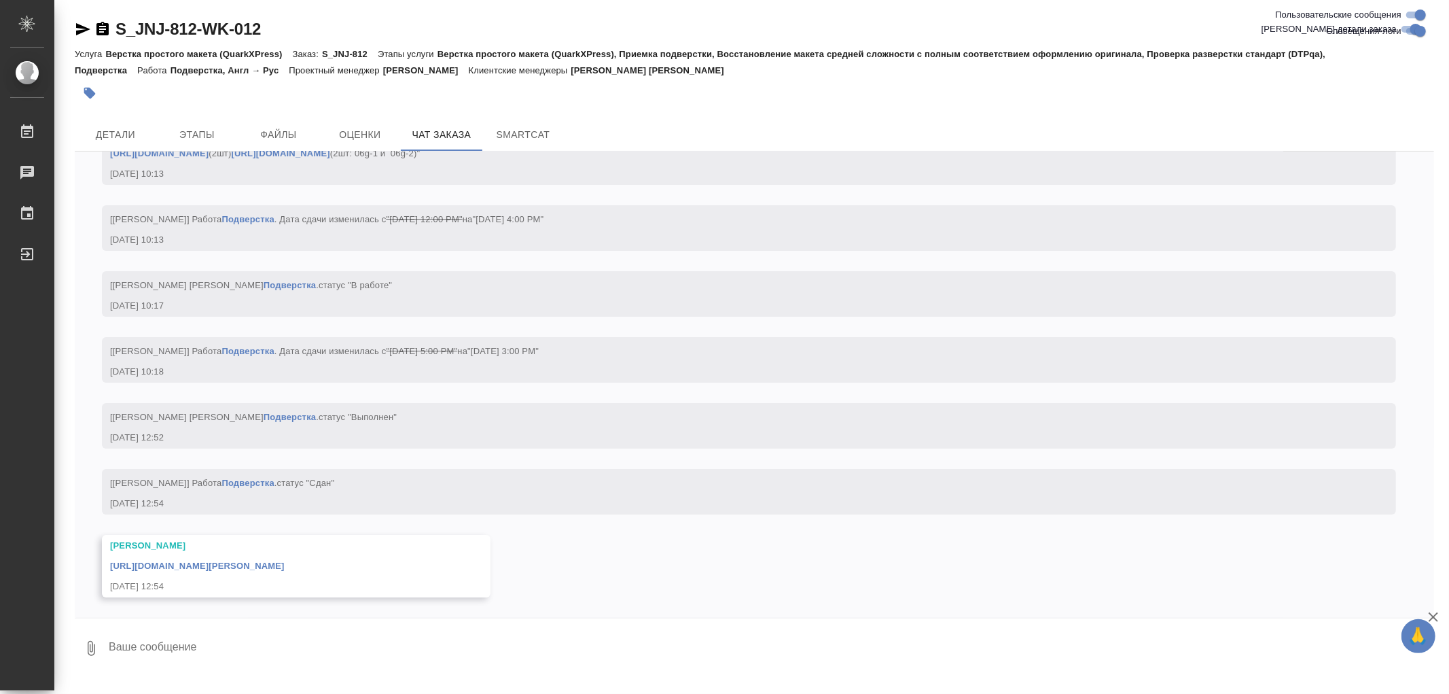
scroll to position [13156, 0]
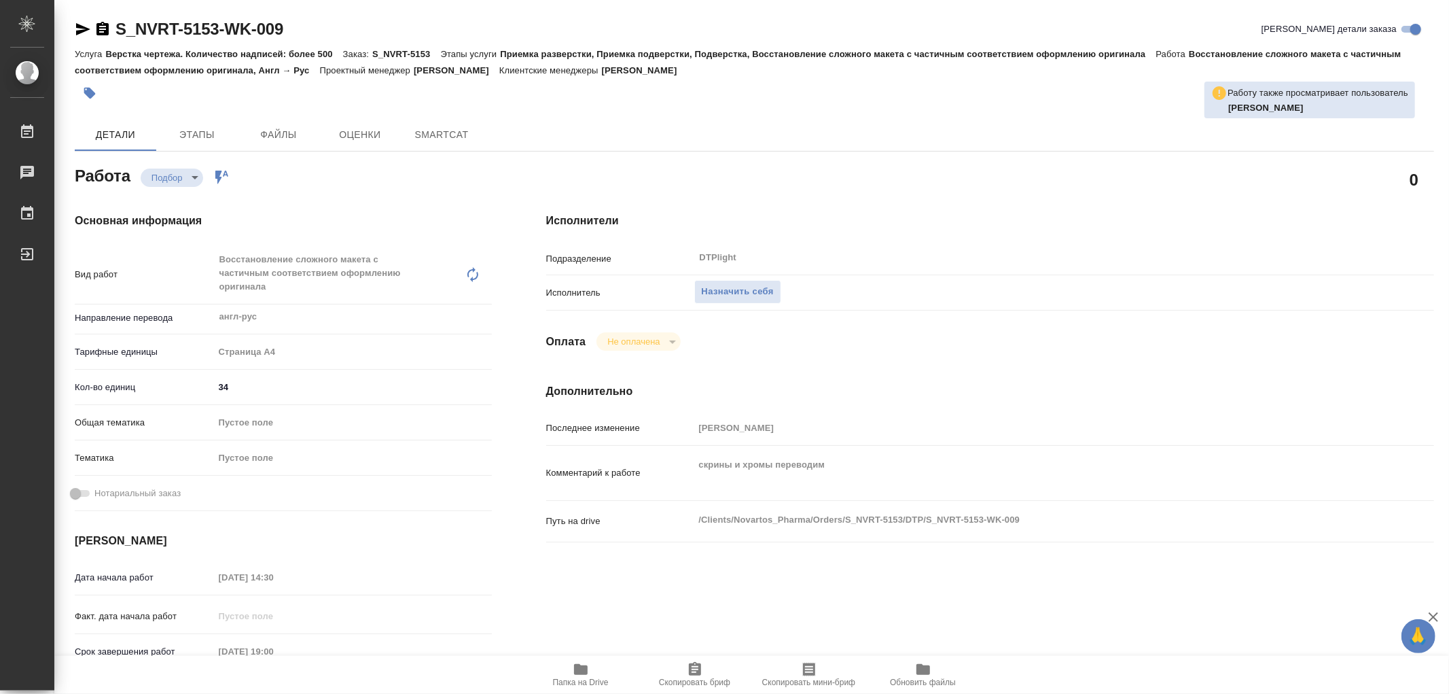
type textarea "x"
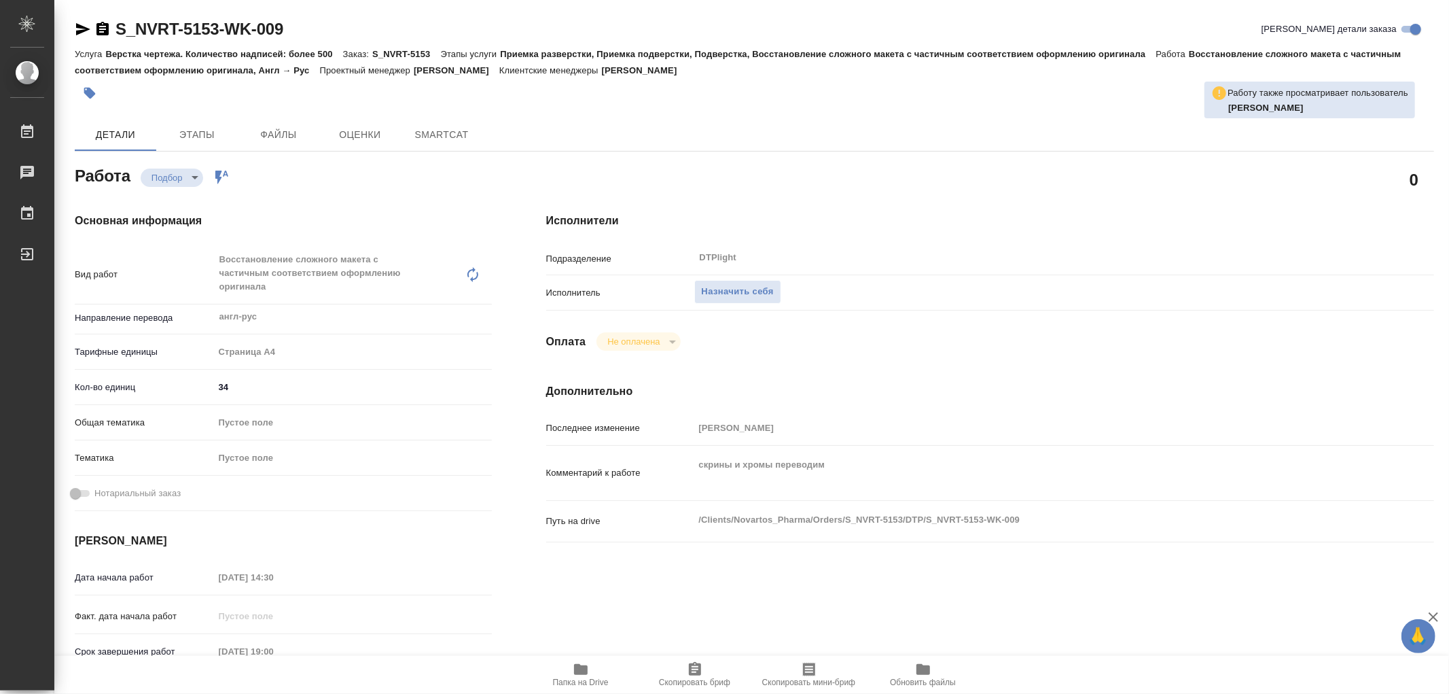
type textarea "x"
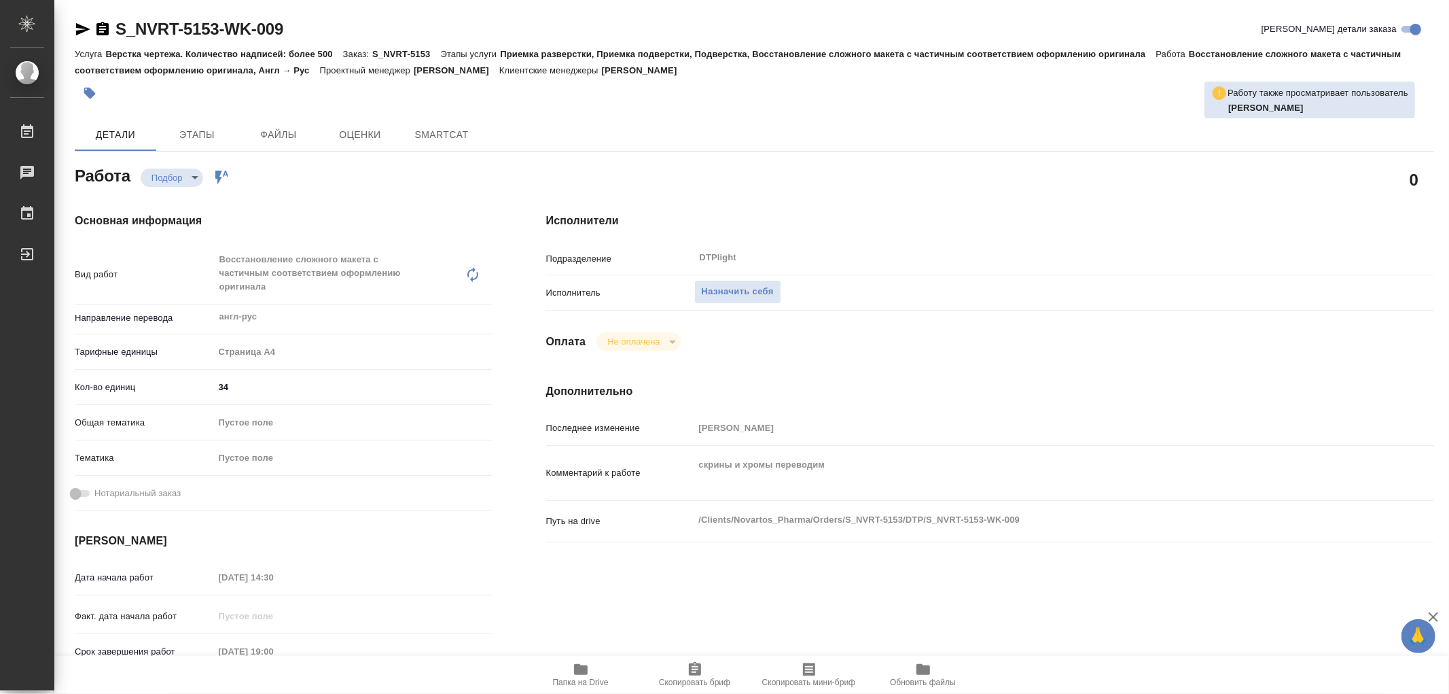
type textarea "x"
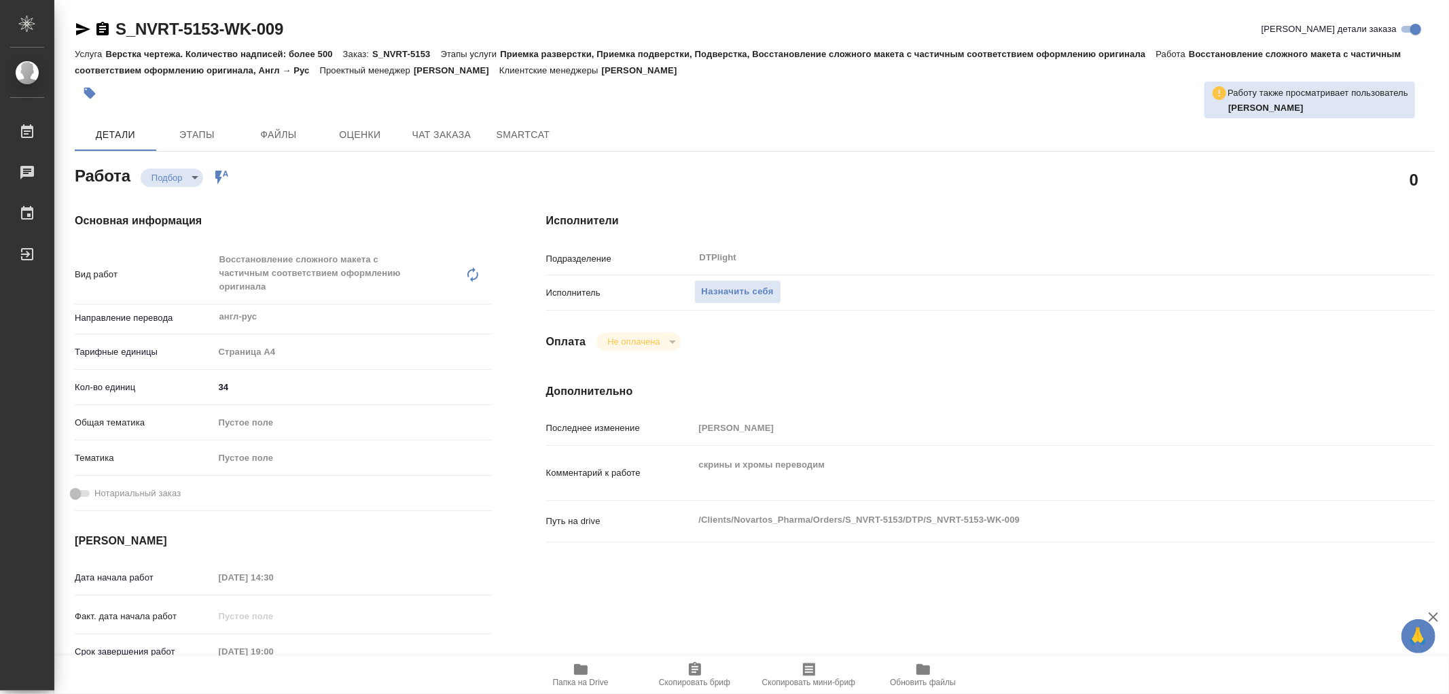
type textarea "x"
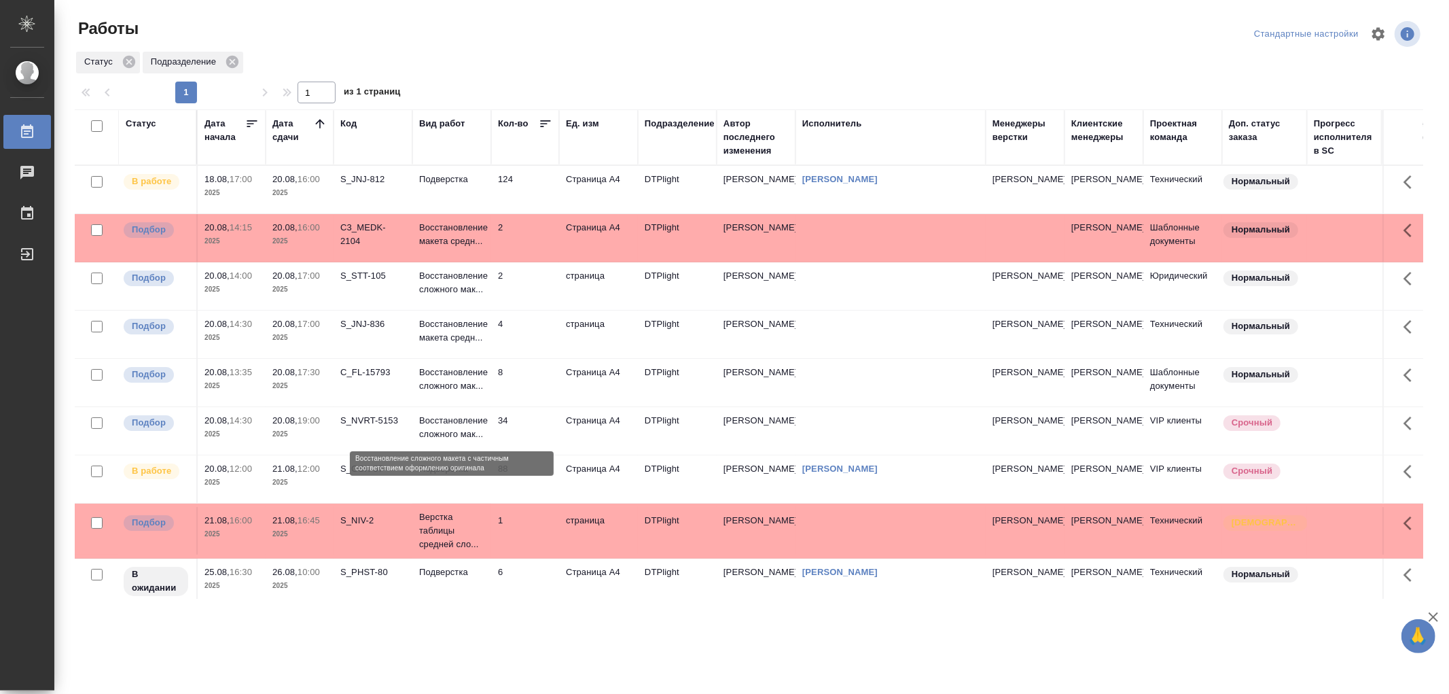
click at [459, 439] on p "Восстановление сложного мак..." at bounding box center [451, 427] width 65 height 27
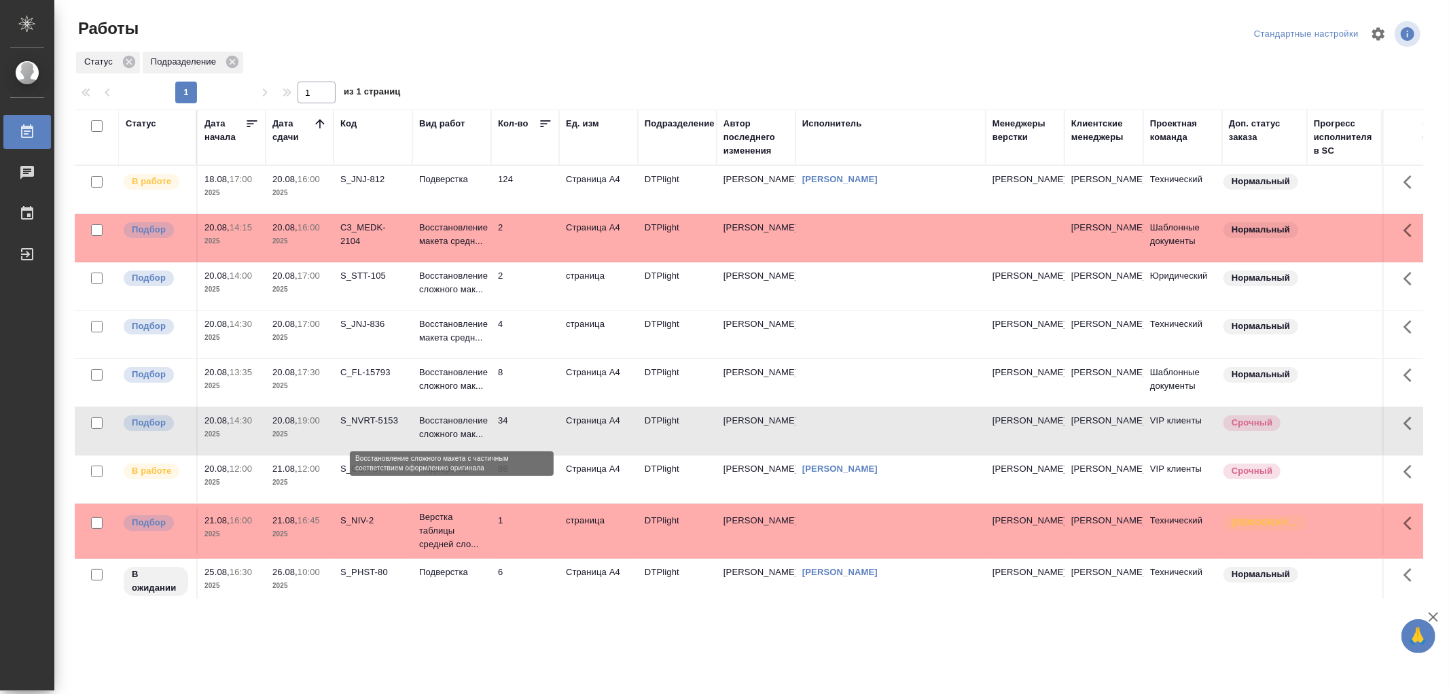
click at [459, 439] on p "Восстановление сложного мак..." at bounding box center [451, 427] width 65 height 27
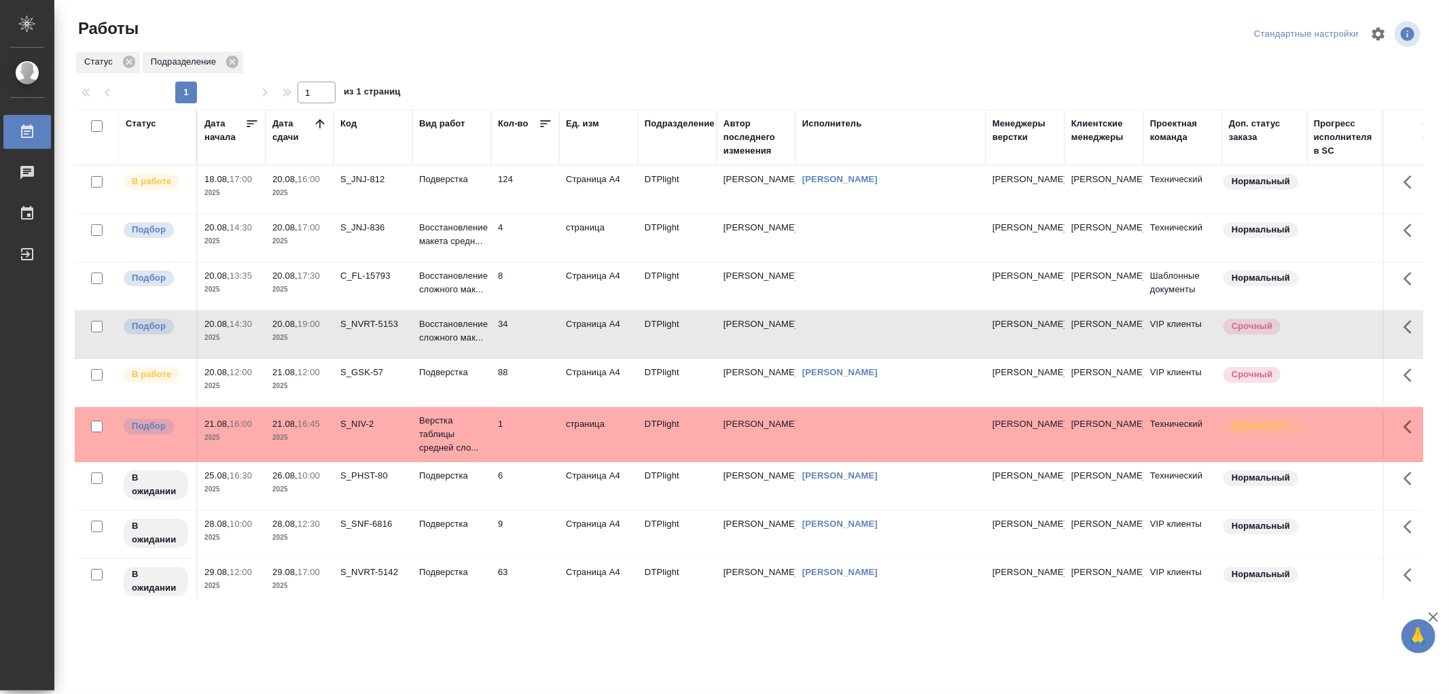
click at [477, 199] on td "Подверстка" at bounding box center [451, 190] width 79 height 48
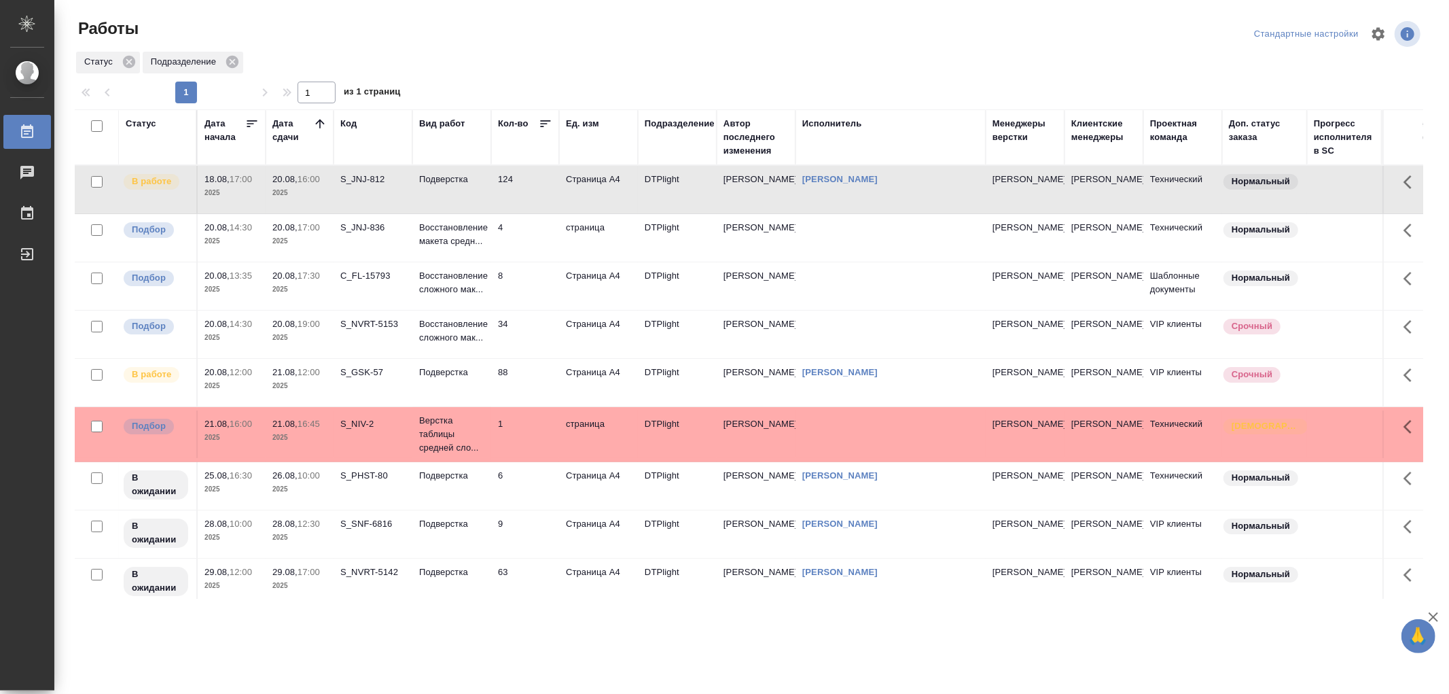
click at [477, 199] on td "Подверстка" at bounding box center [451, 190] width 79 height 48
click at [469, 190] on td "Подверстка" at bounding box center [451, 190] width 79 height 48
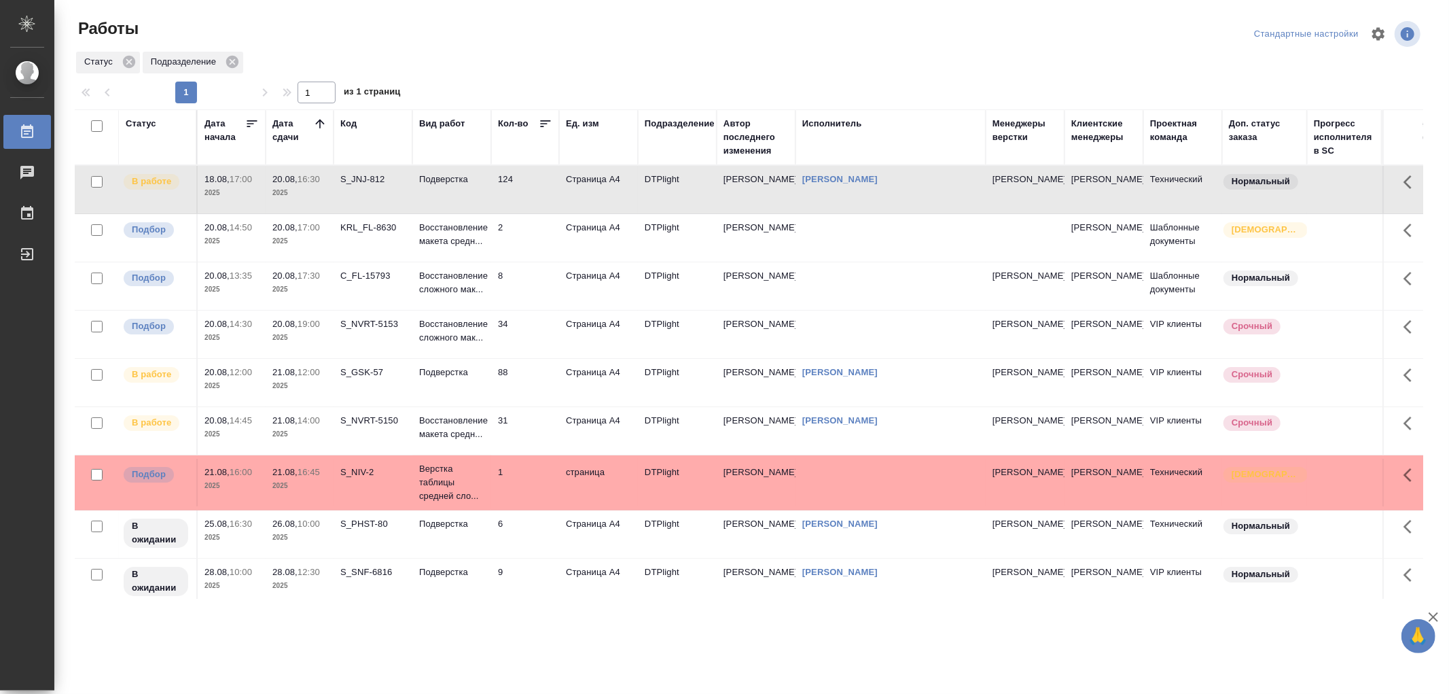
click at [478, 209] on td "Подверстка" at bounding box center [451, 190] width 79 height 48
click at [469, 213] on td "Подверстка" at bounding box center [451, 190] width 79 height 48
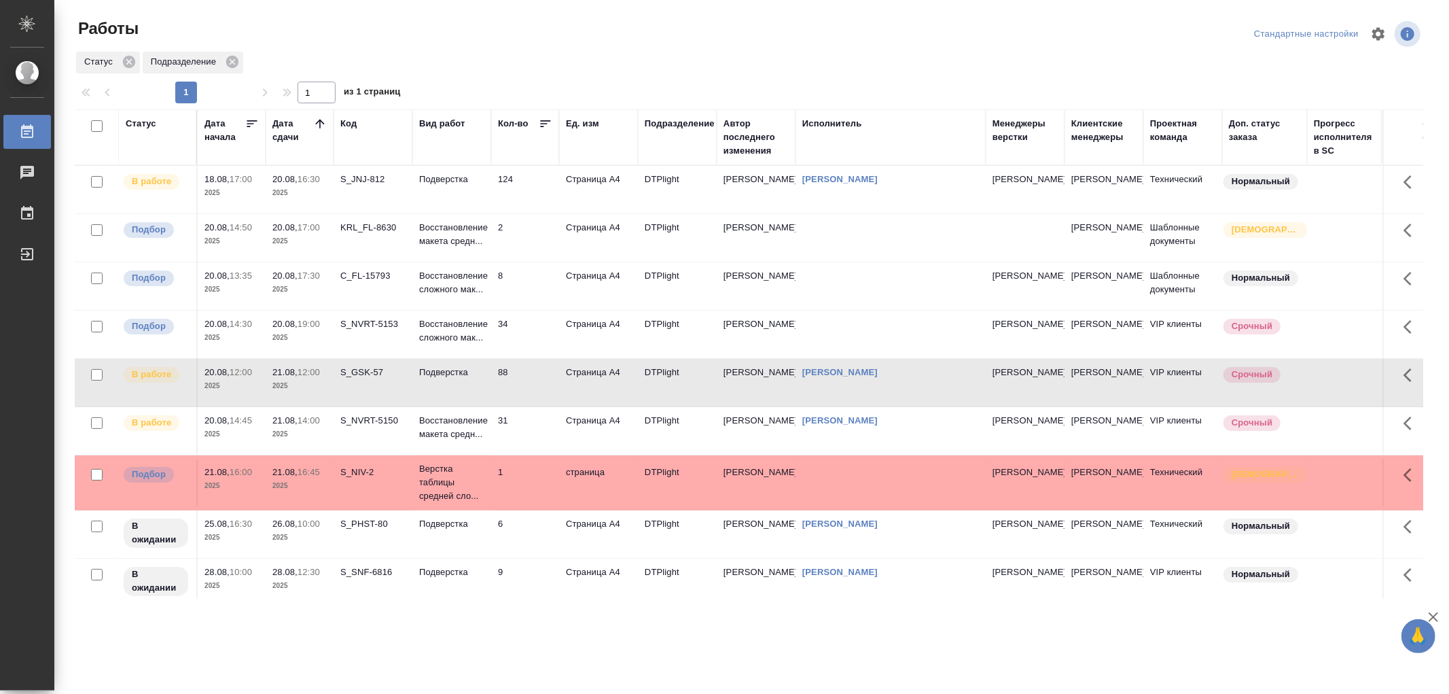
click at [469, 213] on td "Подверстка" at bounding box center [451, 190] width 79 height 48
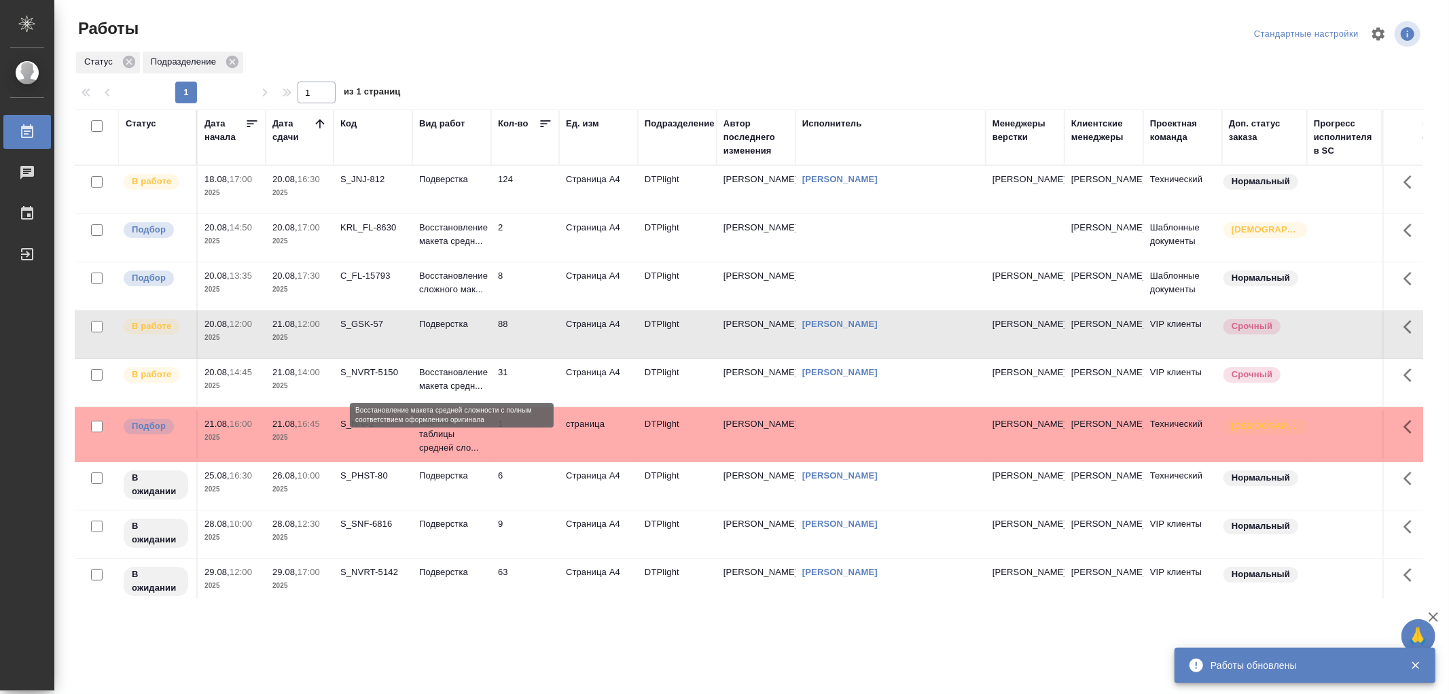
click at [455, 375] on p "Восстановление макета средн..." at bounding box center [451, 378] width 65 height 27
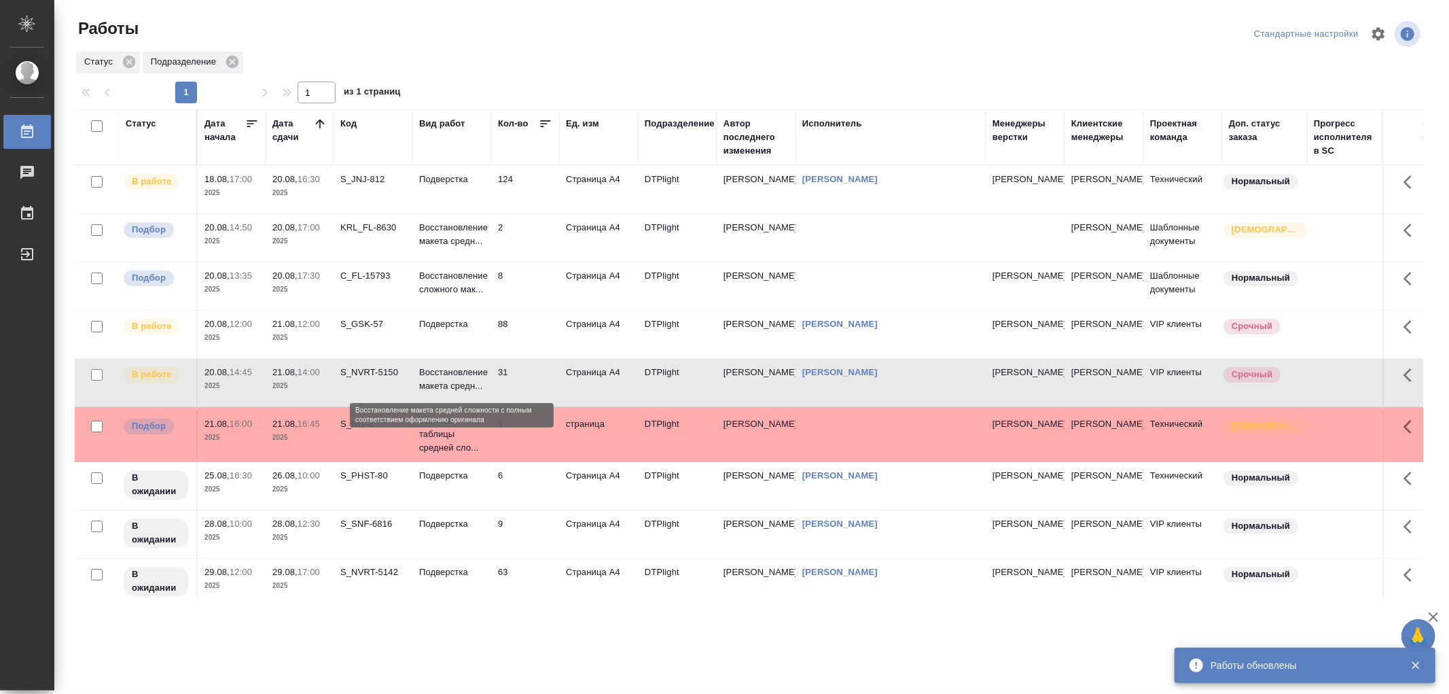
click at [455, 375] on p "Восстановление макета средн..." at bounding box center [451, 378] width 65 height 27
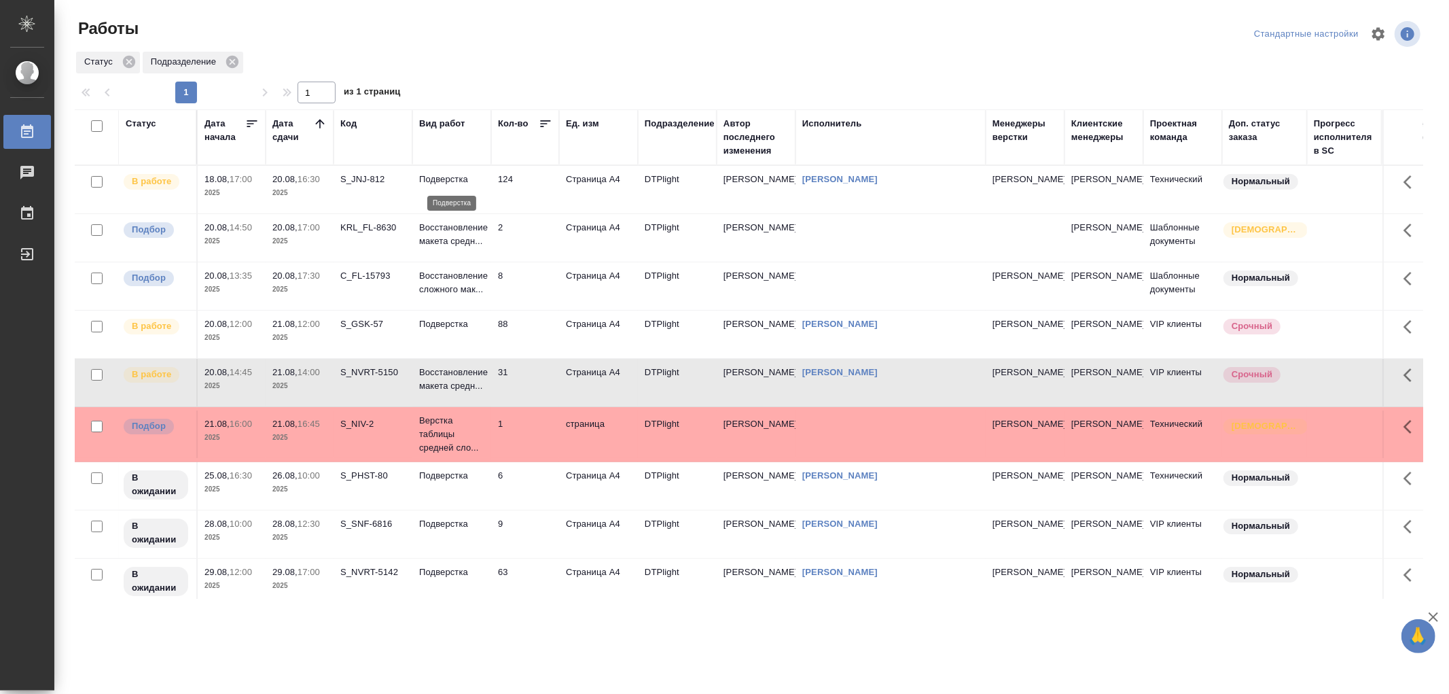
click at [452, 178] on p "Подверстка" at bounding box center [451, 180] width 65 height 14
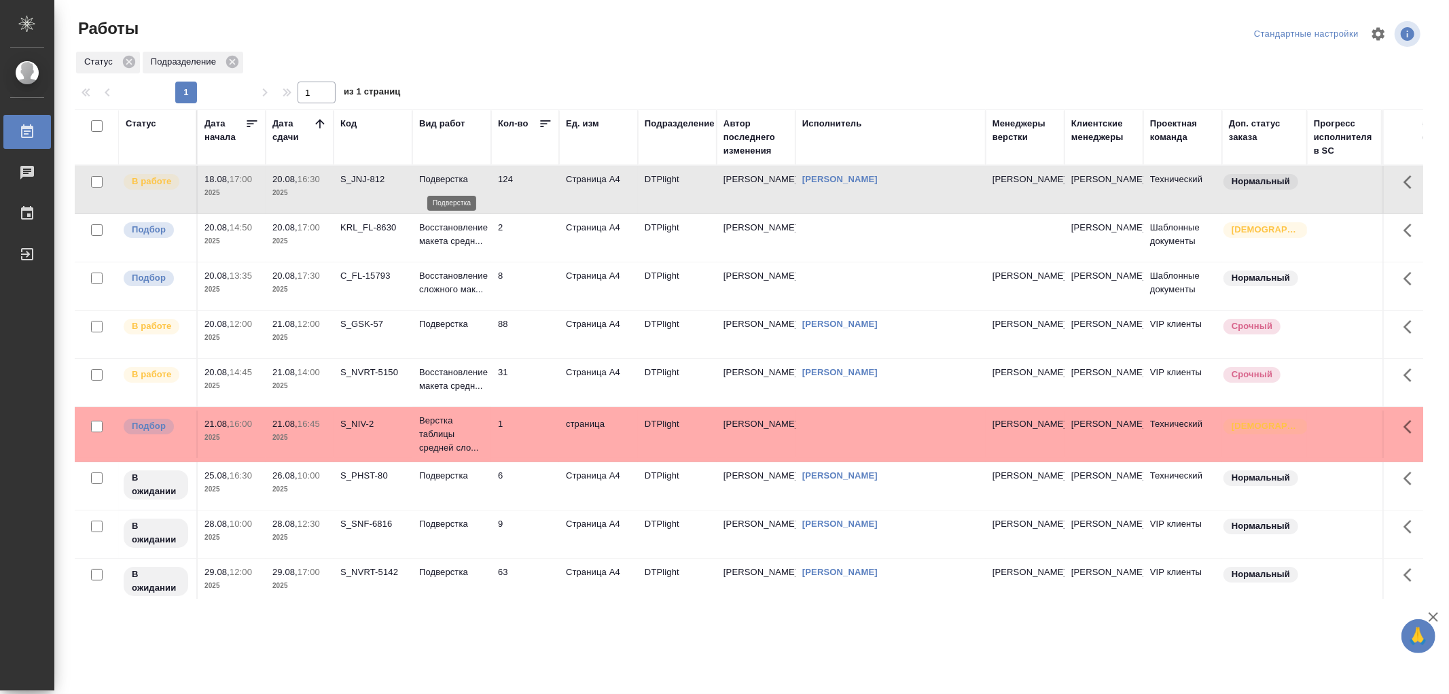
click at [452, 178] on p "Подверстка" at bounding box center [451, 180] width 65 height 14
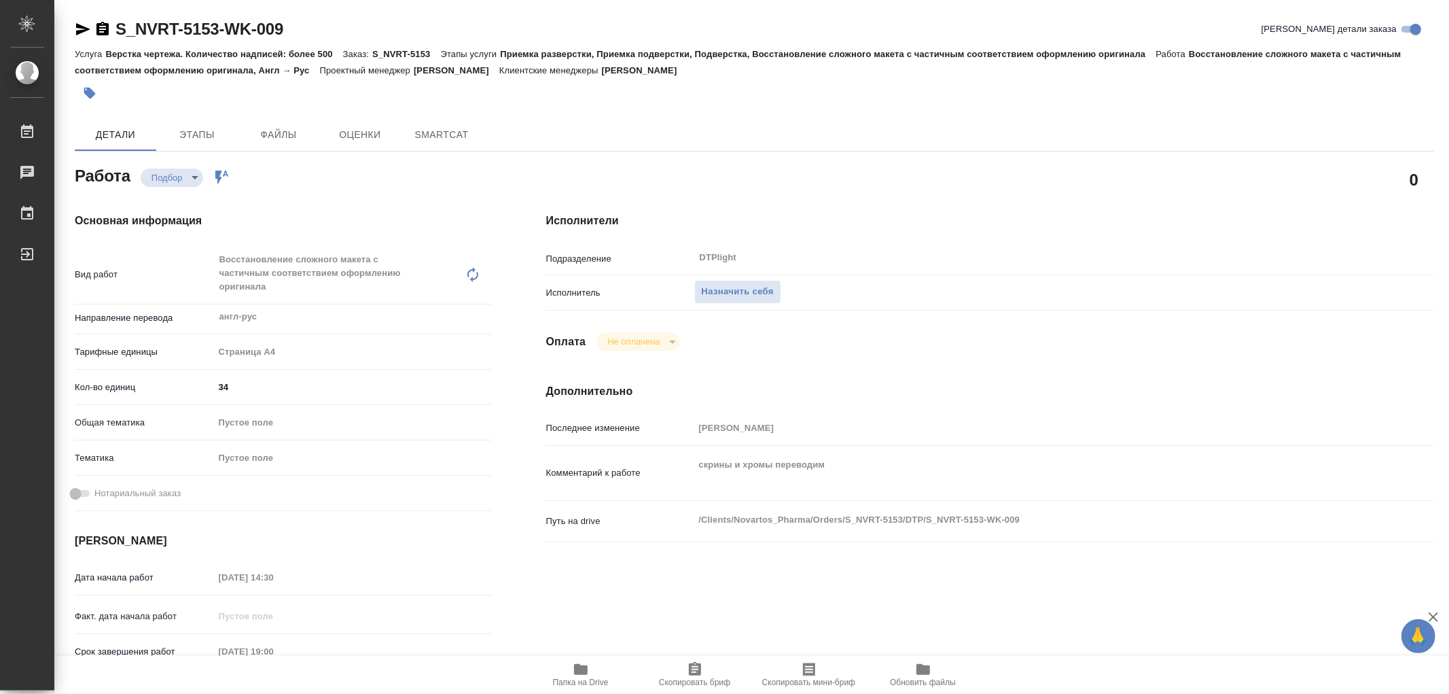
type textarea "x"
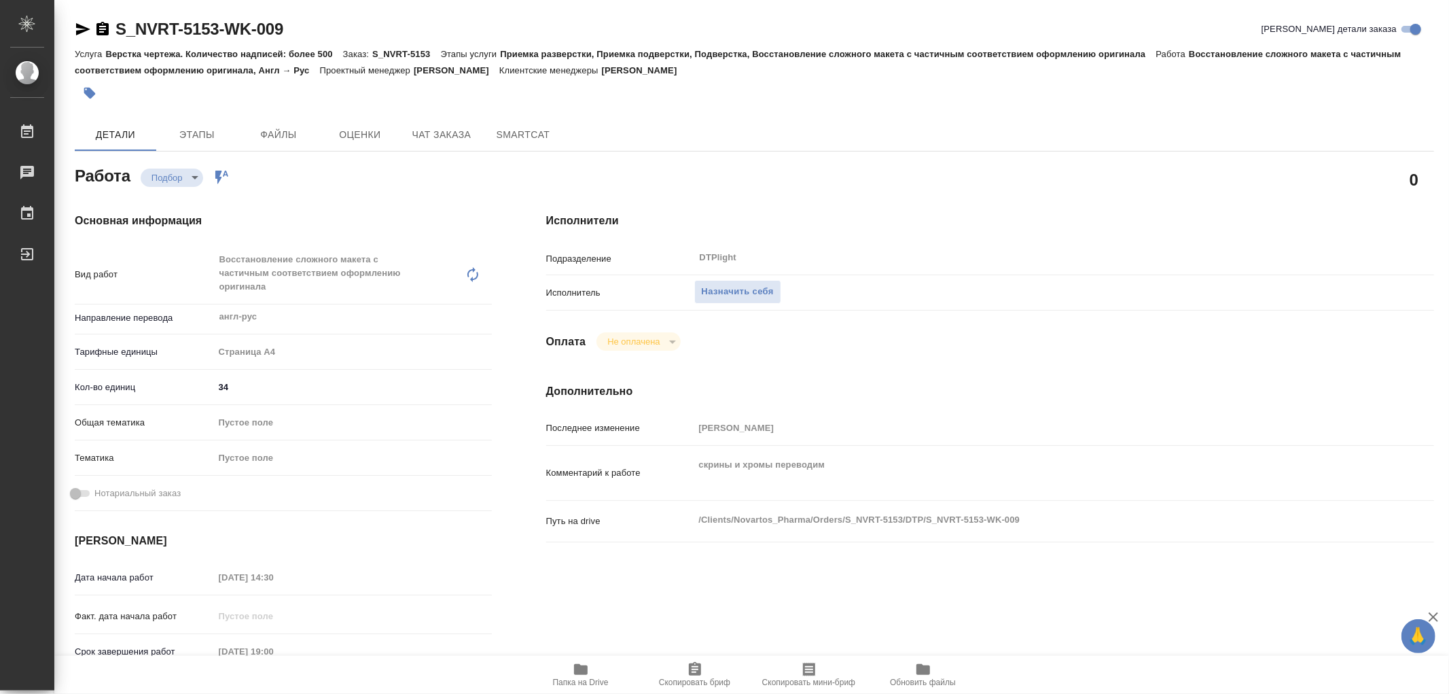
click at [581, 670] on icon "button" at bounding box center [581, 669] width 14 height 11
type textarea "x"
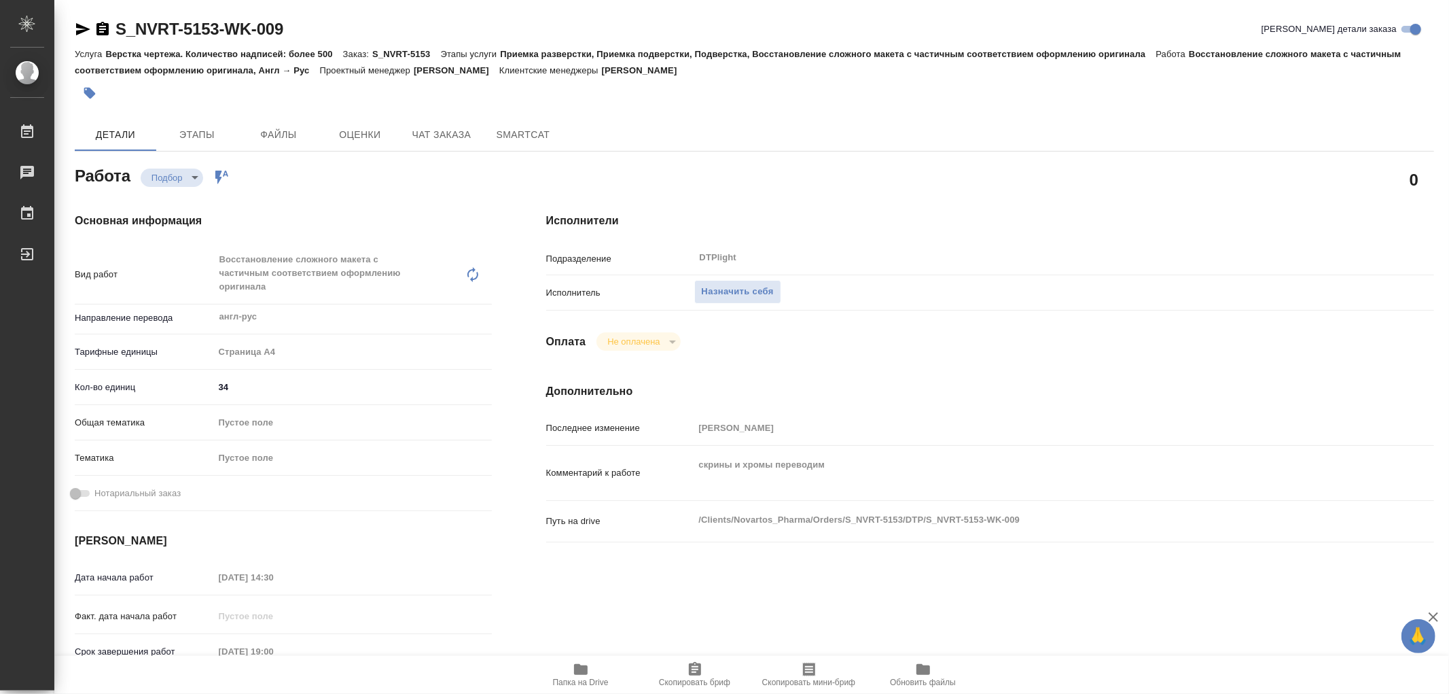
type textarea "x"
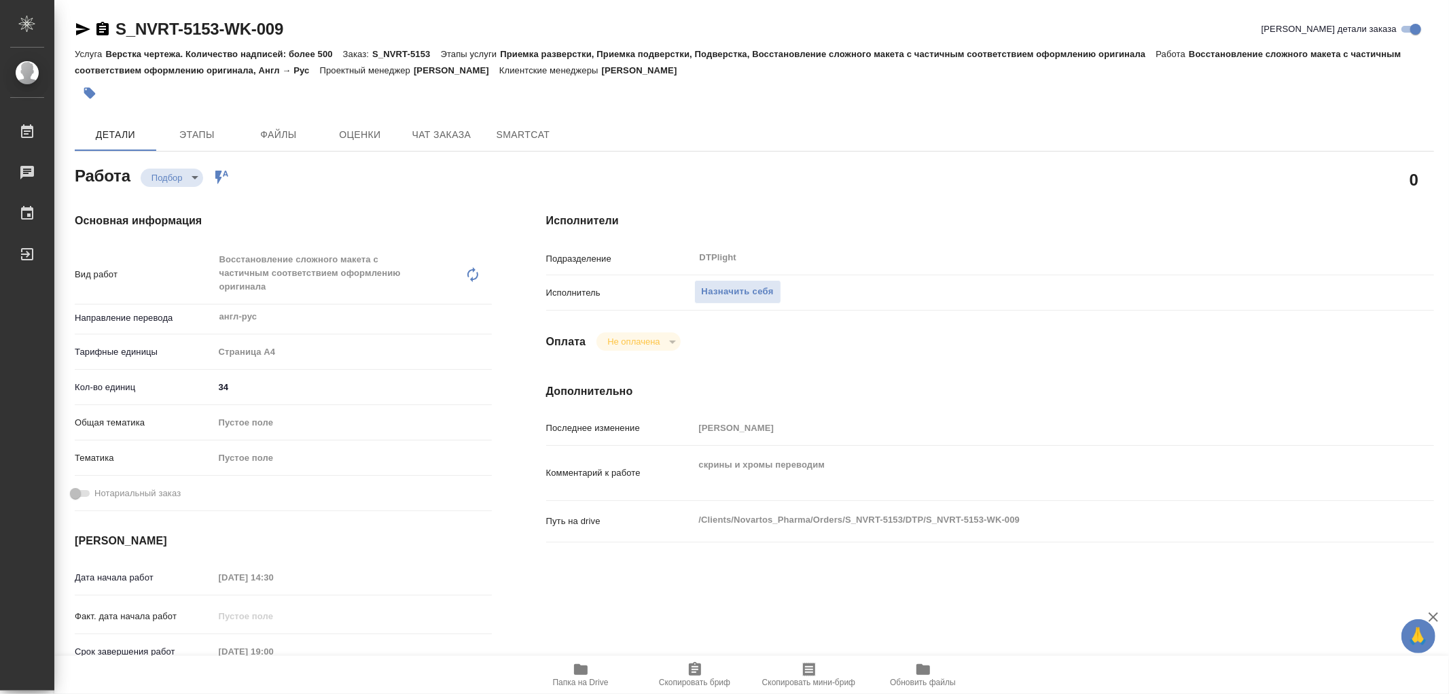
type textarea "x"
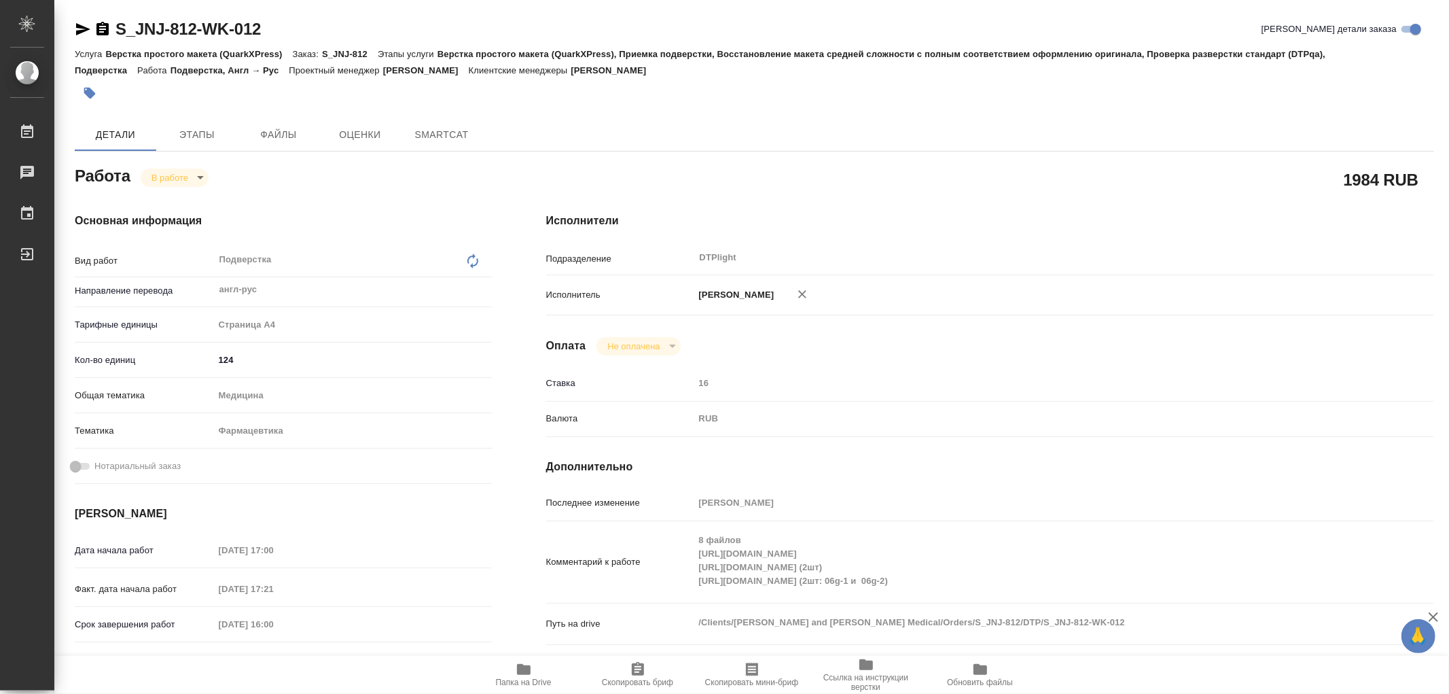
type textarea "x"
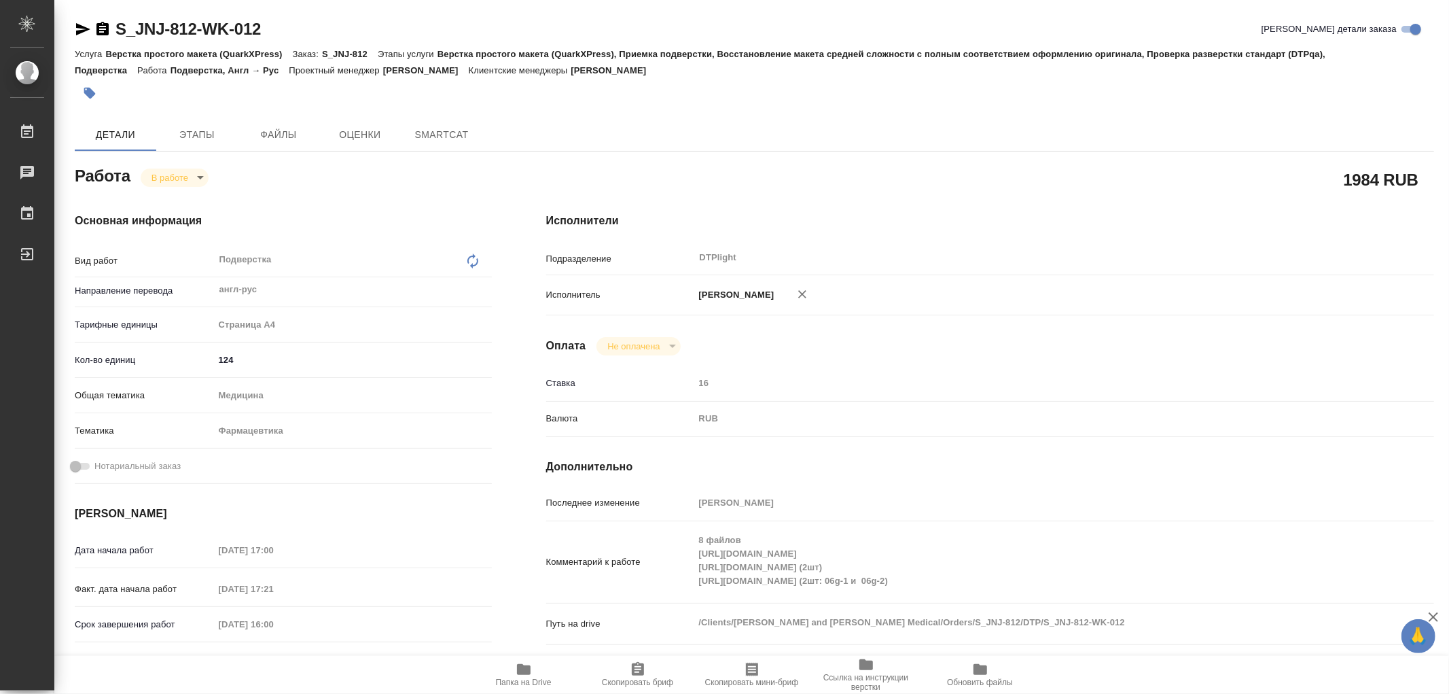
type textarea "x"
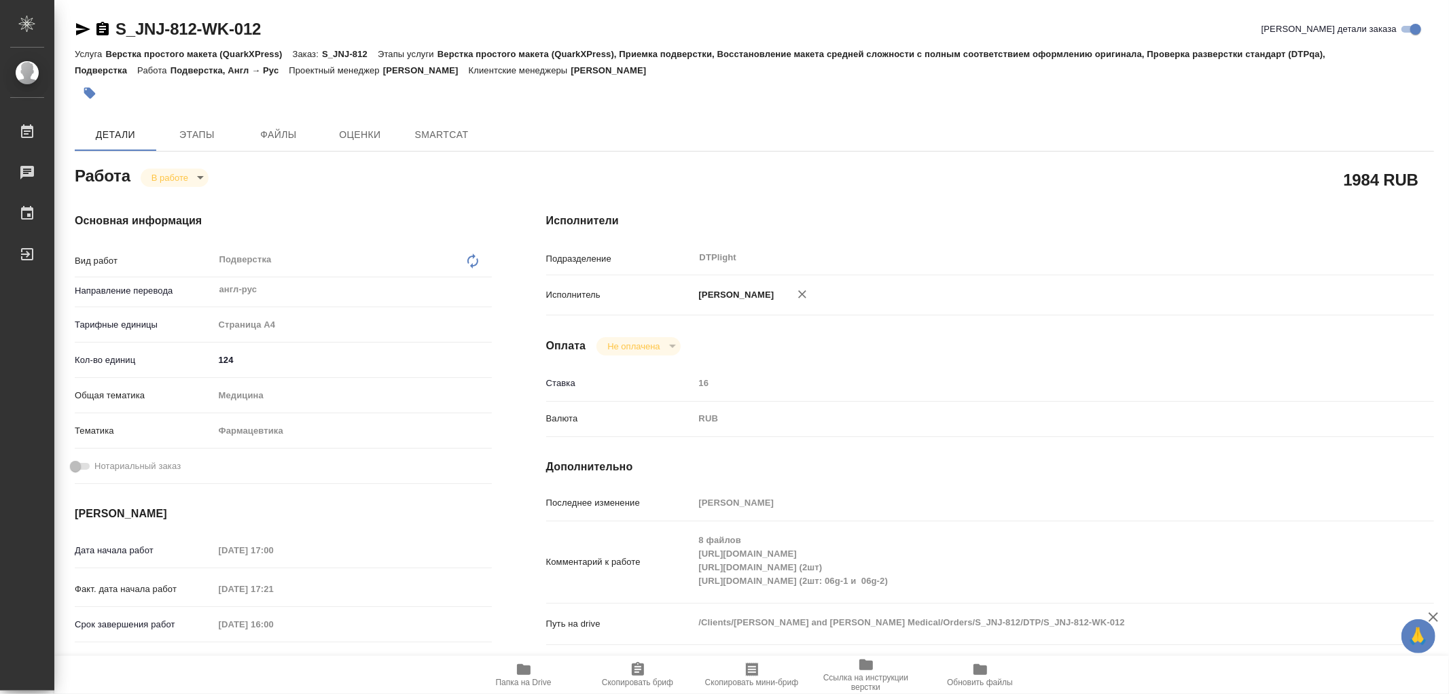
type textarea "x"
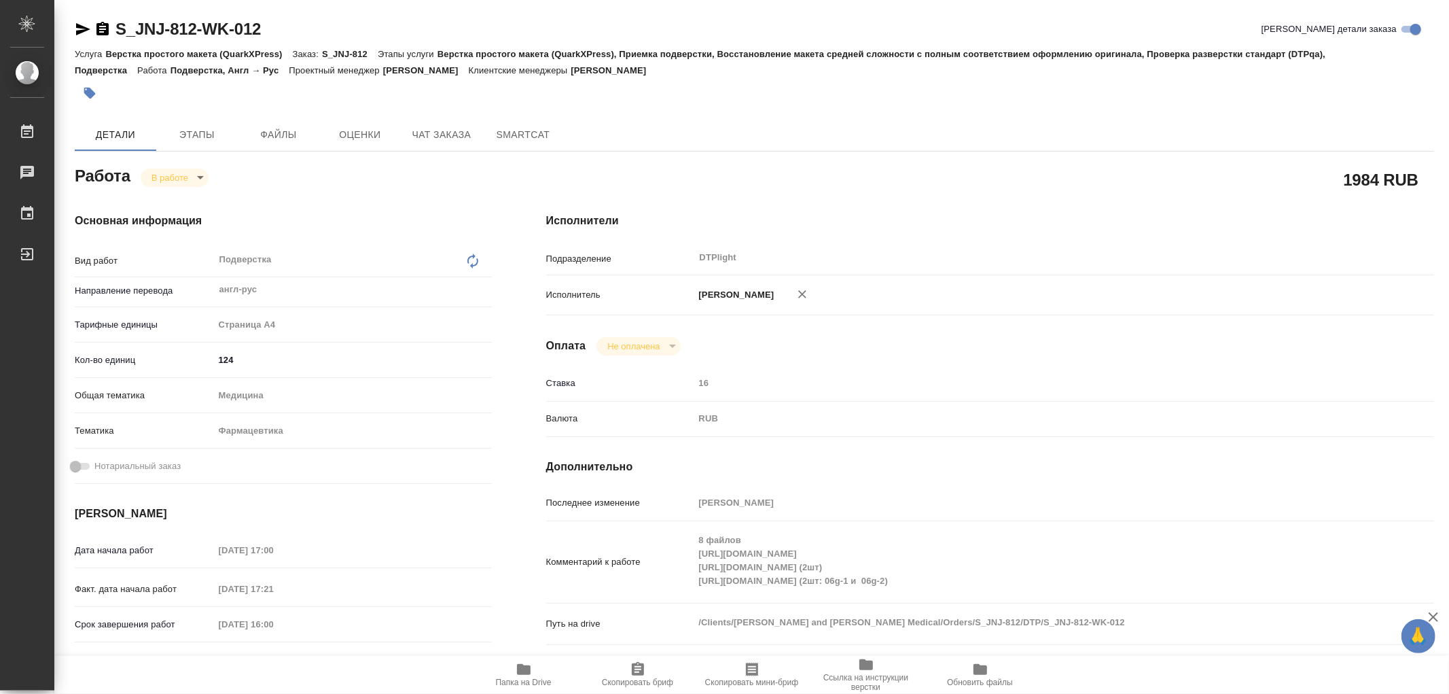
type textarea "x"
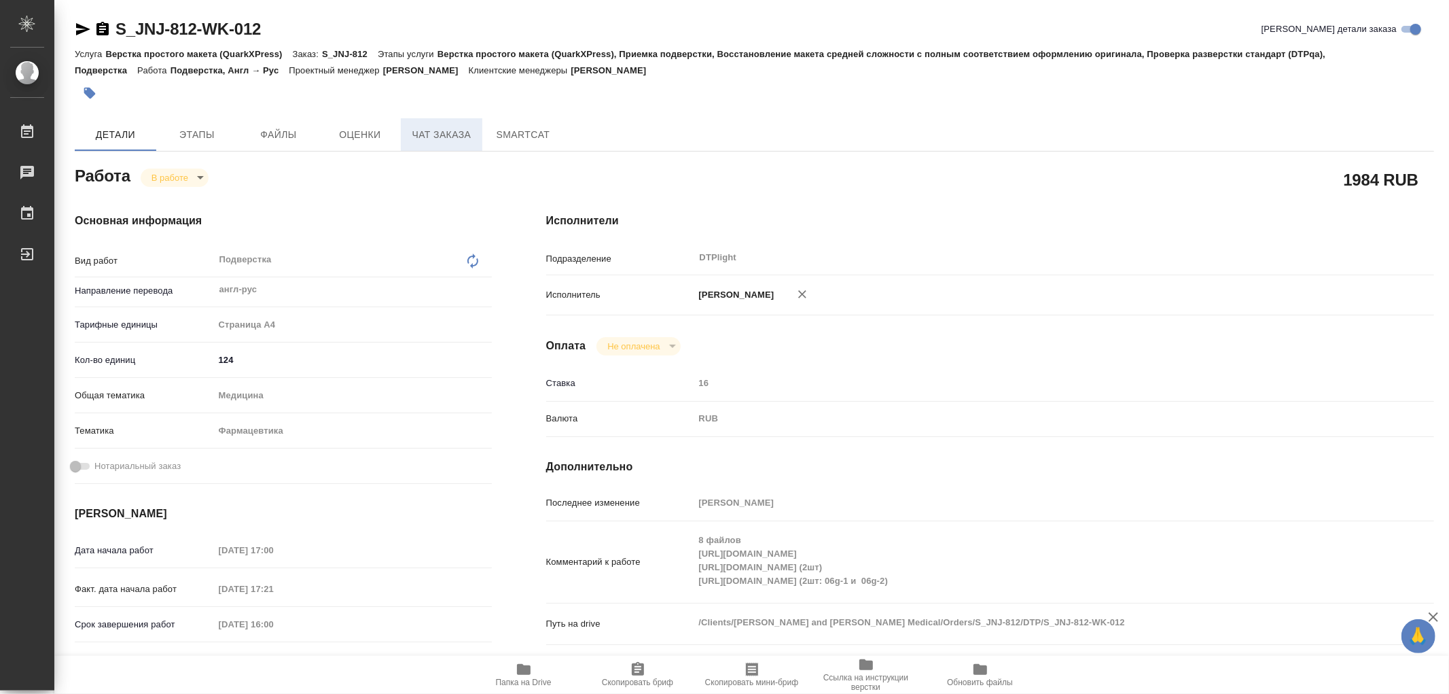
type textarea "x"
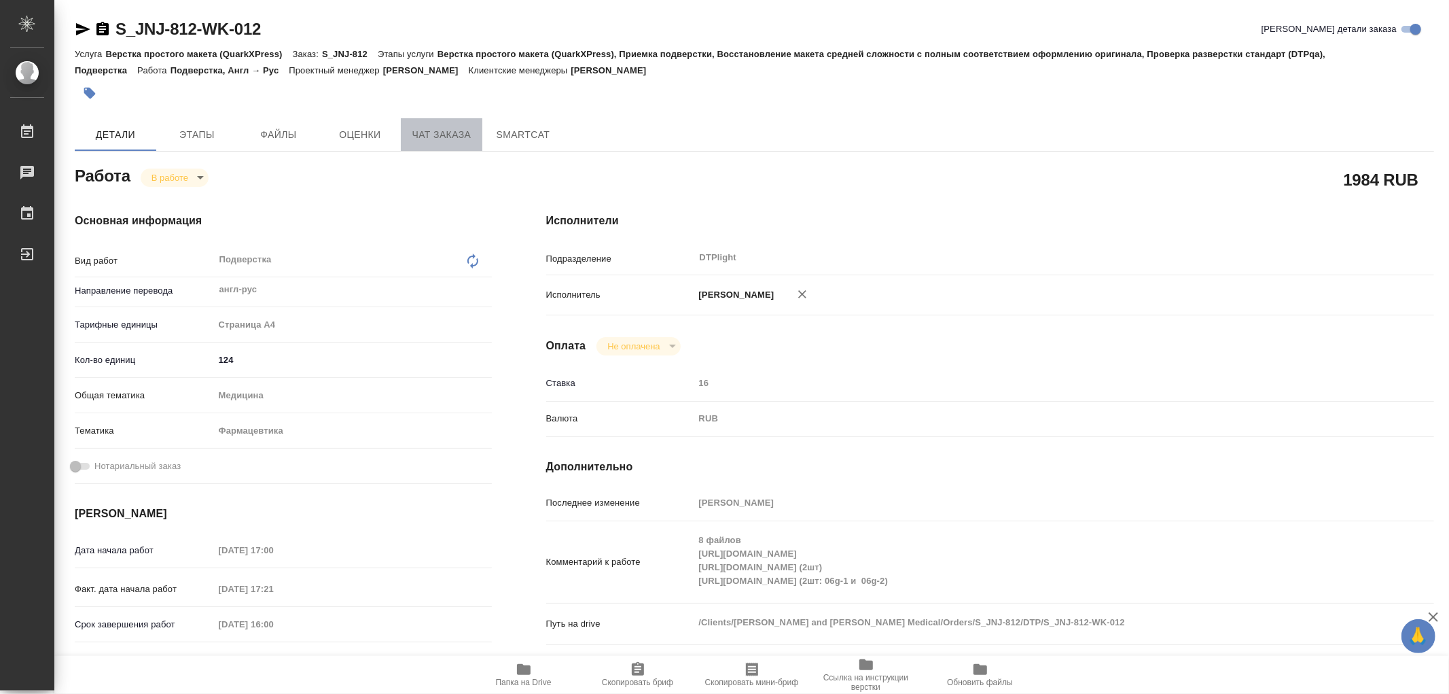
click at [452, 135] on span "Чат заказа" at bounding box center [441, 134] width 65 height 17
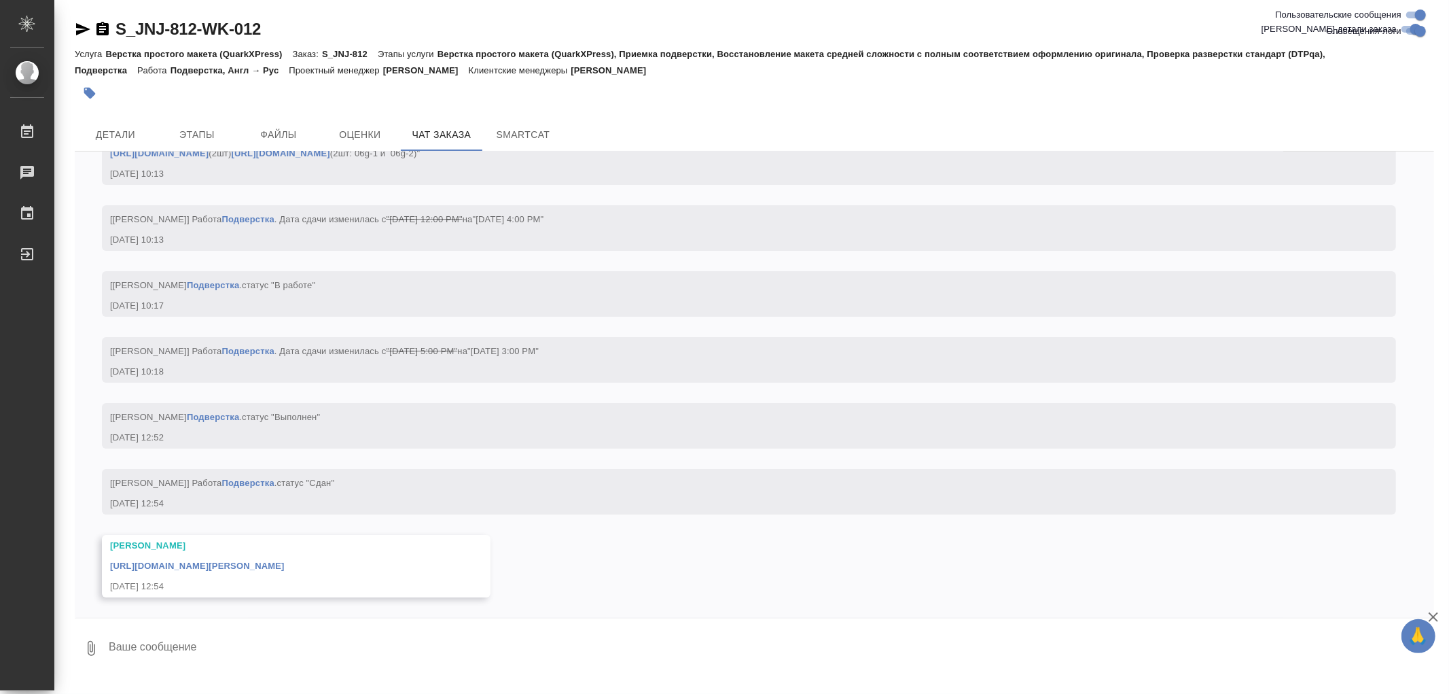
scroll to position [13156, 0]
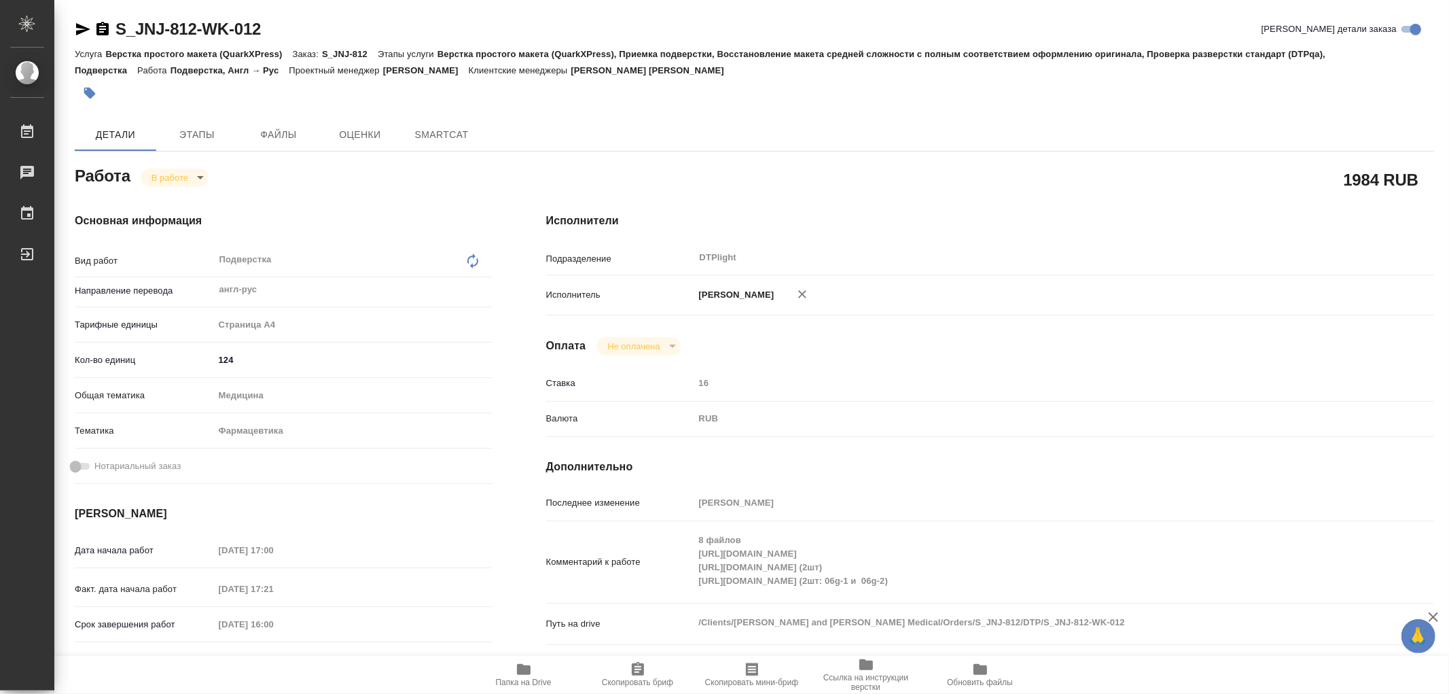
type textarea "x"
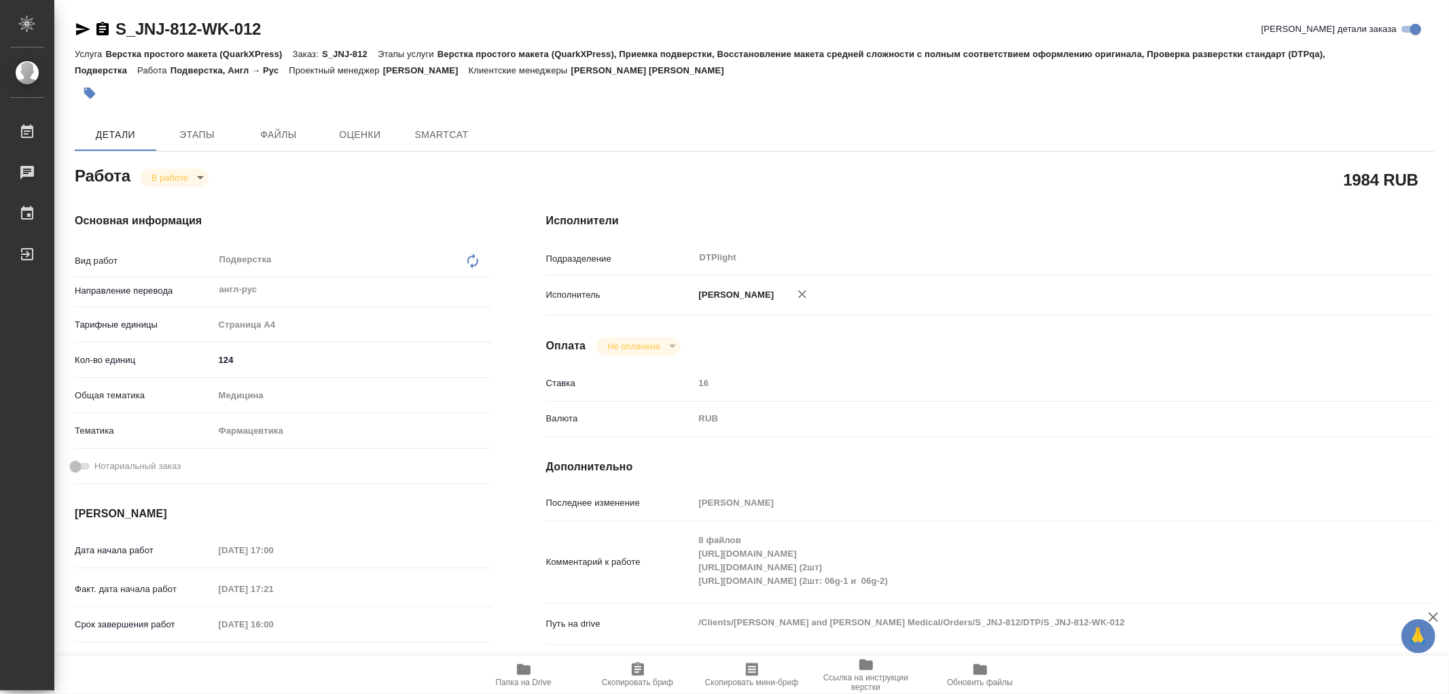
type textarea "x"
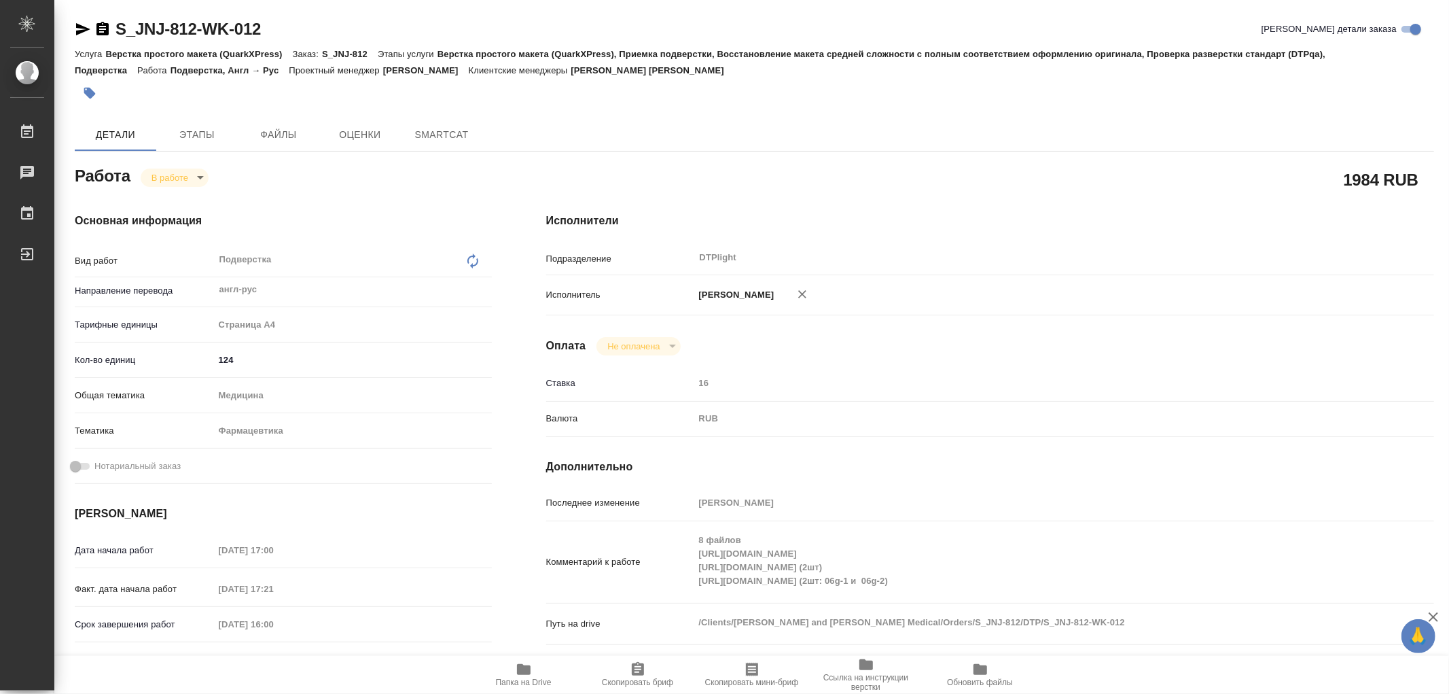
type textarea "x"
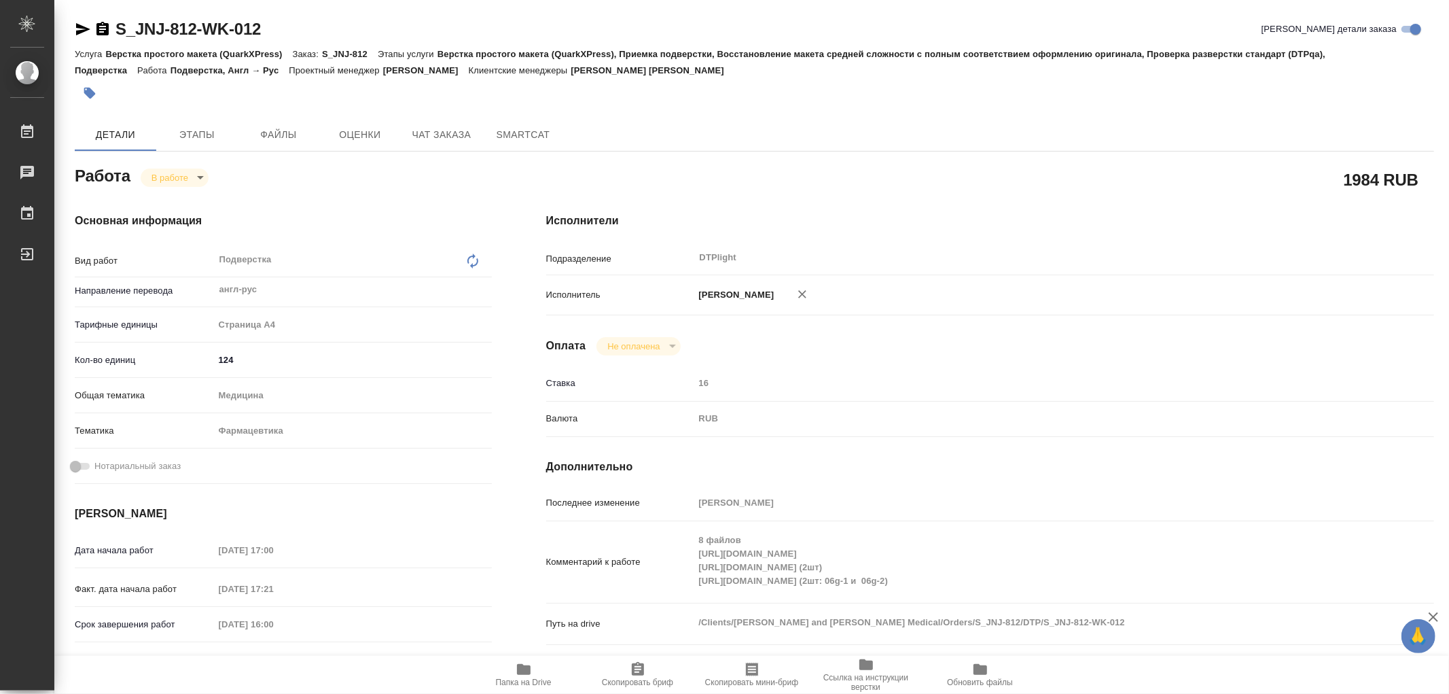
type textarea "x"
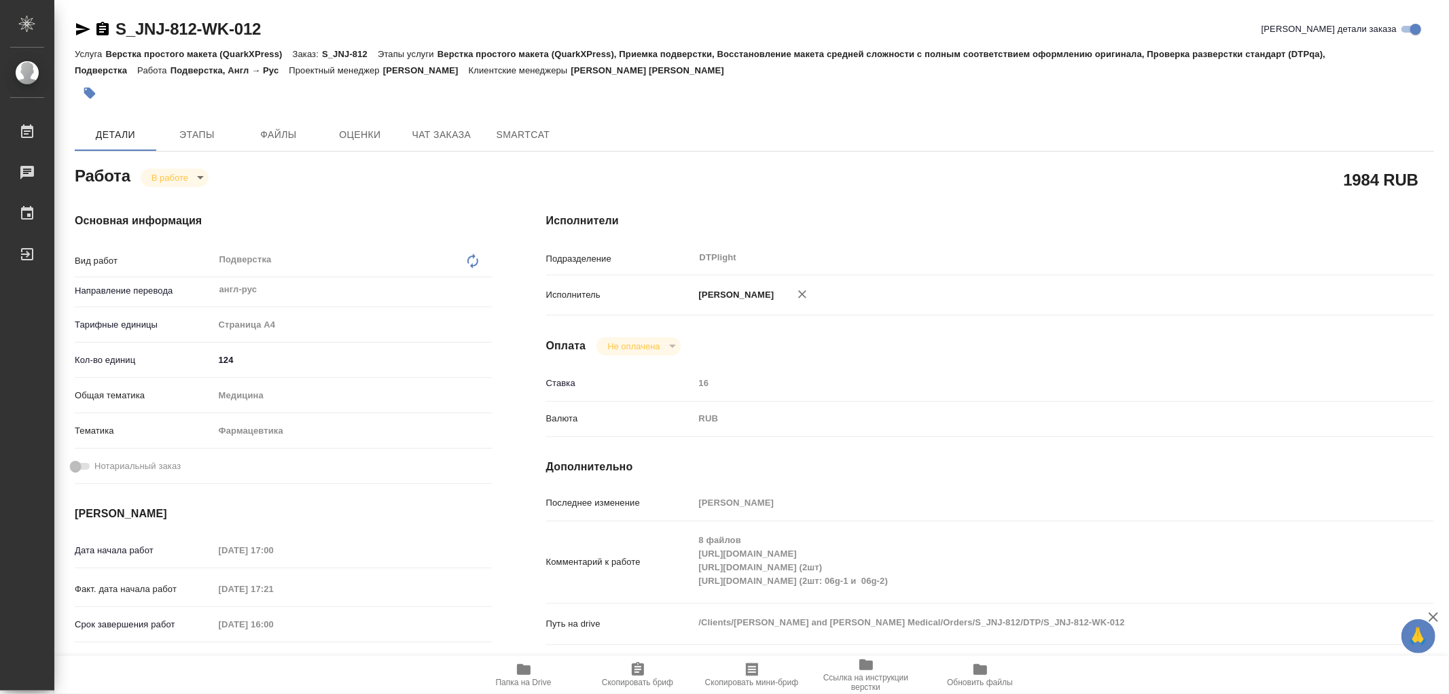
type textarea "x"
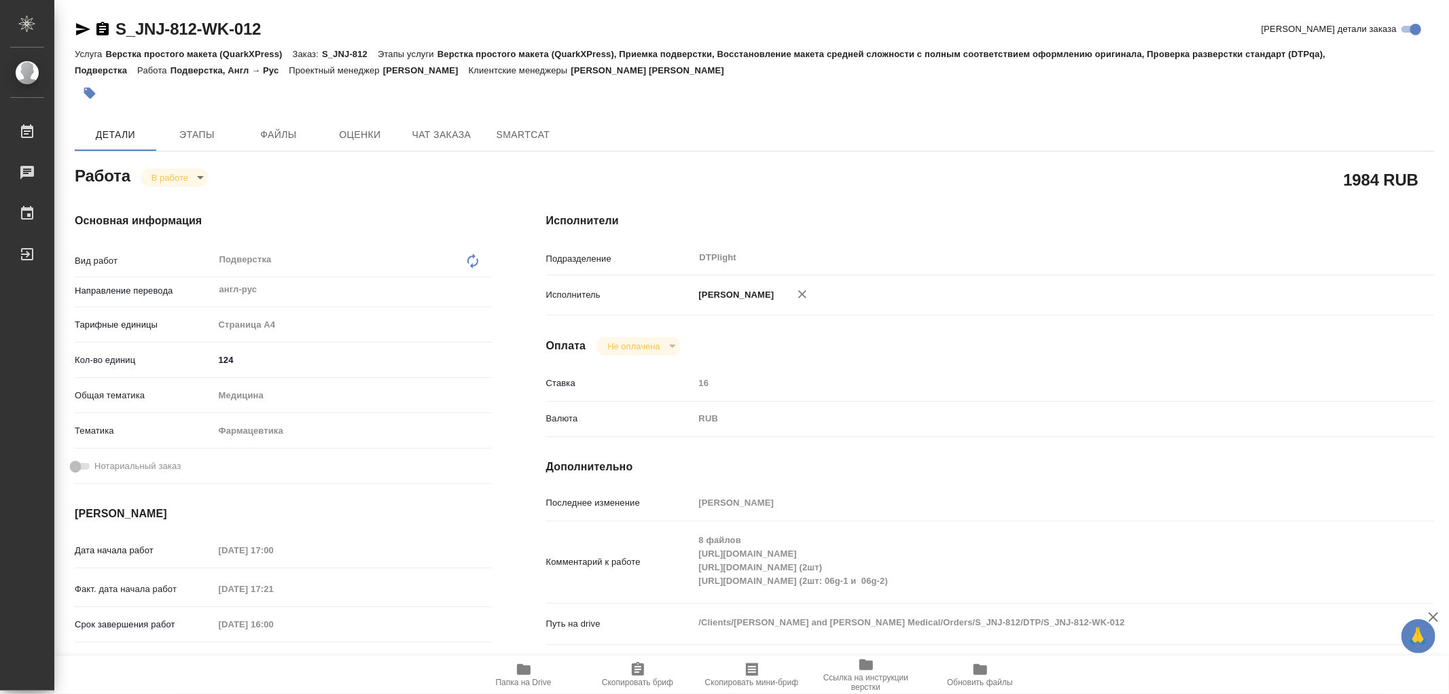
click at [440, 112] on div "S_JNJ-812-WK-012 Кратко детали заказа Услуга Верстка простого макета (QuarkXPre…" at bounding box center [754, 586] width 1374 height 1172
click at [439, 124] on button "Чат заказа" at bounding box center [442, 134] width 82 height 33
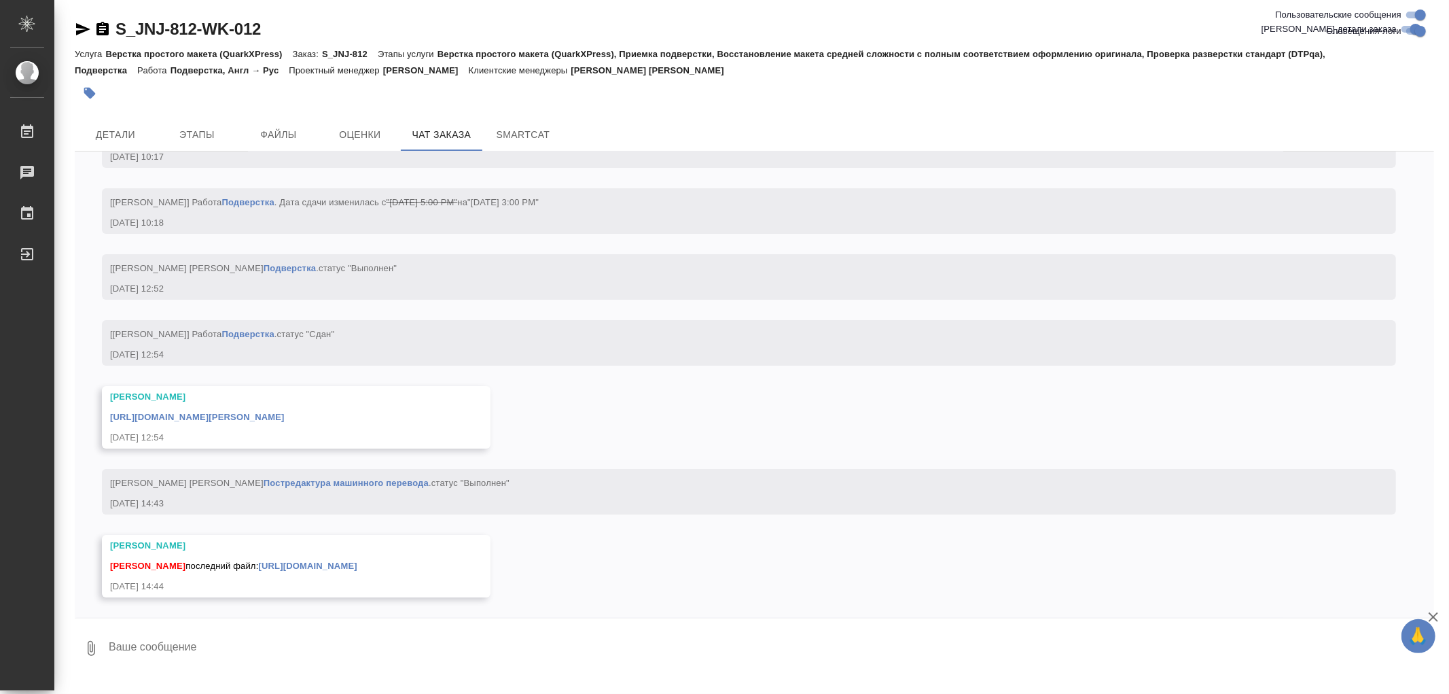
scroll to position [13305, 0]
click at [309, 567] on link "[URL][DOMAIN_NAME]" at bounding box center [307, 565] width 98 height 10
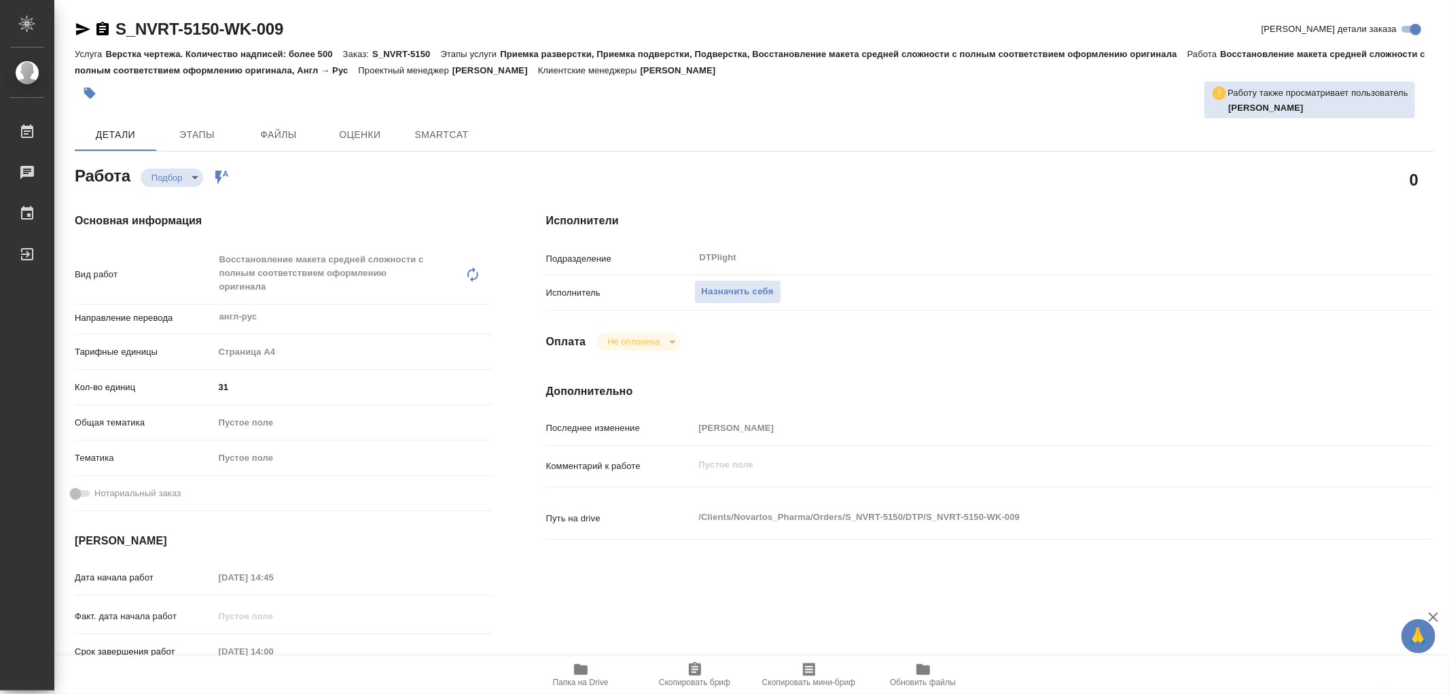
type textarea "x"
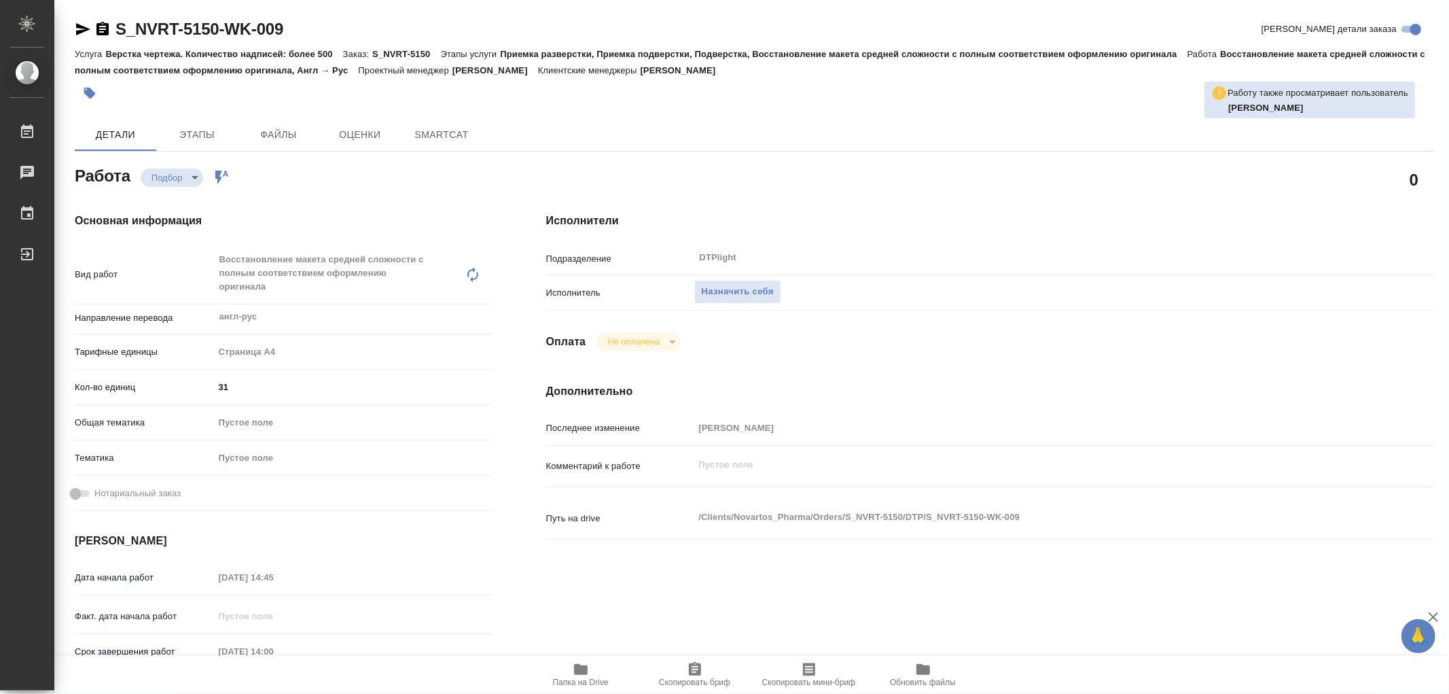
type textarea "x"
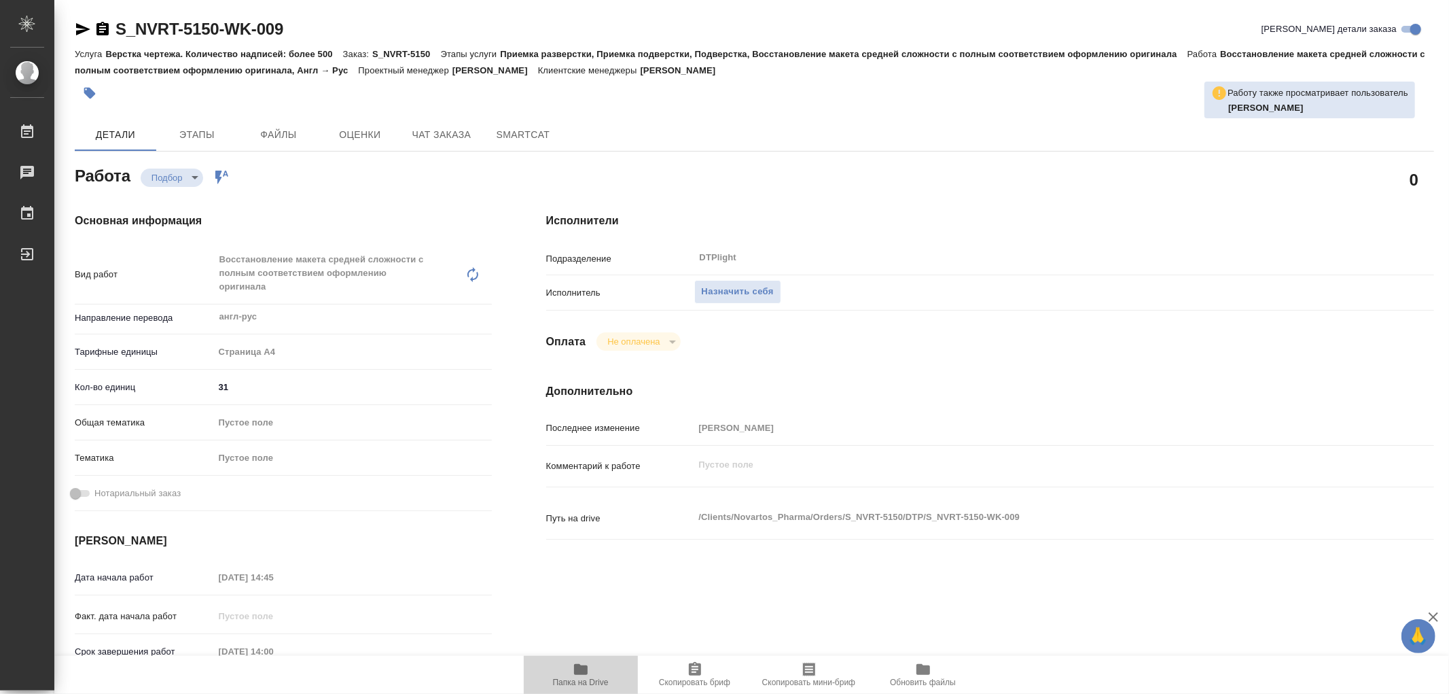
click at [580, 669] on icon "button" at bounding box center [581, 669] width 14 height 11
type textarea "x"
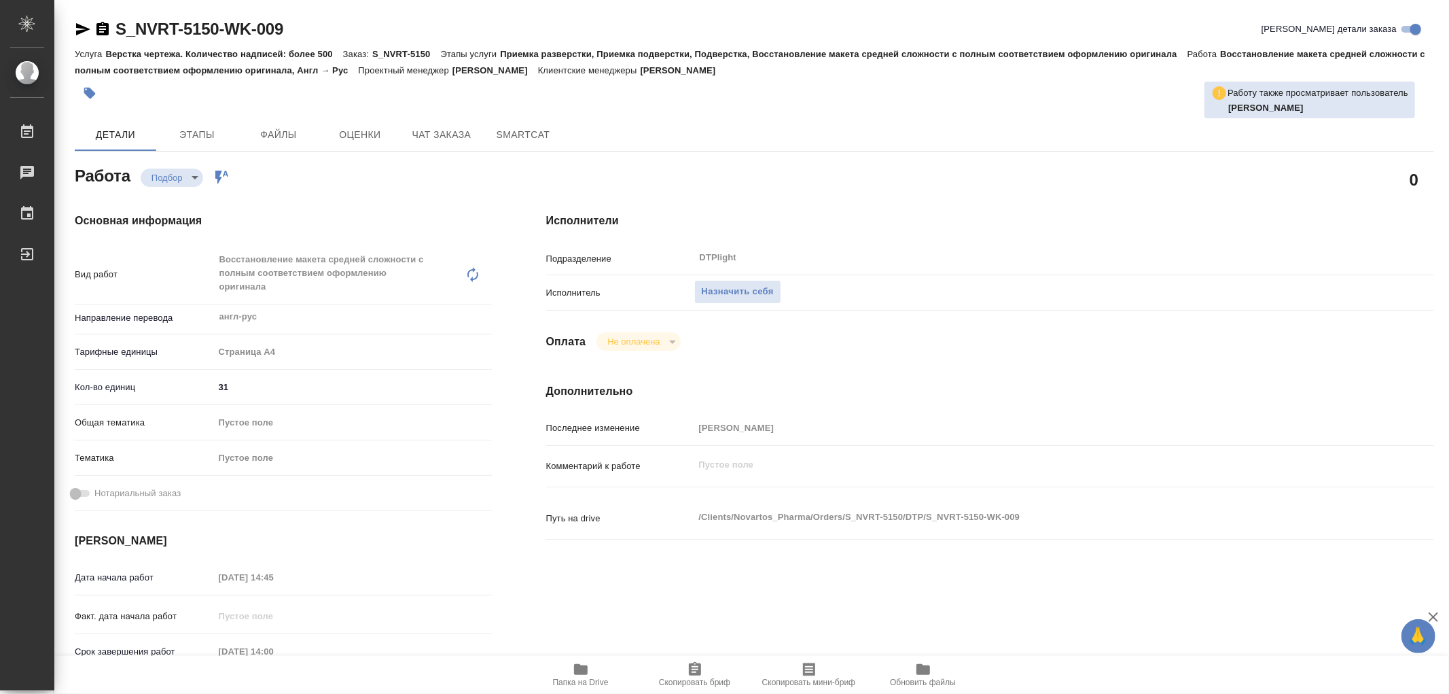
type textarea "x"
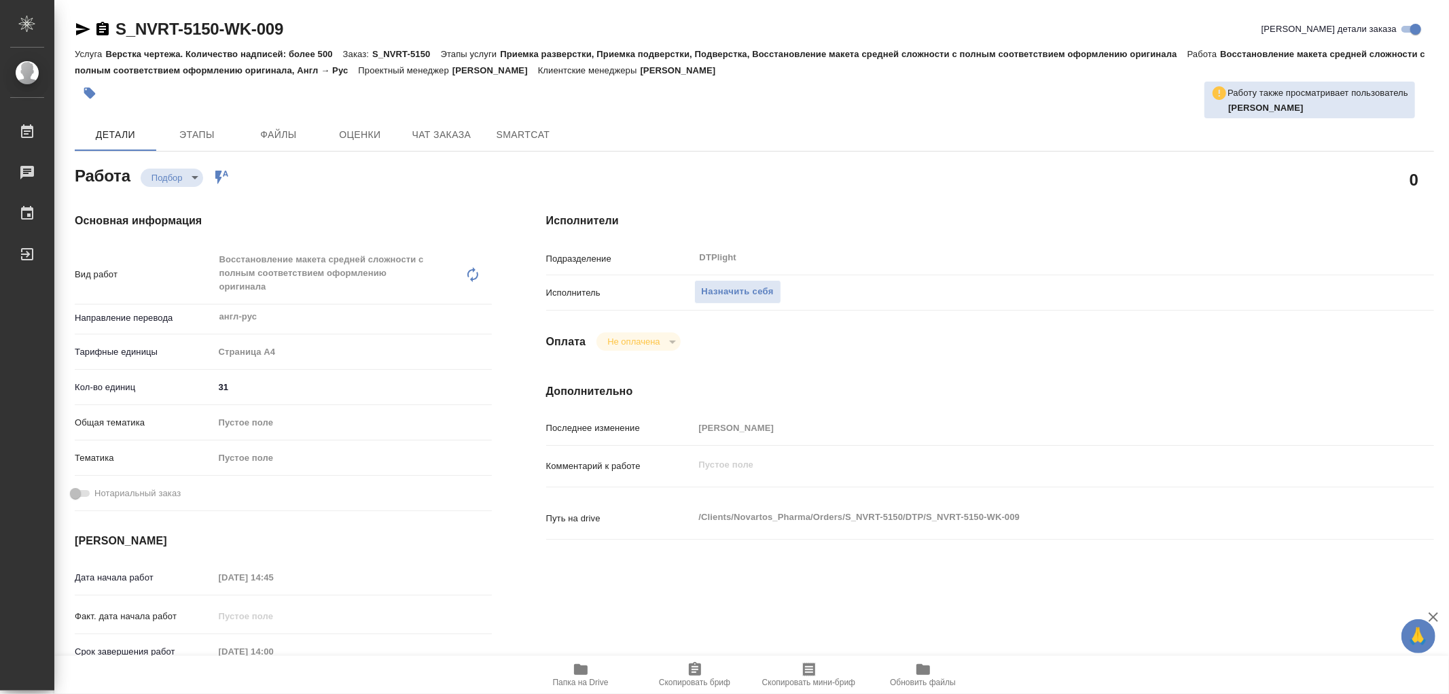
type textarea "x"
click at [724, 293] on span "Назначить себя" at bounding box center [738, 292] width 72 height 16
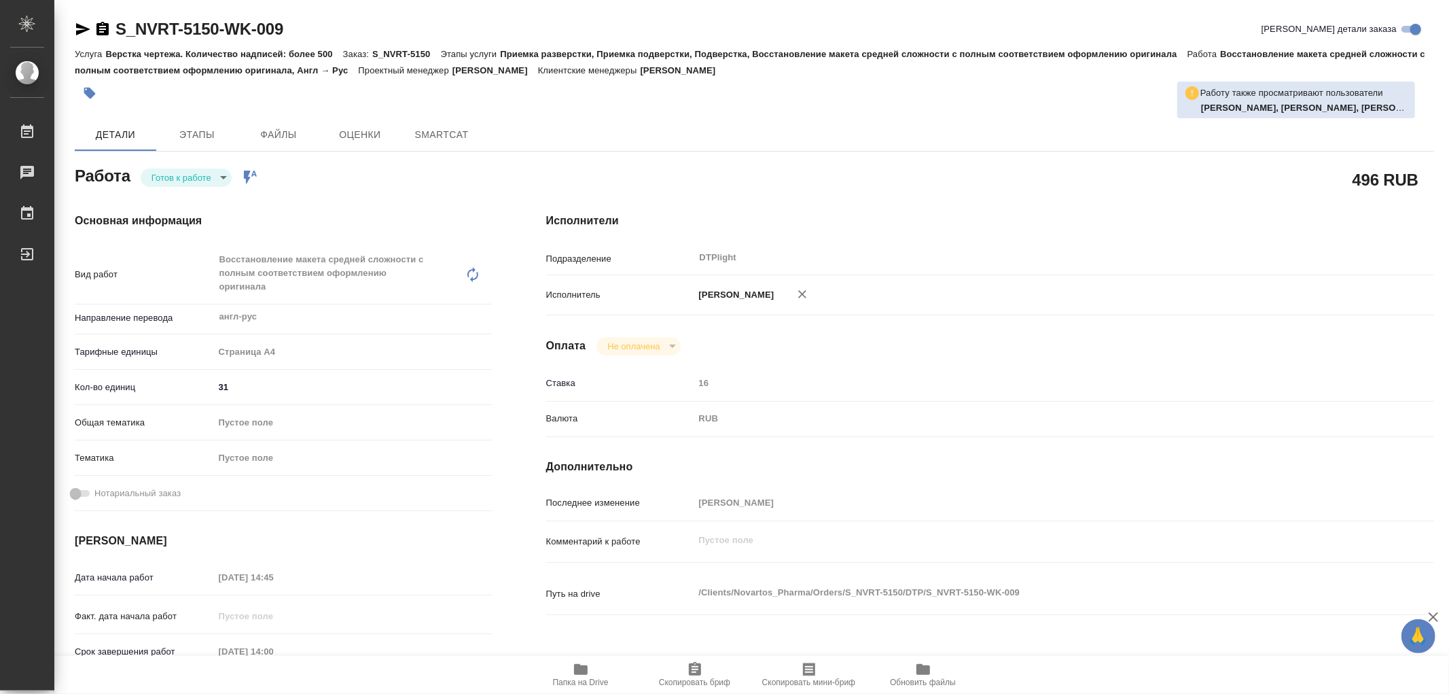
type textarea "x"
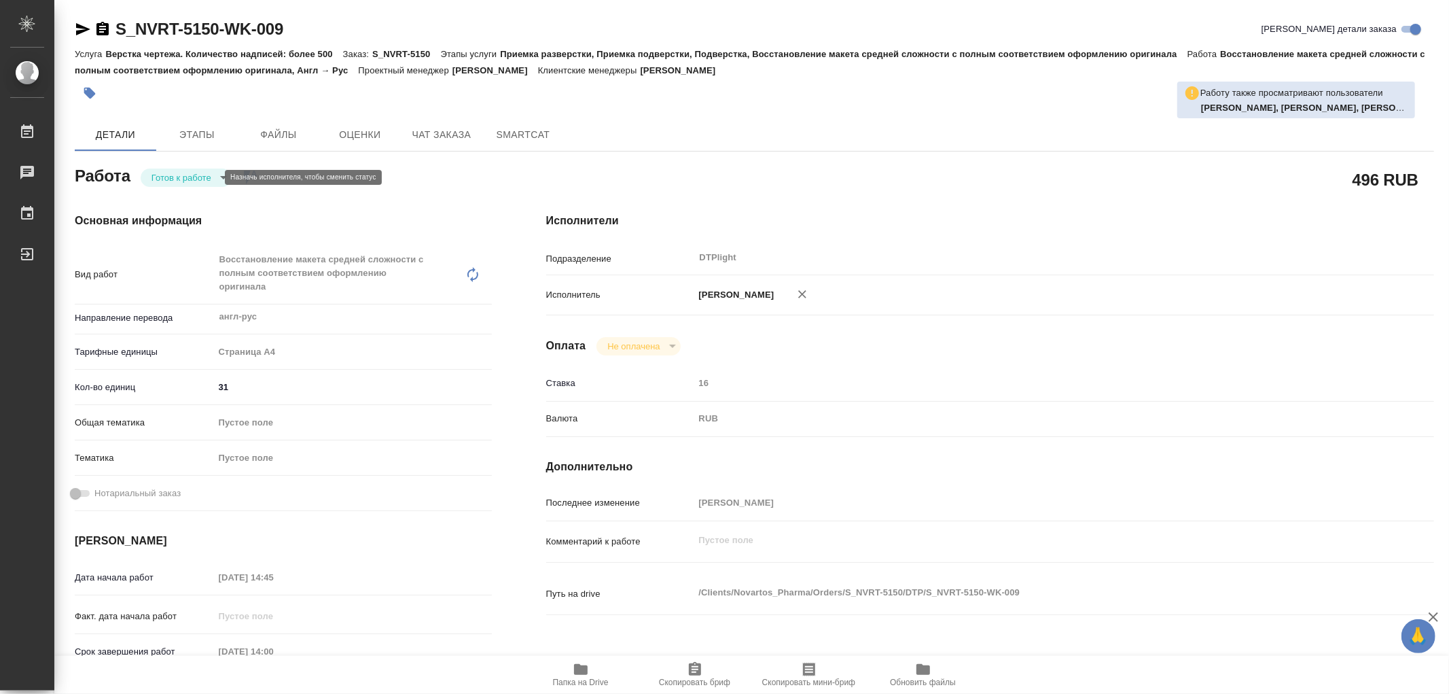
click at [187, 179] on body "🙏 .cls-1 fill:#fff; AWATERA Работы Чаты График Выйти S_NVRT-5150-WK-009 Кратко …" at bounding box center [724, 347] width 1449 height 694
click at [187, 179] on button "В работе" at bounding box center [173, 177] width 45 height 15
type textarea "x"
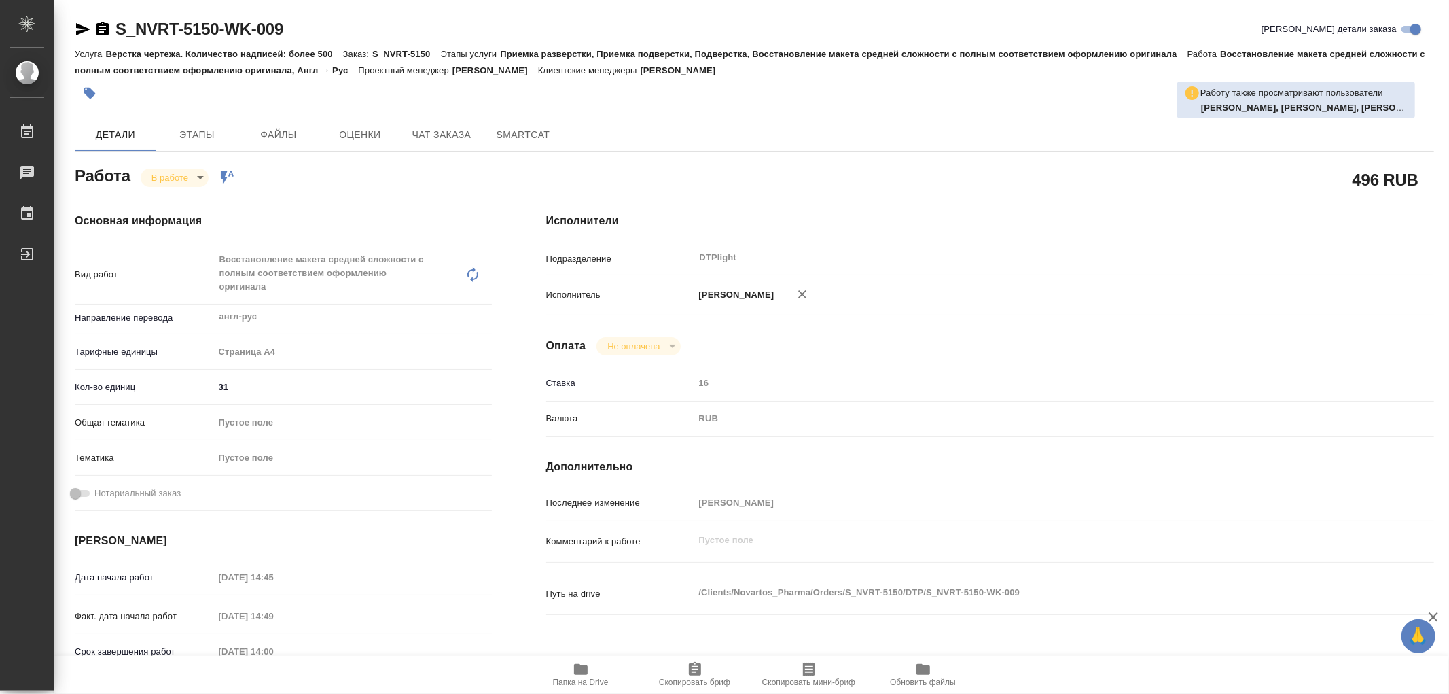
type textarea "x"
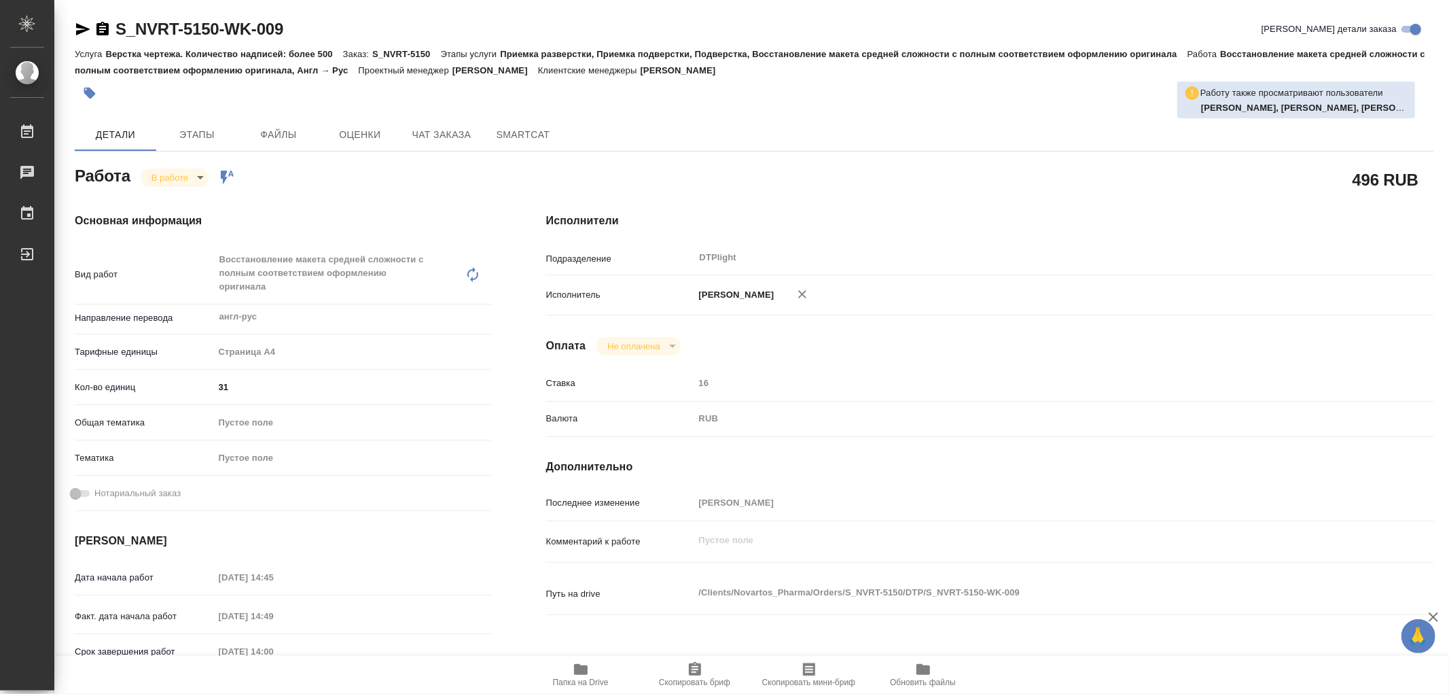
type textarea "x"
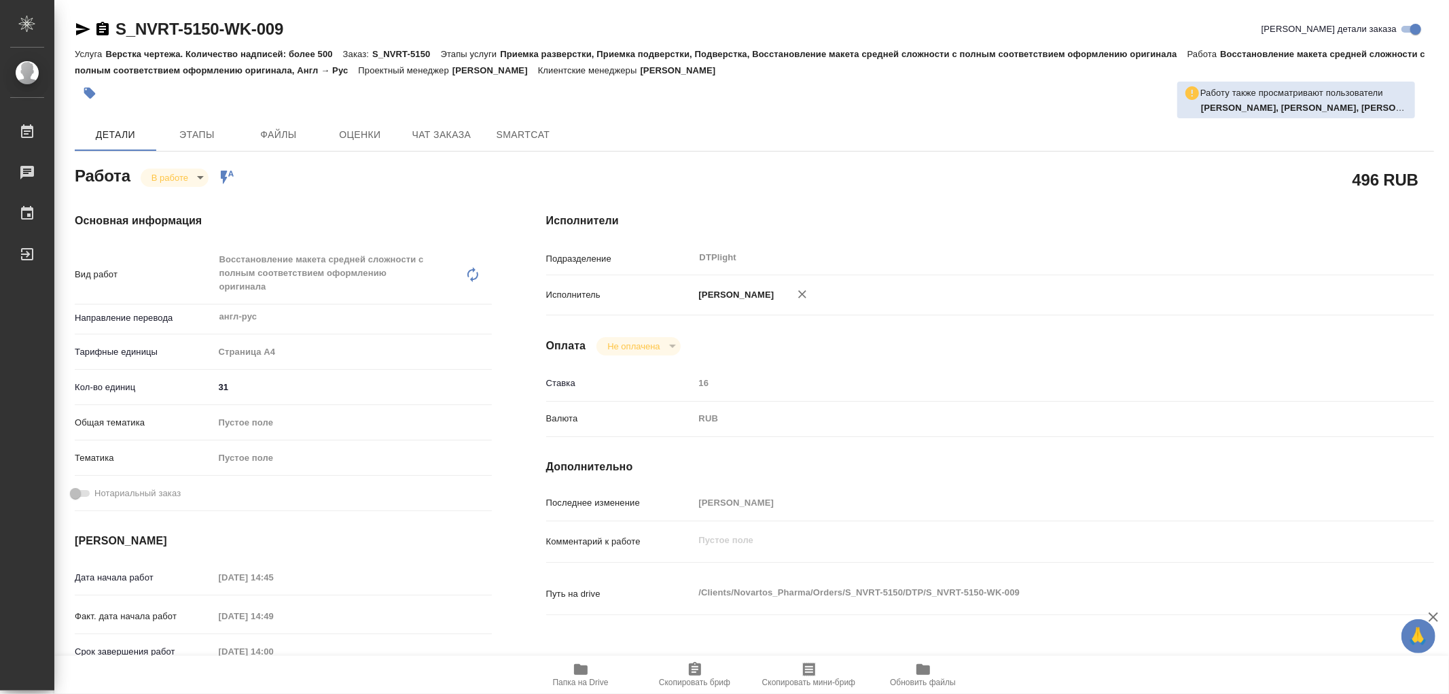
type textarea "x"
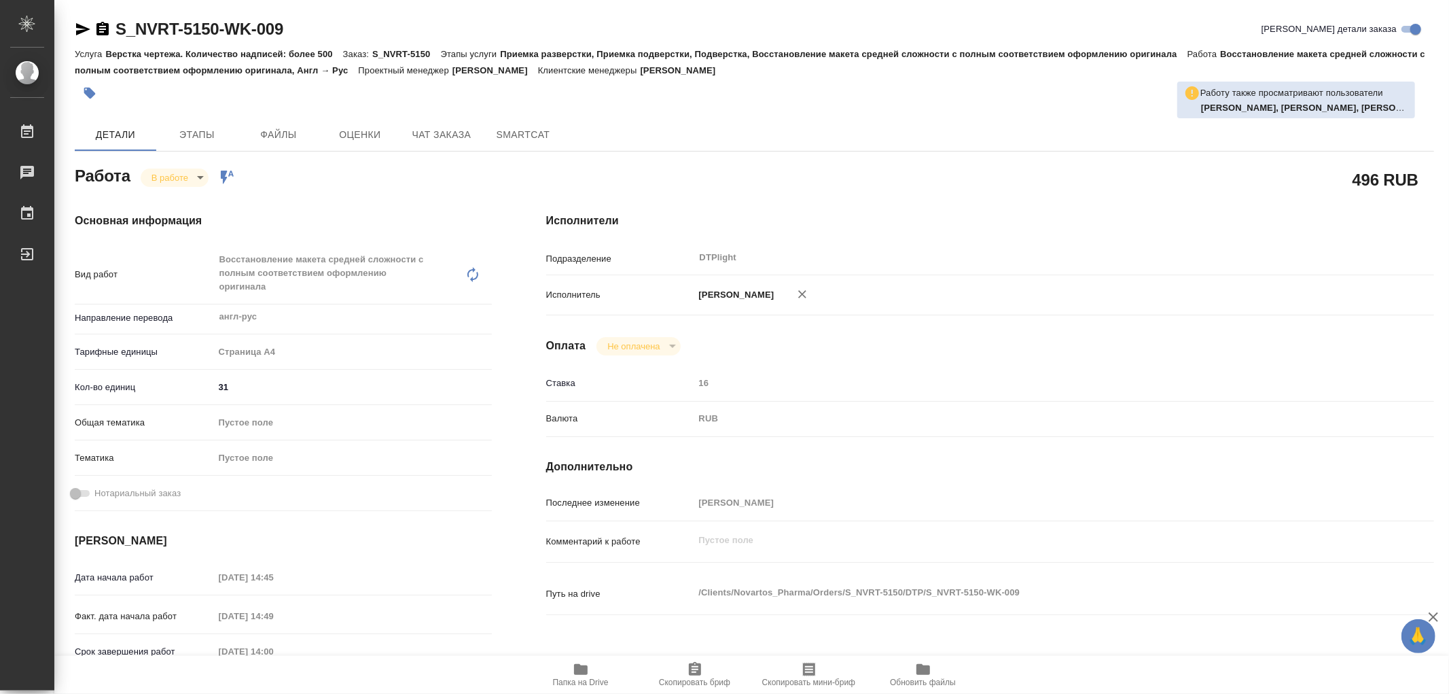
type textarea "x"
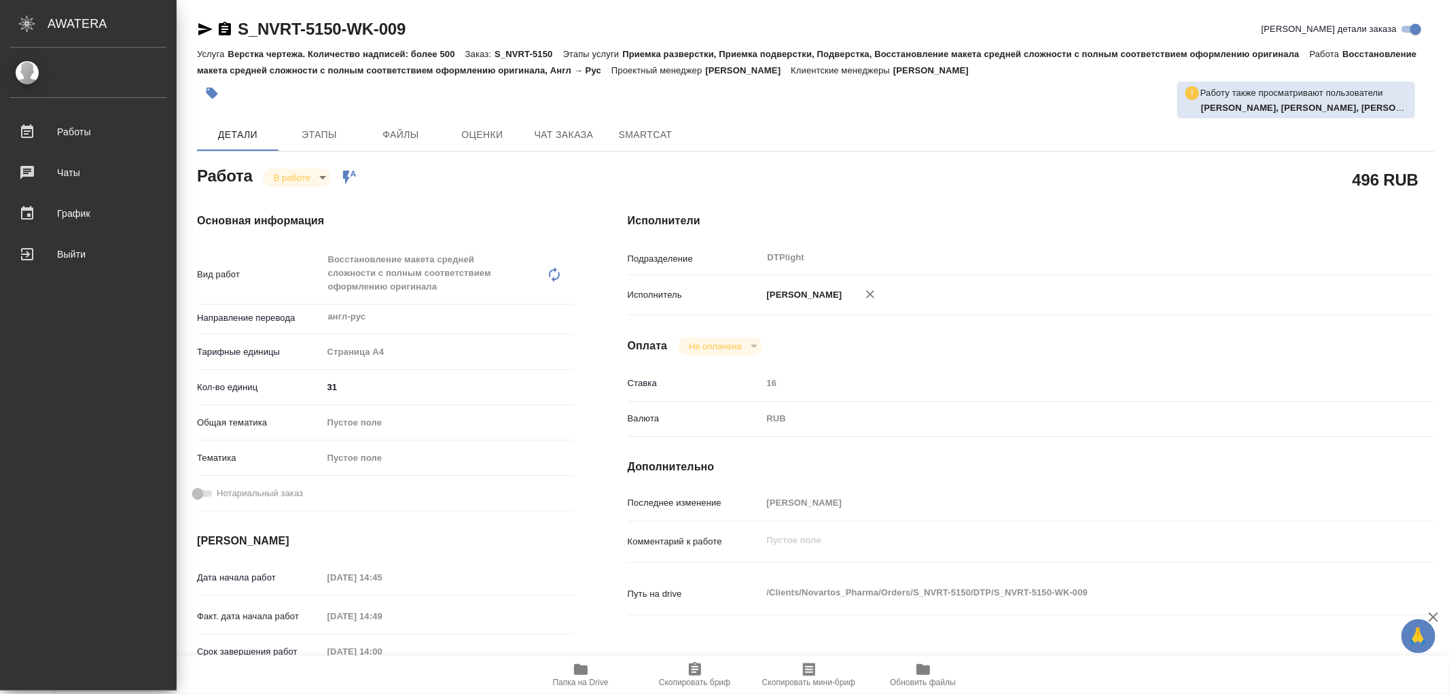
type textarea "x"
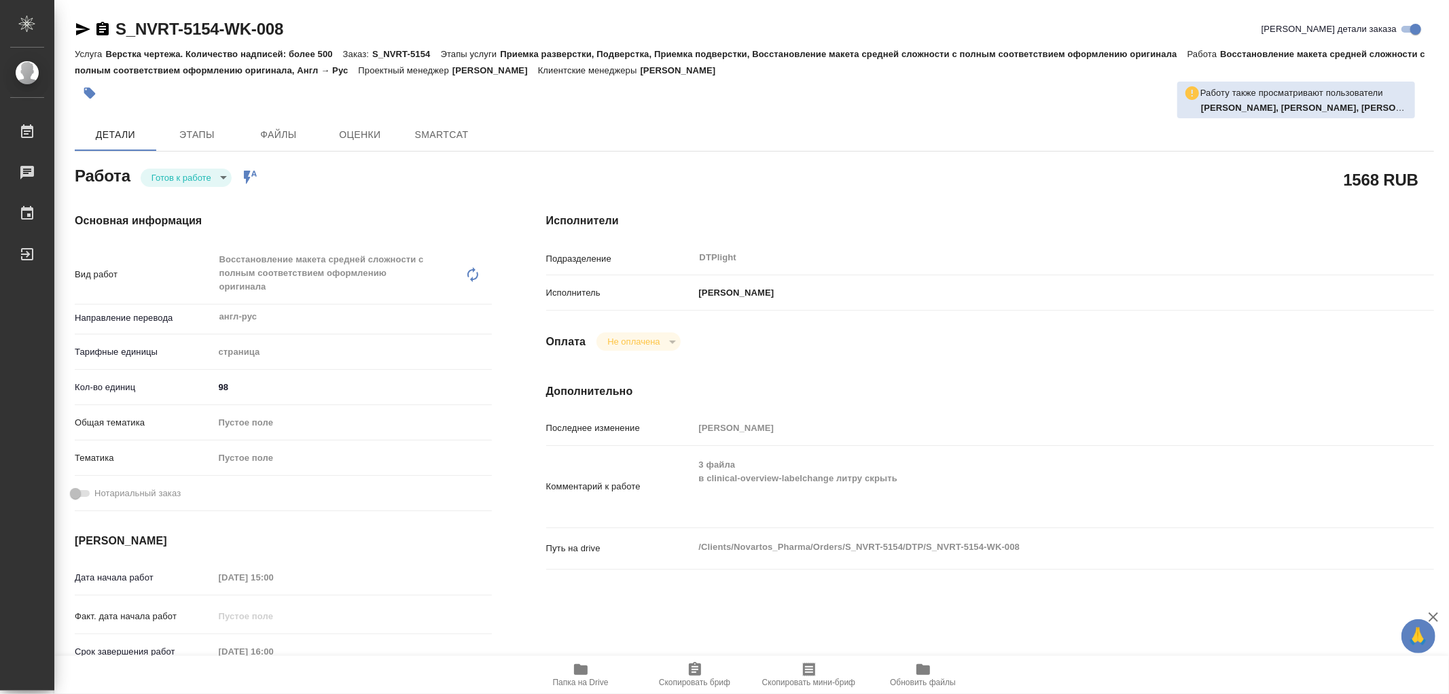
type textarea "x"
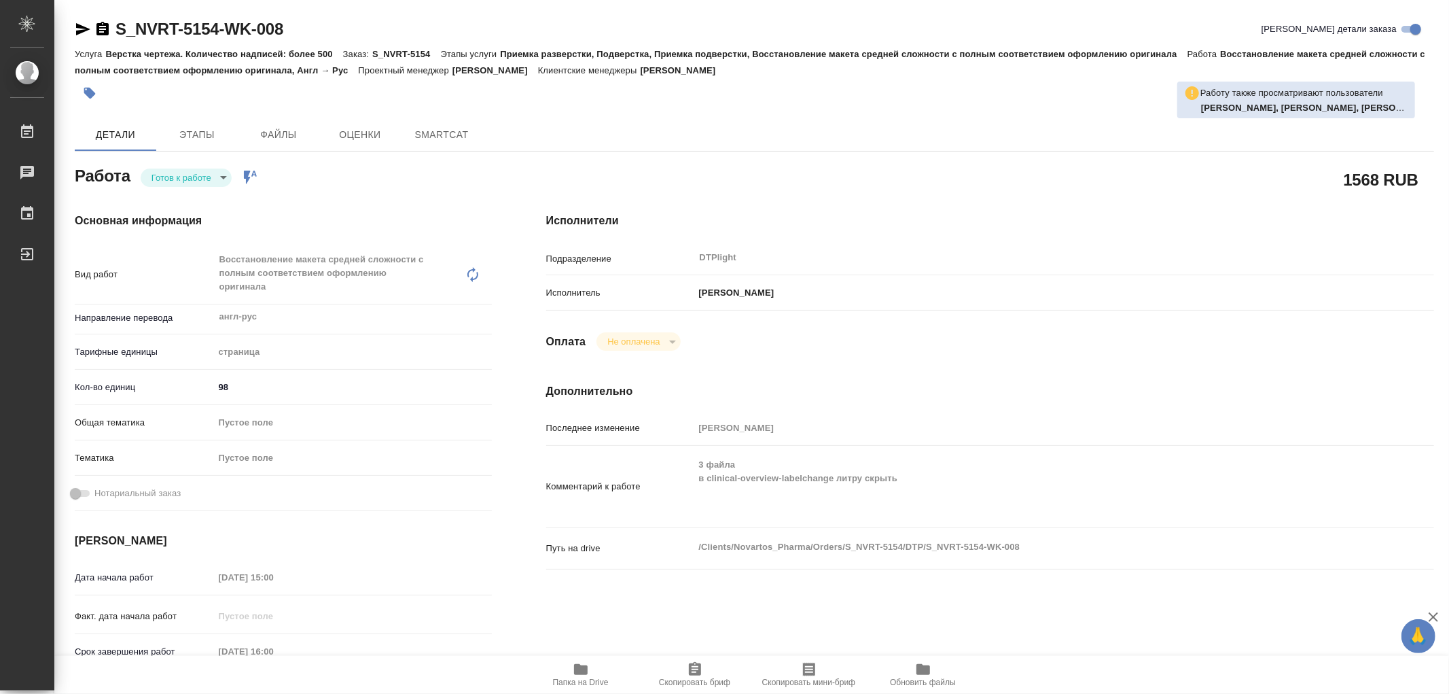
type textarea "x"
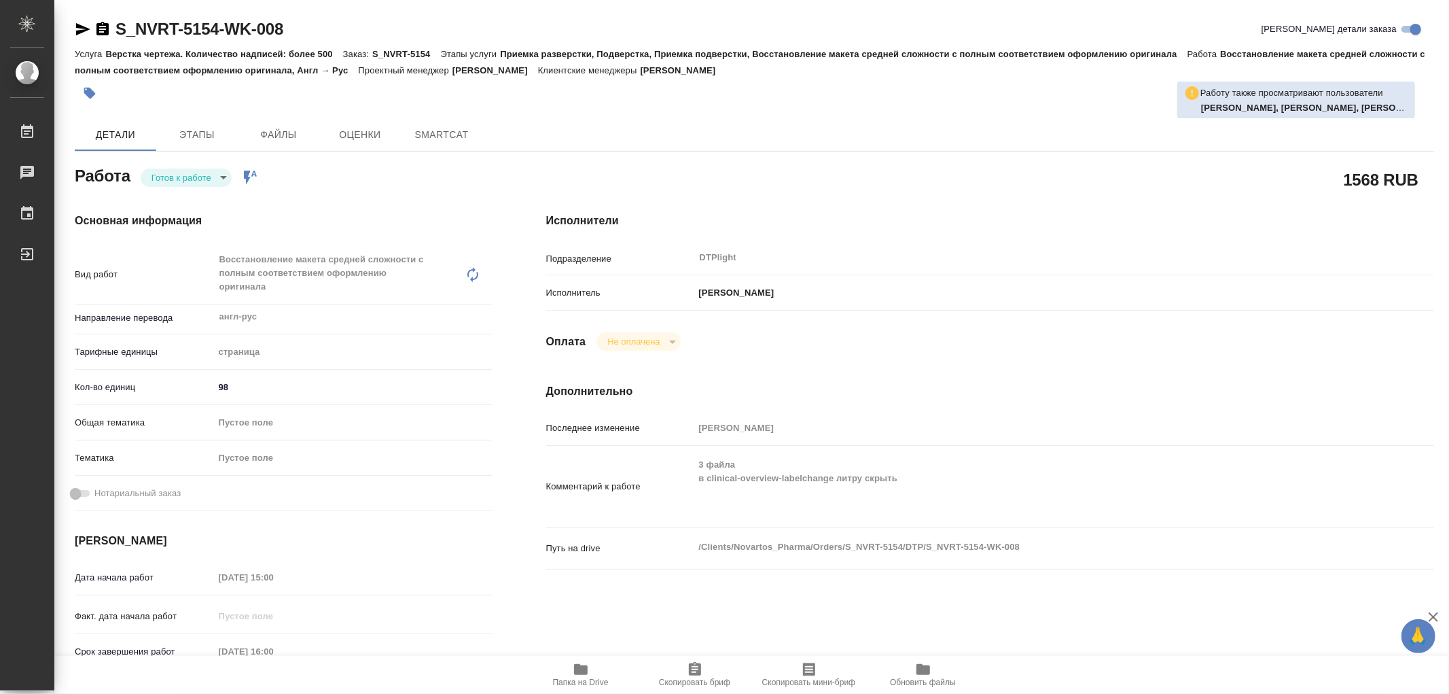
type textarea "x"
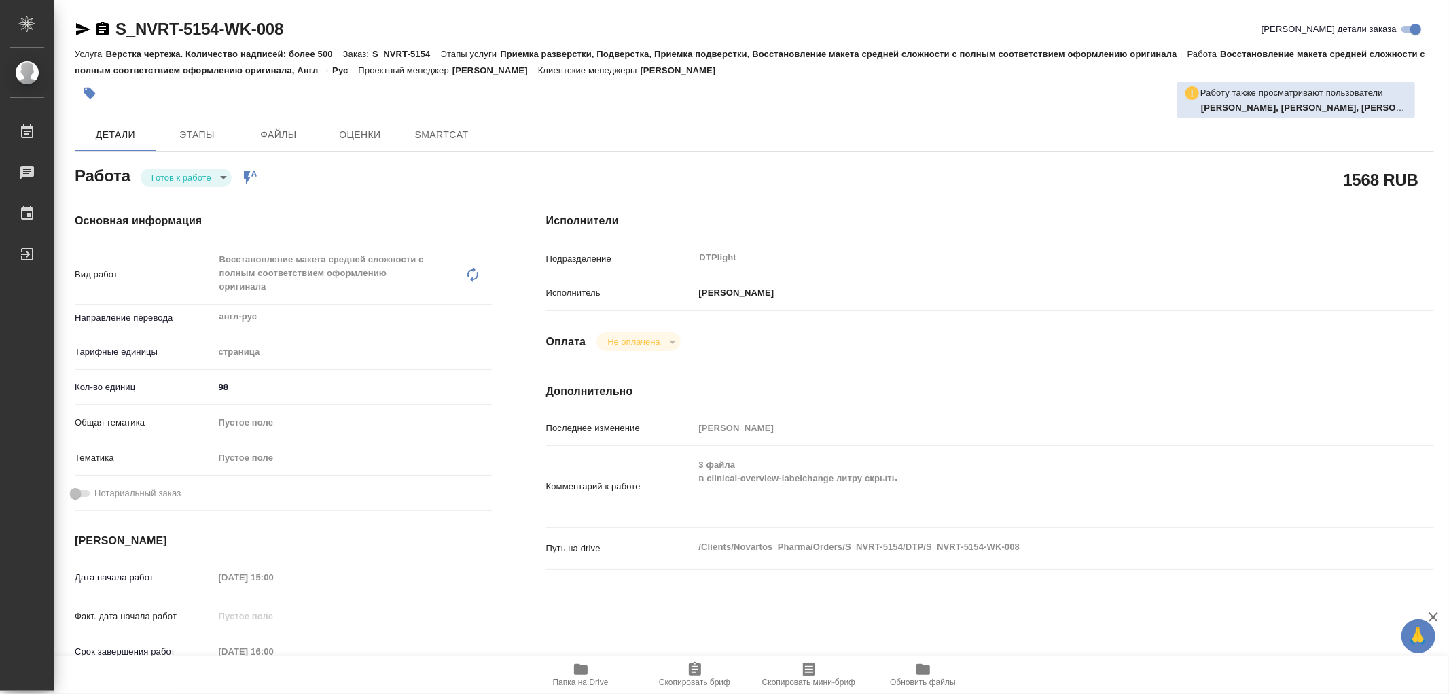
type textarea "x"
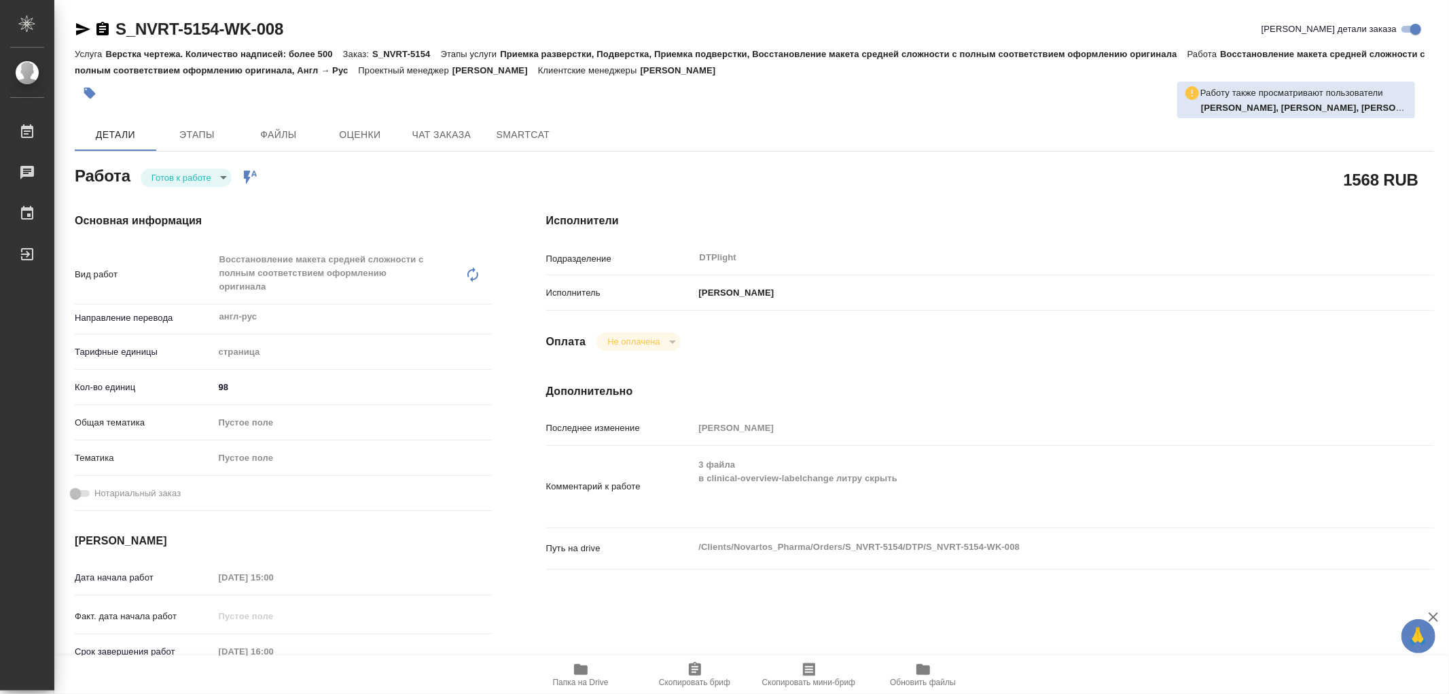
type textarea "x"
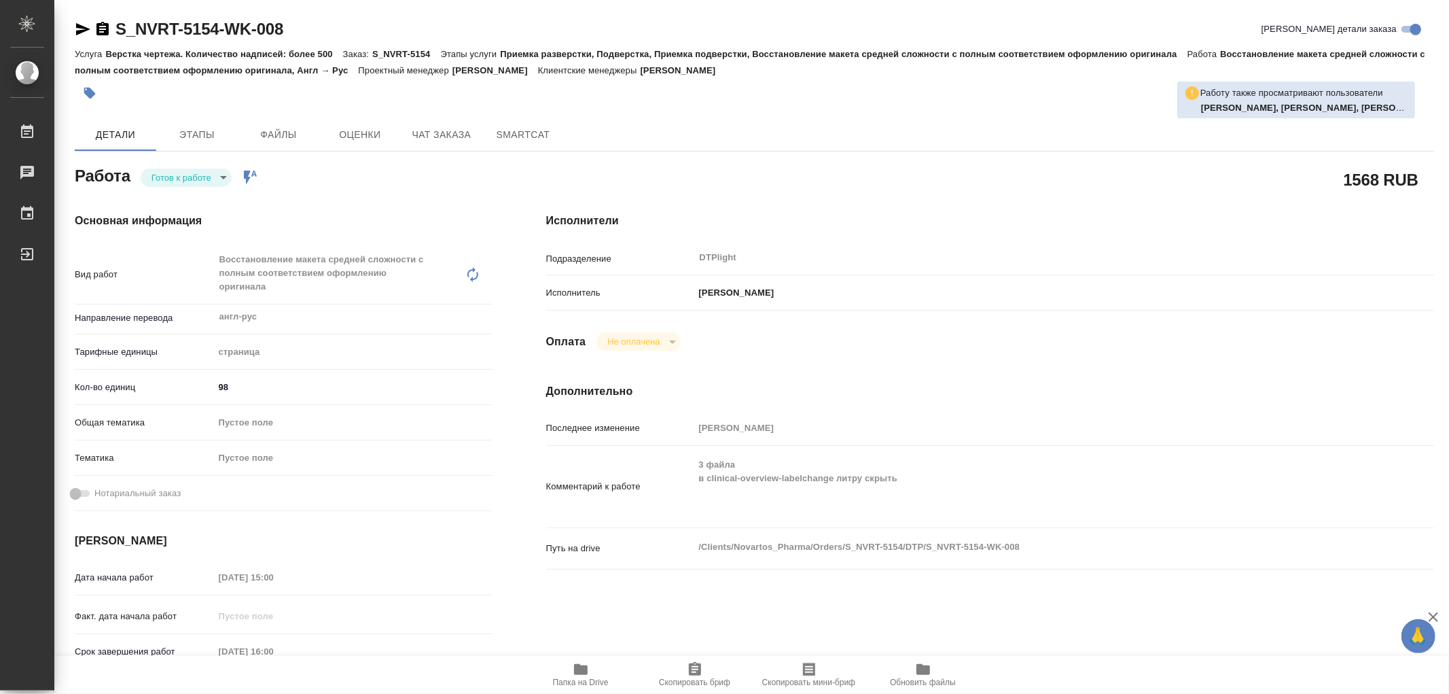
type textarea "x"
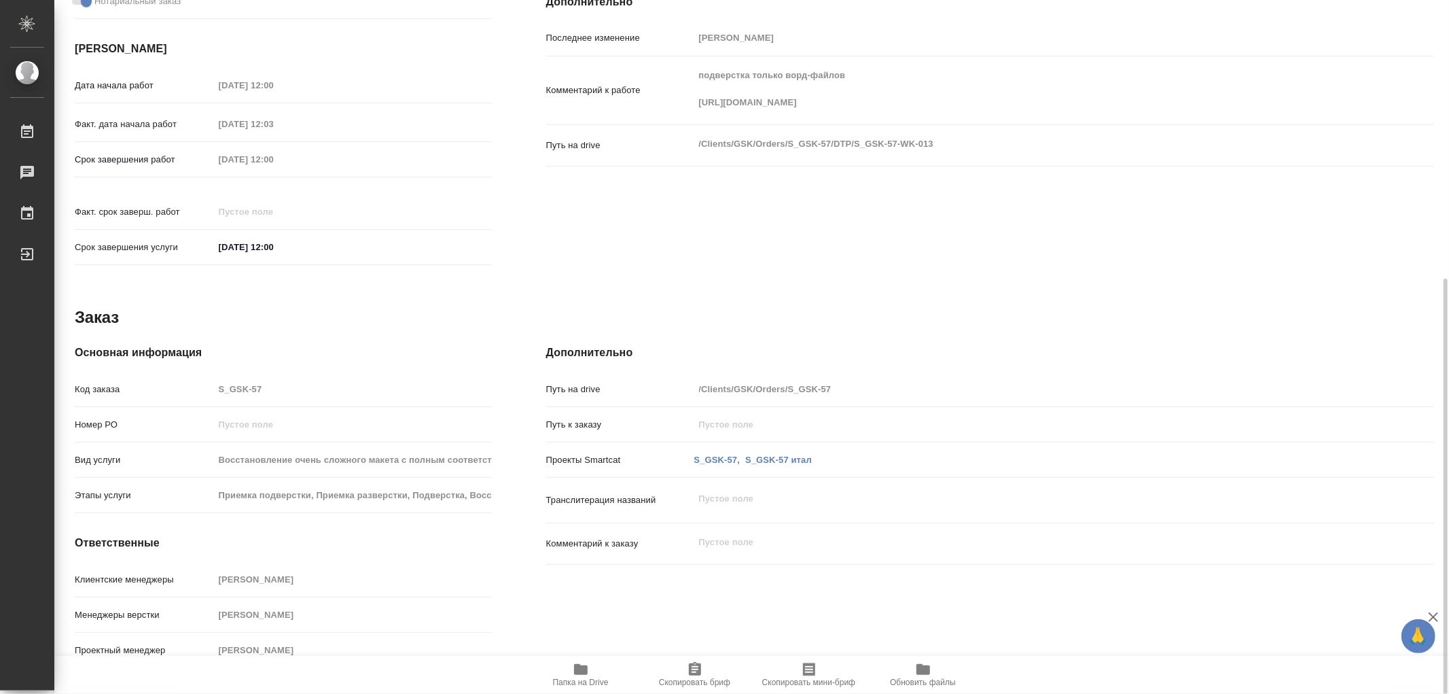
type textarea "x"
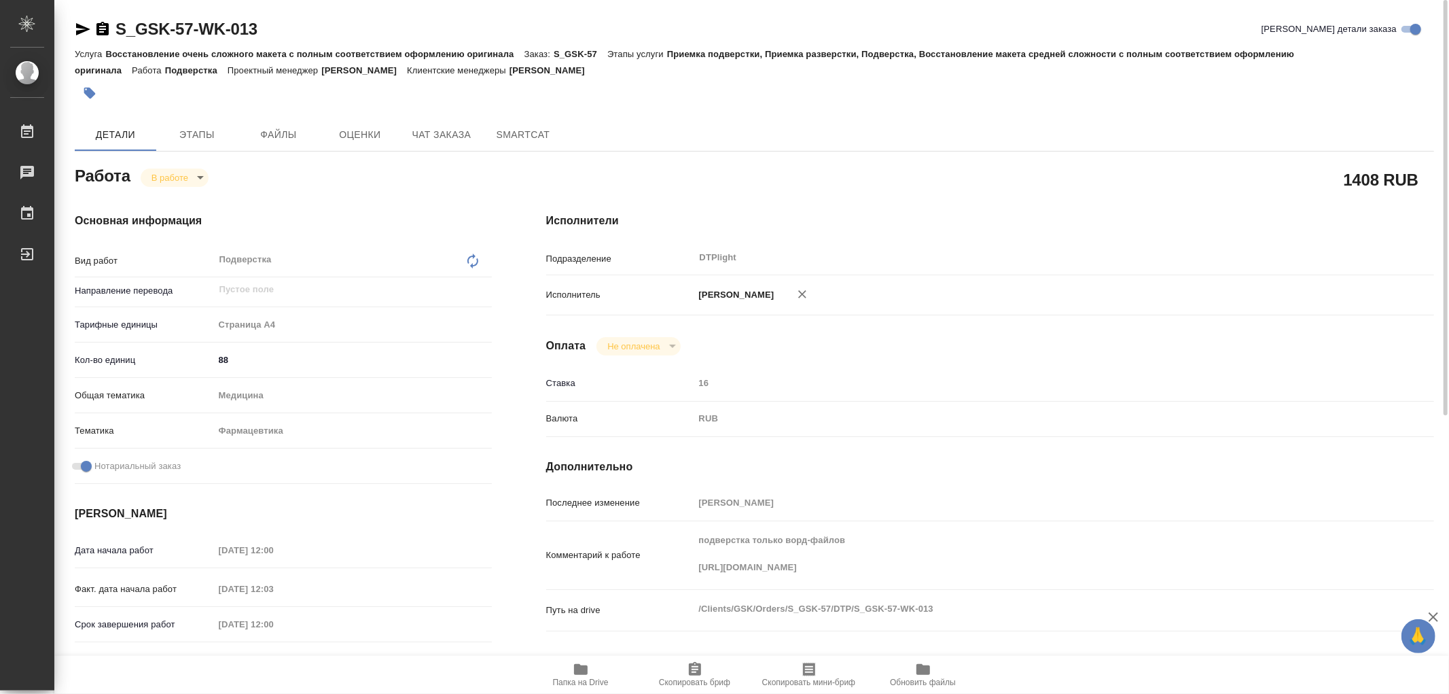
type textarea "x"
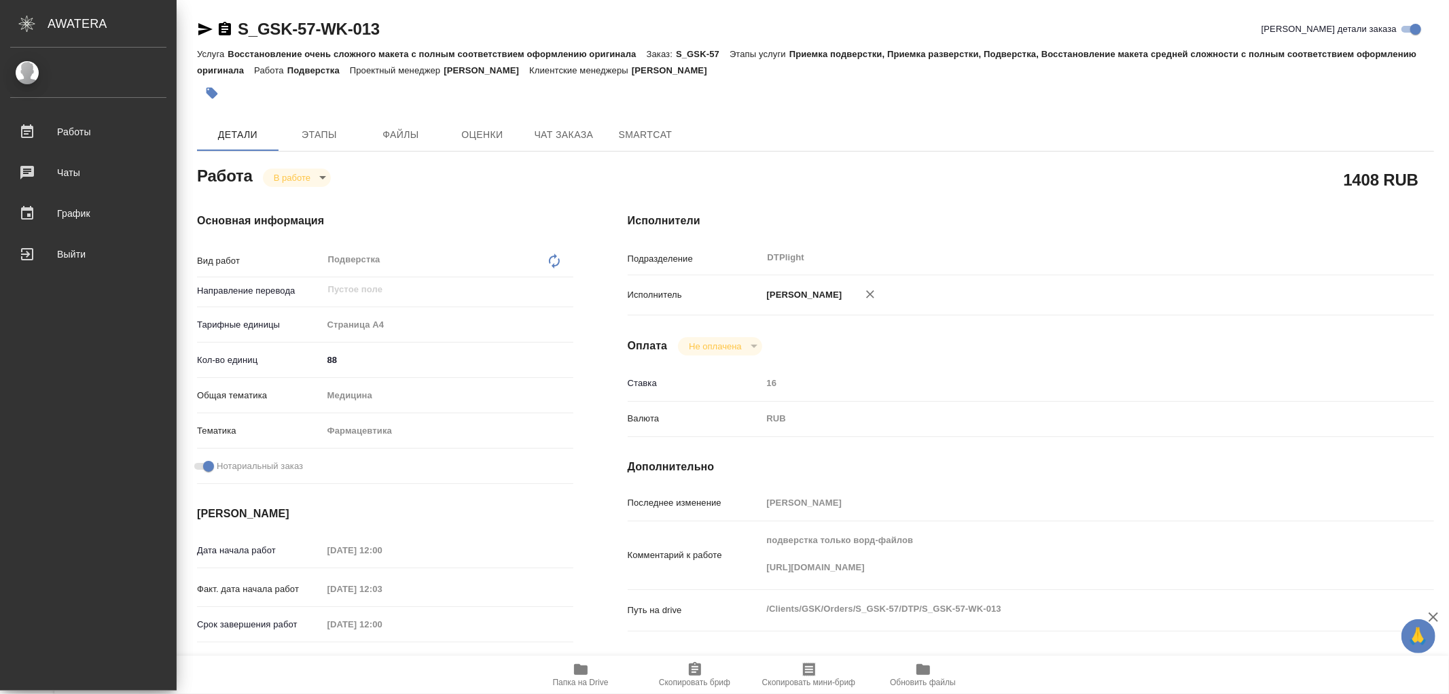
type textarea "x"
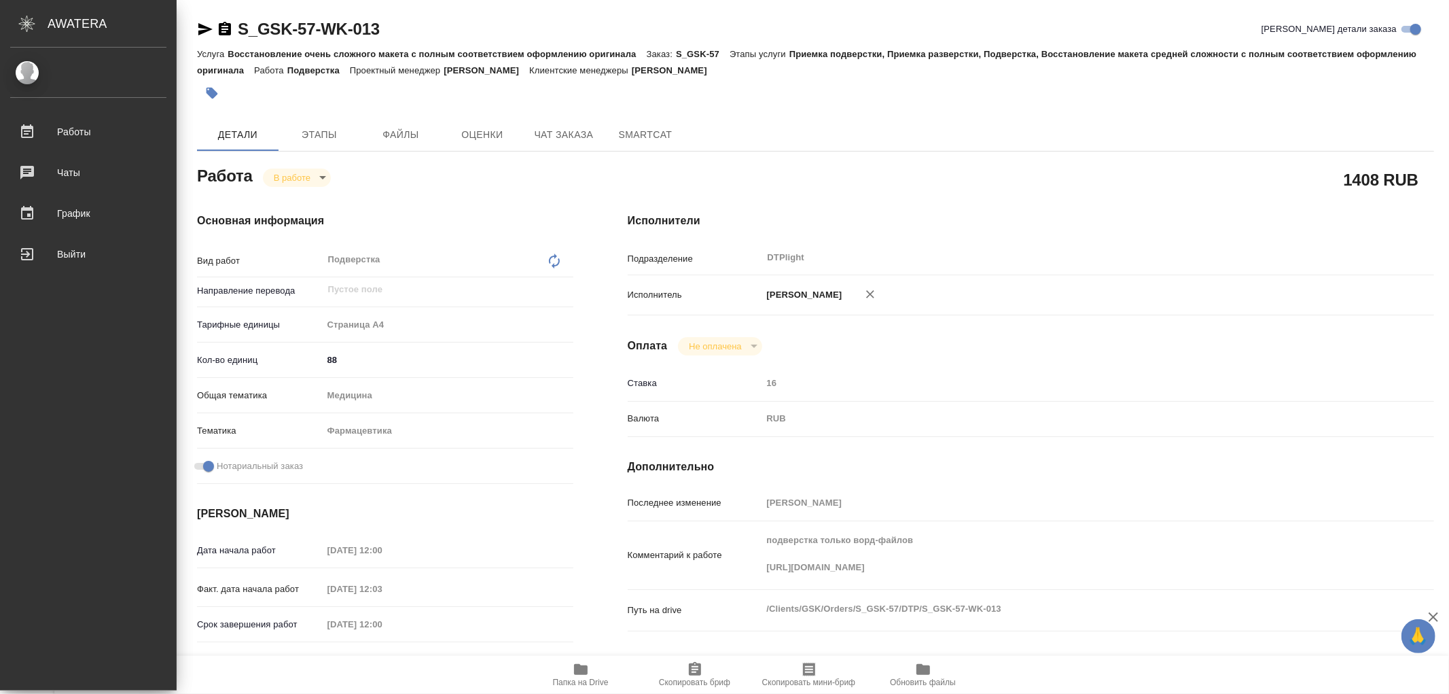
type textarea "x"
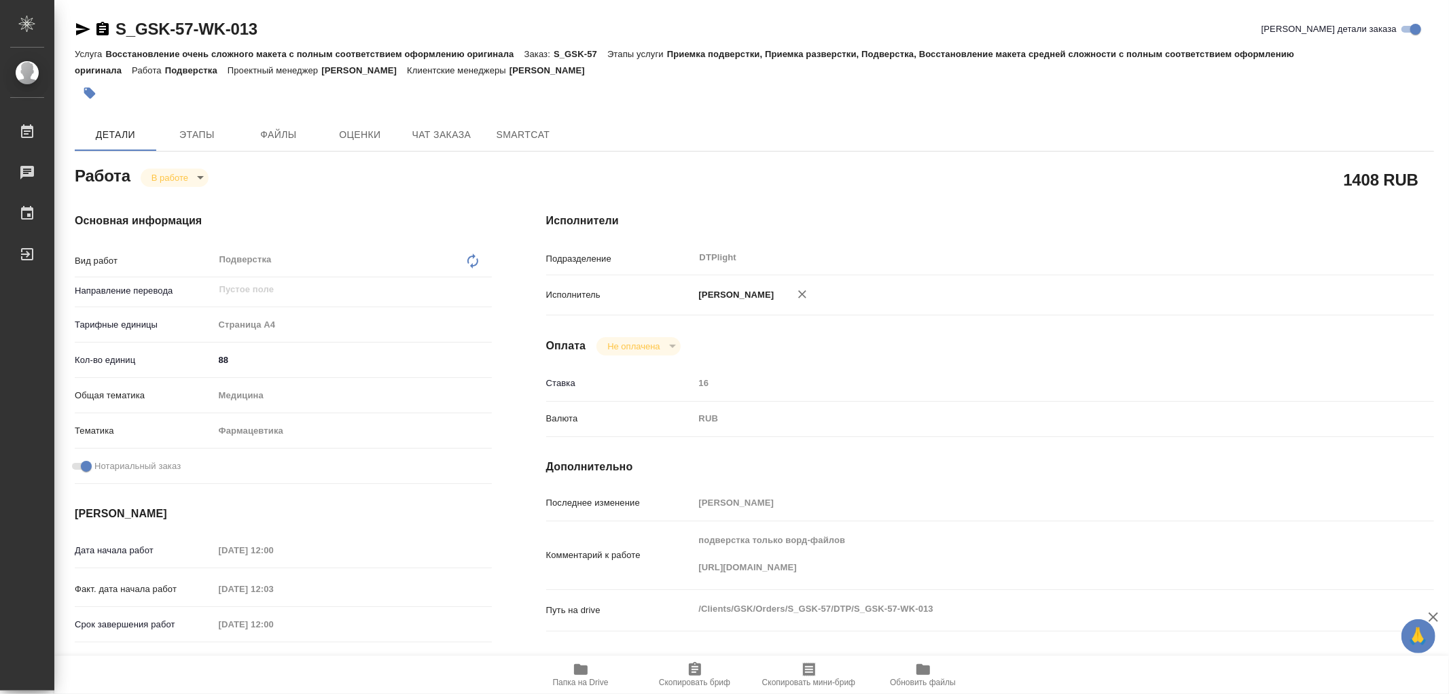
click at [79, 24] on icon "button" at bounding box center [83, 29] width 14 height 12
click at [80, 28] on icon "button" at bounding box center [83, 29] width 14 height 12
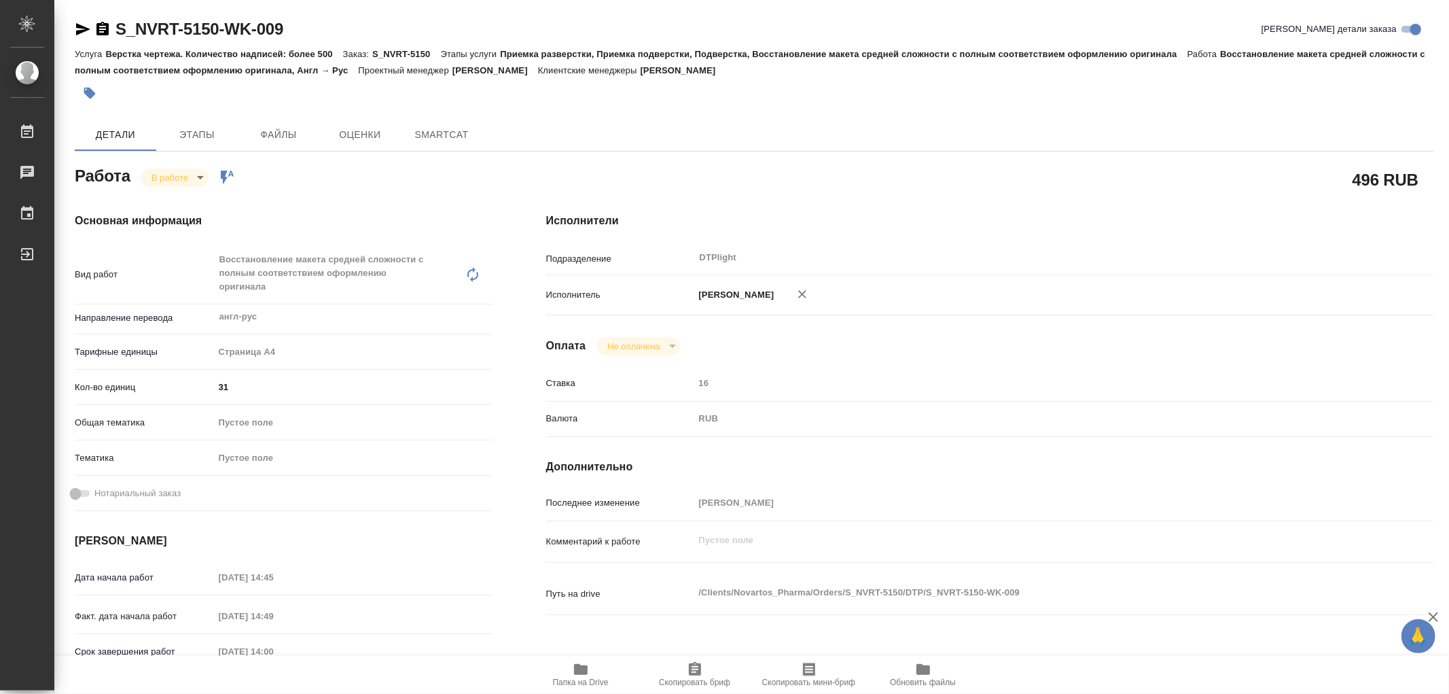
type textarea "x"
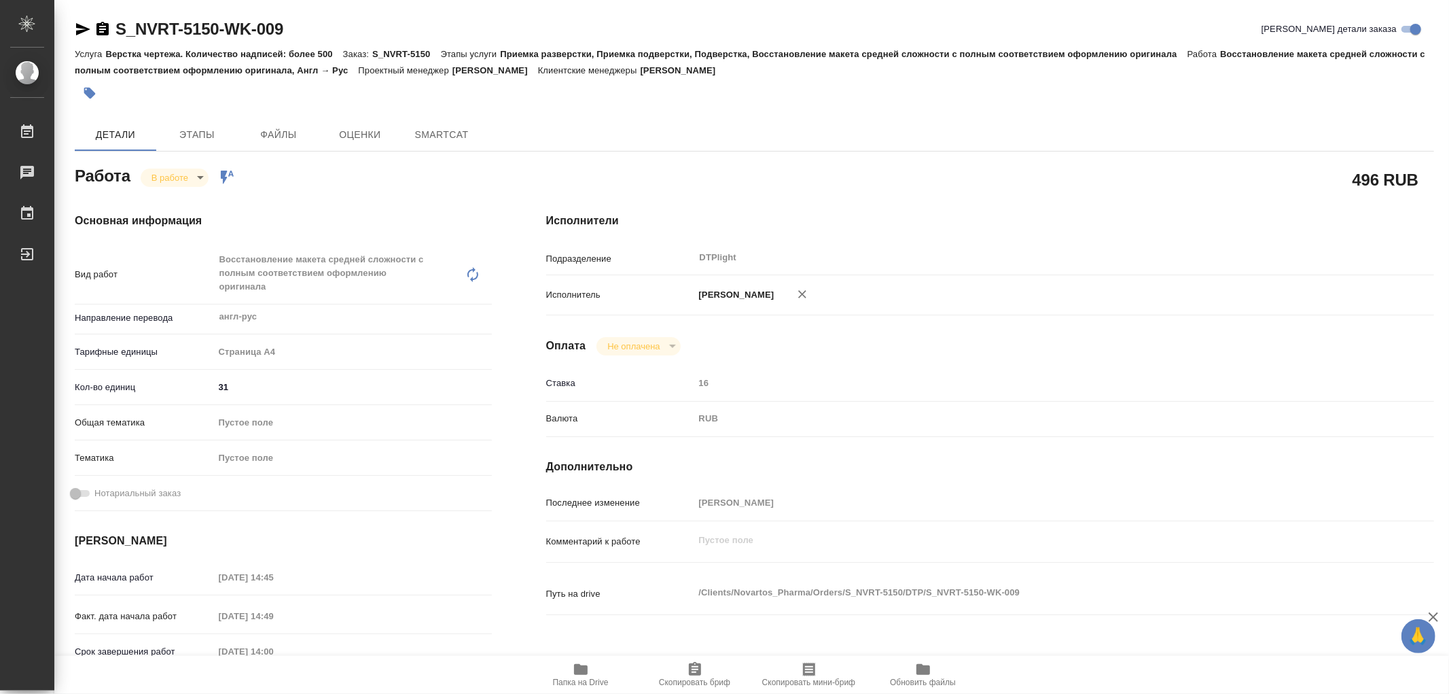
type textarea "x"
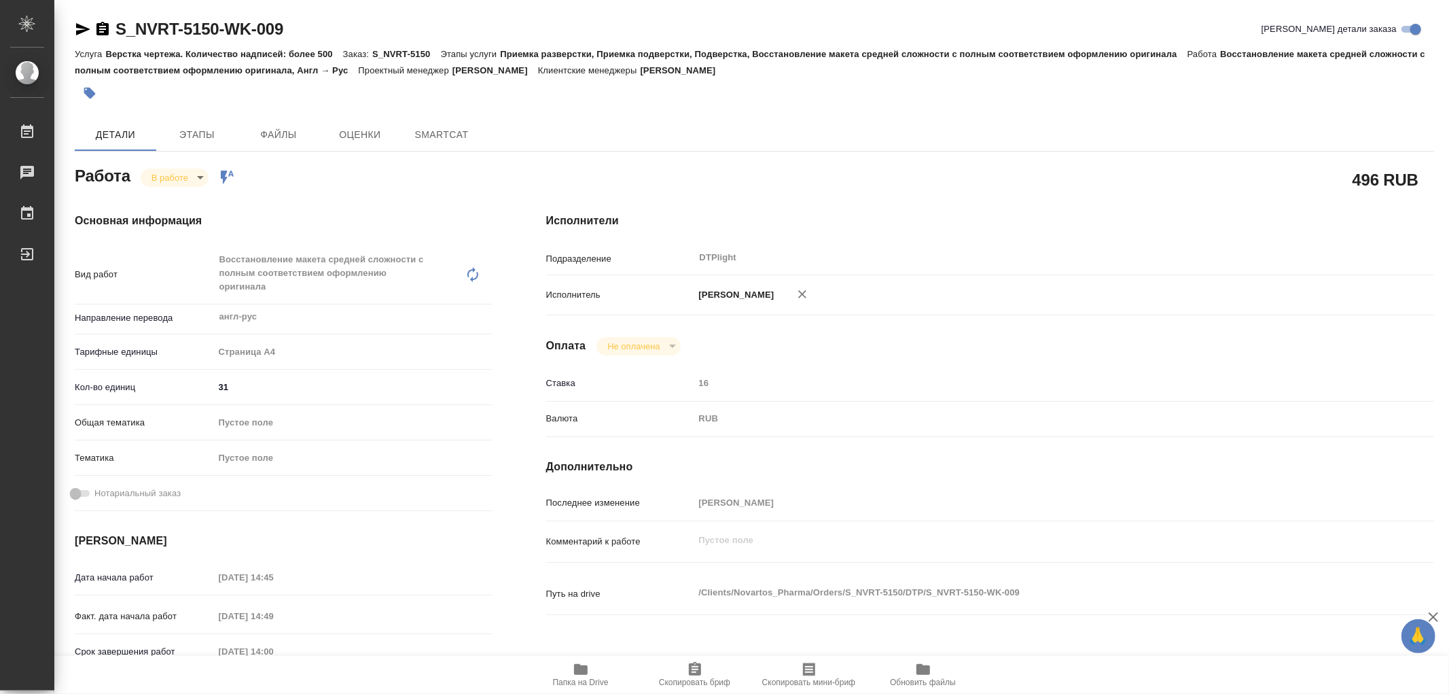
type textarea "x"
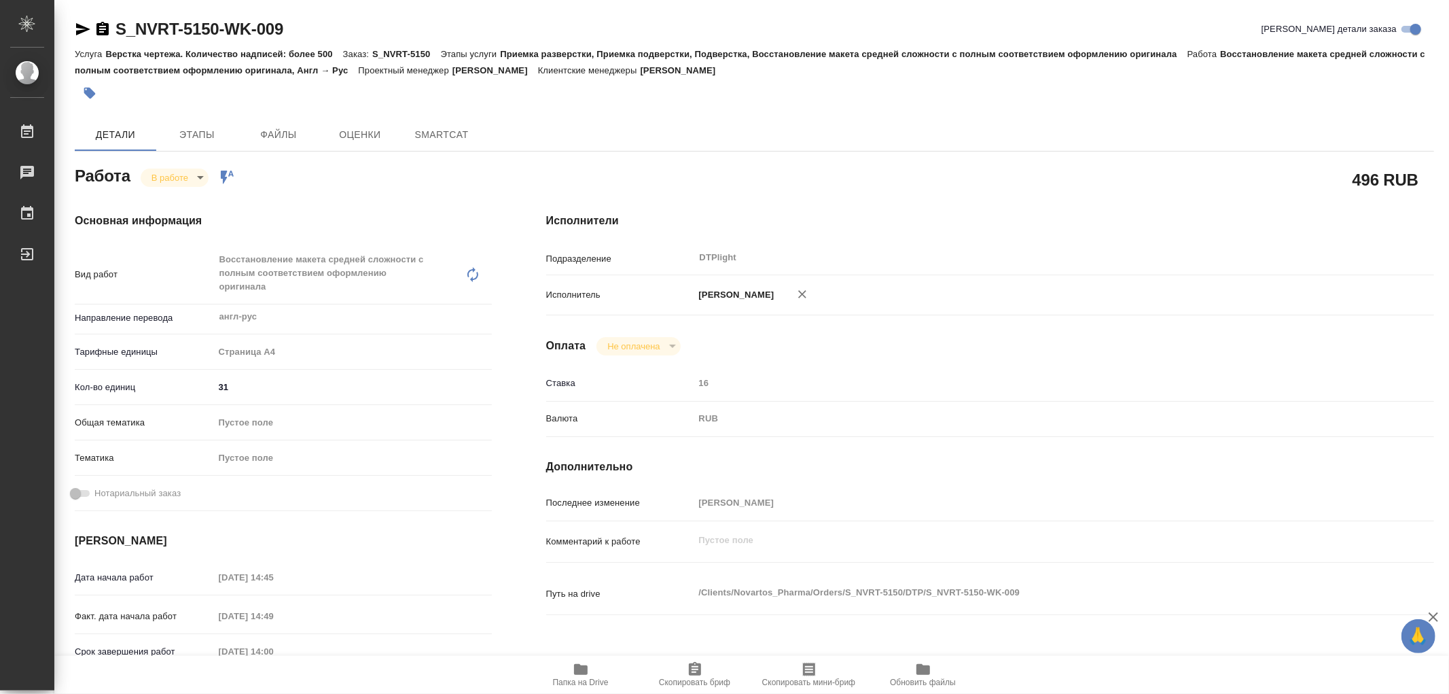
type textarea "x"
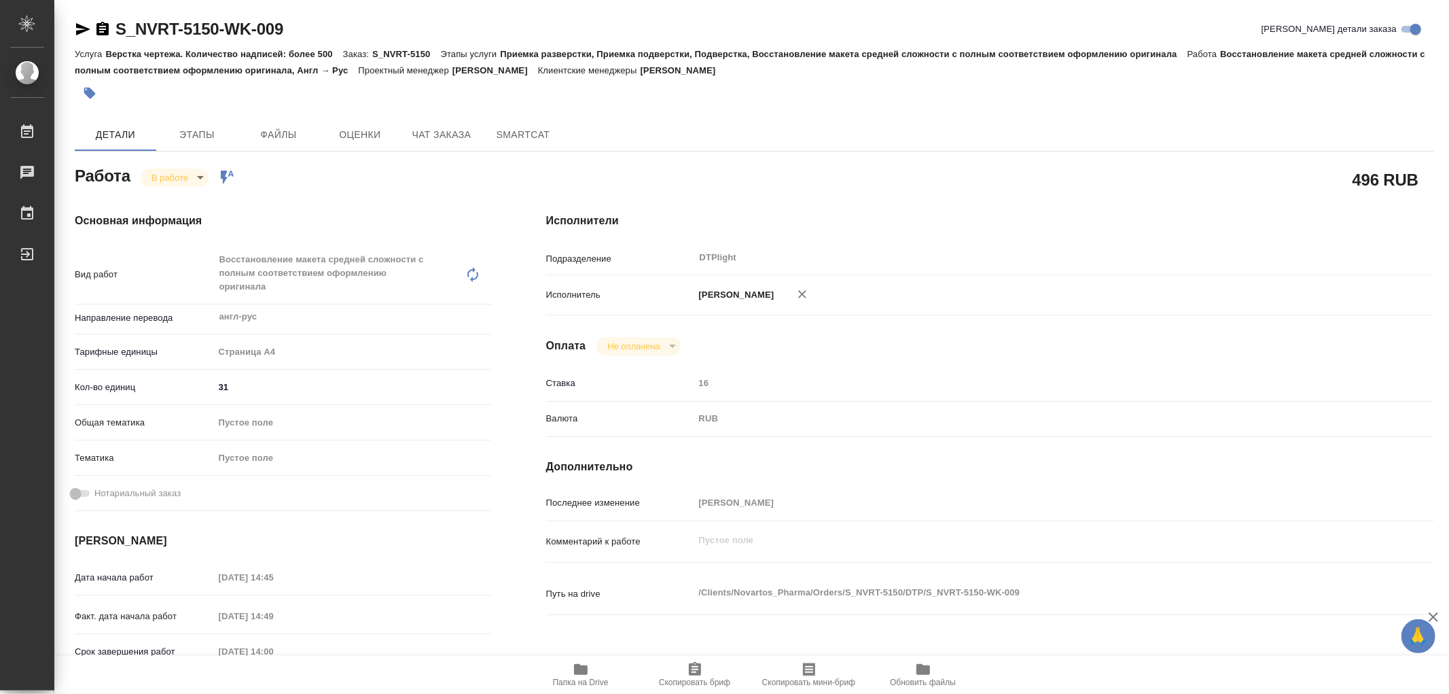
click at [591, 673] on span "Папка на Drive" at bounding box center [581, 674] width 98 height 26
type textarea "x"
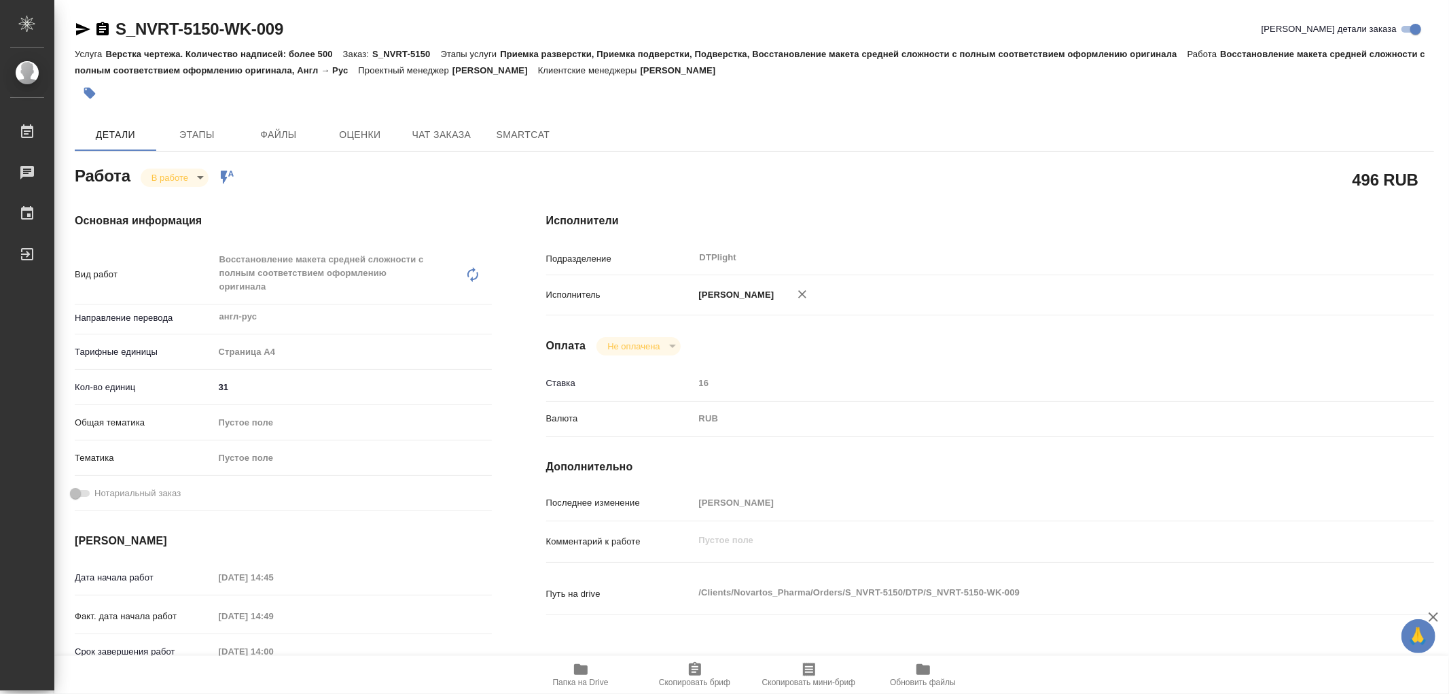
type textarea "x"
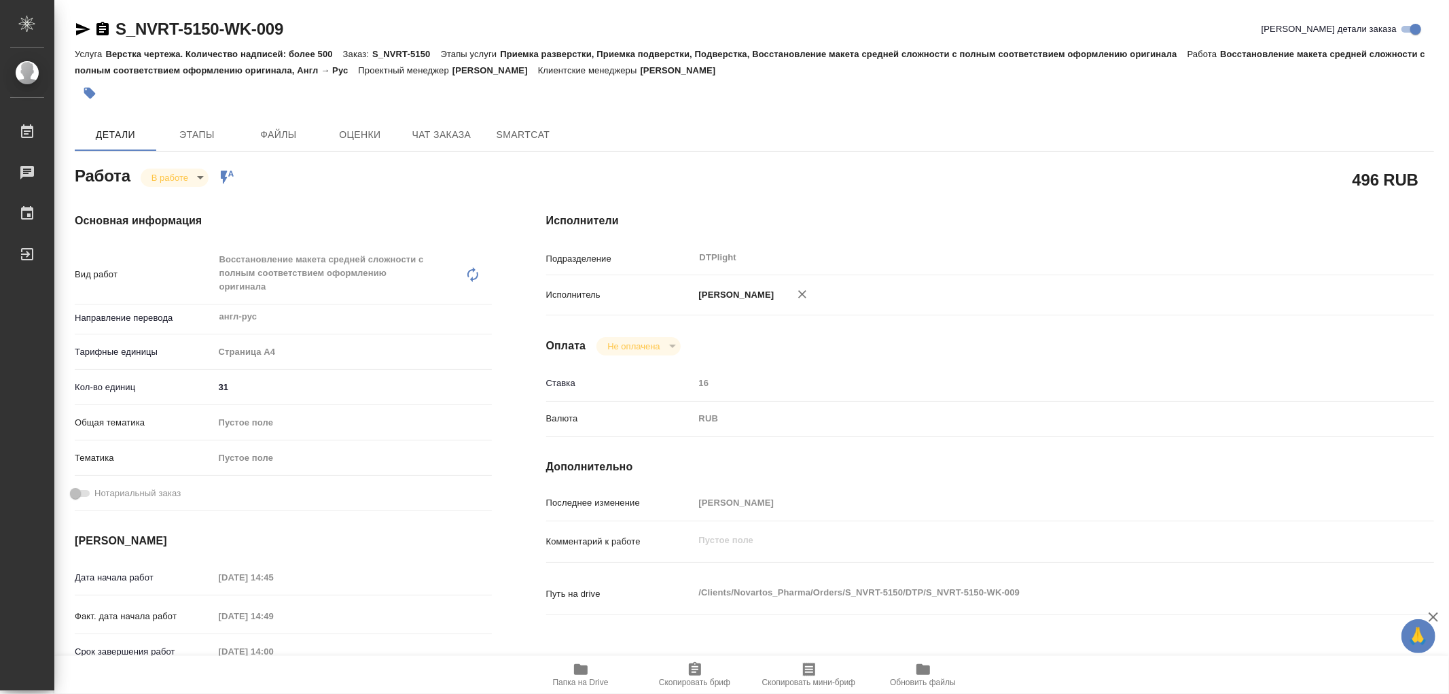
type textarea "x"
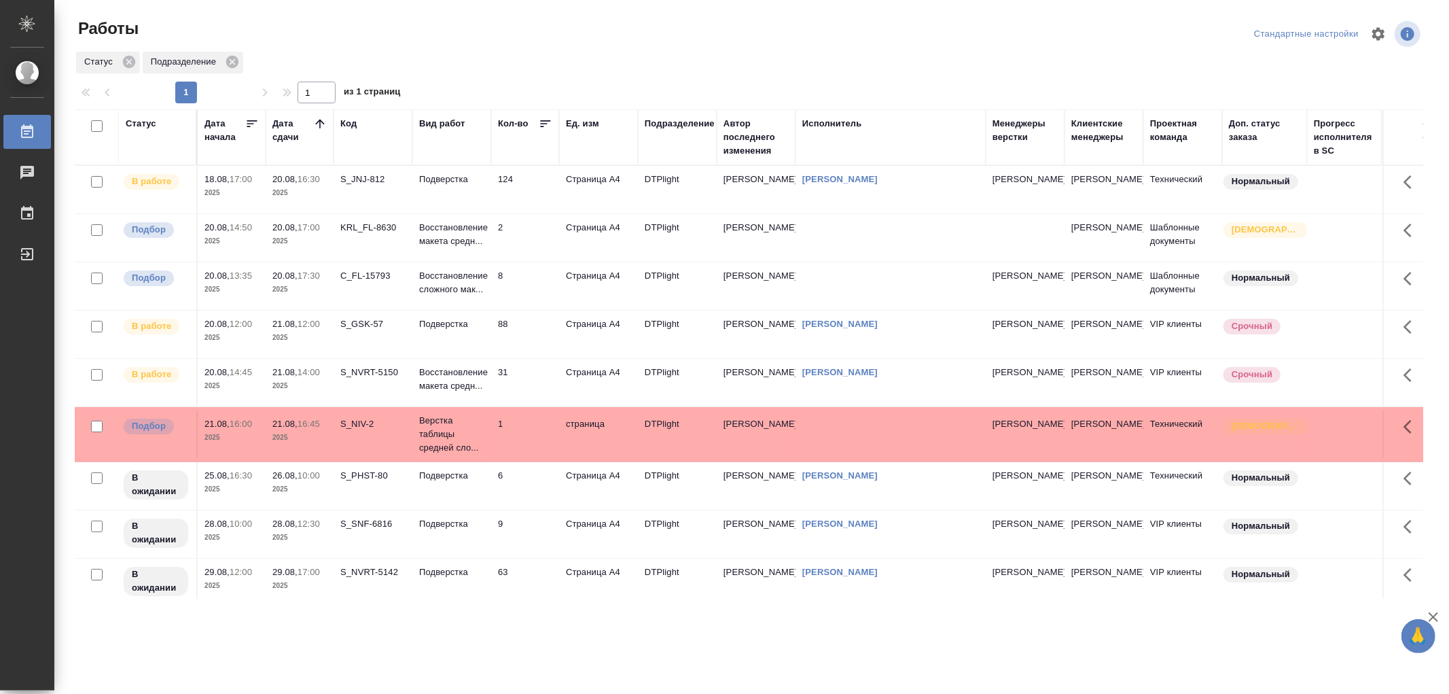
click at [497, 198] on td "124" at bounding box center [525, 190] width 68 height 48
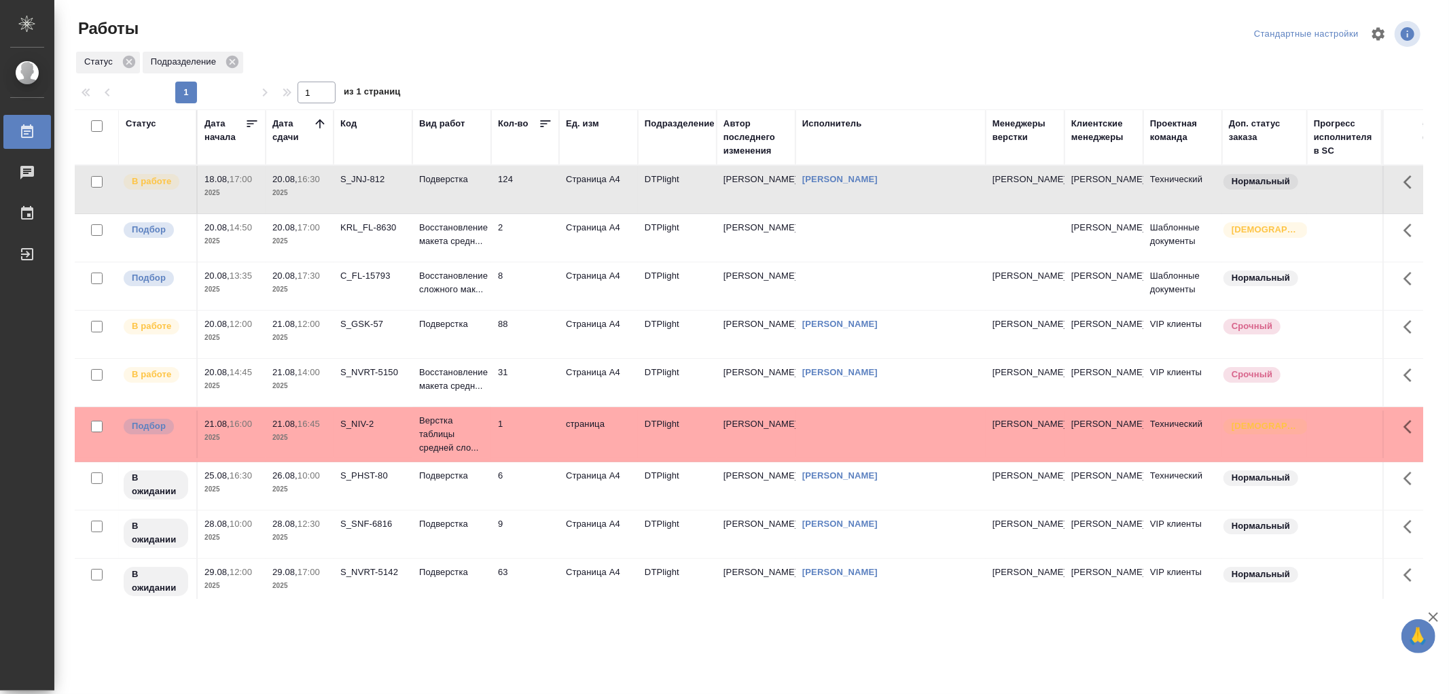
click at [497, 198] on td "124" at bounding box center [525, 190] width 68 height 48
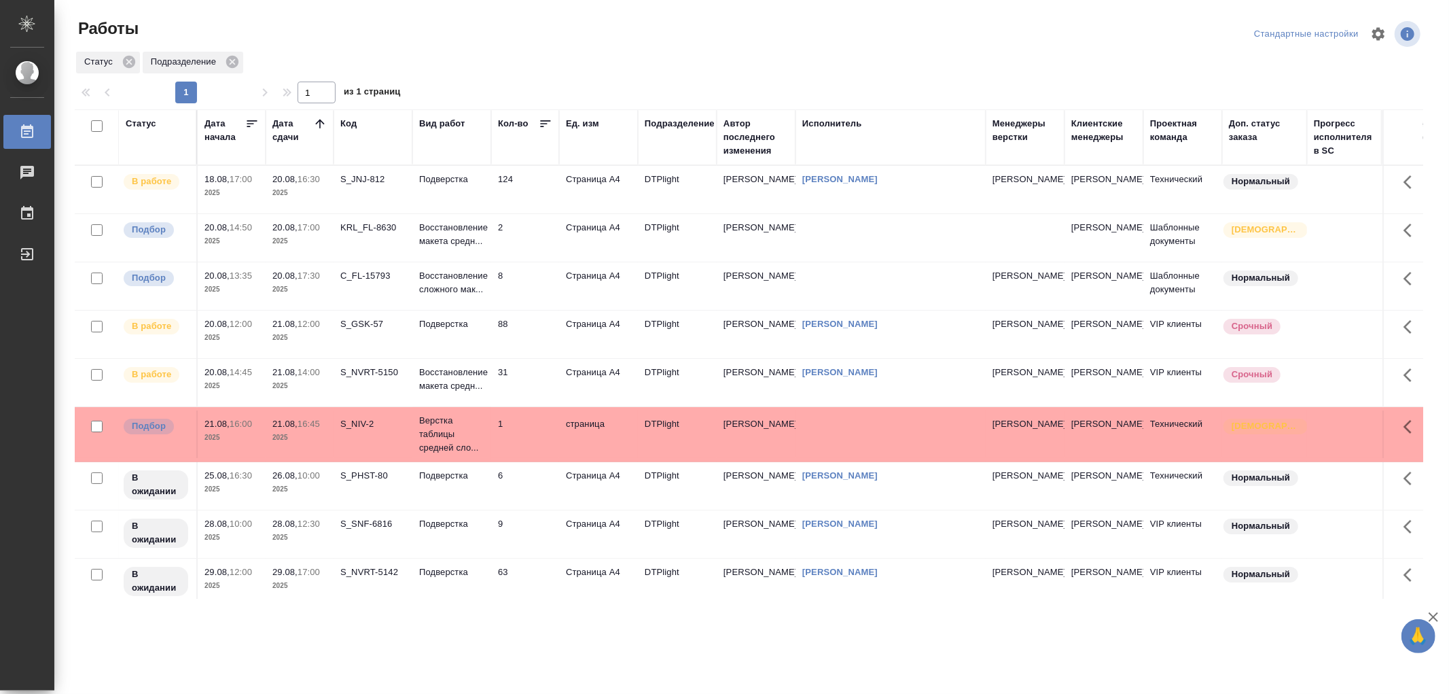
click at [463, 188] on td "Подверстка" at bounding box center [451, 190] width 79 height 48
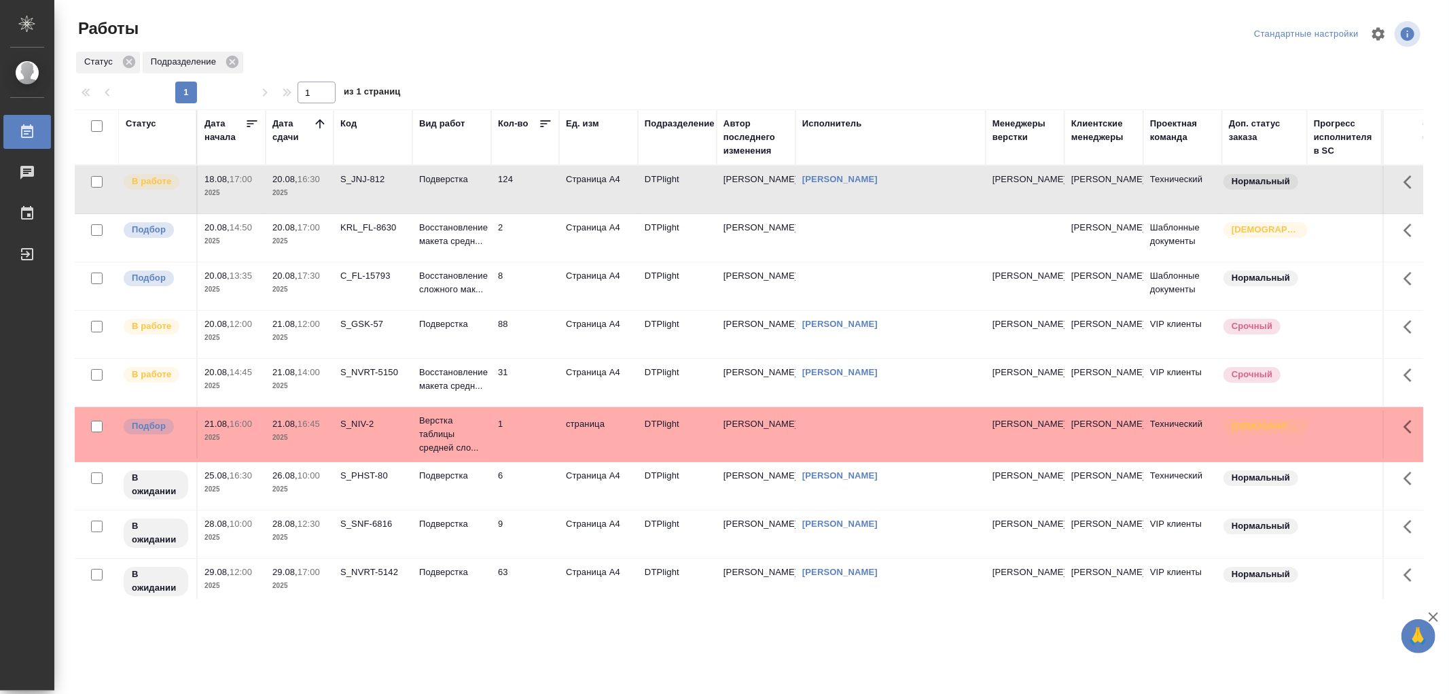
click at [463, 188] on td "Подверстка" at bounding box center [451, 190] width 79 height 48
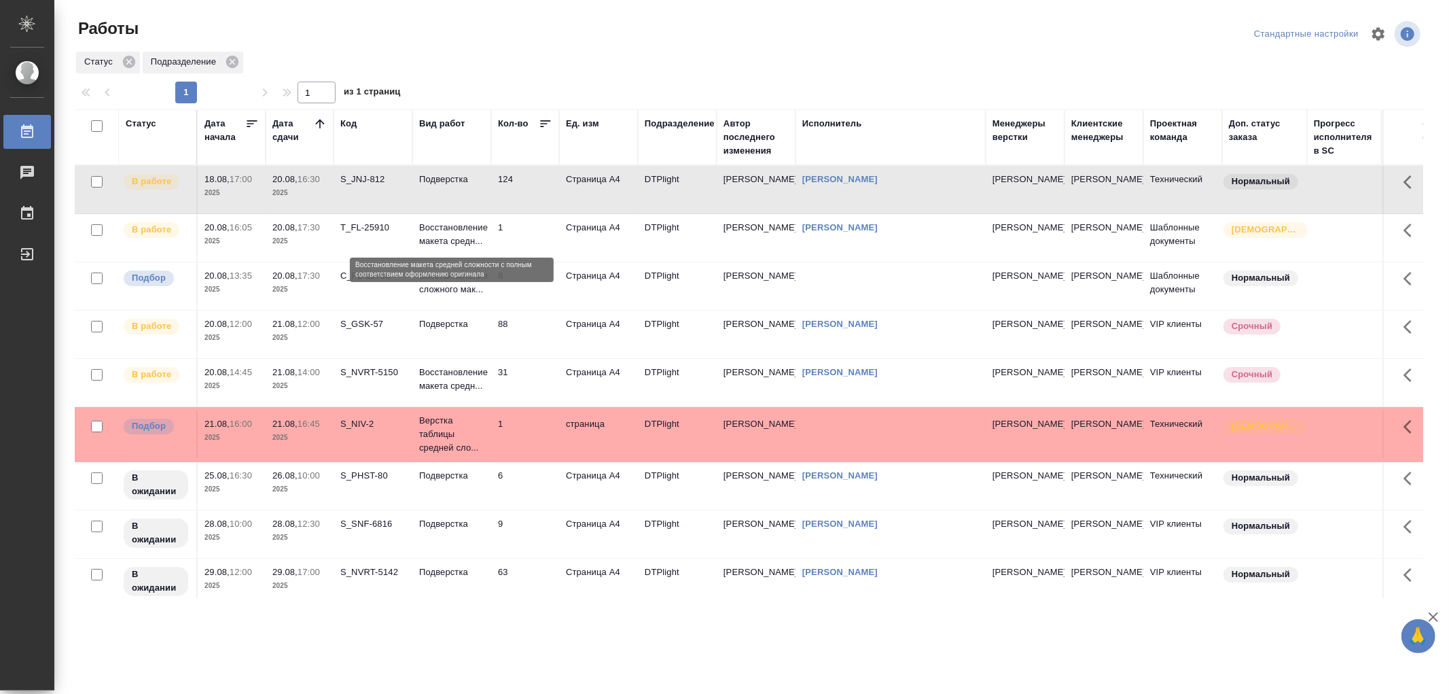
click at [461, 235] on p "Восстановление макета средн..." at bounding box center [451, 234] width 65 height 27
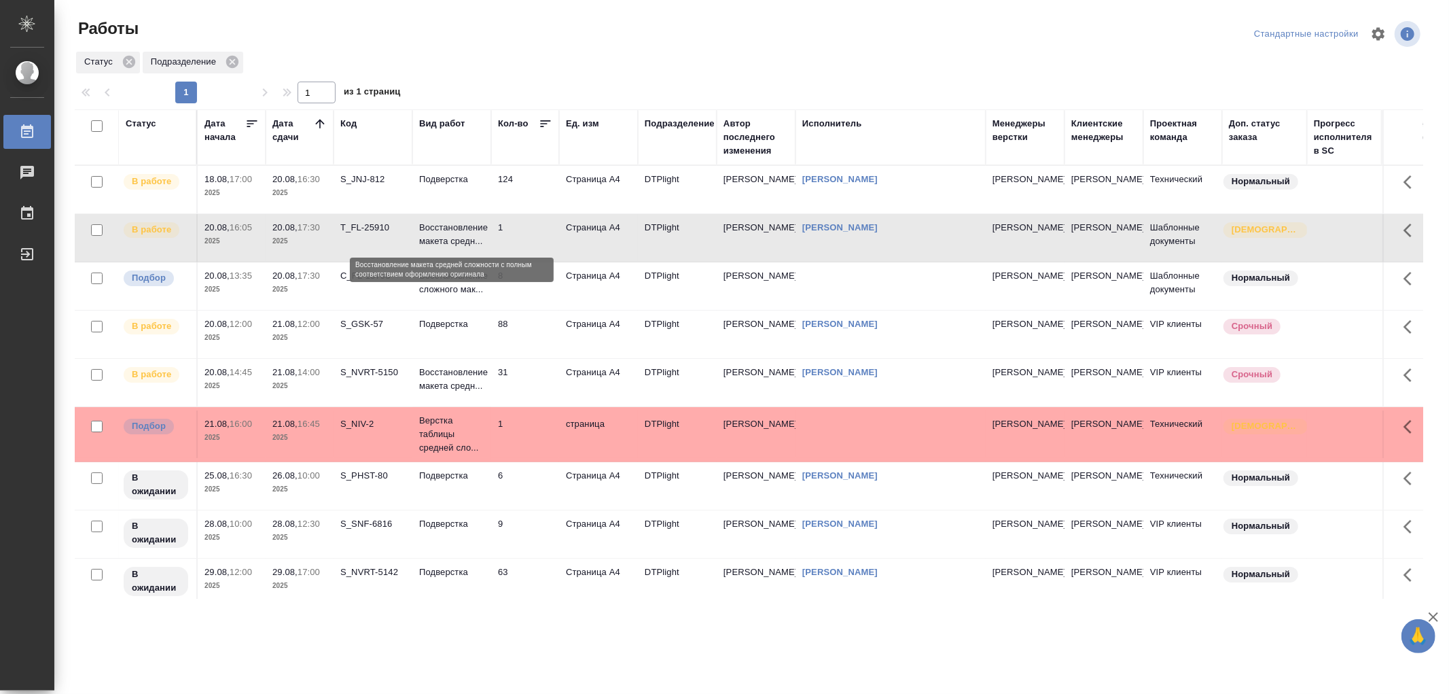
click at [461, 235] on p "Восстановление макета средн..." at bounding box center [451, 234] width 65 height 27
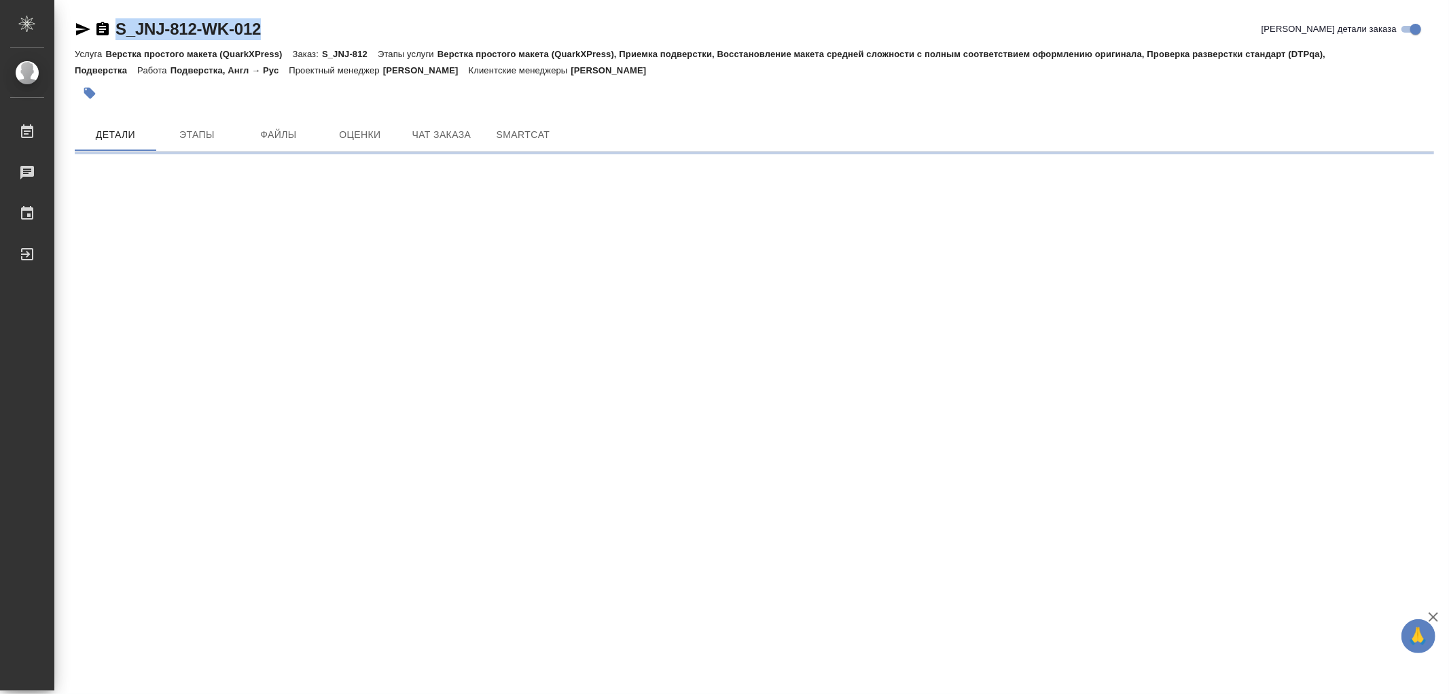
drag, startPoint x: 280, startPoint y: 37, endPoint x: 118, endPoint y: 35, distance: 161.7
click at [118, 35] on div "S_JNJ-812-WK-012 [PERSON_NAME] детали заказа" at bounding box center [754, 29] width 1359 height 22
copy link "S_JNJ-812-WK-012"
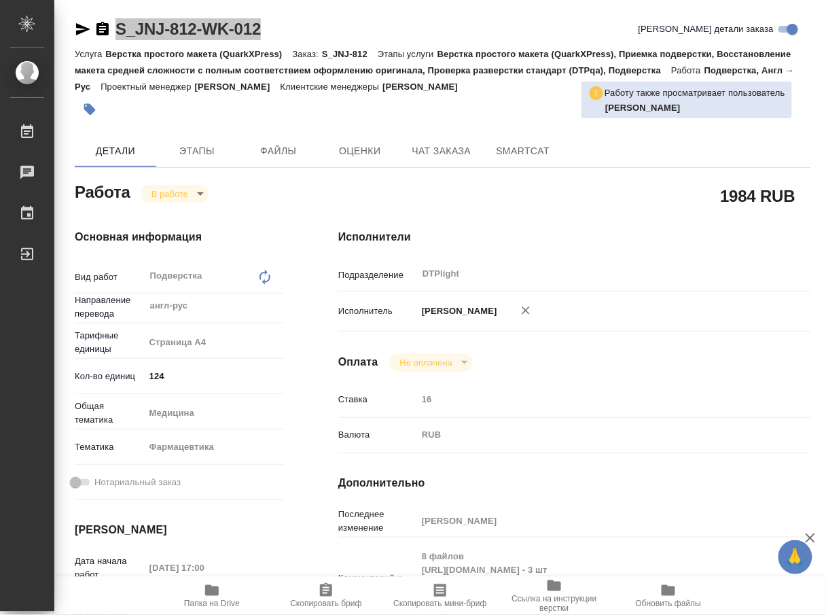
type textarea "x"
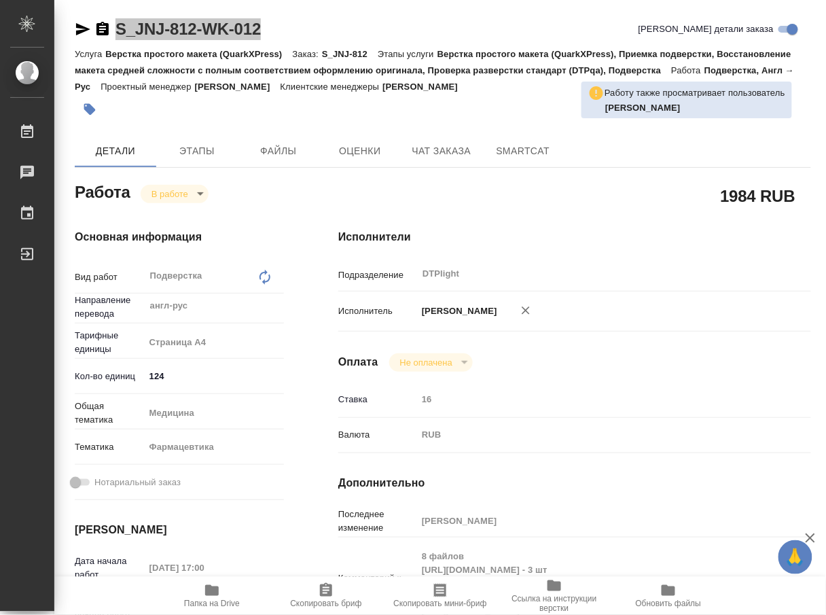
type textarea "x"
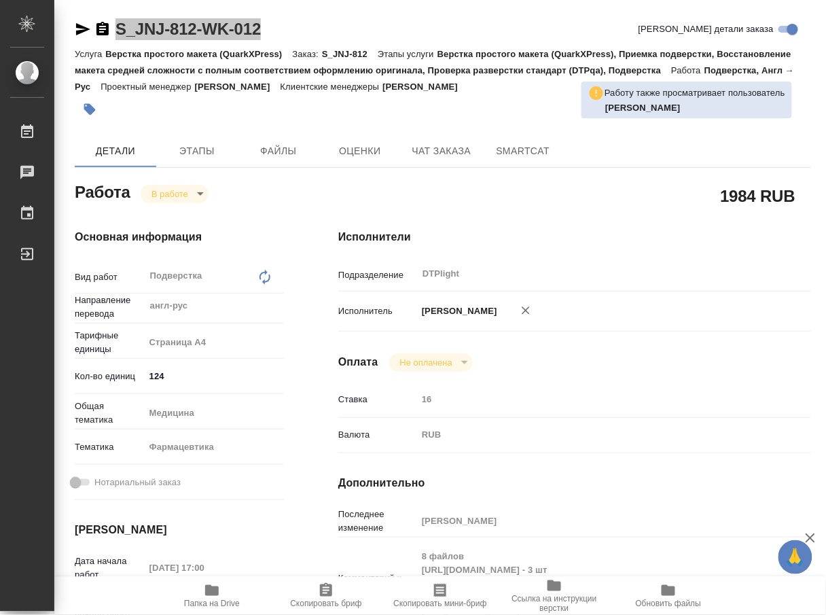
type textarea "x"
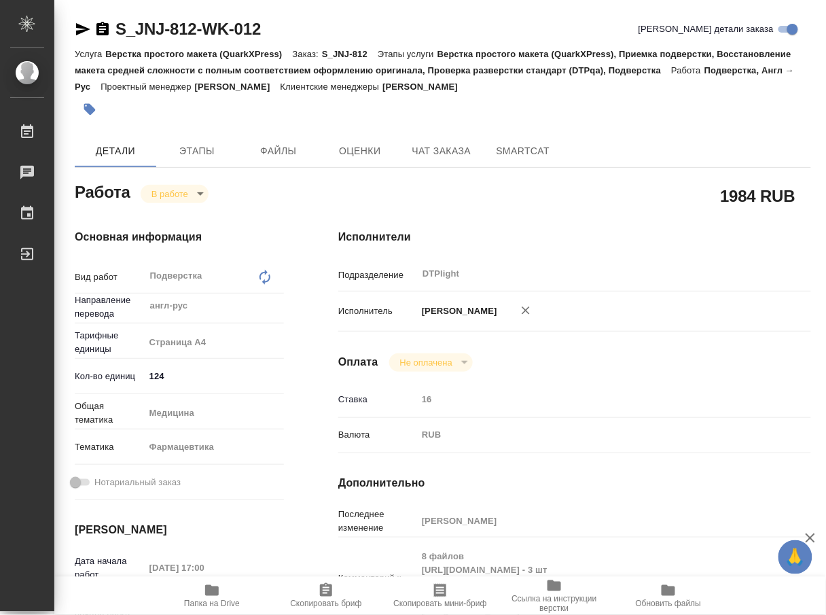
type textarea "x"
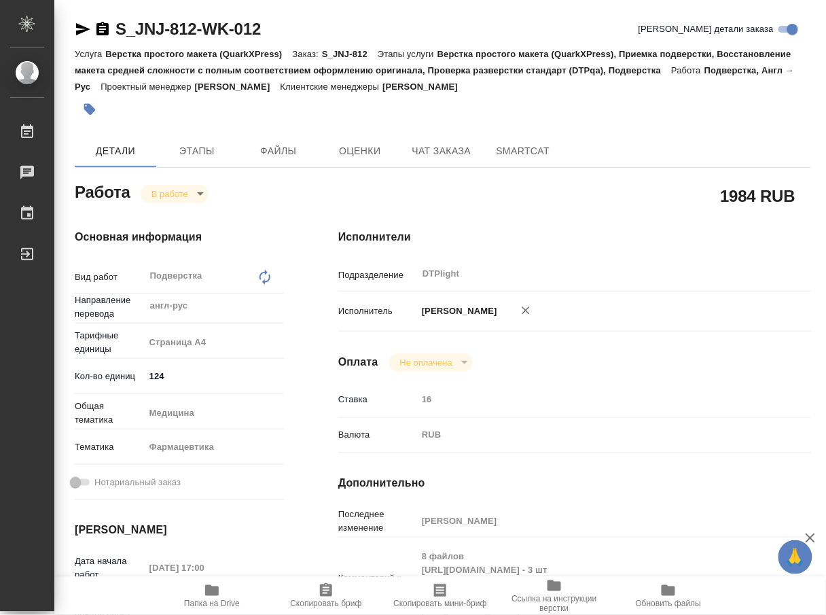
type textarea "x"
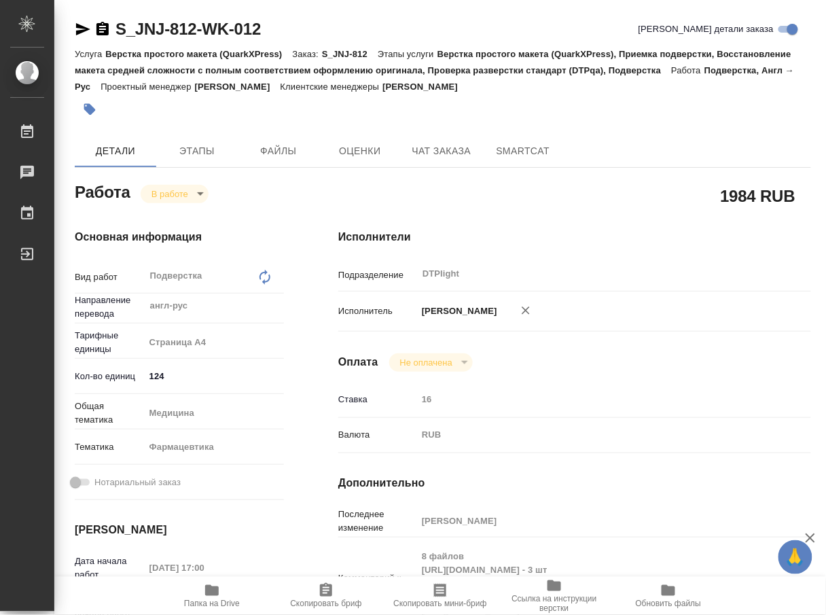
type textarea "x"
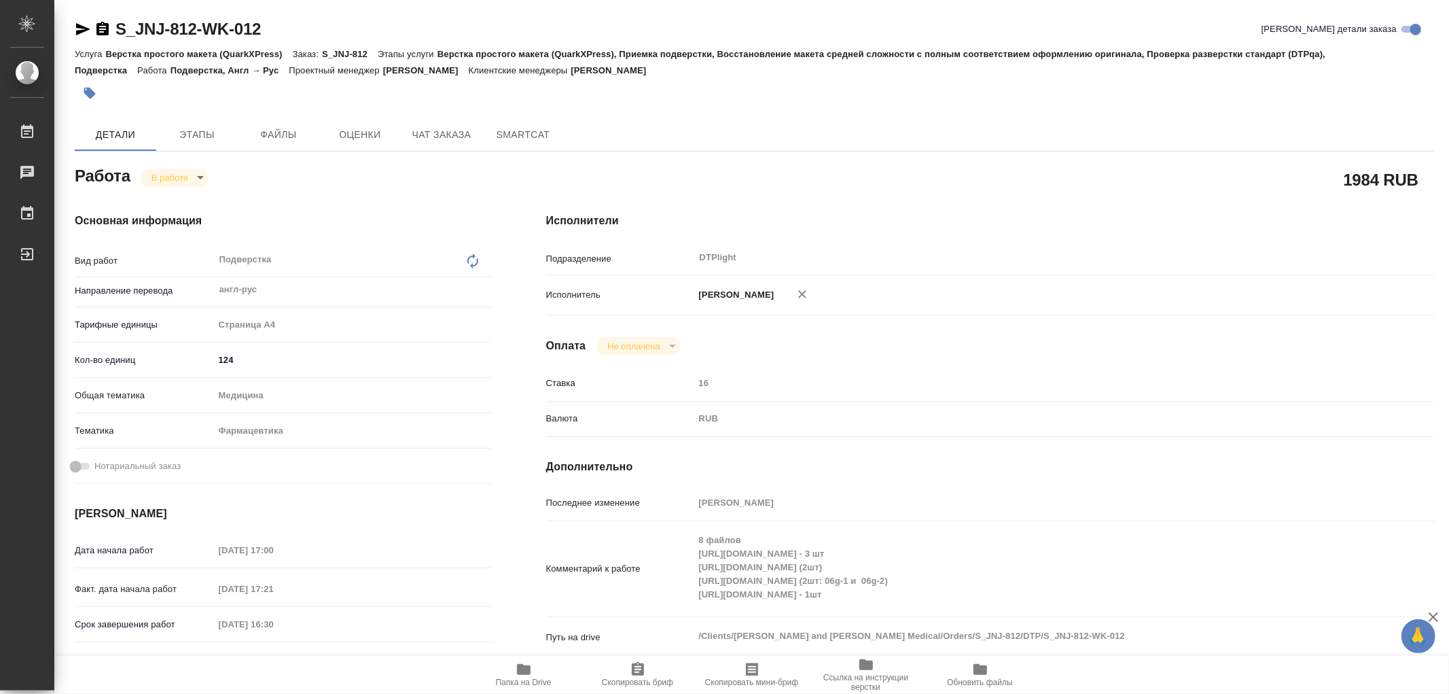
type textarea "x"
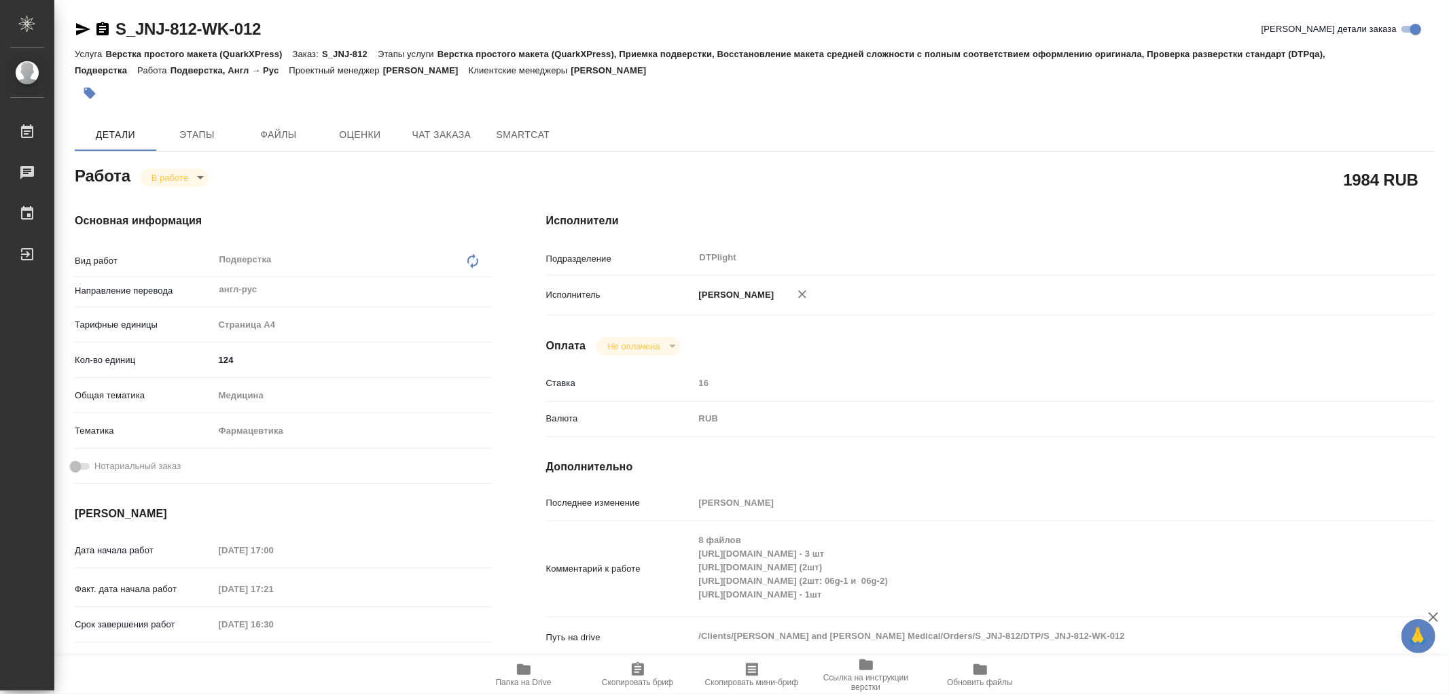
click at [427, 112] on div "S_JNJ-812-WK-012 Кратко детали заказа Услуга Верстка простого макета (QuarkXPre…" at bounding box center [754, 586] width 1374 height 1172
click at [439, 122] on button "Чат заказа" at bounding box center [442, 134] width 82 height 33
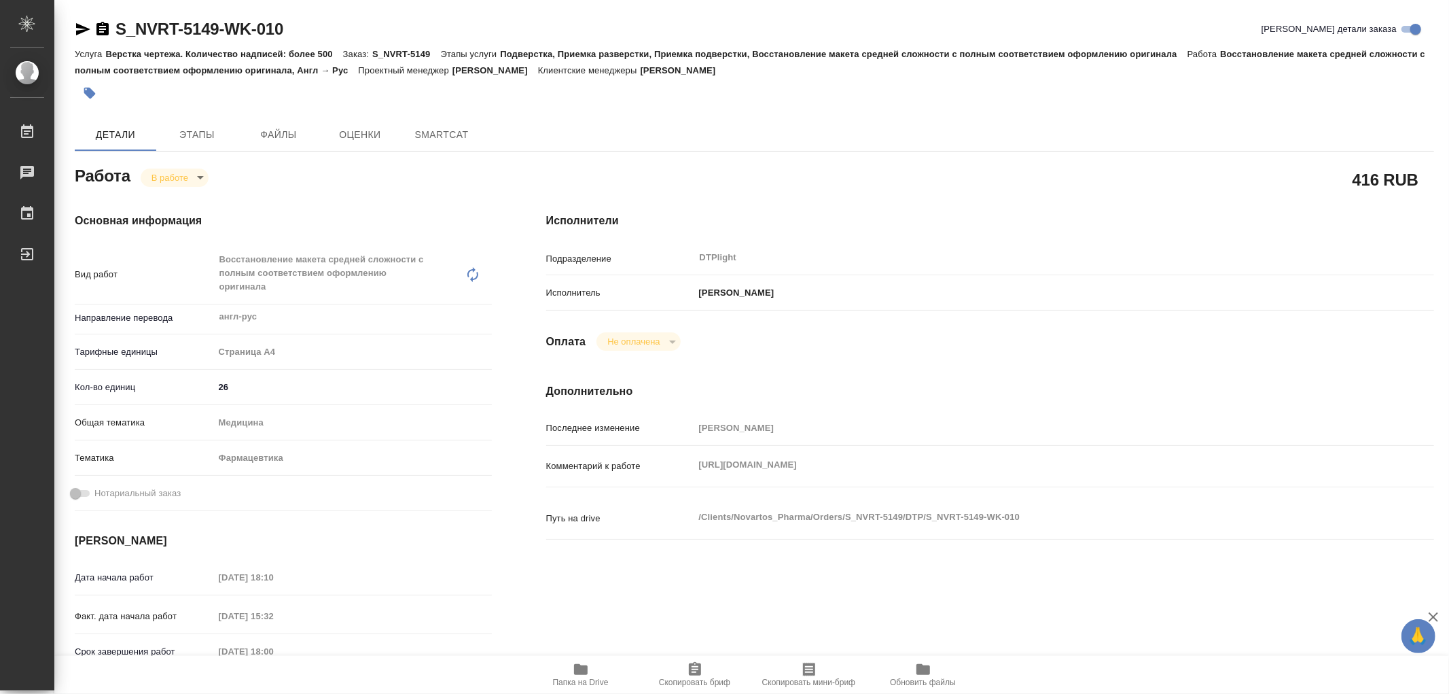
type textarea "x"
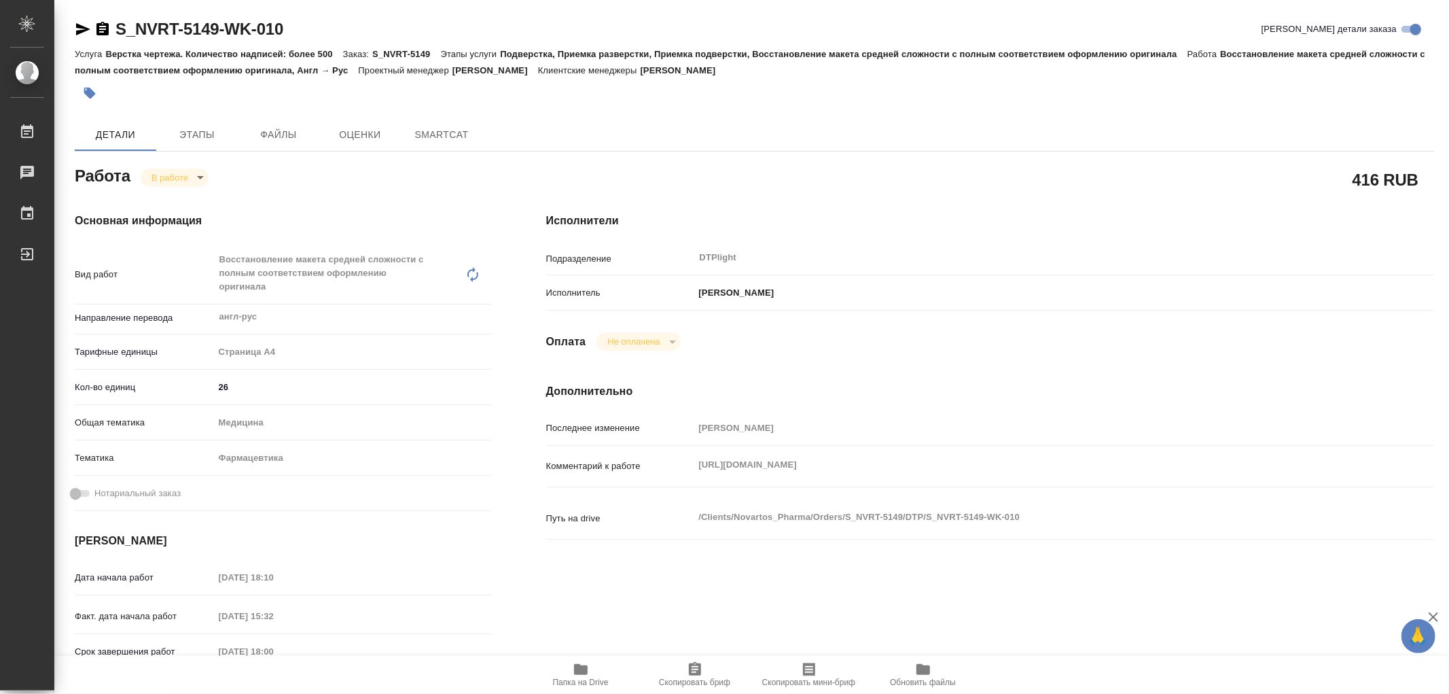
type textarea "x"
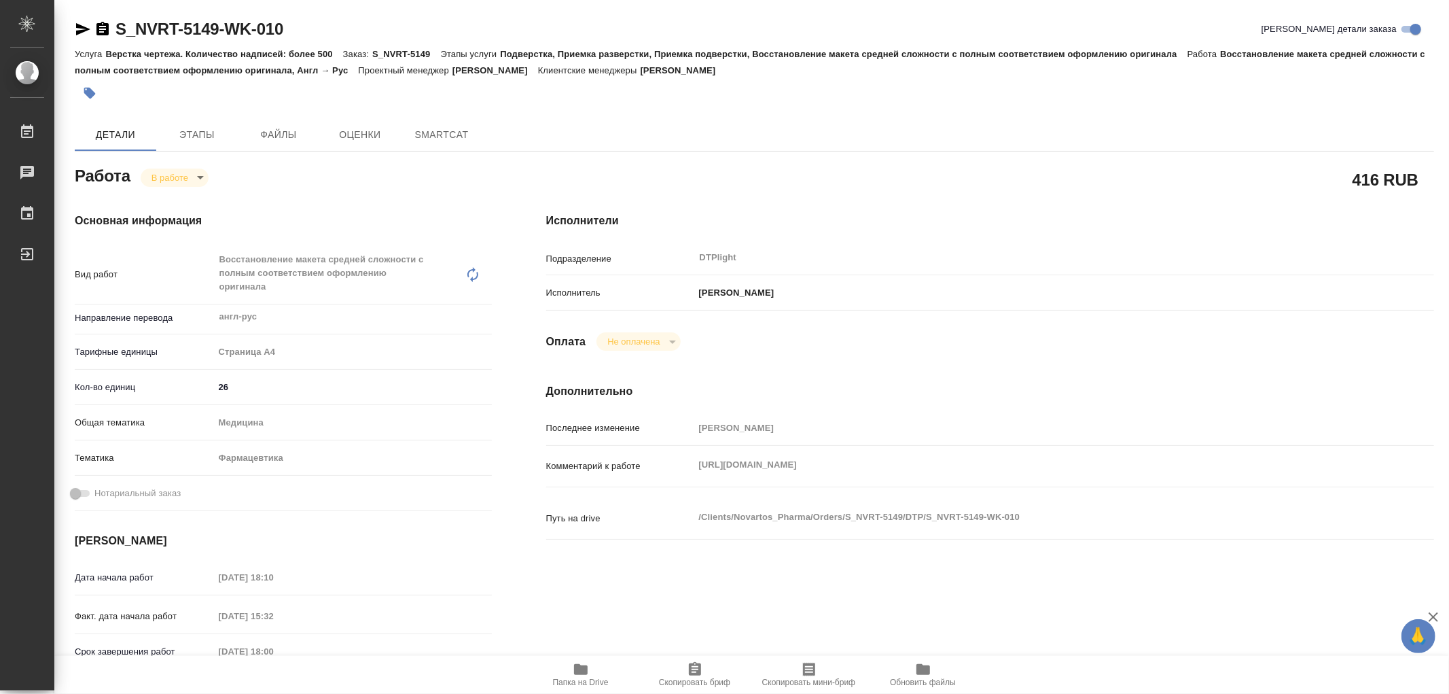
type textarea "x"
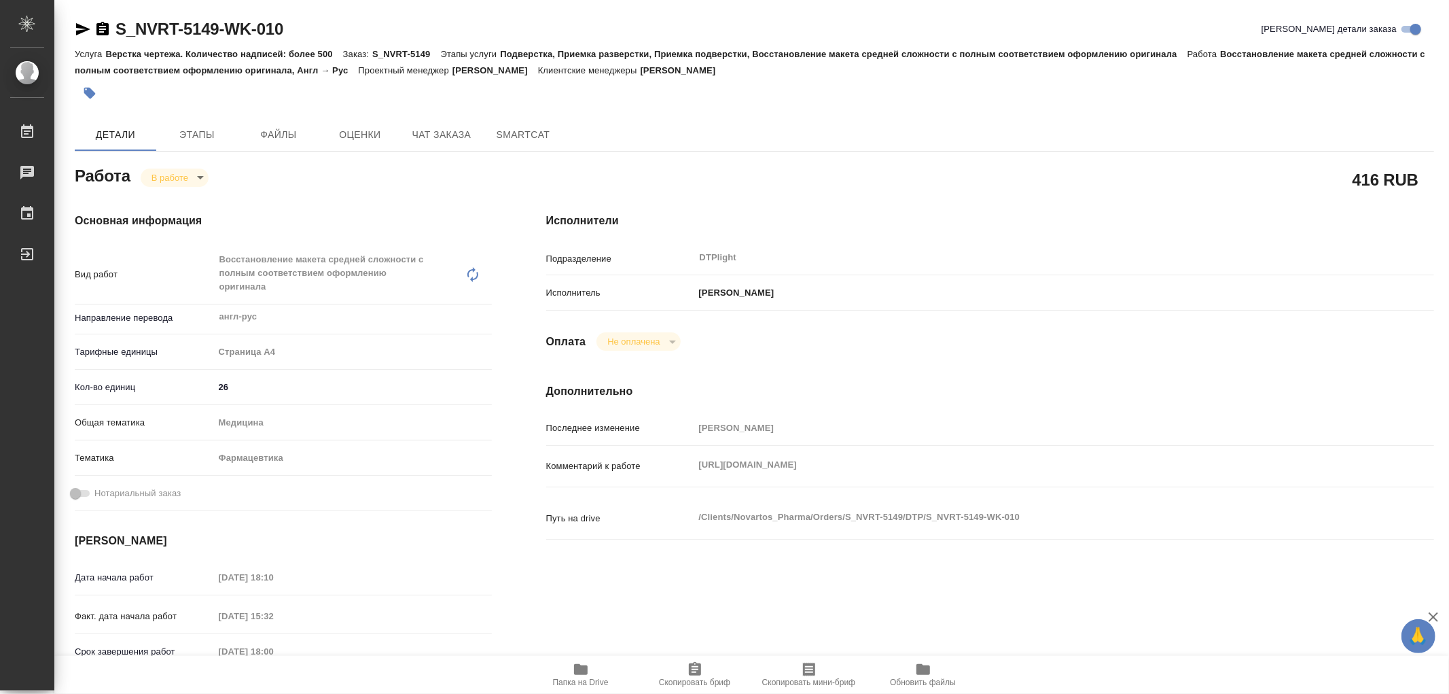
type textarea "x"
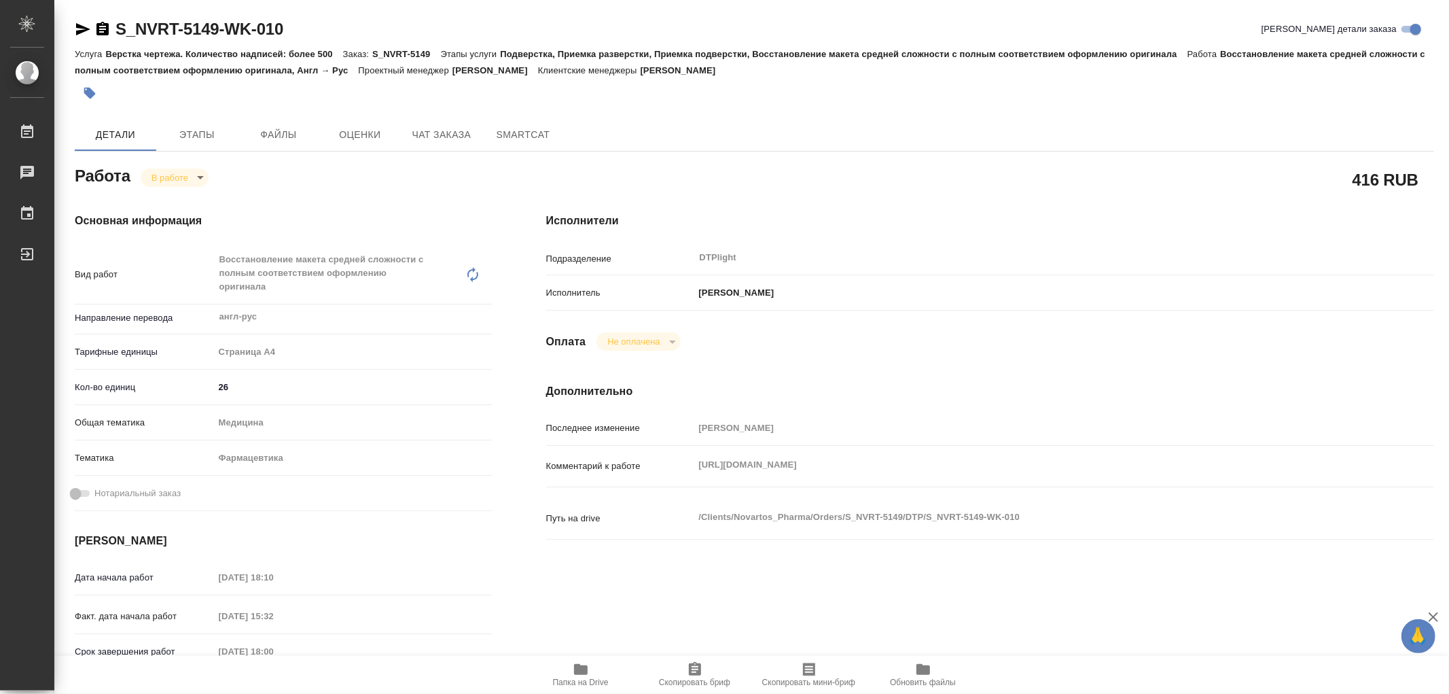
type textarea "x"
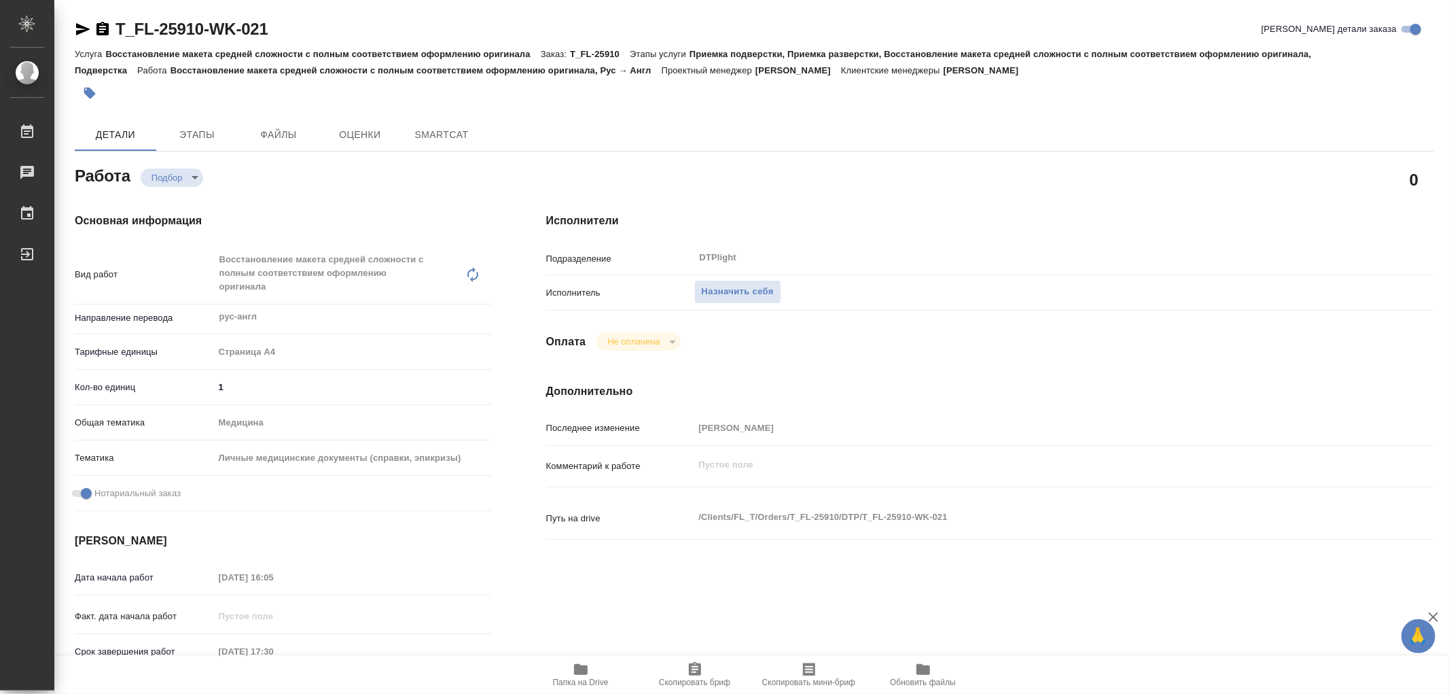
type textarea "x"
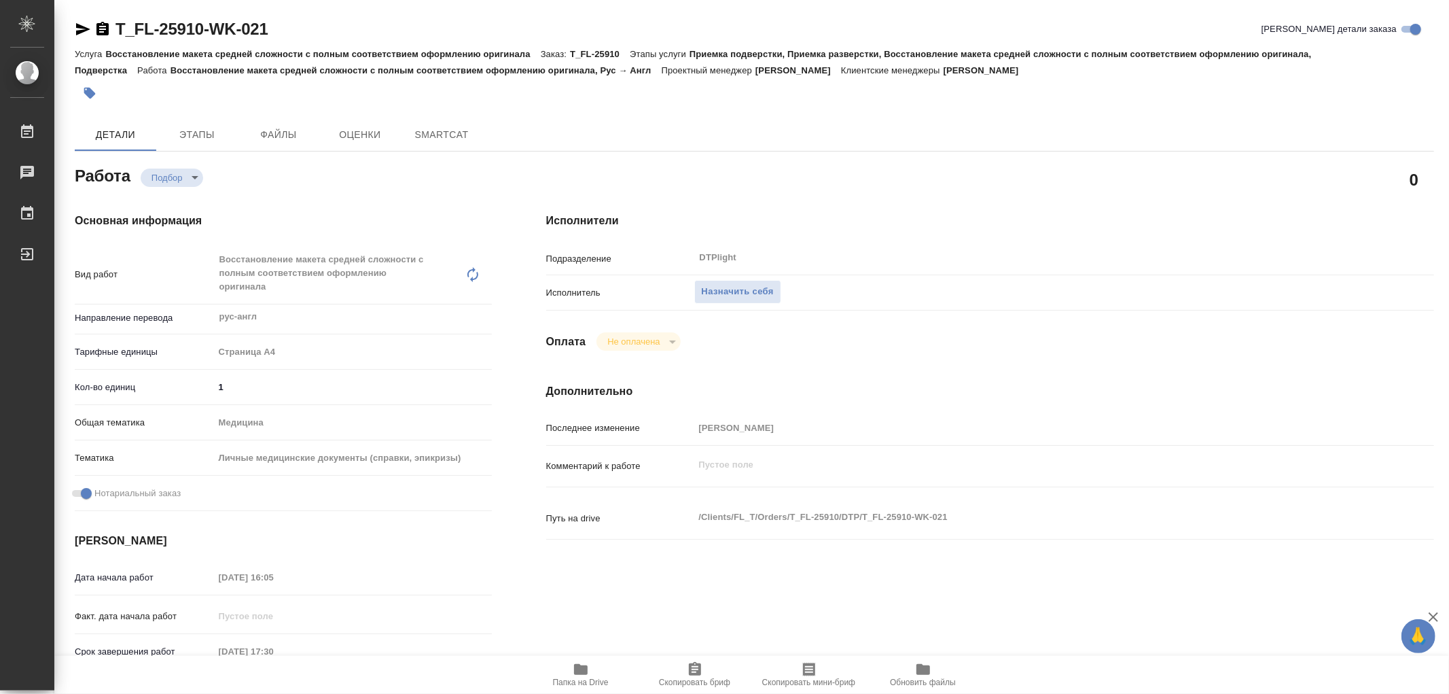
type textarea "x"
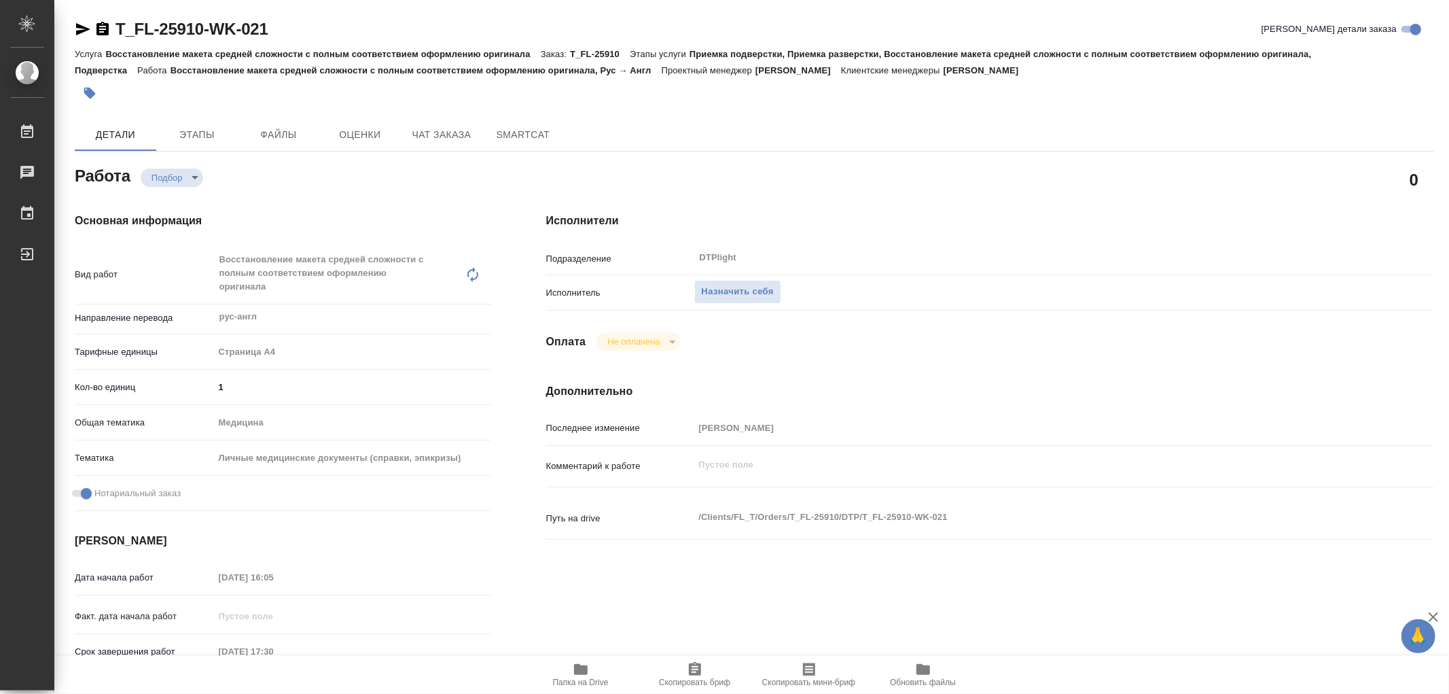
click at [575, 674] on icon "button" at bounding box center [581, 669] width 14 height 11
type textarea "x"
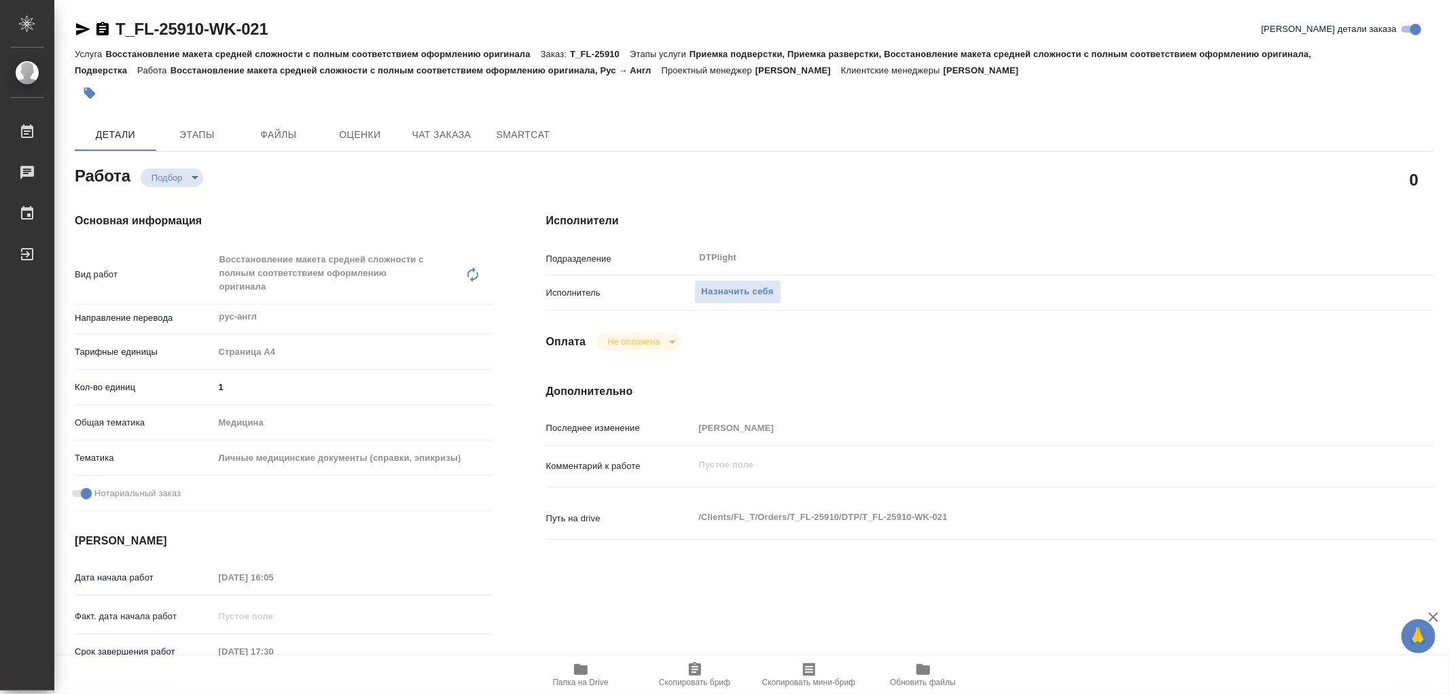
type textarea "x"
click at [583, 675] on icon "button" at bounding box center [581, 669] width 14 height 11
type textarea "x"
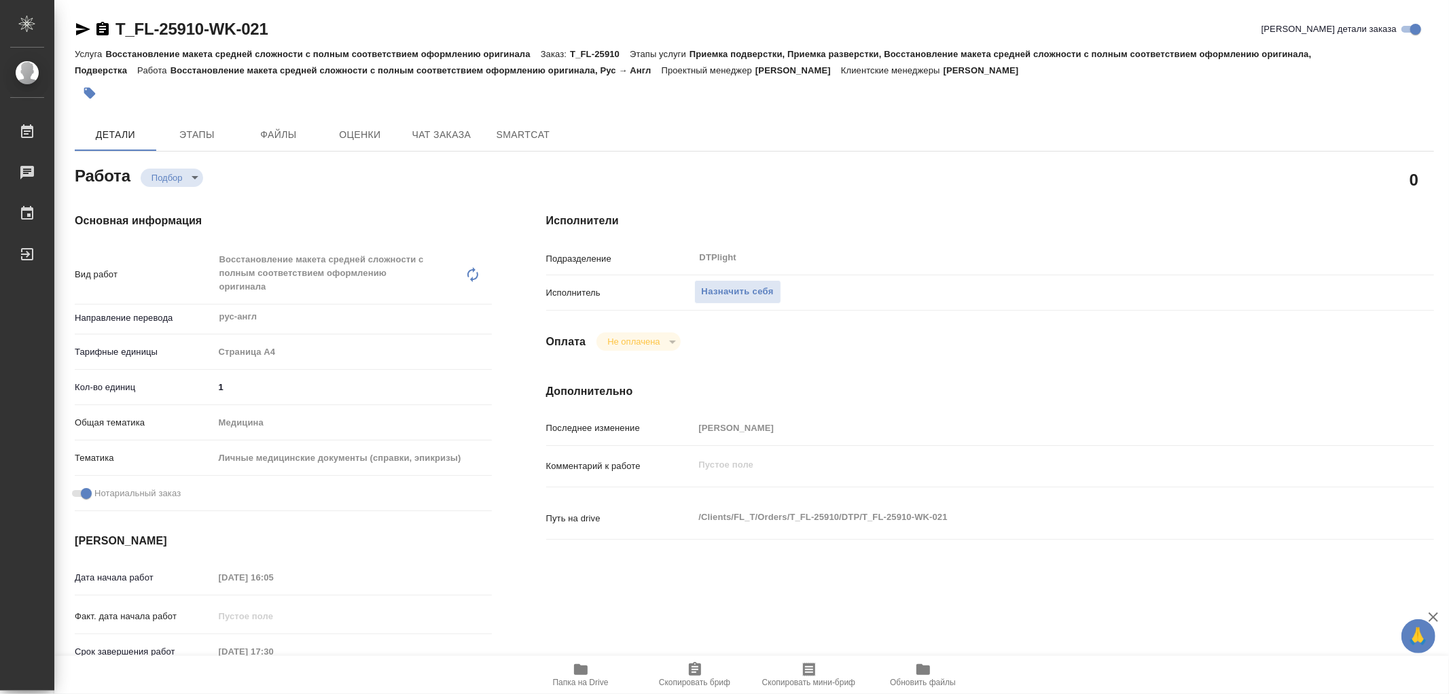
type textarea "x"
click at [742, 293] on span "Назначить себя" at bounding box center [738, 292] width 72 height 16
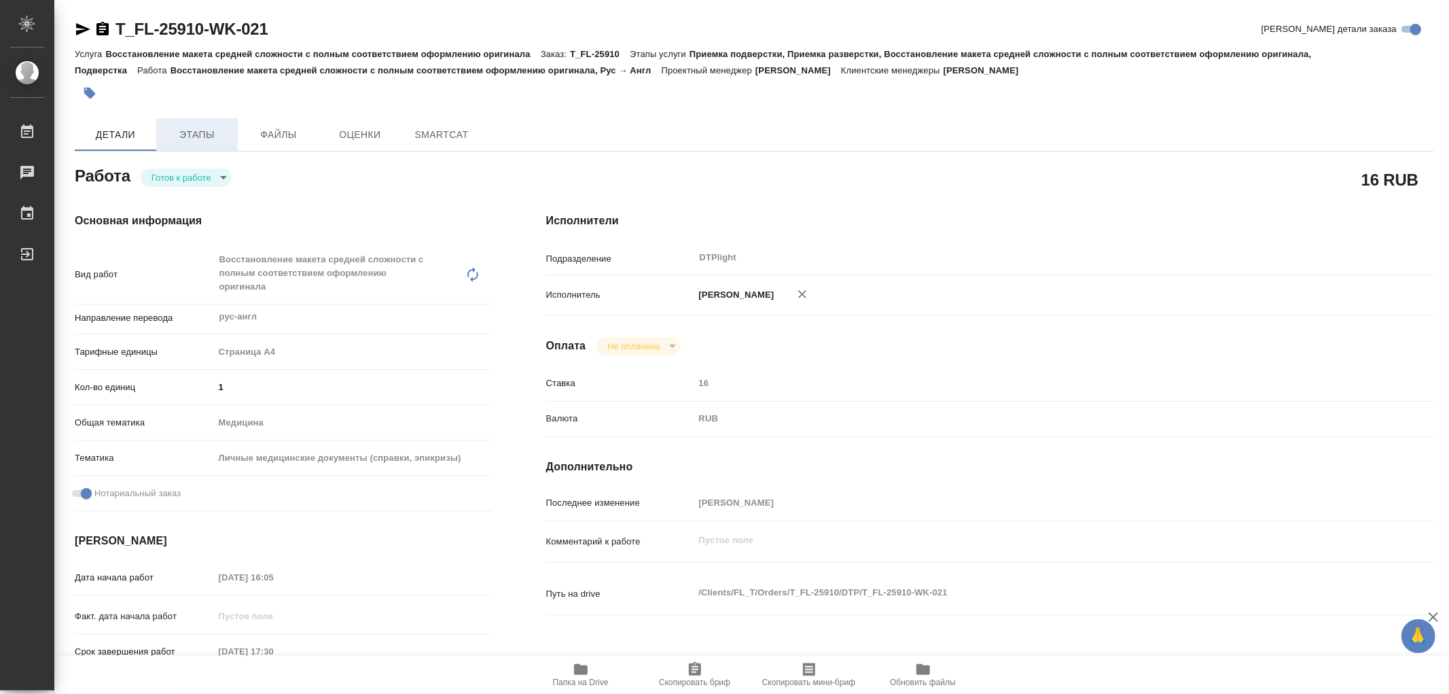
type textarea "x"
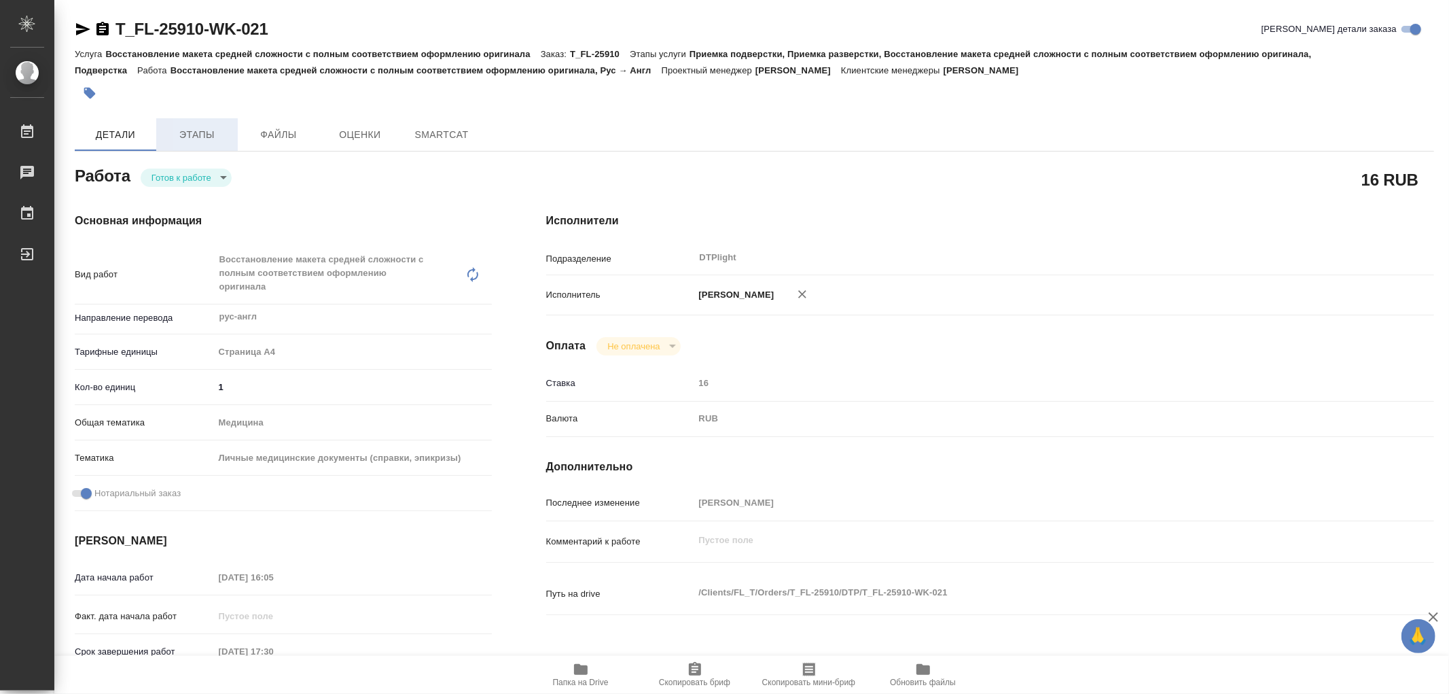
type textarea "x"
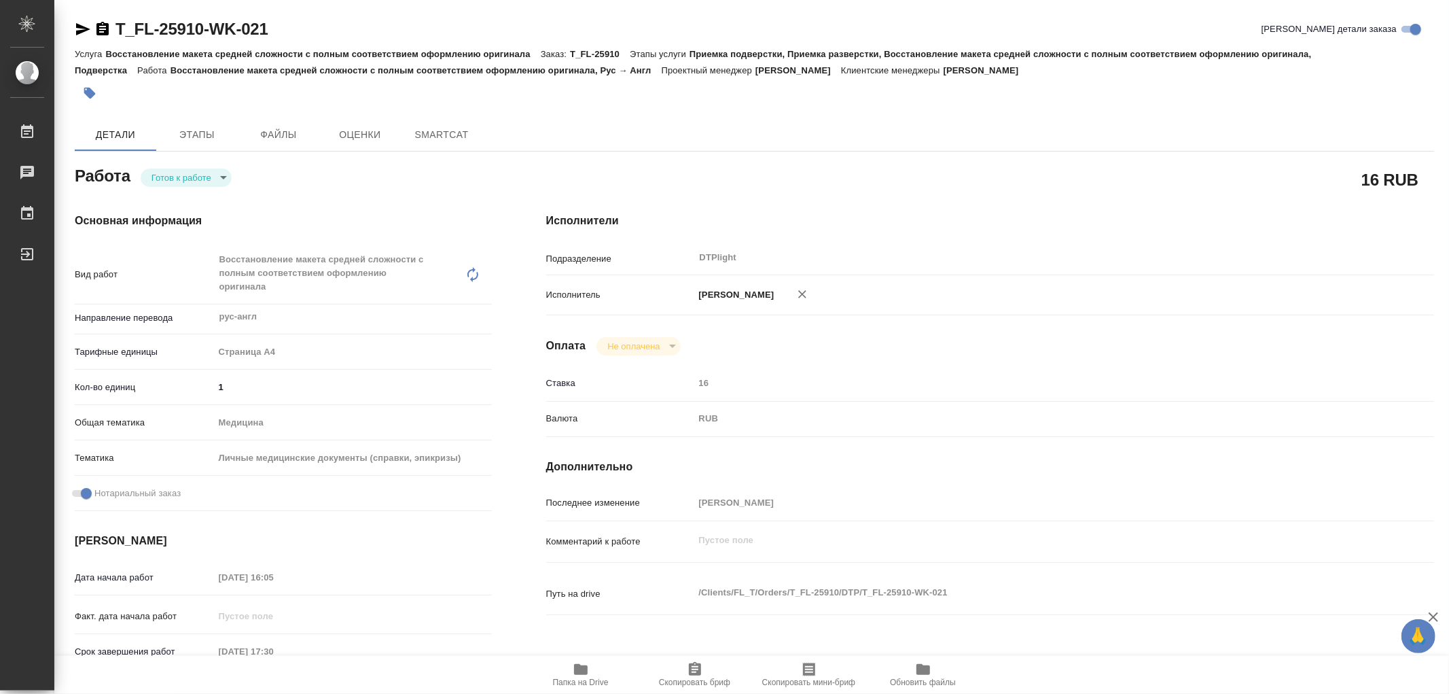
type textarea "x"
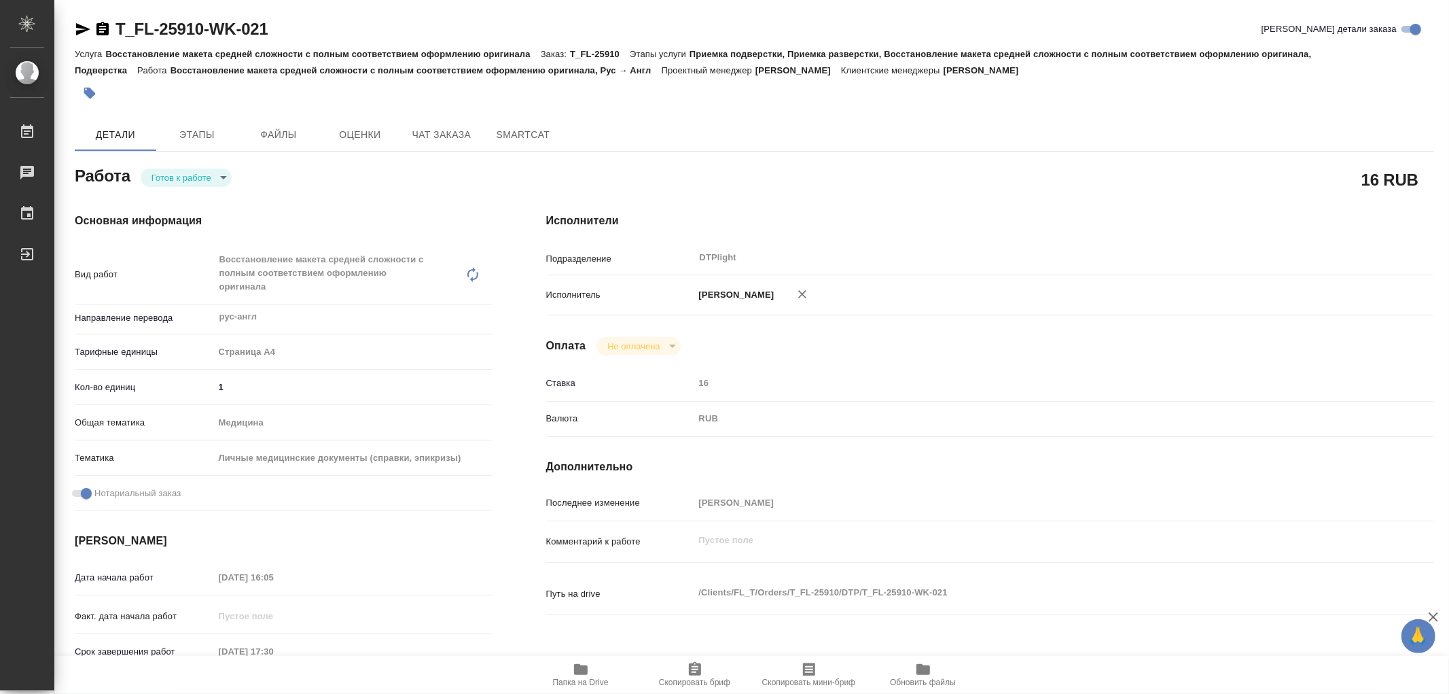
click at [155, 175] on body "🙏 .cls-1 fill:#fff; AWATERA Работы Чаты График Выйти T_FL-25910-WK-021 Кратко д…" at bounding box center [724, 347] width 1449 height 694
click at [155, 175] on button "В работе" at bounding box center [173, 177] width 45 height 15
type textarea "x"
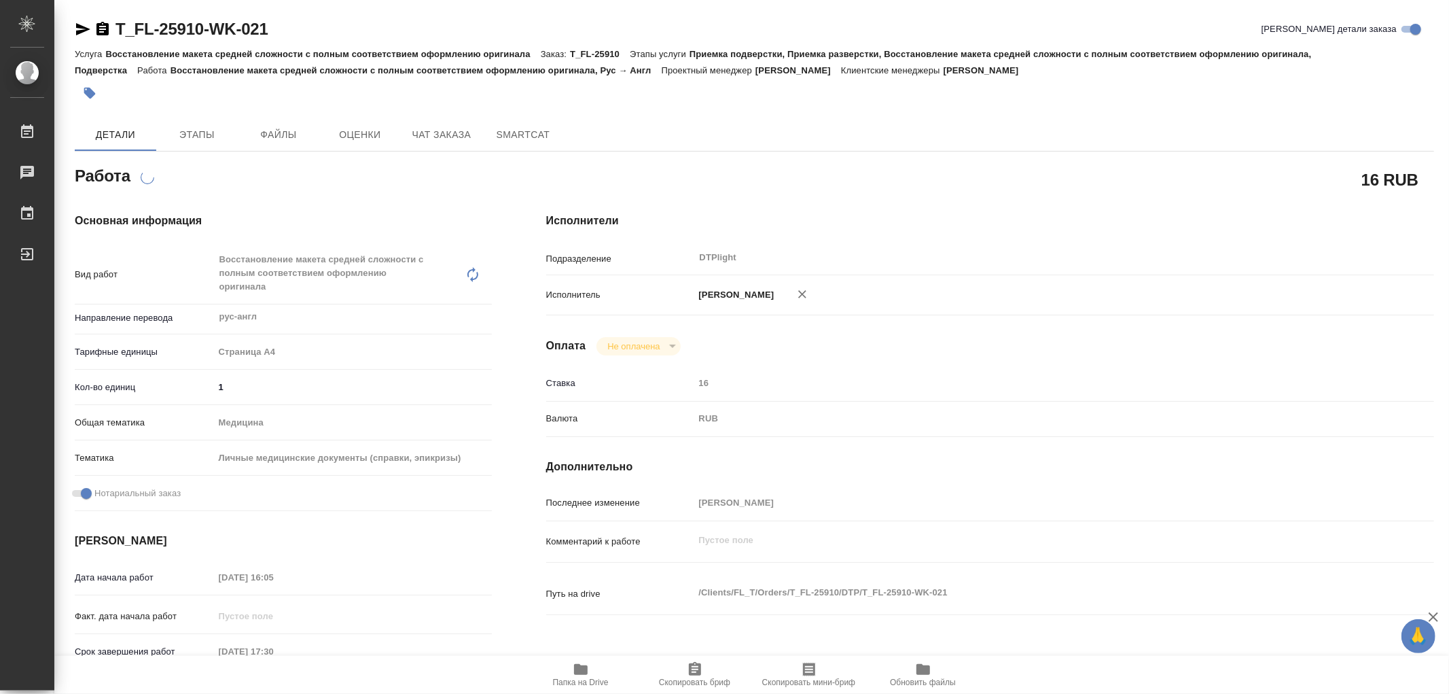
type textarea "x"
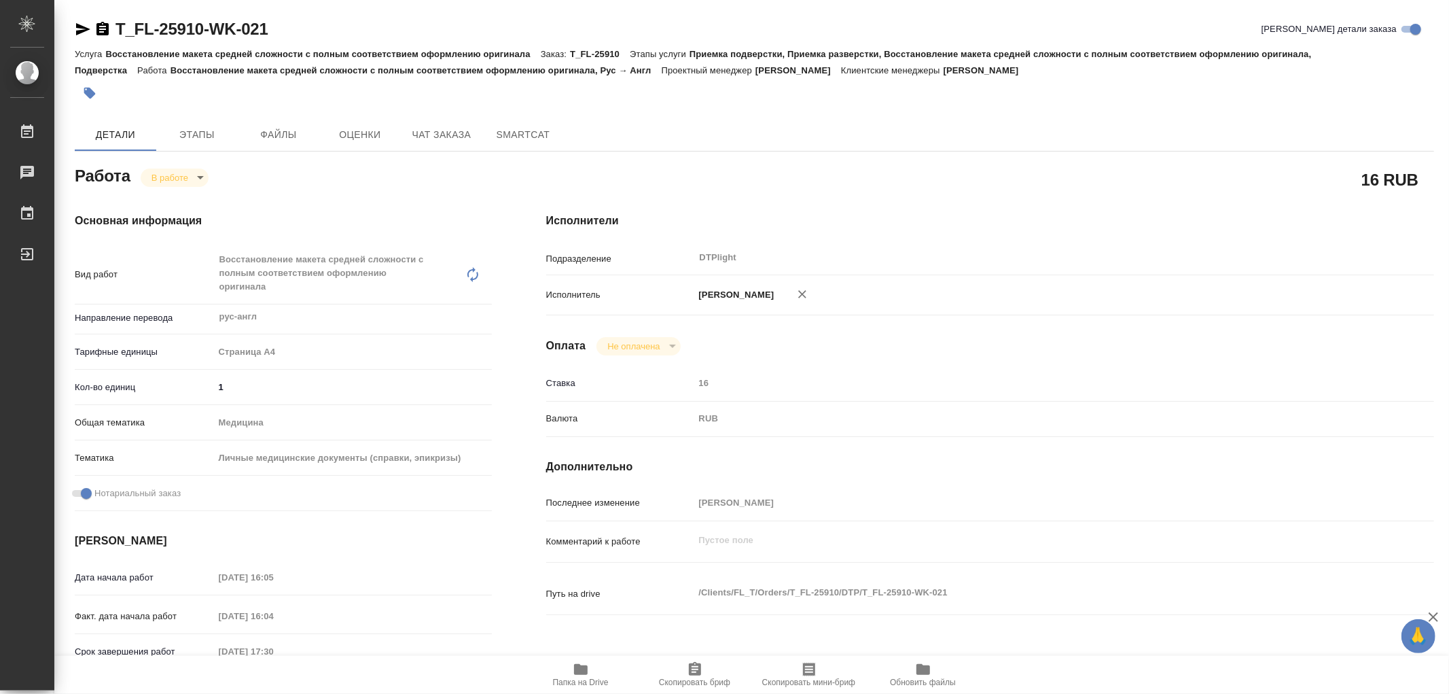
type textarea "x"
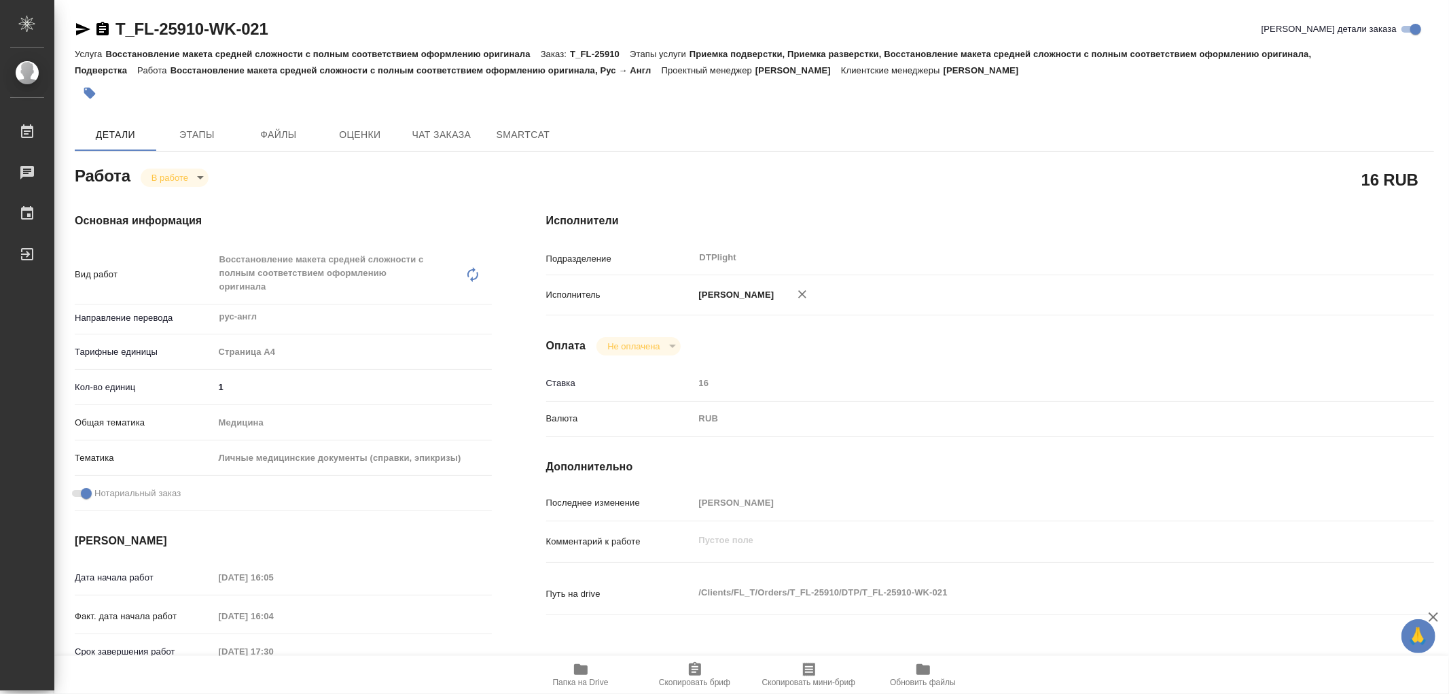
type textarea "x"
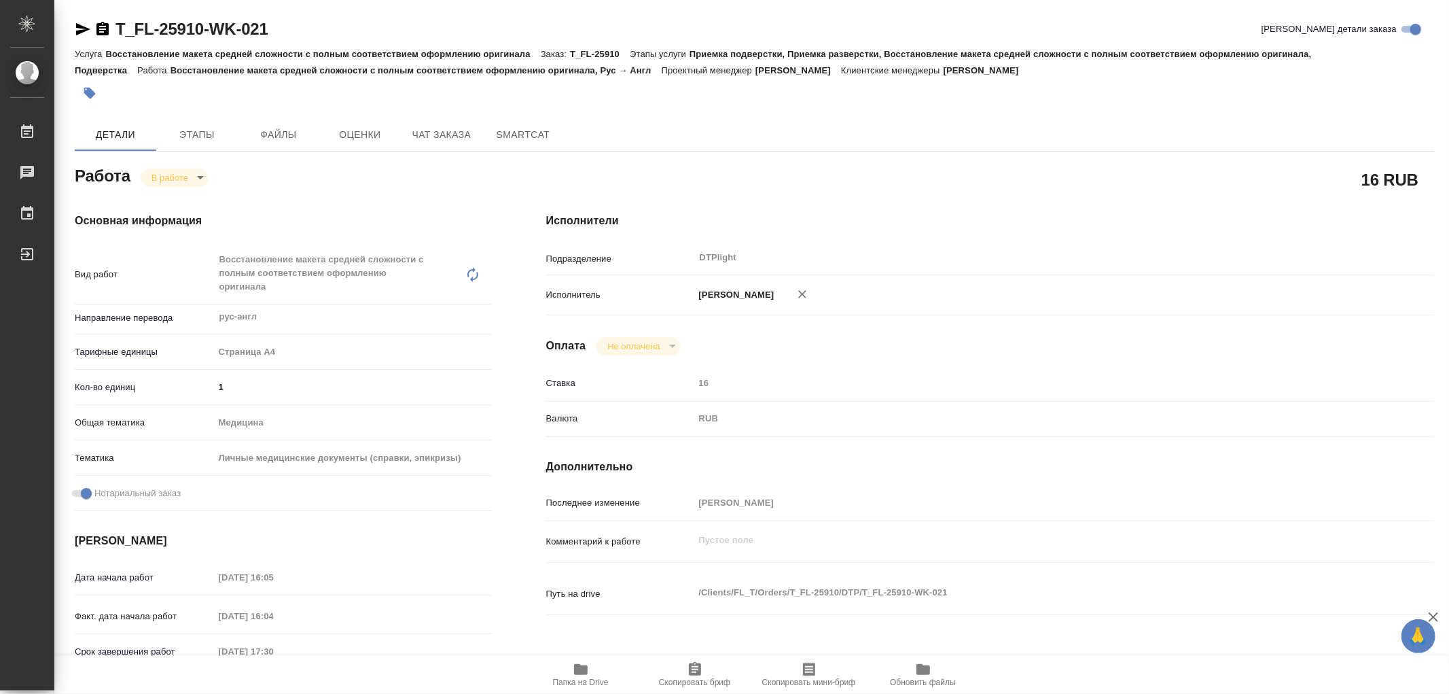
type textarea "x"
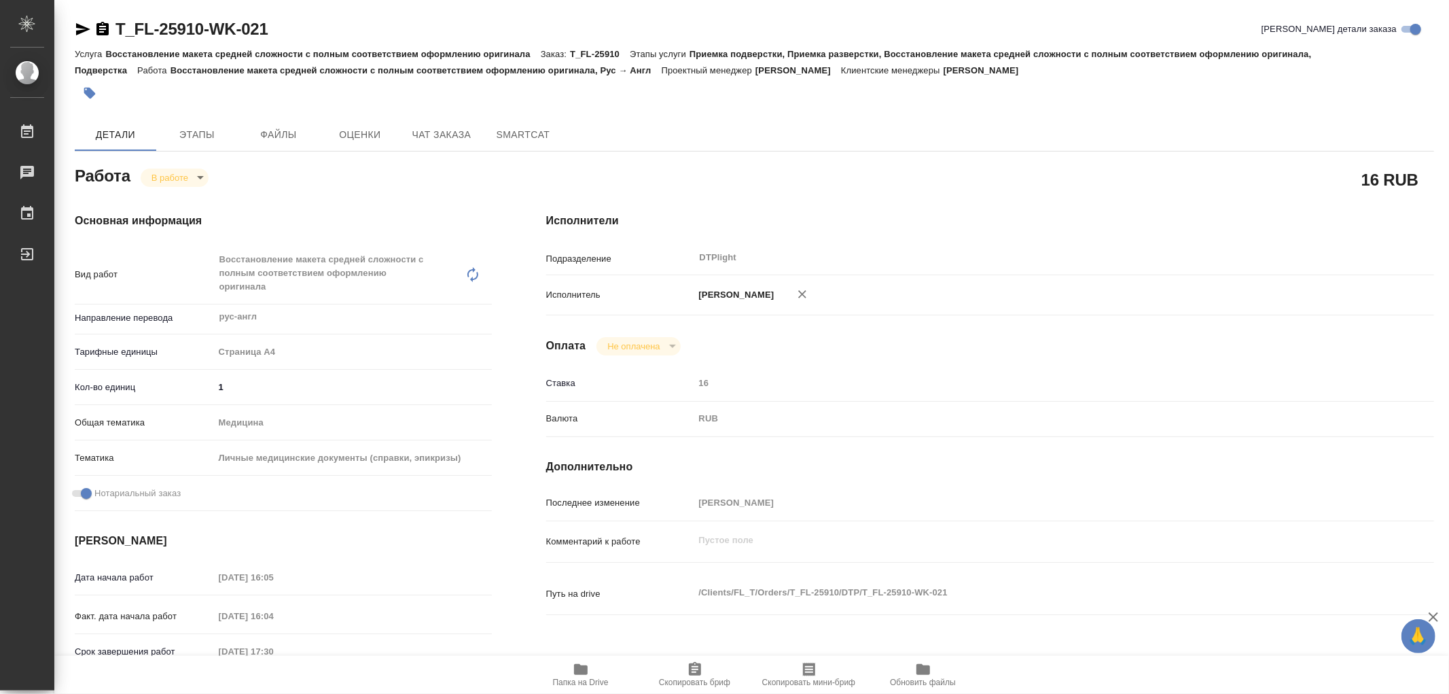
type textarea "x"
click at [580, 668] on icon "button" at bounding box center [581, 669] width 14 height 11
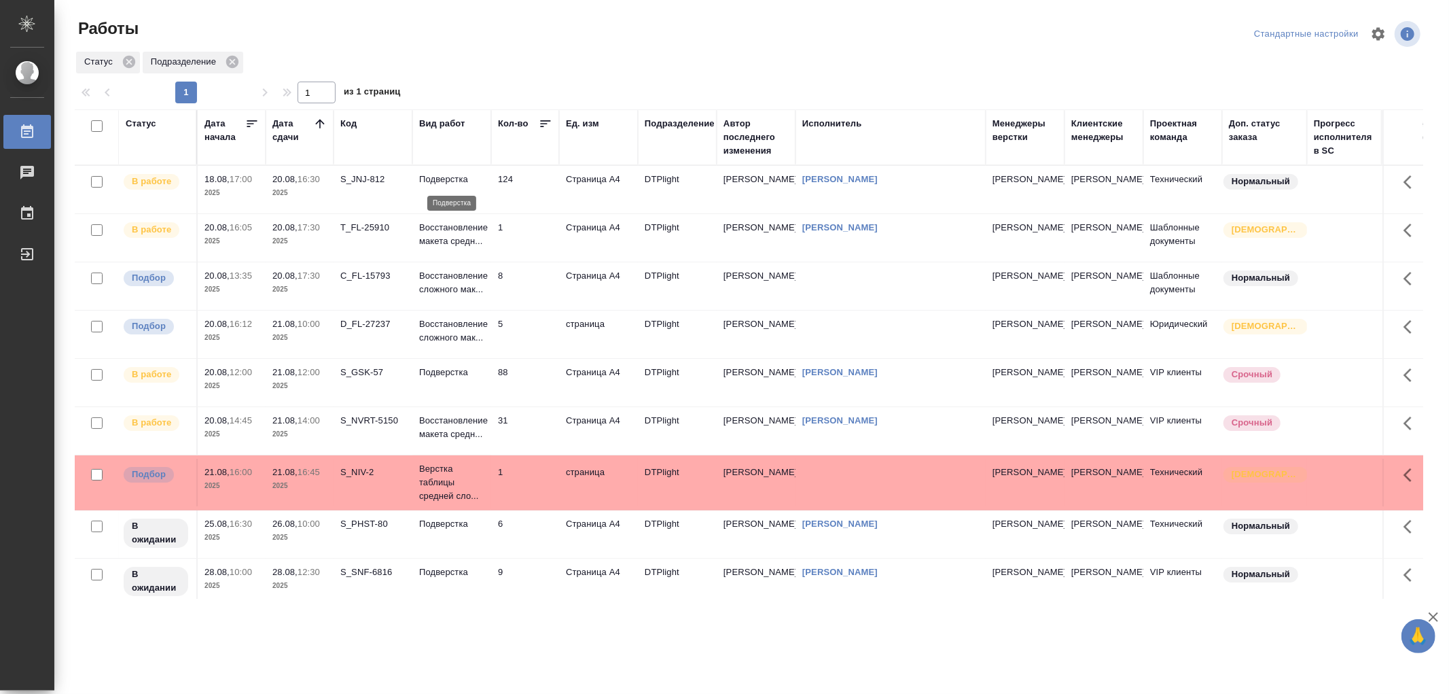
click at [465, 179] on p "Подверстка" at bounding box center [451, 180] width 65 height 14
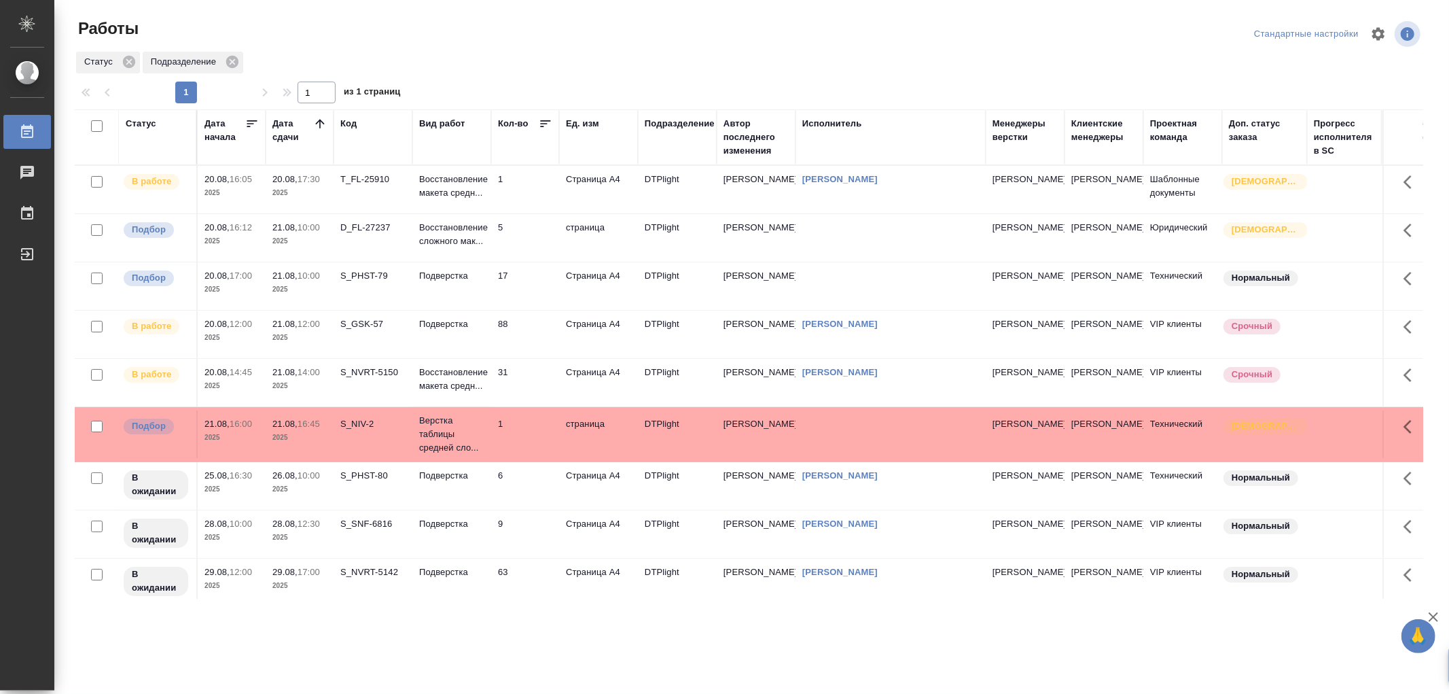
click at [471, 213] on td "Подверстка" at bounding box center [451, 190] width 79 height 48
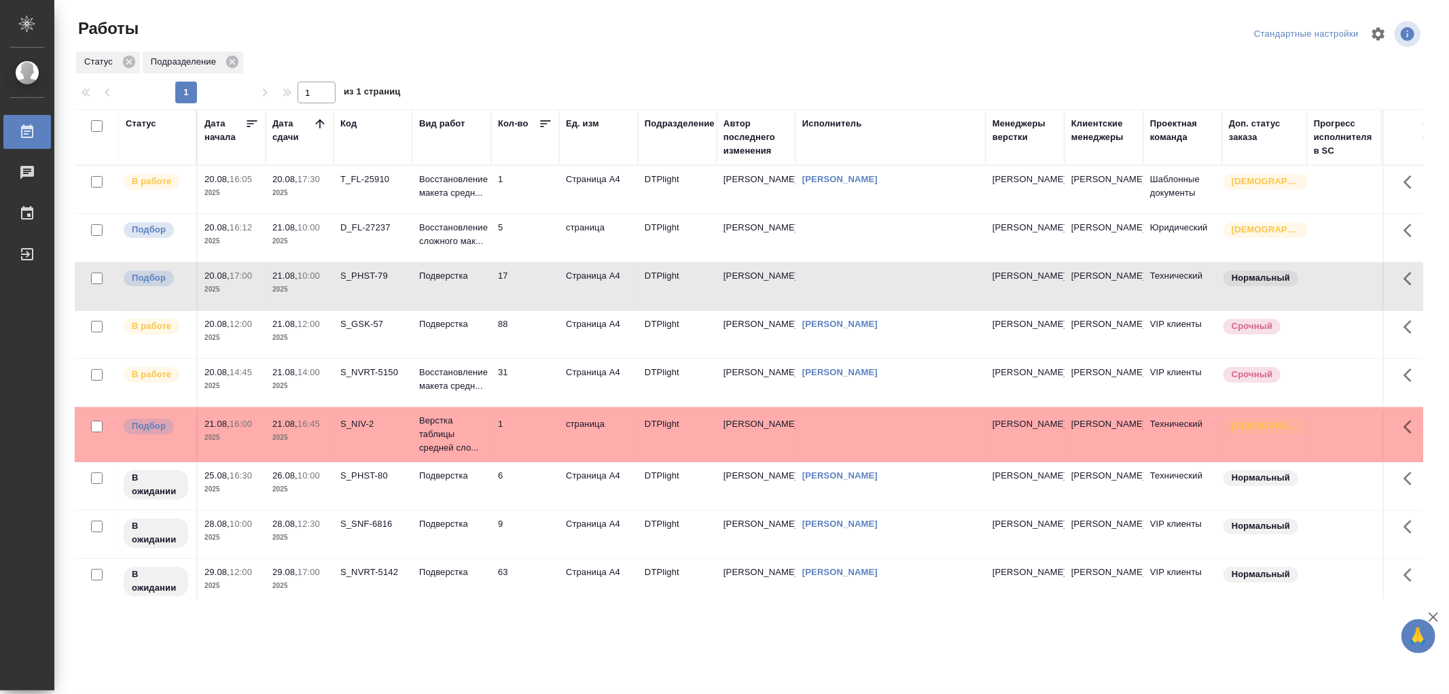
click at [471, 213] on td "Подверстка" at bounding box center [451, 190] width 79 height 48
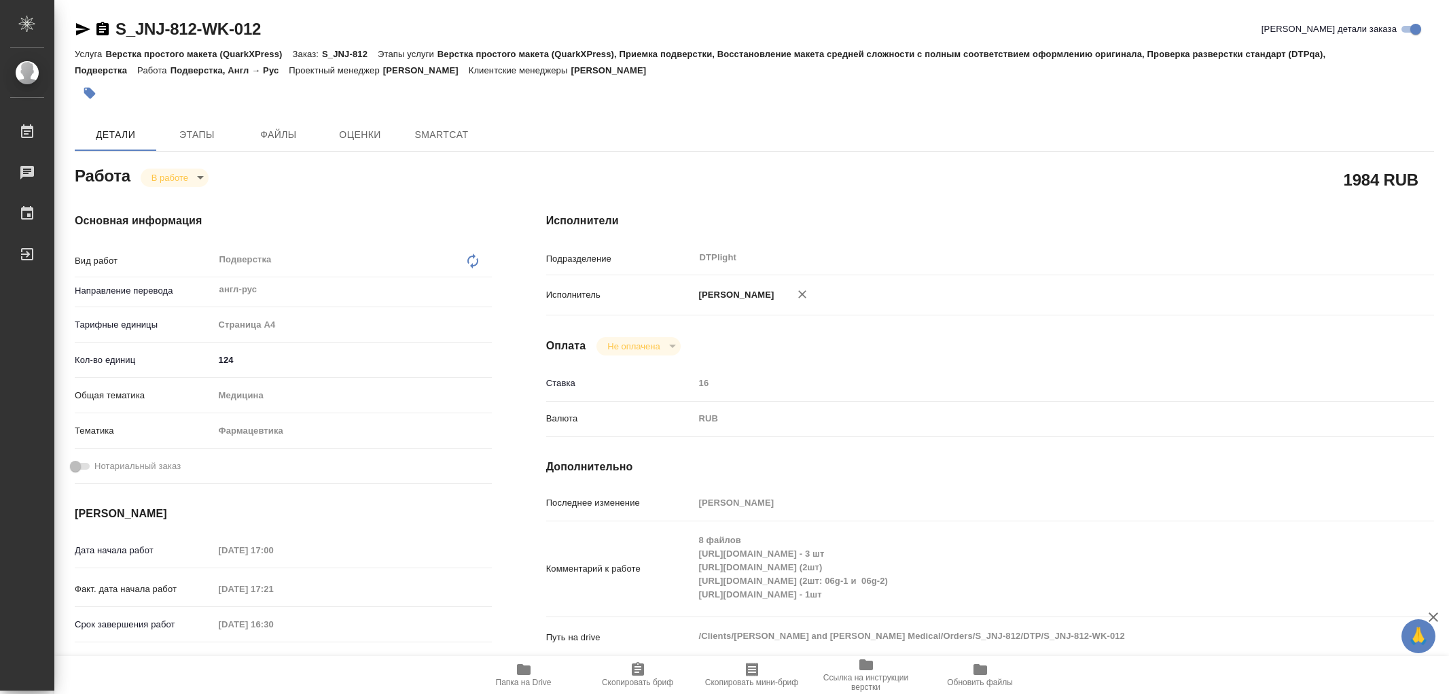
click at [528, 675] on icon "button" at bounding box center [524, 669] width 16 height 16
type textarea "x"
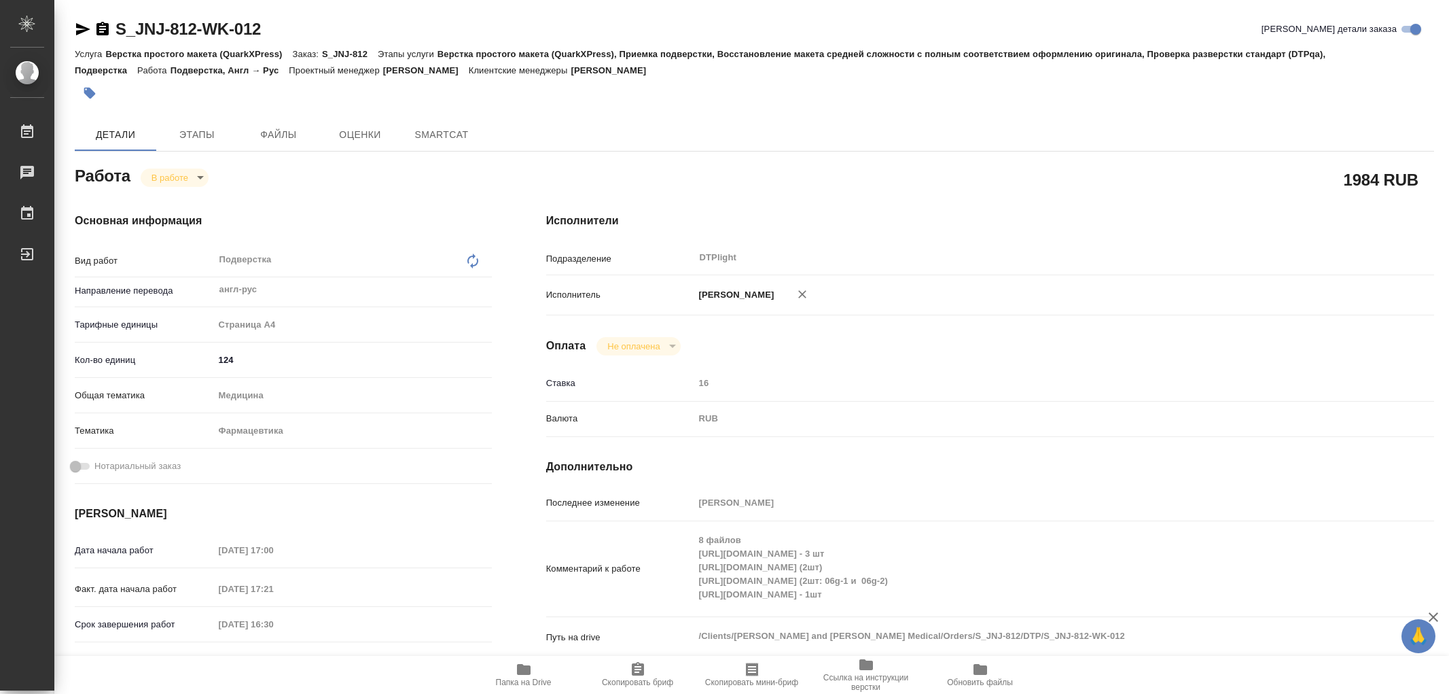
type textarea "x"
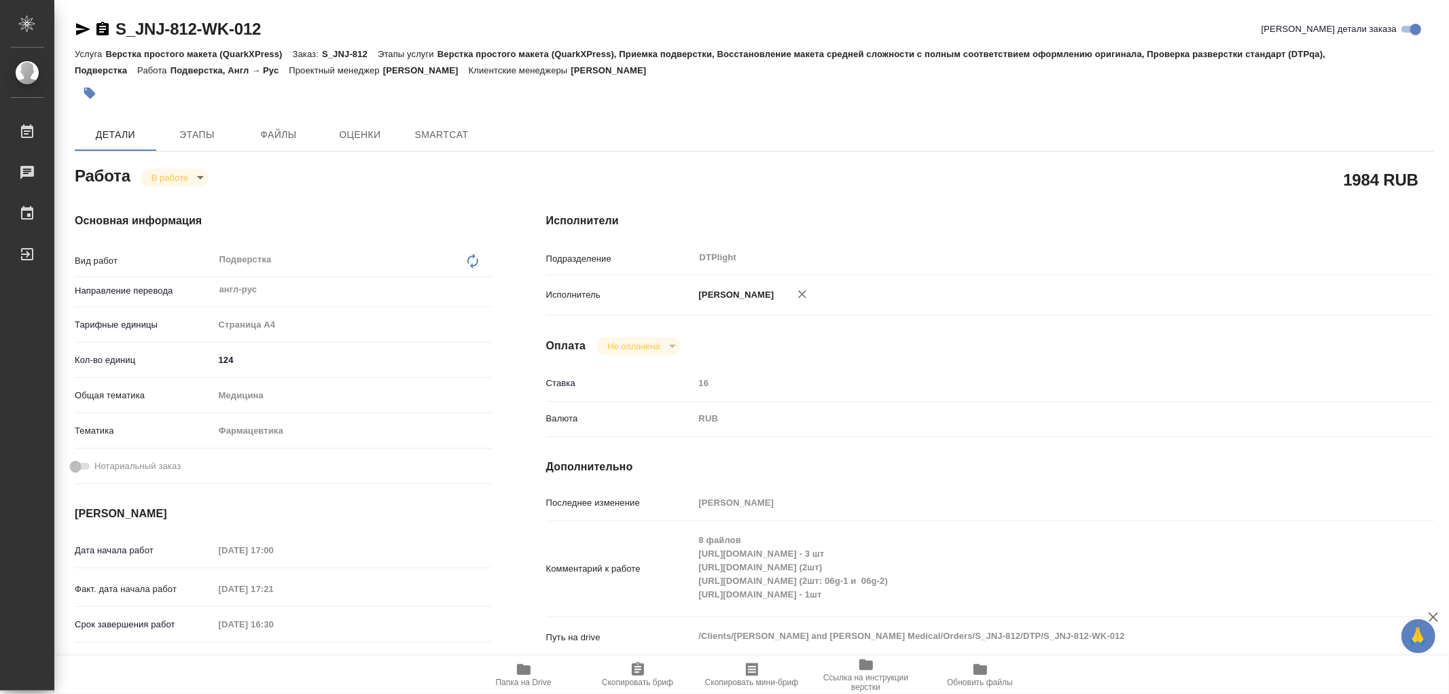
type textarea "x"
click at [185, 180] on body "🙏 .cls-1 fill:#fff; AWATERA Работы 0 Чаты График Выйти S_JNJ-812-WK-012 Кратко …" at bounding box center [724, 347] width 1449 height 694
click at [188, 200] on button "Выполнен" at bounding box center [176, 200] width 50 height 15
type textarea "x"
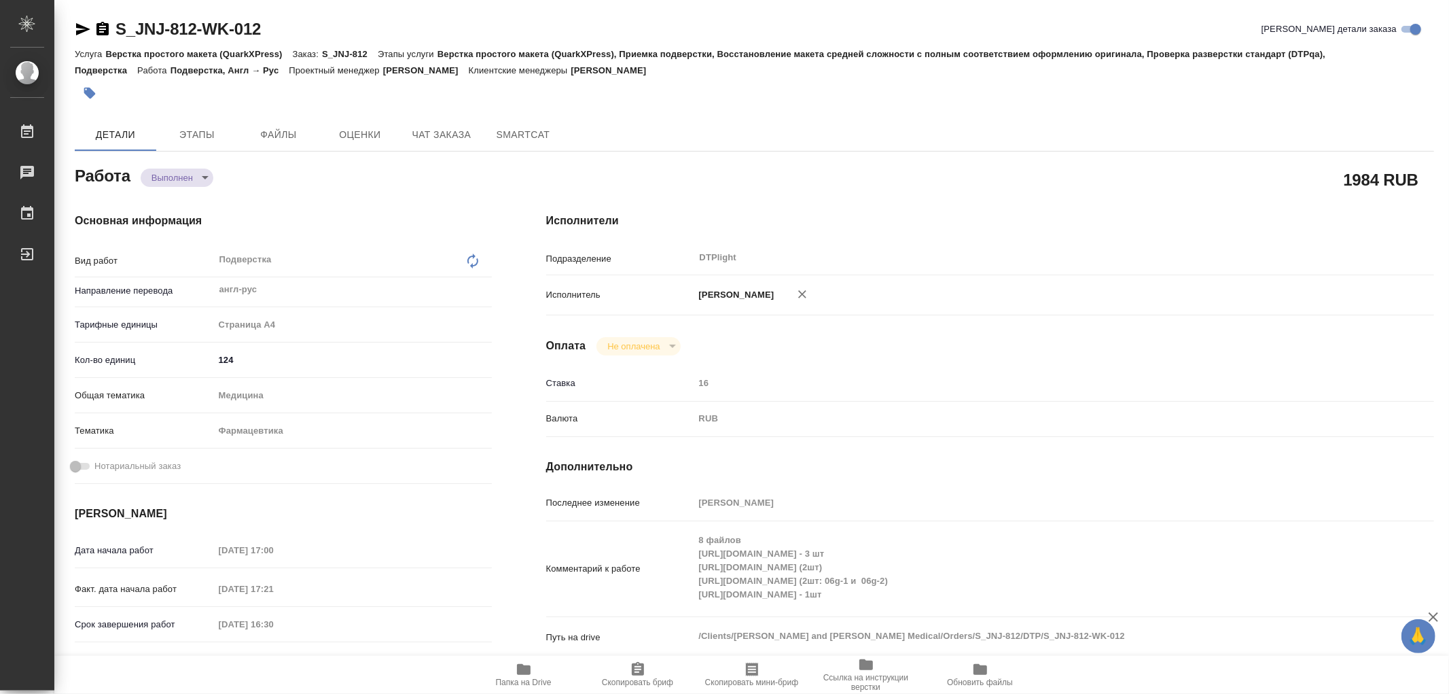
type textarea "x"
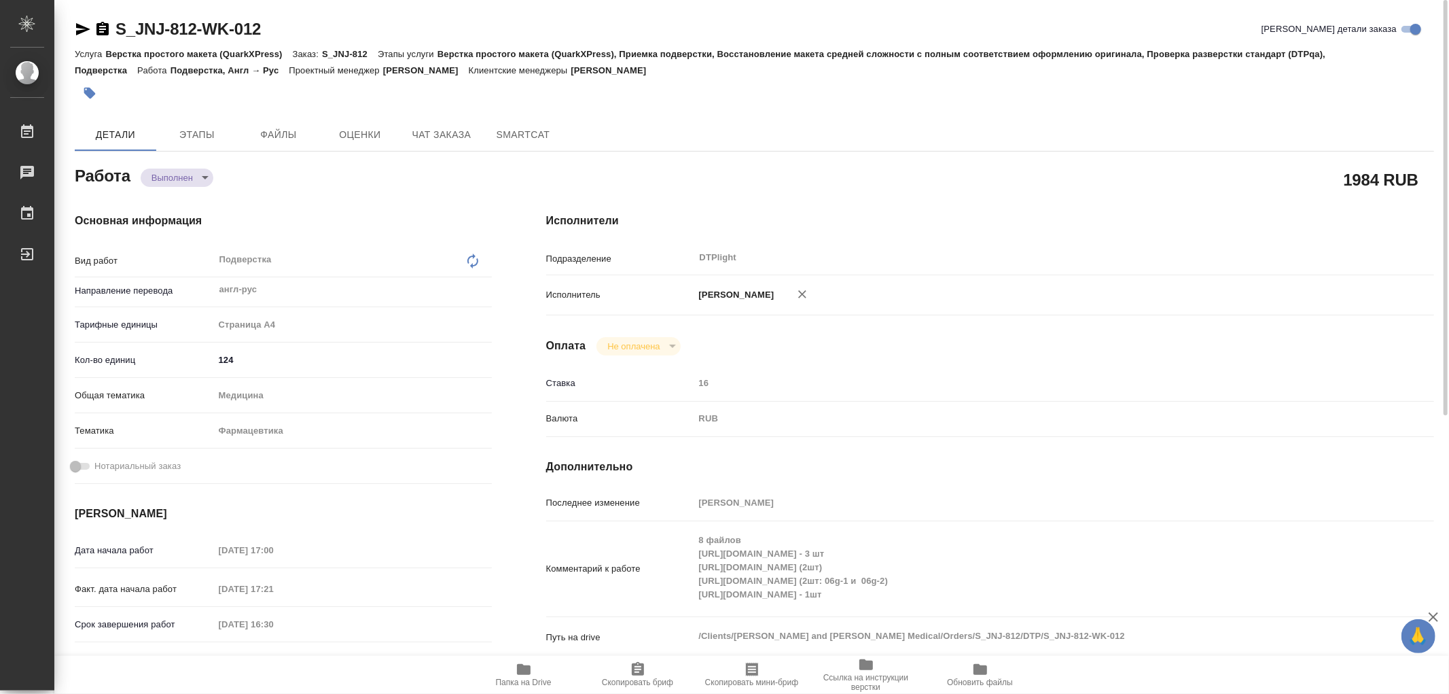
type textarea "x"
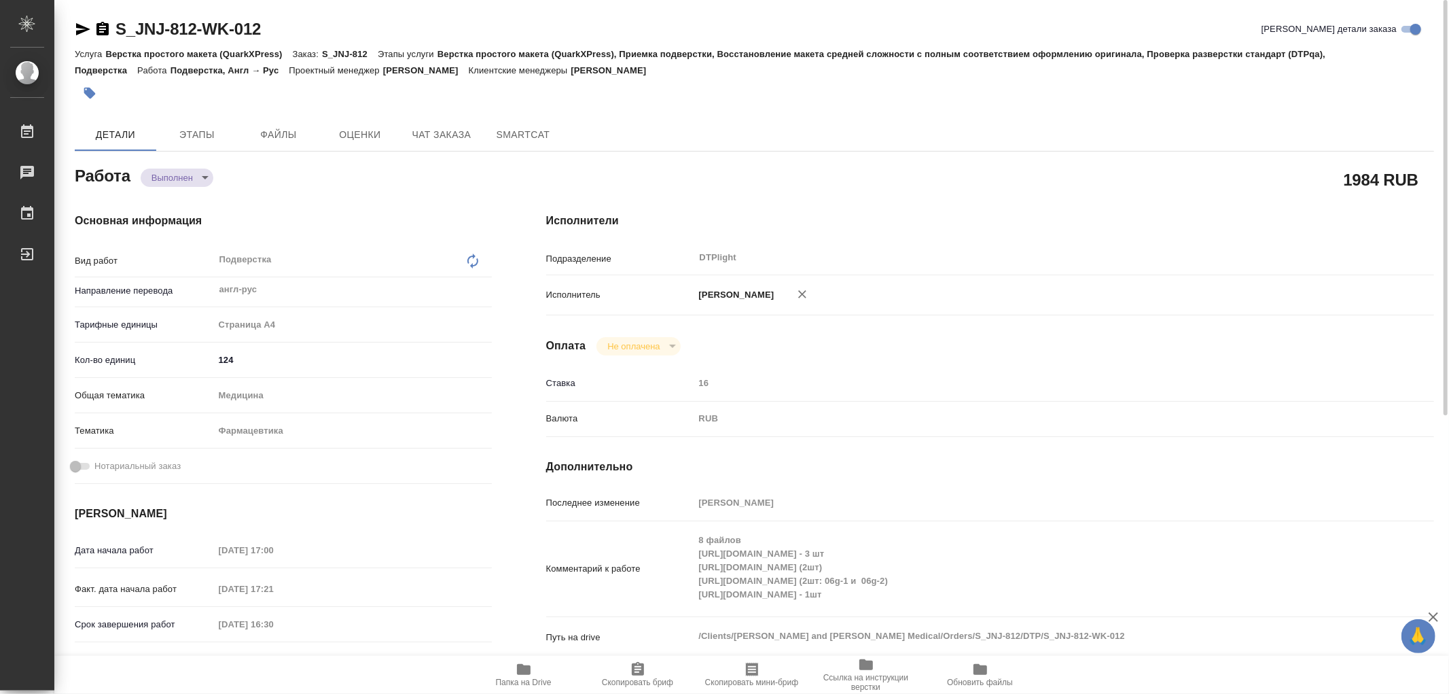
type textarea "x"
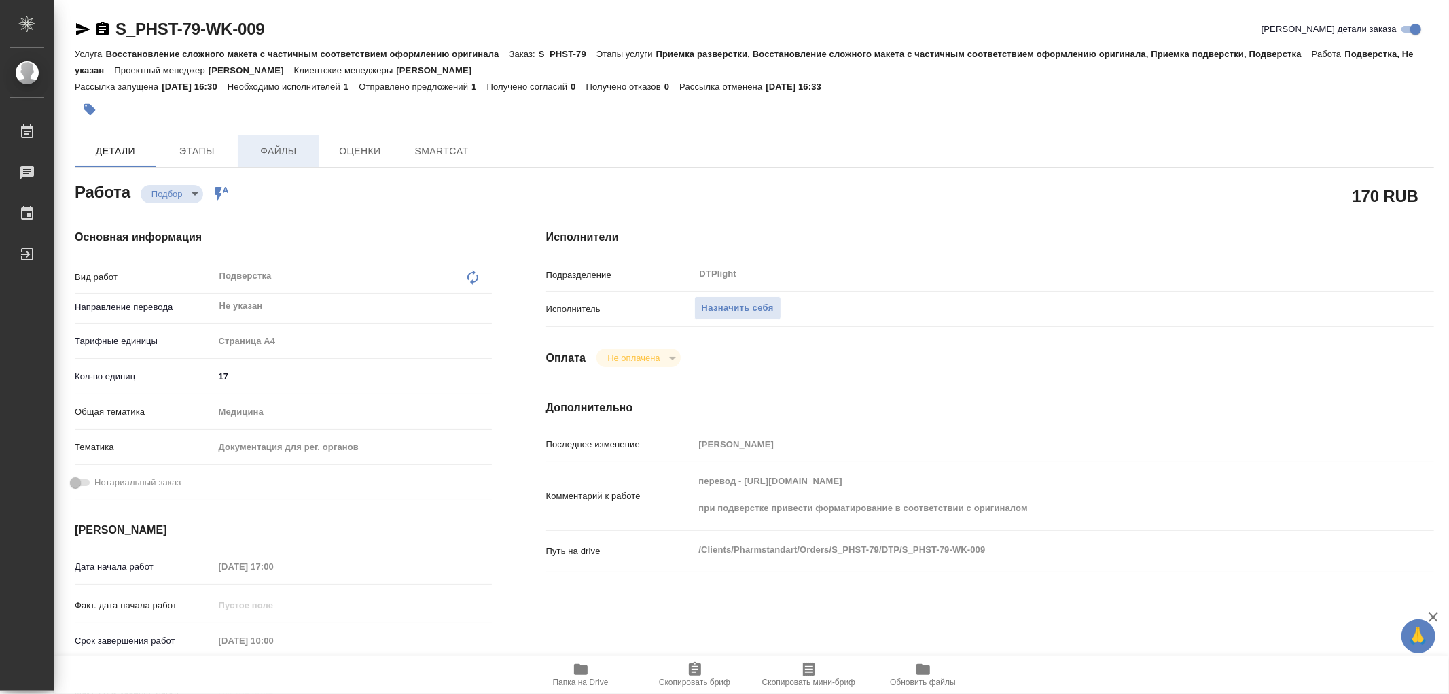
type textarea "x"
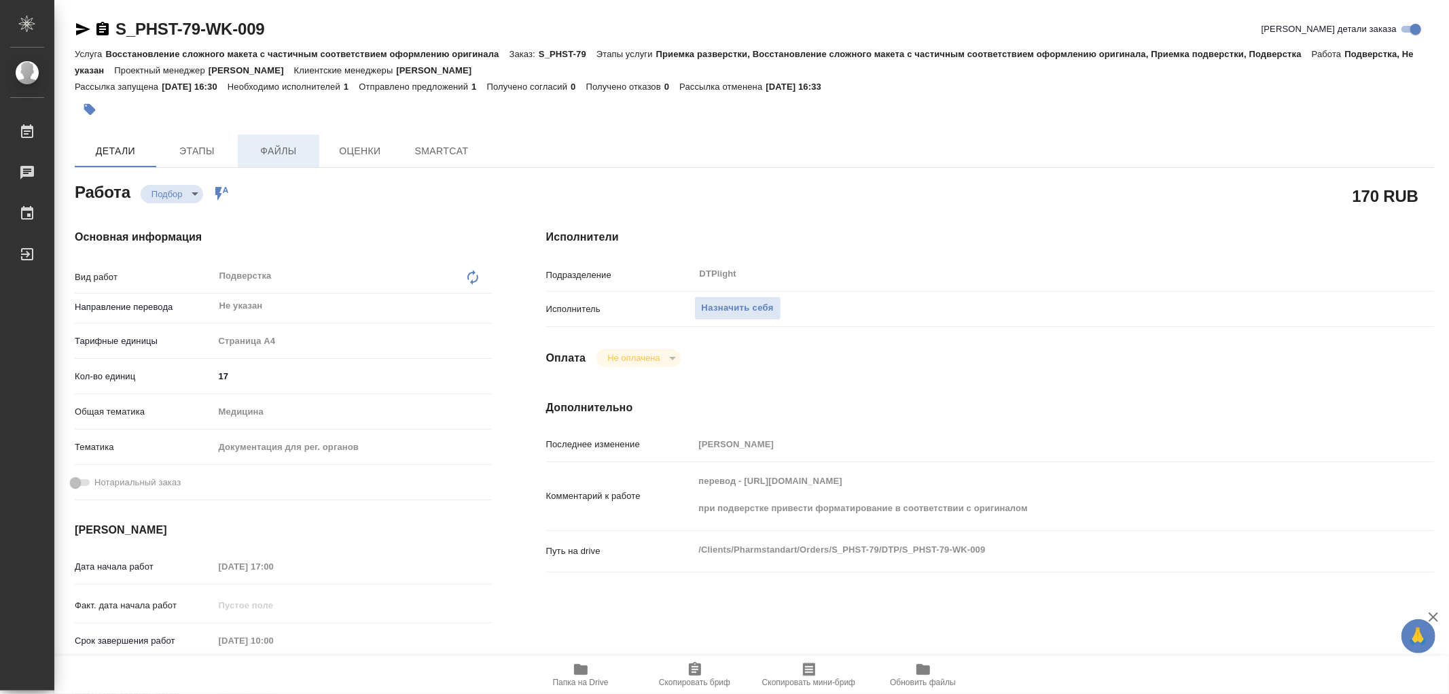
type textarea "x"
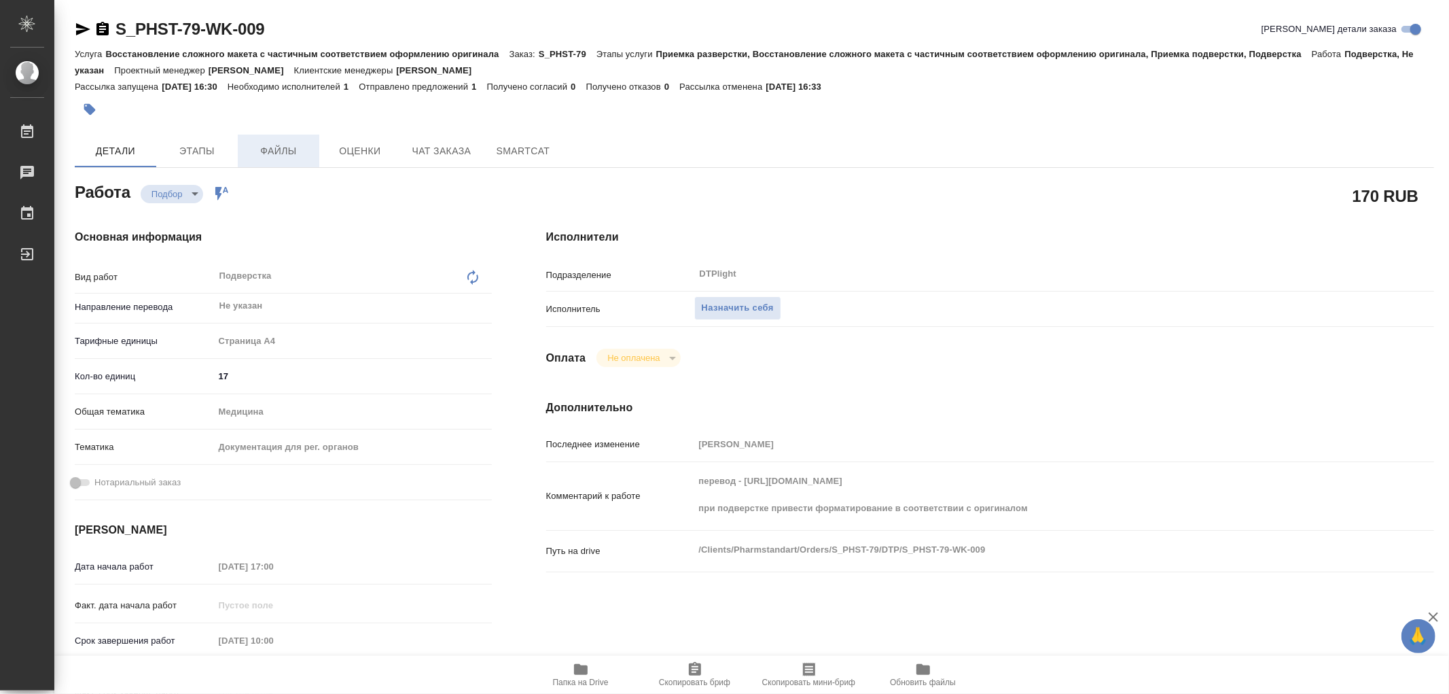
type textarea "x"
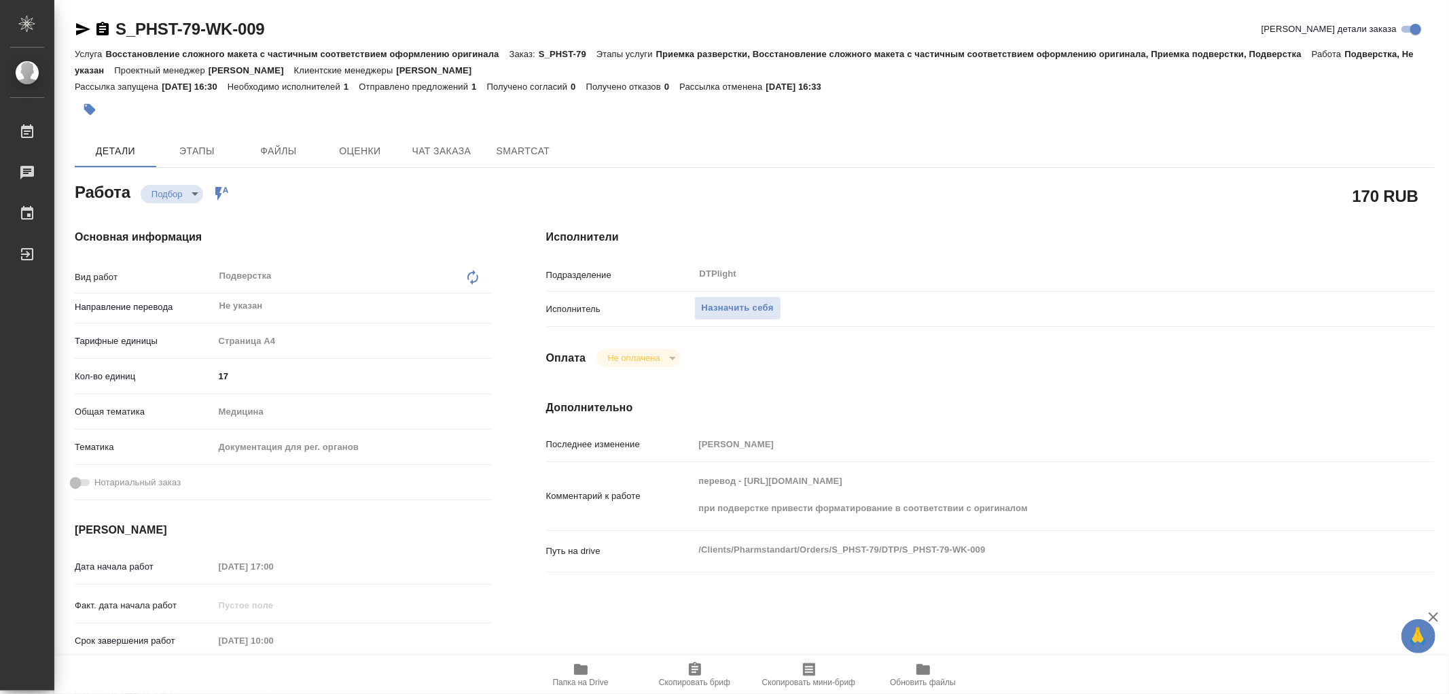
type textarea "x"
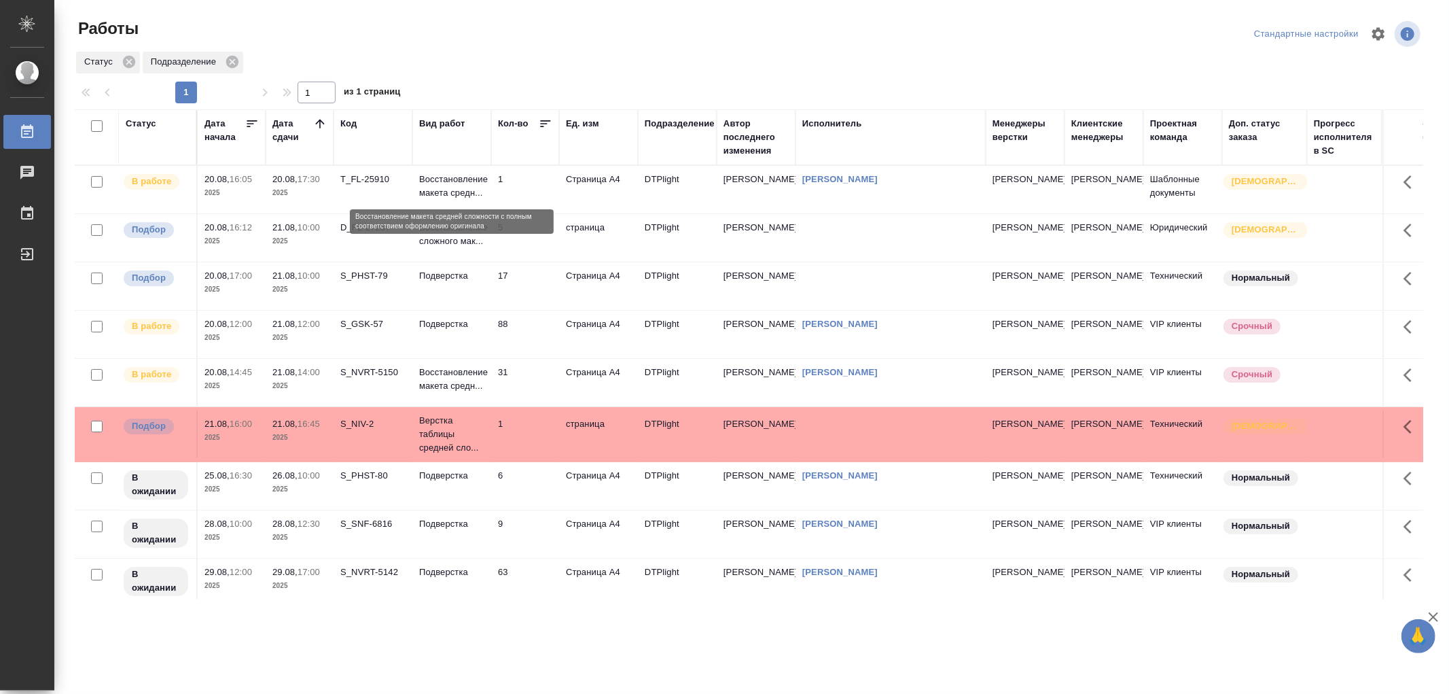
click at [478, 186] on p "Восстановление макета средн..." at bounding box center [451, 186] width 65 height 27
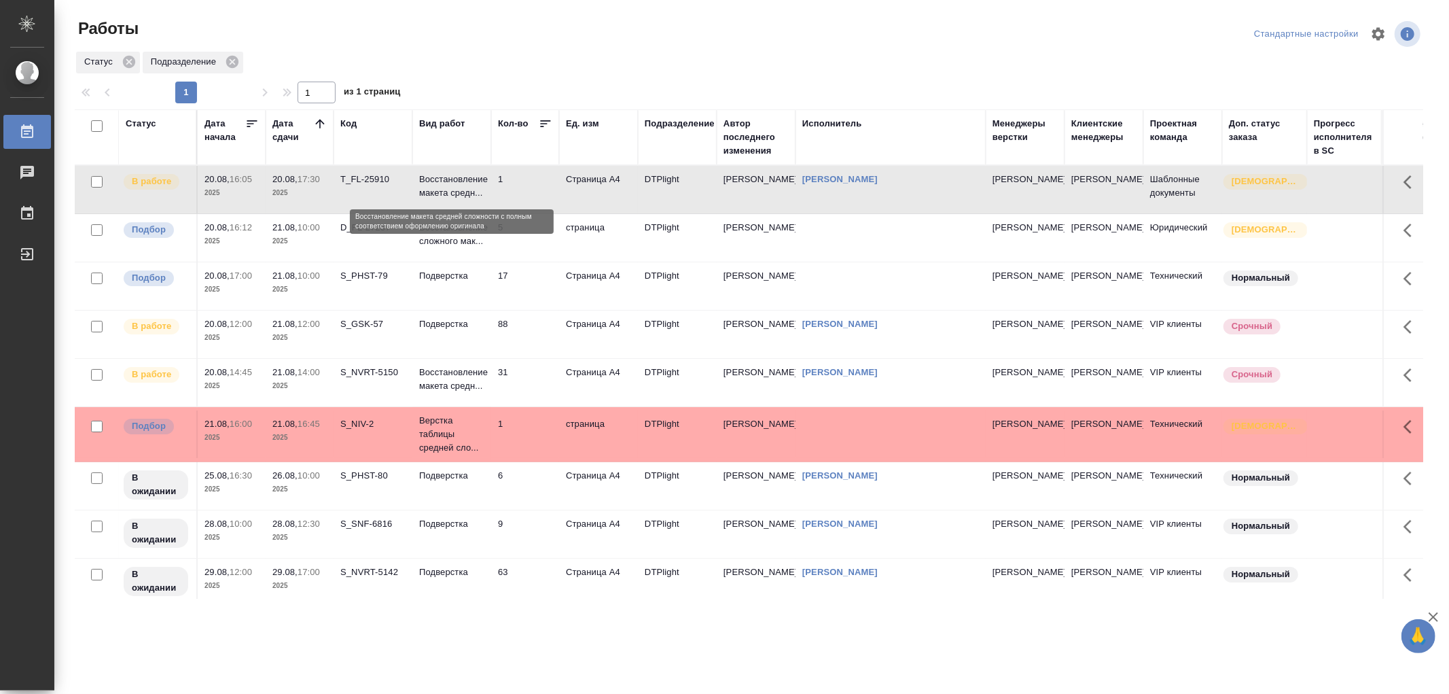
click at [478, 186] on p "Восстановление макета средн..." at bounding box center [451, 186] width 65 height 27
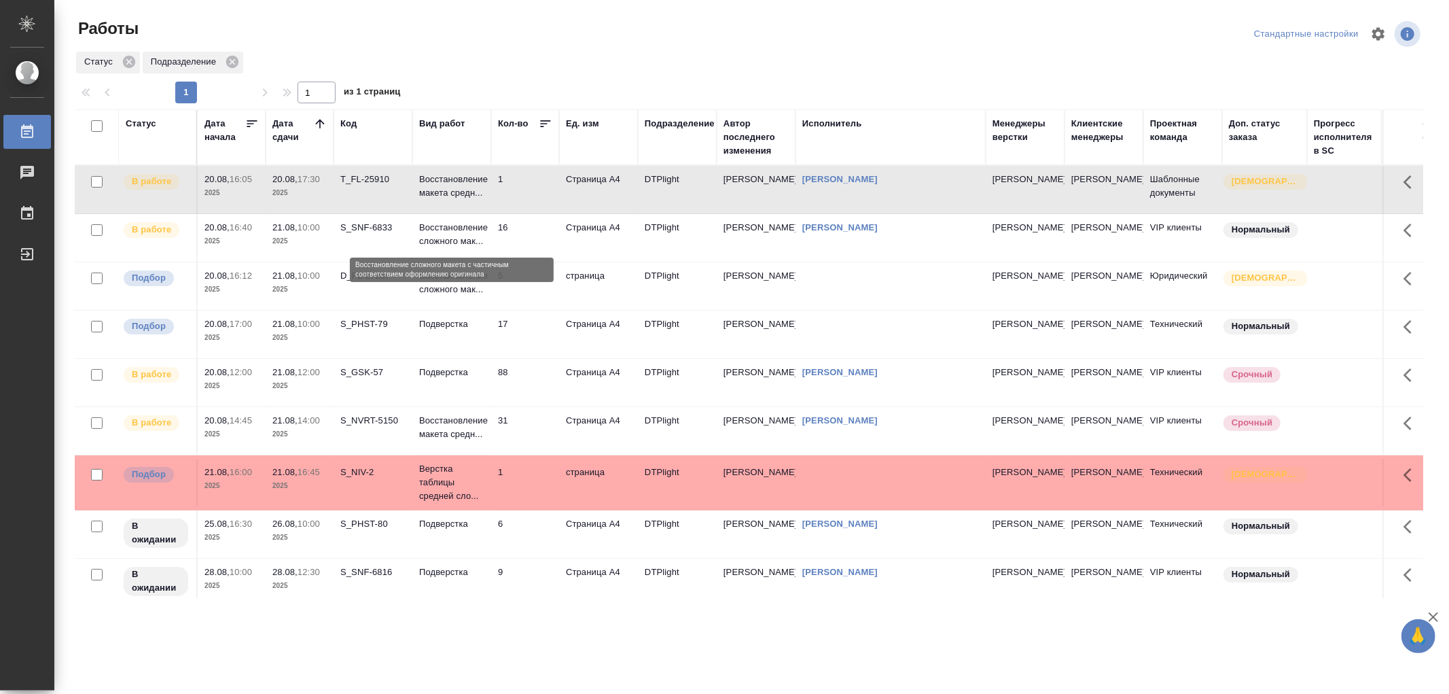
click at [480, 230] on p "Восстановление сложного мак..." at bounding box center [451, 234] width 65 height 27
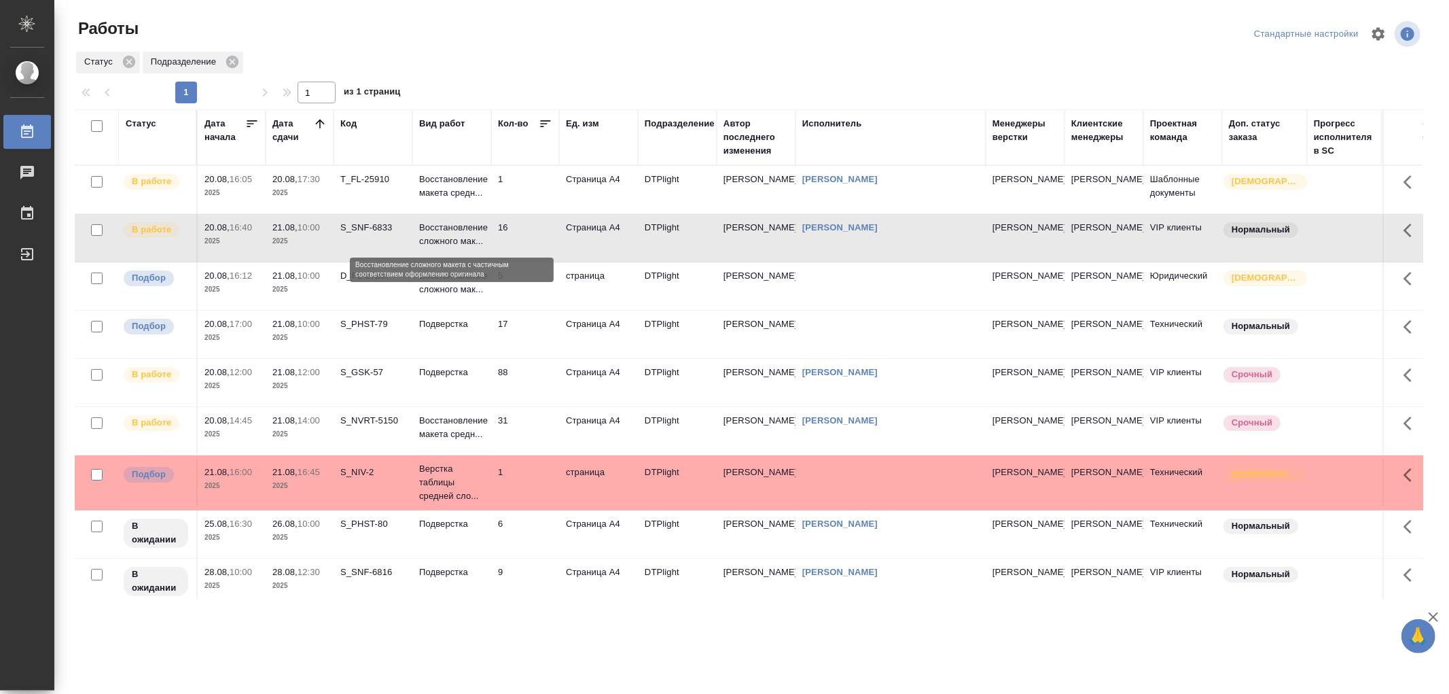
click at [480, 230] on p "Восстановление сложного мак..." at bounding box center [451, 234] width 65 height 27
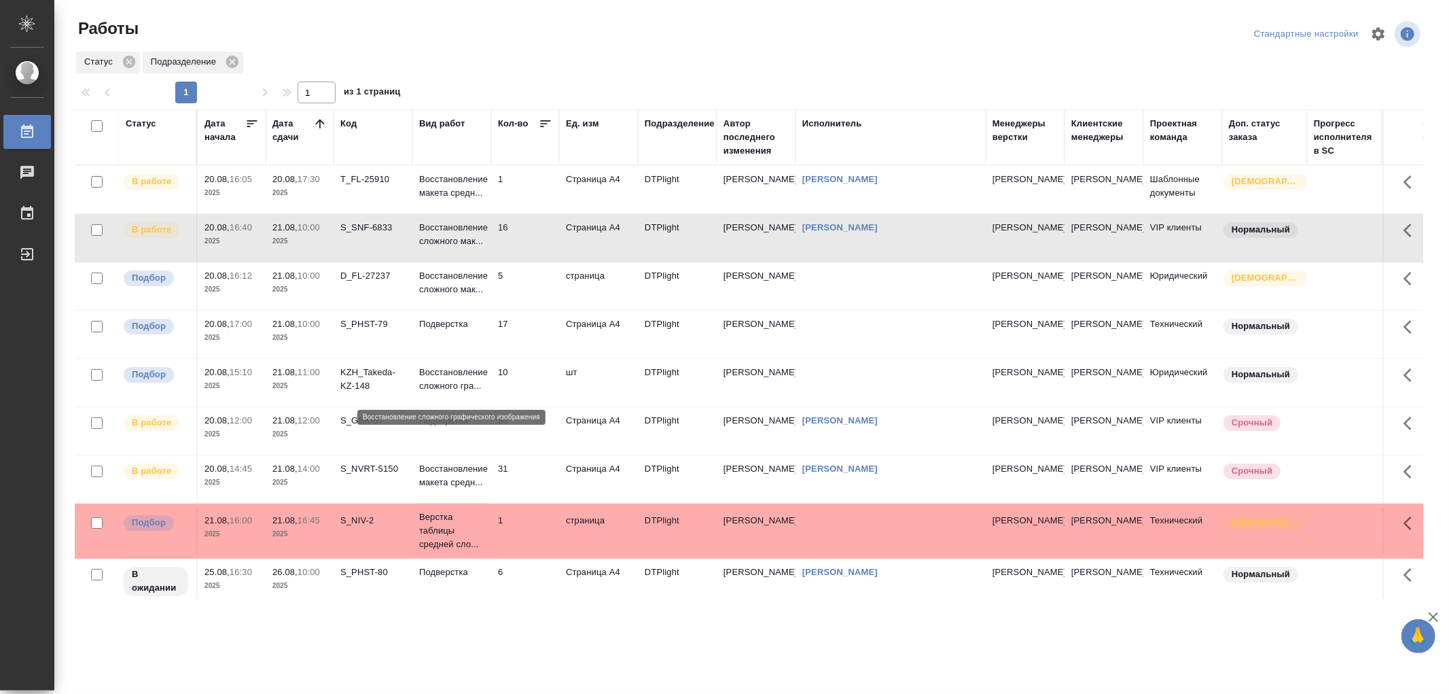
click at [476, 386] on p "Восстановление сложного гра..." at bounding box center [451, 378] width 65 height 27
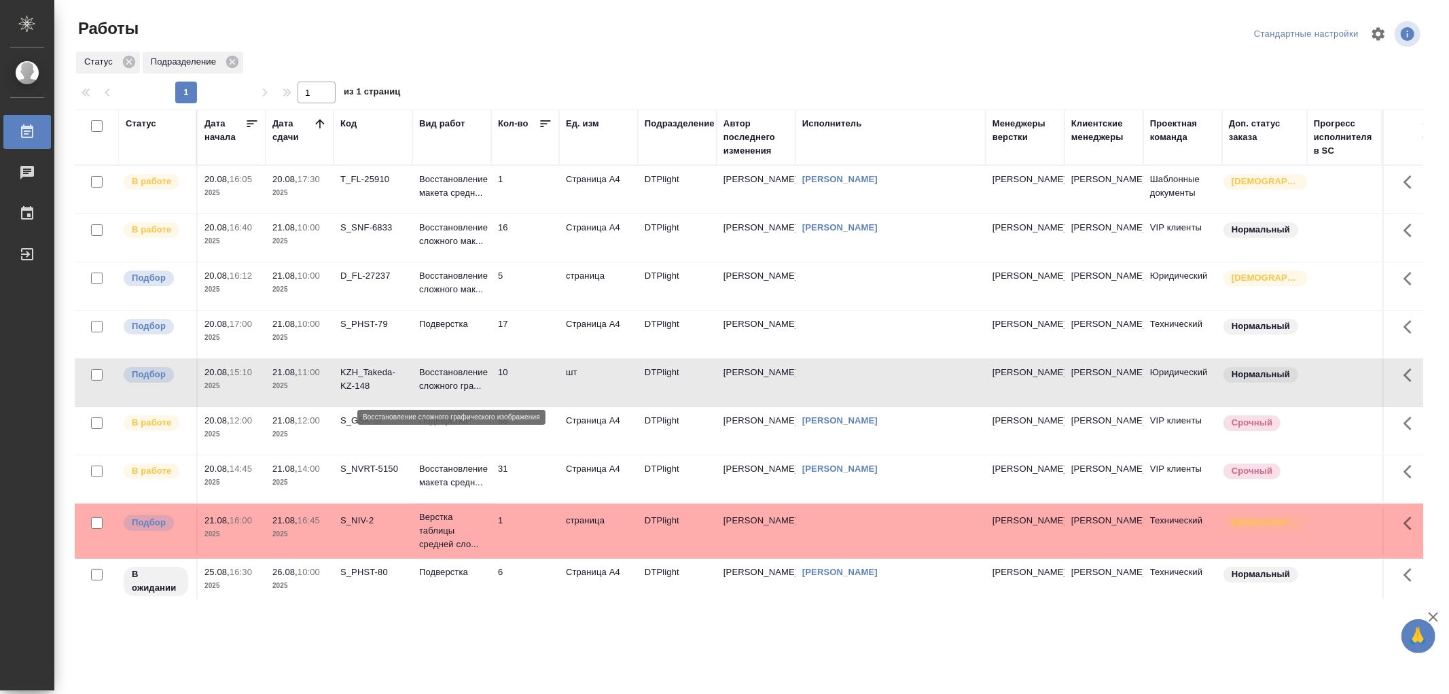
click at [476, 386] on p "Восстановление сложного гра..." at bounding box center [451, 378] width 65 height 27
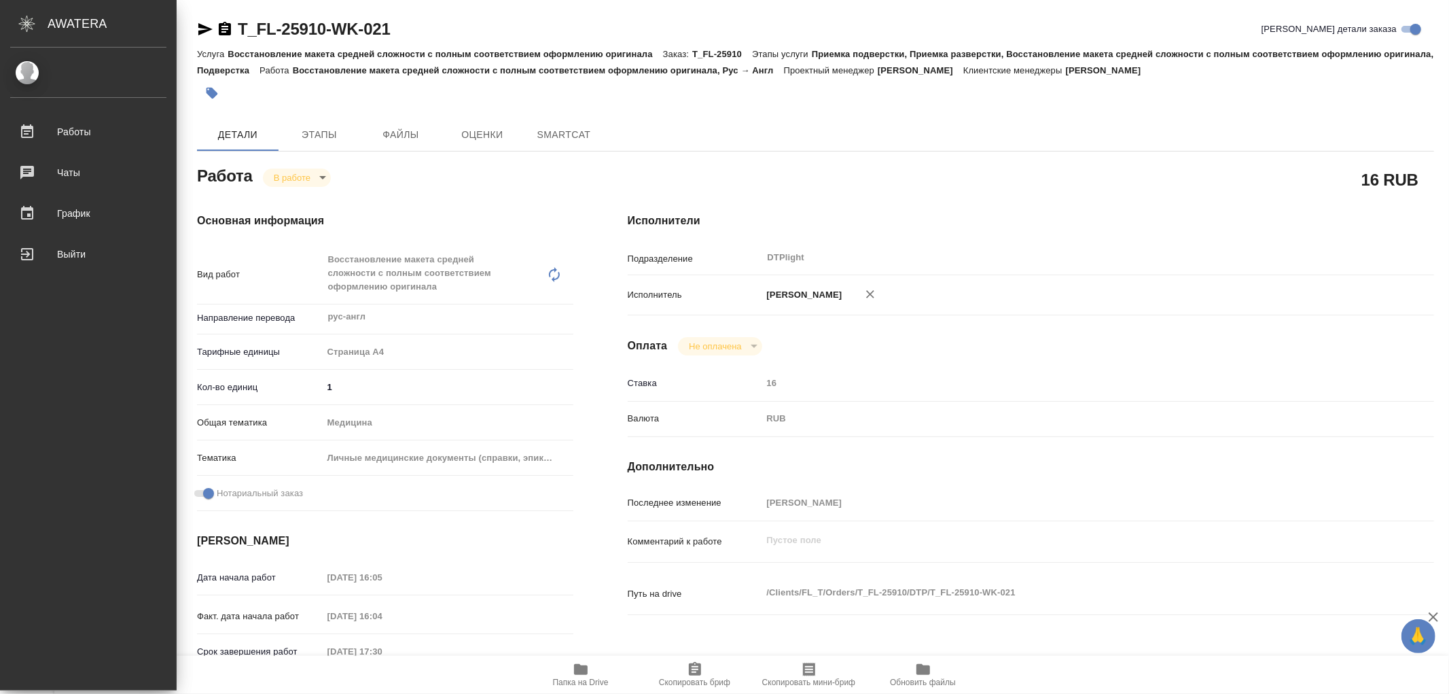
type textarea "x"
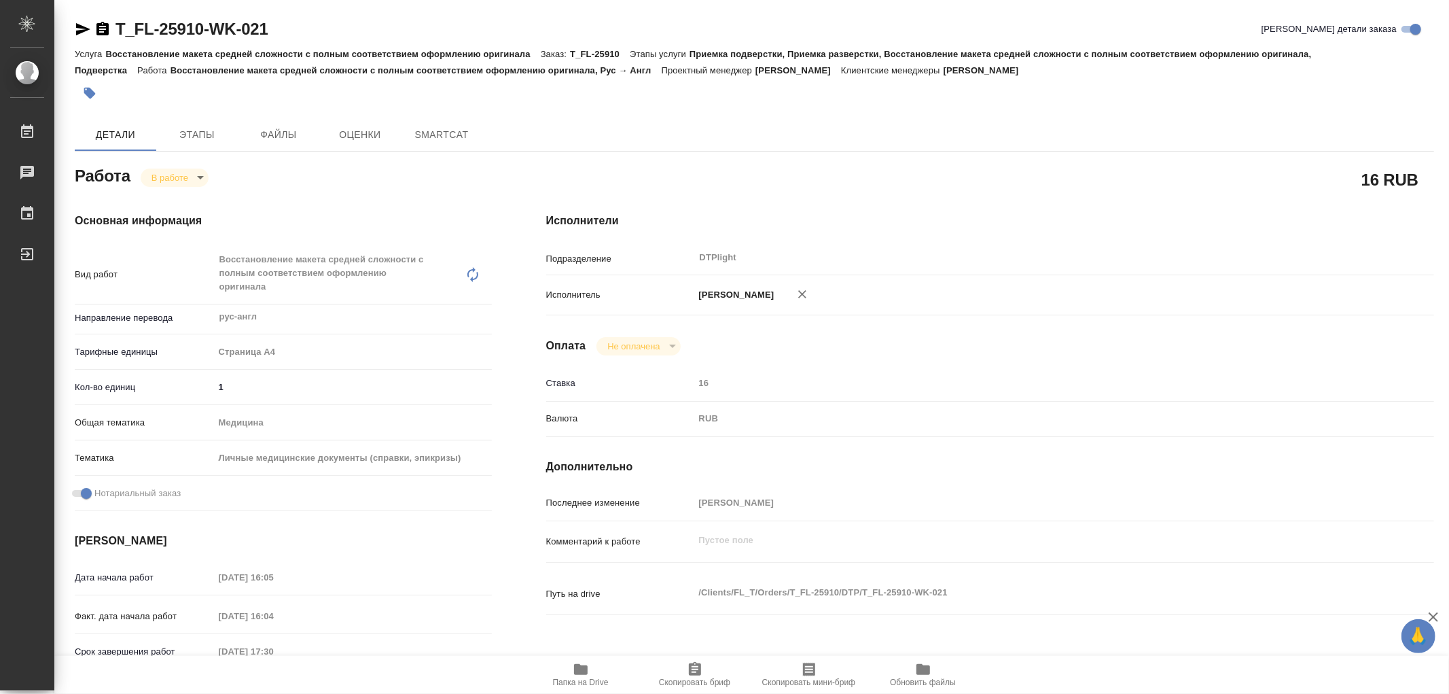
type textarea "x"
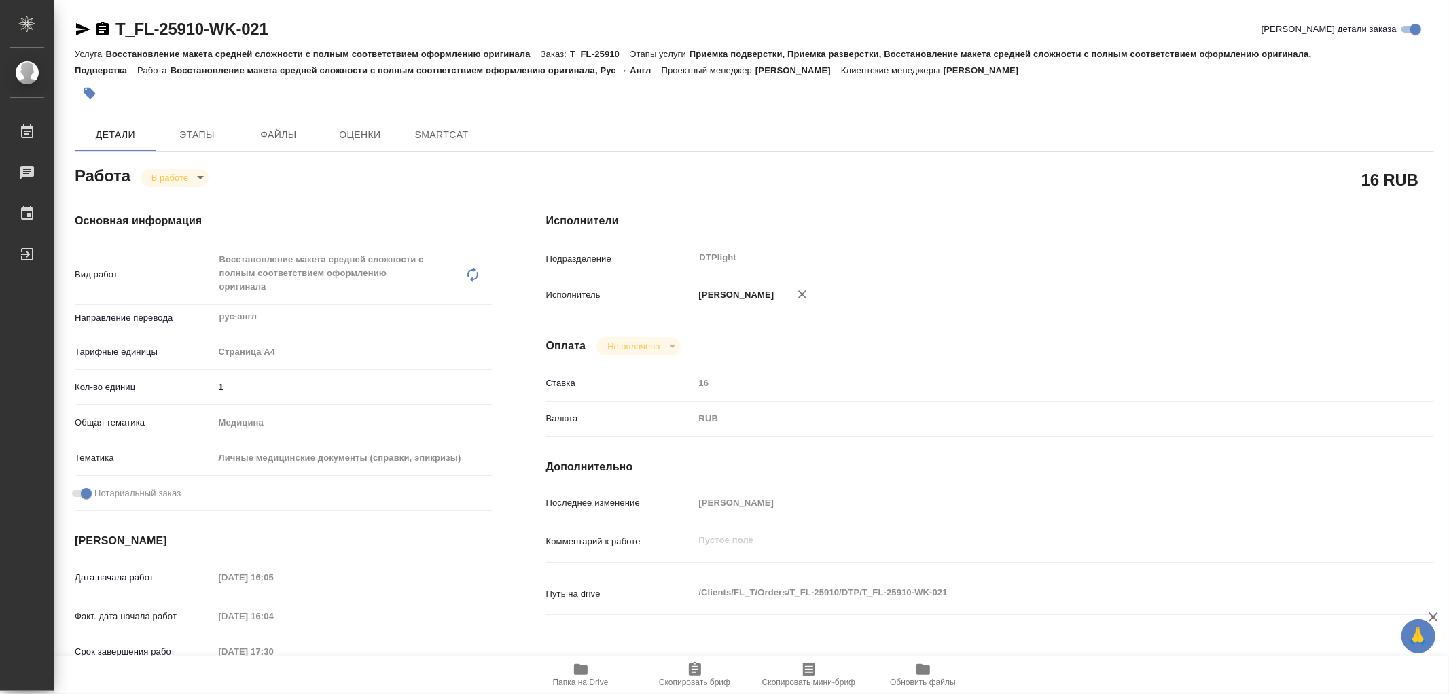
type textarea "x"
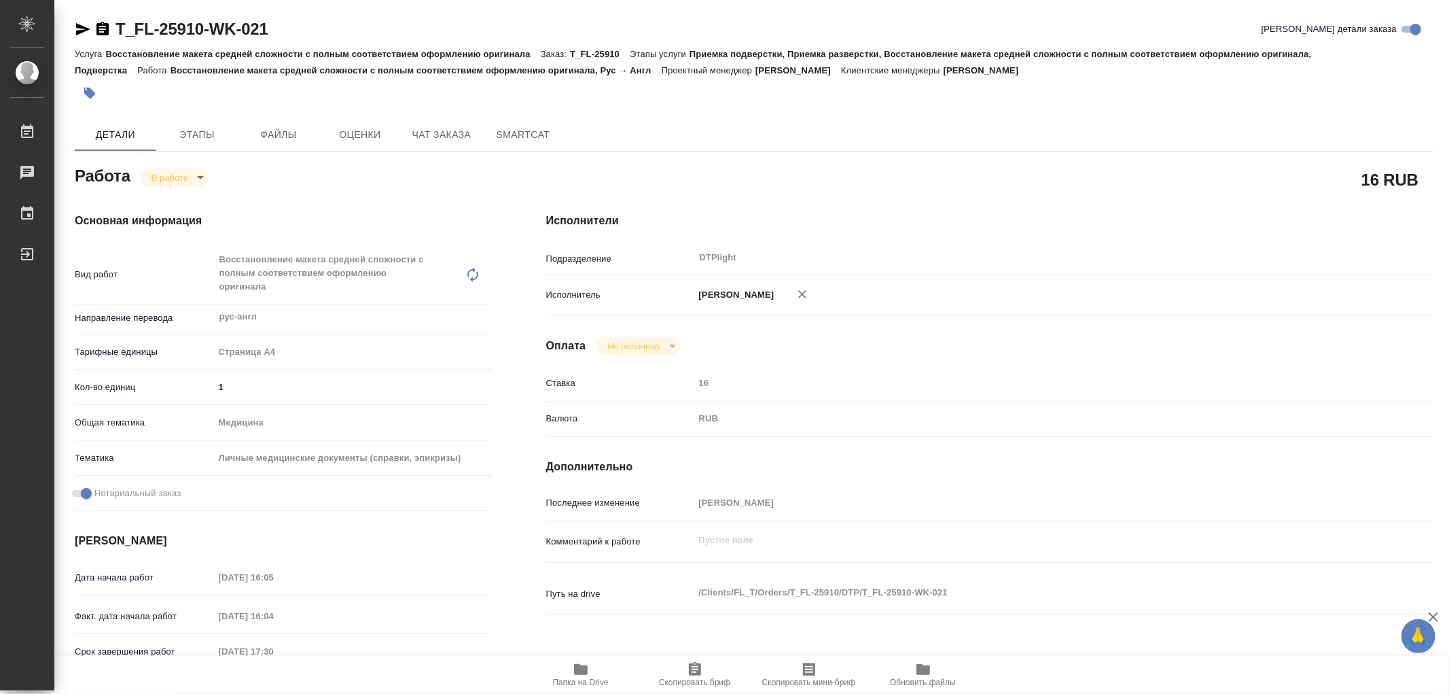
type textarea "x"
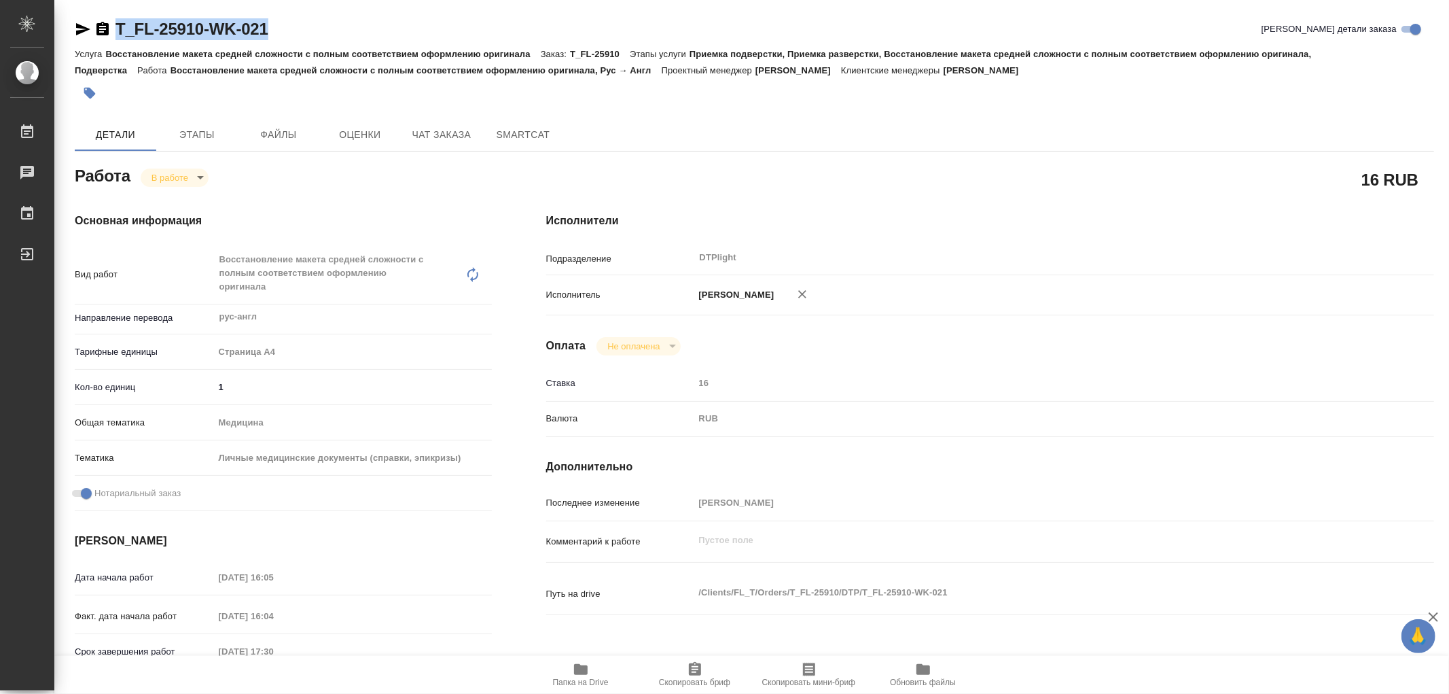
drag, startPoint x: 273, startPoint y: 22, endPoint x: 112, endPoint y: 30, distance: 161.2
click at [112, 30] on div "T_FL-25910-WK-021 Кратко детали заказа" at bounding box center [754, 29] width 1359 height 22
type textarea "x"
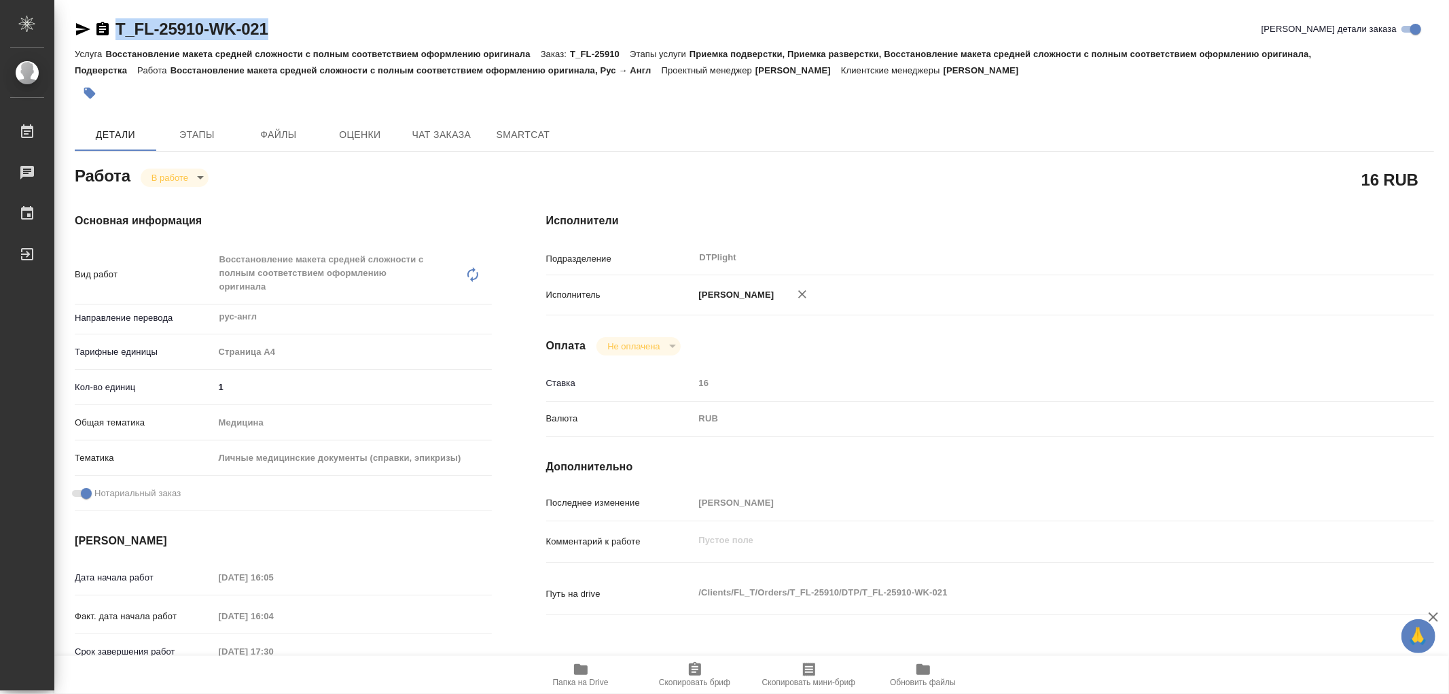
type textarea "x"
copy link "T_FL-25910-WK-021"
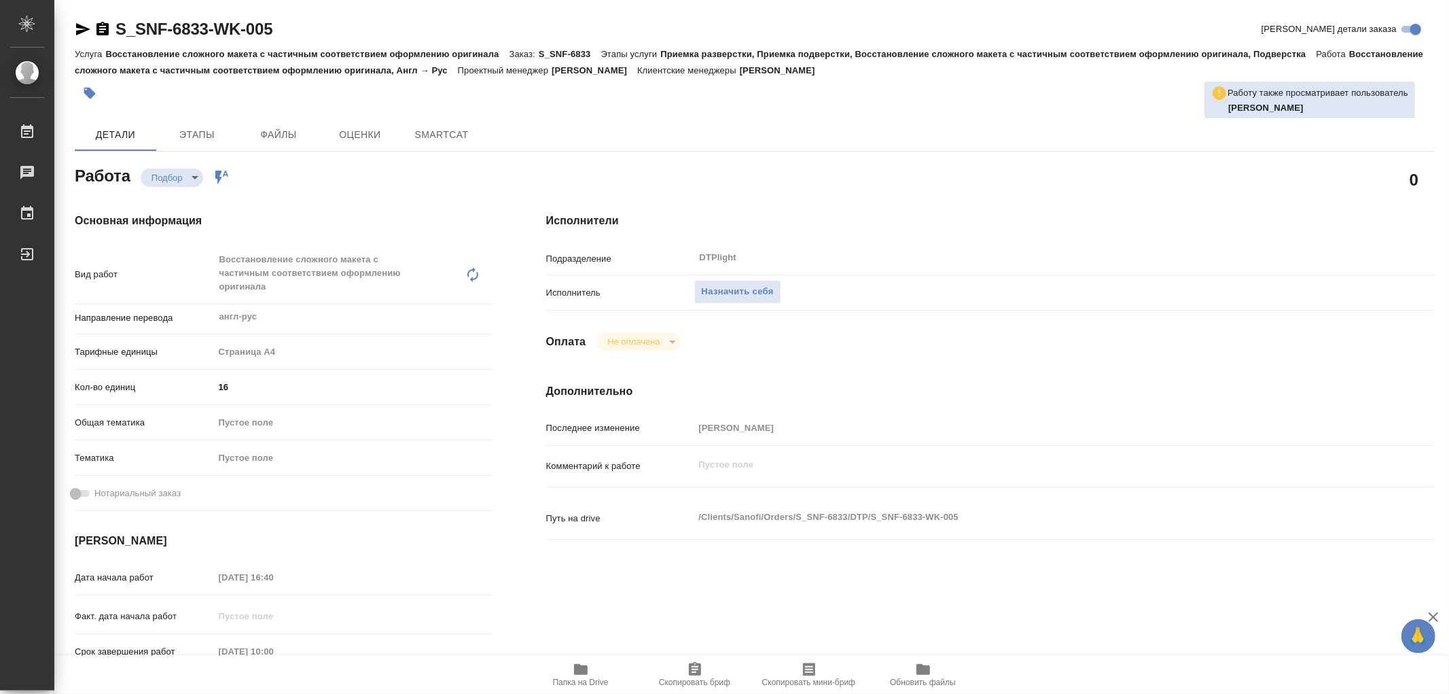
type textarea "x"
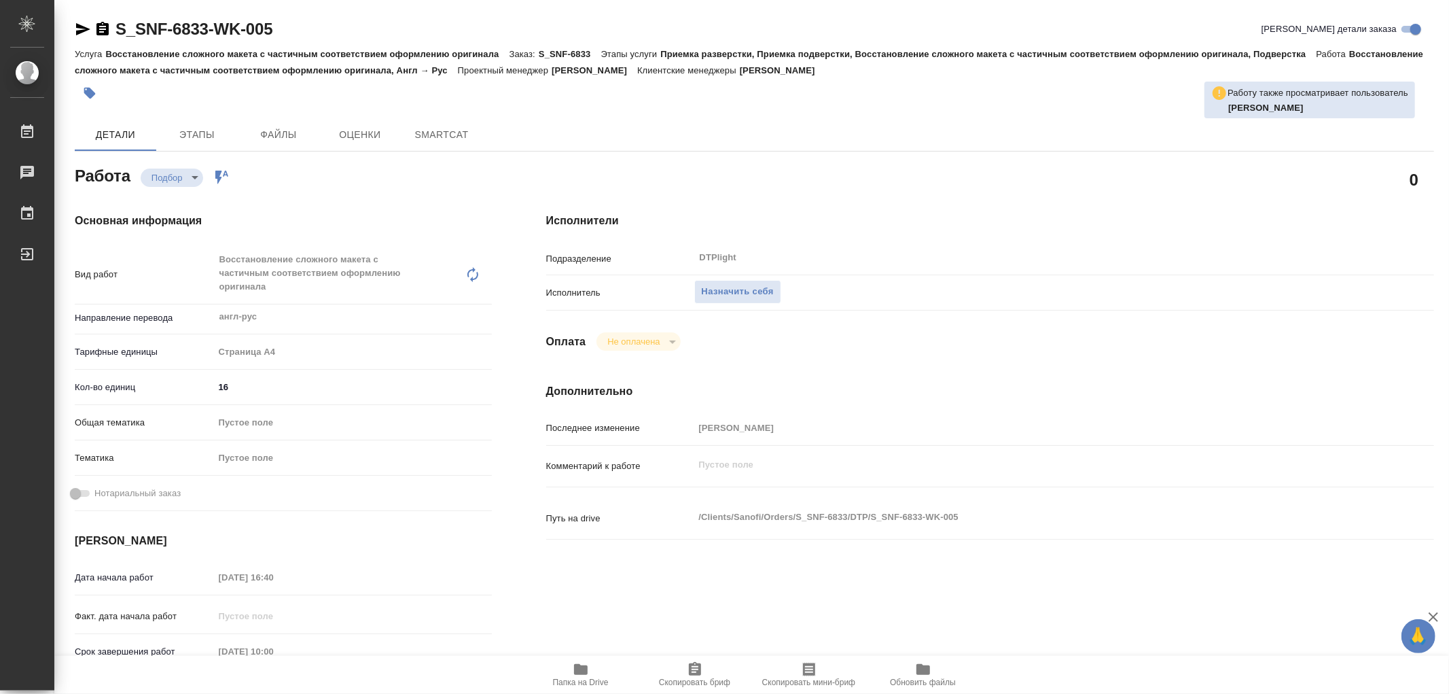
type textarea "x"
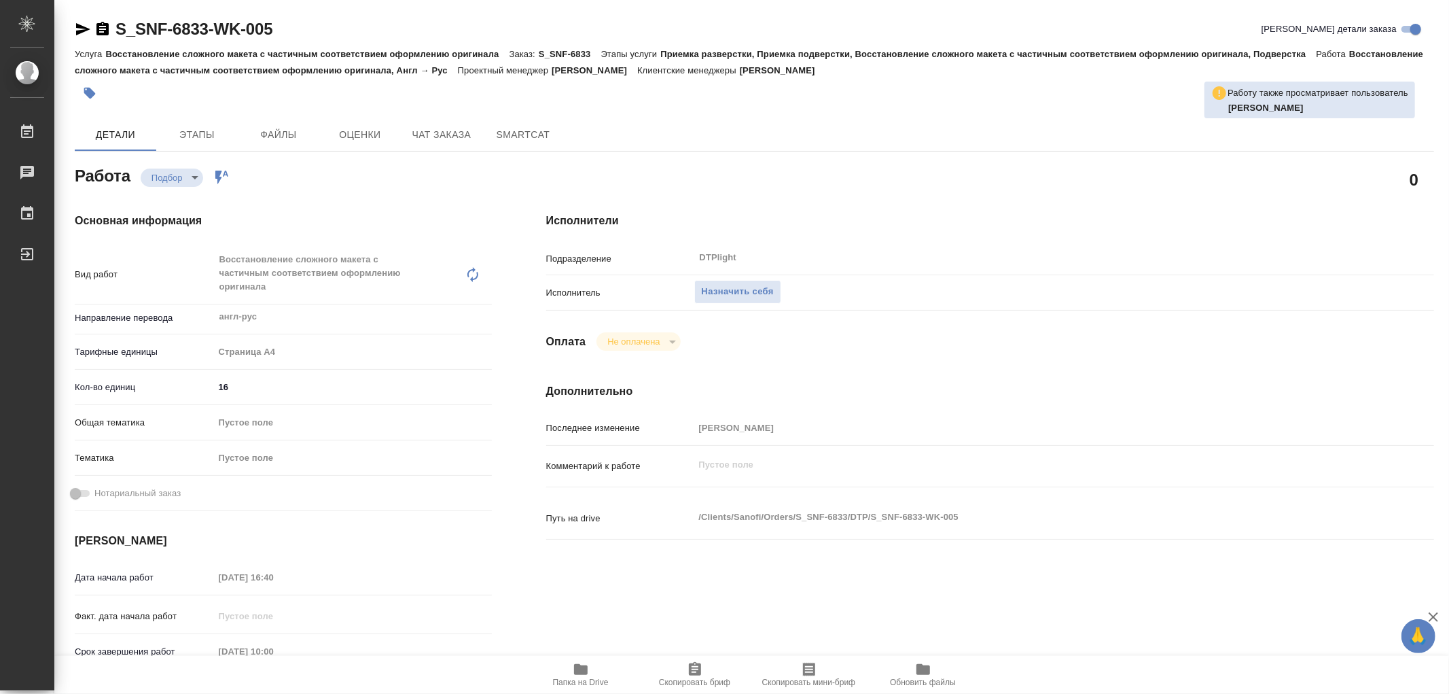
click at [580, 673] on icon "button" at bounding box center [581, 669] width 14 height 11
type textarea "x"
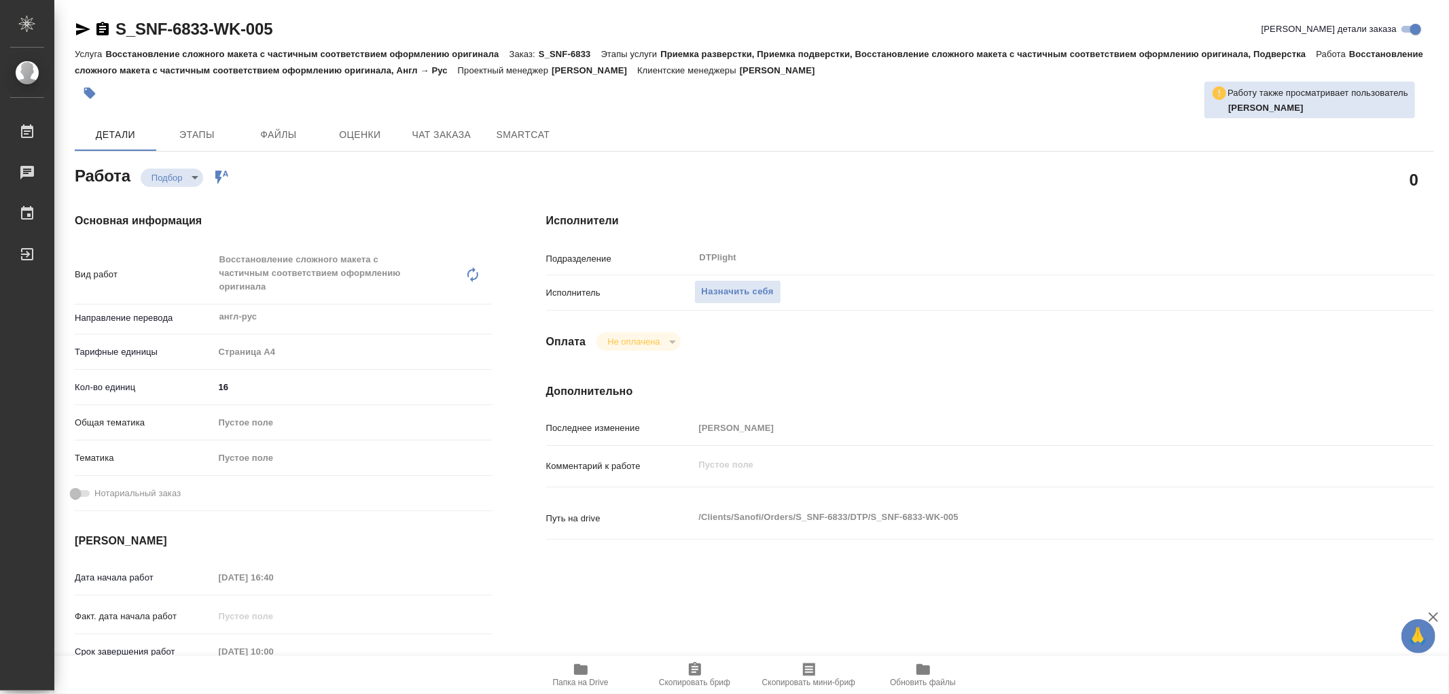
type textarea "x"
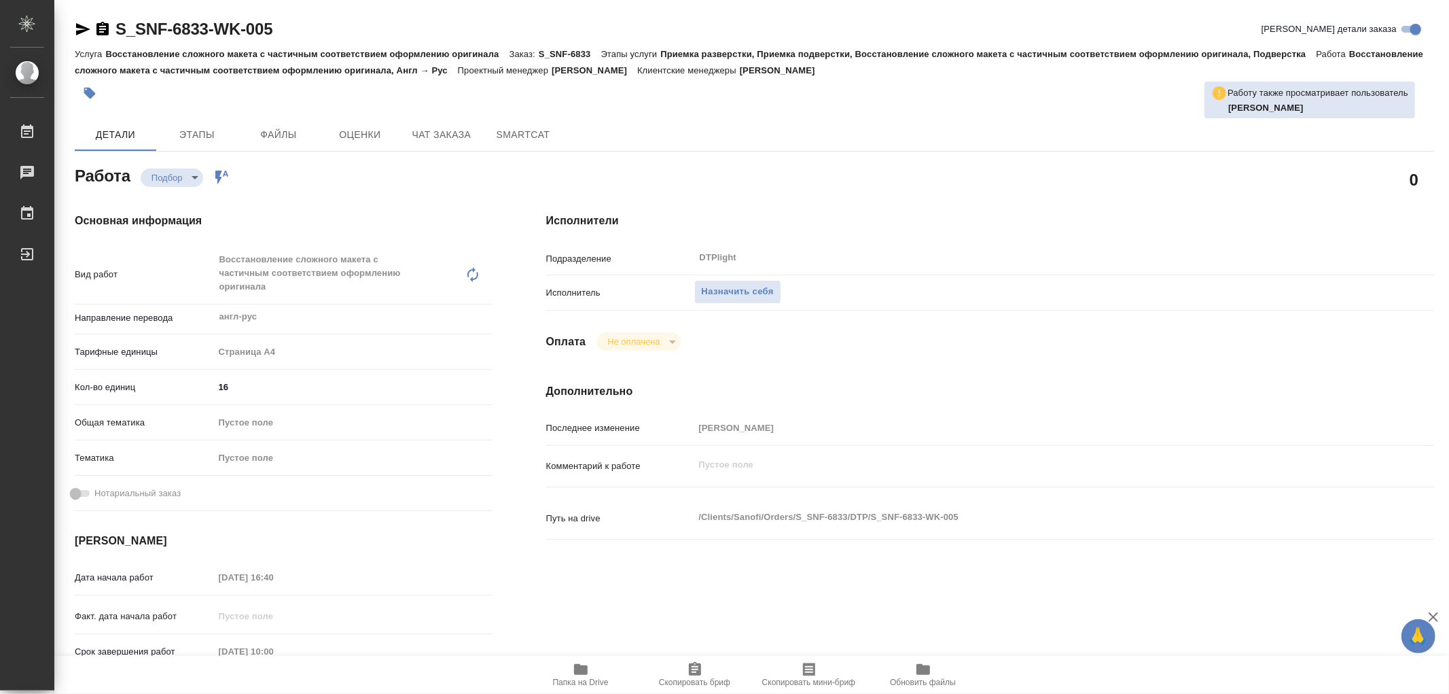
type textarea "x"
click at [738, 296] on span "Назначить себя" at bounding box center [738, 292] width 72 height 16
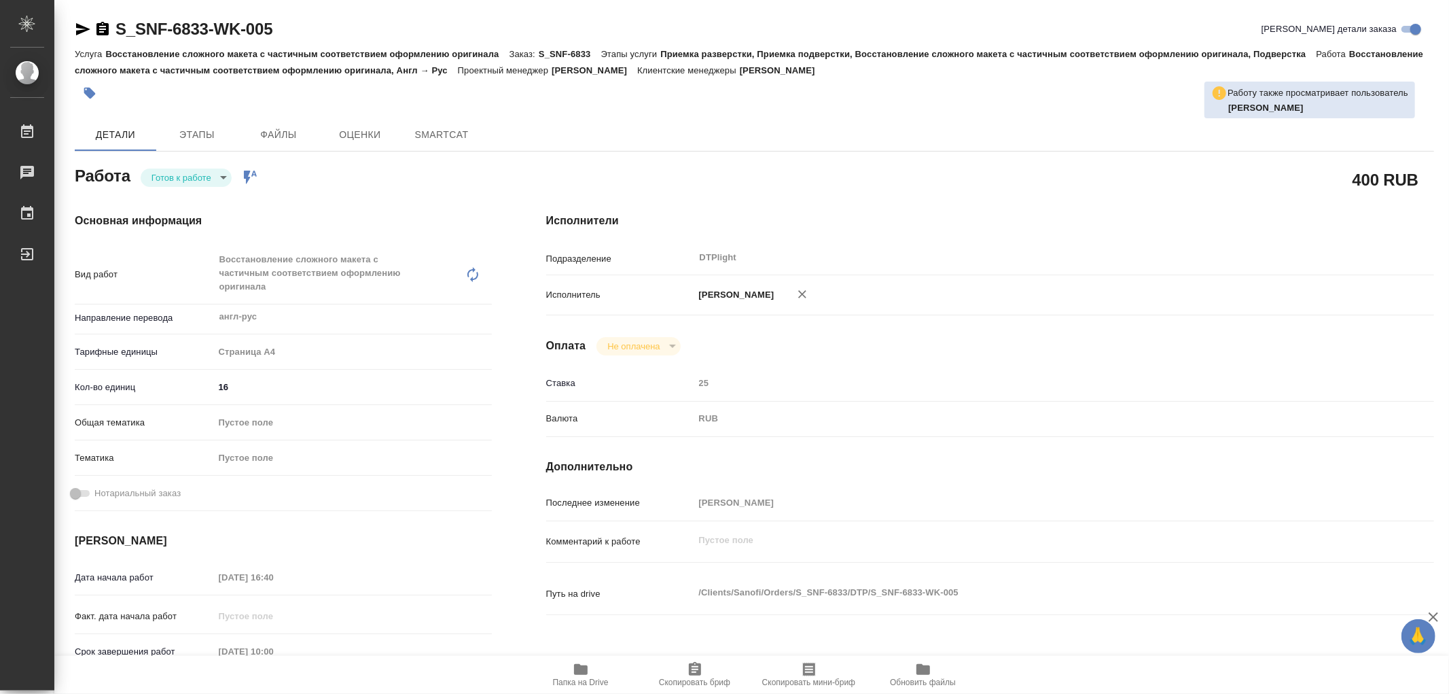
type textarea "x"
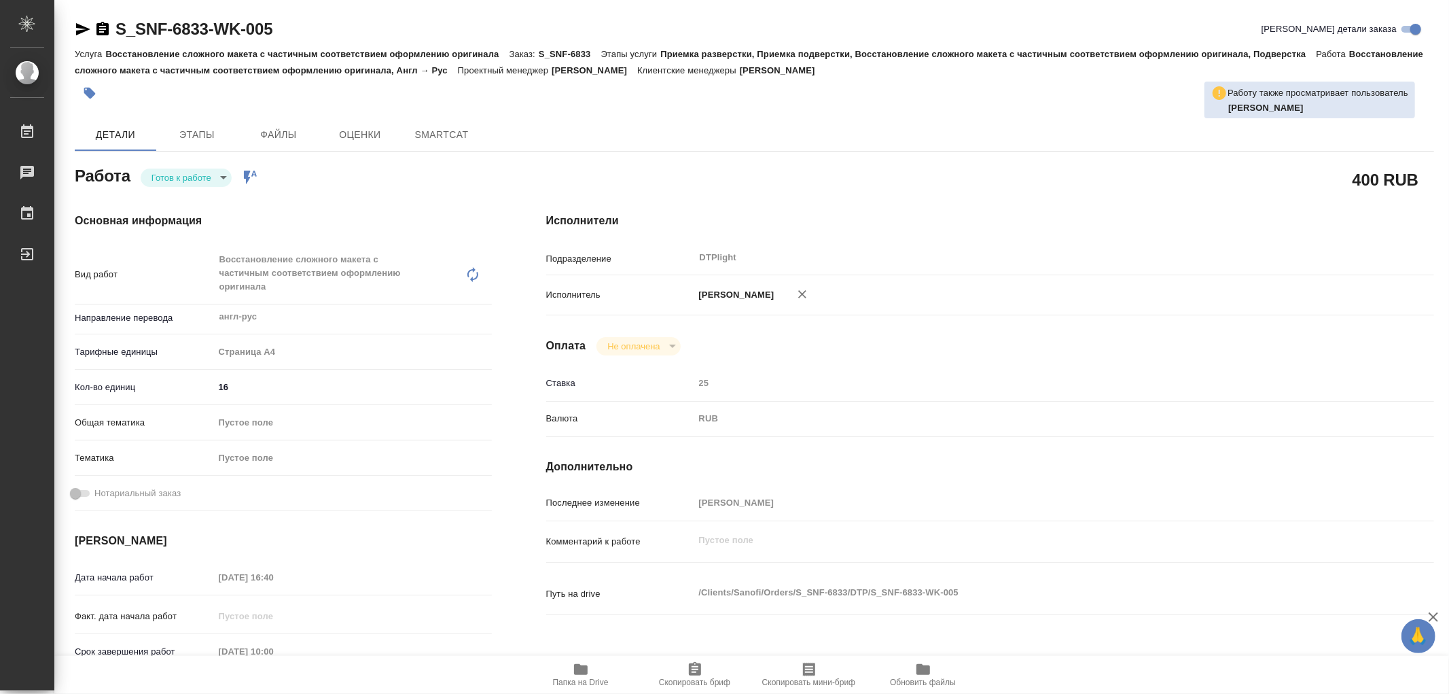
type textarea "x"
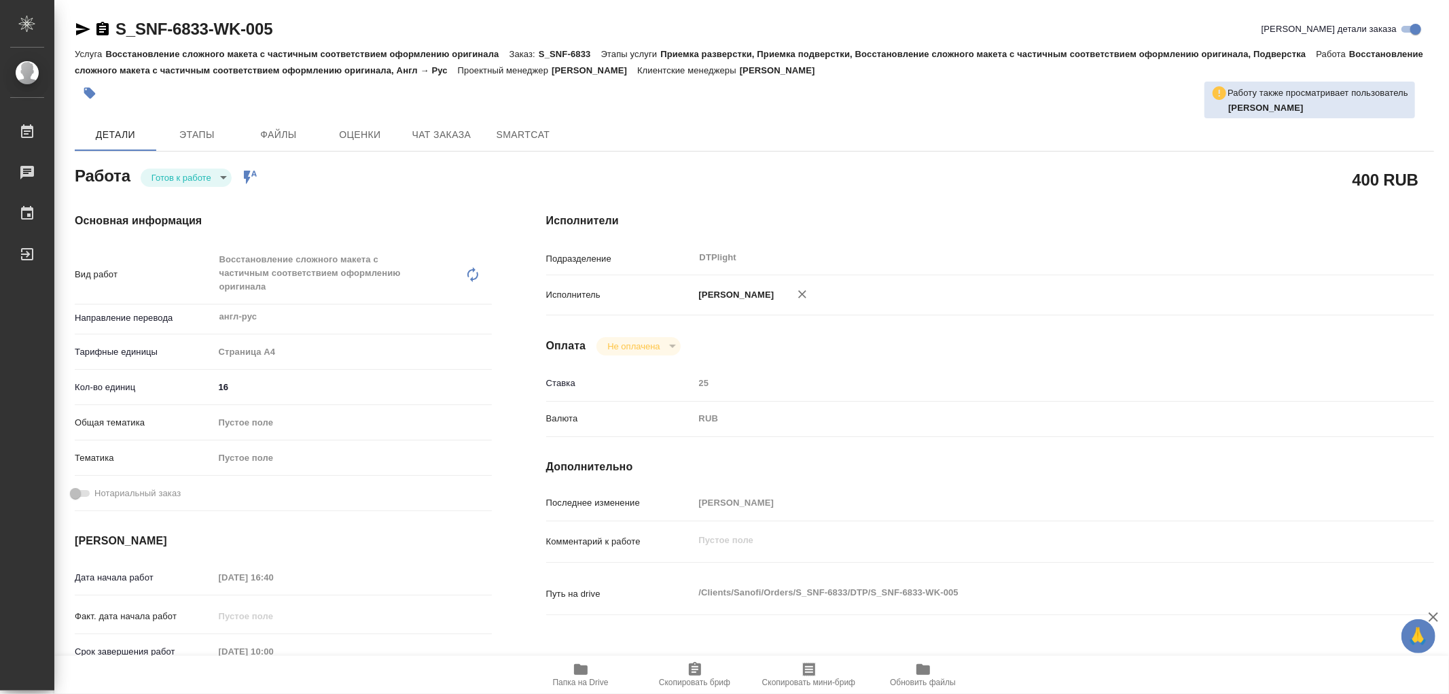
click at [185, 184] on body "🙏 .cls-1 fill:#fff; AWATERA Работы Чаты График Выйти S_SNF-6833-WK-005 Кратко д…" at bounding box center [724, 347] width 1449 height 694
click at [185, 184] on button "В работе" at bounding box center [173, 177] width 45 height 15
type textarea "x"
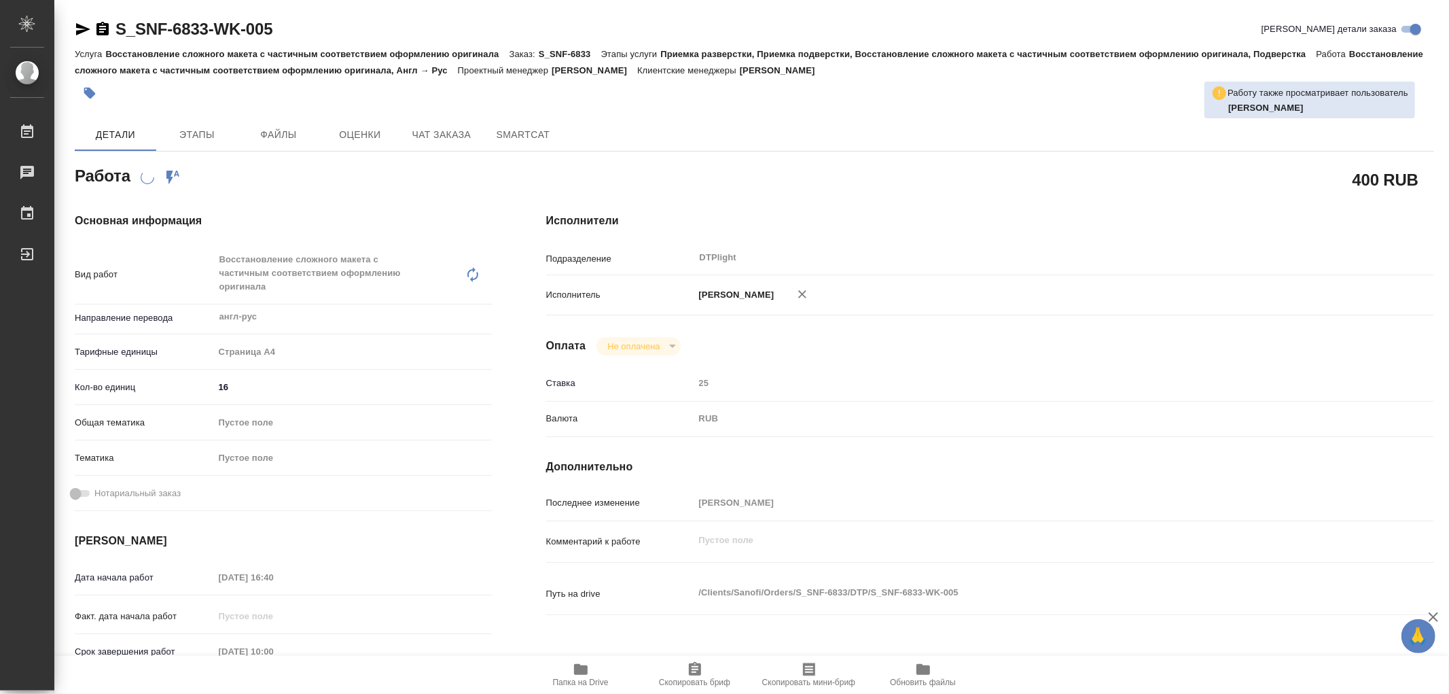
type textarea "x"
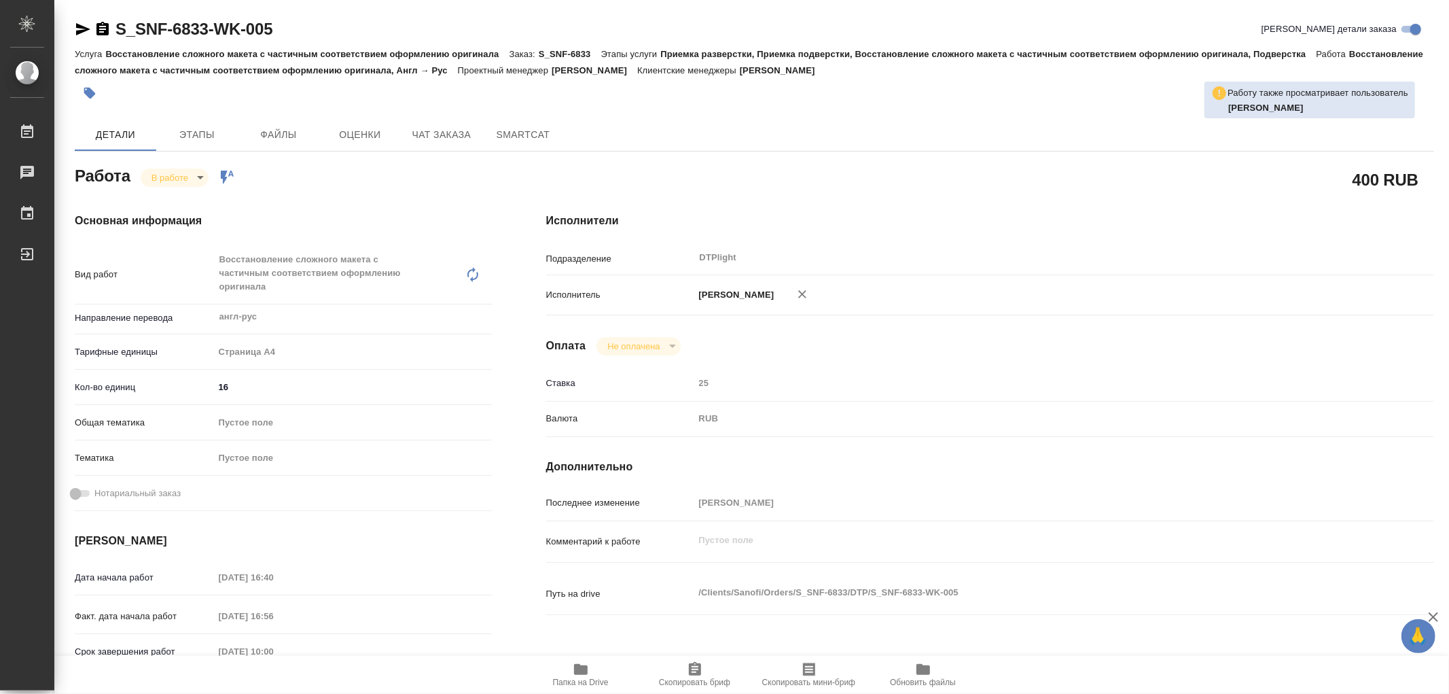
type textarea "x"
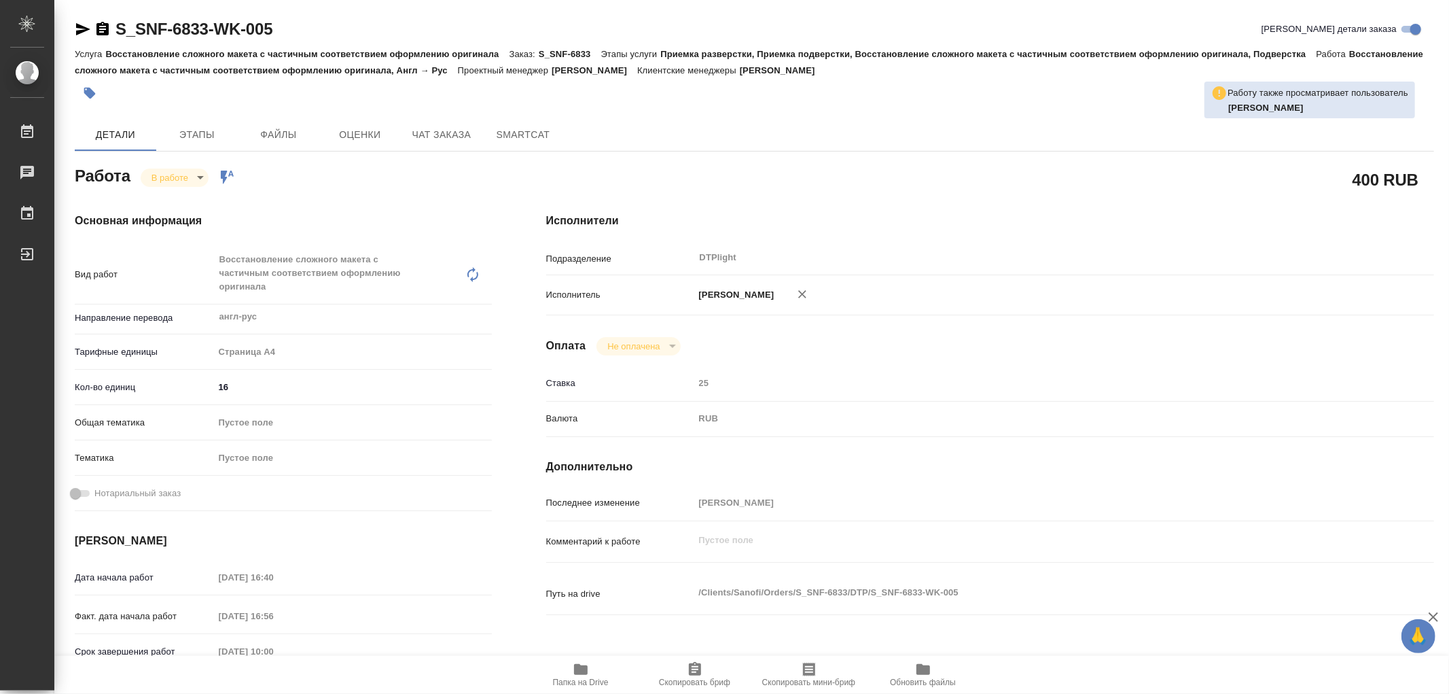
type textarea "x"
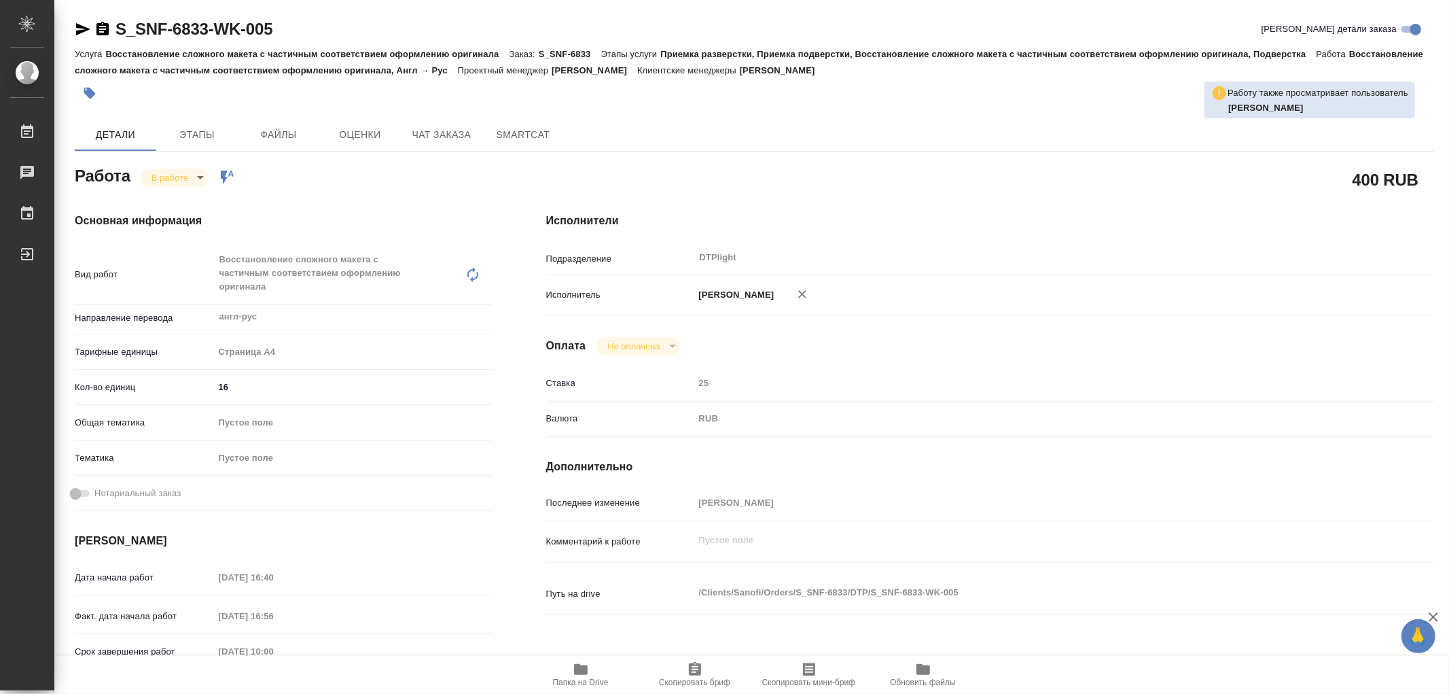
type textarea "x"
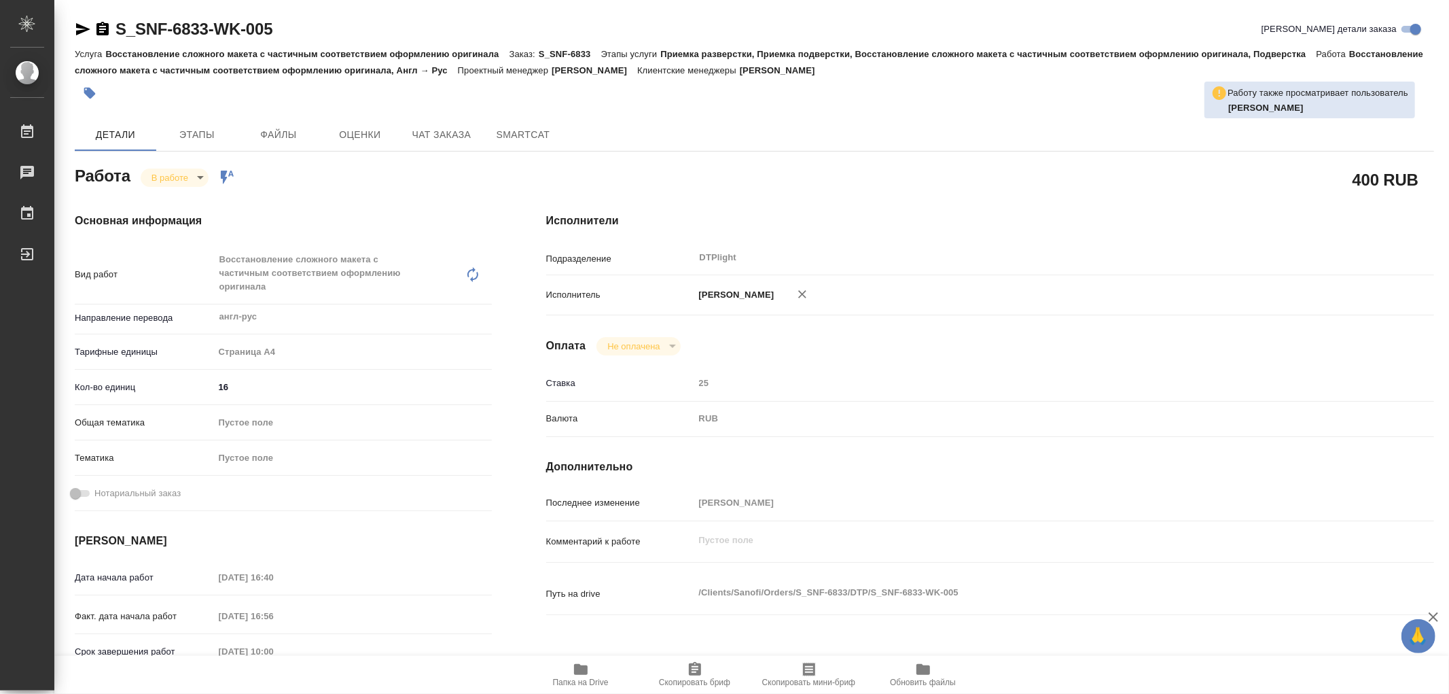
type textarea "x"
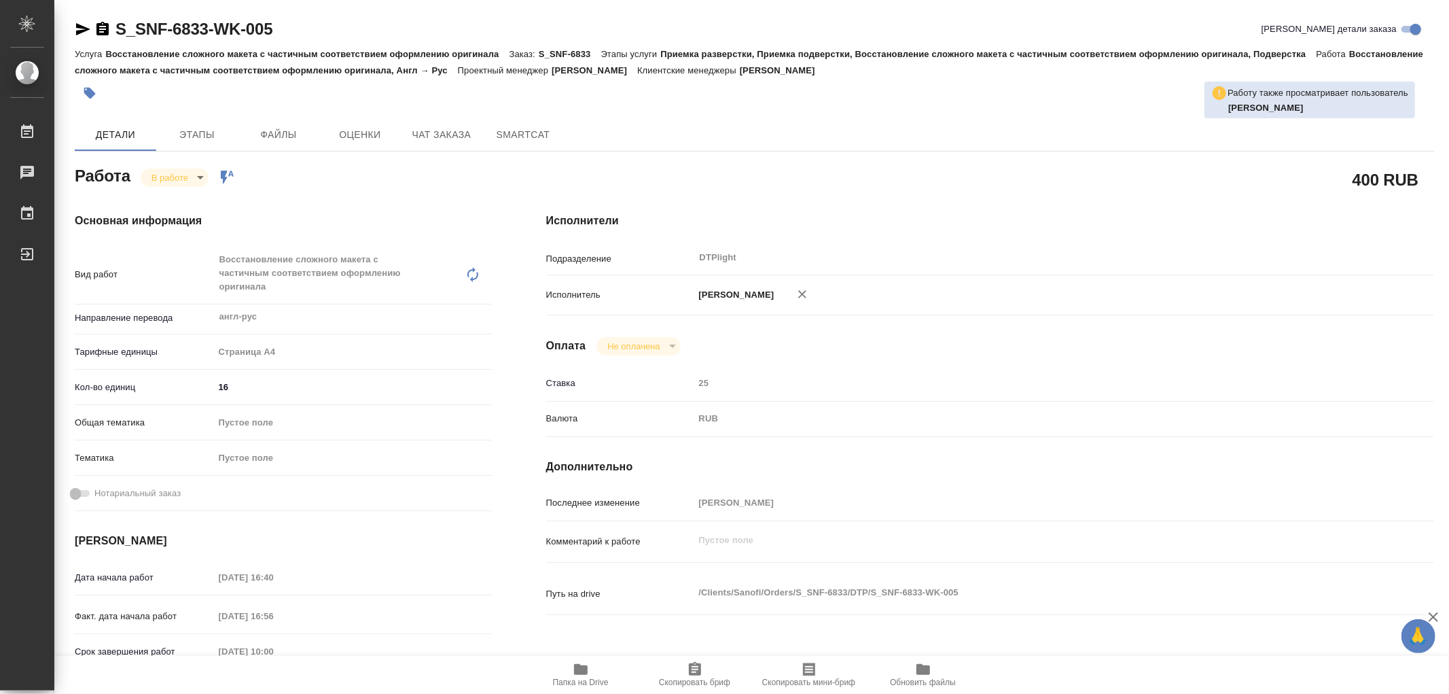
type textarea "x"
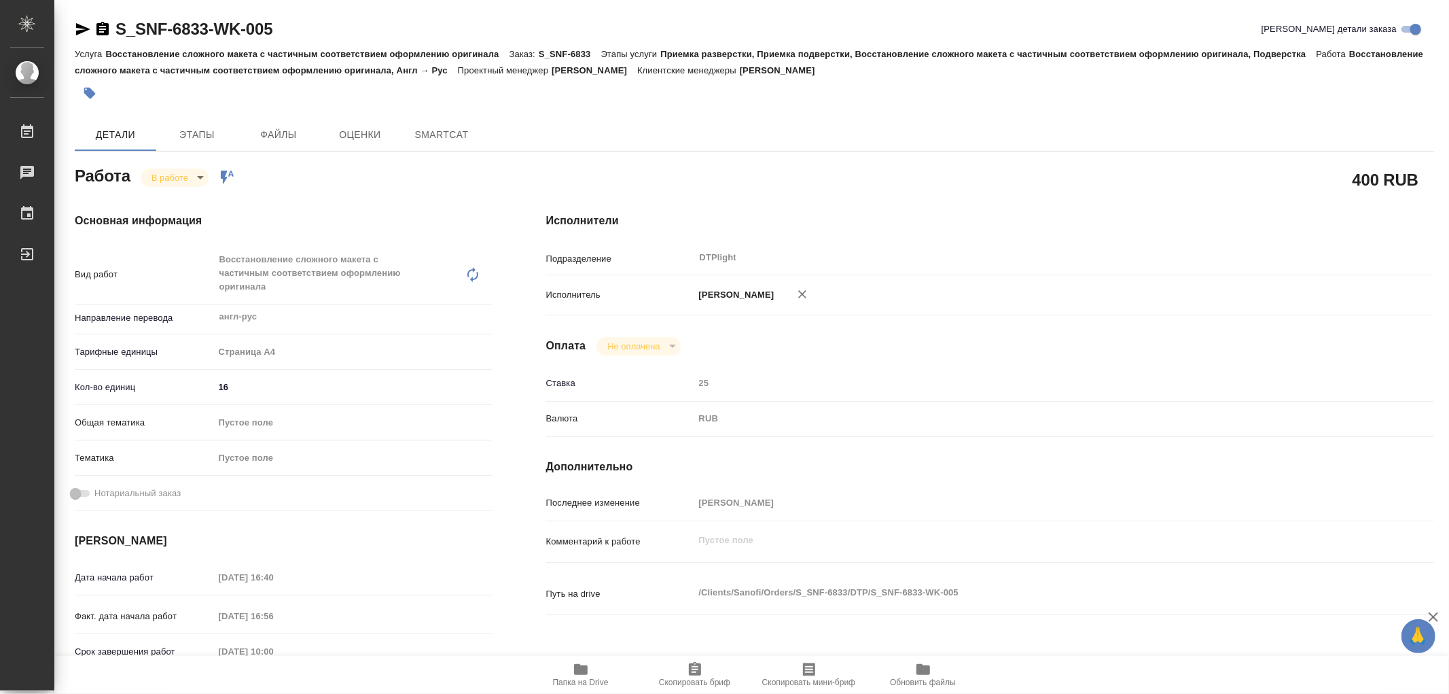
type textarea "x"
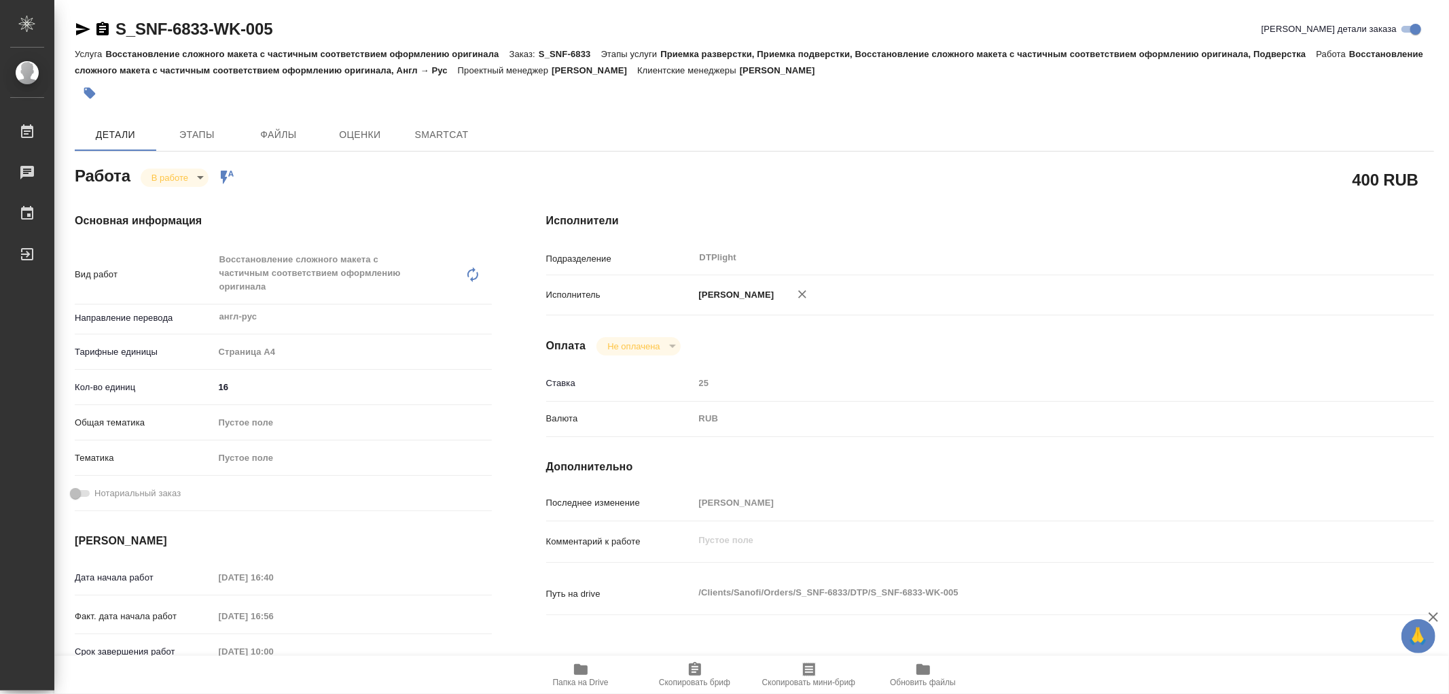
type textarea "x"
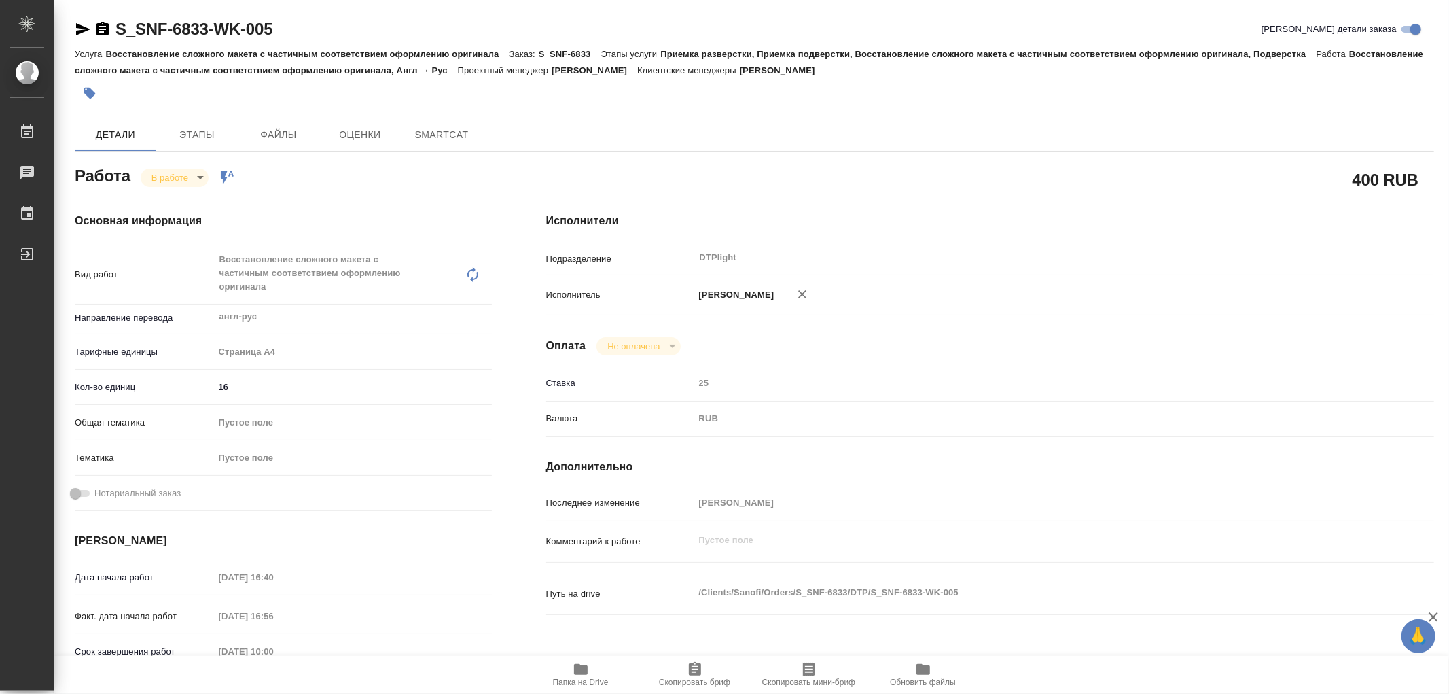
type textarea "x"
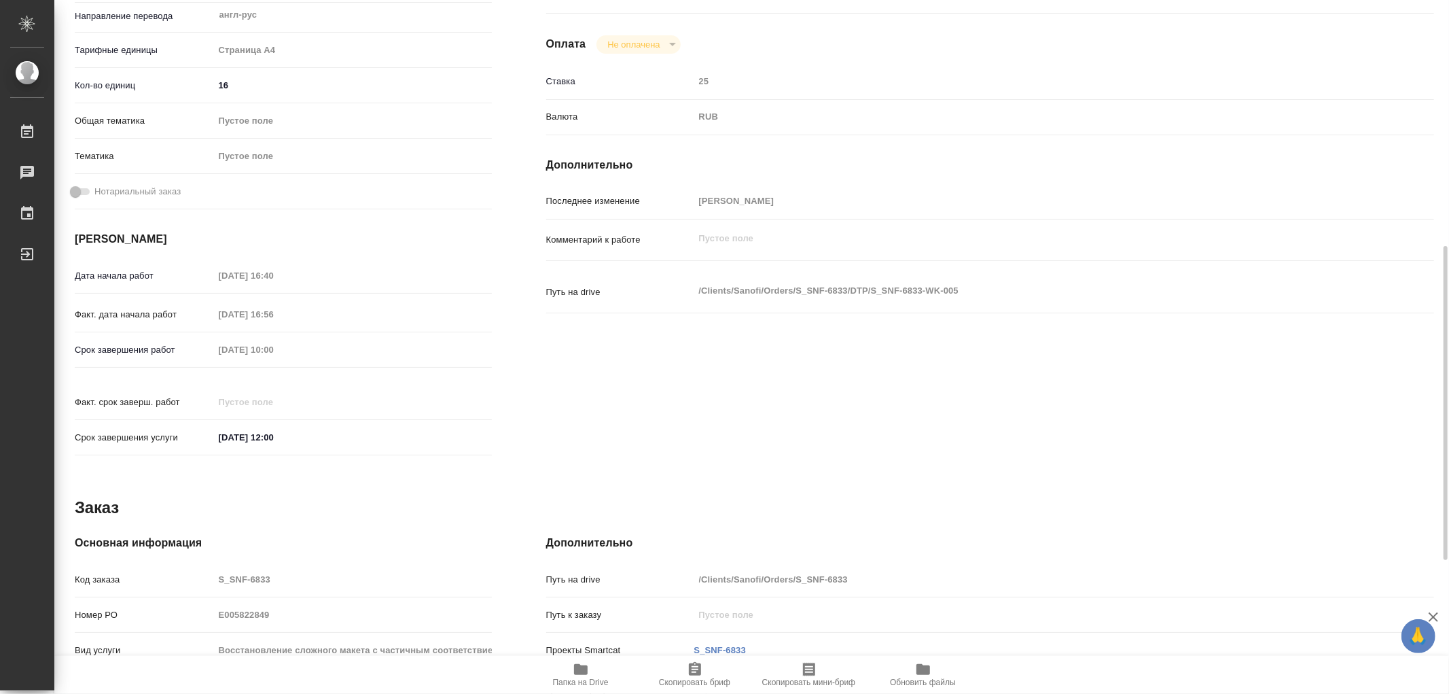
scroll to position [679, 0]
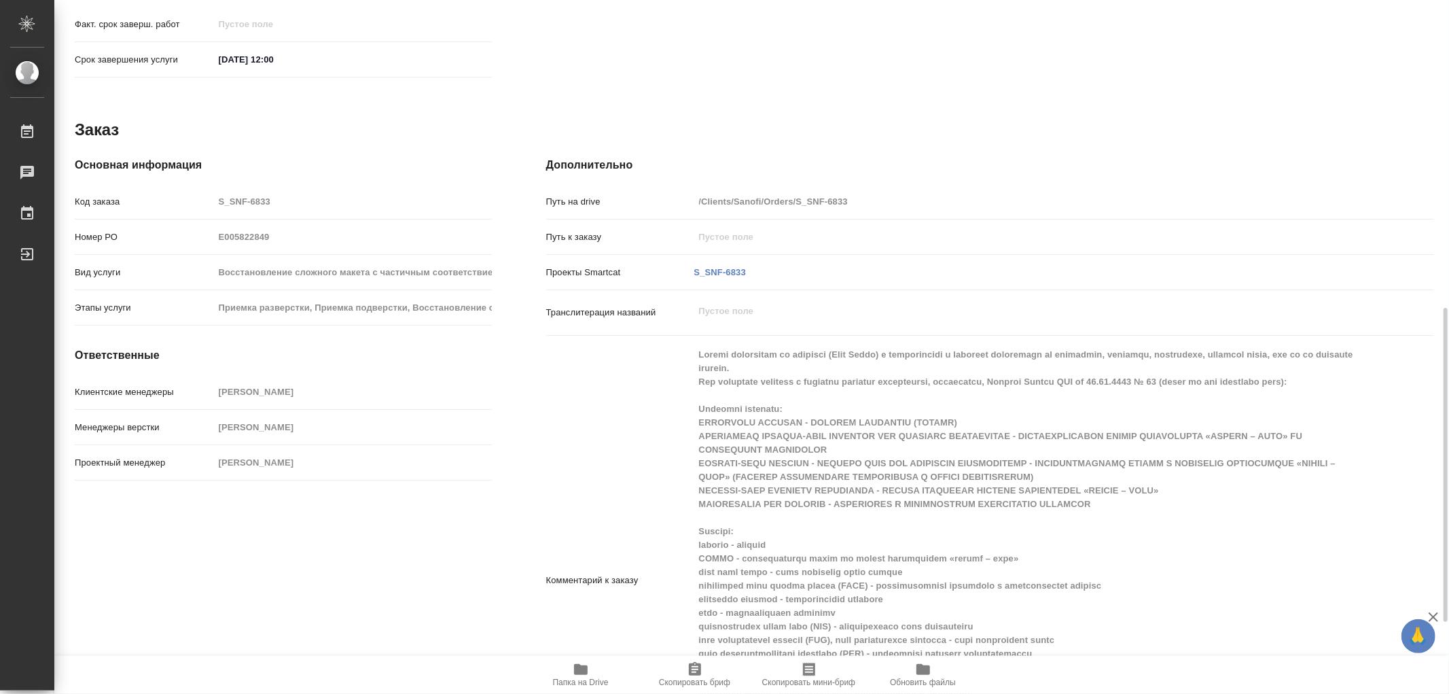
type textarea "x"
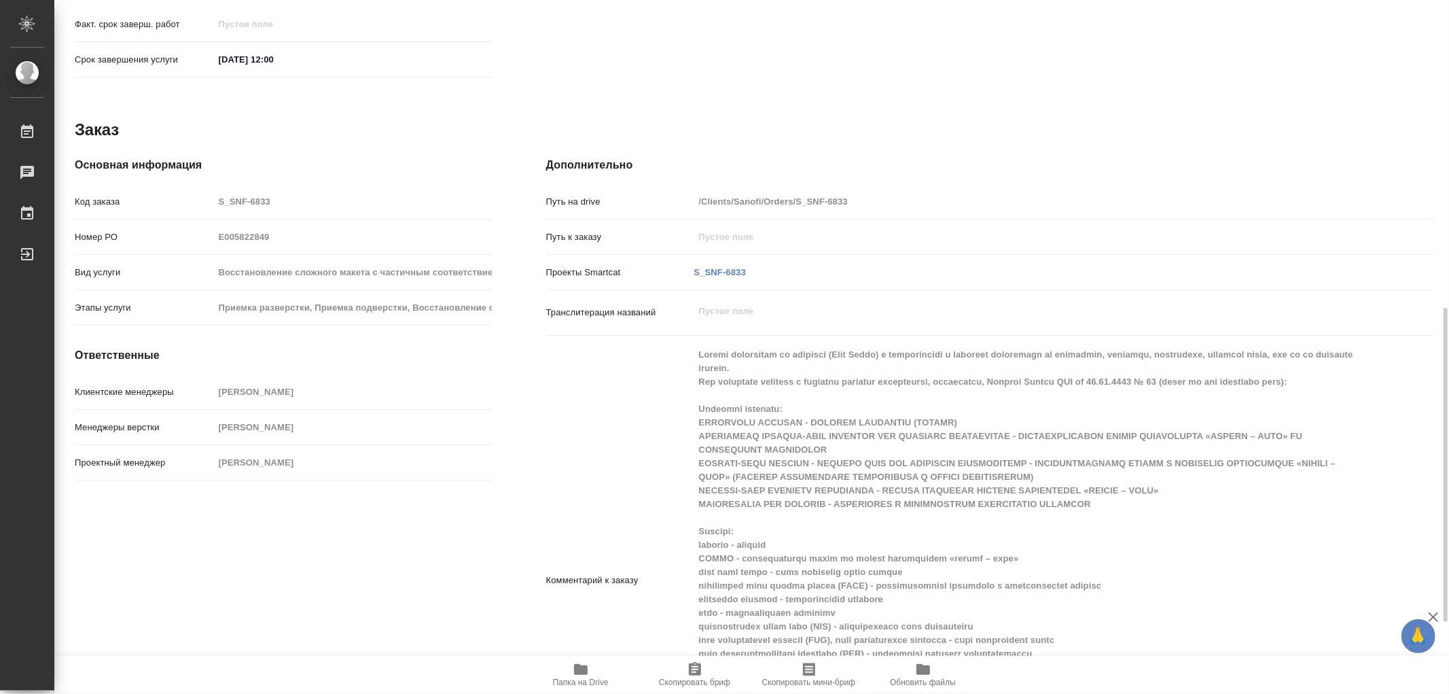
type textarea "x"
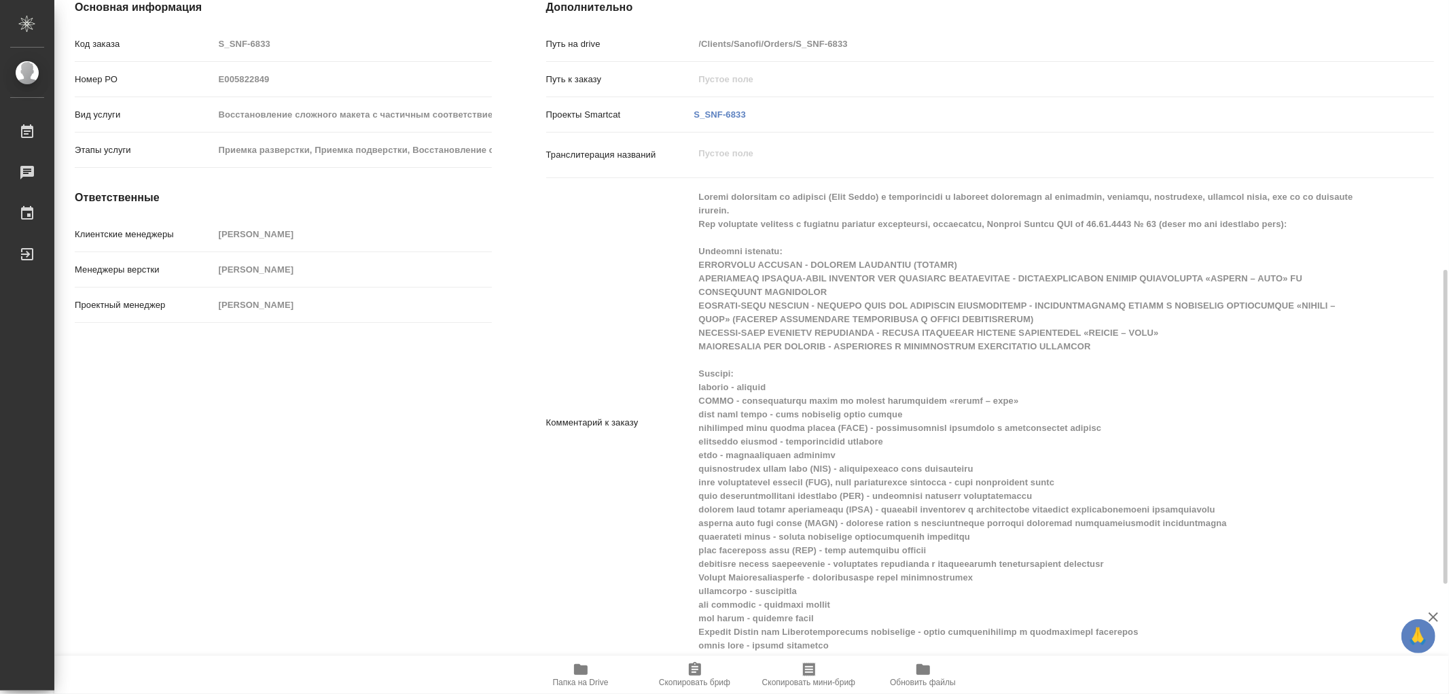
scroll to position [761, 0]
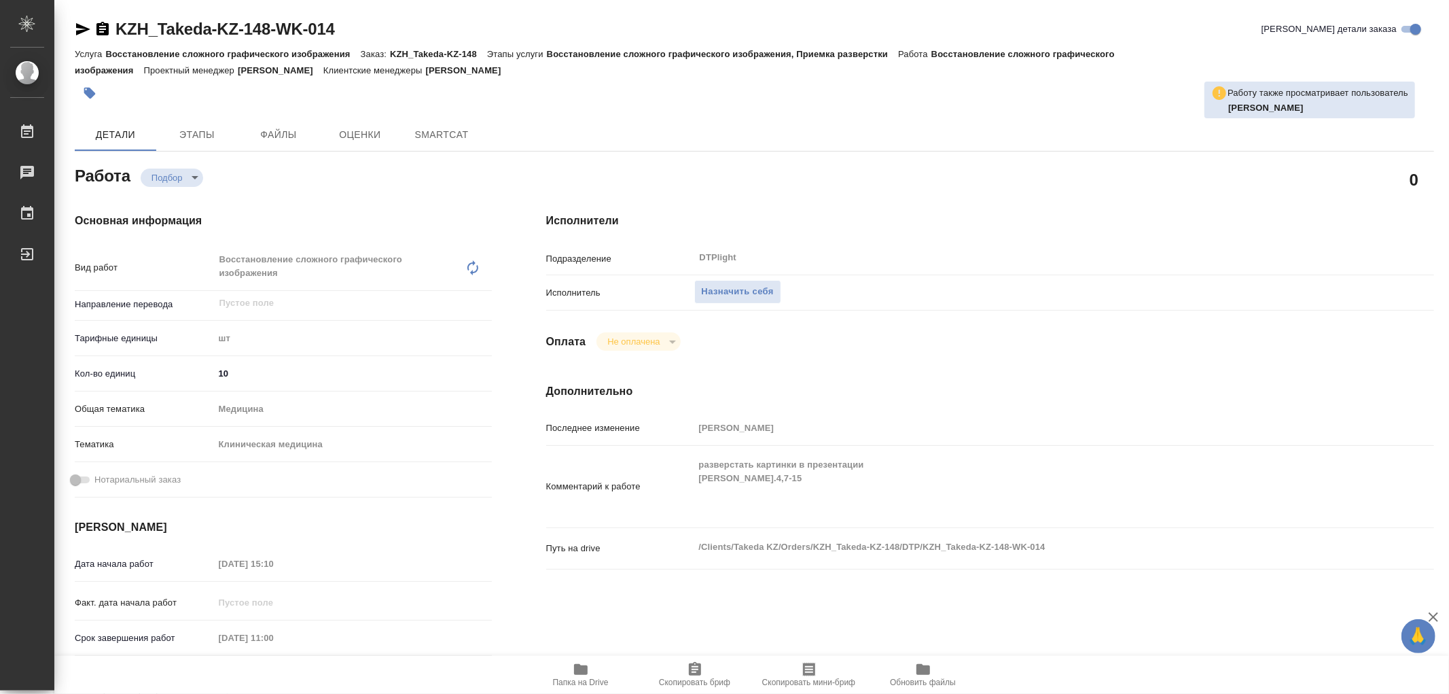
type textarea "x"
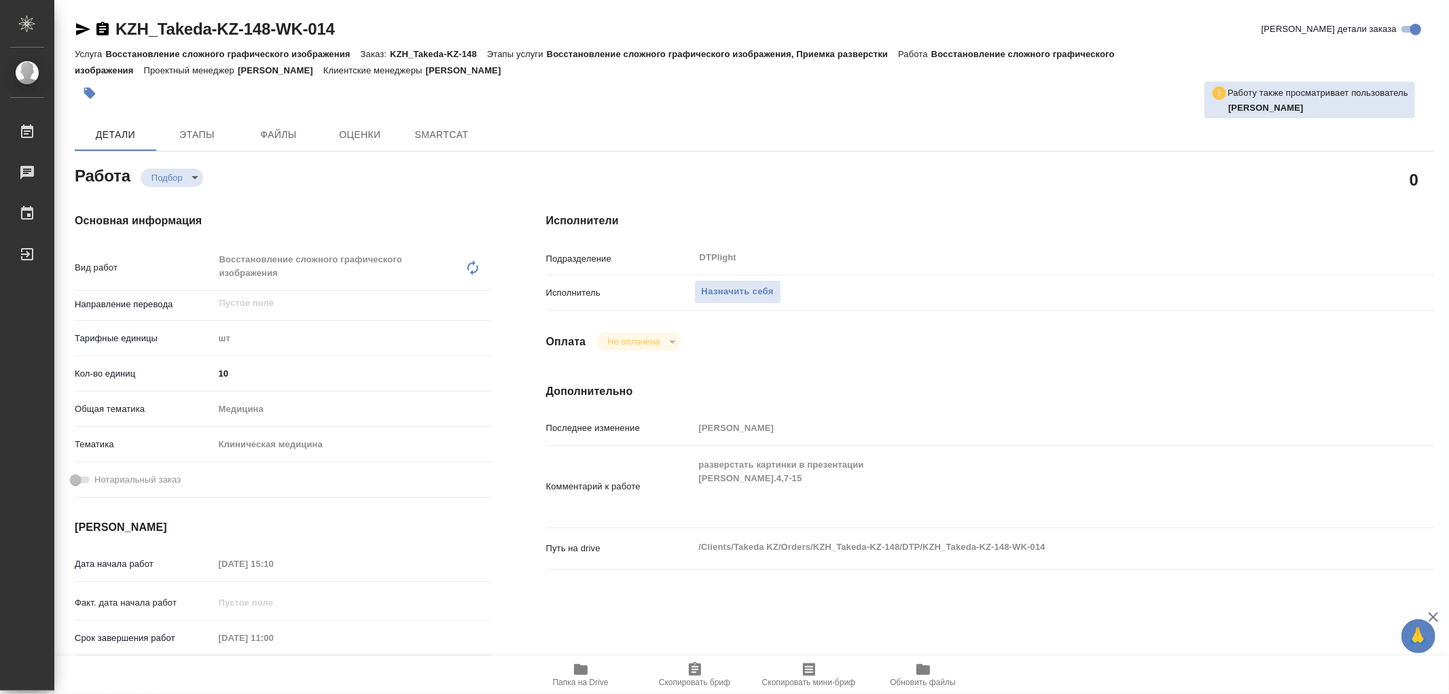
type textarea "x"
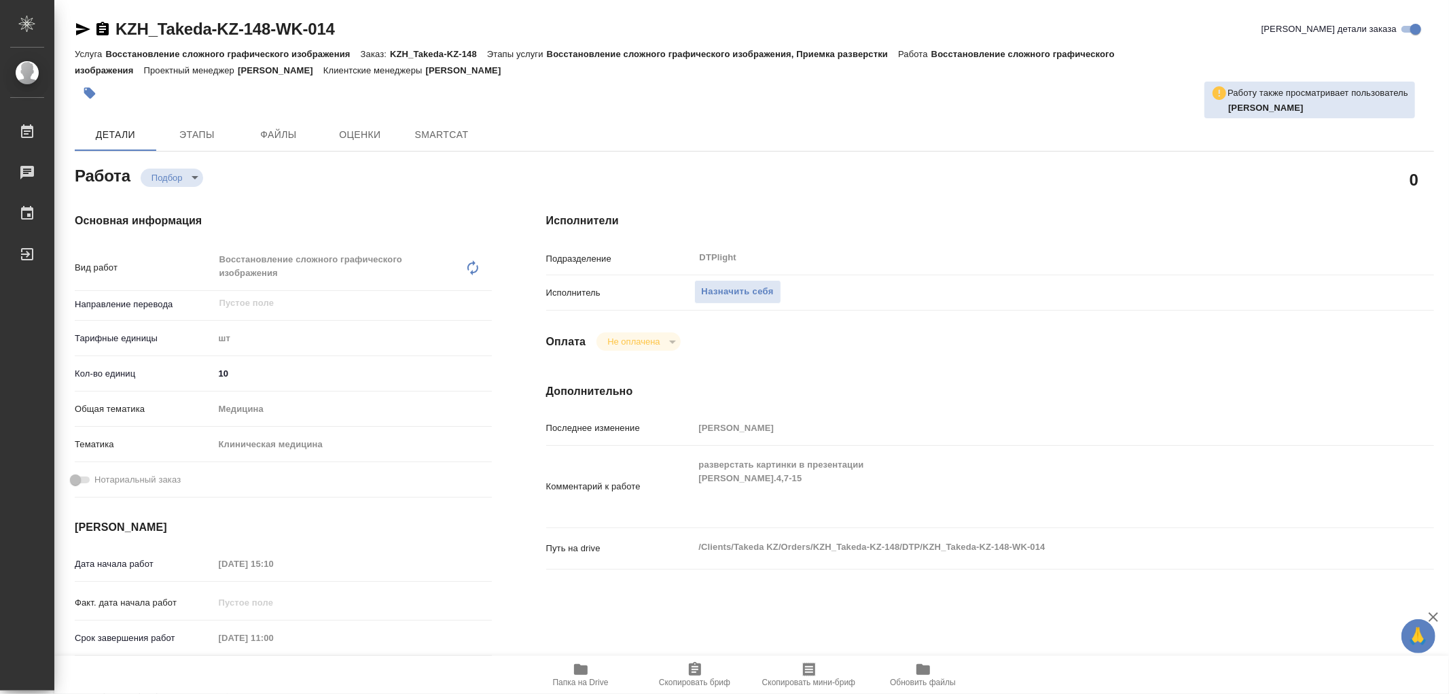
type textarea "x"
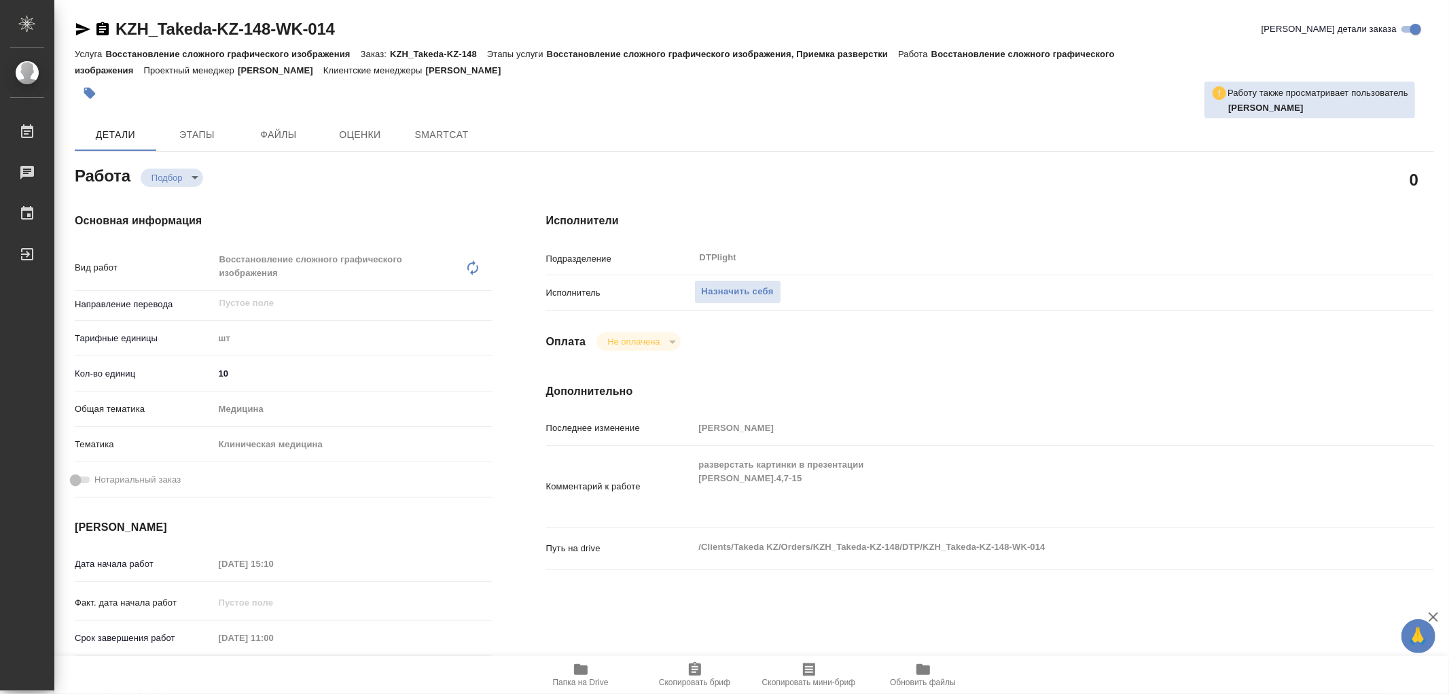
type textarea "x"
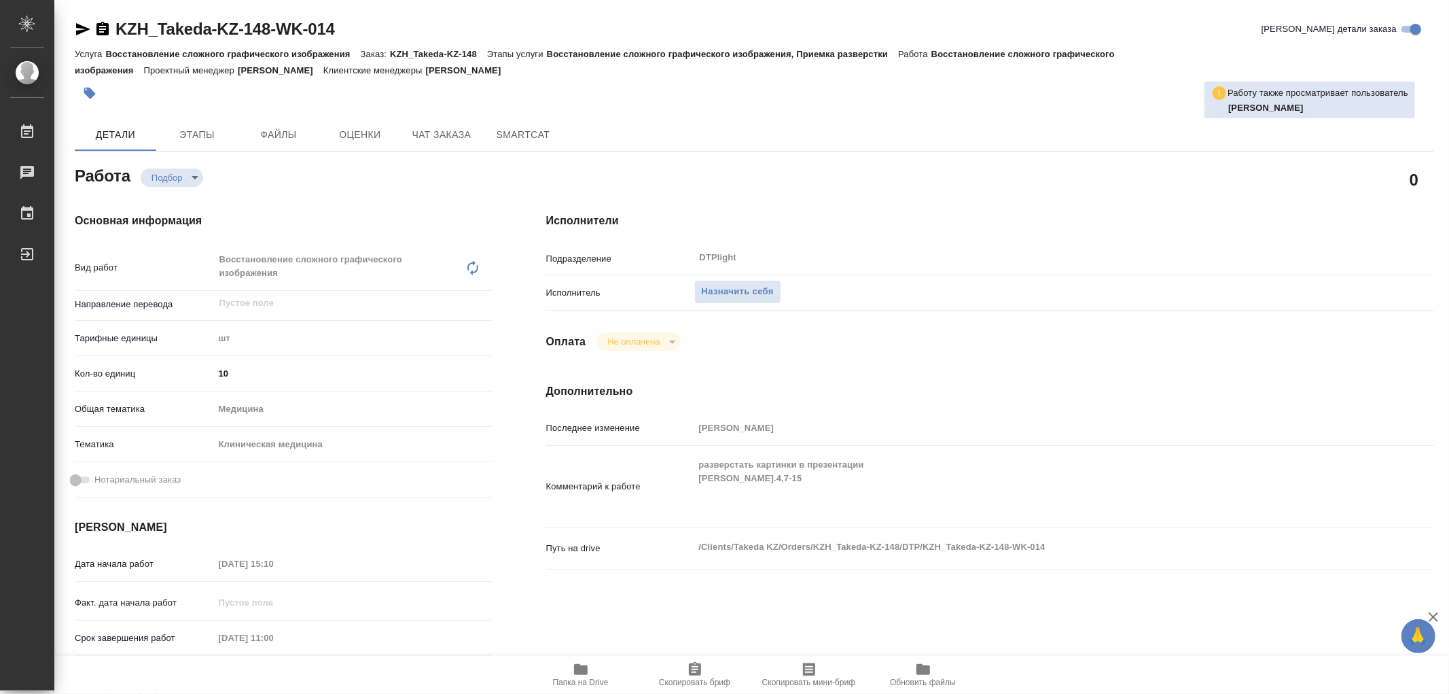
type textarea "x"
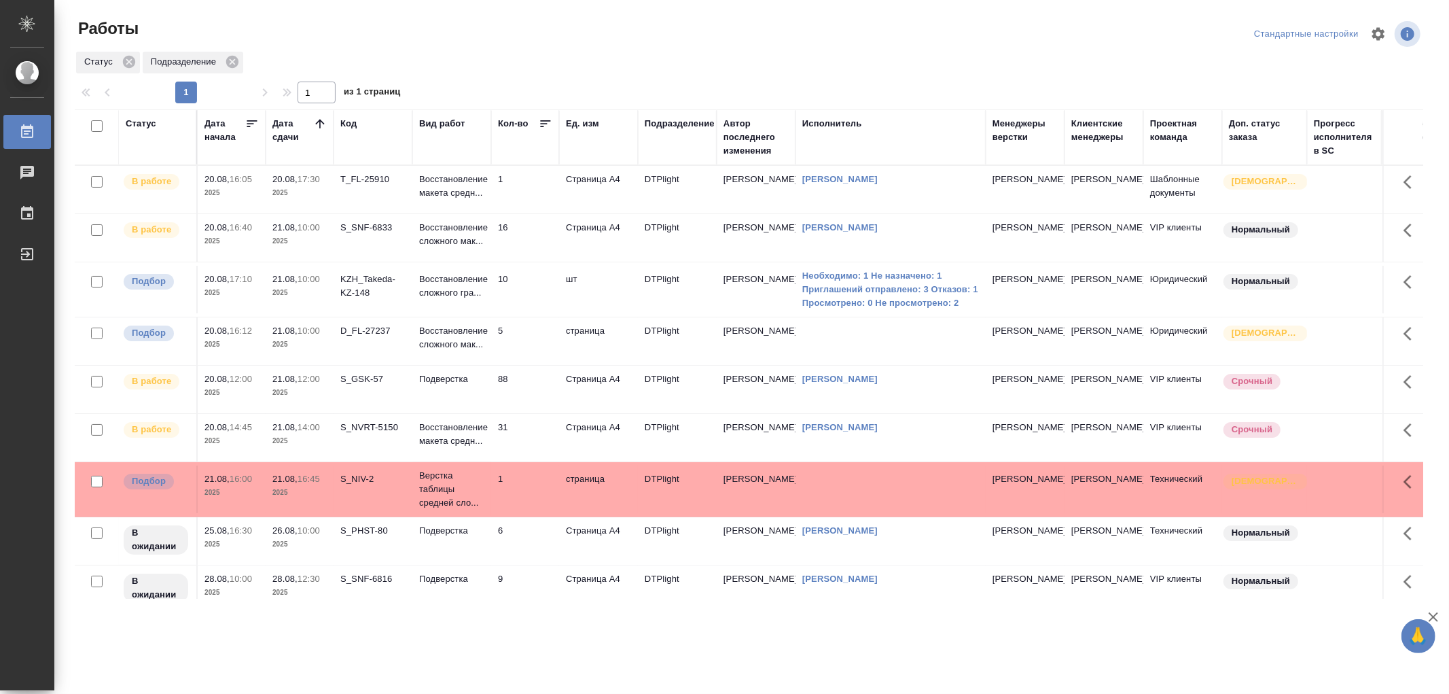
click at [463, 186] on p "Восстановление макета средн..." at bounding box center [451, 186] width 65 height 27
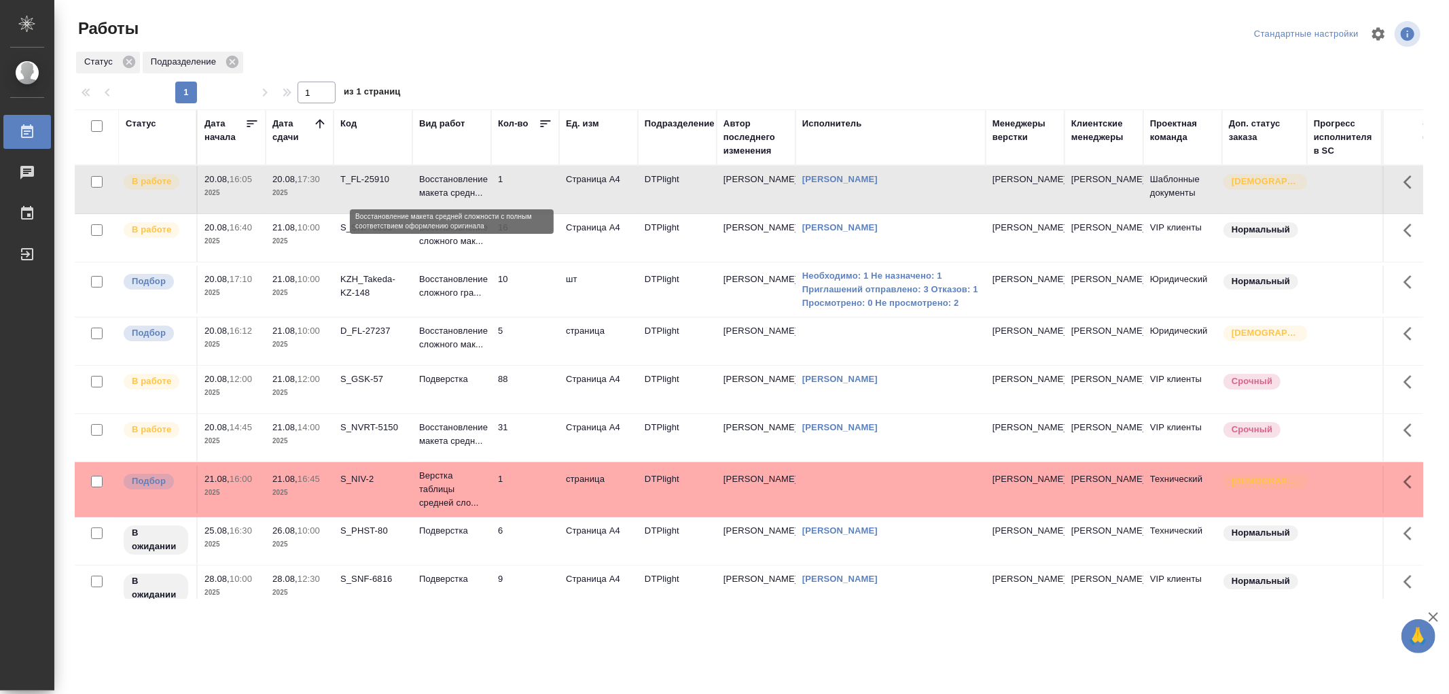
click at [463, 186] on p "Восстановление макета средн..." at bounding box center [451, 186] width 65 height 27
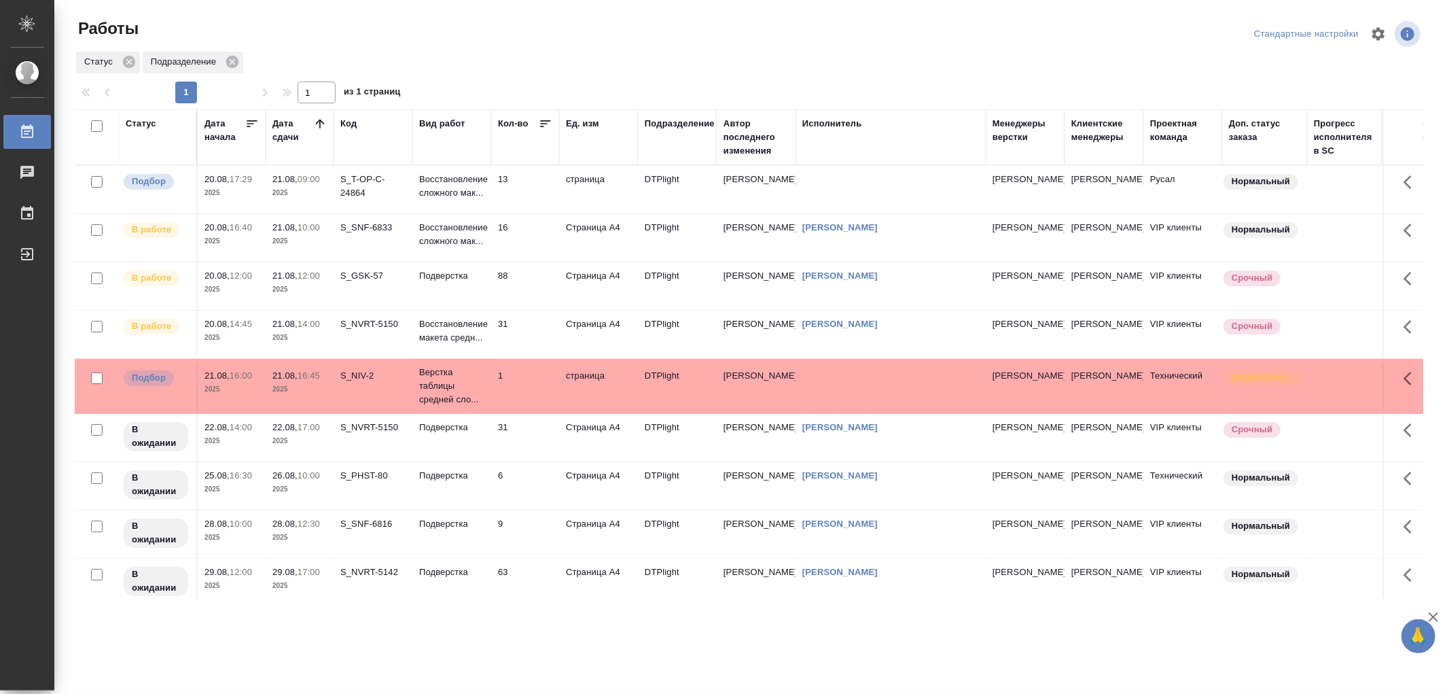
click at [489, 197] on td "Восстановление сложного мак..." at bounding box center [451, 190] width 79 height 48
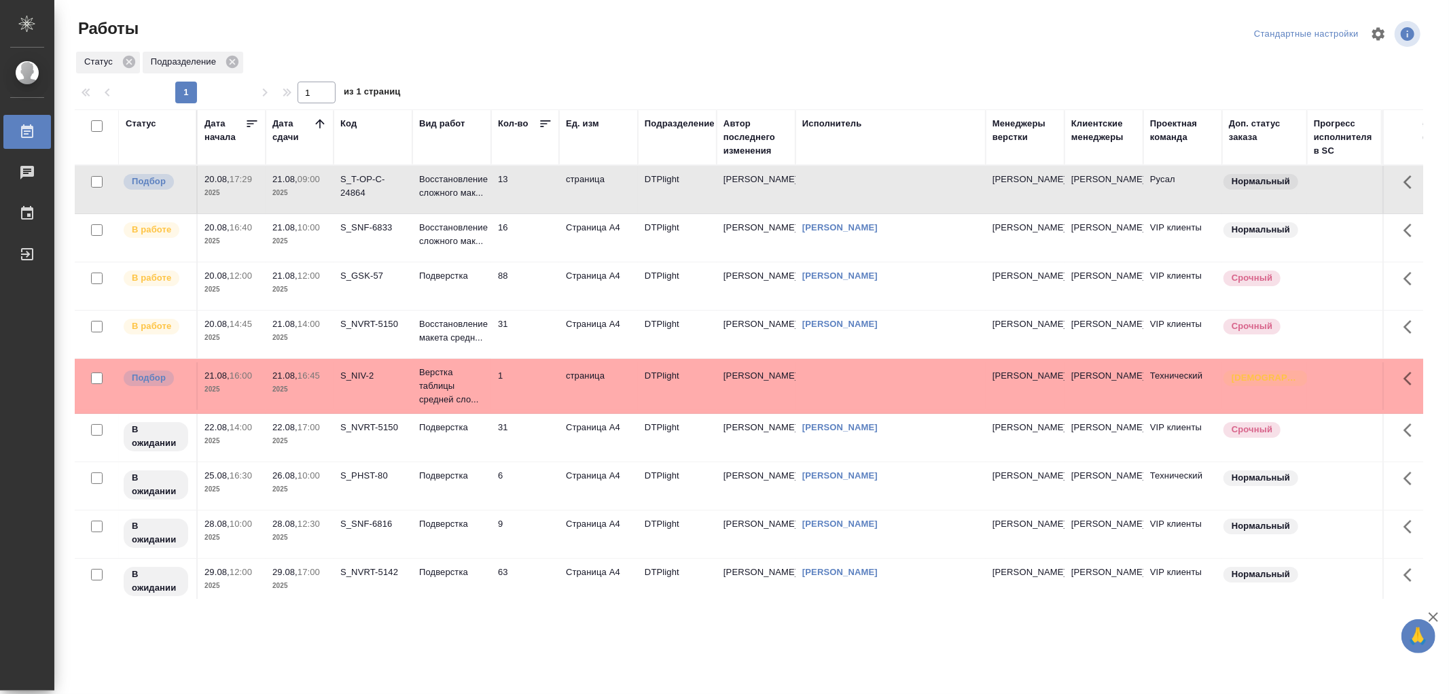
click at [489, 197] on td "Восстановление сложного мак..." at bounding box center [451, 190] width 79 height 48
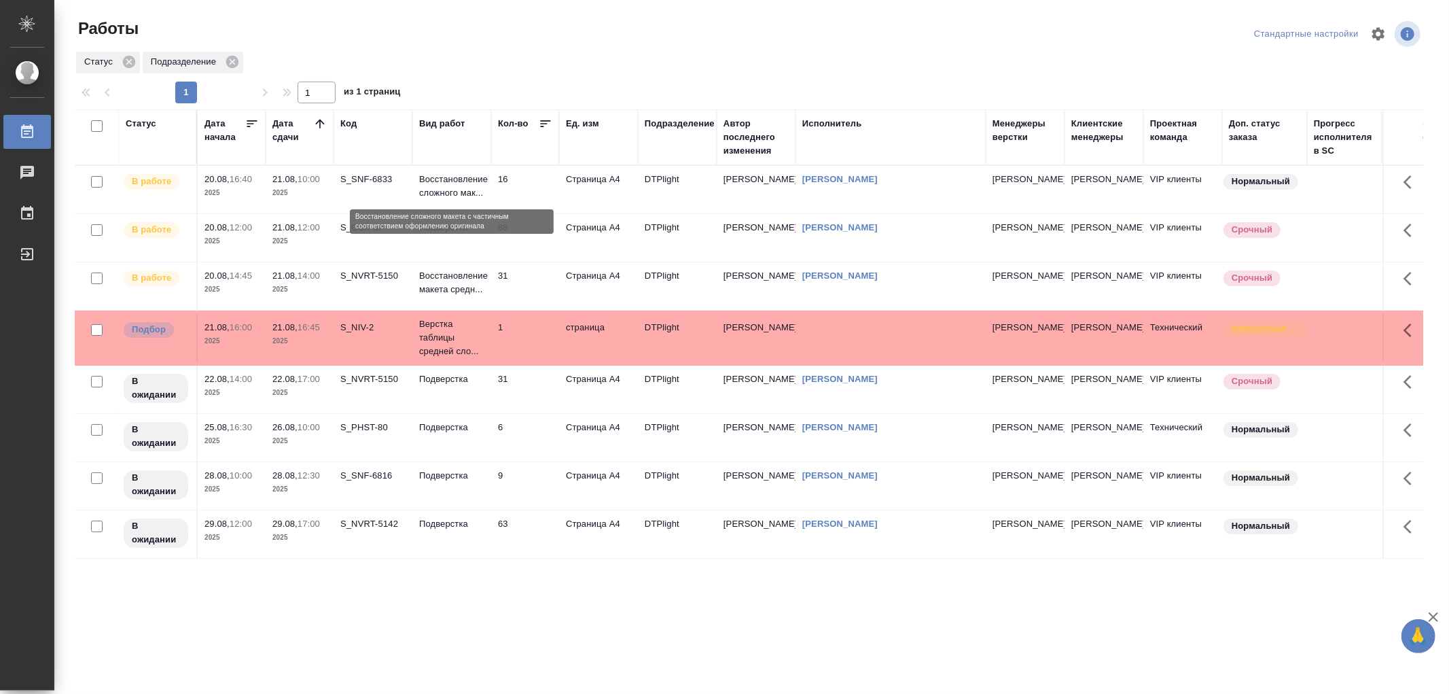
click at [461, 182] on p "Восстановление сложного мак..." at bounding box center [451, 186] width 65 height 27
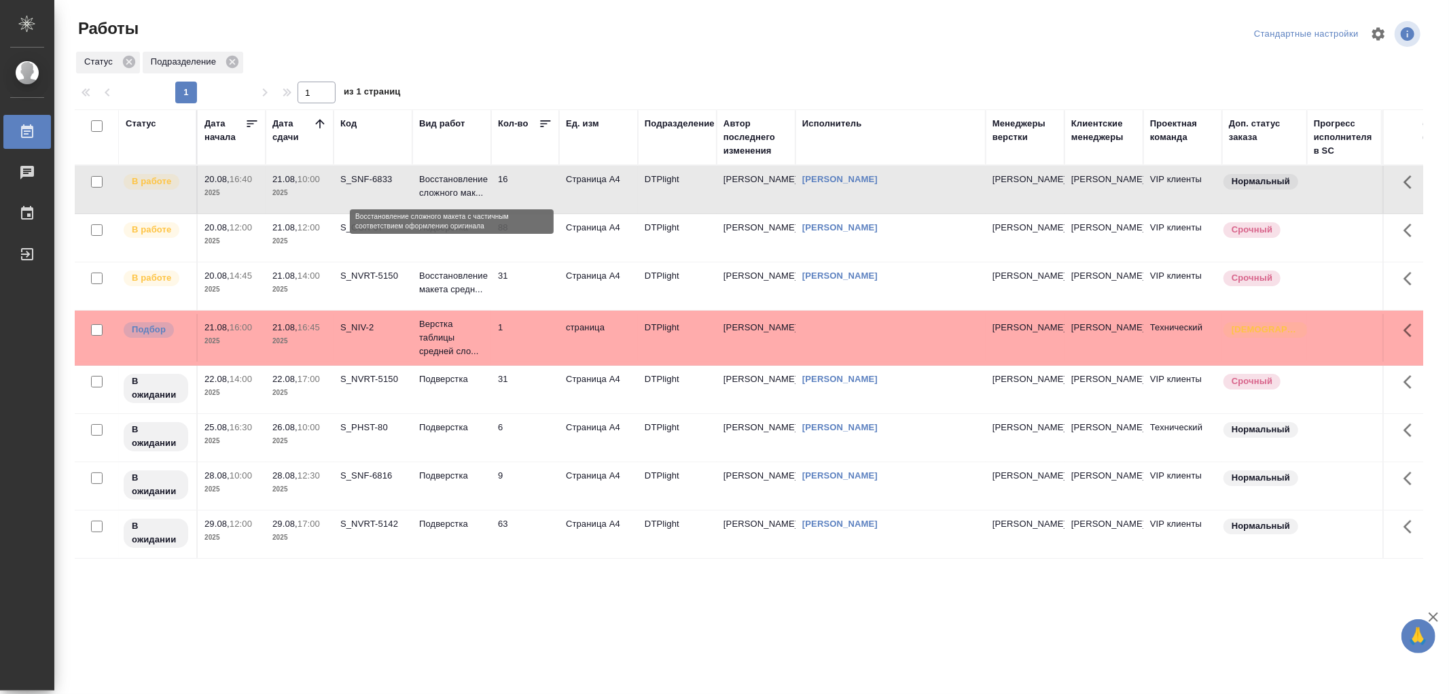
click at [461, 182] on p "Восстановление сложного мак..." at bounding box center [451, 186] width 65 height 27
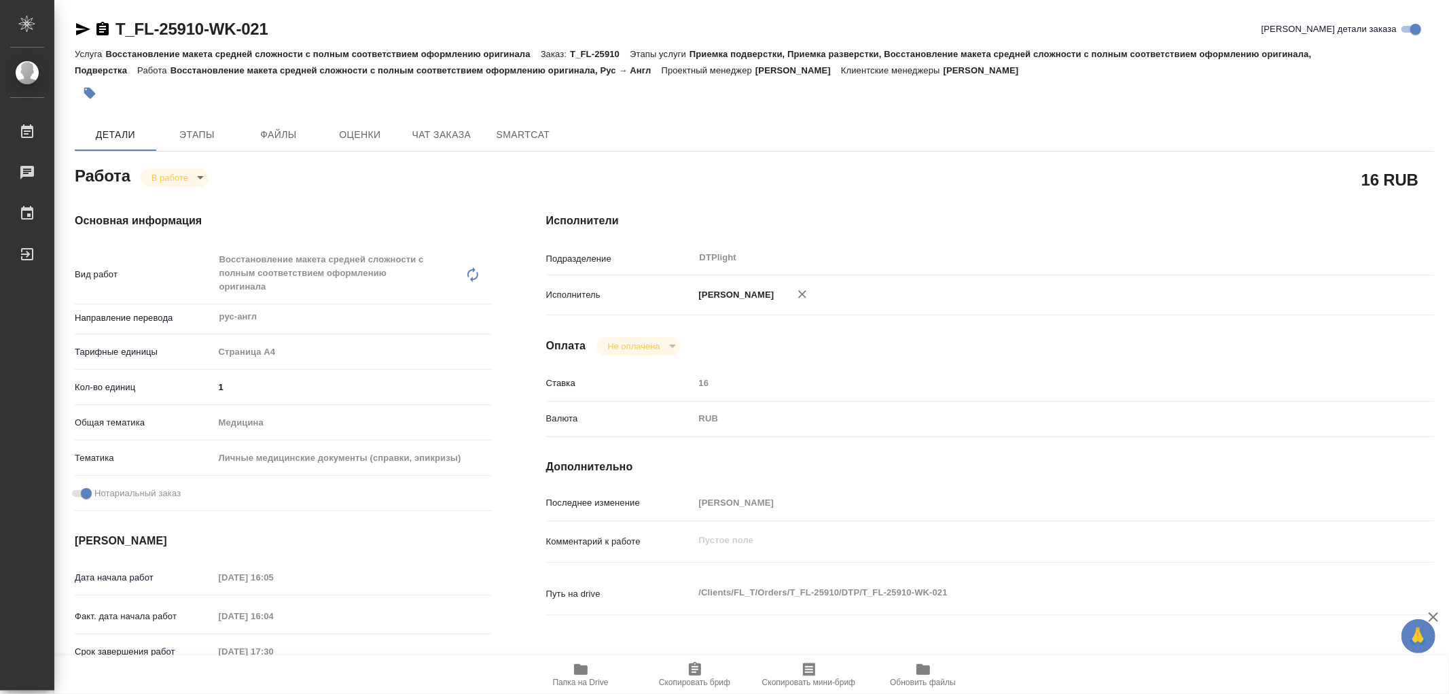
type textarea "x"
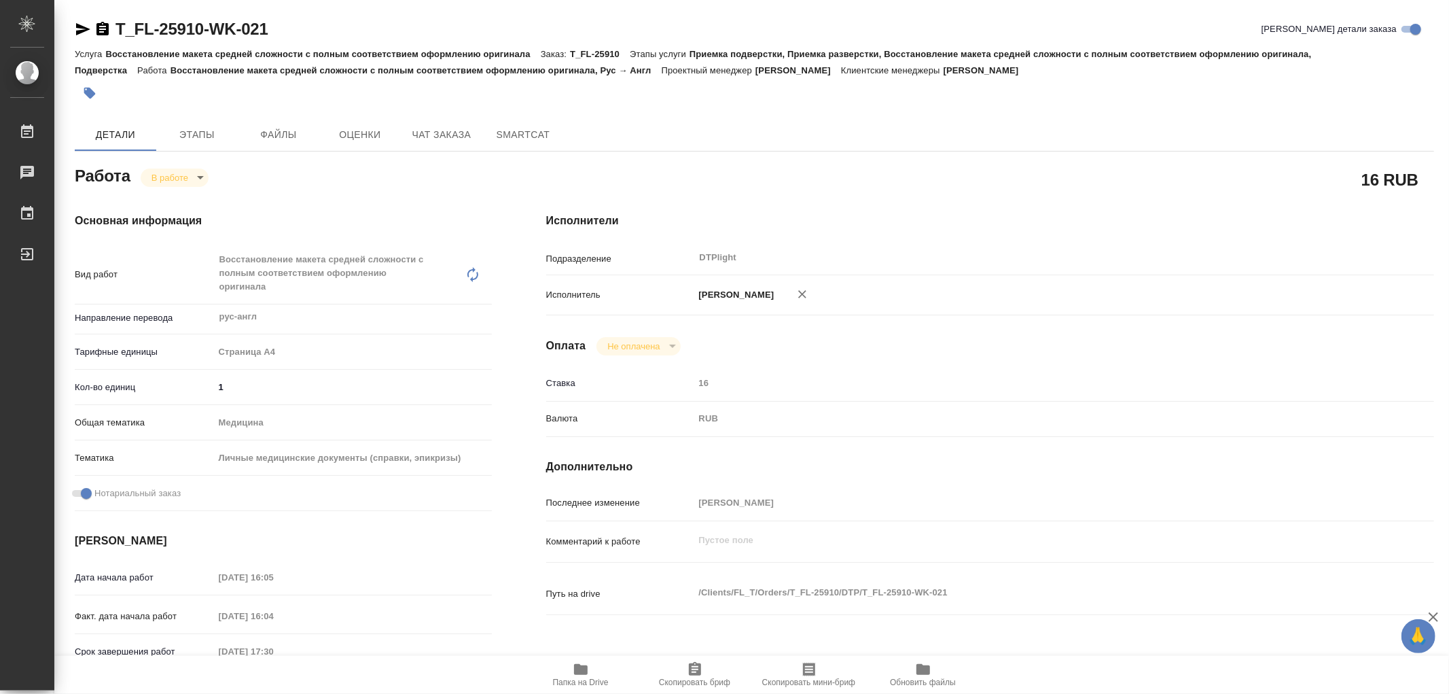
type textarea "x"
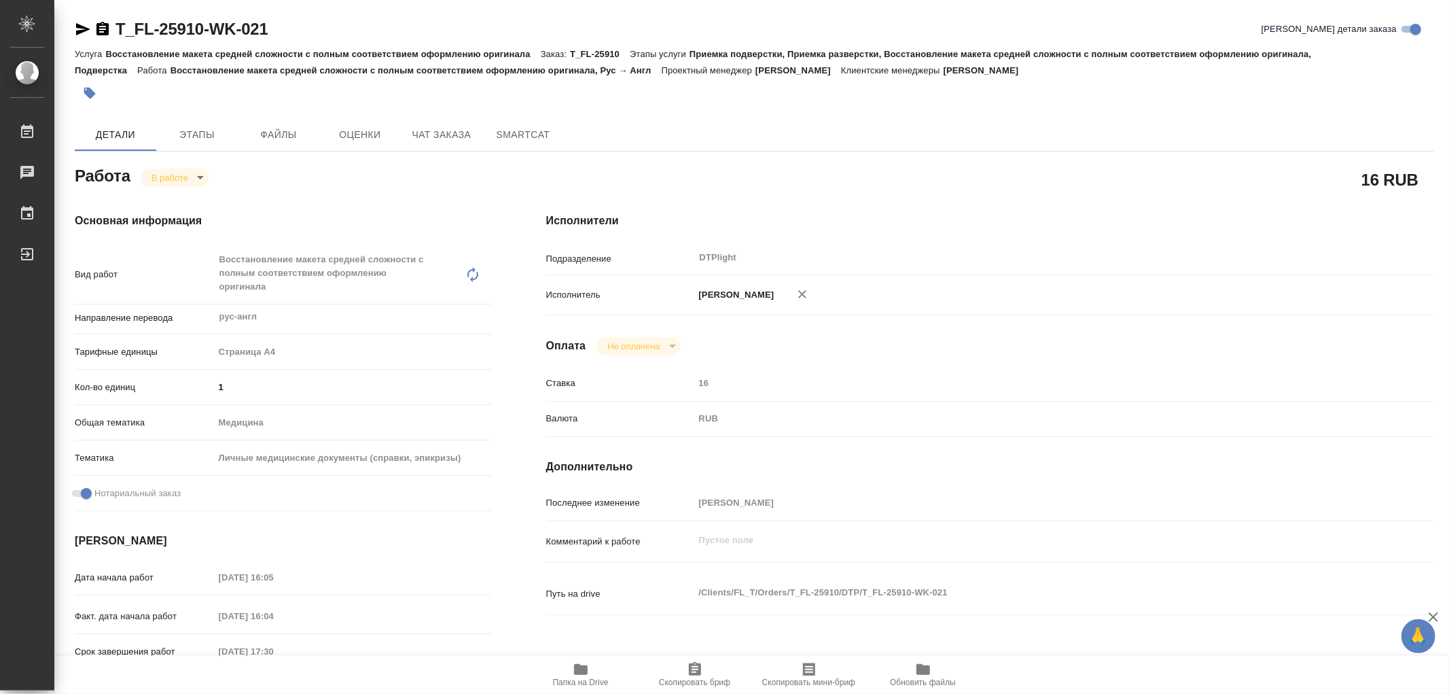
type textarea "x"
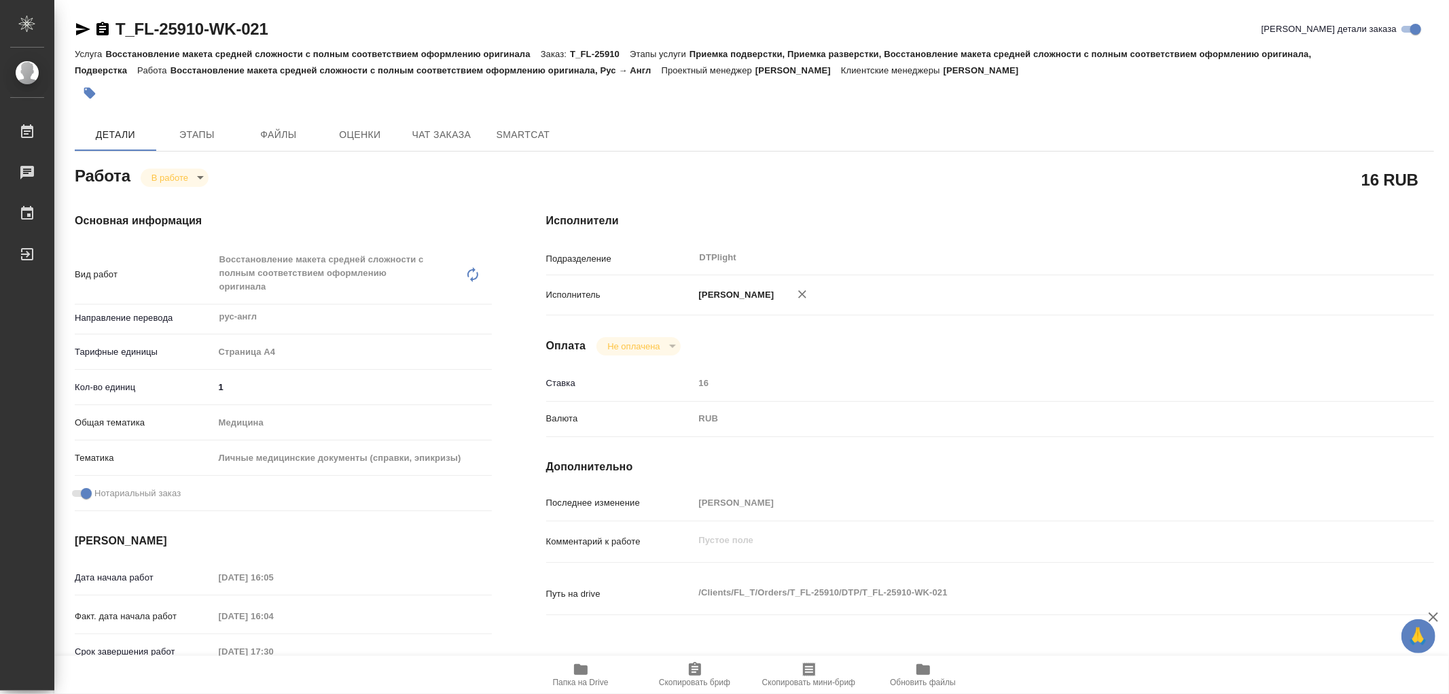
type textarea "x"
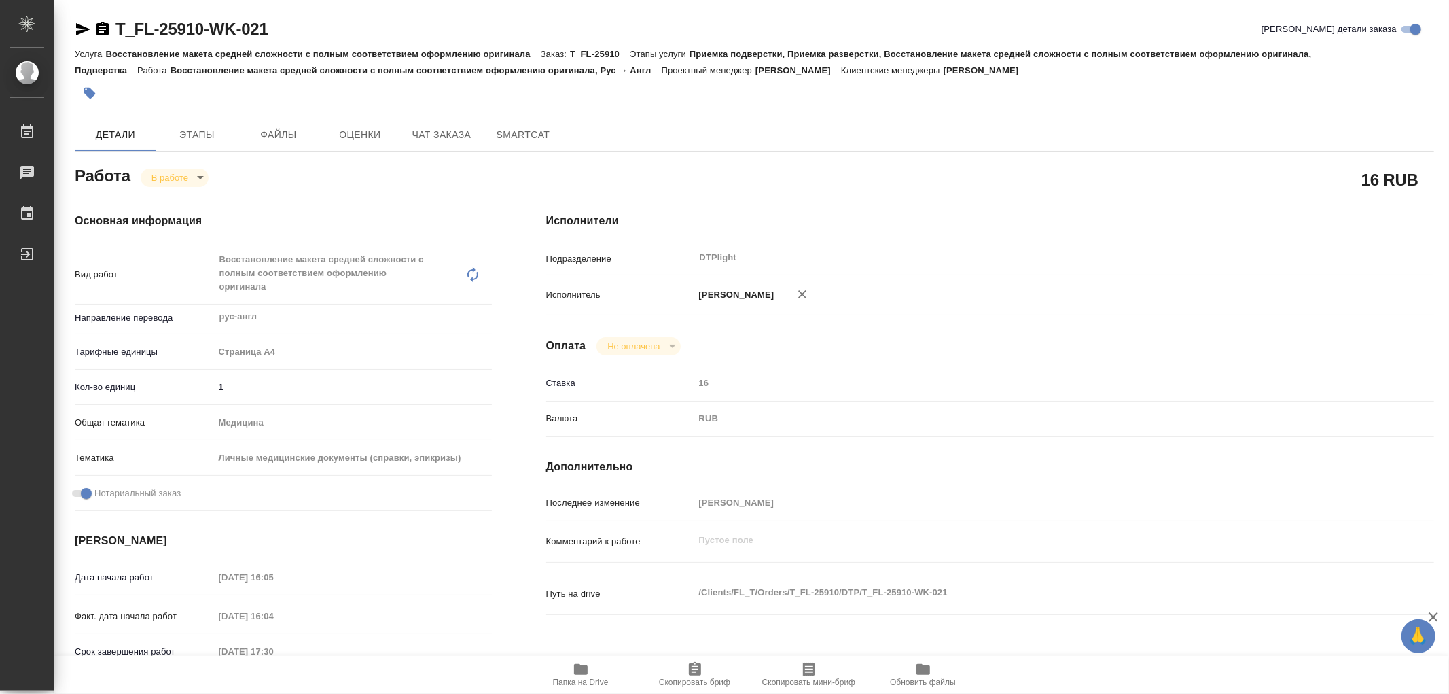
type textarea "x"
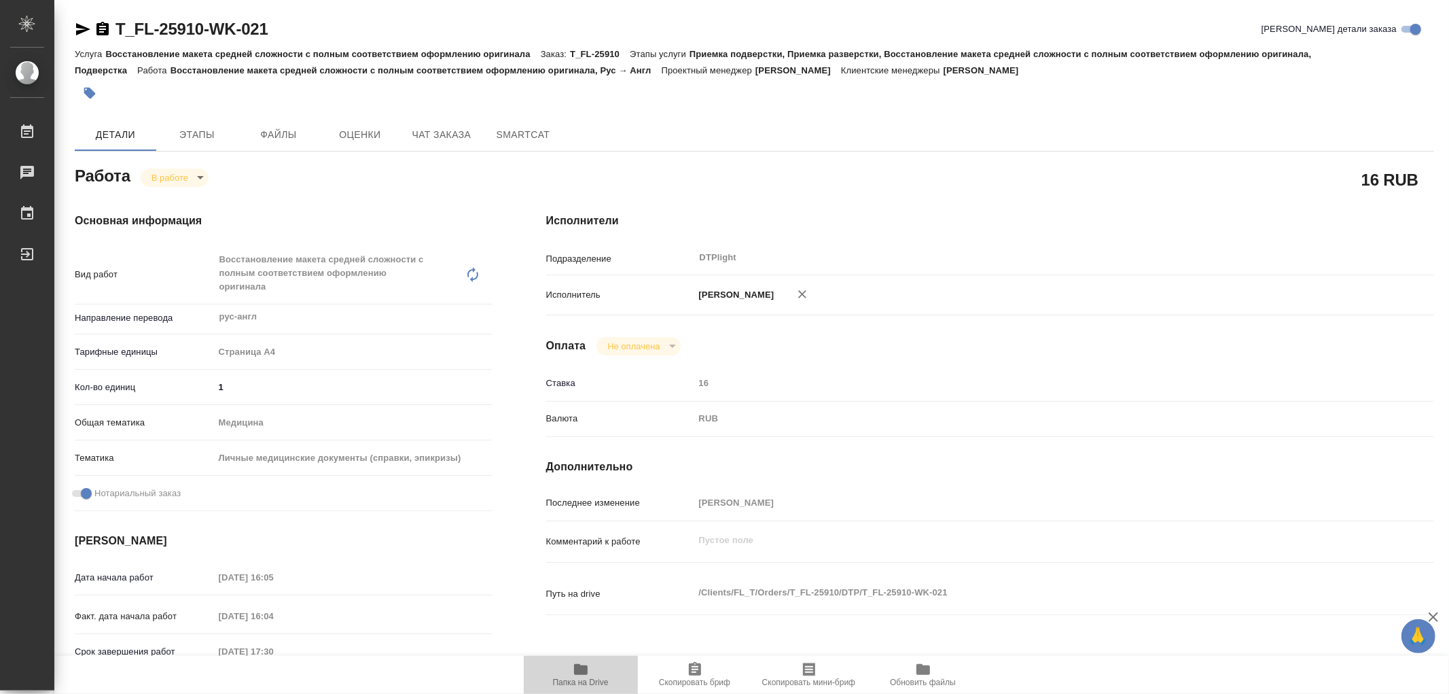
click at [581, 666] on icon "button" at bounding box center [581, 669] width 14 height 11
type textarea "x"
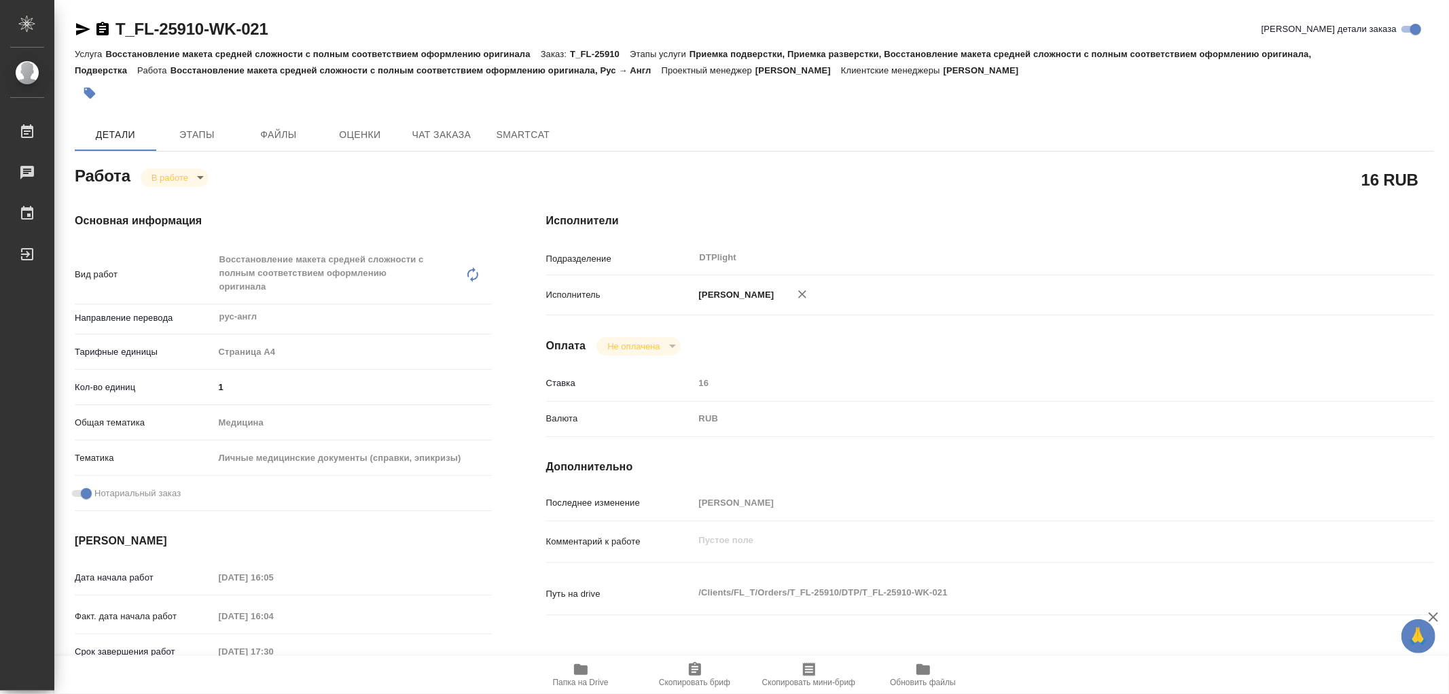
type textarea "x"
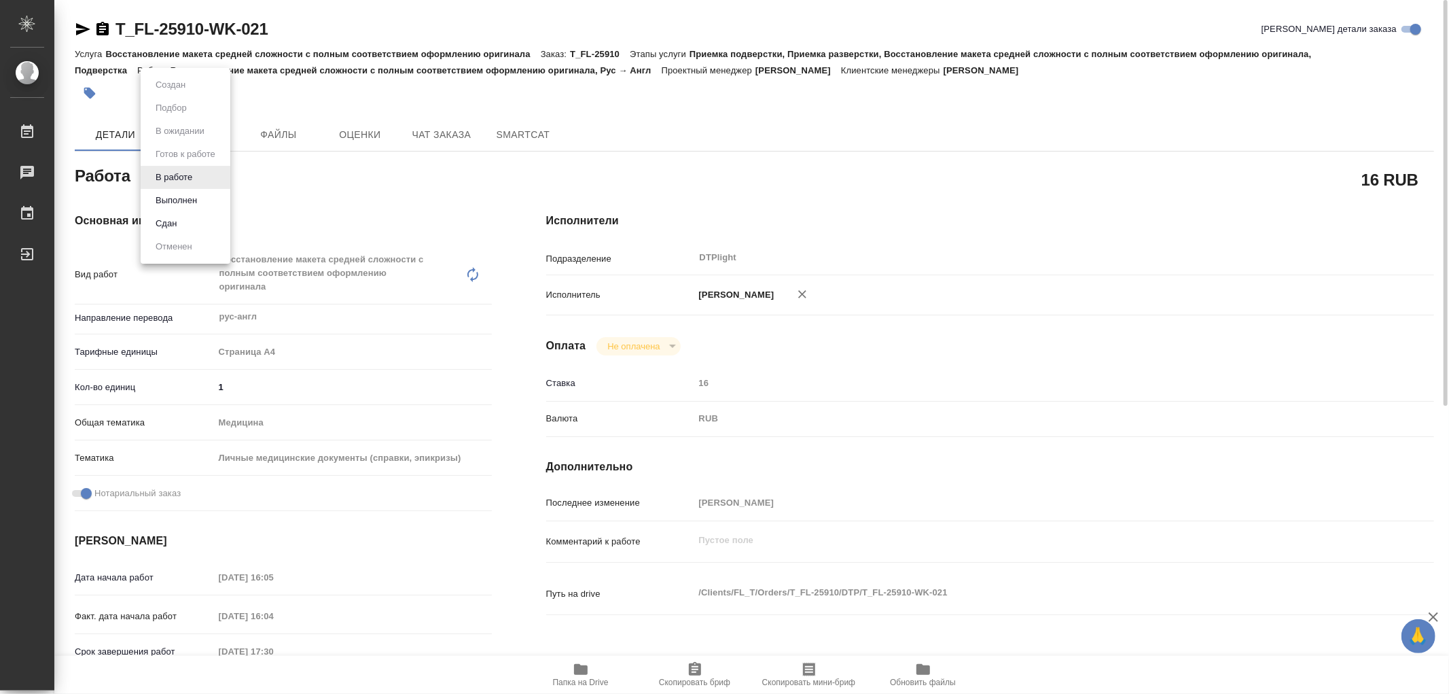
click at [189, 172] on body "🙏 .cls-1 fill:#fff; AWATERA Работы 0 Чаты График Выйти T_FL-25910-WK-021 Кратко…" at bounding box center [724, 347] width 1449 height 694
click at [194, 202] on button "Выполнен" at bounding box center [176, 200] width 50 height 15
type textarea "x"
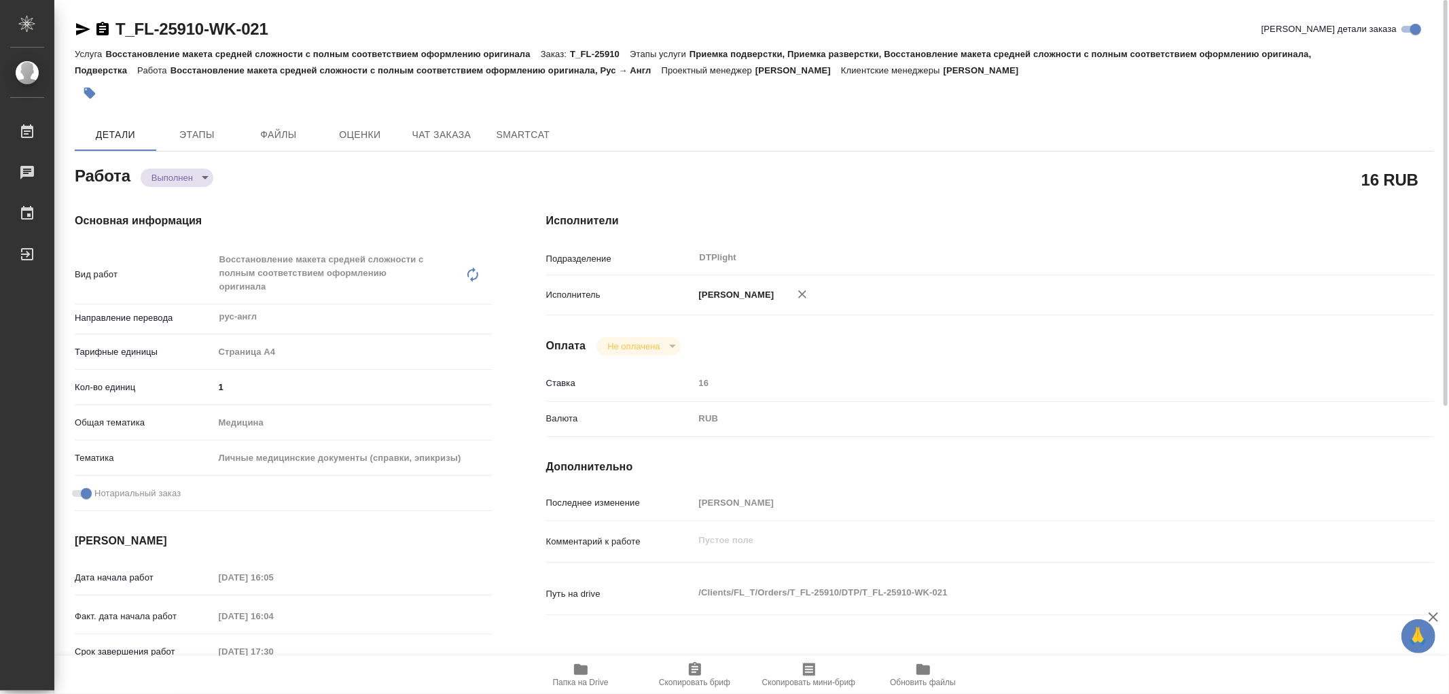
type textarea "x"
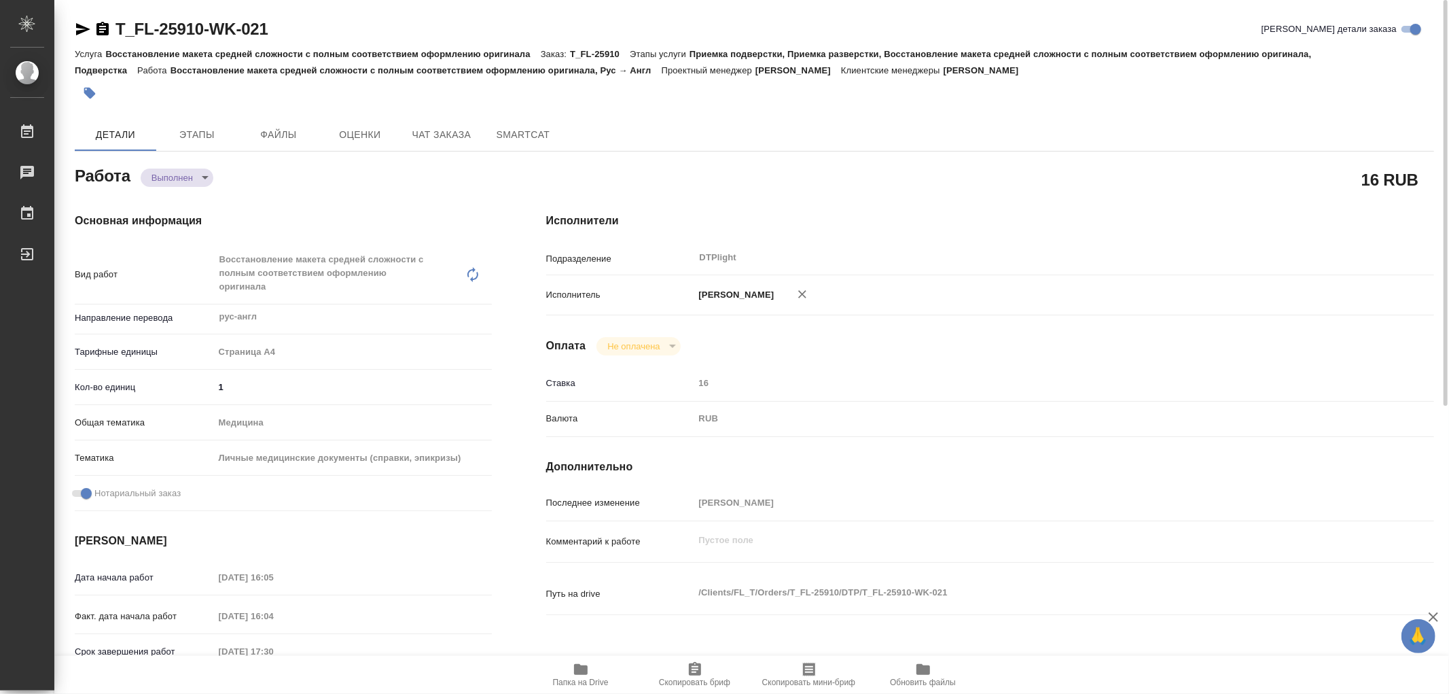
type textarea "x"
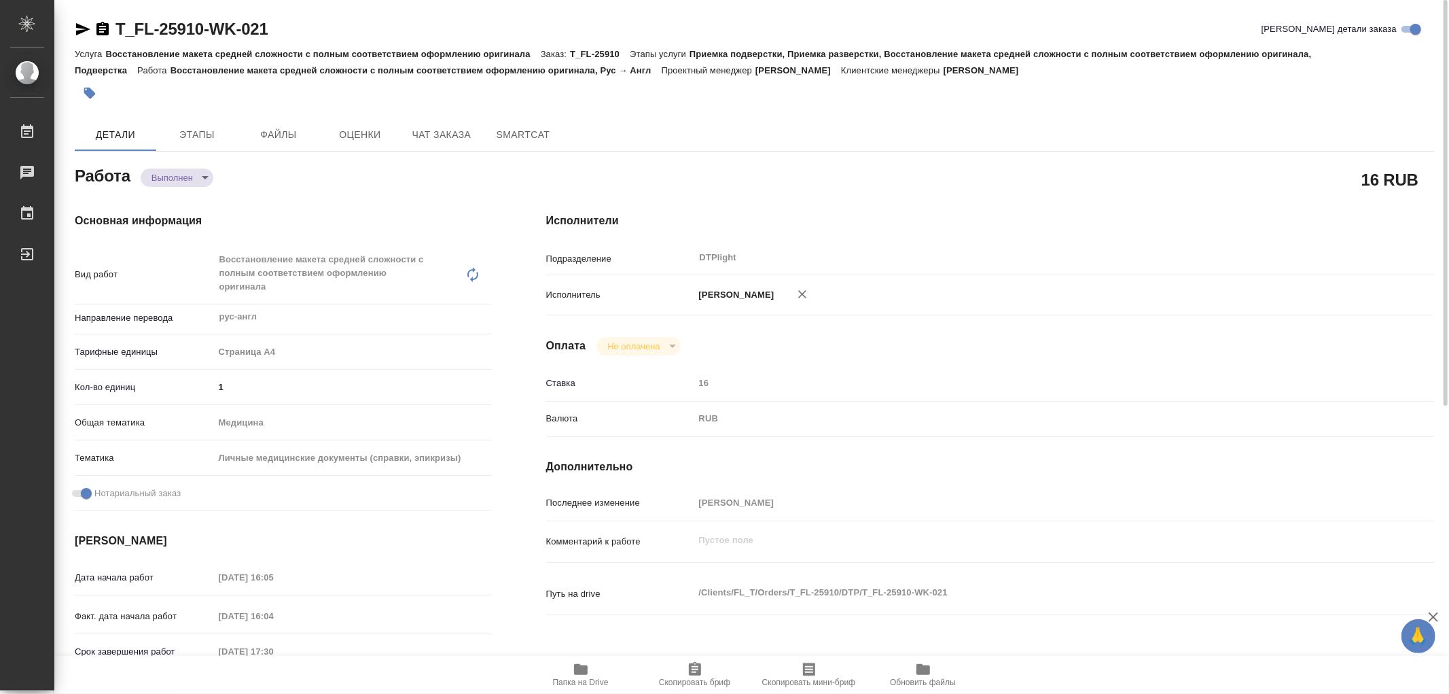
type textarea "x"
drag, startPoint x: 279, startPoint y: 30, endPoint x: 133, endPoint y: 27, distance: 146.1
click at [118, 26] on div "T_FL-25910-WK-021 Кратко детали заказа" at bounding box center [754, 29] width 1359 height 22
copy link "T_FL-25910-WK-021"
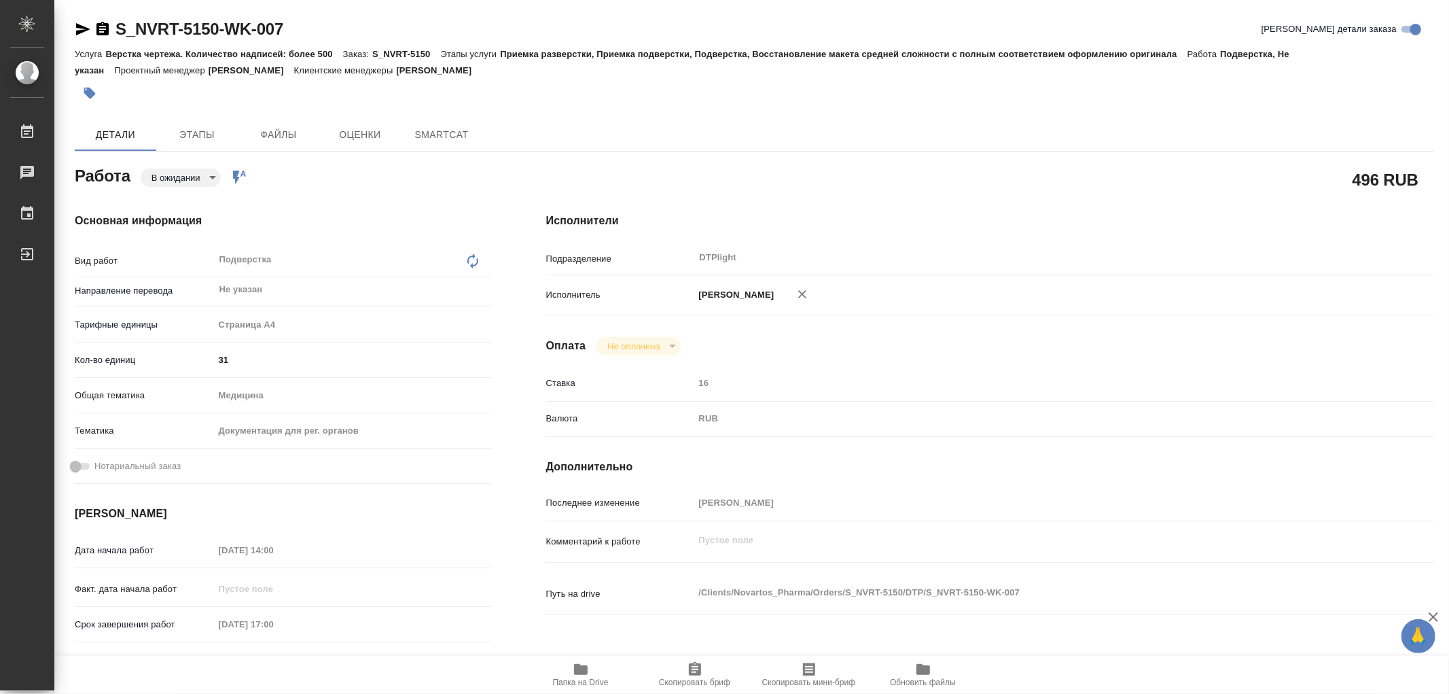
type textarea "x"
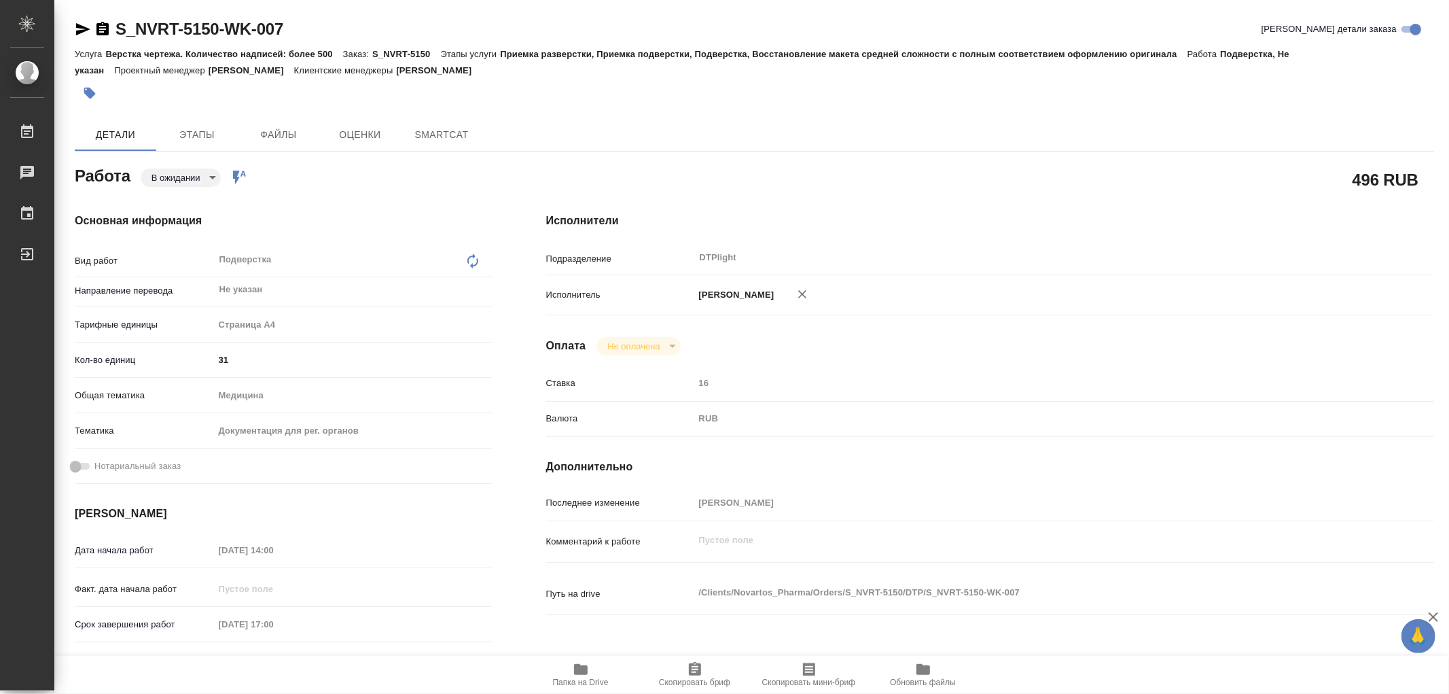
type textarea "x"
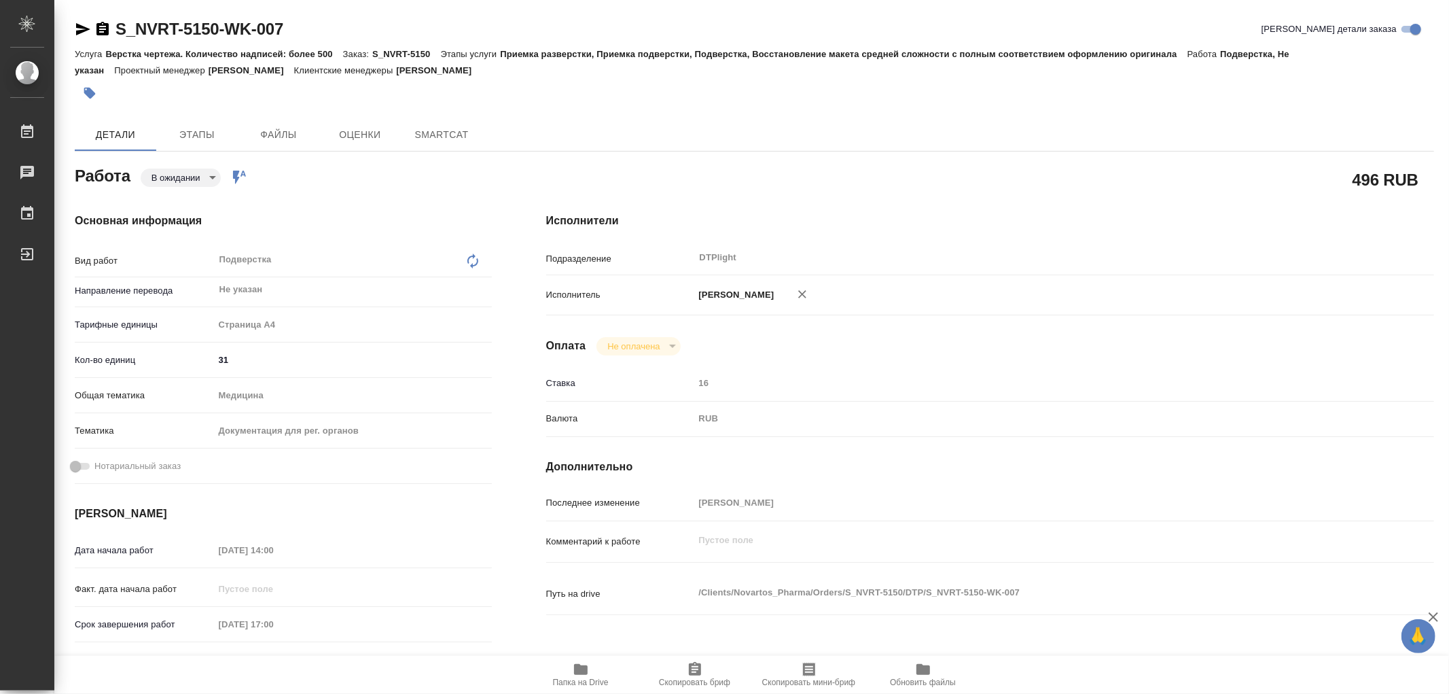
type textarea "x"
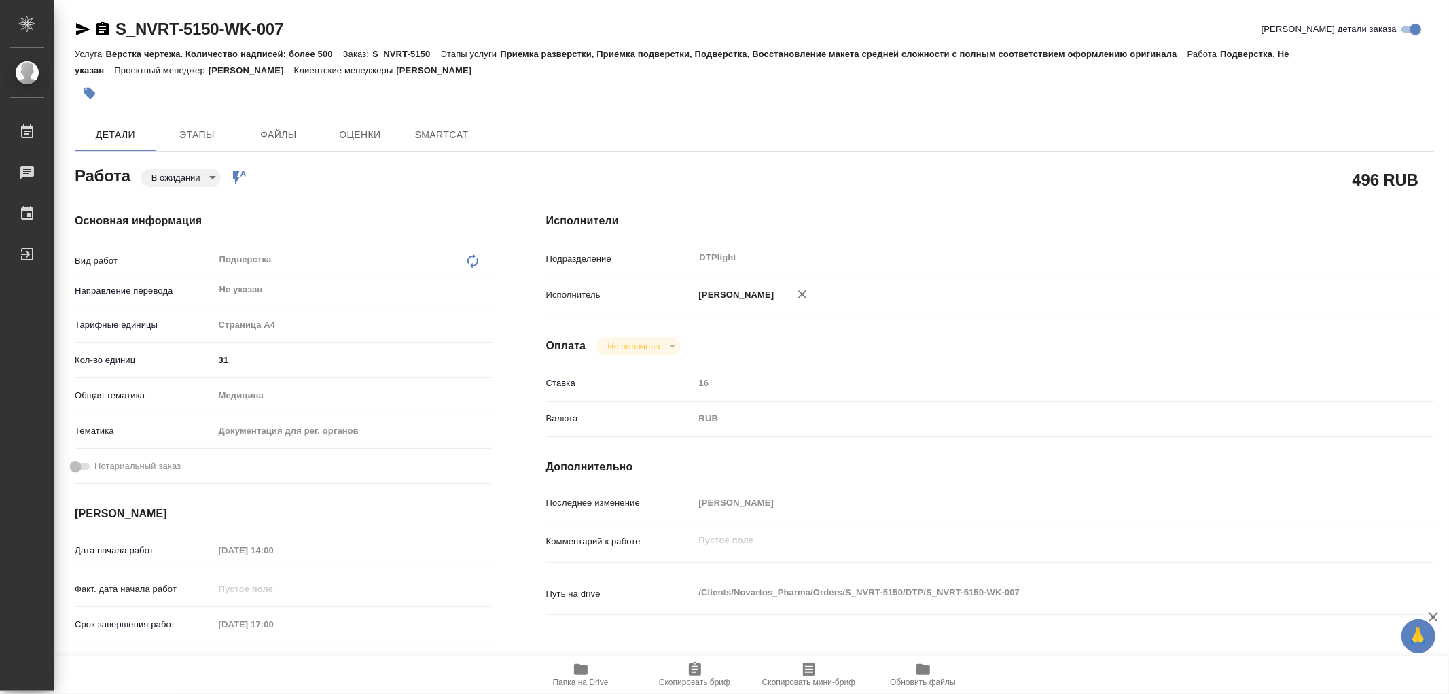
type textarea "x"
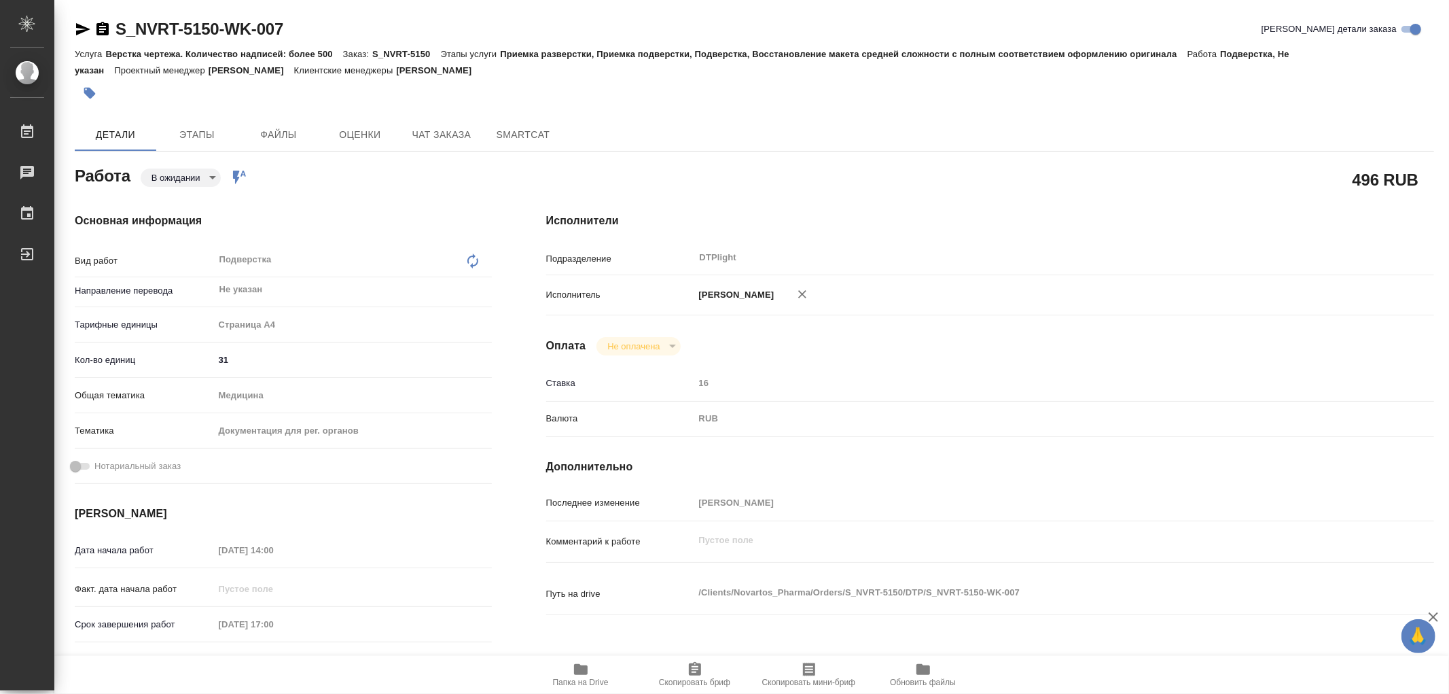
type textarea "x"
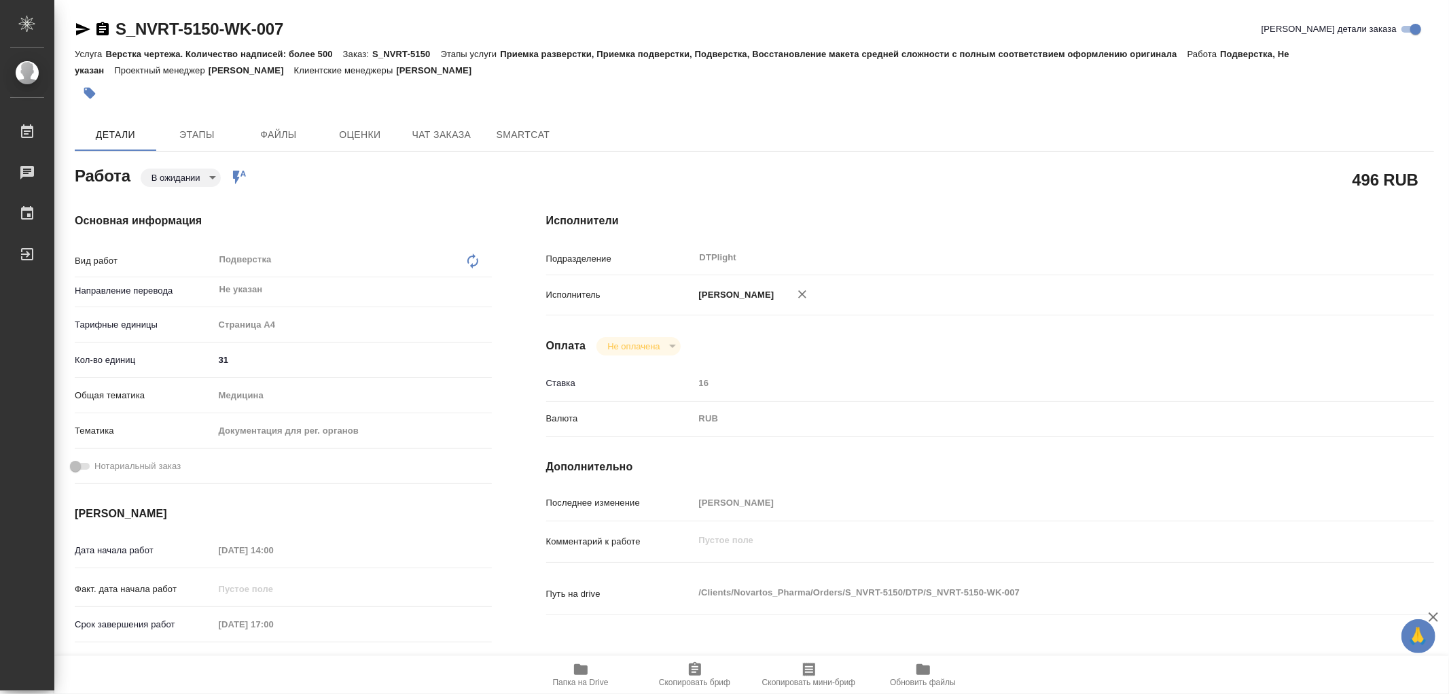
type textarea "x"
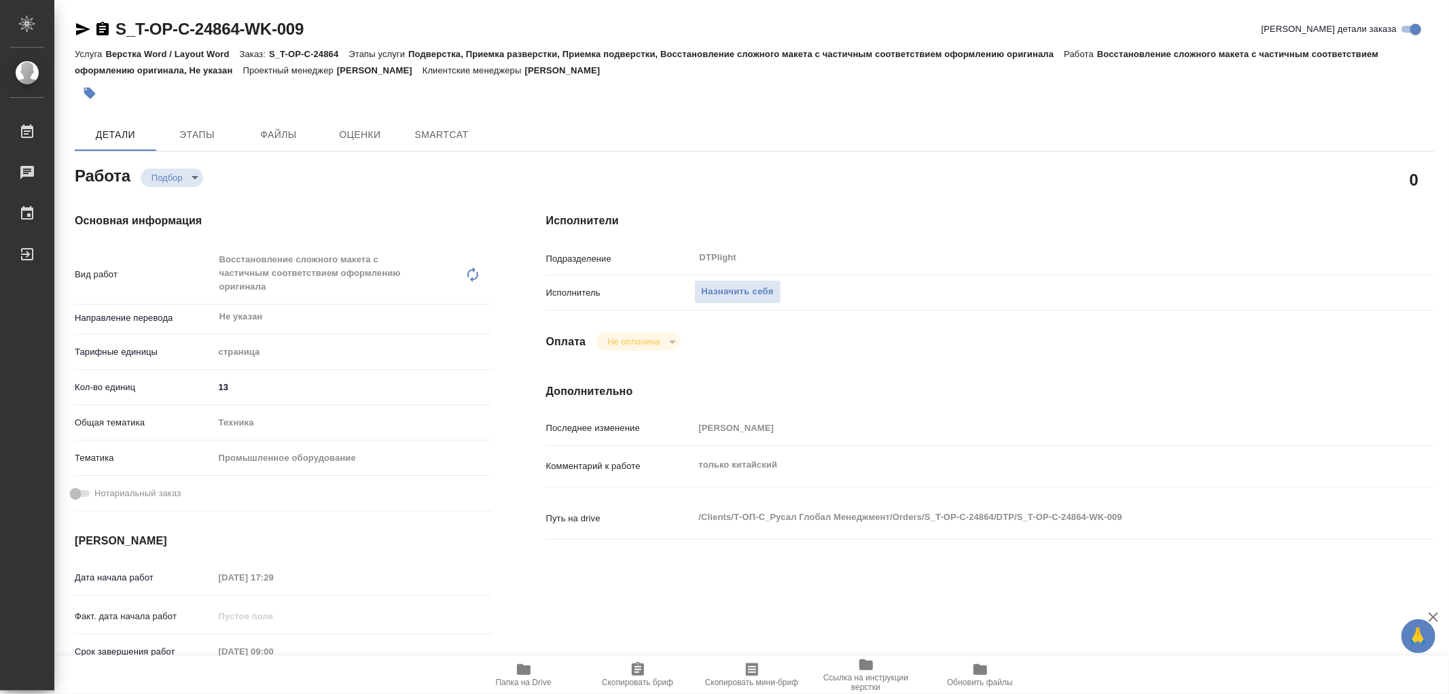
type textarea "x"
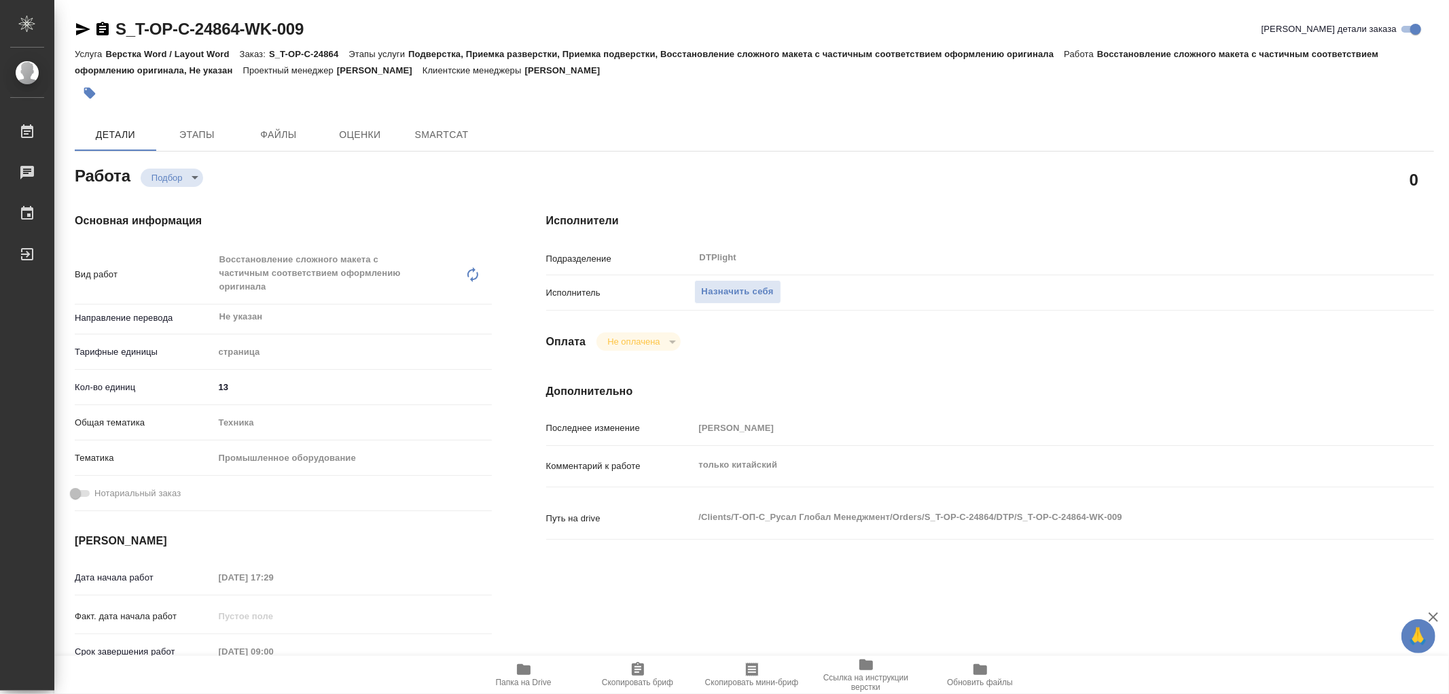
type textarea "x"
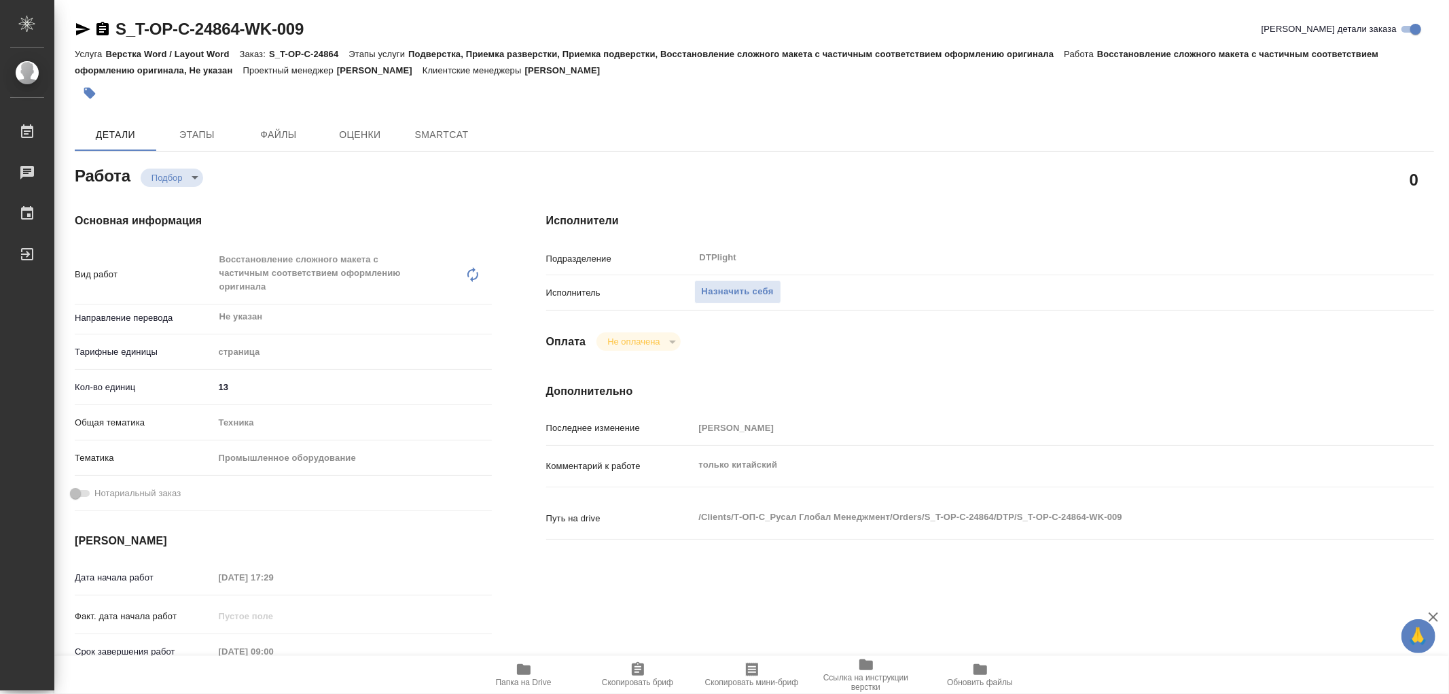
type textarea "x"
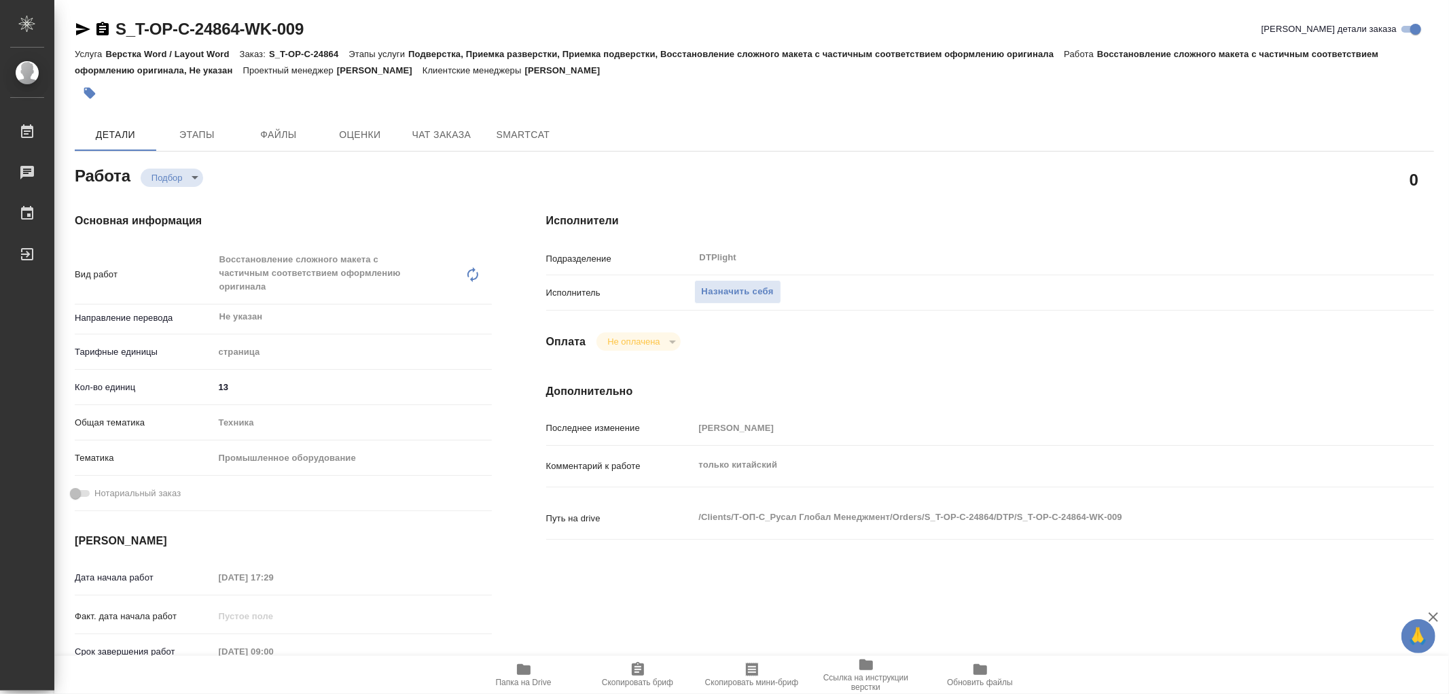
type textarea "x"
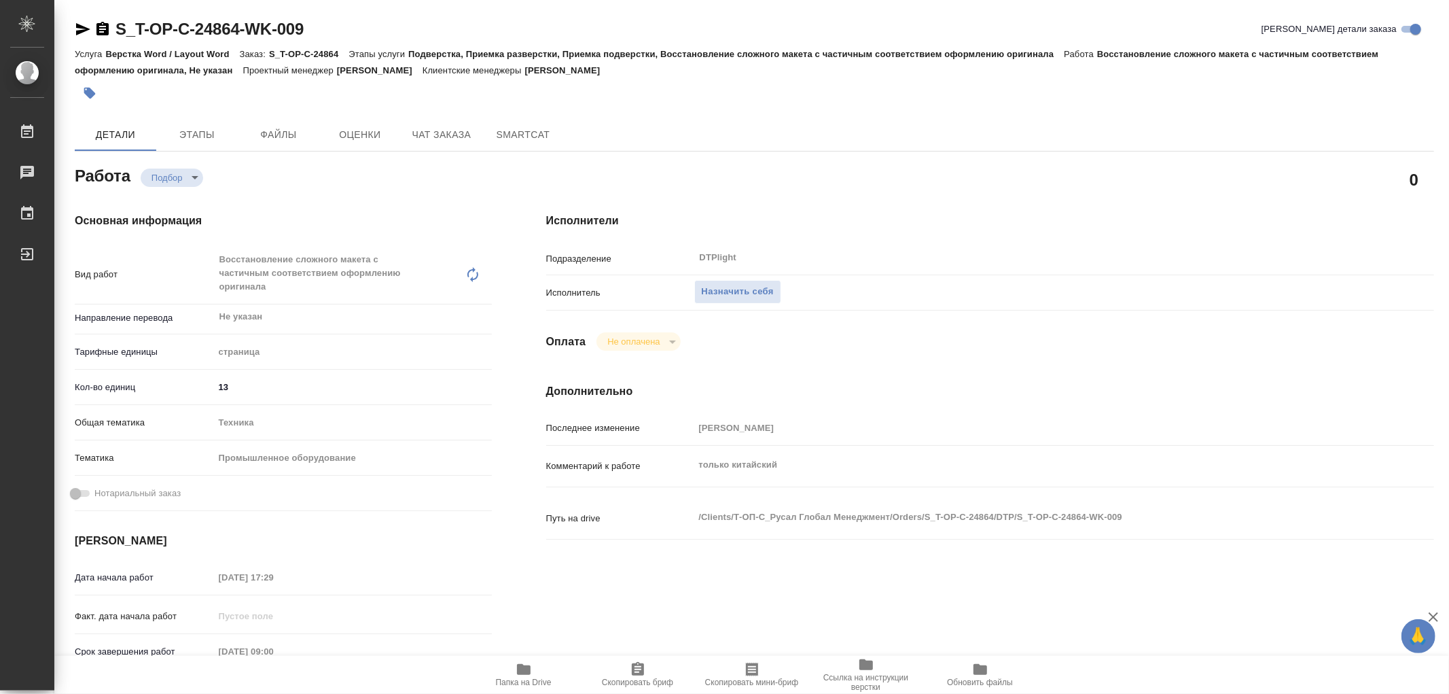
type textarea "x"
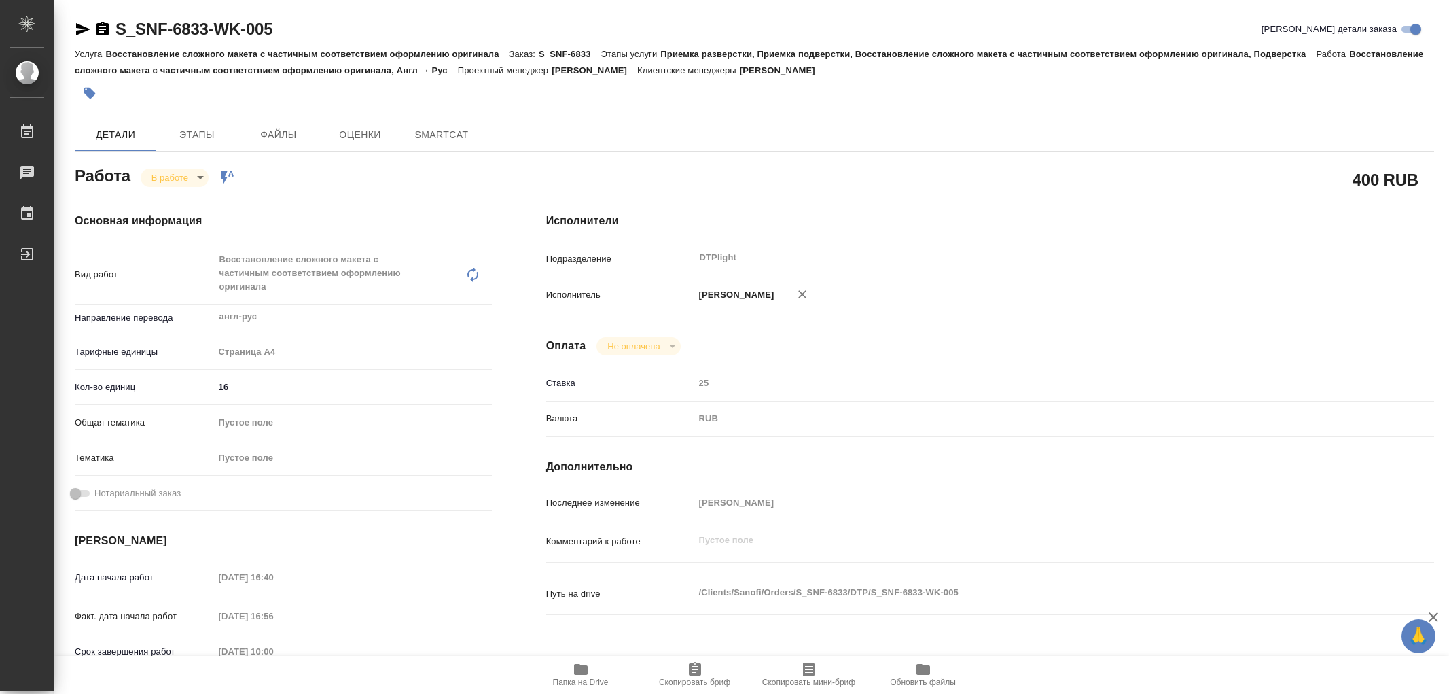
type textarea "x"
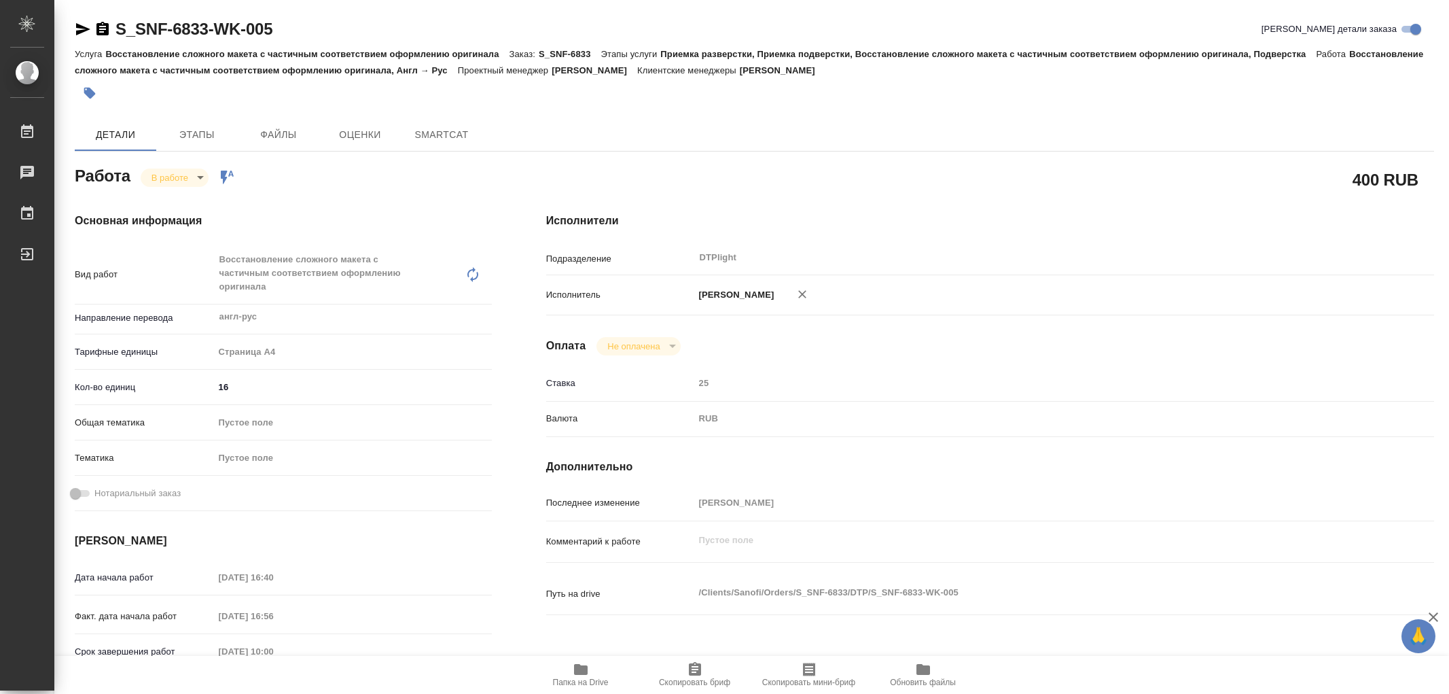
type textarea "x"
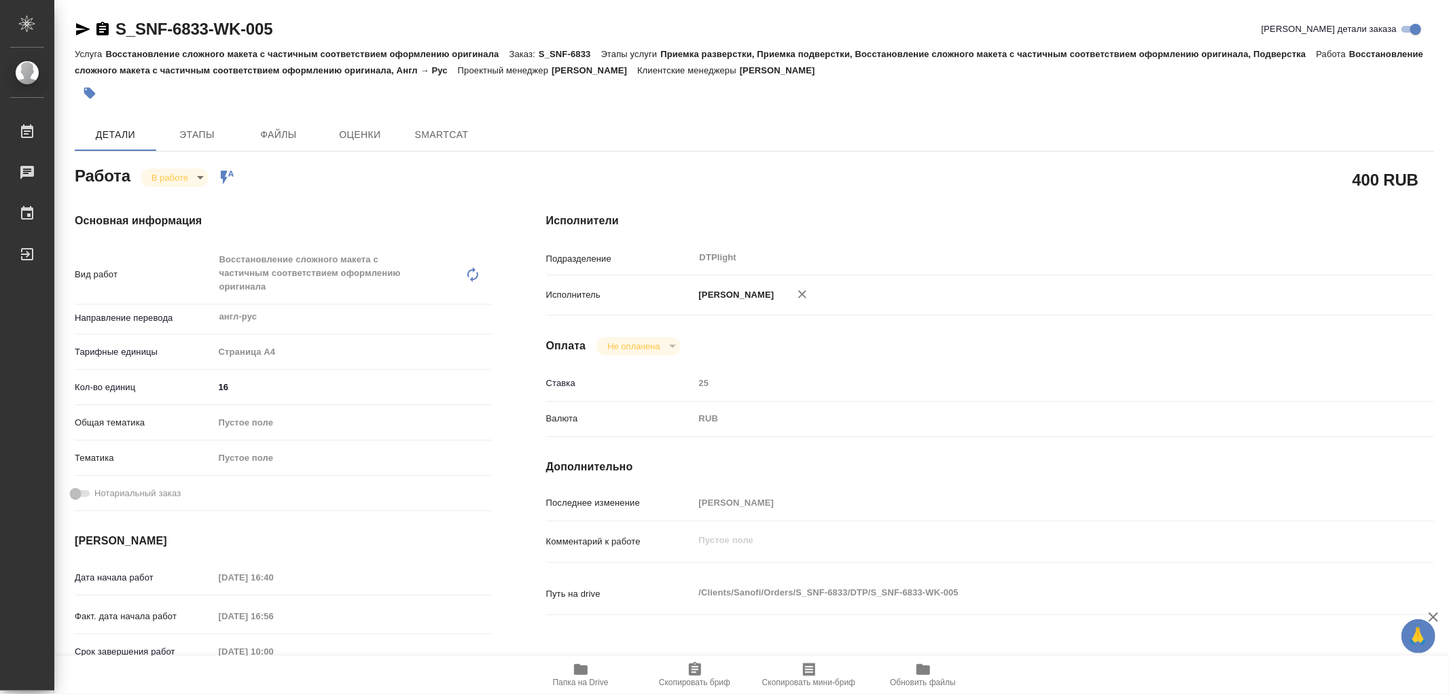
type textarea "x"
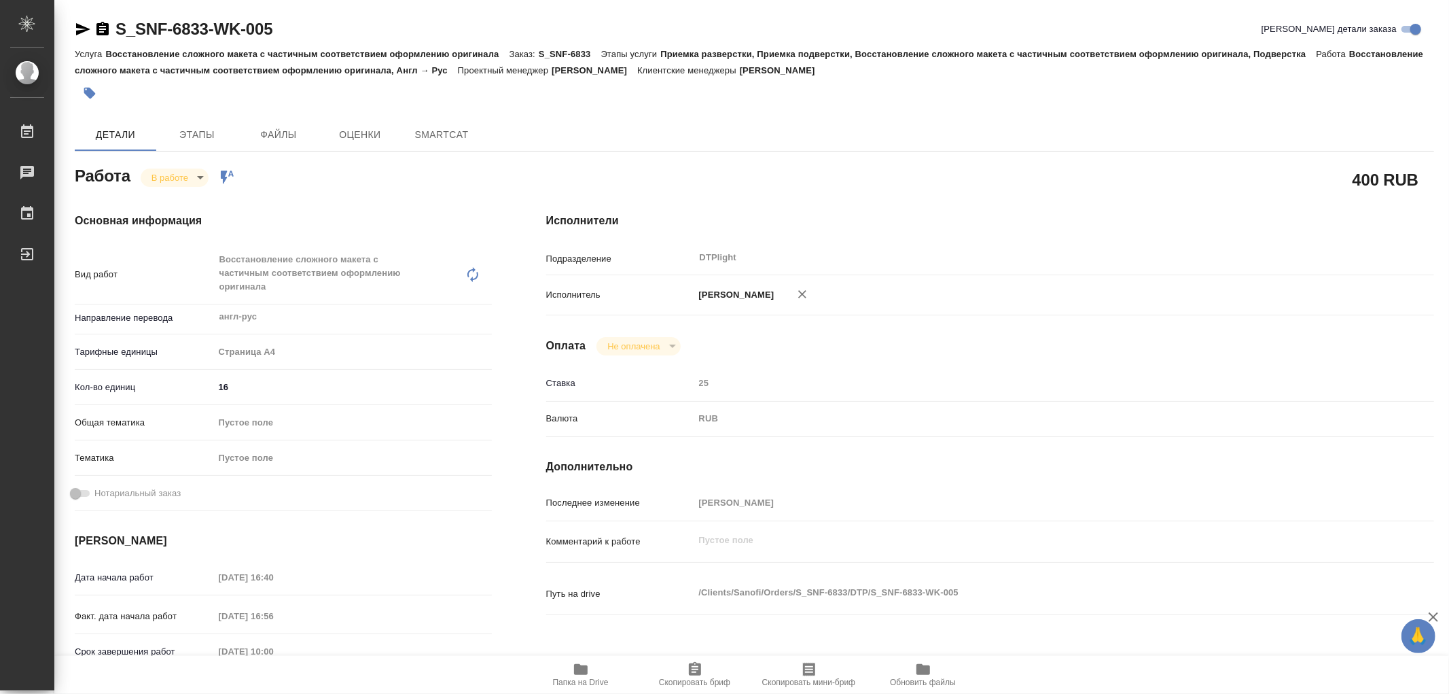
type textarea "x"
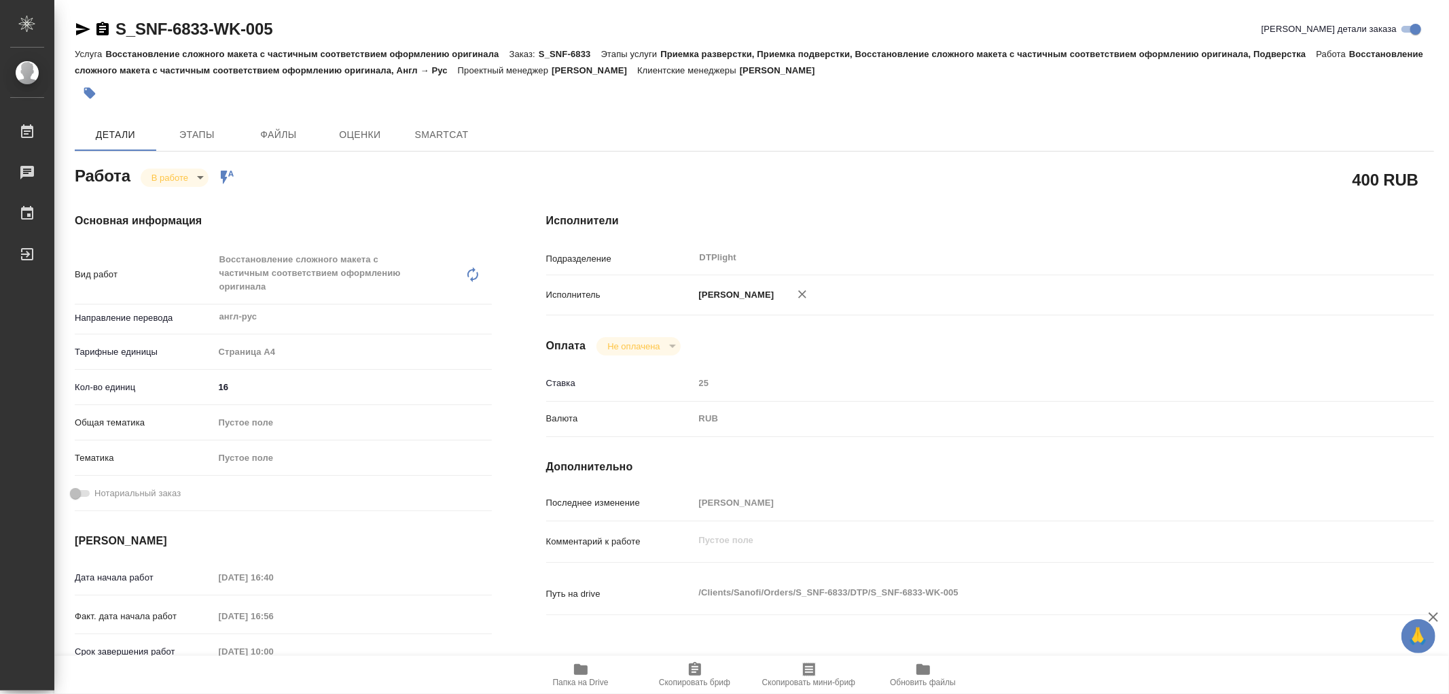
type textarea "x"
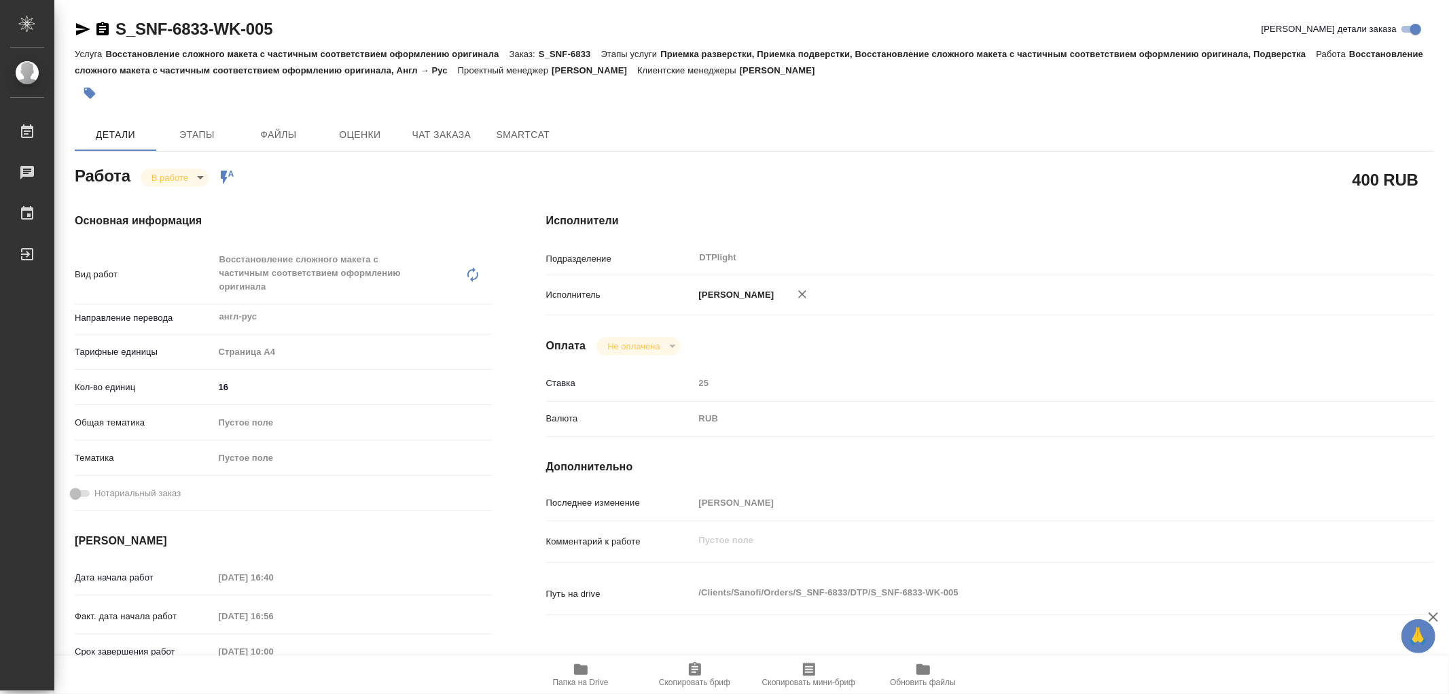
type textarea "x"
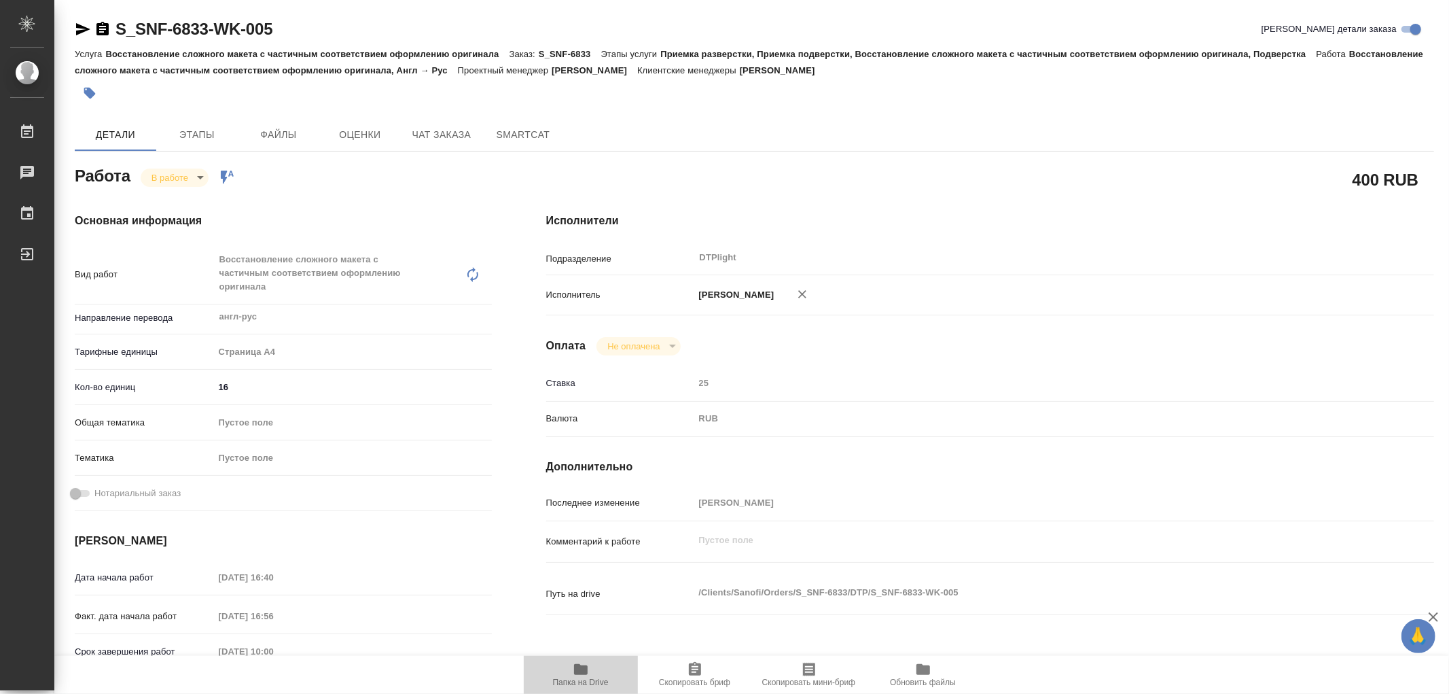
click at [586, 663] on icon "button" at bounding box center [581, 669] width 16 height 16
type textarea "x"
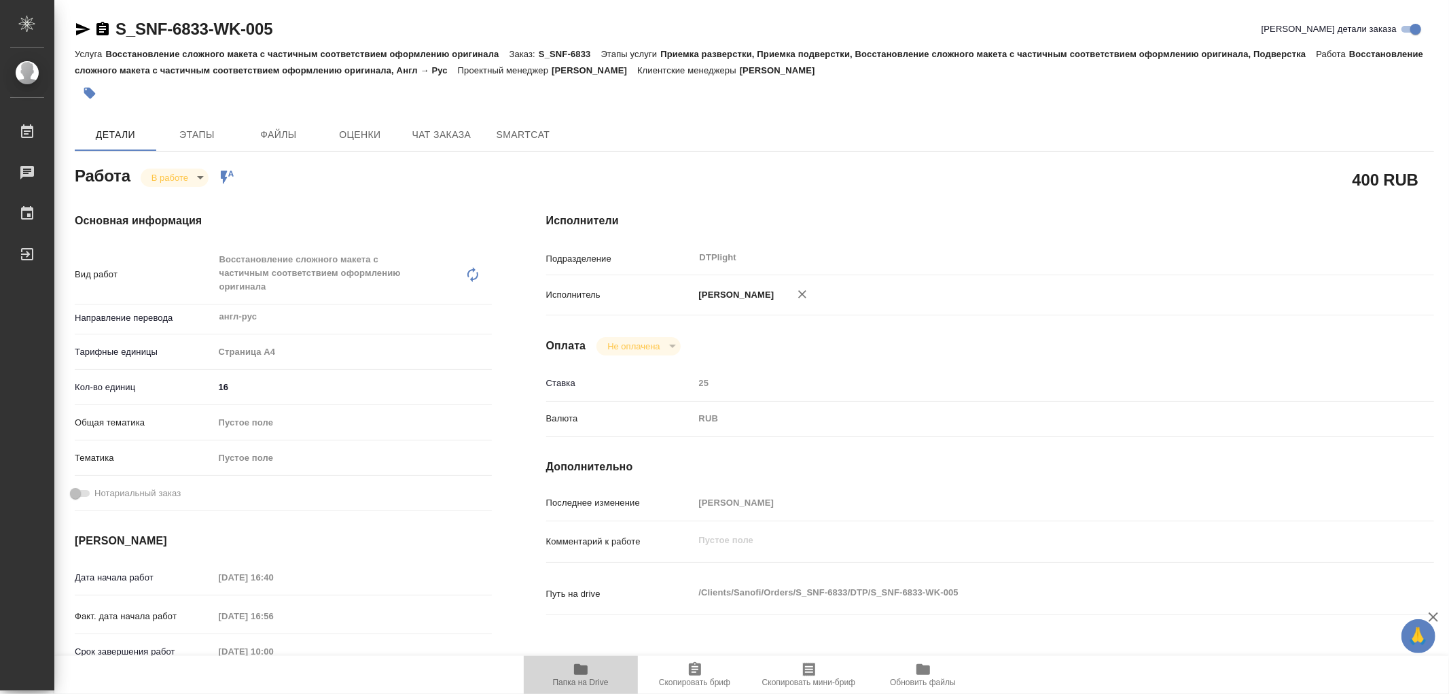
type textarea "x"
click at [192, 185] on body "🙏 .cls-1 fill:#fff; AWATERA Работы 0 Чаты График Выйти S_SNF-6833-WK-005 Кратко…" at bounding box center [724, 347] width 1449 height 694
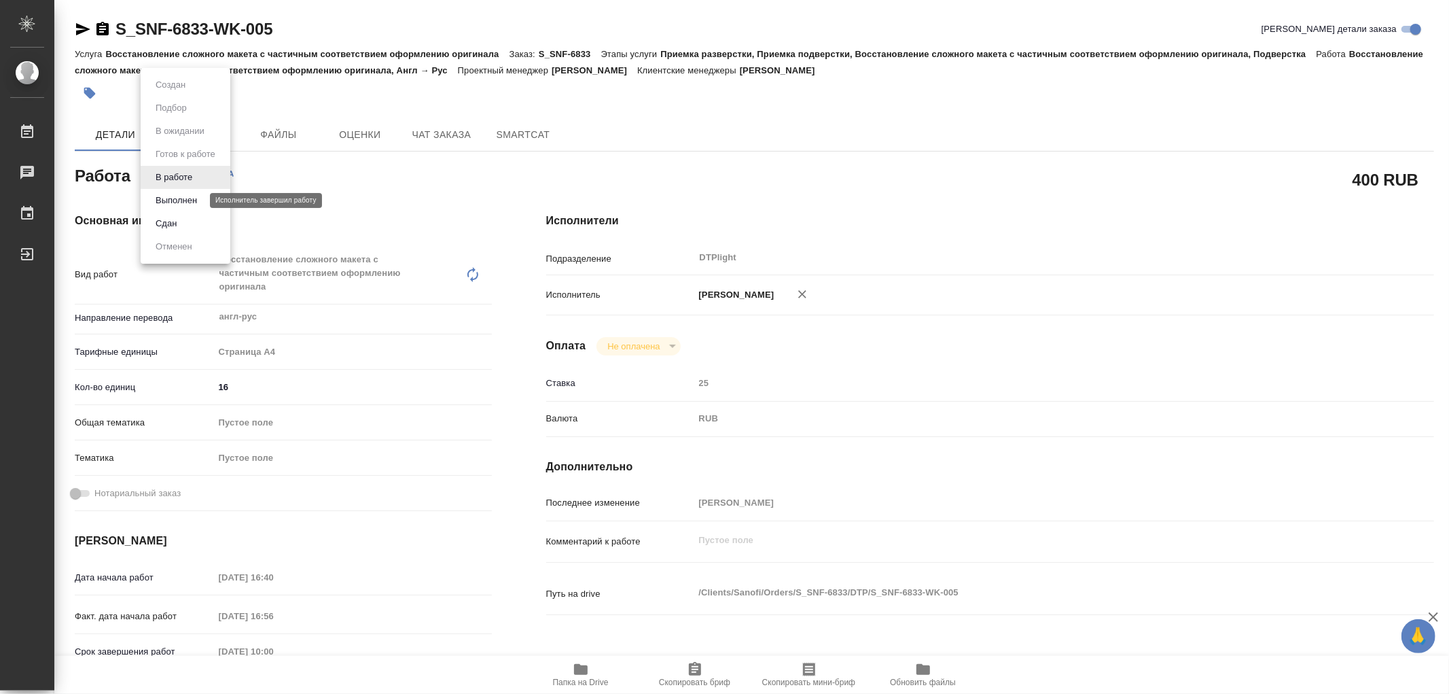
click at [188, 204] on button "Выполнен" at bounding box center [176, 200] width 50 height 15
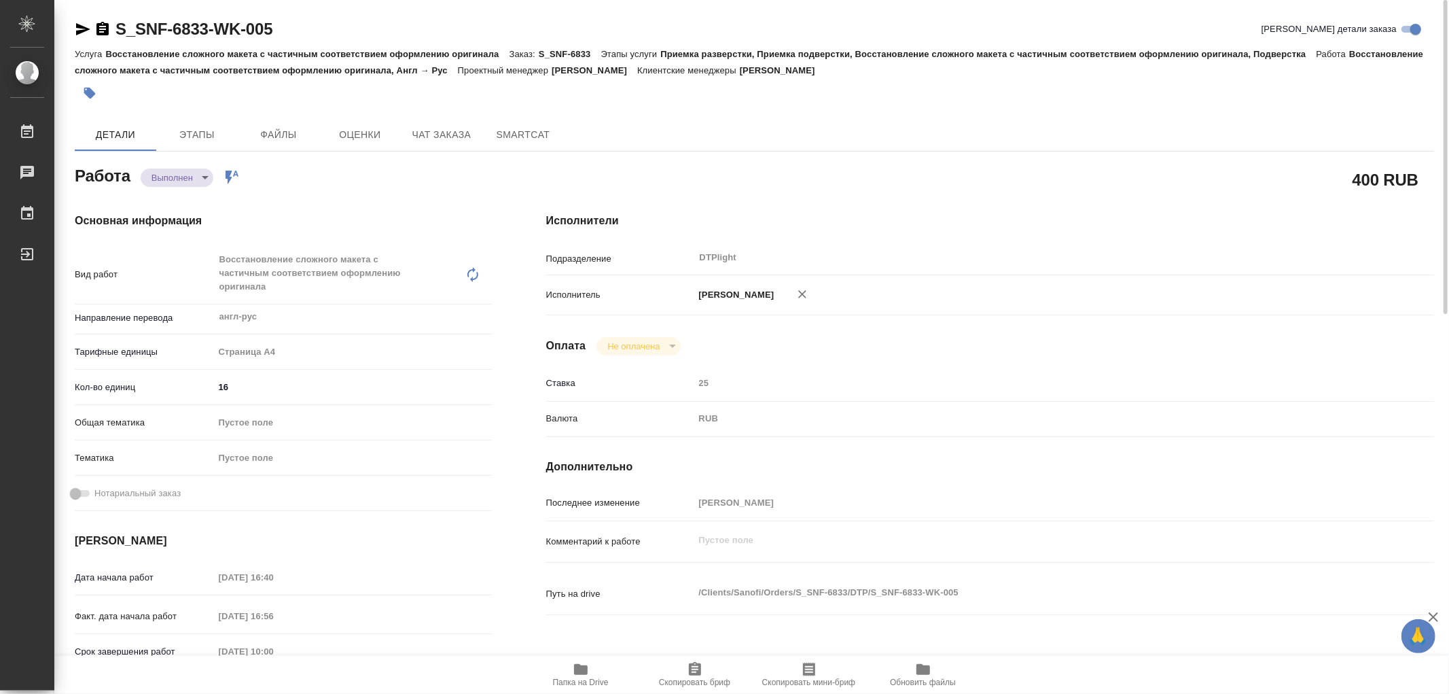
type textarea "x"
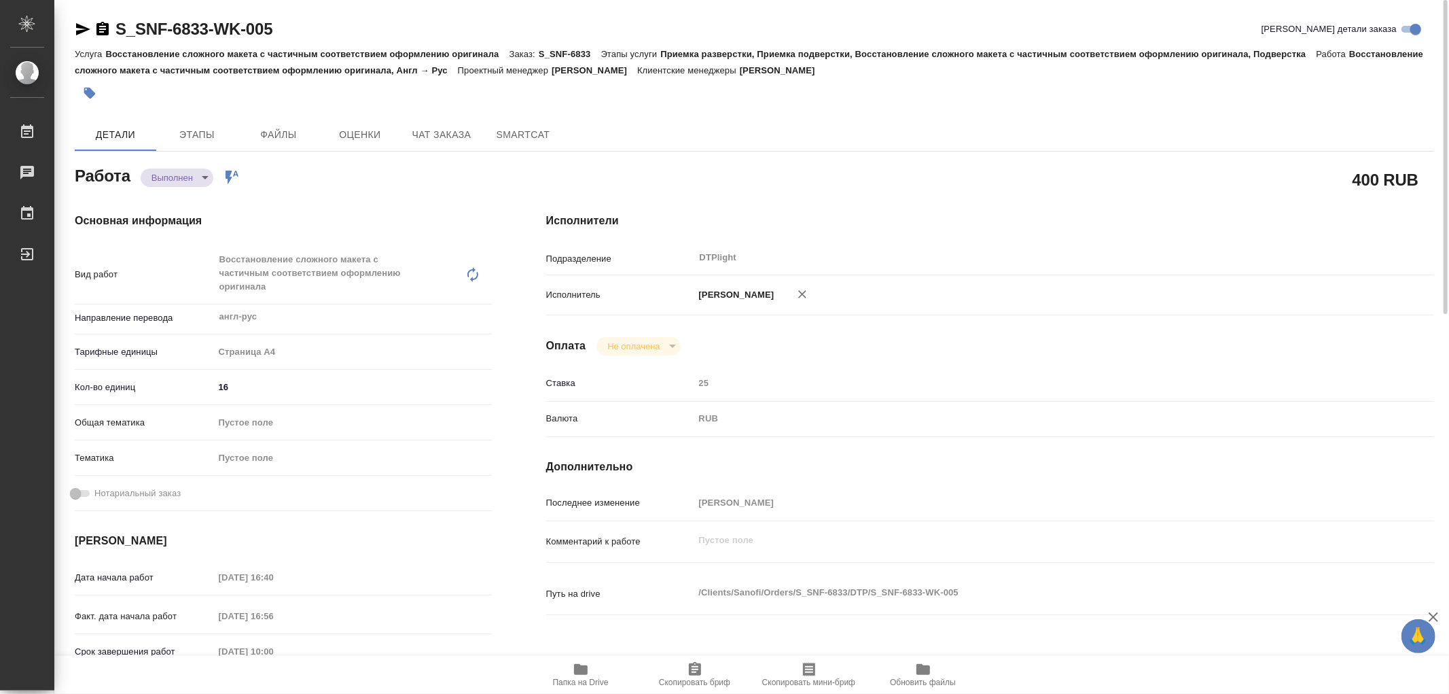
type textarea "x"
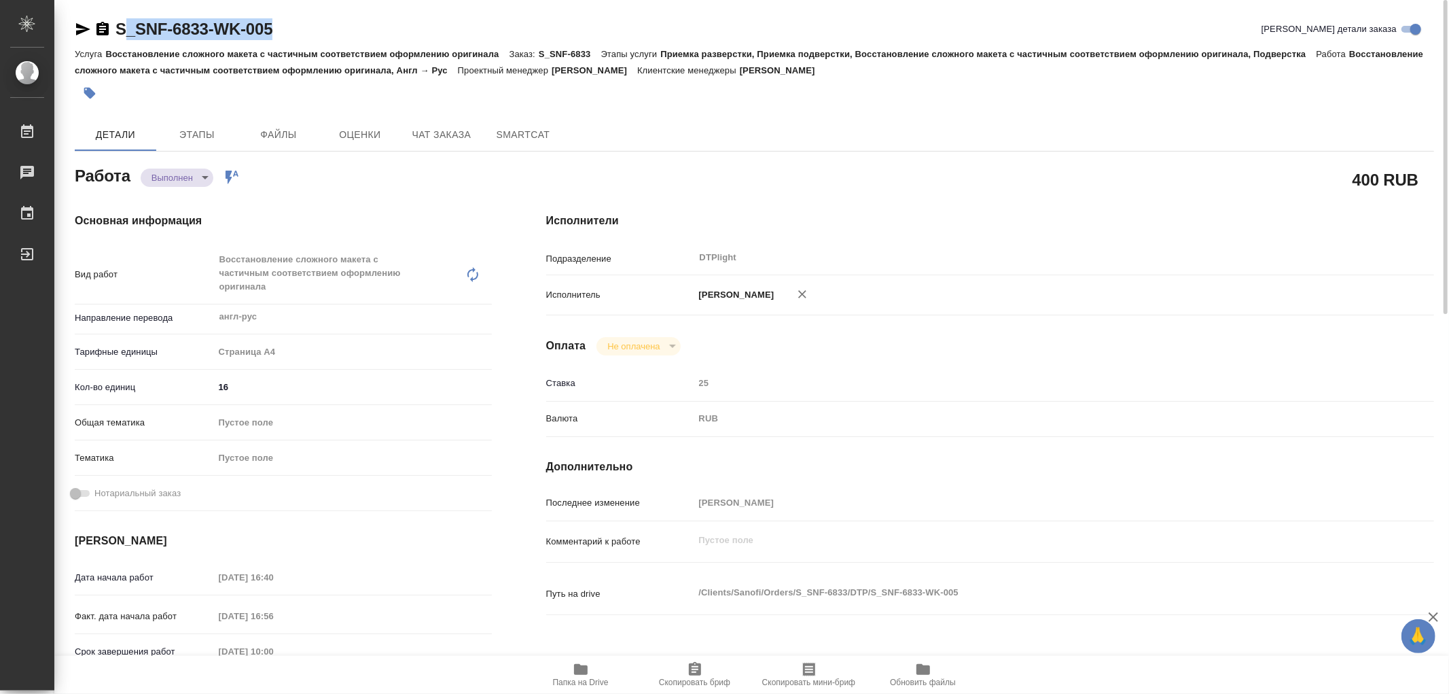
type textarea "x"
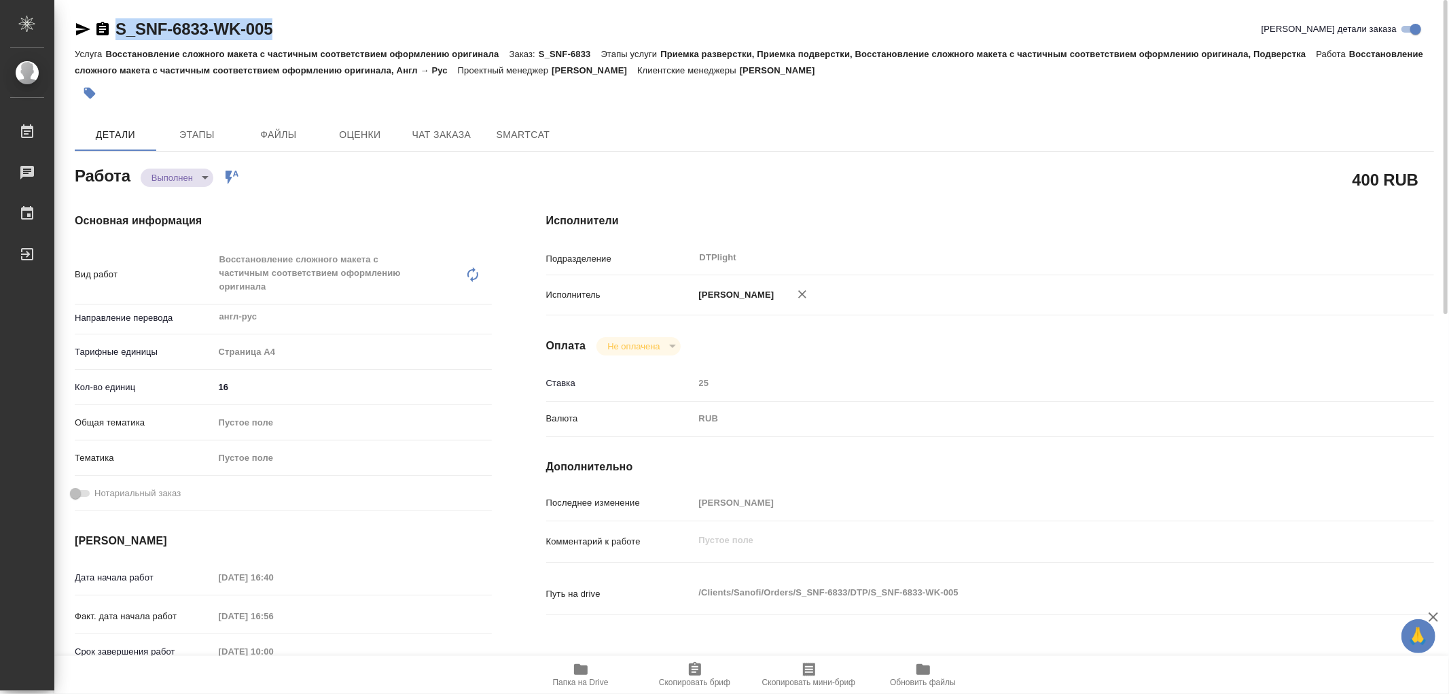
drag, startPoint x: 301, startPoint y: 30, endPoint x: 128, endPoint y: 28, distance: 173.2
click at [118, 30] on div "S_SNF-6833-WK-005 Кратко детали заказа" at bounding box center [754, 29] width 1359 height 22
copy link "S_SNF-6833-WK-005"
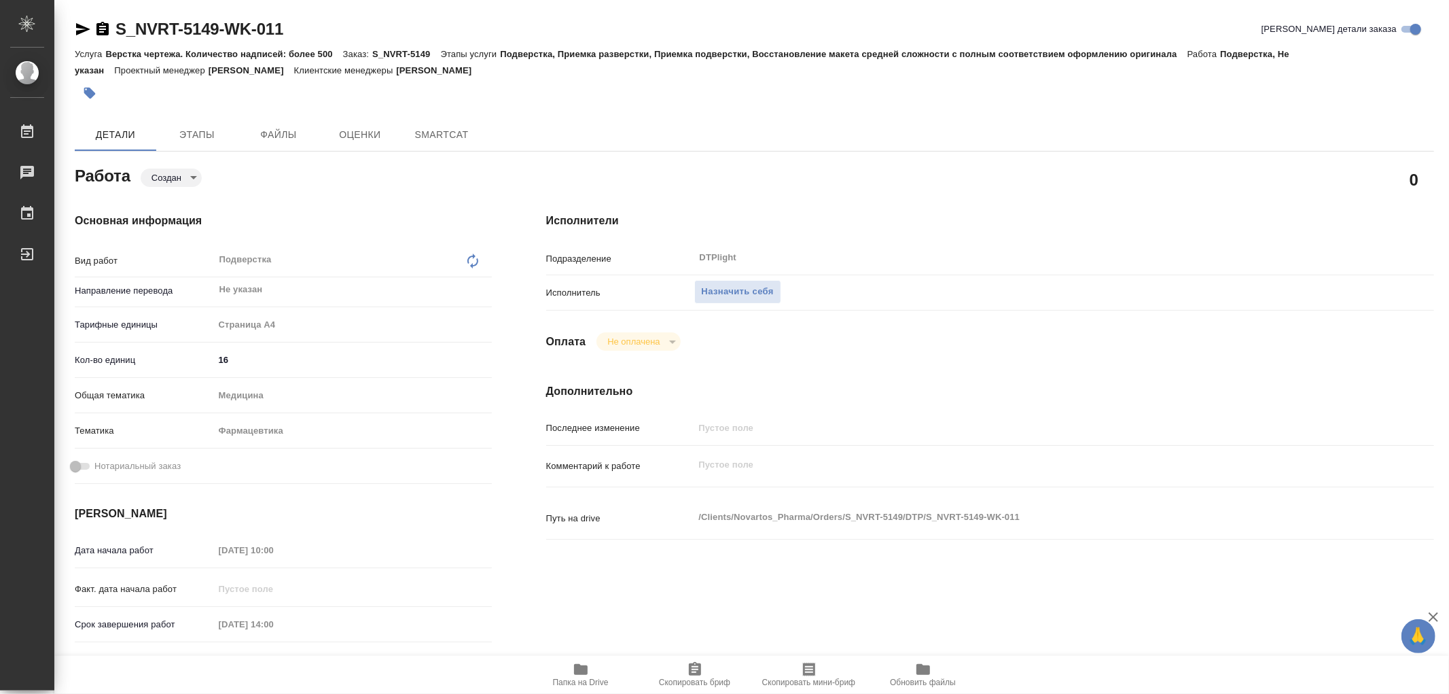
type textarea "x"
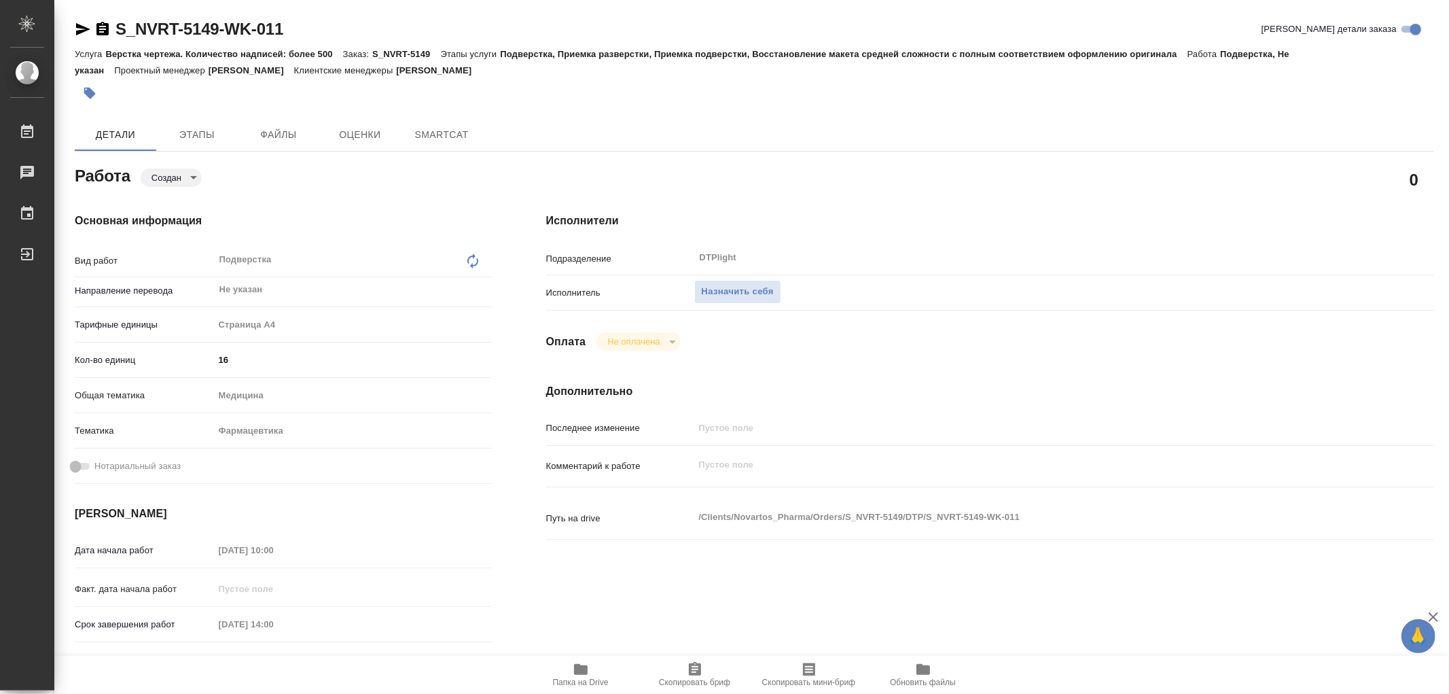
type textarea "x"
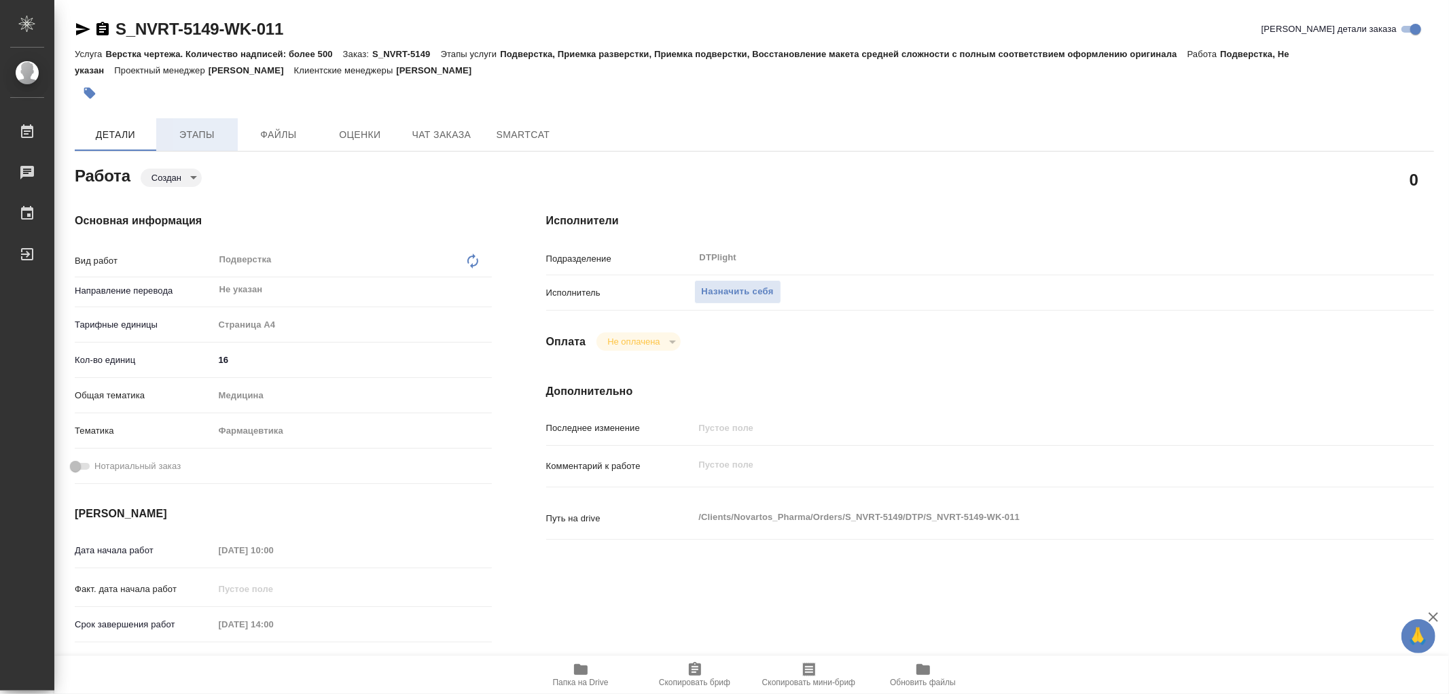
type textarea "x"
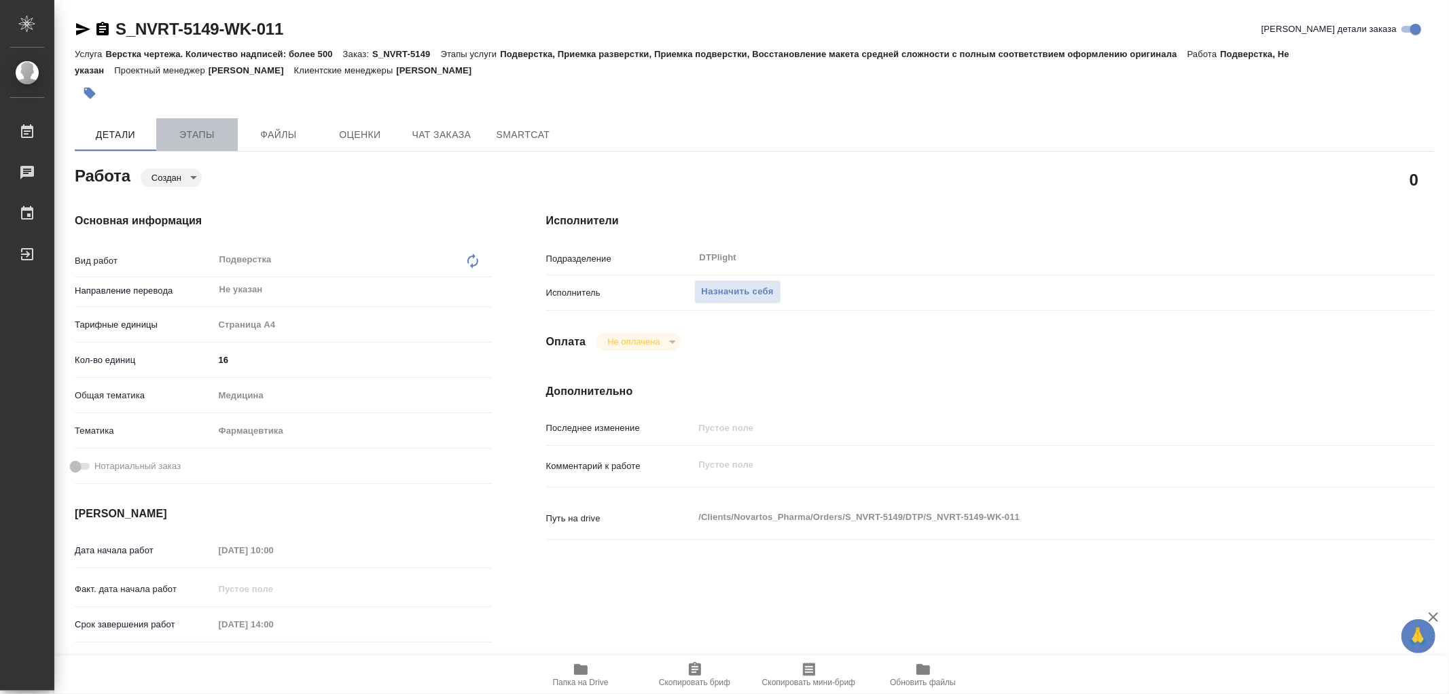
click at [218, 132] on span "Этапы" at bounding box center [196, 134] width 65 height 17
type textarea "x"
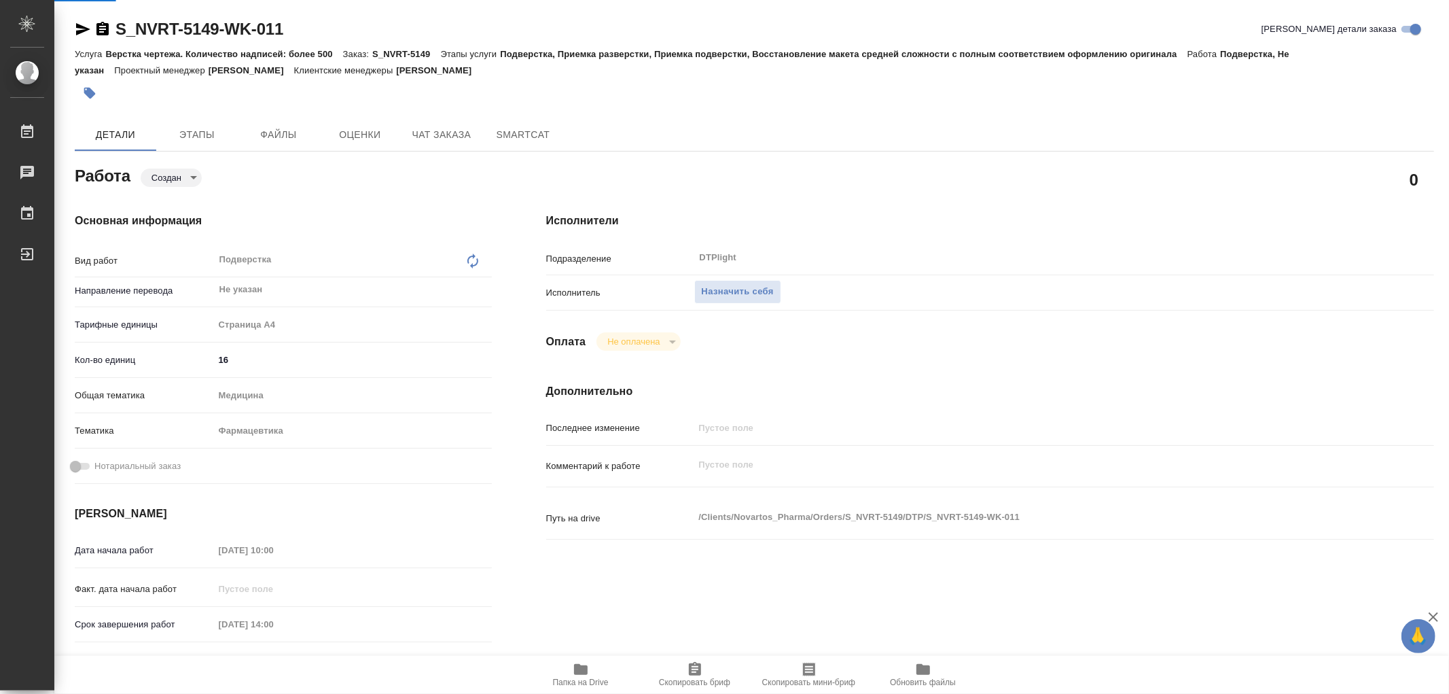
type textarea "x"
